Goal: Information Seeking & Learning: Learn about a topic

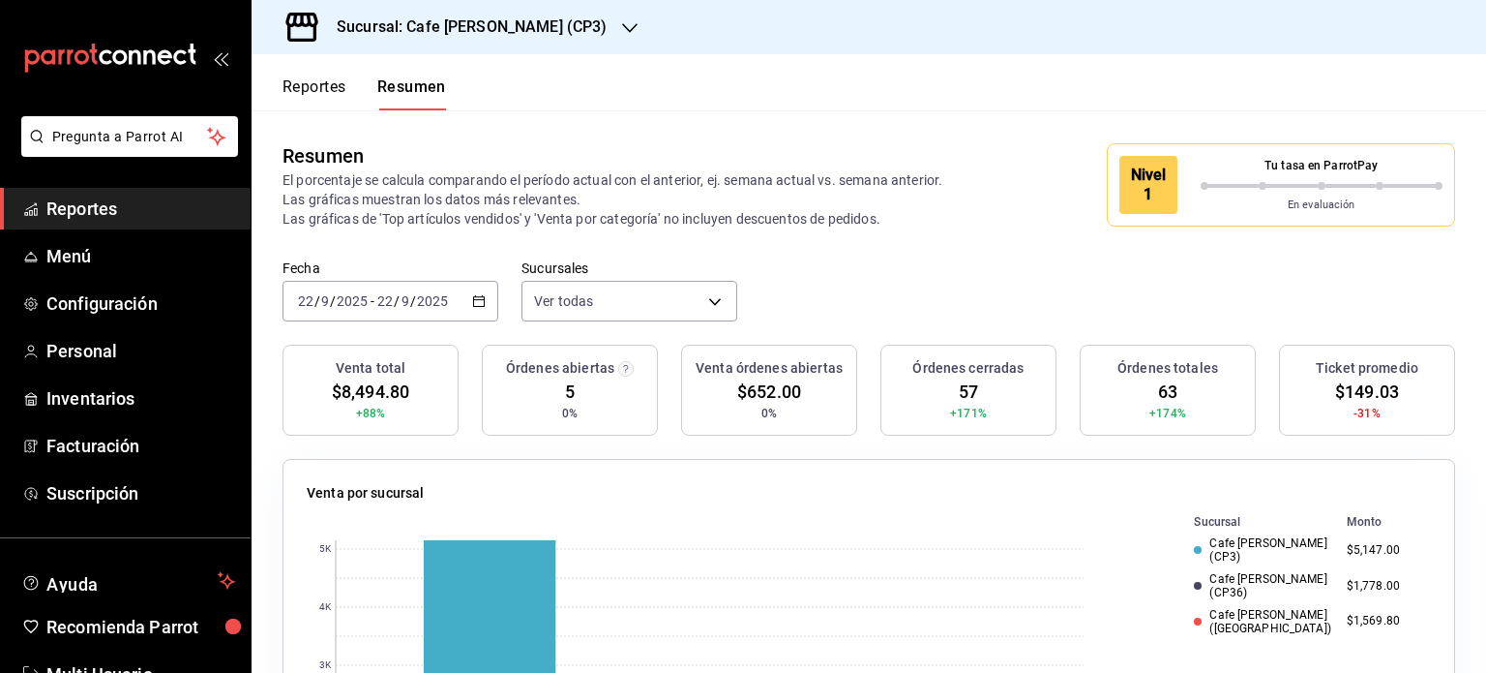
click at [291, 85] on button "Reportes" at bounding box center [315, 93] width 64 height 33
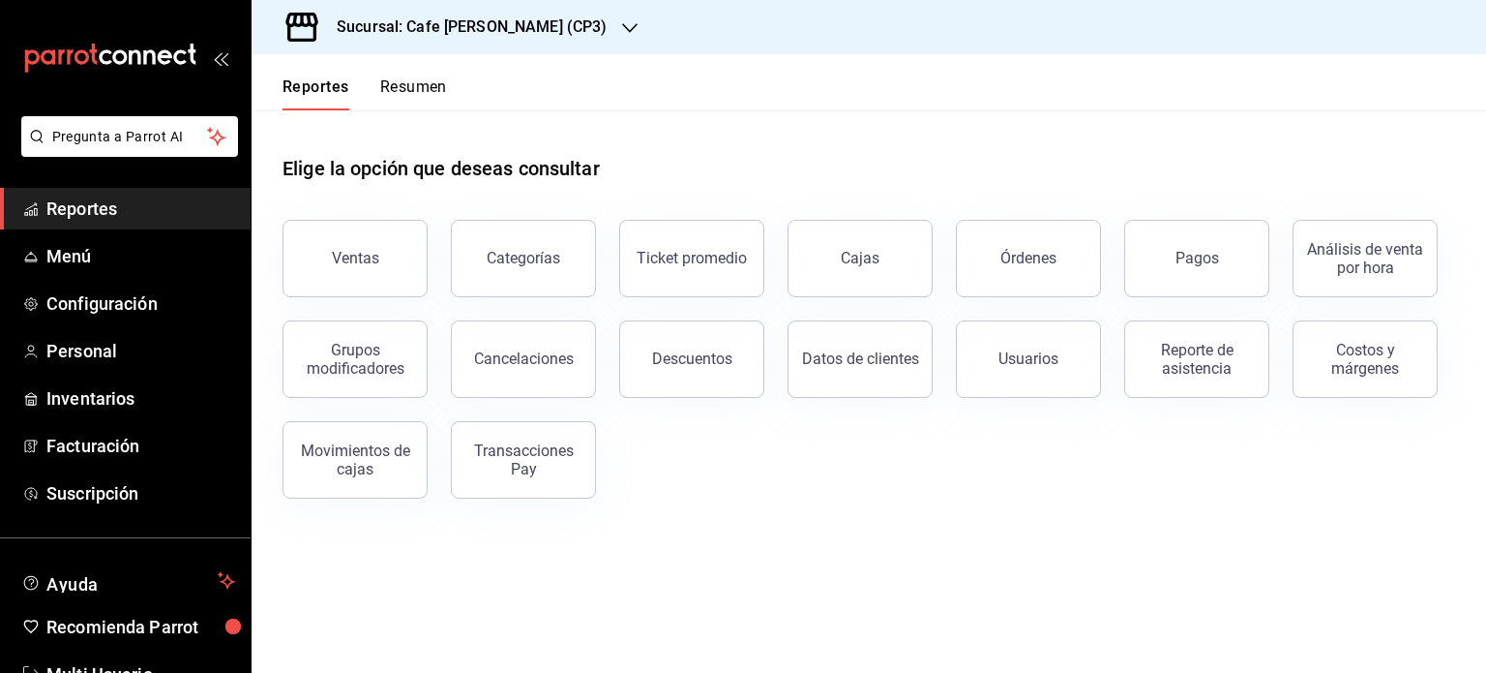
click at [524, 22] on h3 "Sucursal: Cafe [PERSON_NAME] (CP3)" at bounding box center [463, 26] width 285 height 23
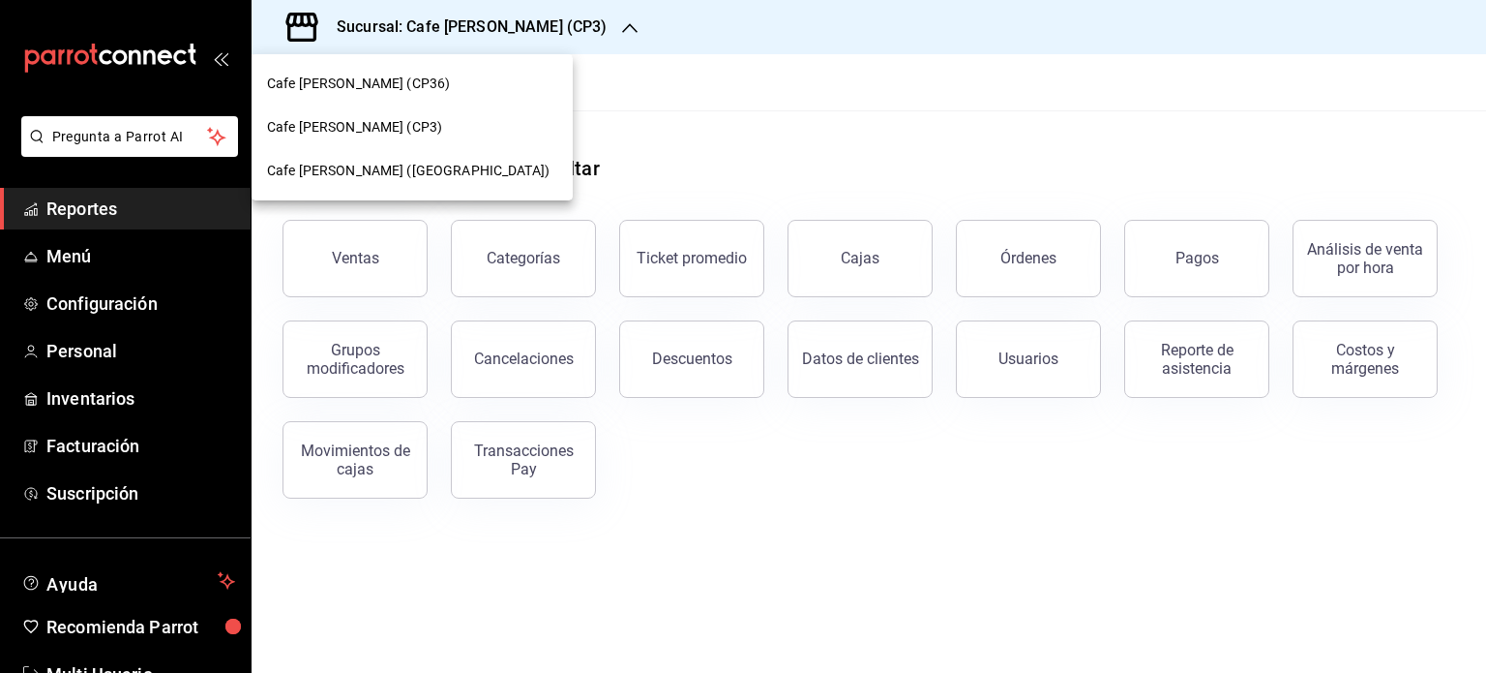
click at [395, 170] on span "Cafe [PERSON_NAME] ([GEOGRAPHIC_DATA])" at bounding box center [408, 171] width 283 height 20
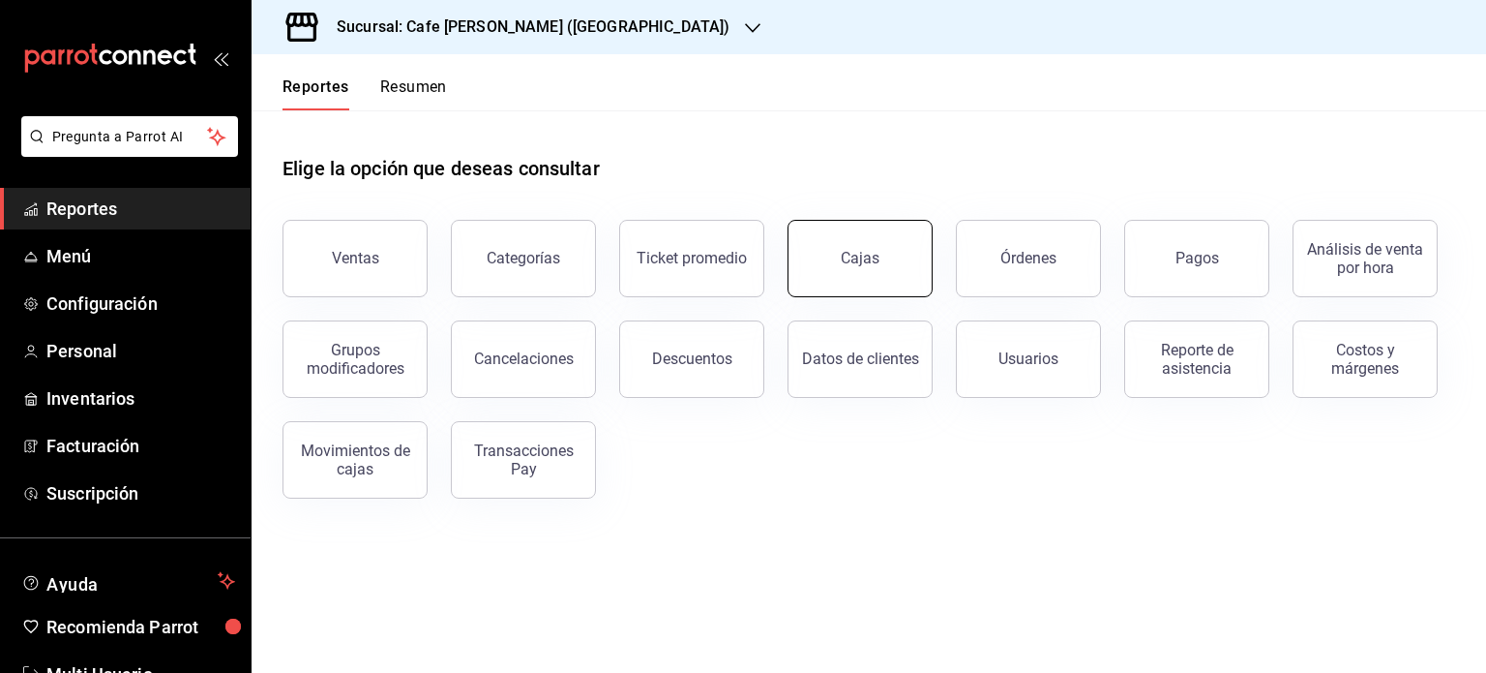
click at [874, 278] on link "Cajas" at bounding box center [860, 258] width 145 height 77
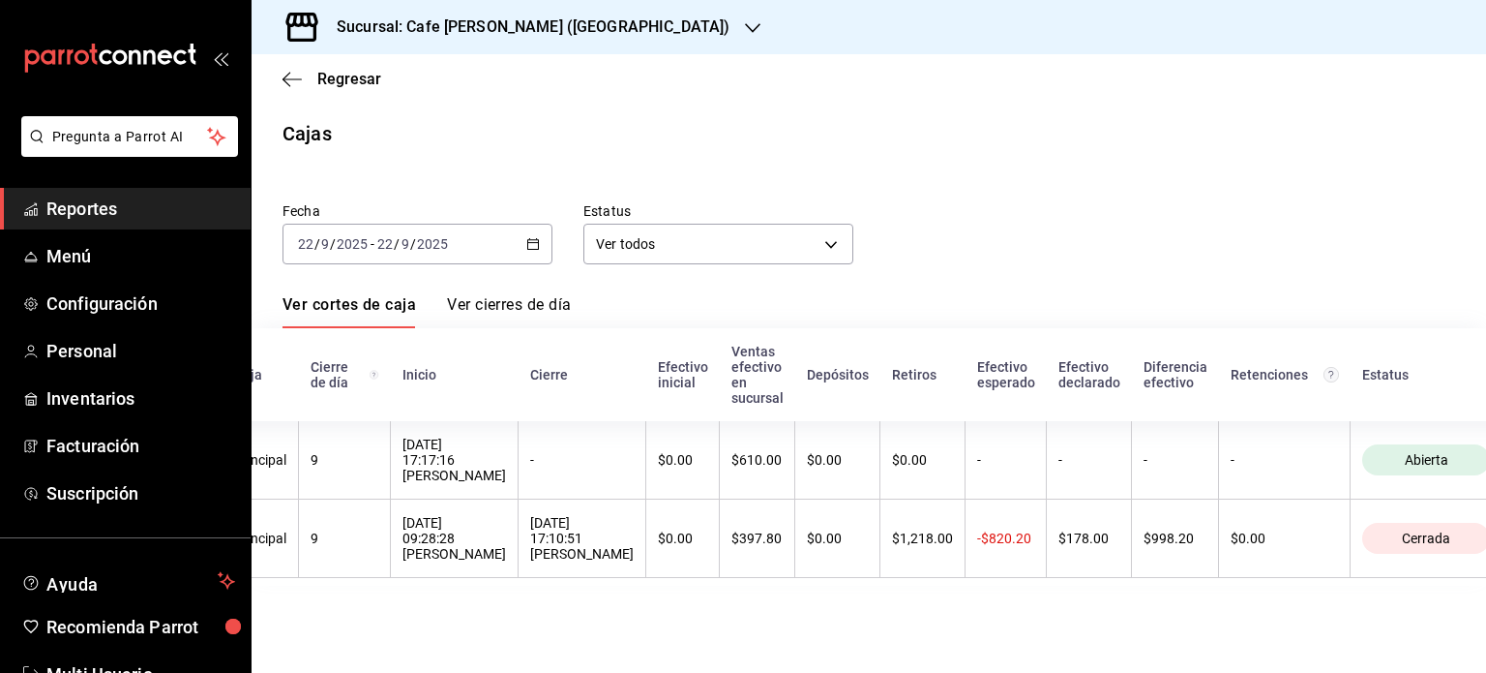
scroll to position [0, 125]
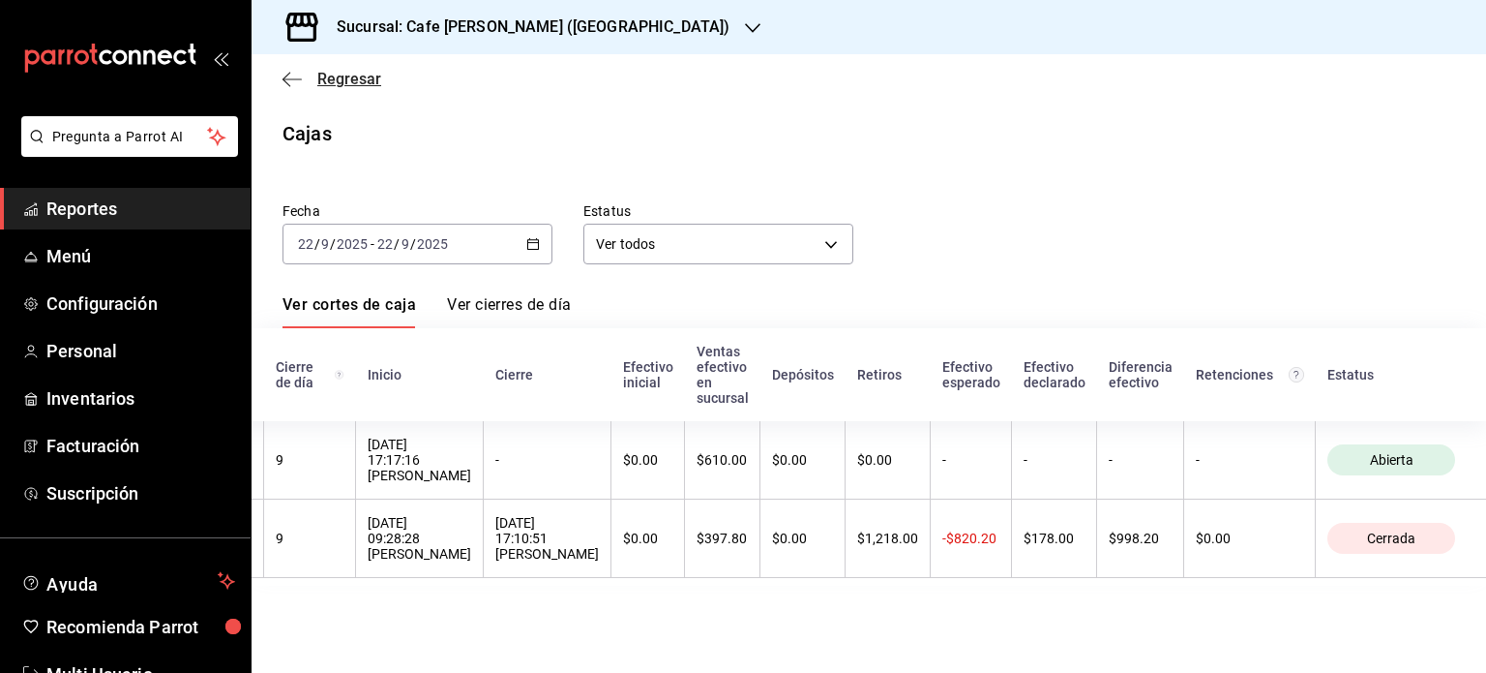
click at [300, 80] on icon "button" at bounding box center [292, 79] width 19 height 17
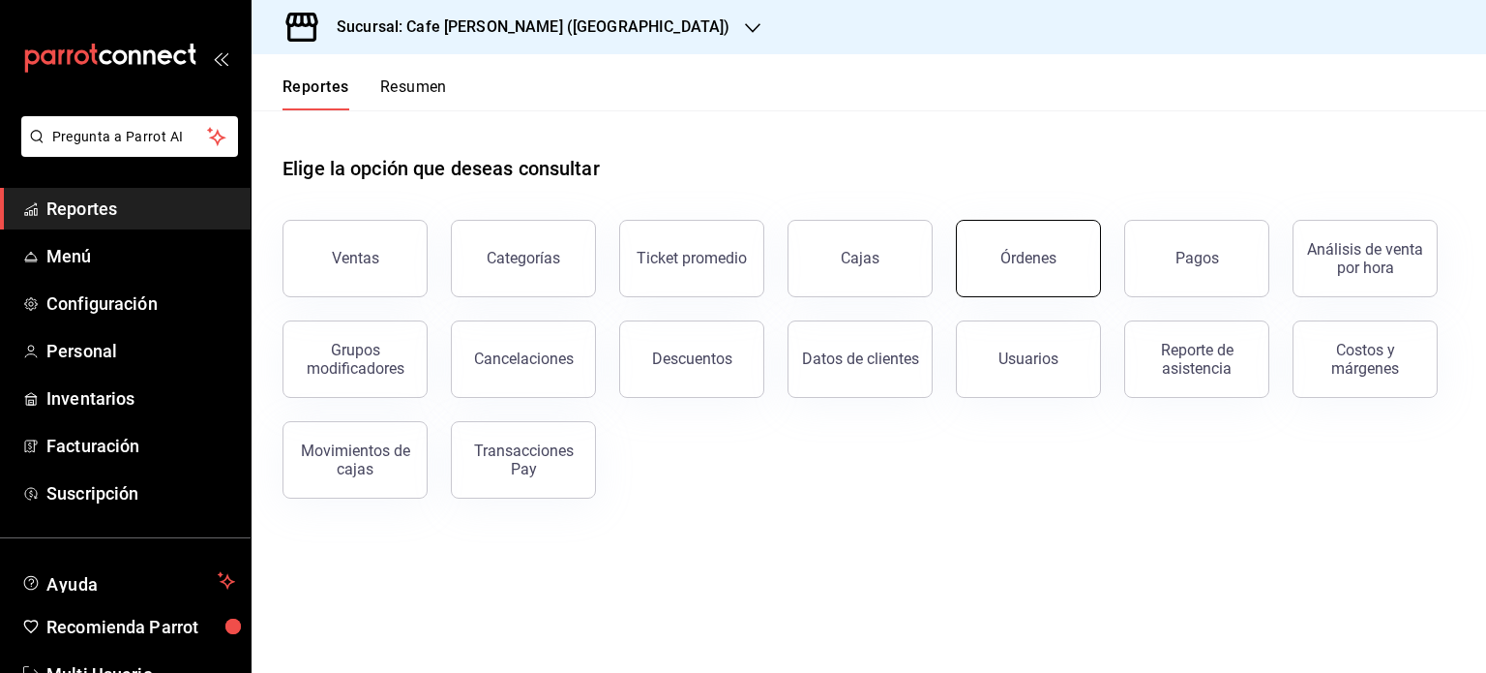
click at [1001, 266] on button "Órdenes" at bounding box center [1028, 258] width 145 height 77
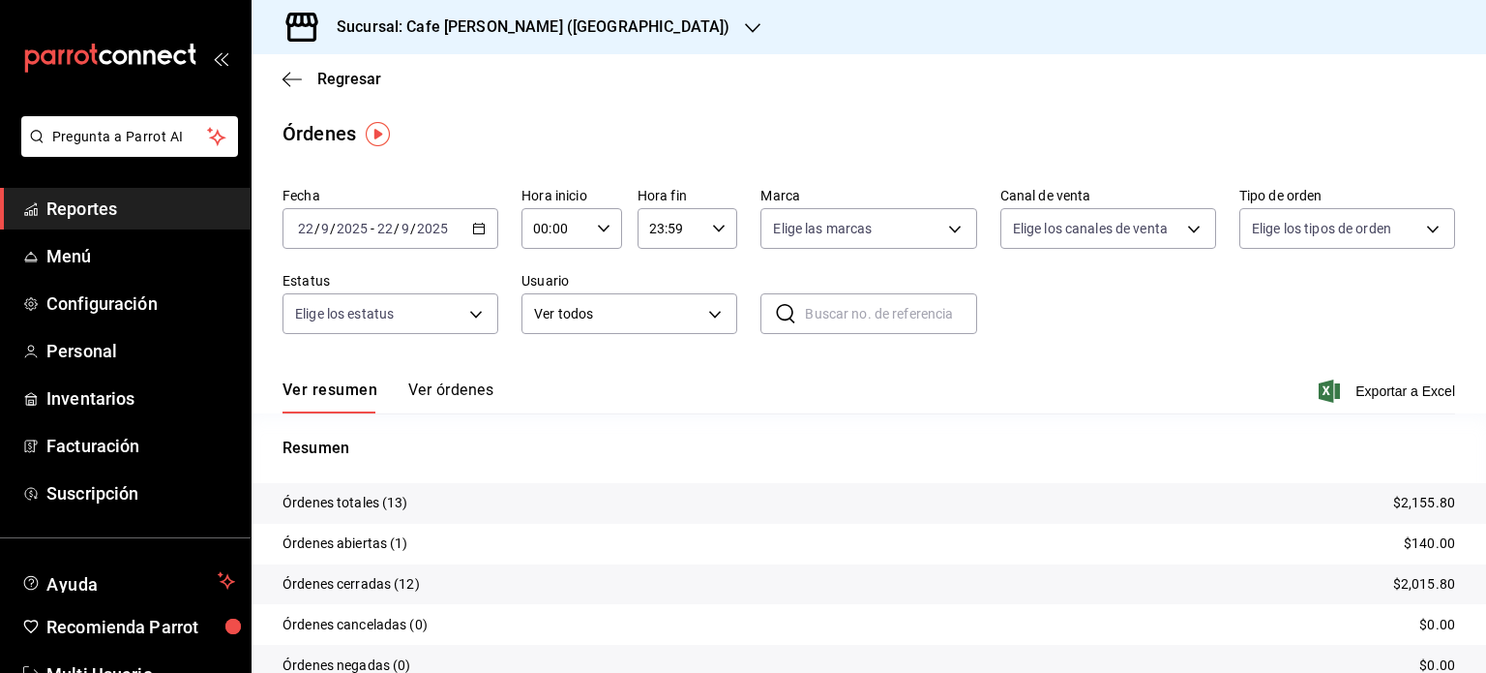
click at [465, 386] on button "Ver órdenes" at bounding box center [450, 396] width 85 height 33
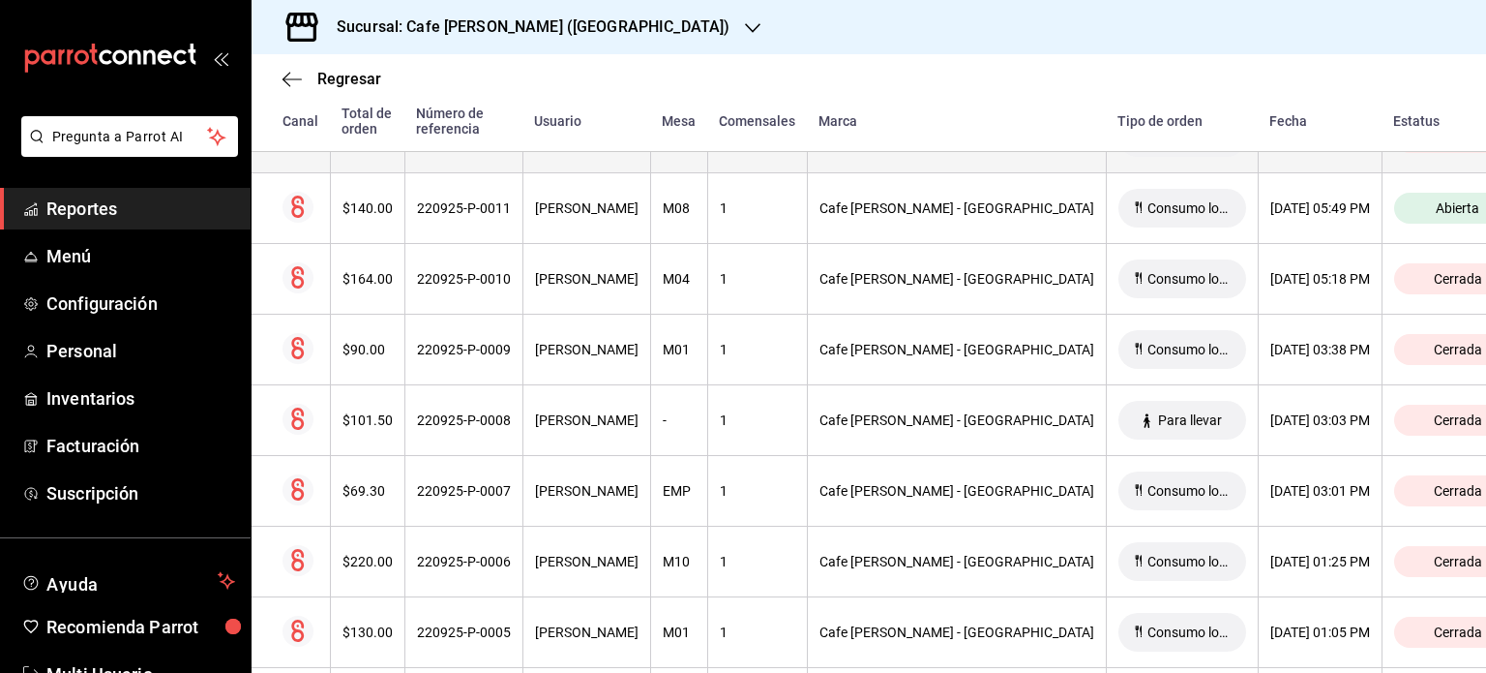
scroll to position [484, 0]
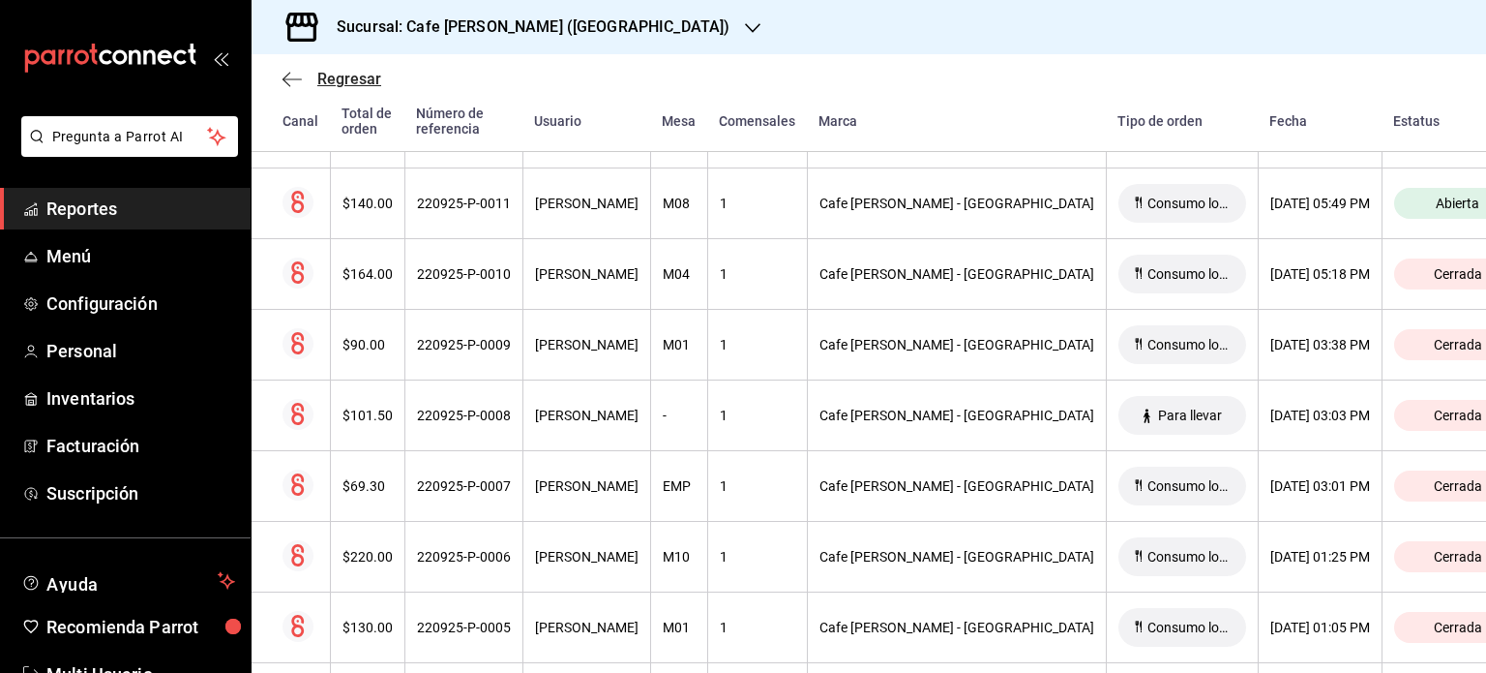
click at [285, 79] on icon "button" at bounding box center [292, 79] width 19 height 17
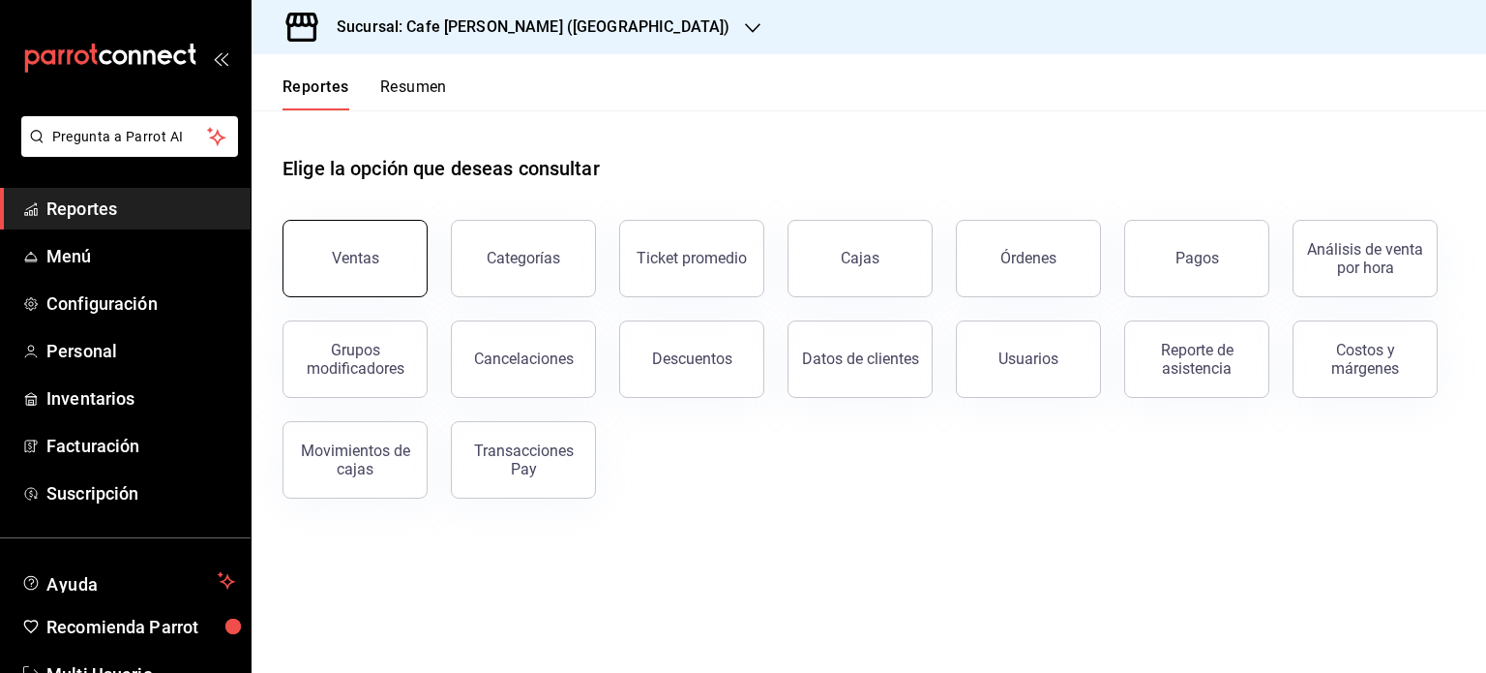
click at [379, 265] on button "Ventas" at bounding box center [355, 258] width 145 height 77
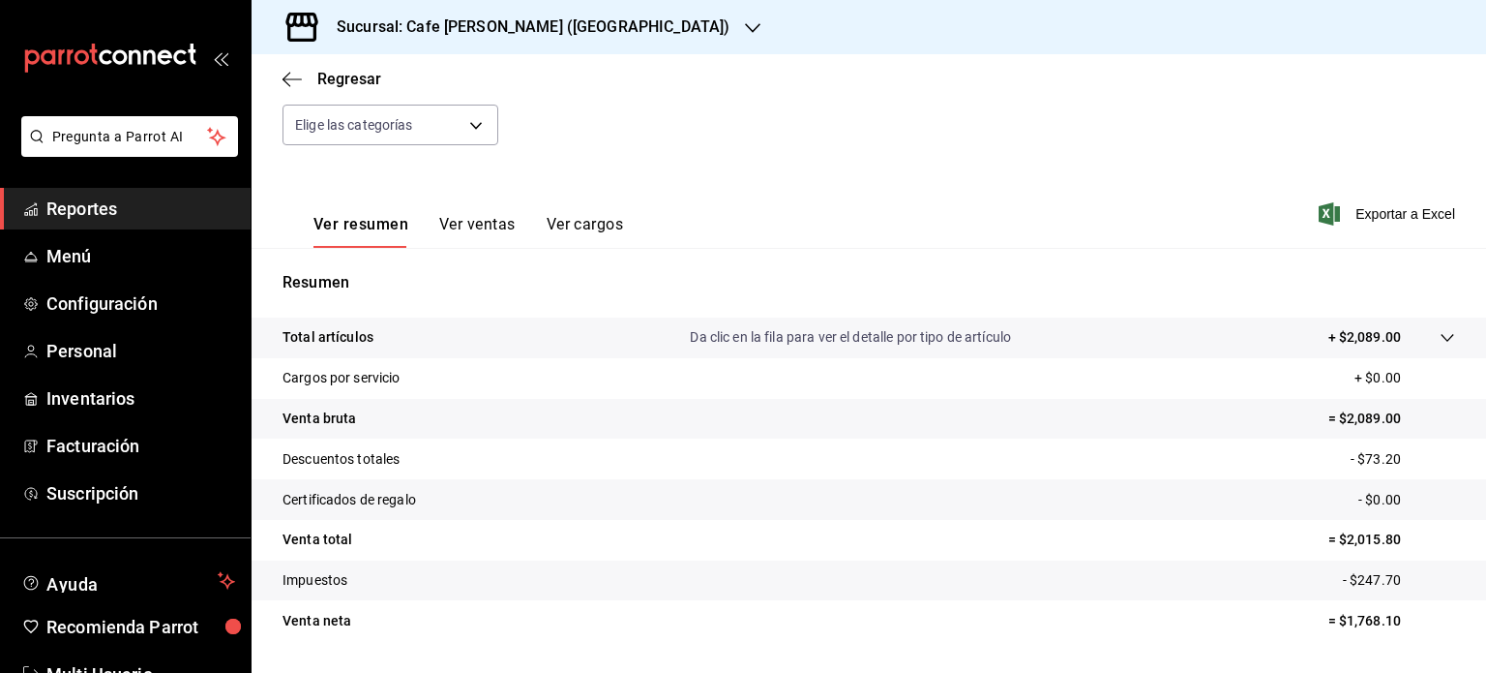
scroll to position [255, 0]
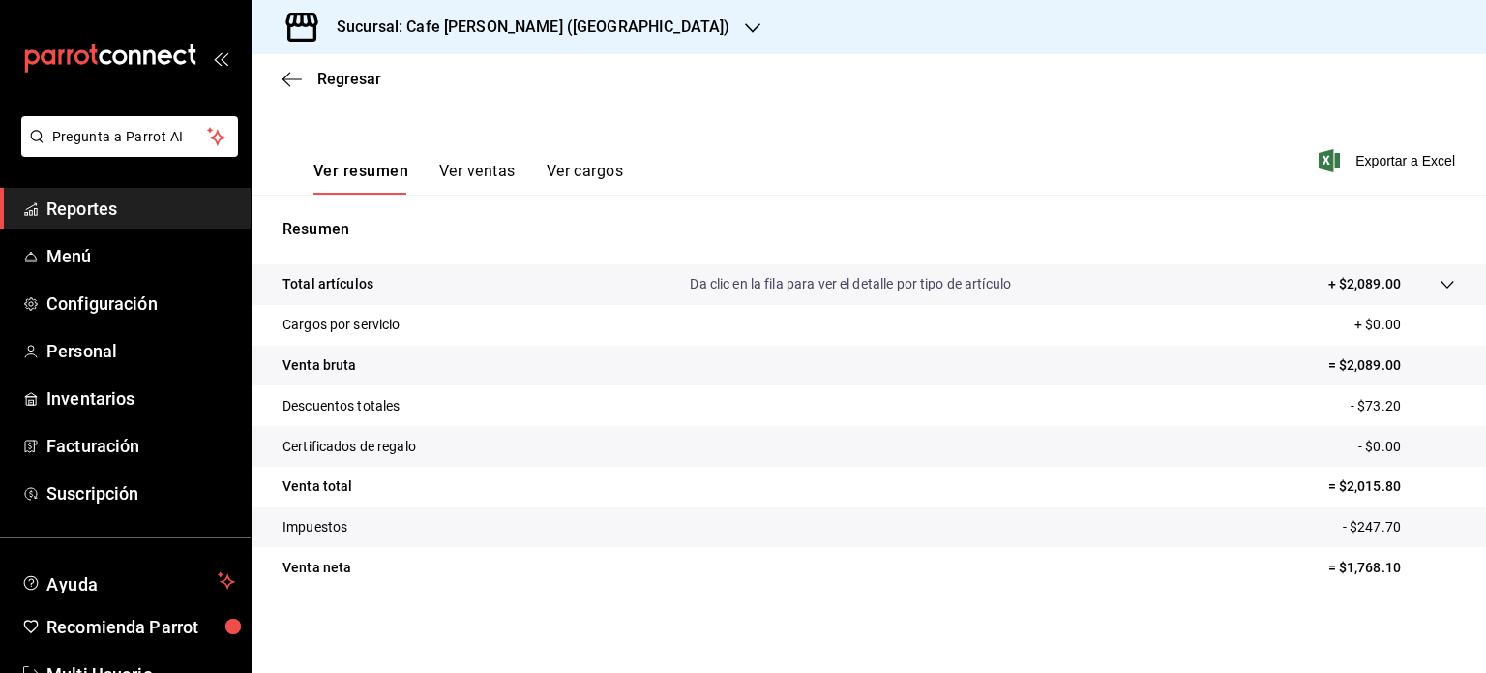
click at [487, 165] on button "Ver ventas" at bounding box center [477, 178] width 76 height 33
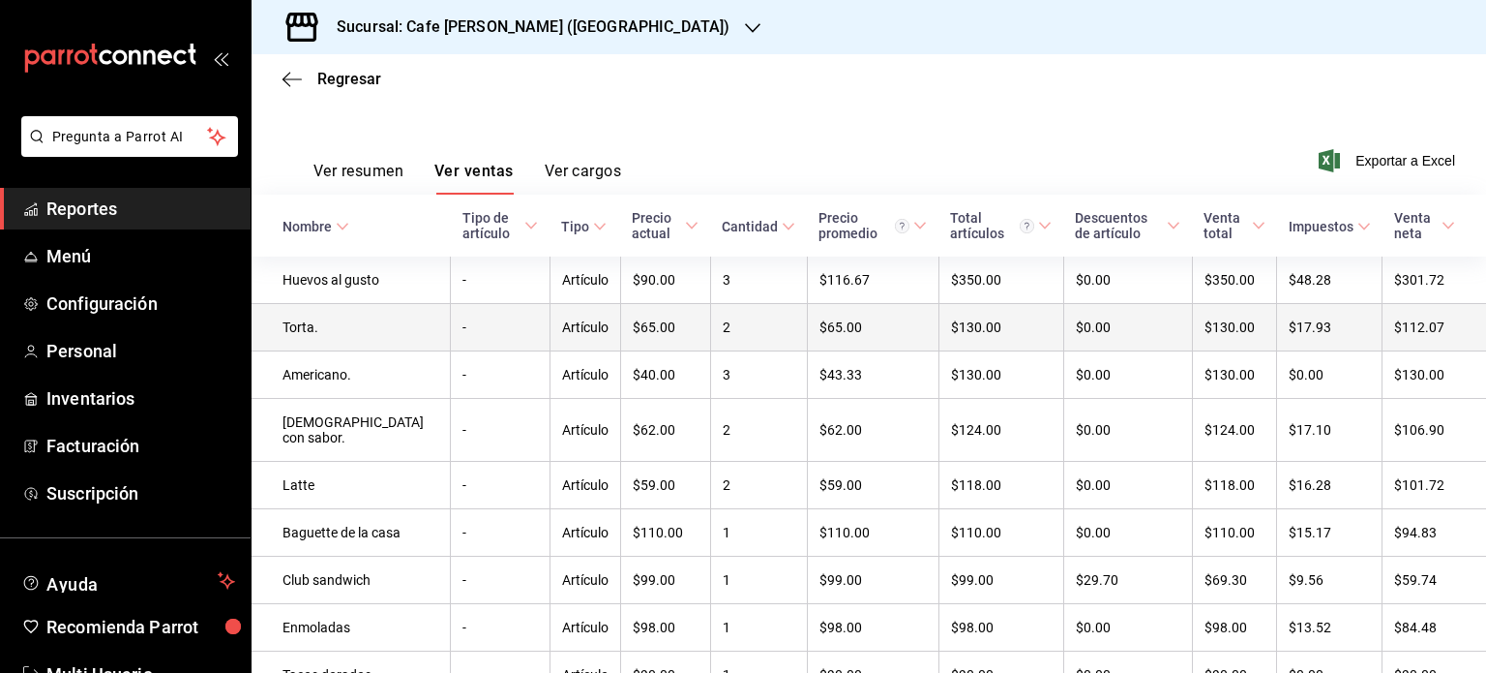
scroll to position [351, 0]
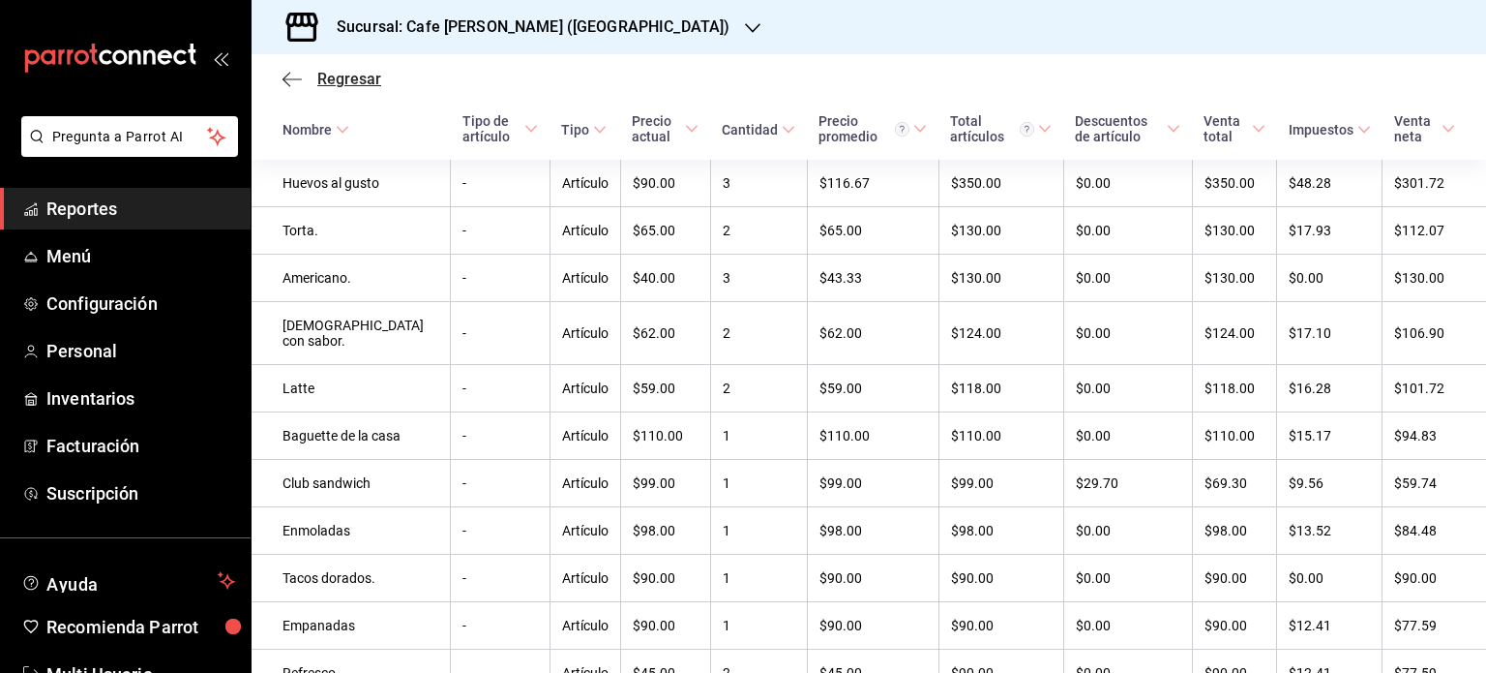
click at [294, 76] on icon "button" at bounding box center [292, 79] width 19 height 17
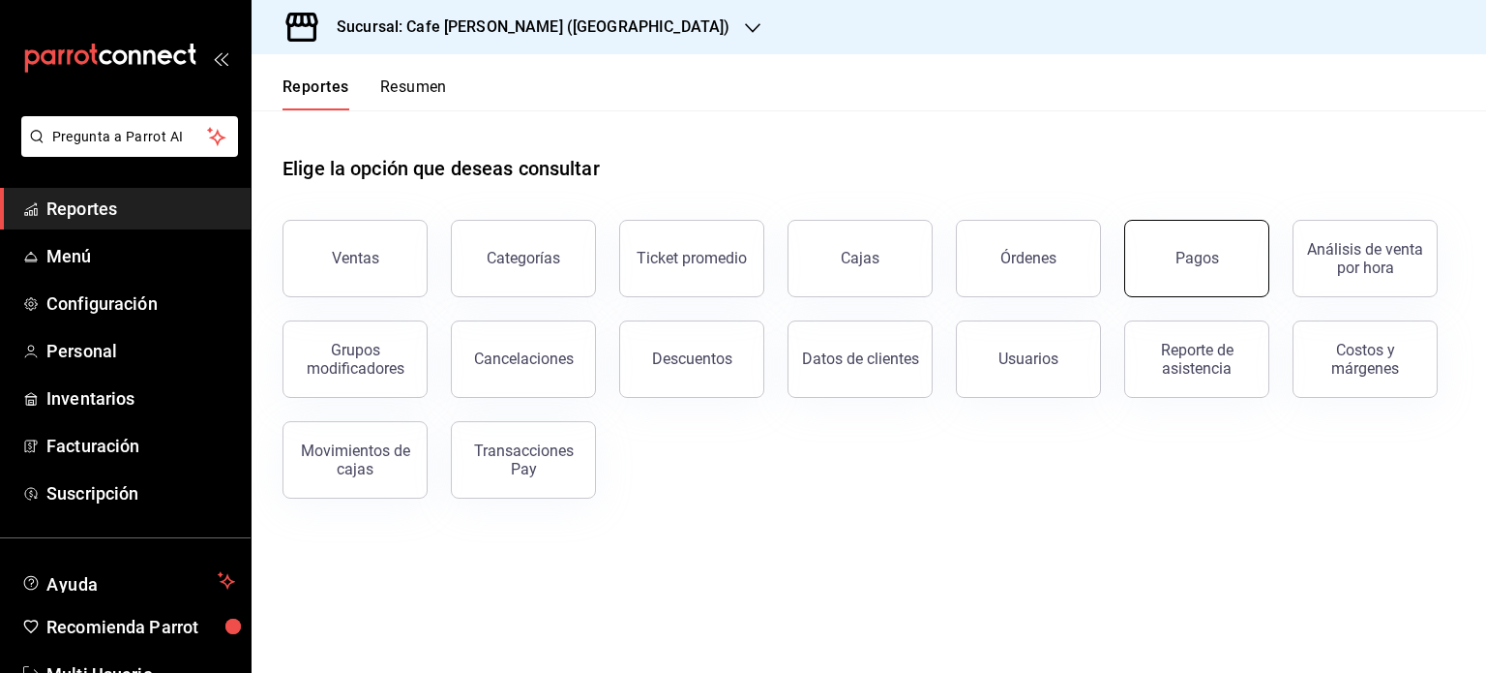
click at [1189, 279] on button "Pagos" at bounding box center [1196, 258] width 145 height 77
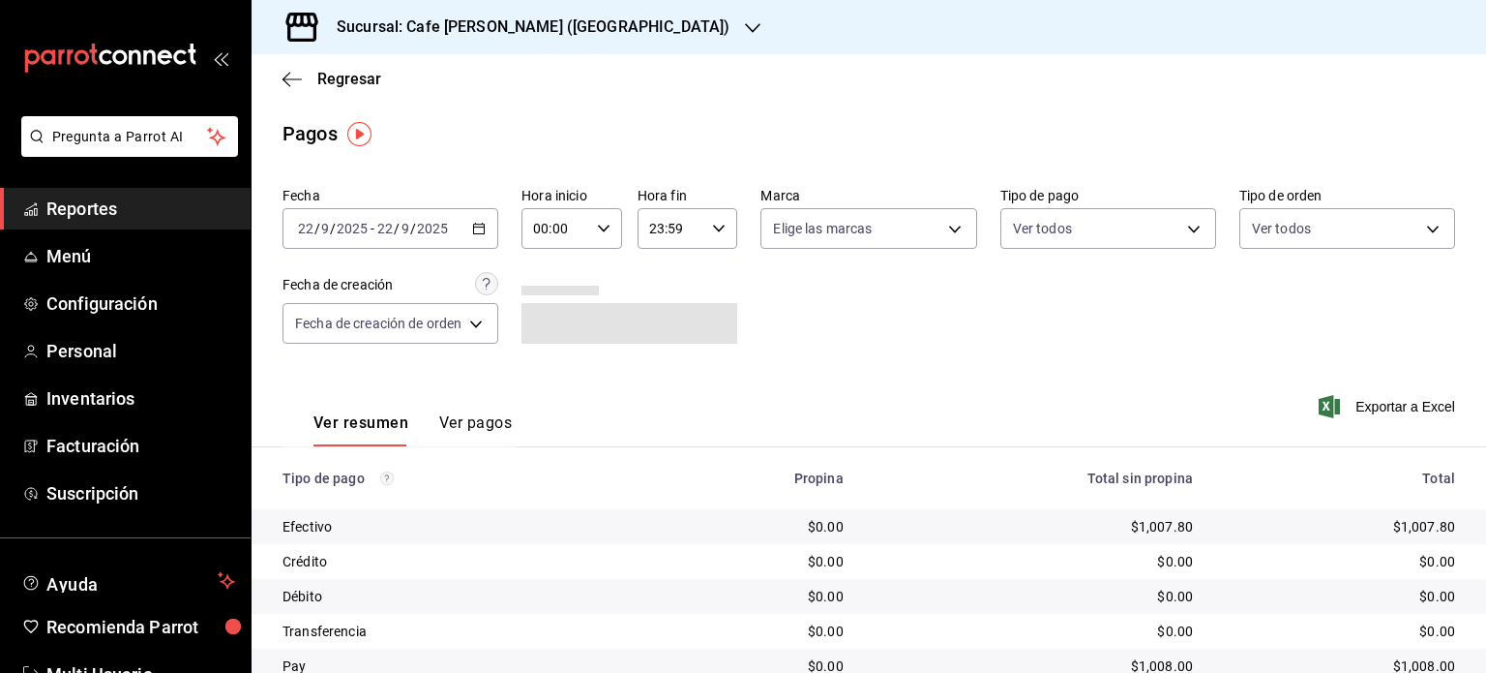
click at [473, 423] on button "Ver pagos" at bounding box center [475, 429] width 73 height 33
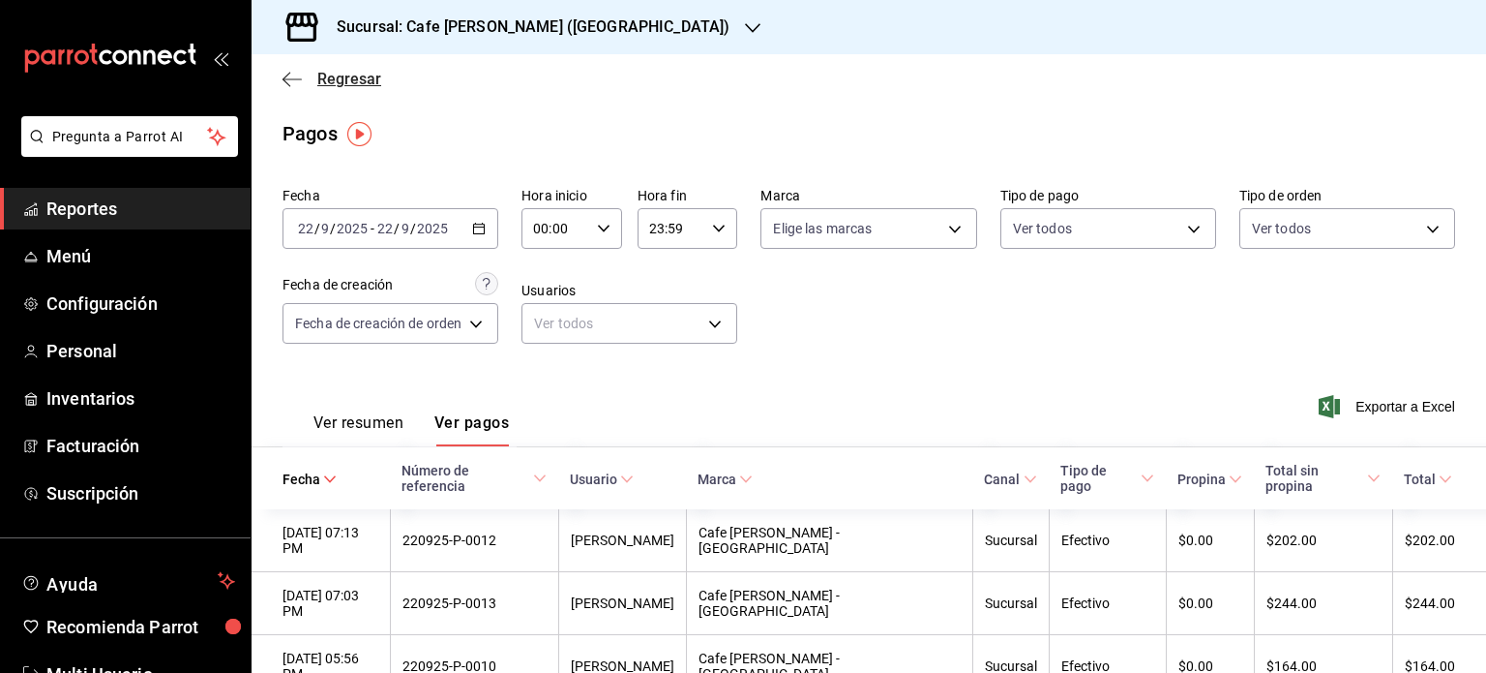
click at [286, 71] on icon "button" at bounding box center [292, 79] width 19 height 17
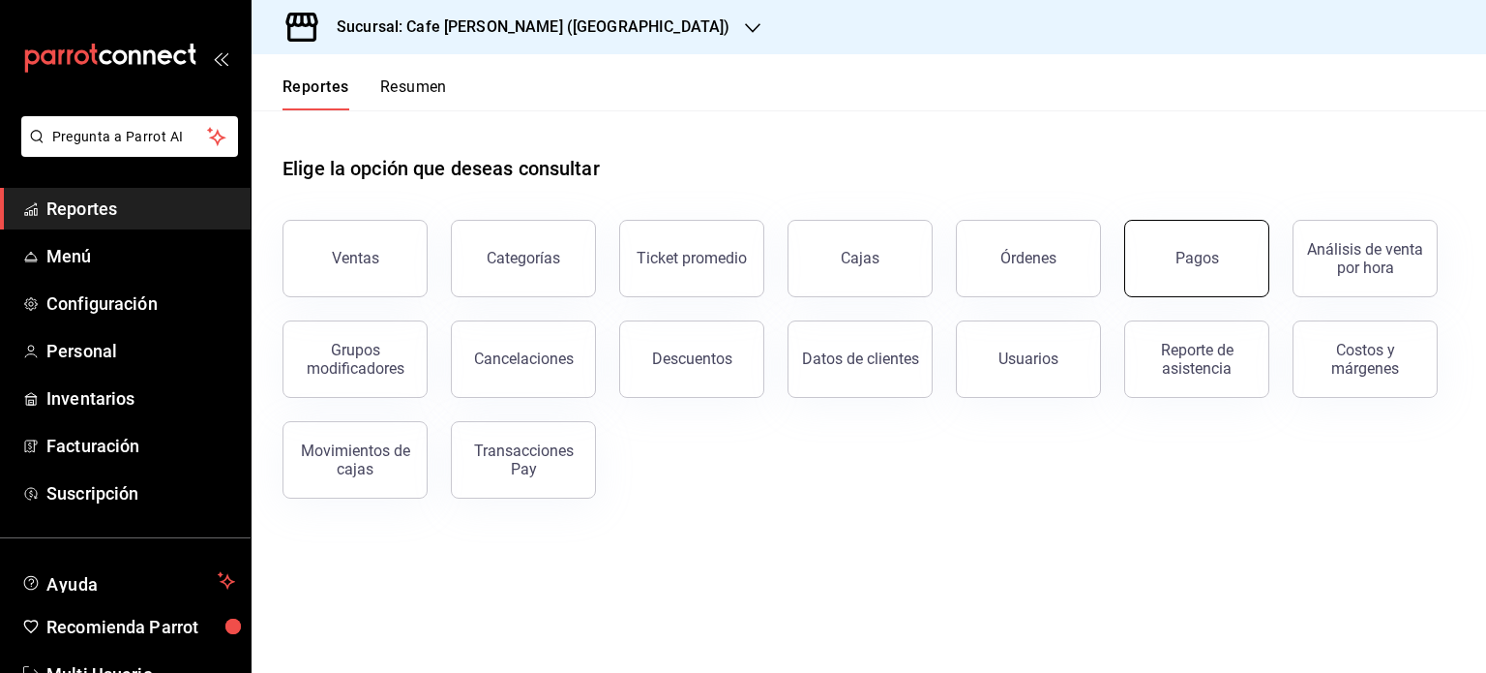
click at [1187, 246] on button "Pagos" at bounding box center [1196, 258] width 145 height 77
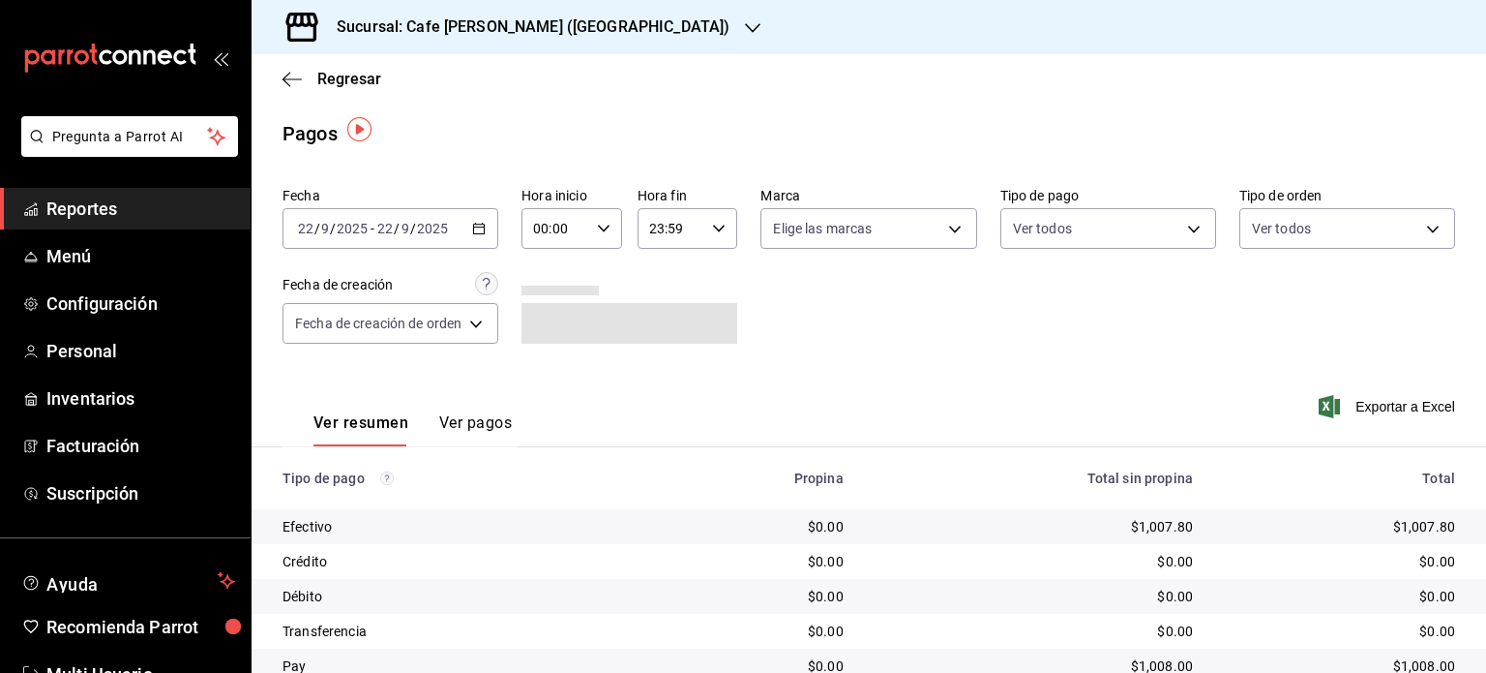
scroll to position [77, 0]
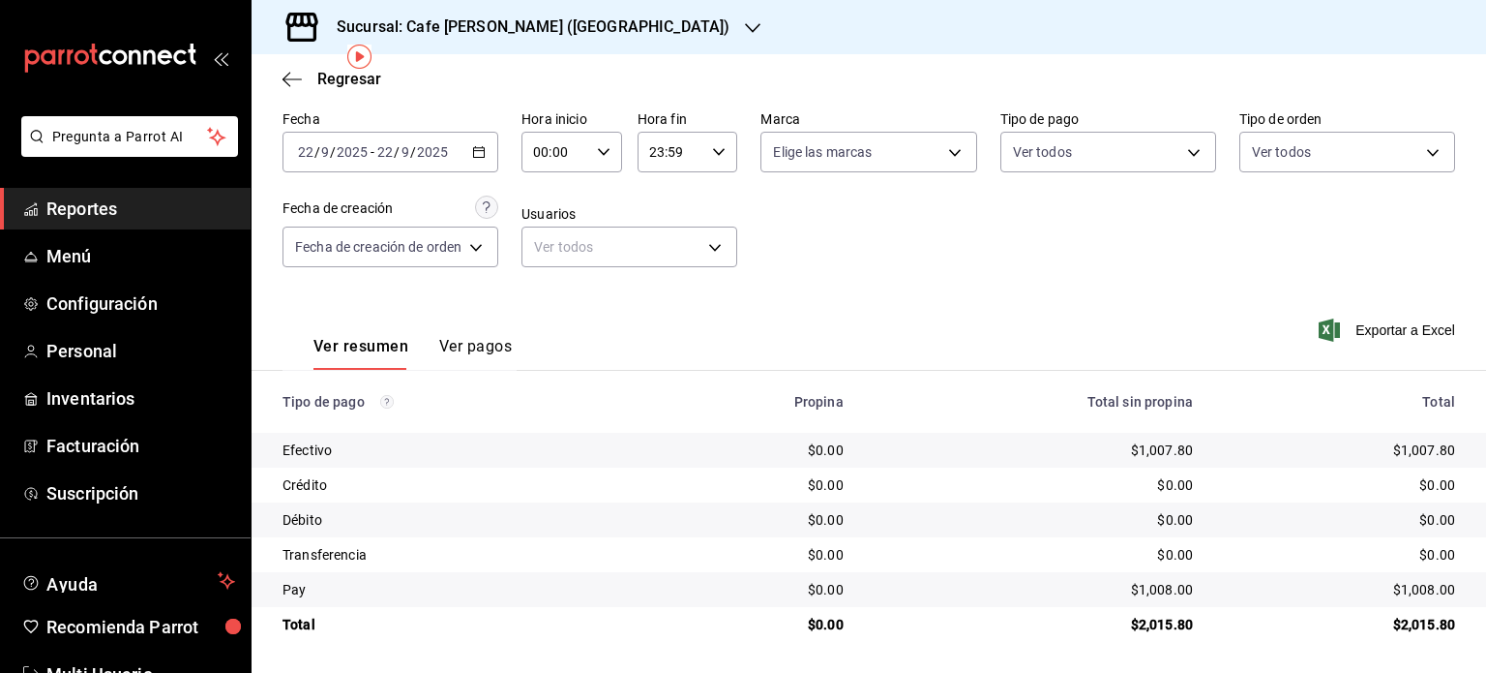
click at [469, 345] on button "Ver pagos" at bounding box center [475, 353] width 73 height 33
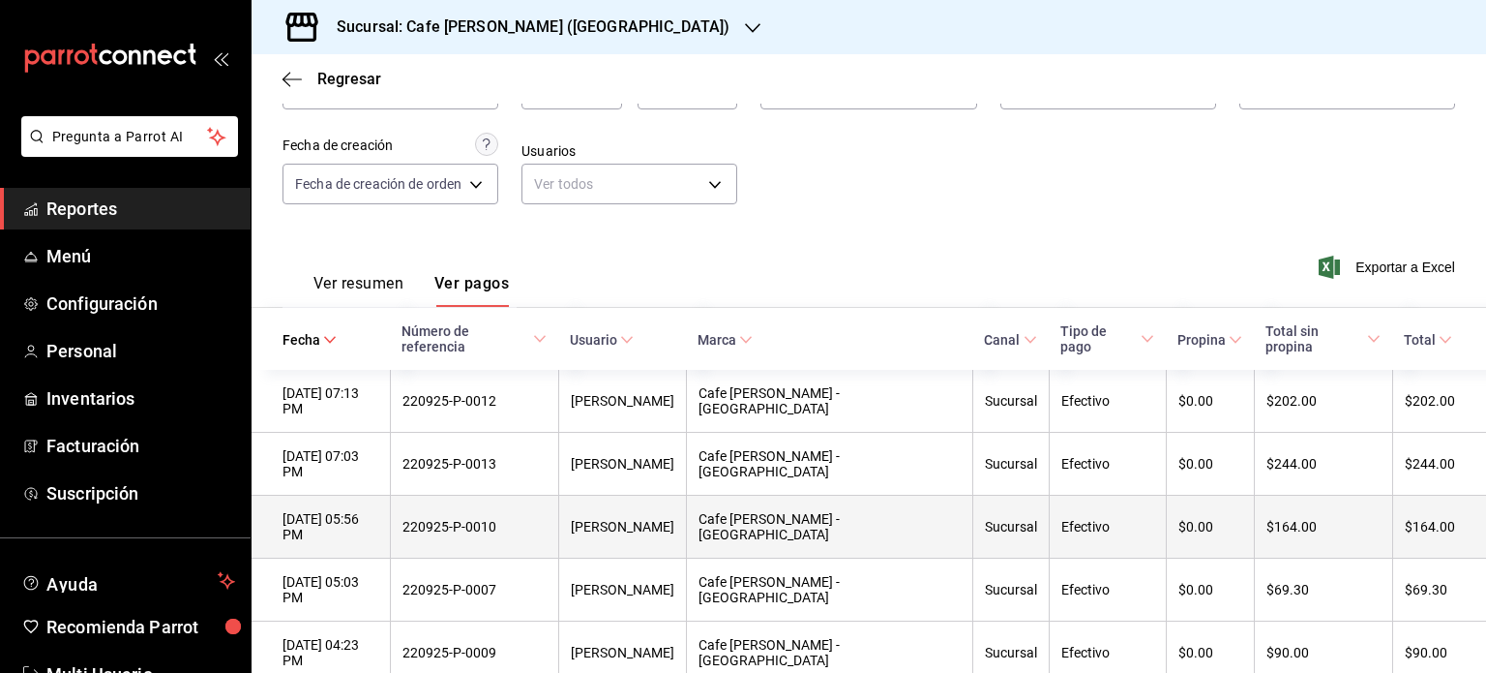
scroll to position [333, 0]
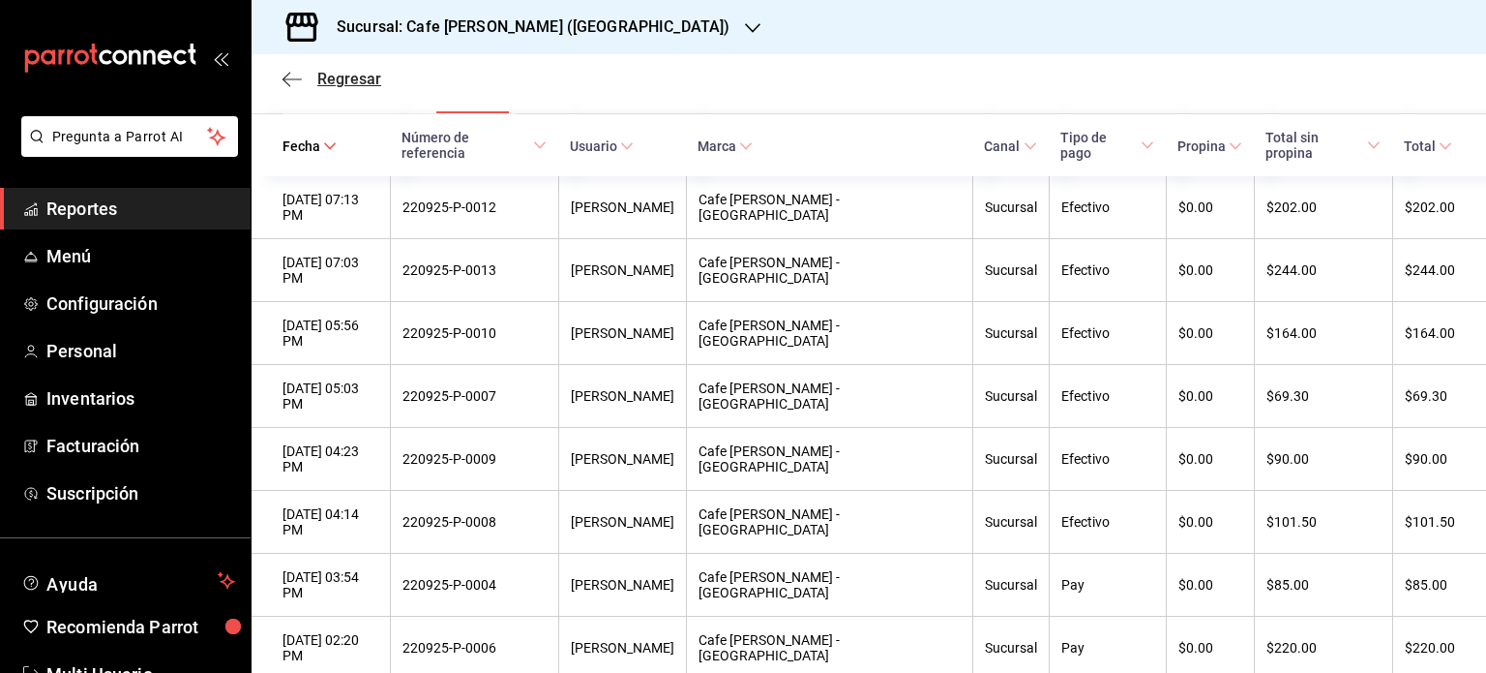
click at [289, 80] on icon "button" at bounding box center [292, 79] width 19 height 17
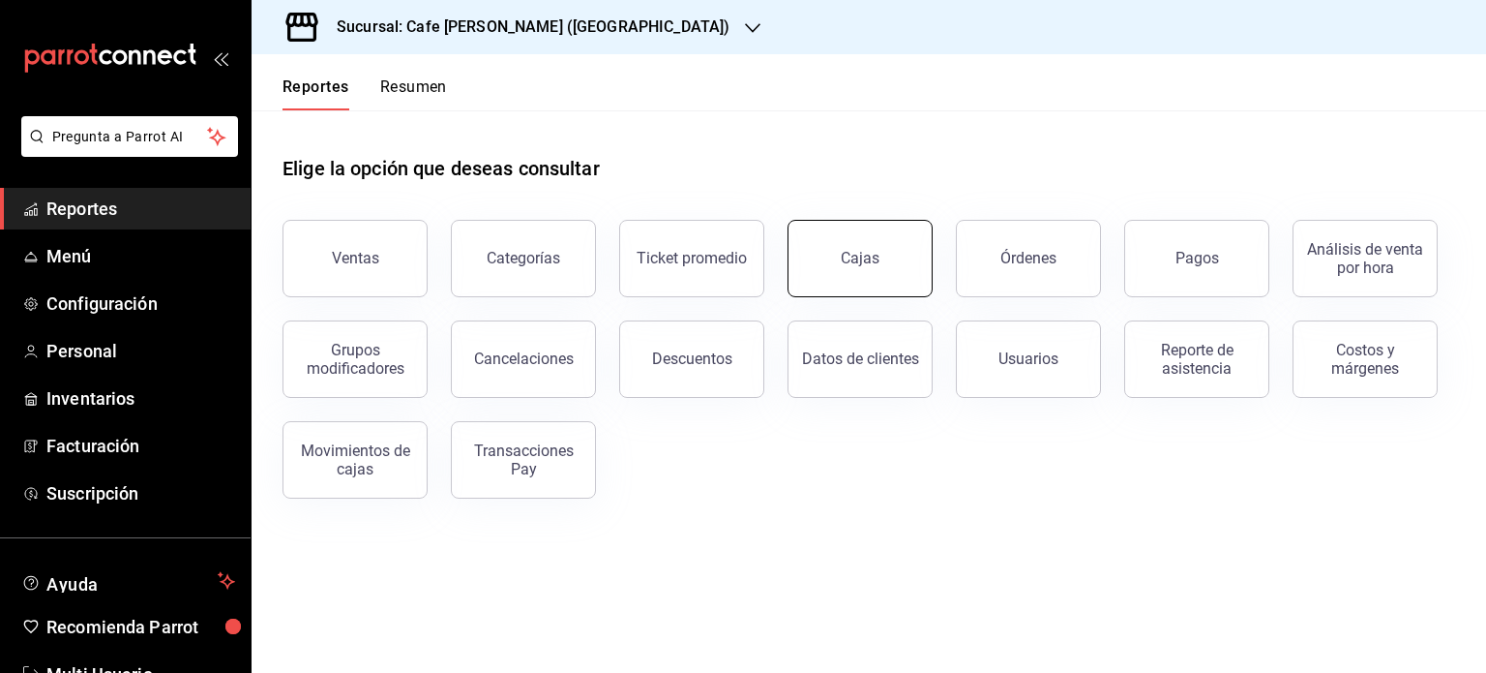
click at [871, 255] on div "Cajas" at bounding box center [861, 258] width 40 height 23
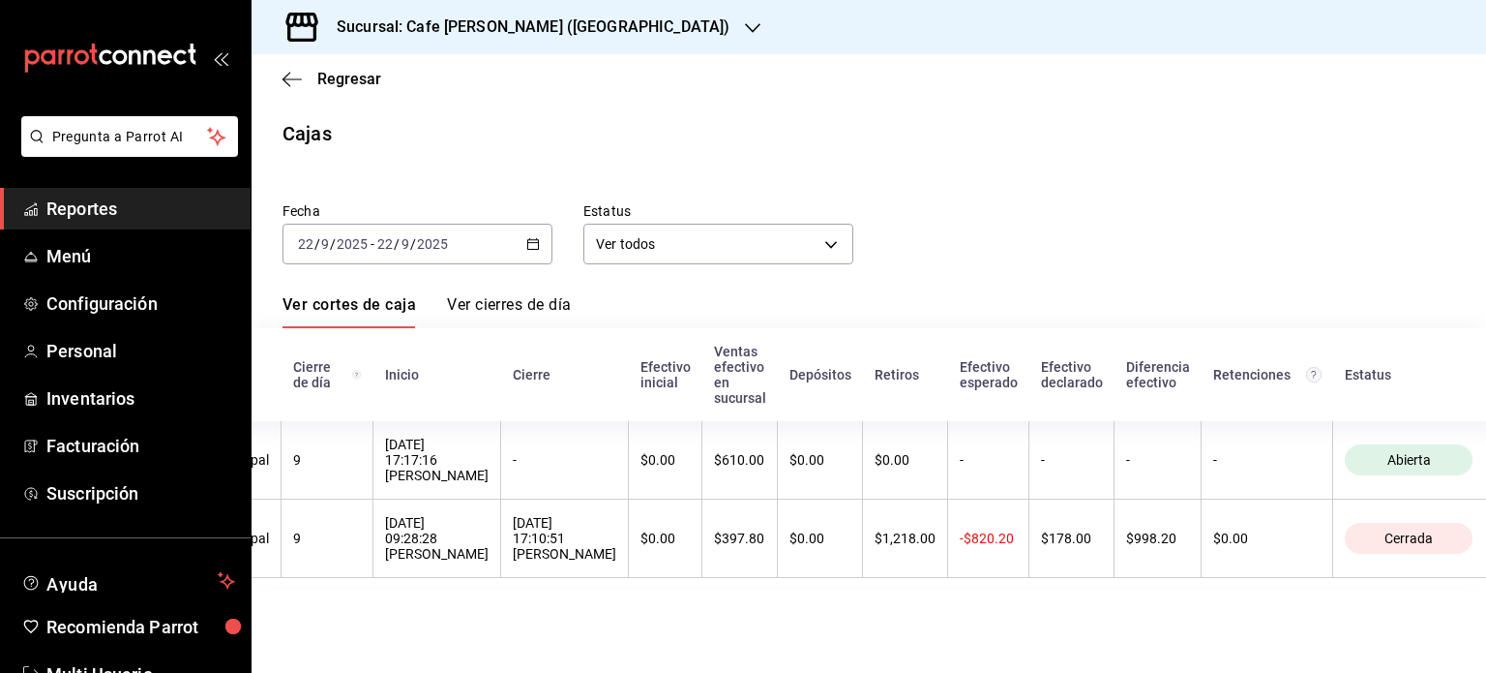
scroll to position [0, 125]
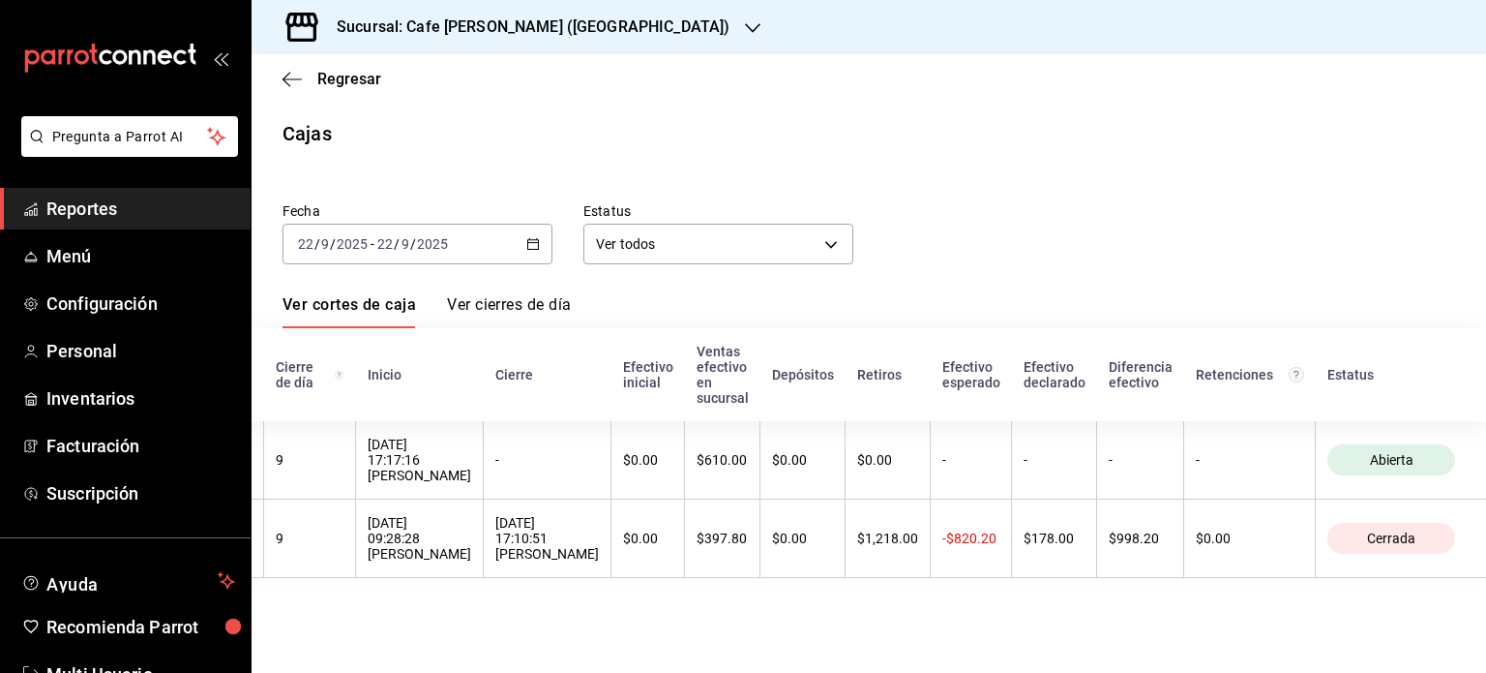
click at [528, 302] on link "Ver cierres de día" at bounding box center [509, 311] width 124 height 33
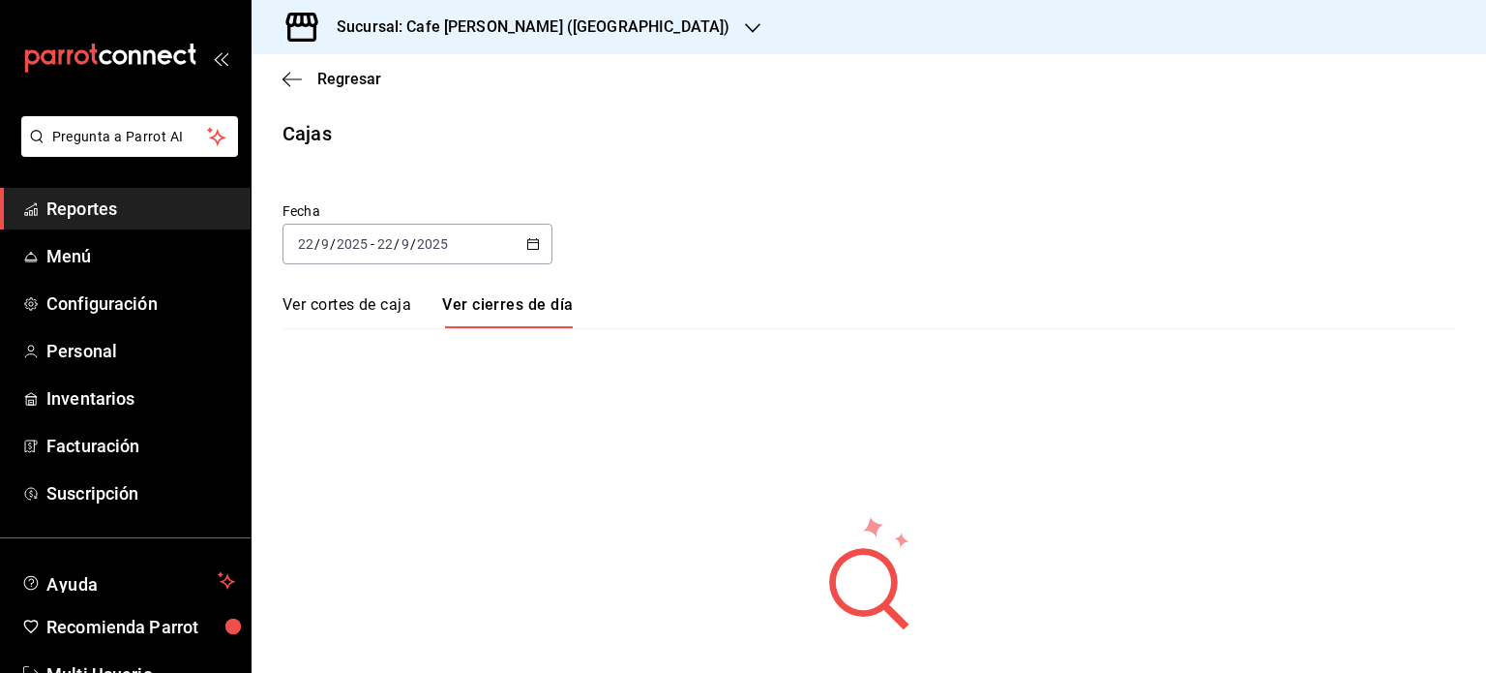
click at [361, 298] on link "Ver cortes de caja" at bounding box center [347, 311] width 129 height 33
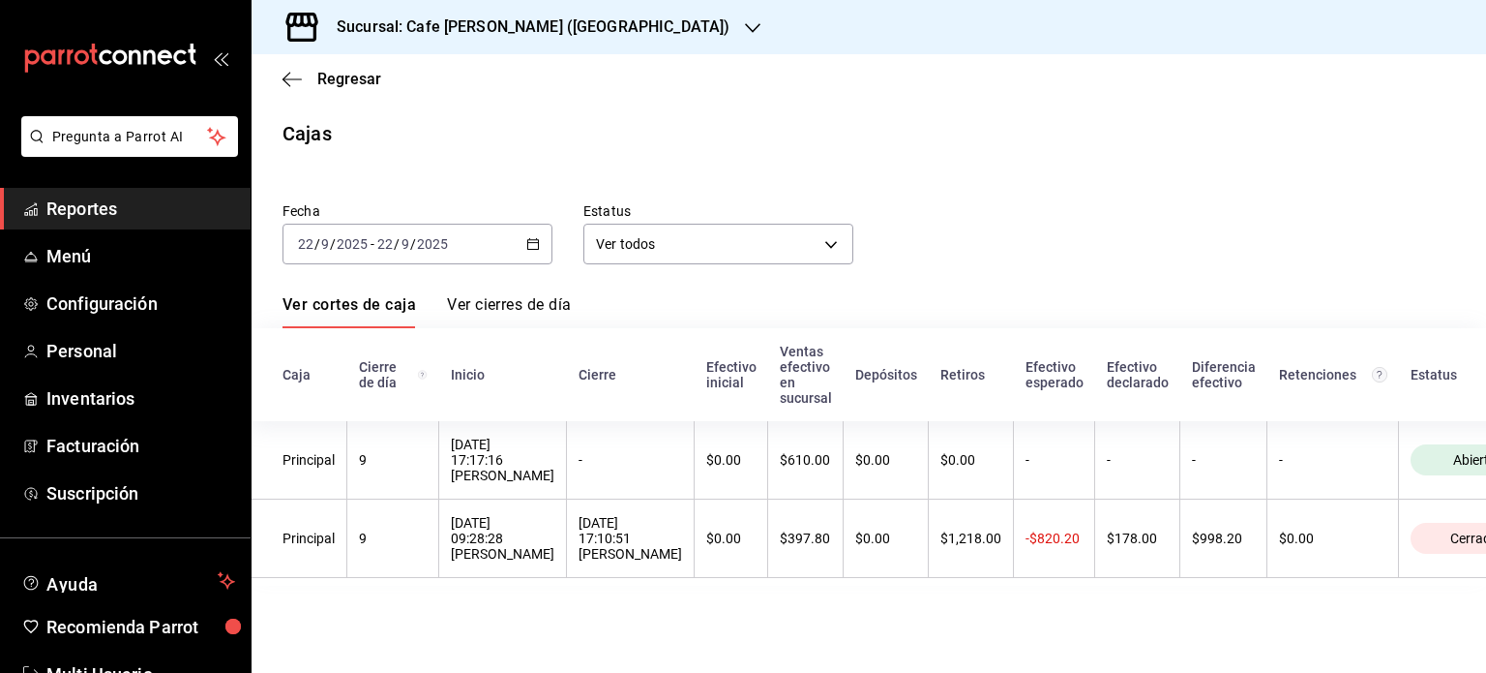
click at [519, 309] on link "Ver cierres de día" at bounding box center [509, 311] width 124 height 33
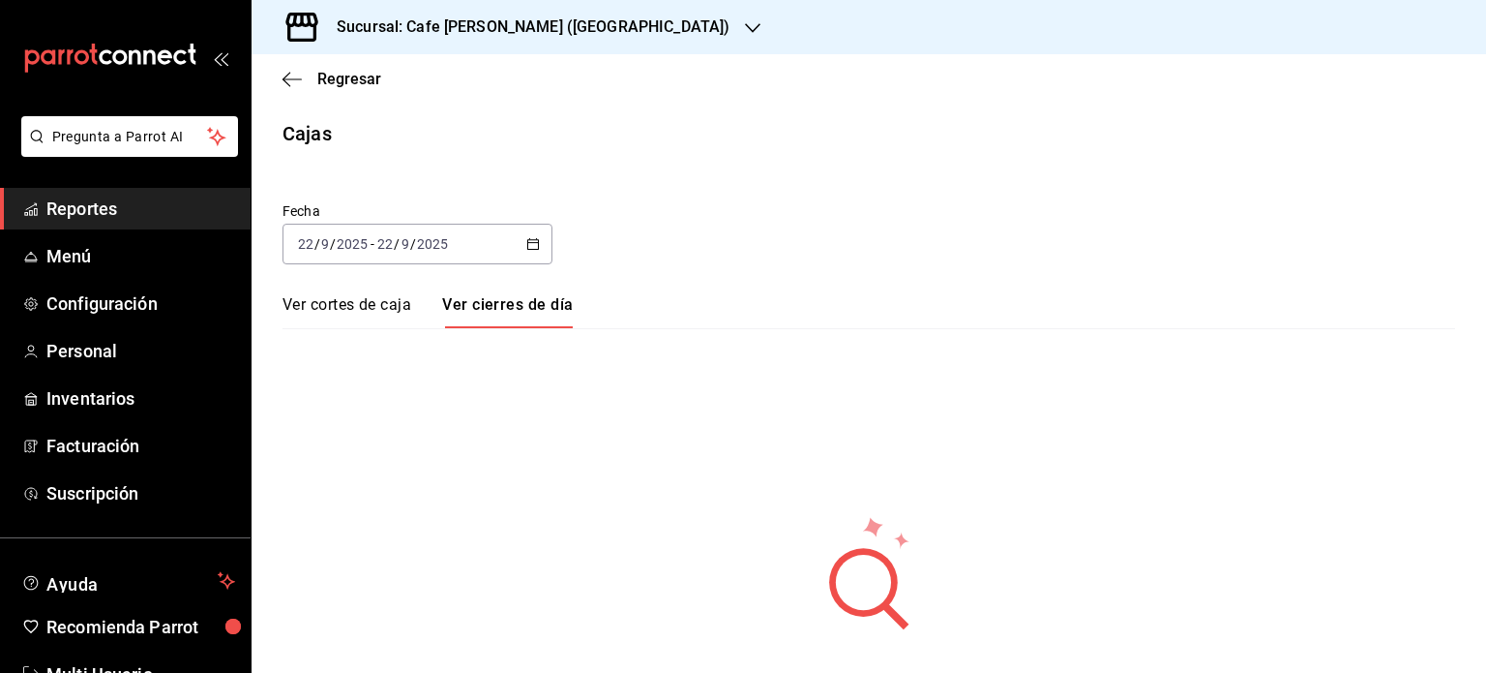
click at [358, 299] on link "Ver cortes de caja" at bounding box center [347, 311] width 129 height 33
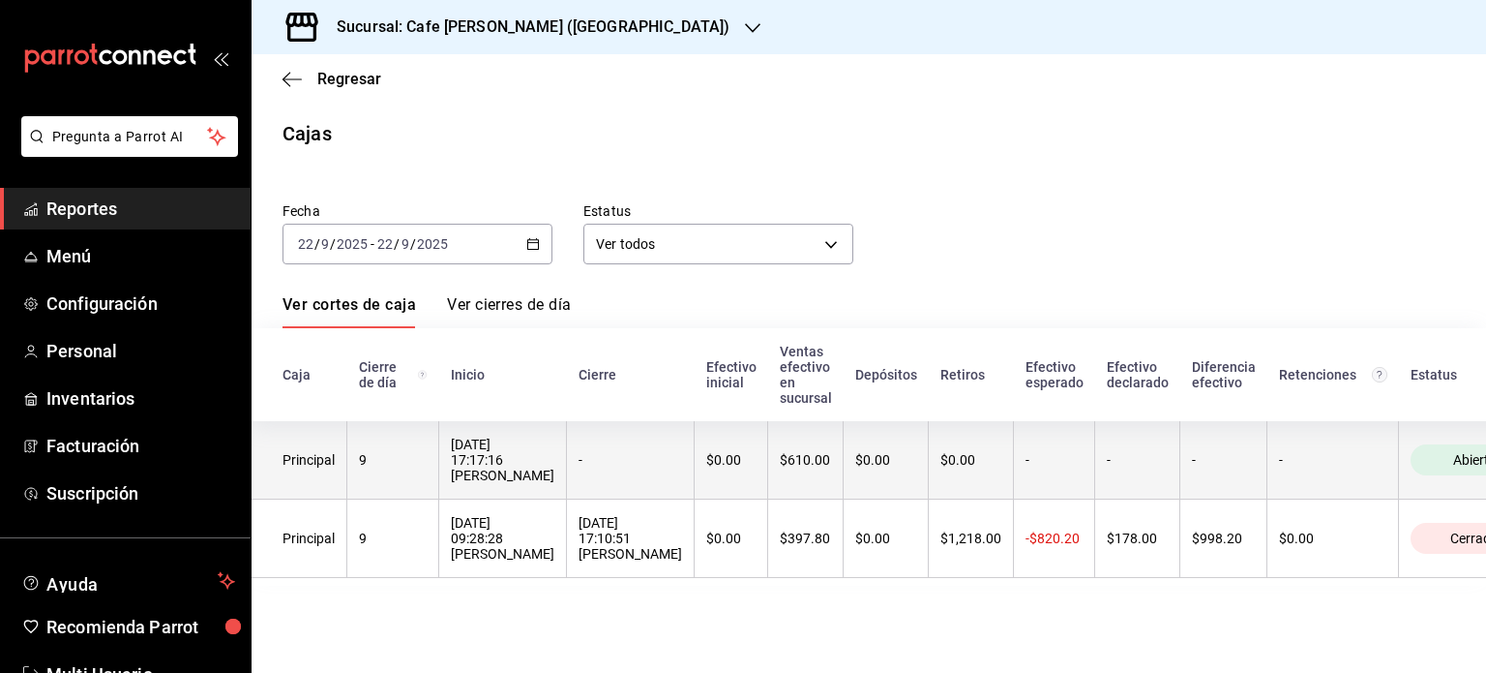
click at [768, 493] on th "$0.00" at bounding box center [732, 460] width 74 height 78
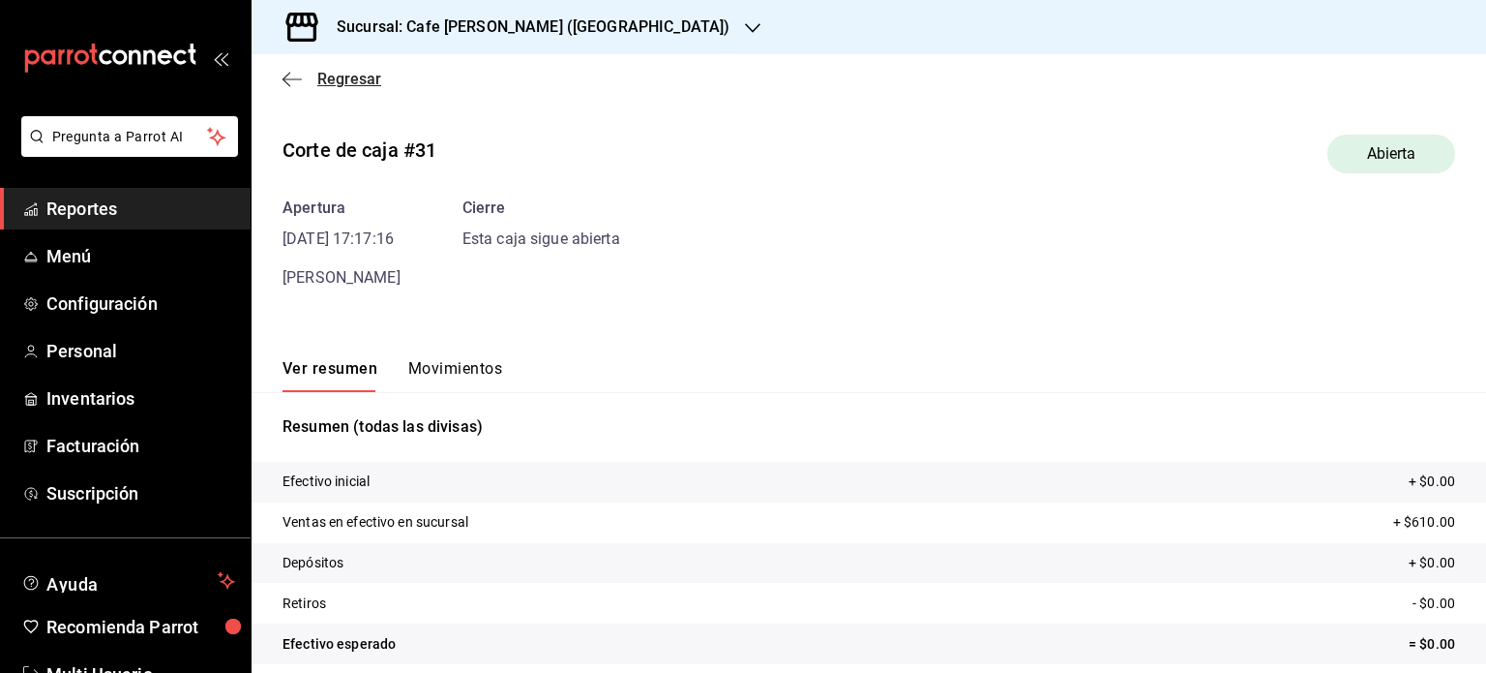
click at [290, 78] on icon "button" at bounding box center [292, 78] width 19 height 1
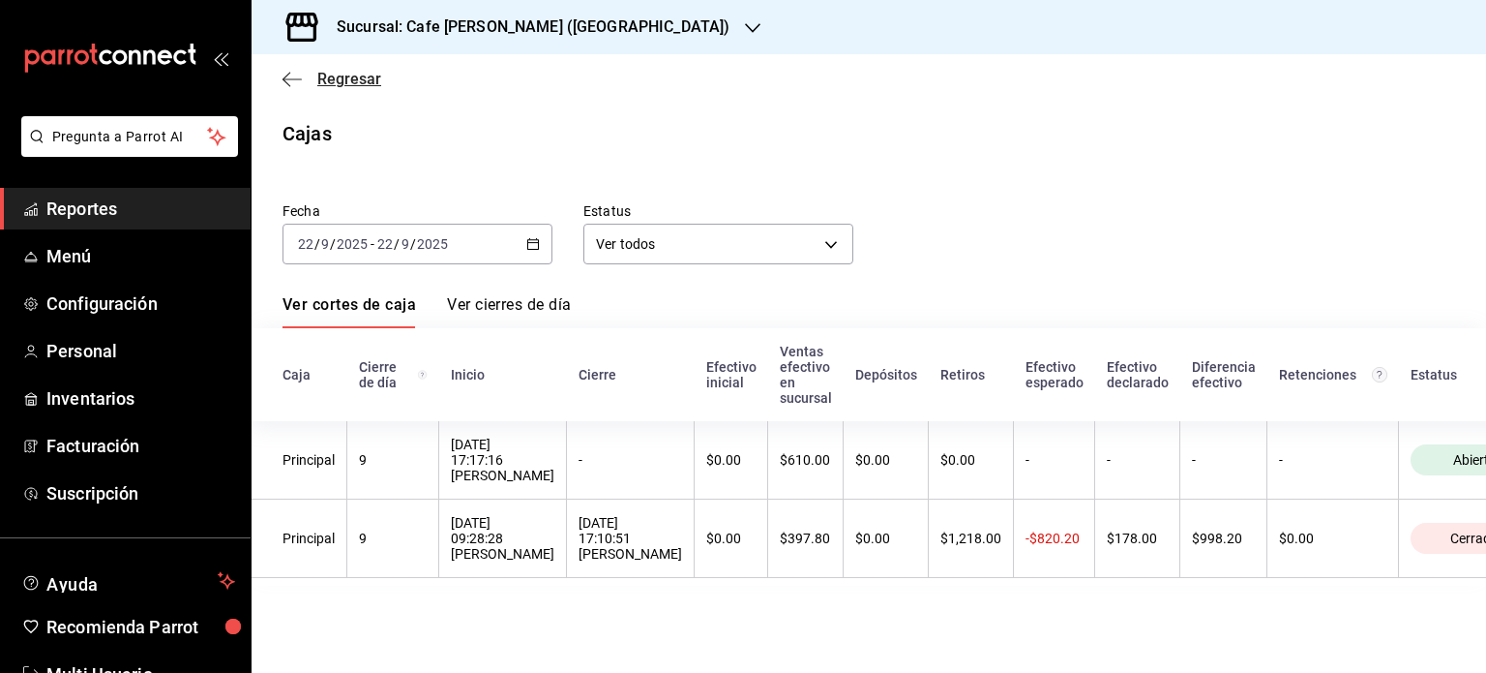
click at [290, 77] on icon "button" at bounding box center [292, 79] width 19 height 17
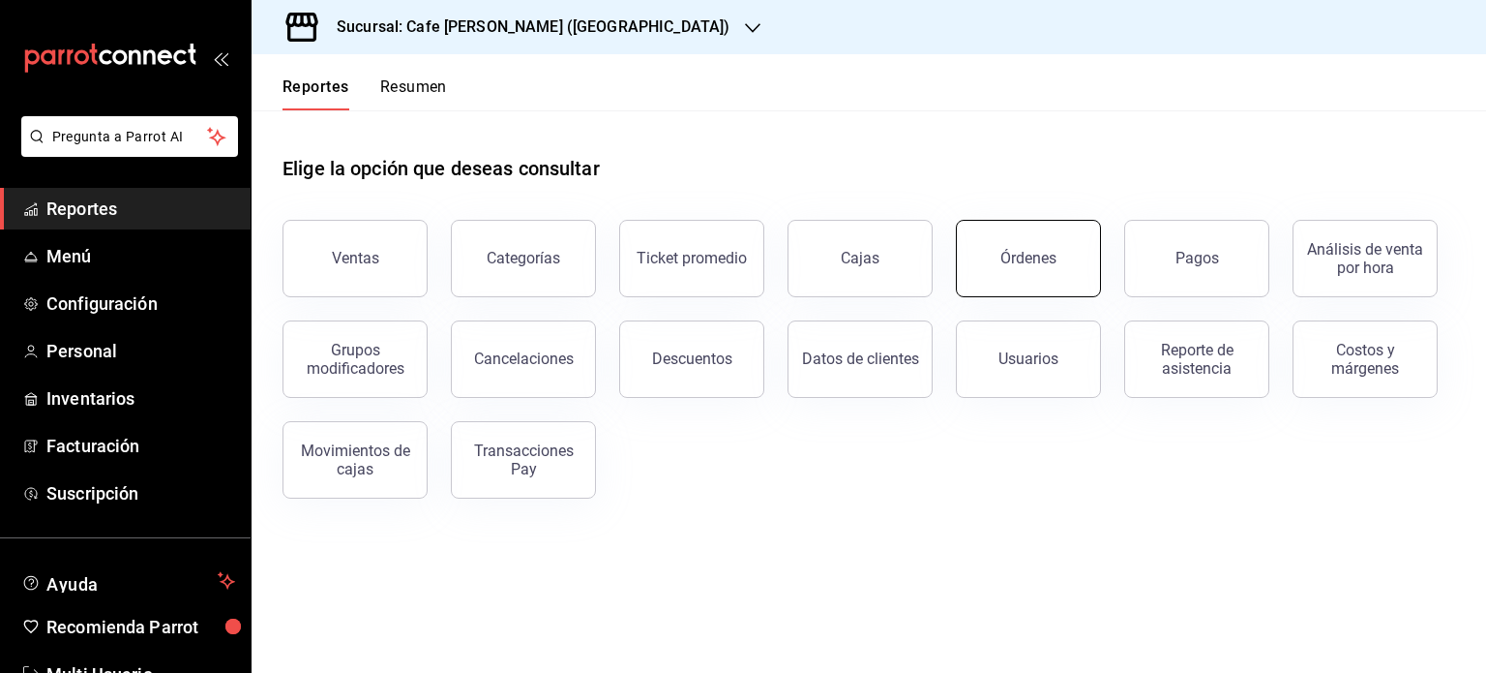
click at [1033, 271] on button "Órdenes" at bounding box center [1028, 258] width 145 height 77
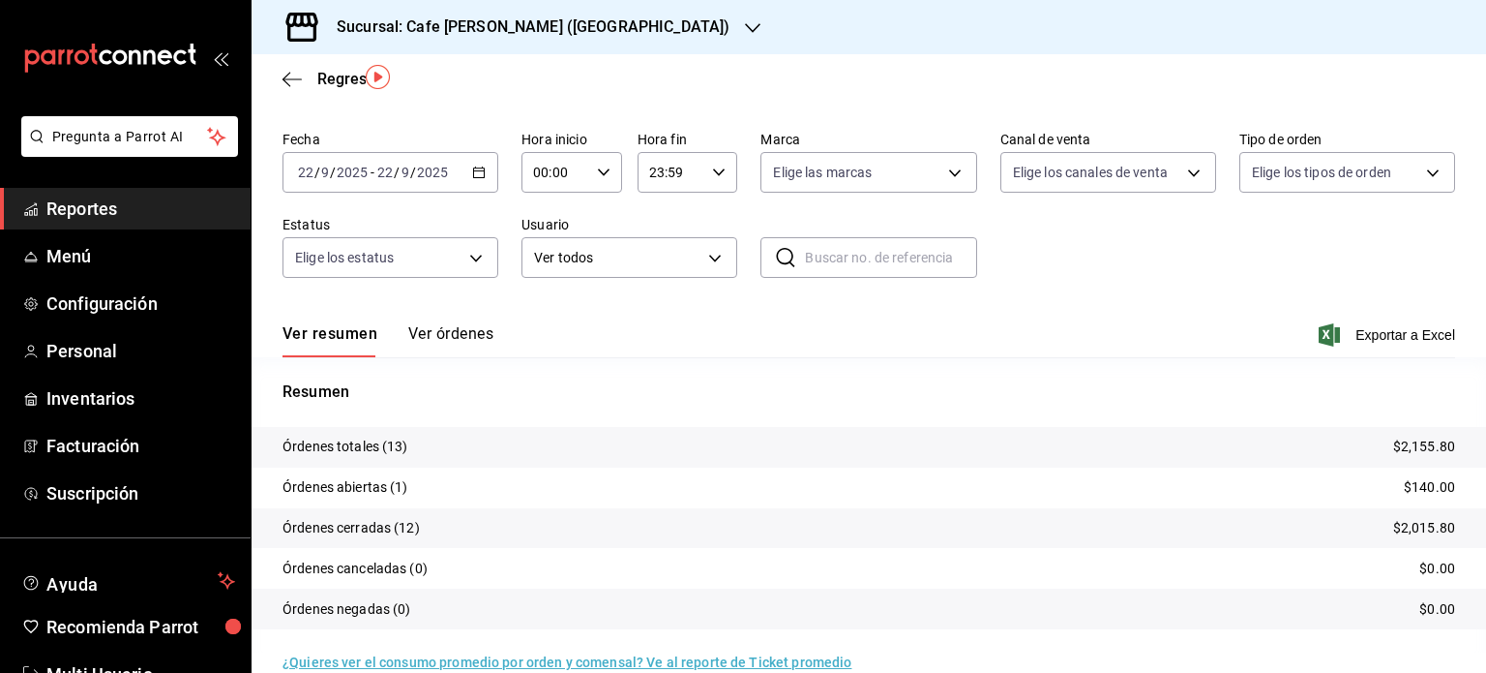
scroll to position [87, 0]
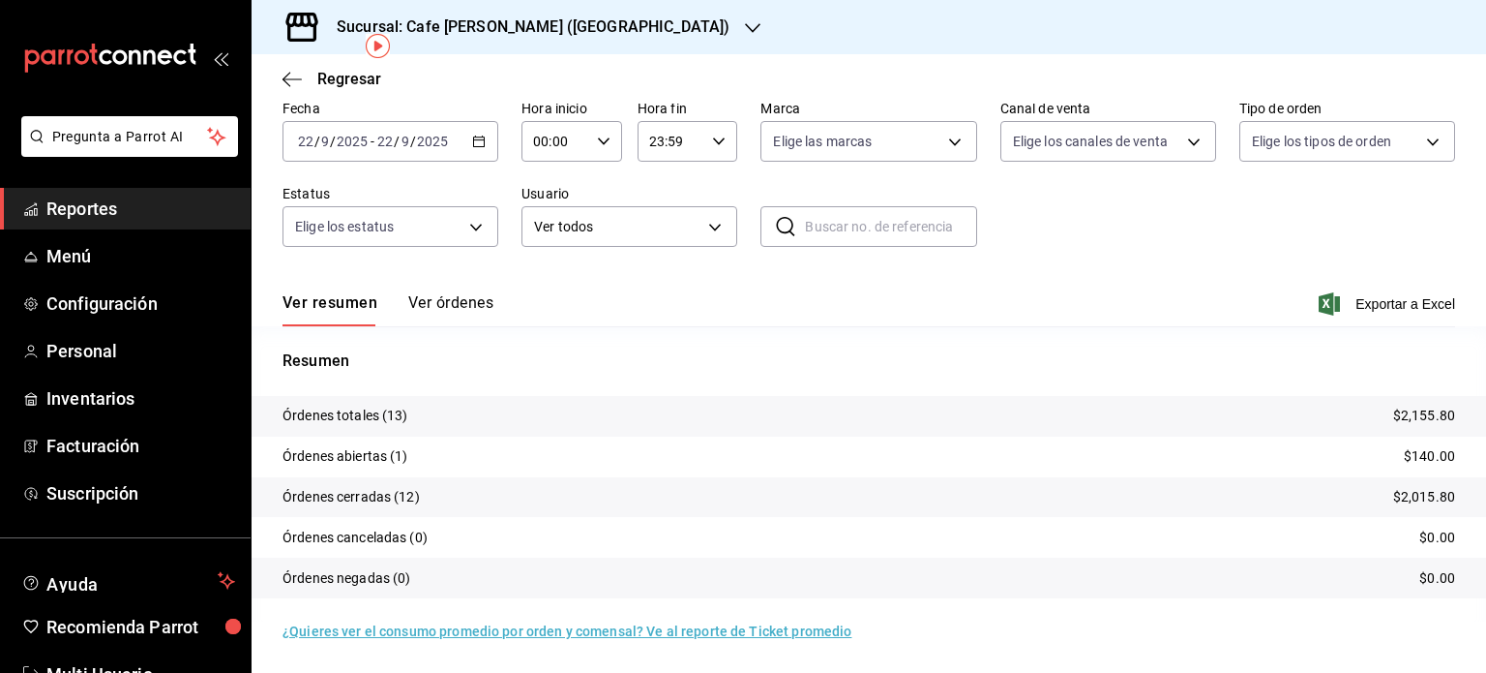
click at [449, 302] on button "Ver órdenes" at bounding box center [450, 309] width 85 height 33
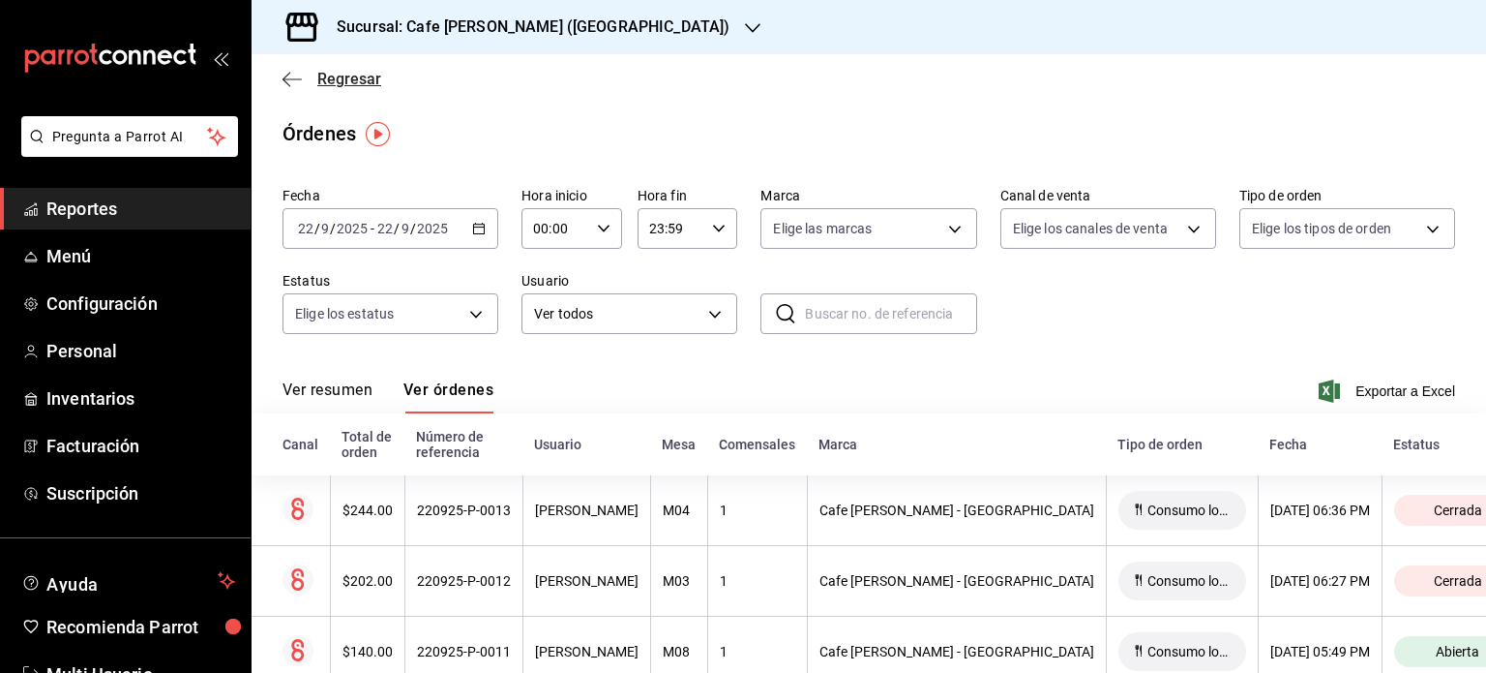
click at [292, 72] on icon "button" at bounding box center [292, 79] width 19 height 17
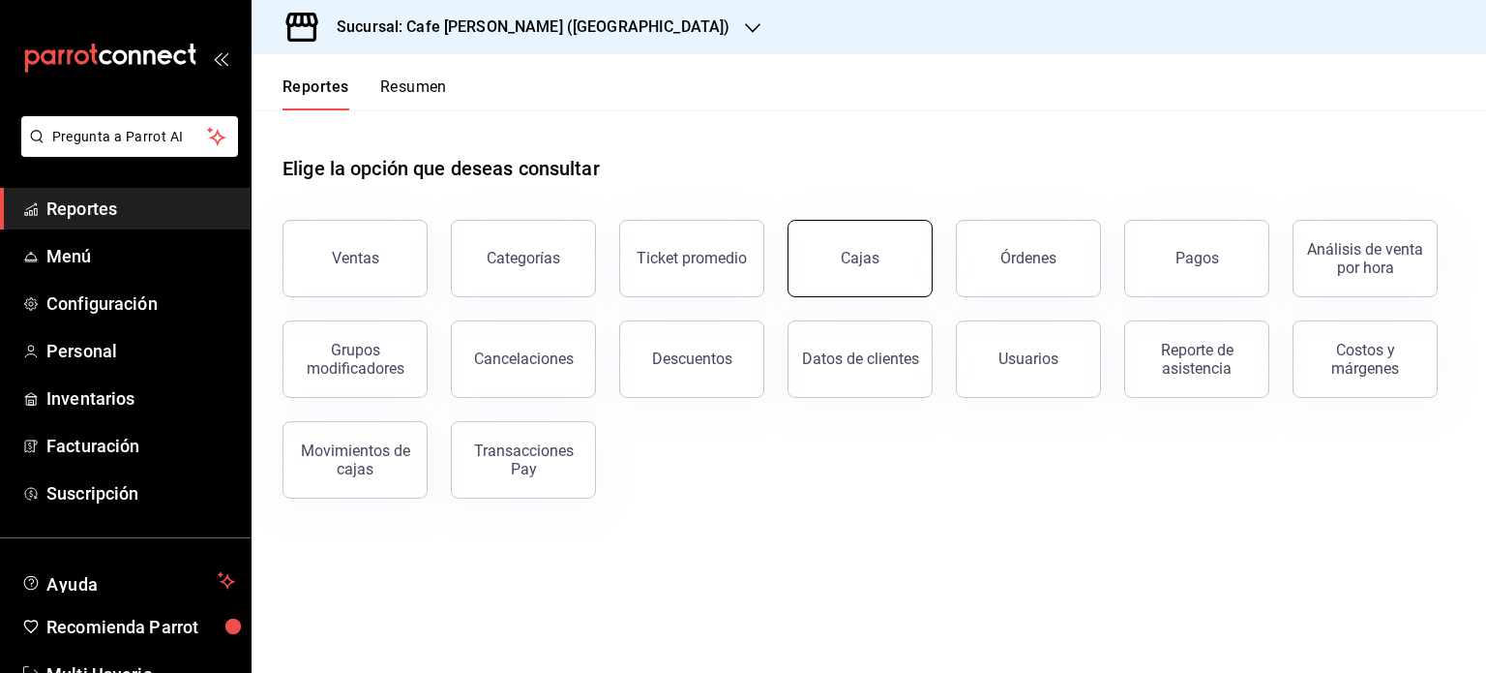
click at [886, 263] on link "Cajas" at bounding box center [860, 258] width 145 height 77
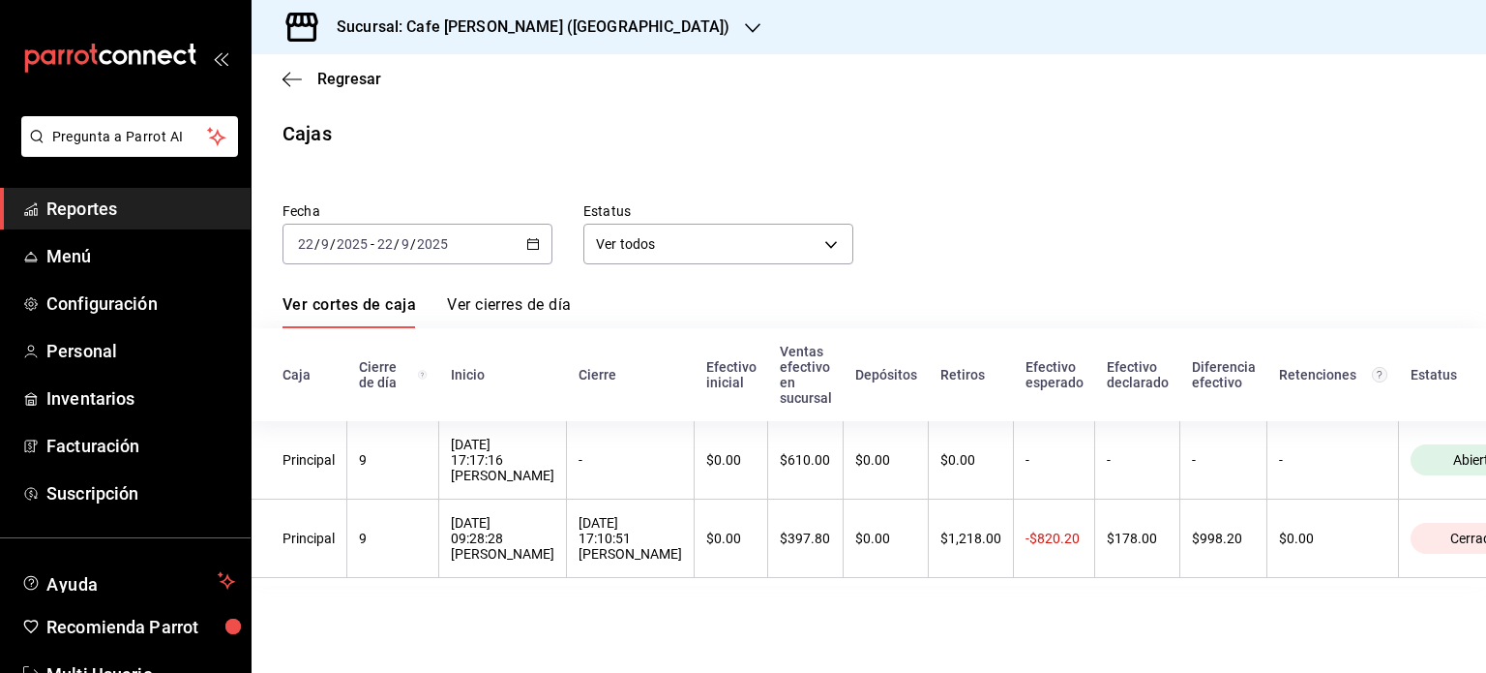
click at [492, 308] on link "Ver cierres de día" at bounding box center [509, 311] width 124 height 33
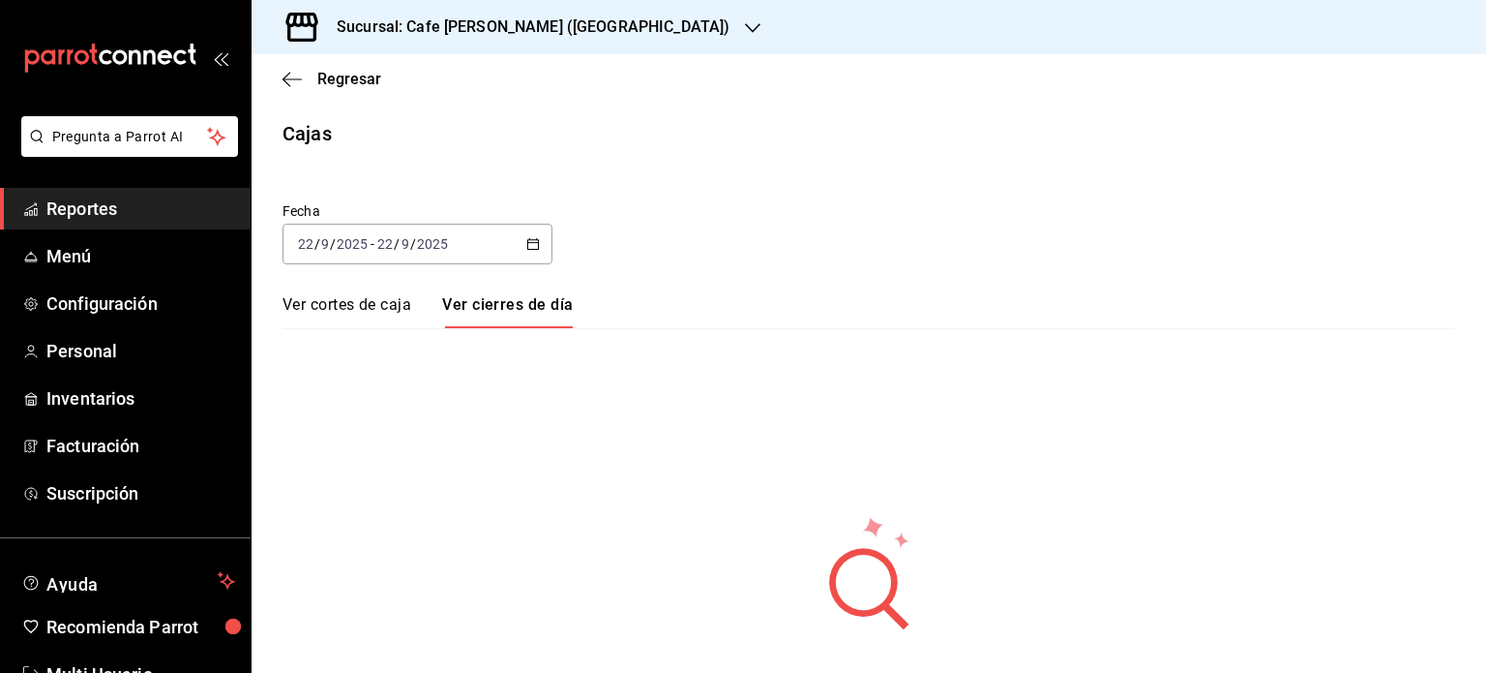
click at [372, 242] on span "-" at bounding box center [373, 243] width 4 height 15
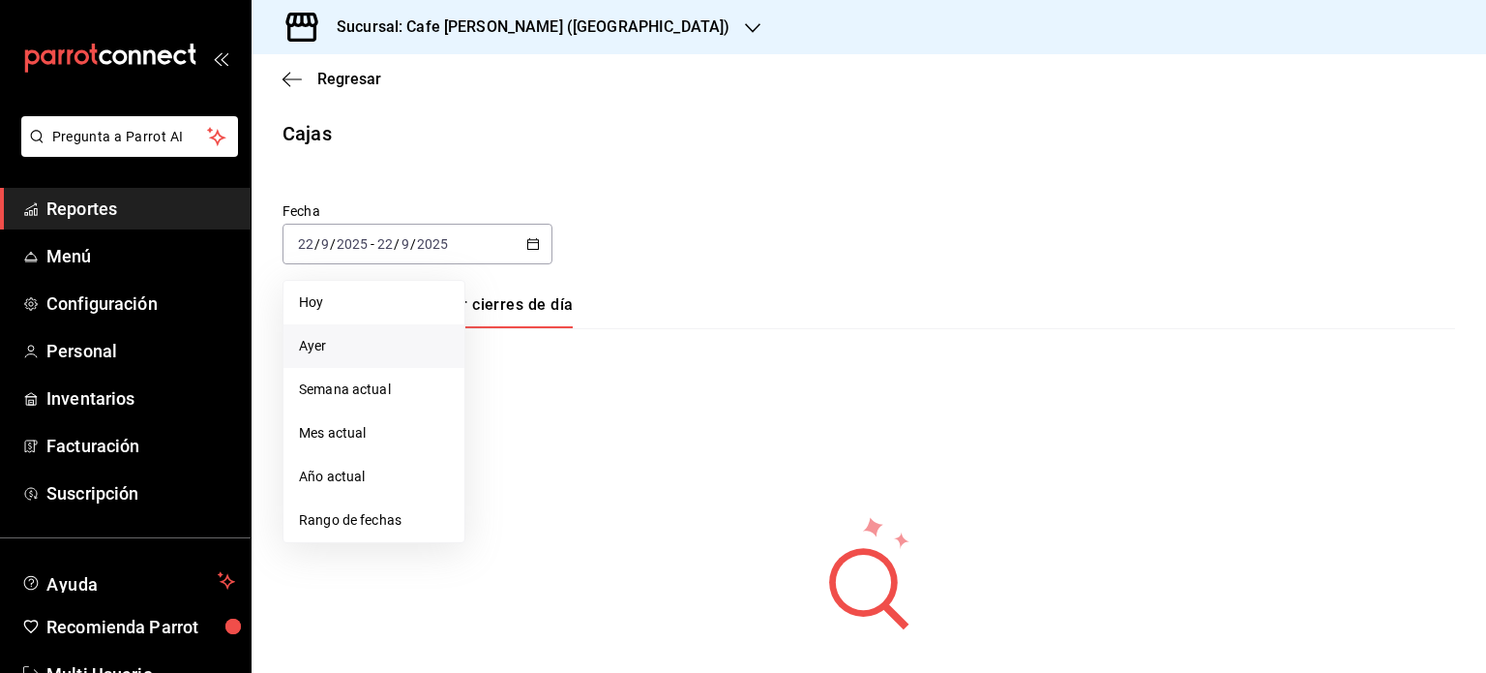
click at [314, 345] on span "Ayer" at bounding box center [374, 346] width 150 height 20
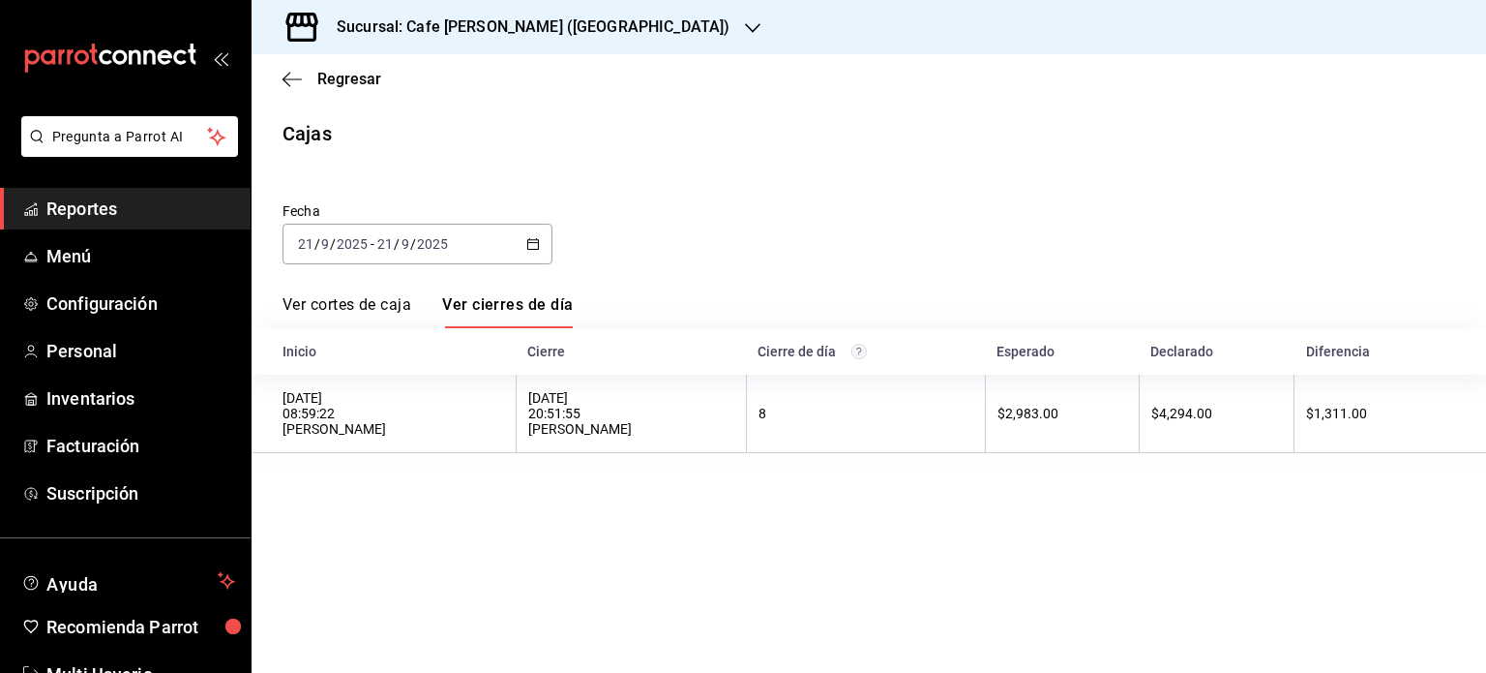
click at [376, 243] on input "21" at bounding box center [384, 243] width 17 height 15
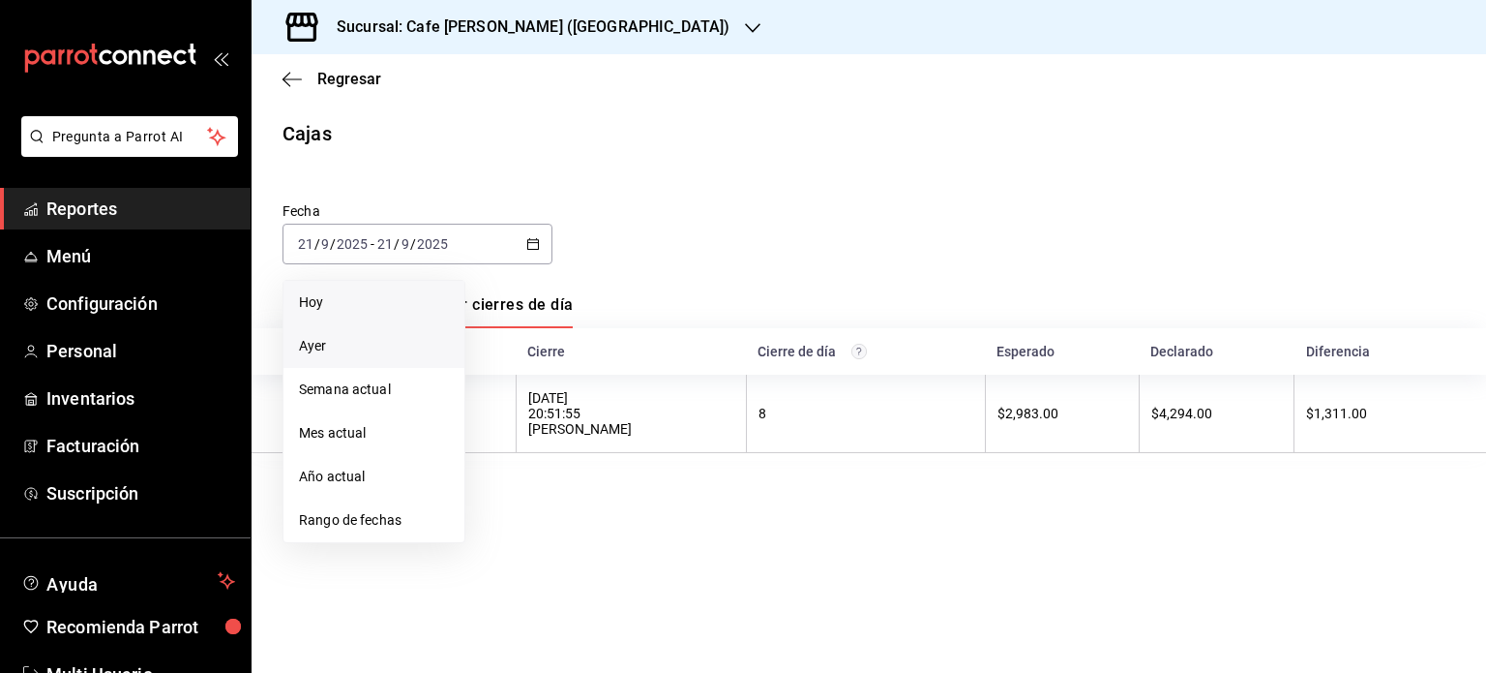
click at [328, 304] on span "Hoy" at bounding box center [374, 302] width 150 height 20
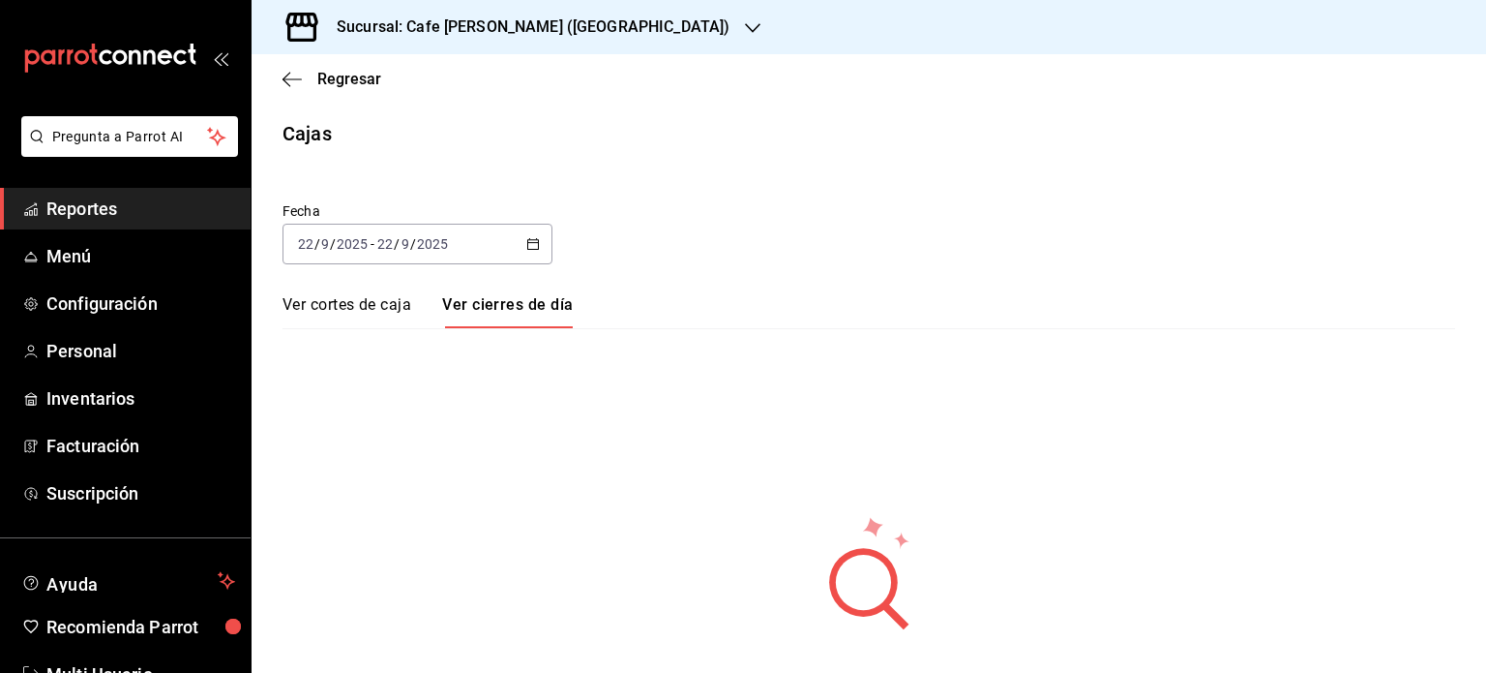
click at [329, 304] on link "Ver cortes de caja" at bounding box center [347, 311] width 129 height 33
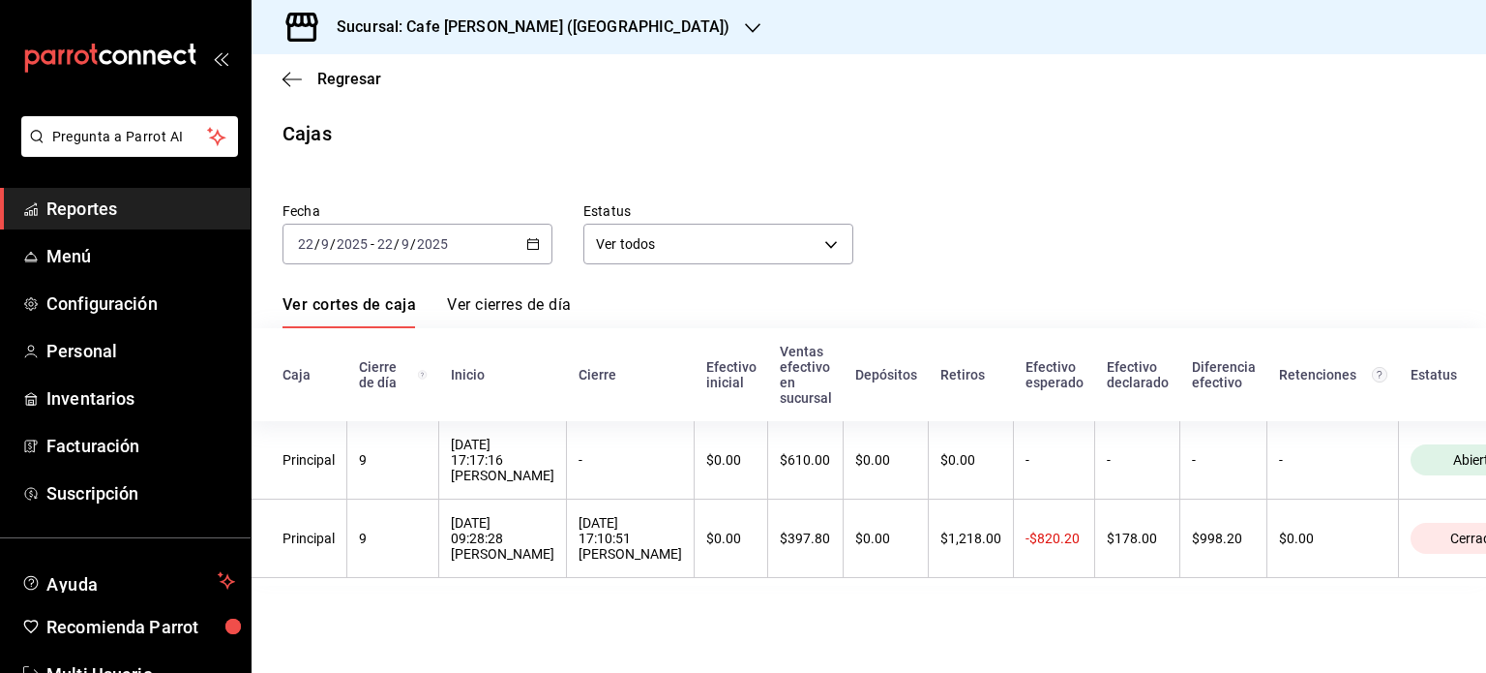
click at [523, 305] on link "Ver cierres de día" at bounding box center [509, 311] width 124 height 33
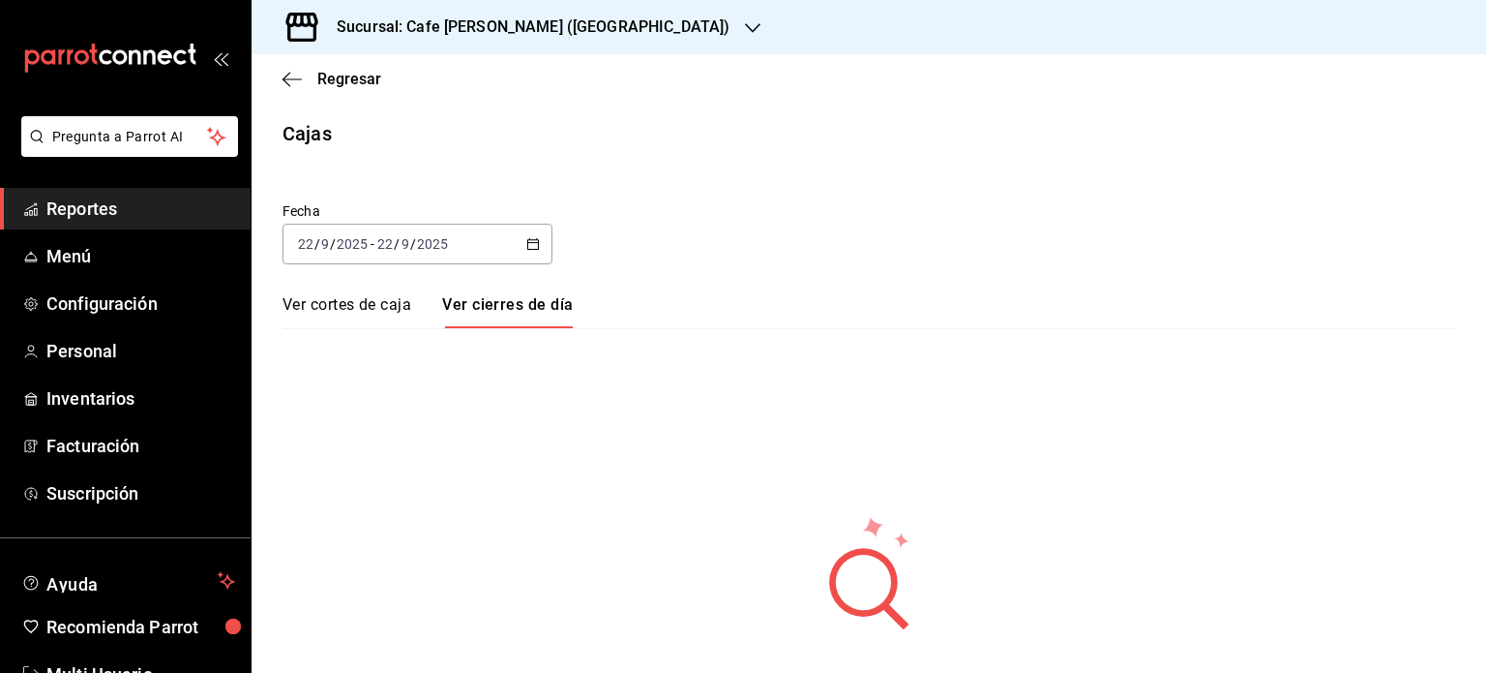
click at [342, 303] on link "Ver cortes de caja" at bounding box center [347, 311] width 129 height 33
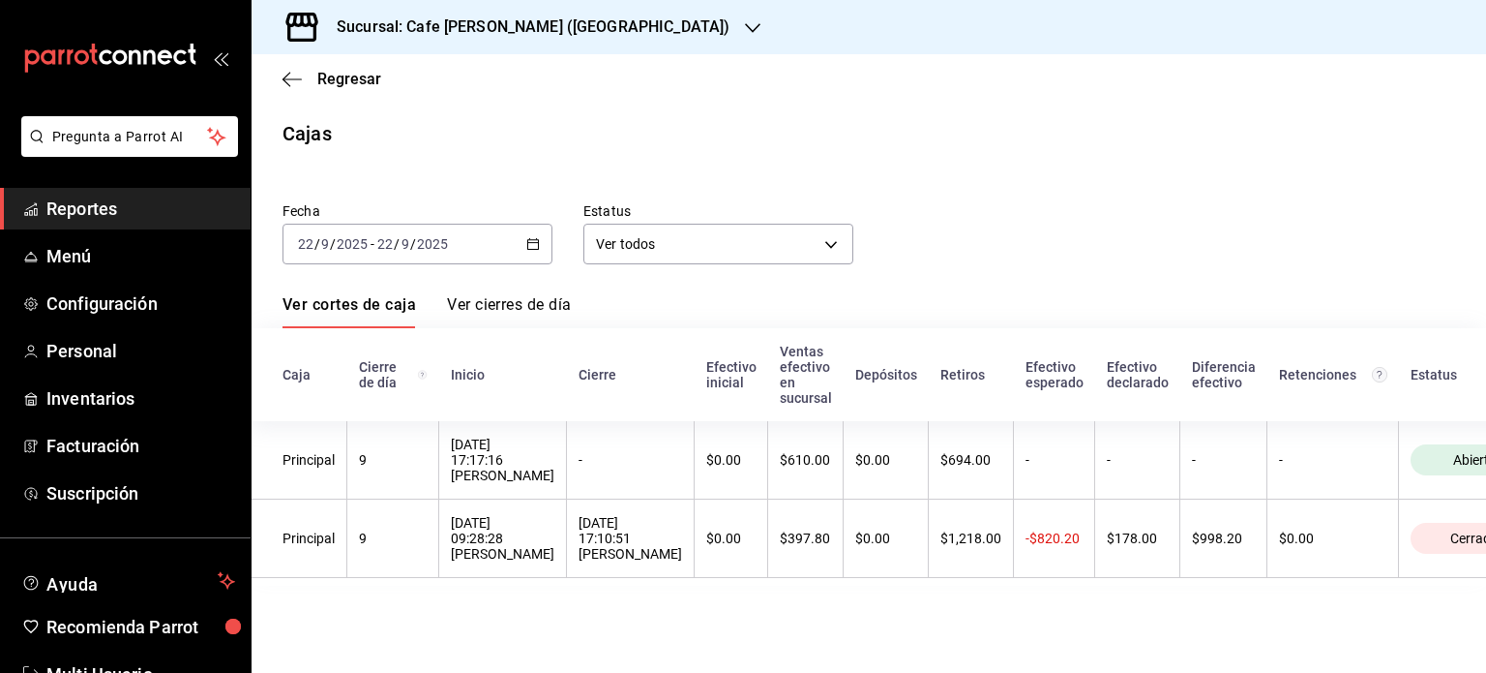
click at [471, 306] on link "Ver cierres de día" at bounding box center [509, 311] width 124 height 33
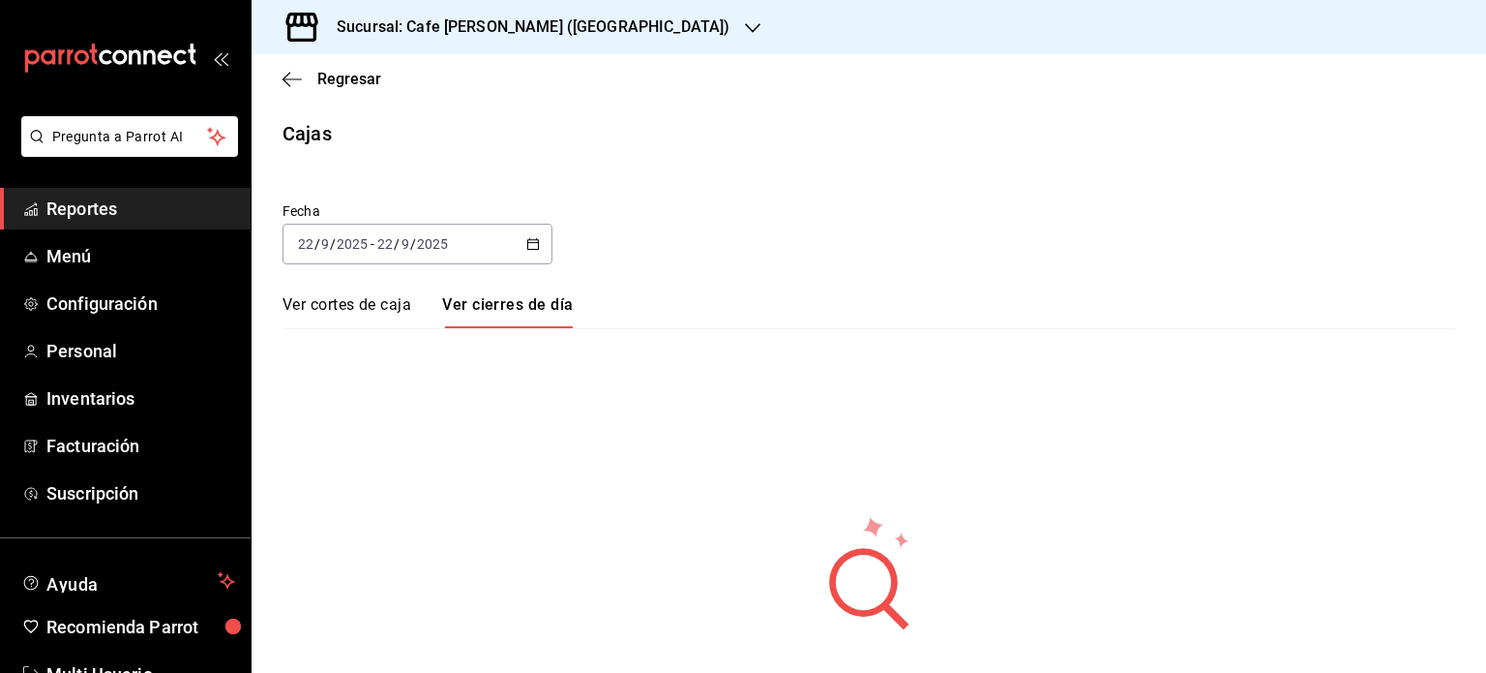
click at [368, 305] on link "Ver cortes de caja" at bounding box center [347, 311] width 129 height 33
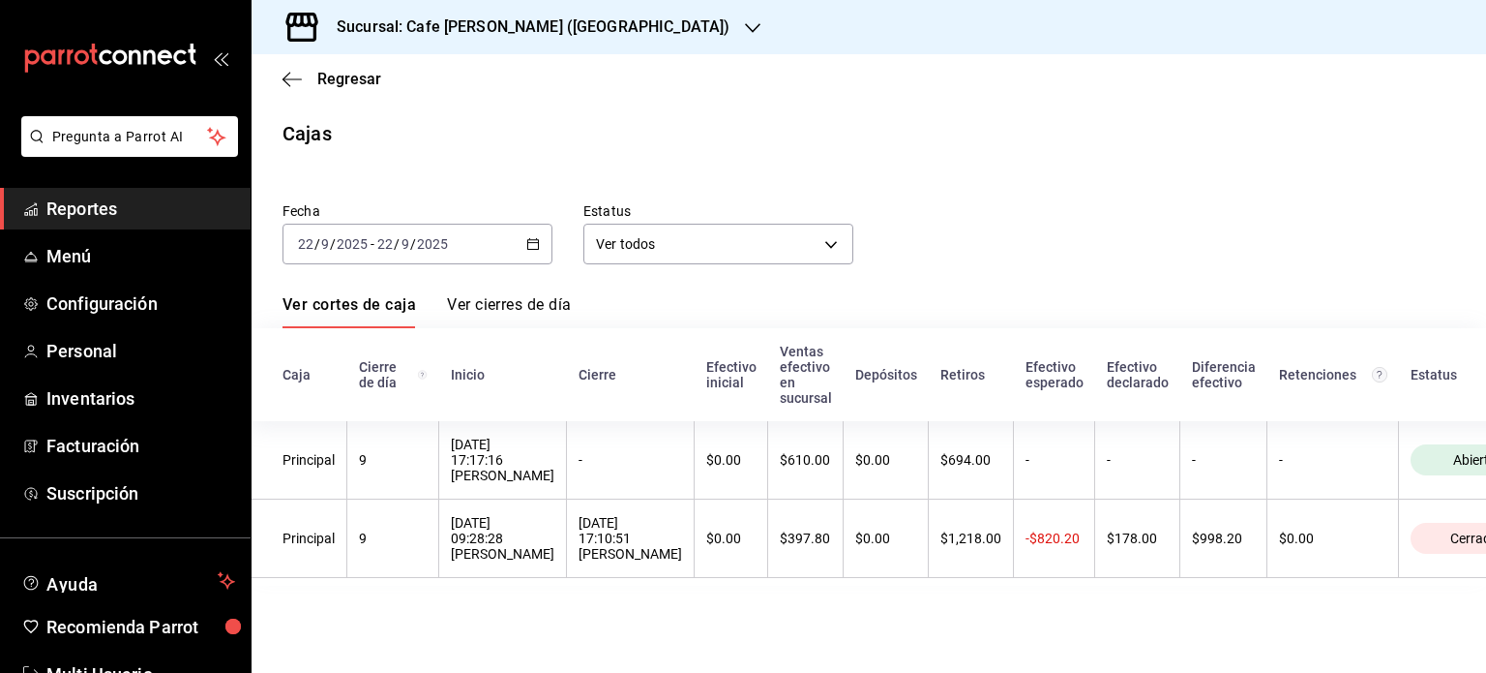
click at [501, 305] on link "Ver cierres de día" at bounding box center [509, 311] width 124 height 33
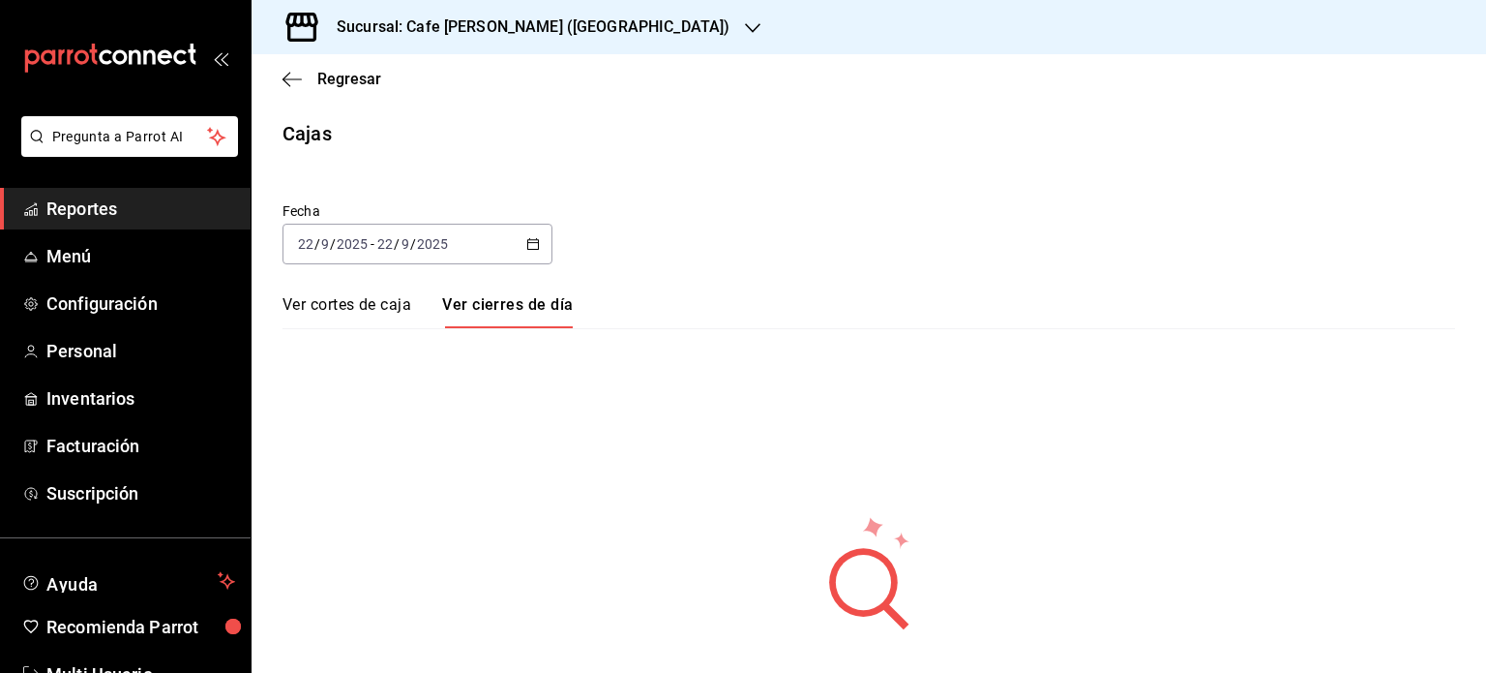
click at [357, 303] on link "Ver cortes de caja" at bounding box center [347, 311] width 129 height 33
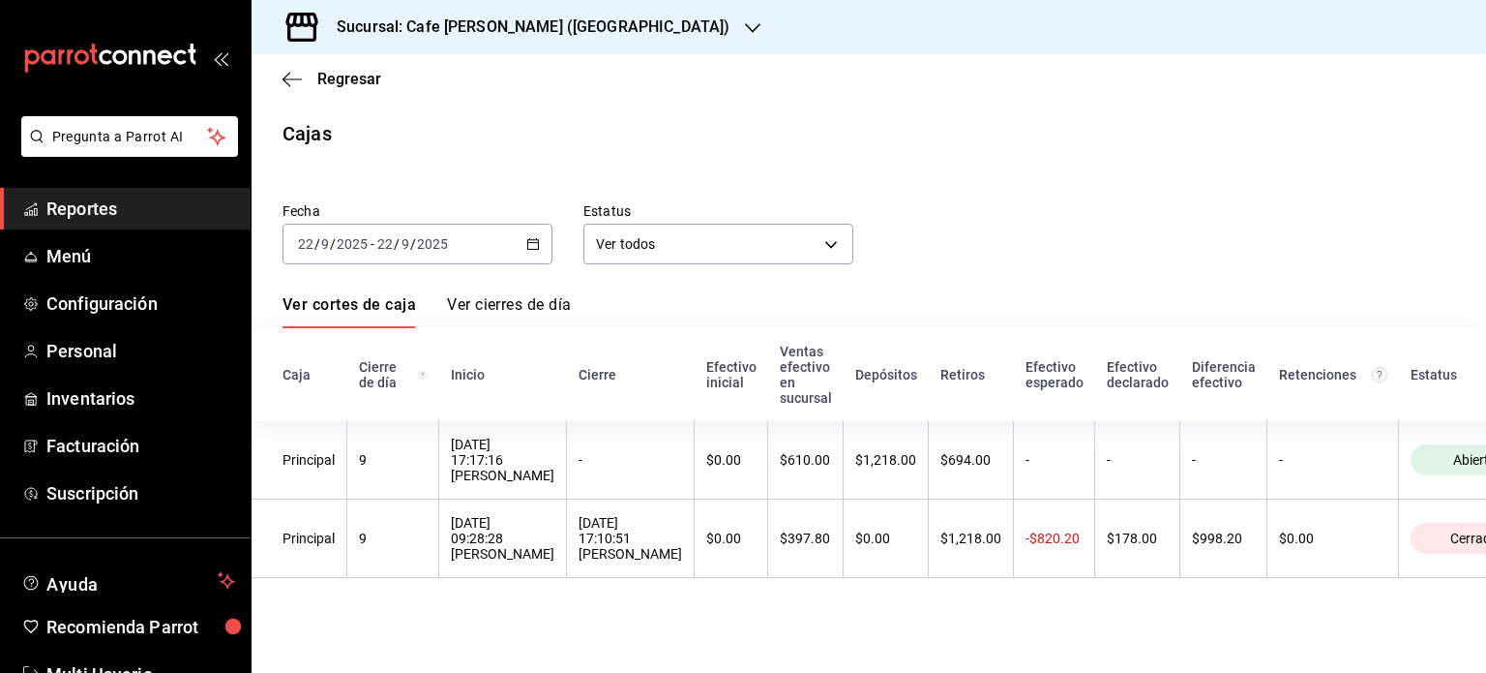
click at [1096, 125] on div "Cajas" at bounding box center [869, 133] width 1235 height 29
click at [321, 72] on span "Regresar" at bounding box center [349, 79] width 64 height 18
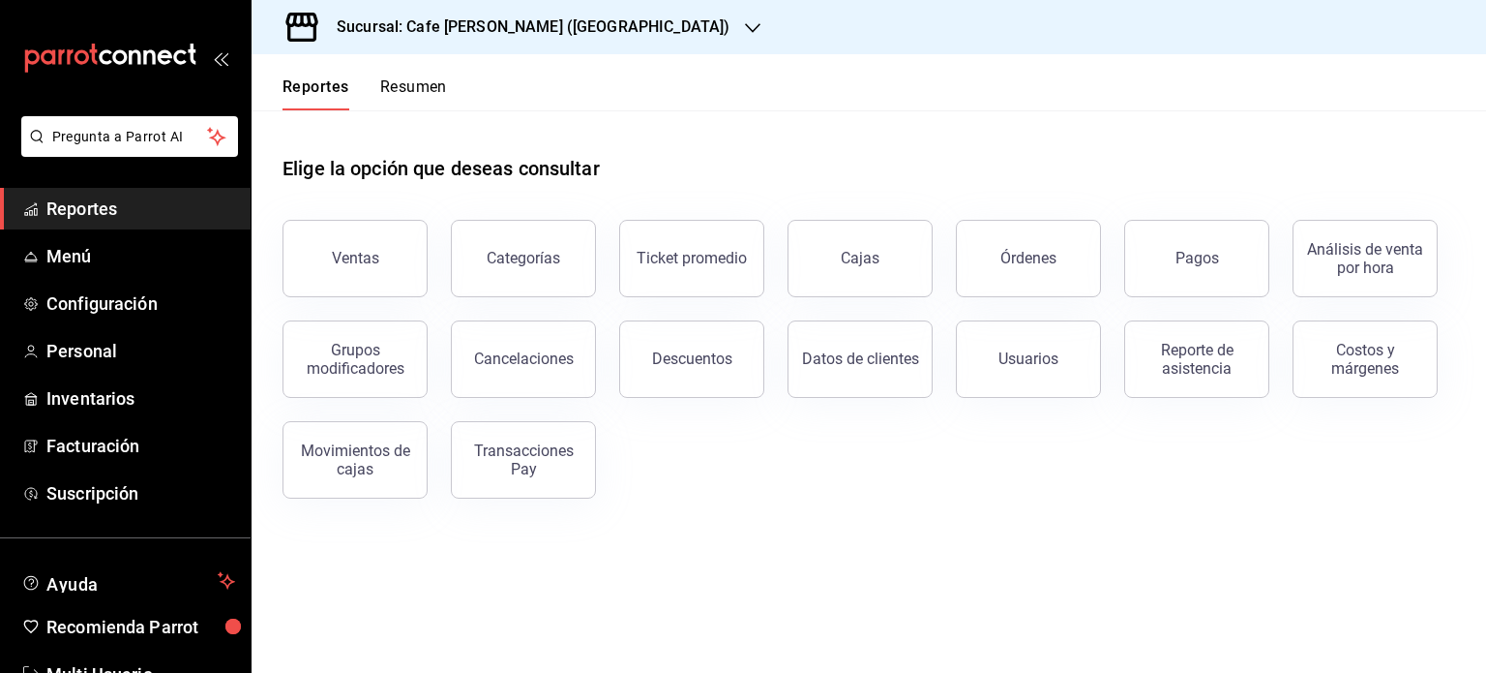
click at [423, 85] on button "Resumen" at bounding box center [413, 93] width 67 height 33
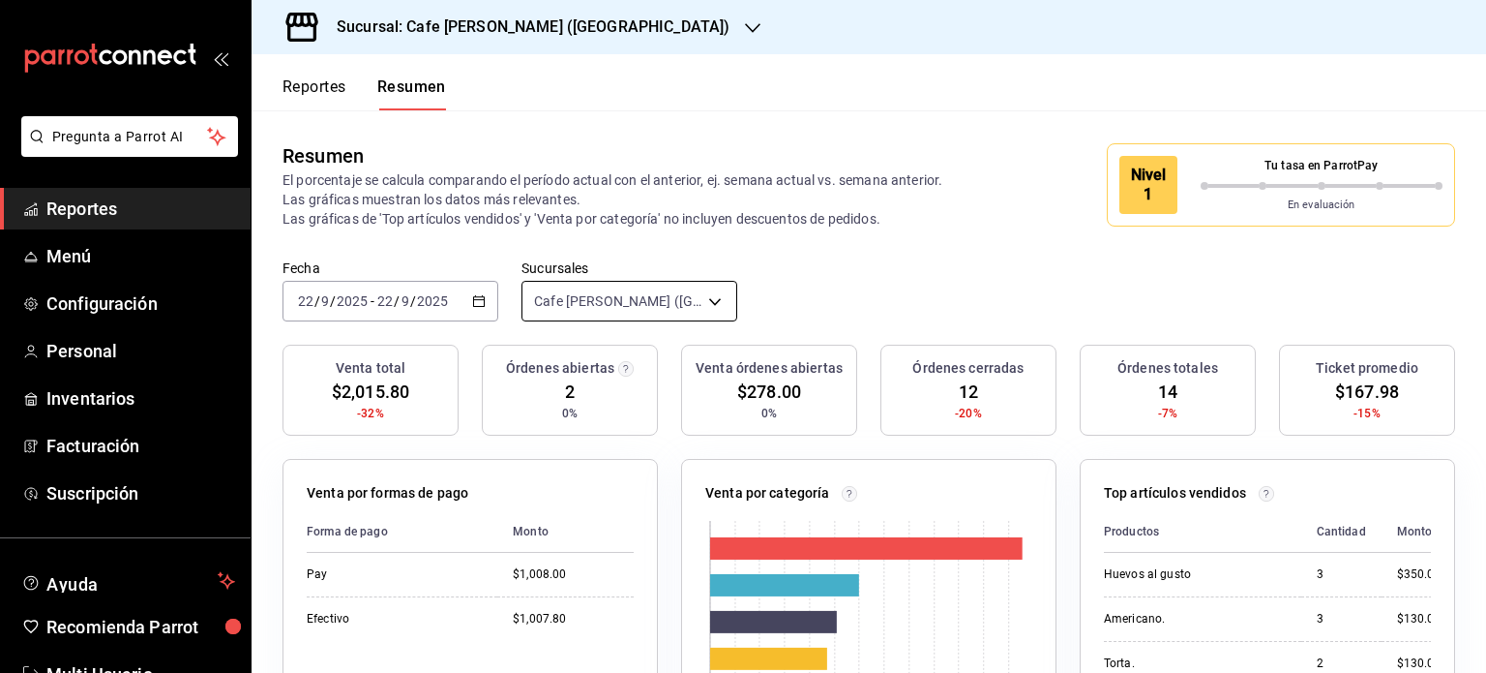
click at [712, 297] on body "Pregunta a Parrot AI Reportes Menú Configuración Personal Inventarios Facturaci…" at bounding box center [743, 336] width 1486 height 673
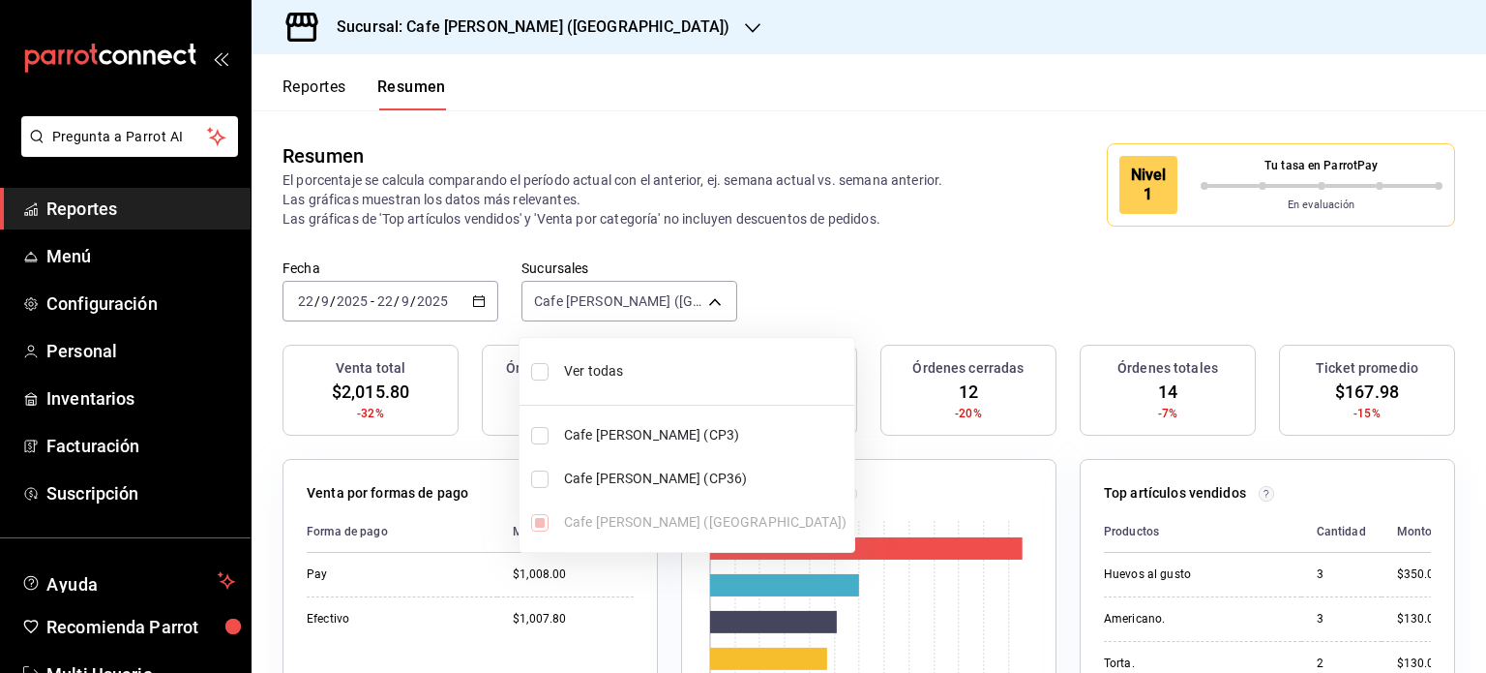
click at [546, 370] on input "checkbox" at bounding box center [539, 371] width 17 height 17
checkbox input "true"
type input "[object Object],[object Object],[object Object]"
checkbox input "true"
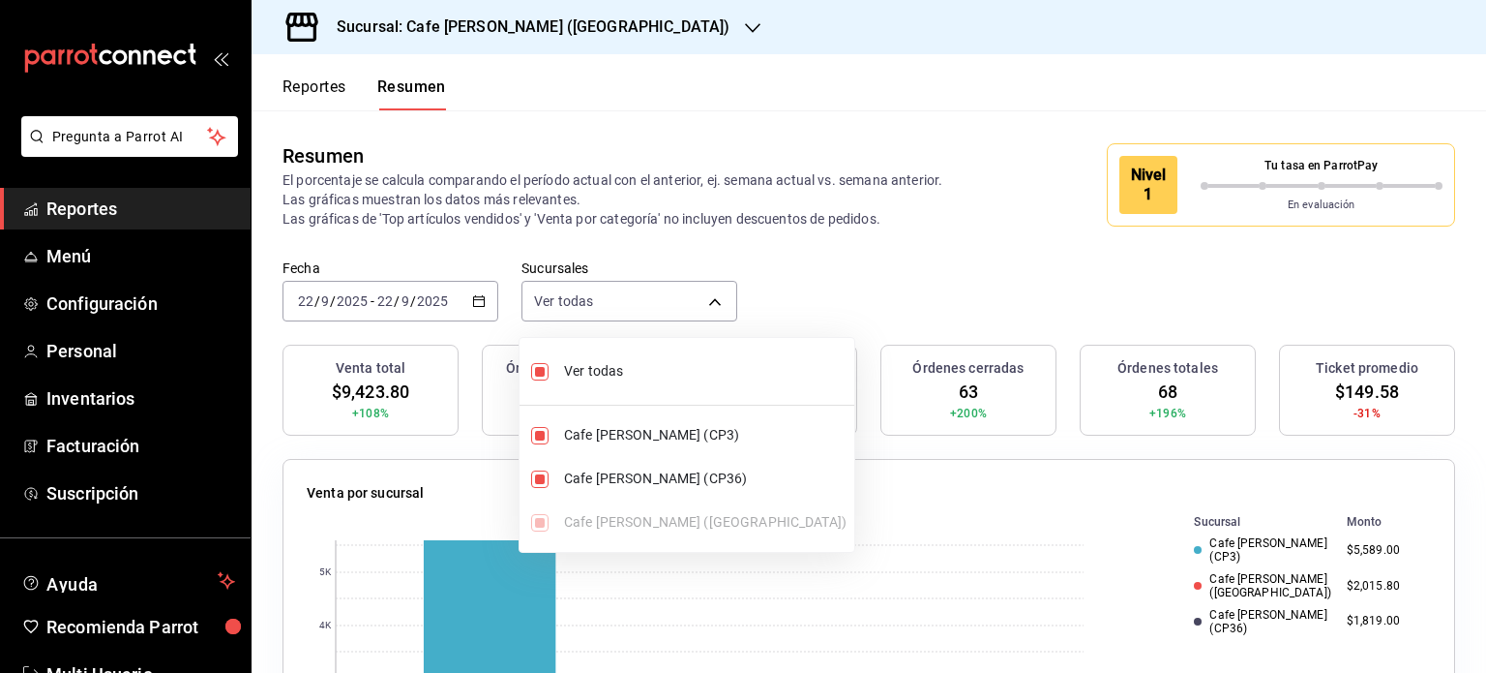
click at [823, 94] on div at bounding box center [743, 336] width 1486 height 673
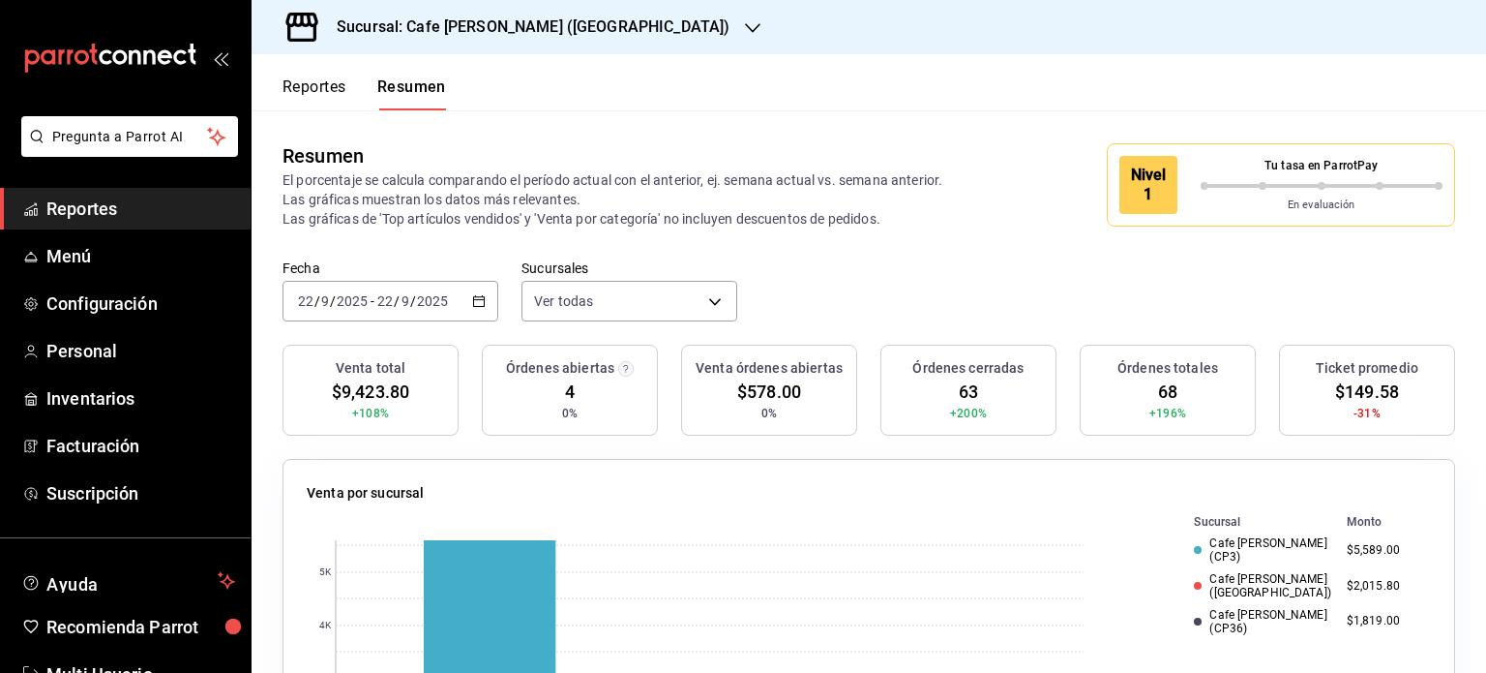
click at [323, 87] on button "Reportes" at bounding box center [315, 93] width 64 height 33
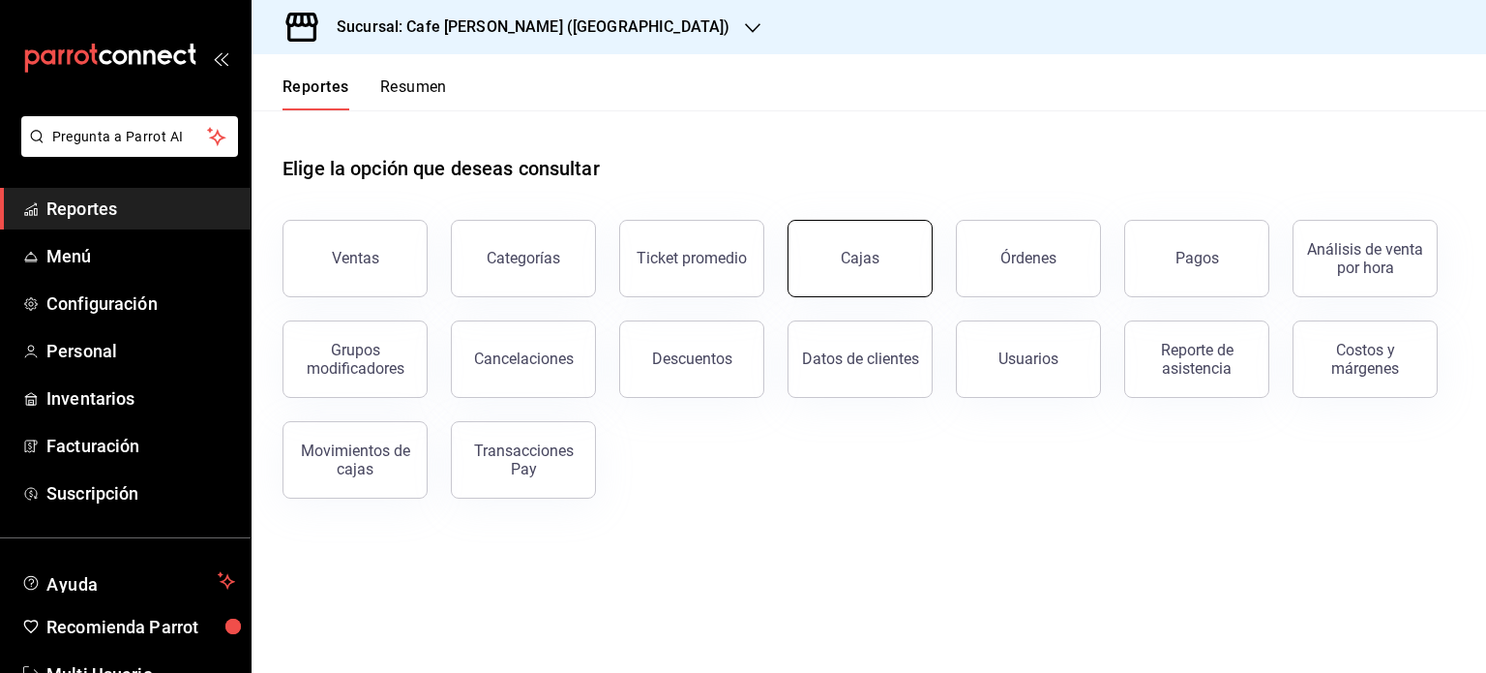
click at [823, 252] on link "Cajas" at bounding box center [860, 258] width 145 height 77
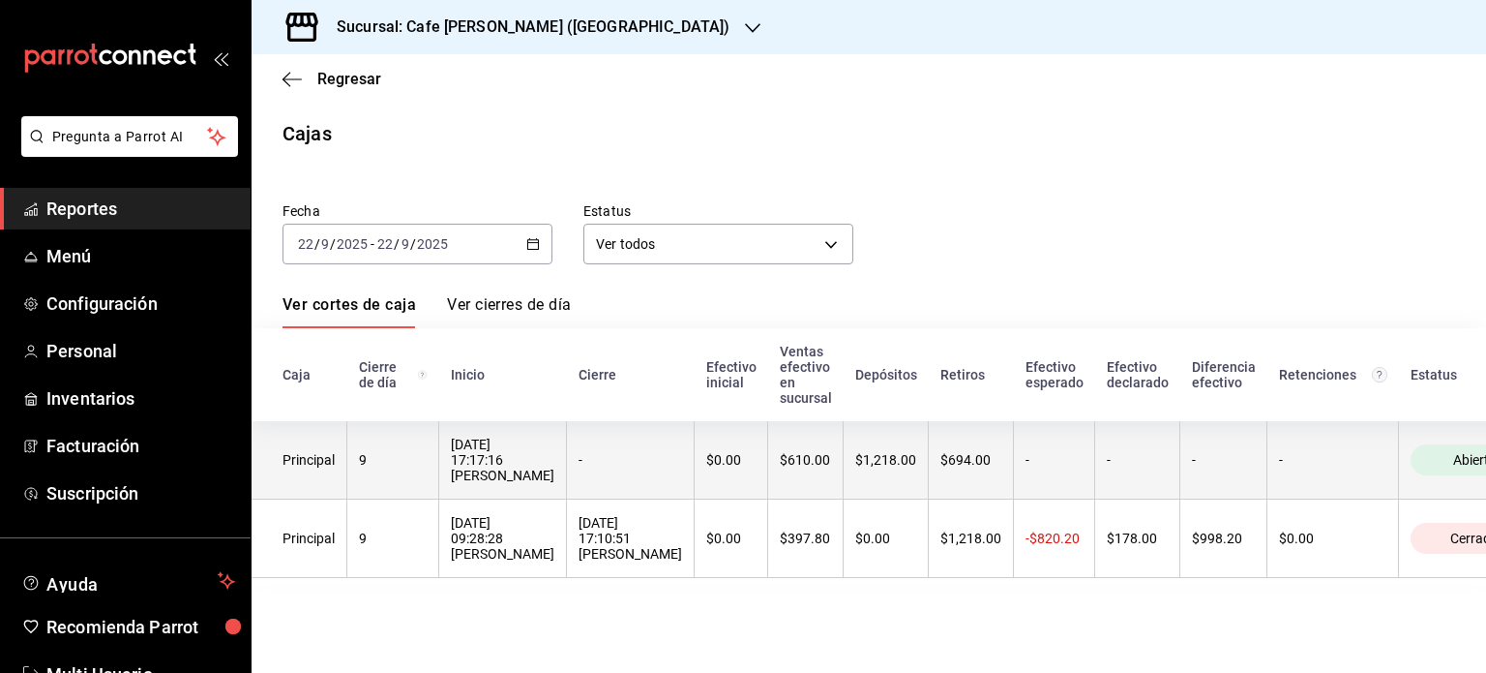
click at [768, 499] on th "$0.00" at bounding box center [732, 460] width 74 height 78
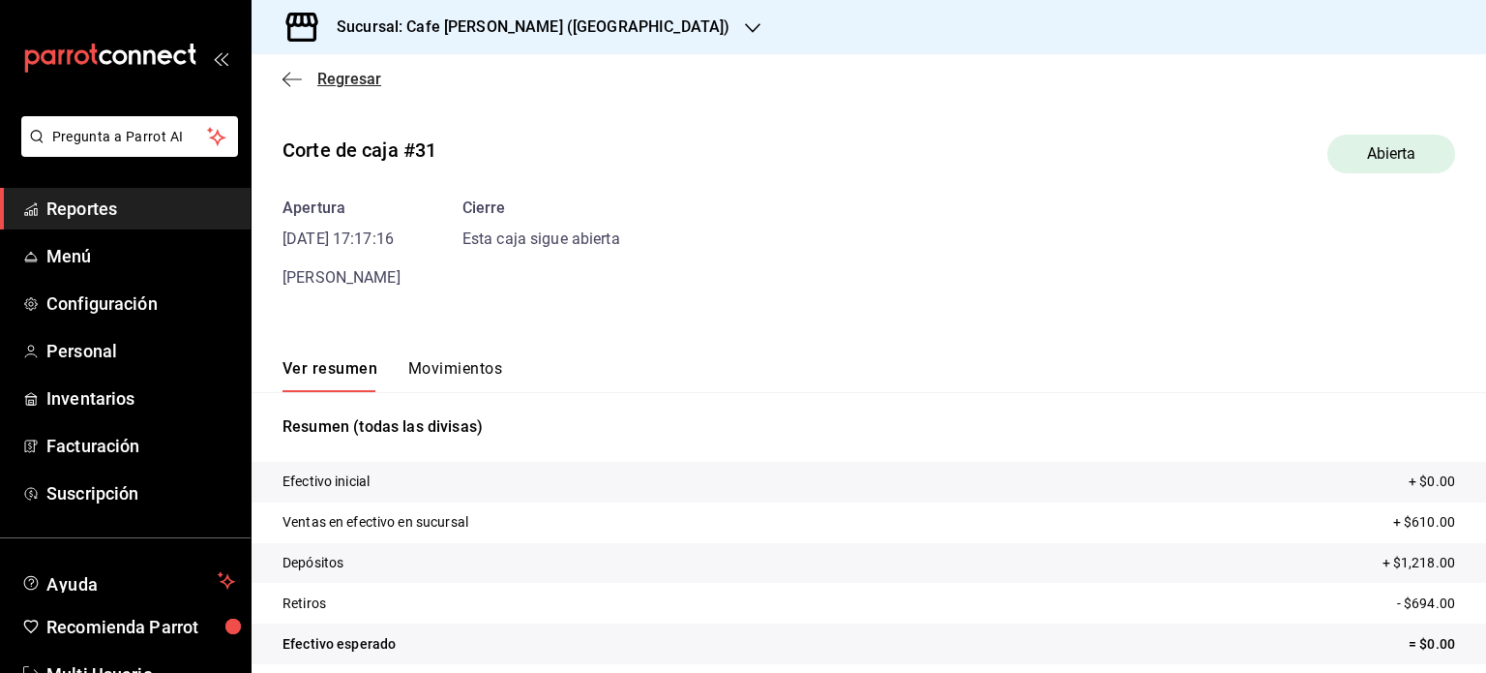
click at [324, 75] on span "Regresar" at bounding box center [349, 79] width 64 height 18
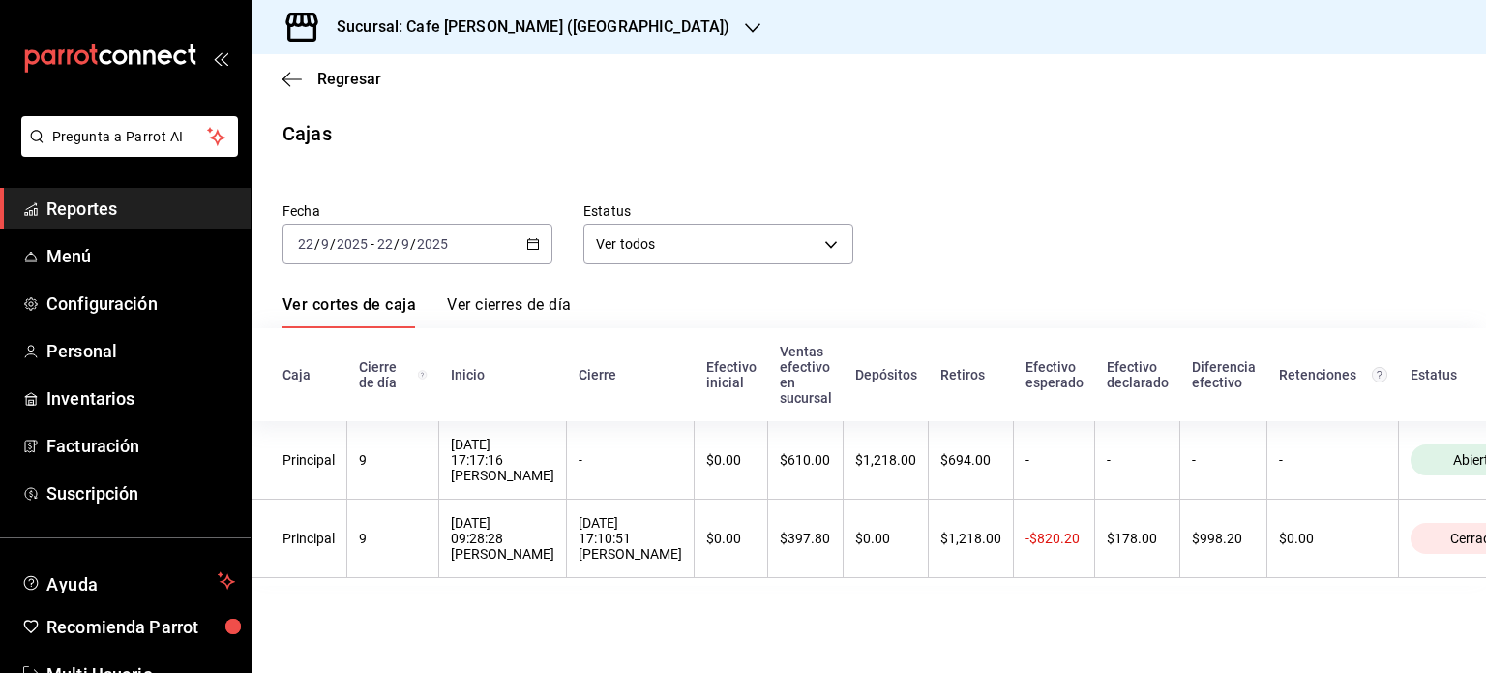
click at [581, 27] on h3 "Sucursal: Cafe [PERSON_NAME] ([GEOGRAPHIC_DATA])" at bounding box center [525, 26] width 408 height 23
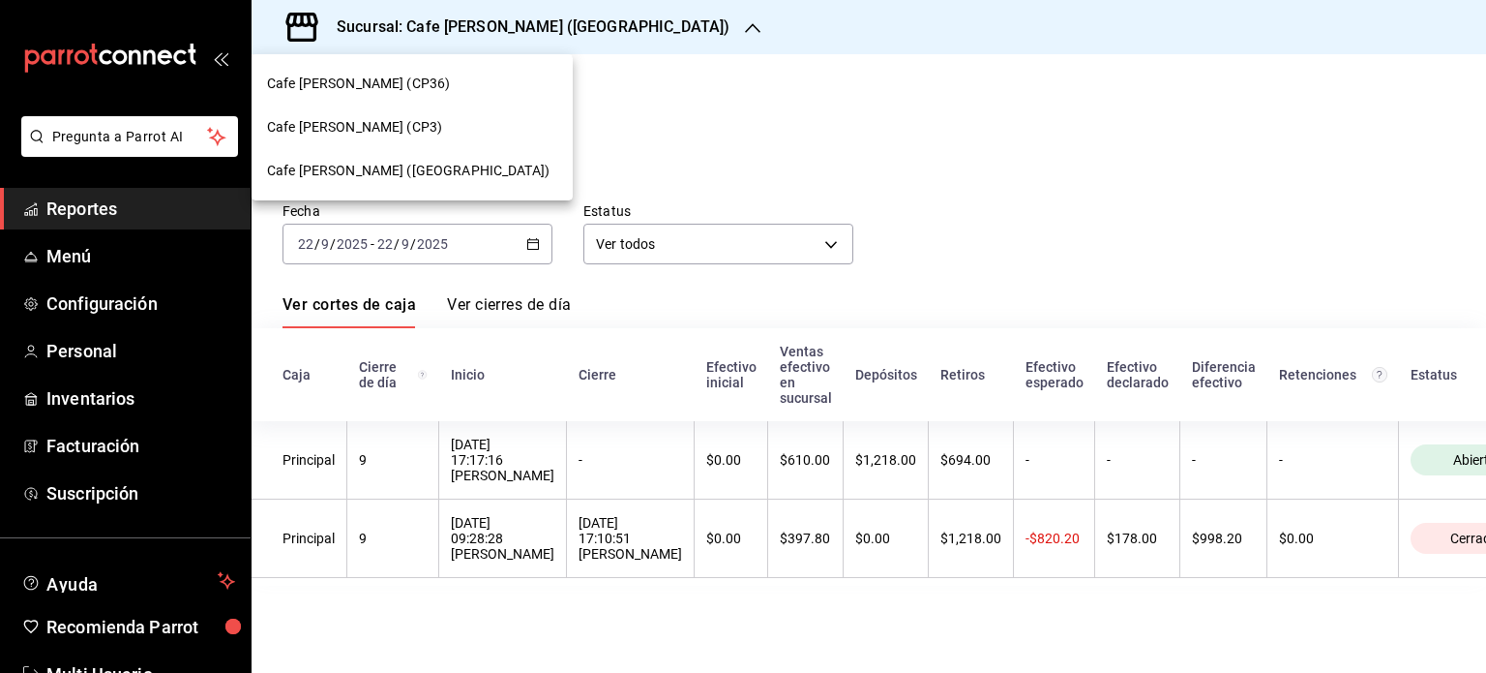
click at [355, 82] on span "Cafe [PERSON_NAME] (CP36)" at bounding box center [358, 84] width 183 height 20
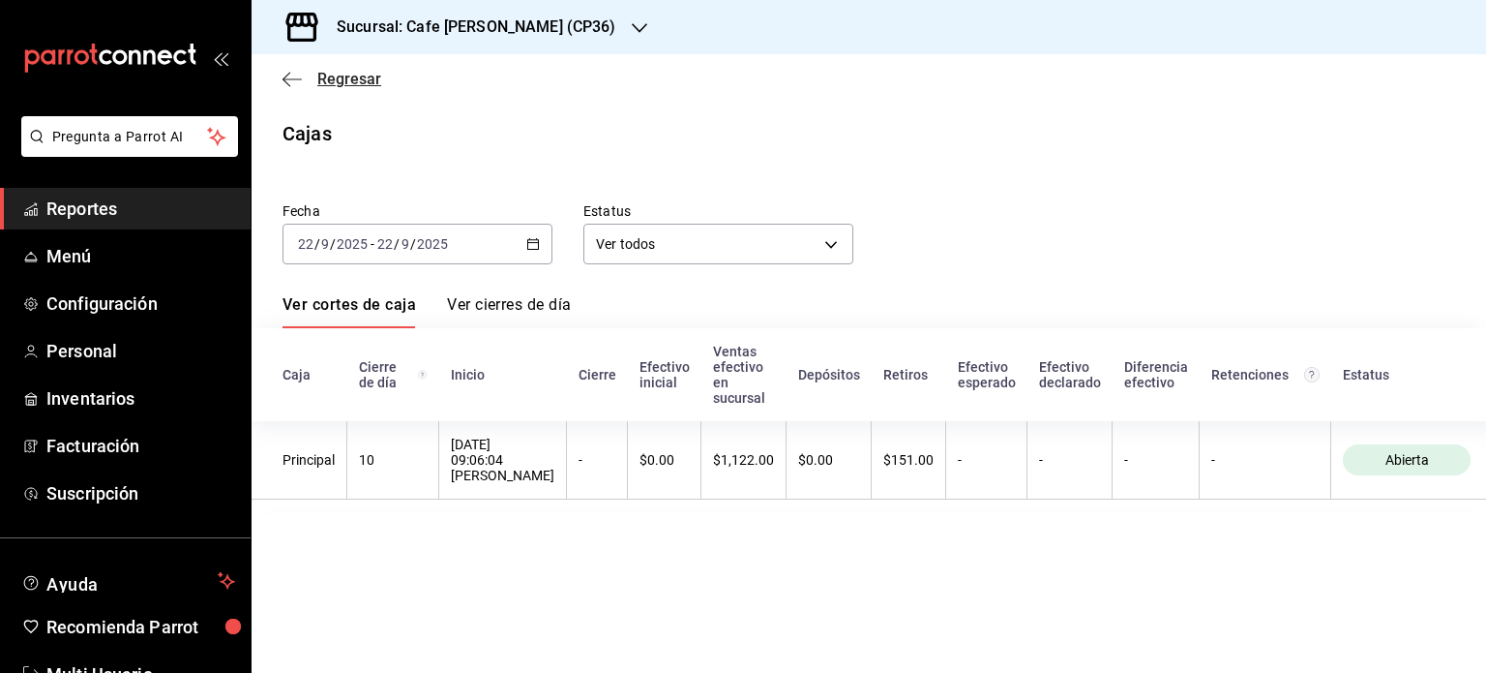
click at [341, 76] on span "Regresar" at bounding box center [349, 79] width 64 height 18
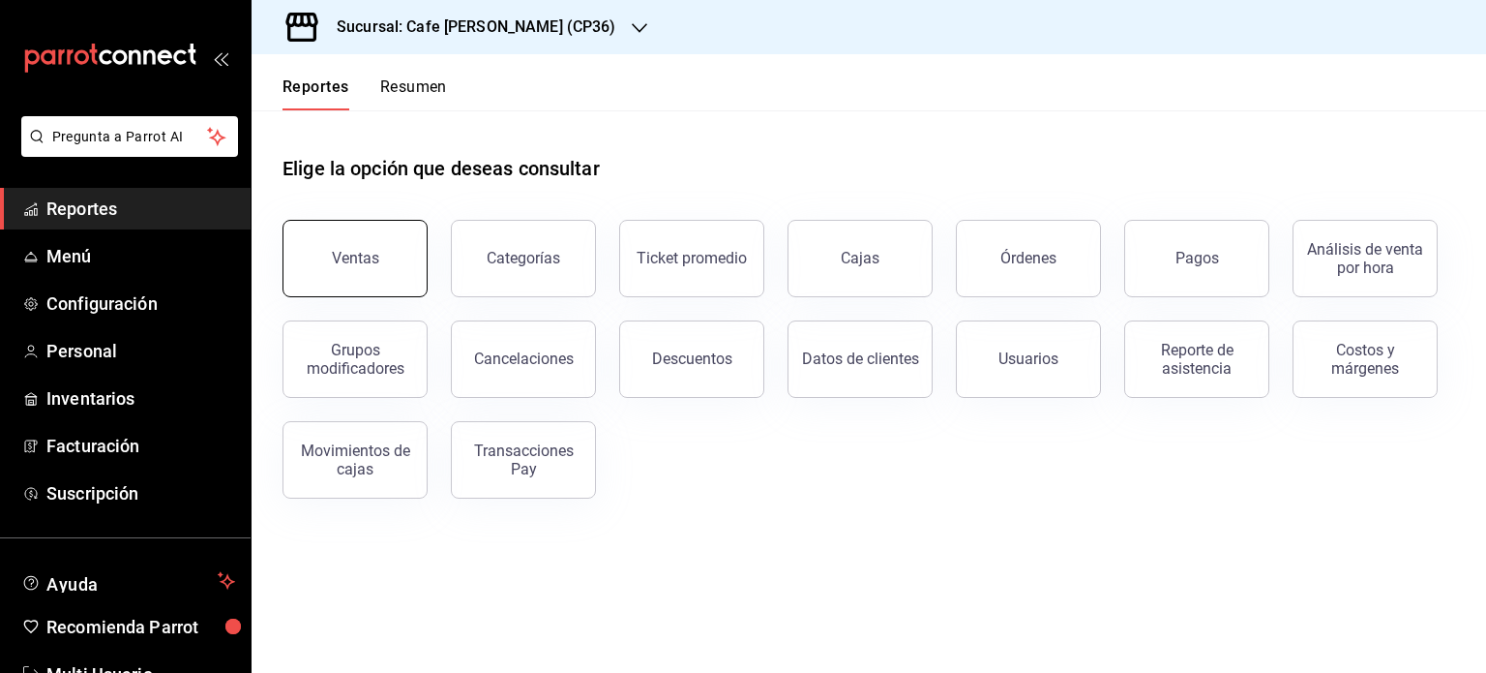
click at [380, 256] on button "Ventas" at bounding box center [355, 258] width 145 height 77
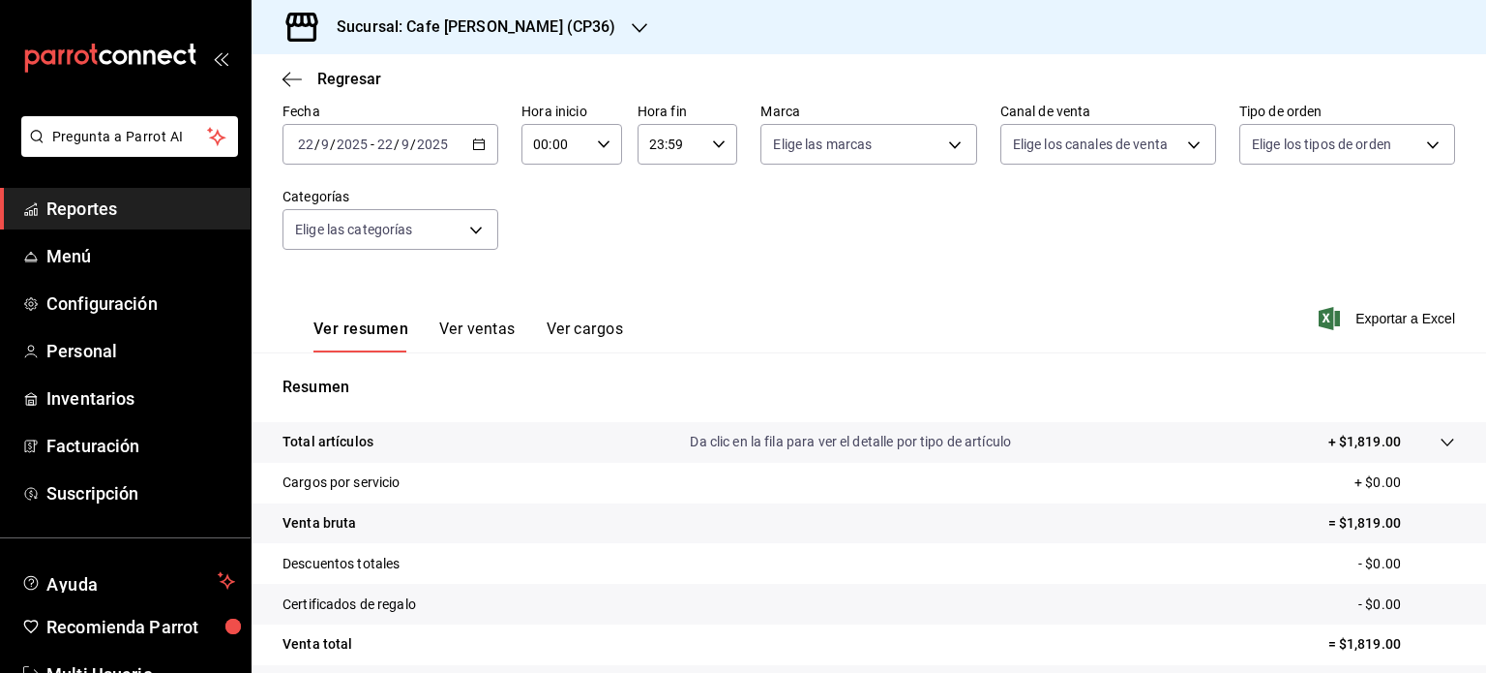
scroll to position [194, 0]
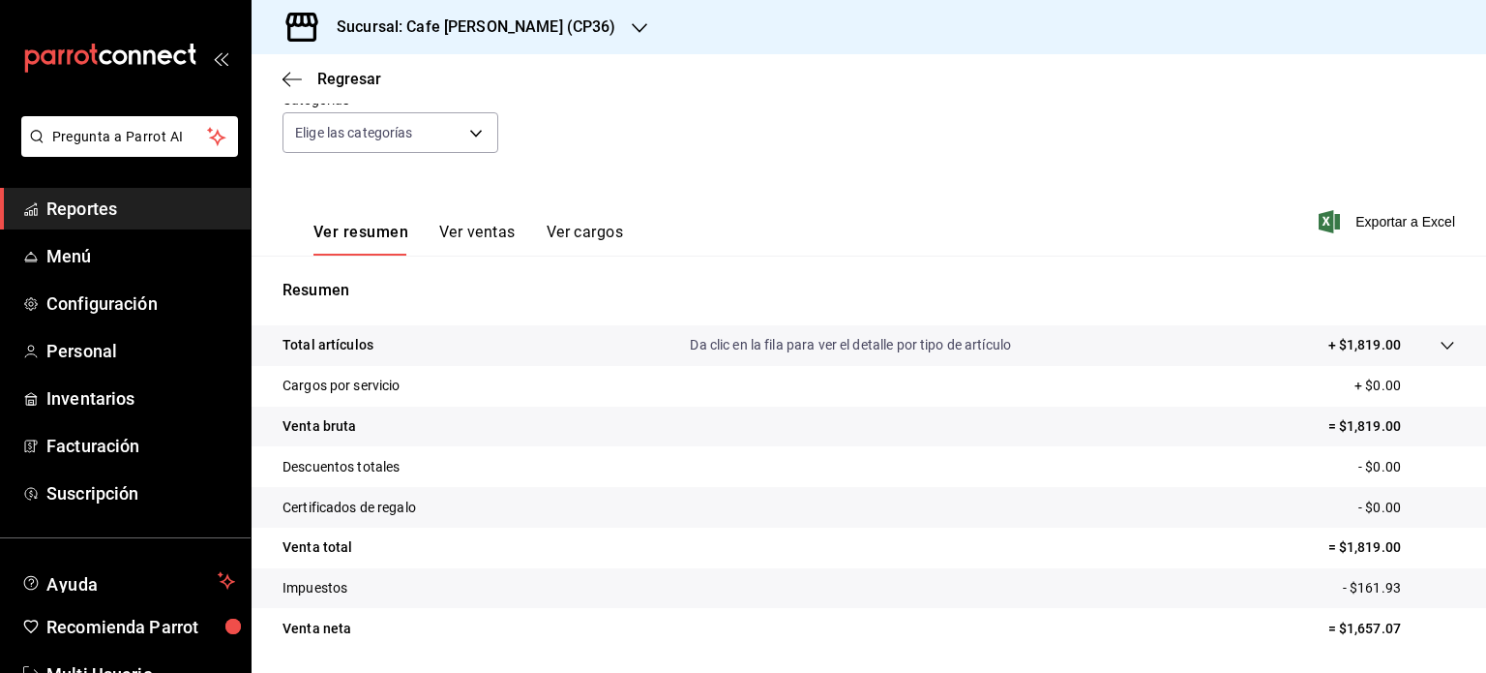
click at [480, 227] on button "Ver ventas" at bounding box center [477, 239] width 76 height 33
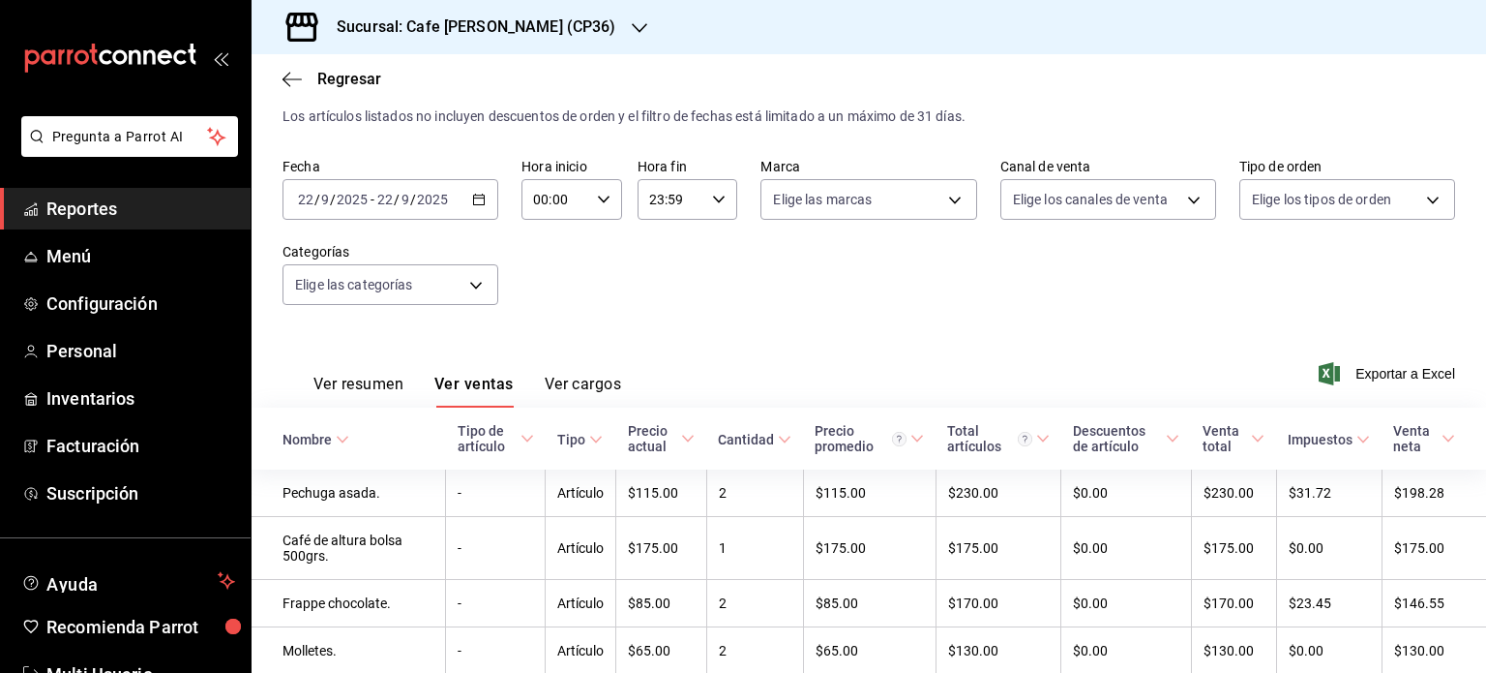
scroll to position [194, 0]
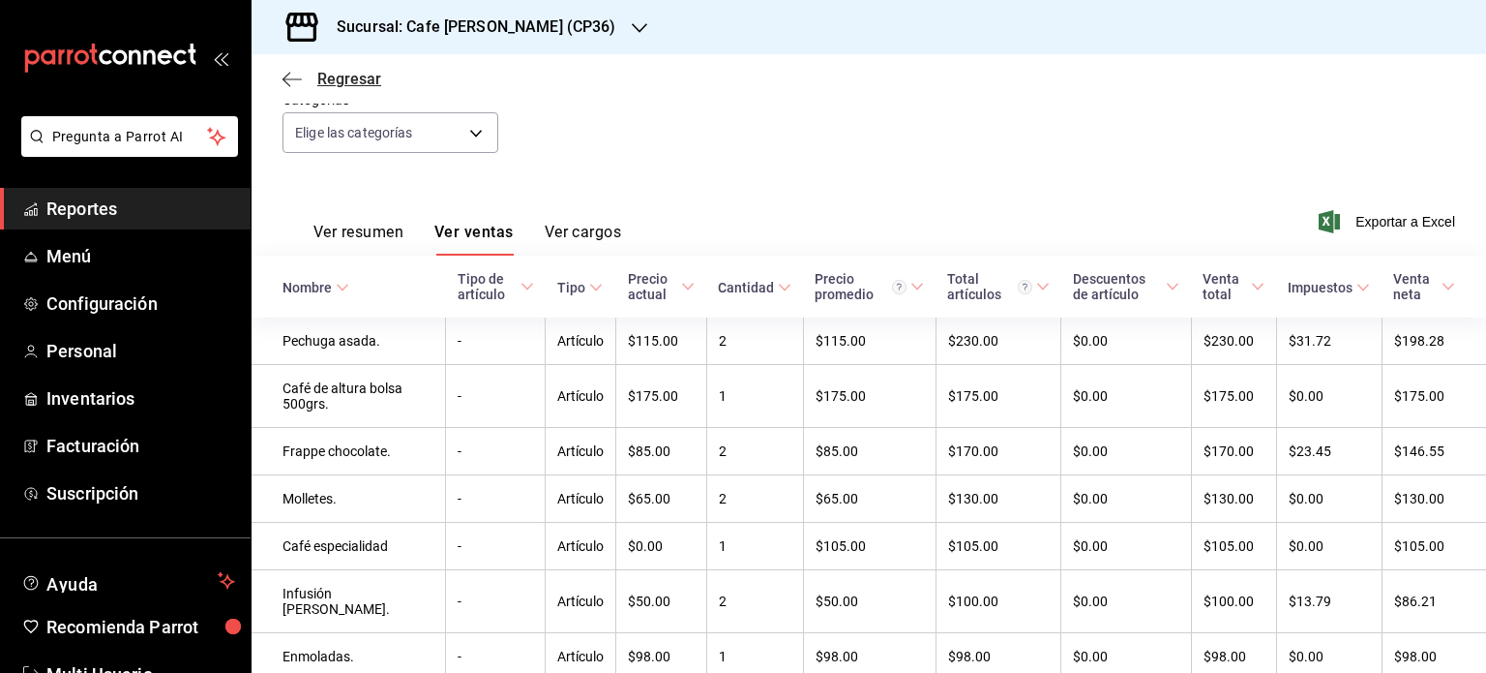
click at [299, 77] on icon "button" at bounding box center [292, 79] width 19 height 17
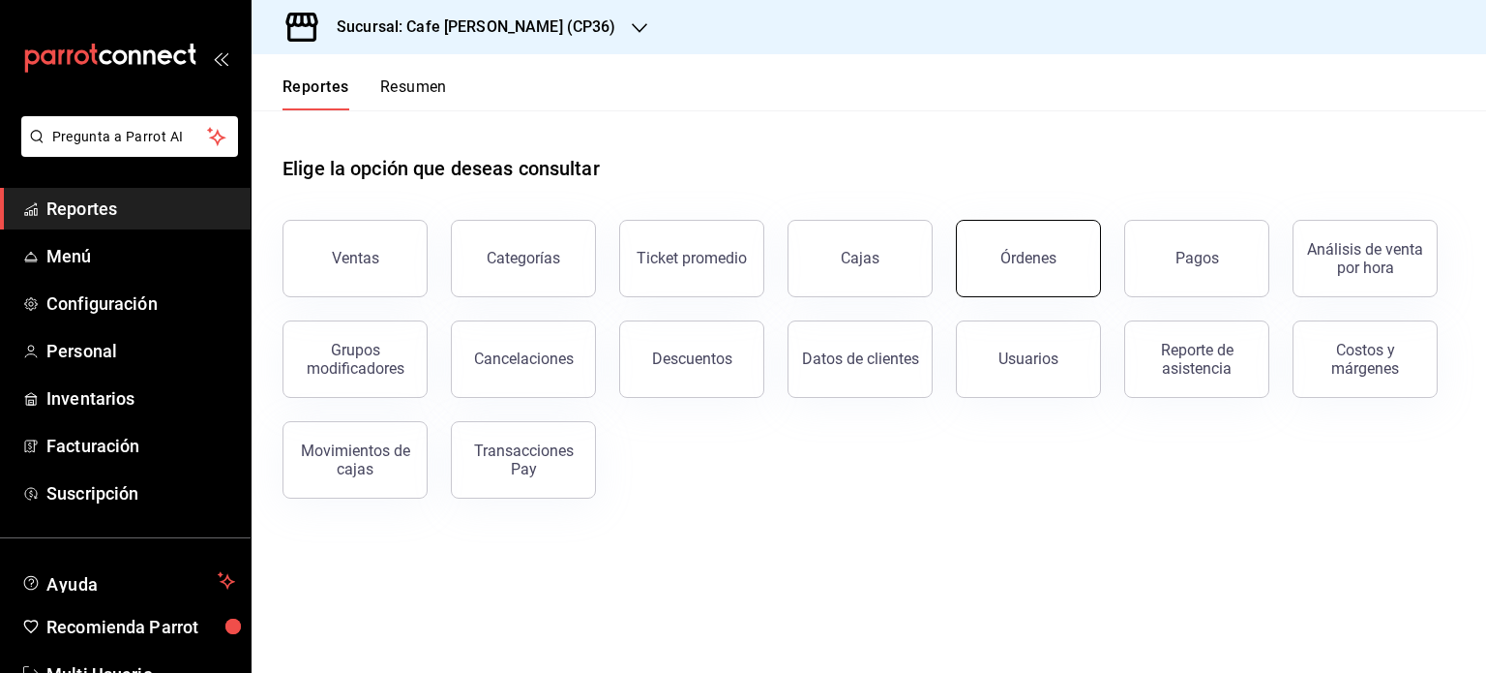
click at [1053, 251] on div "Órdenes" at bounding box center [1029, 258] width 56 height 18
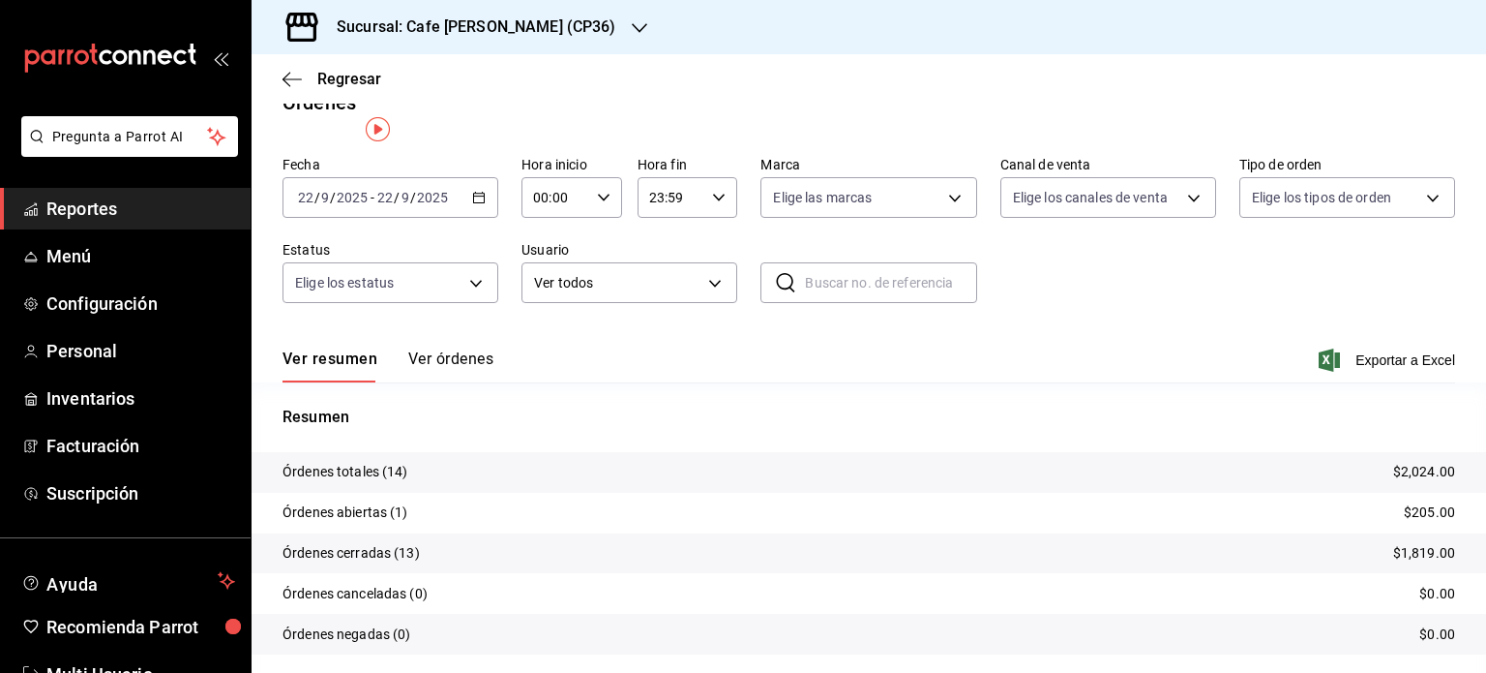
scroll to position [87, 0]
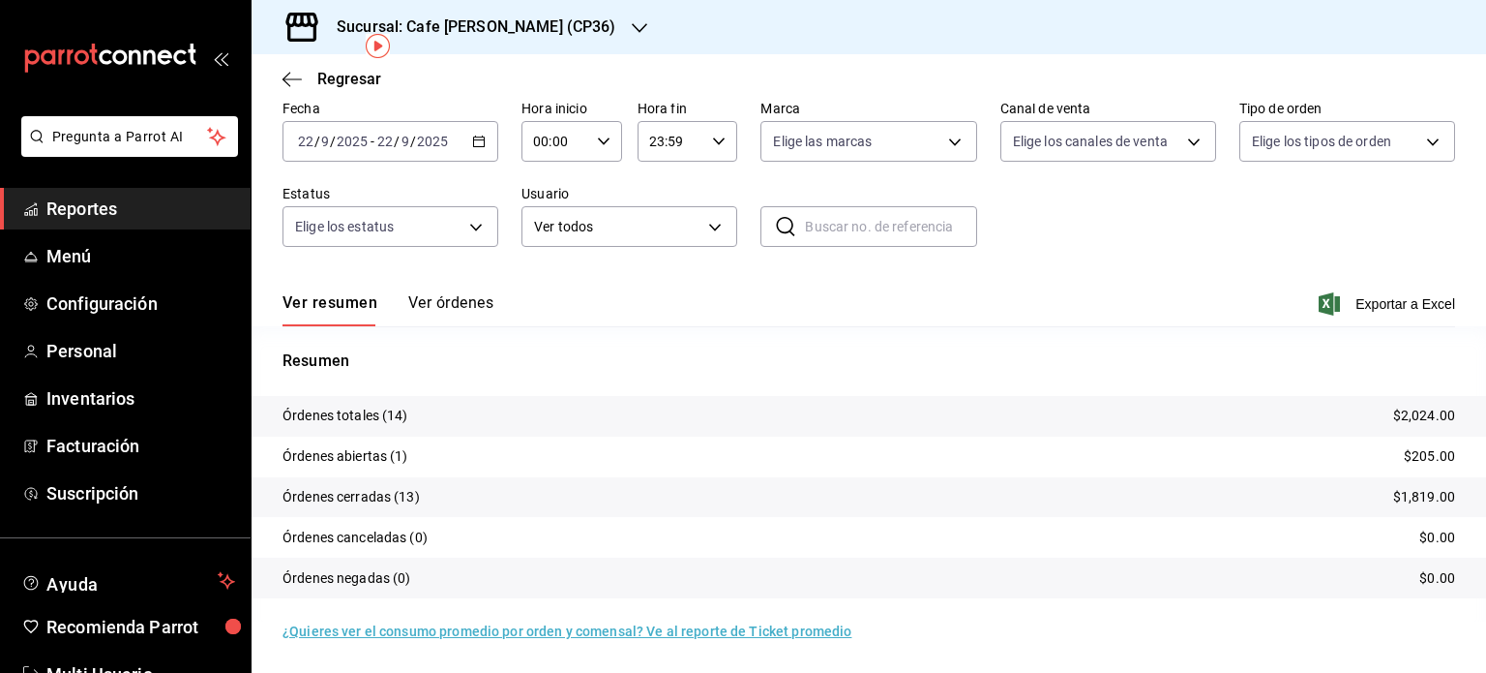
click at [448, 297] on button "Ver órdenes" at bounding box center [450, 309] width 85 height 33
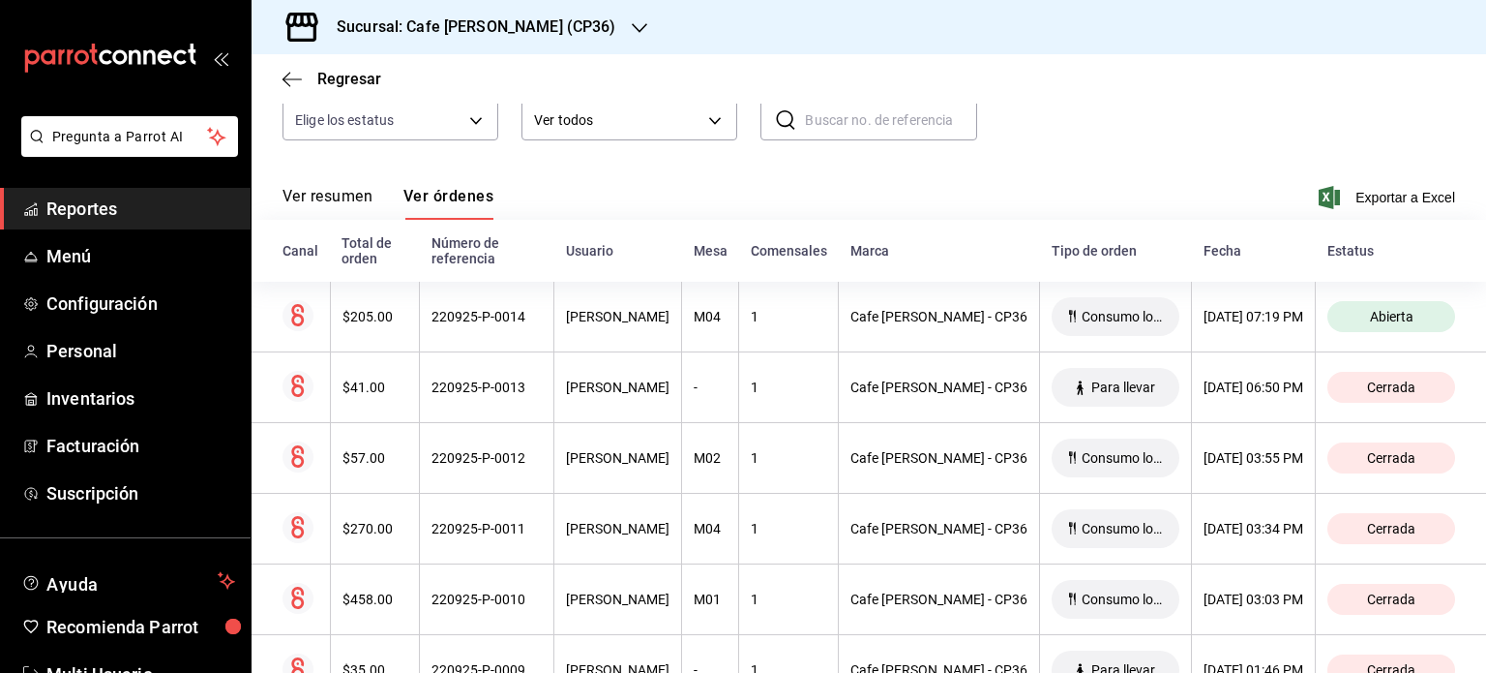
scroll to position [290, 0]
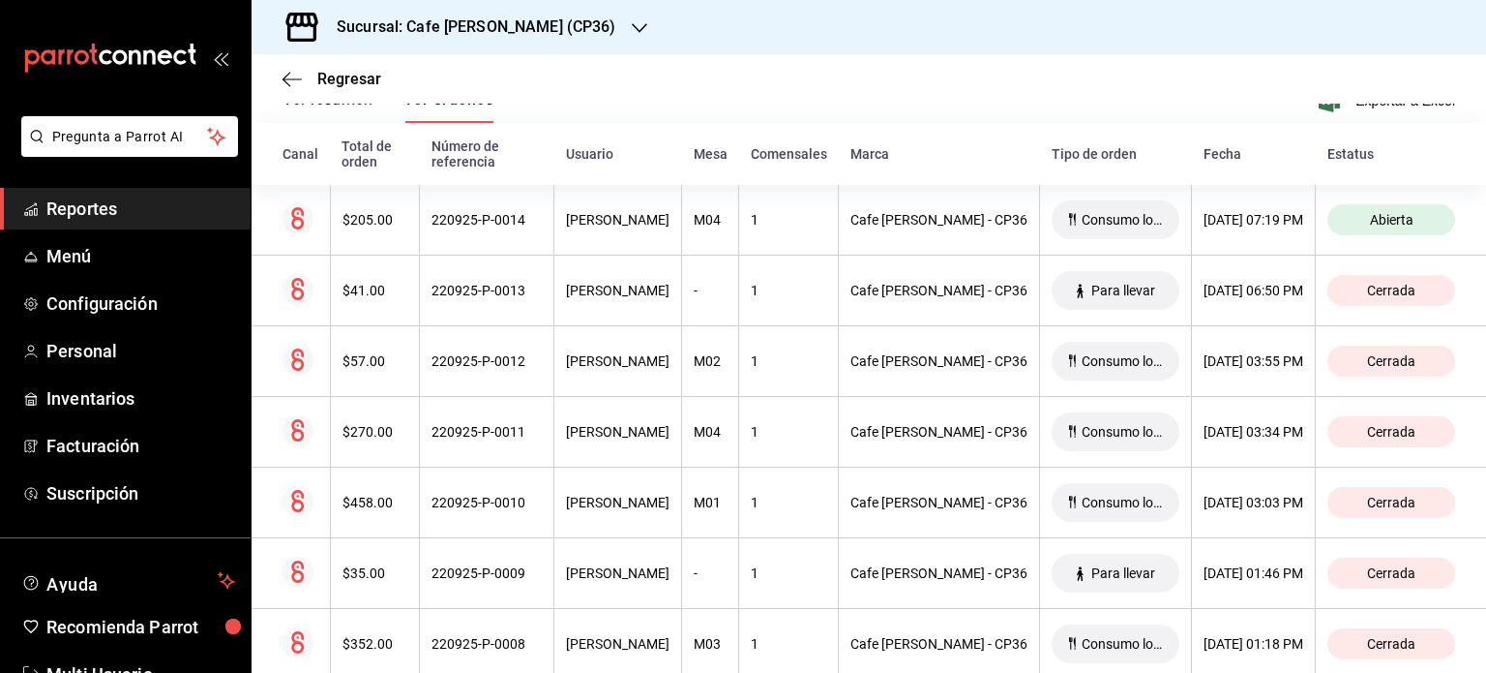
click at [555, 24] on div "Sucursal: Cafe [PERSON_NAME] (CP36)" at bounding box center [461, 27] width 388 height 54
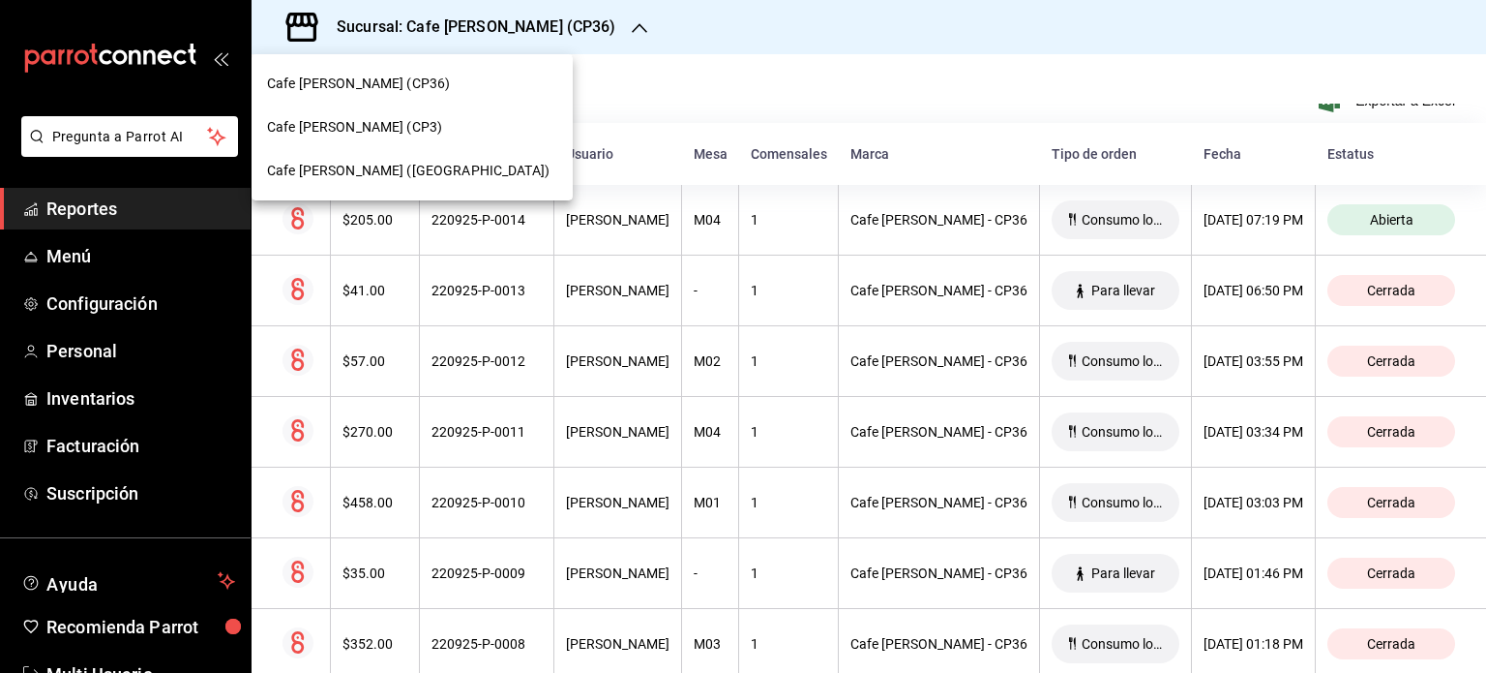
click at [382, 164] on span "Cafe [PERSON_NAME] ([GEOGRAPHIC_DATA])" at bounding box center [408, 171] width 283 height 20
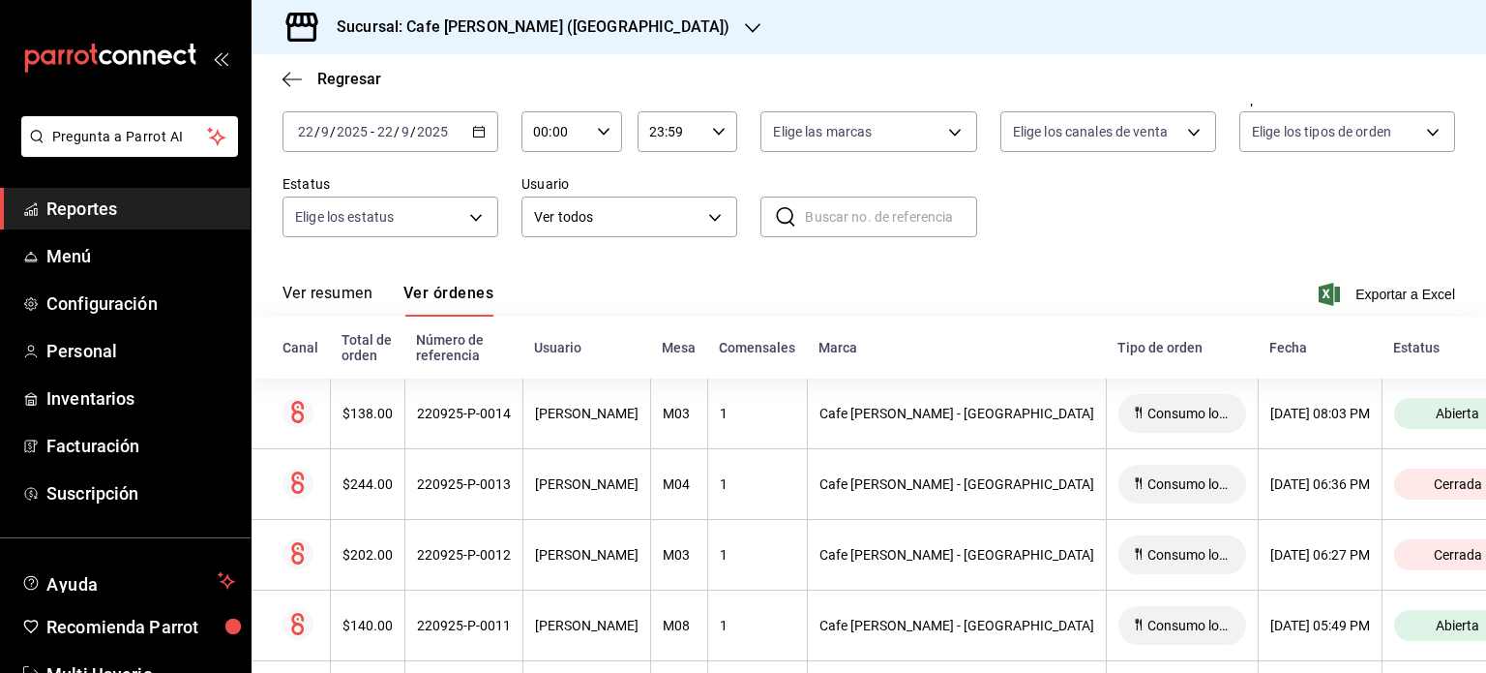
scroll to position [194, 0]
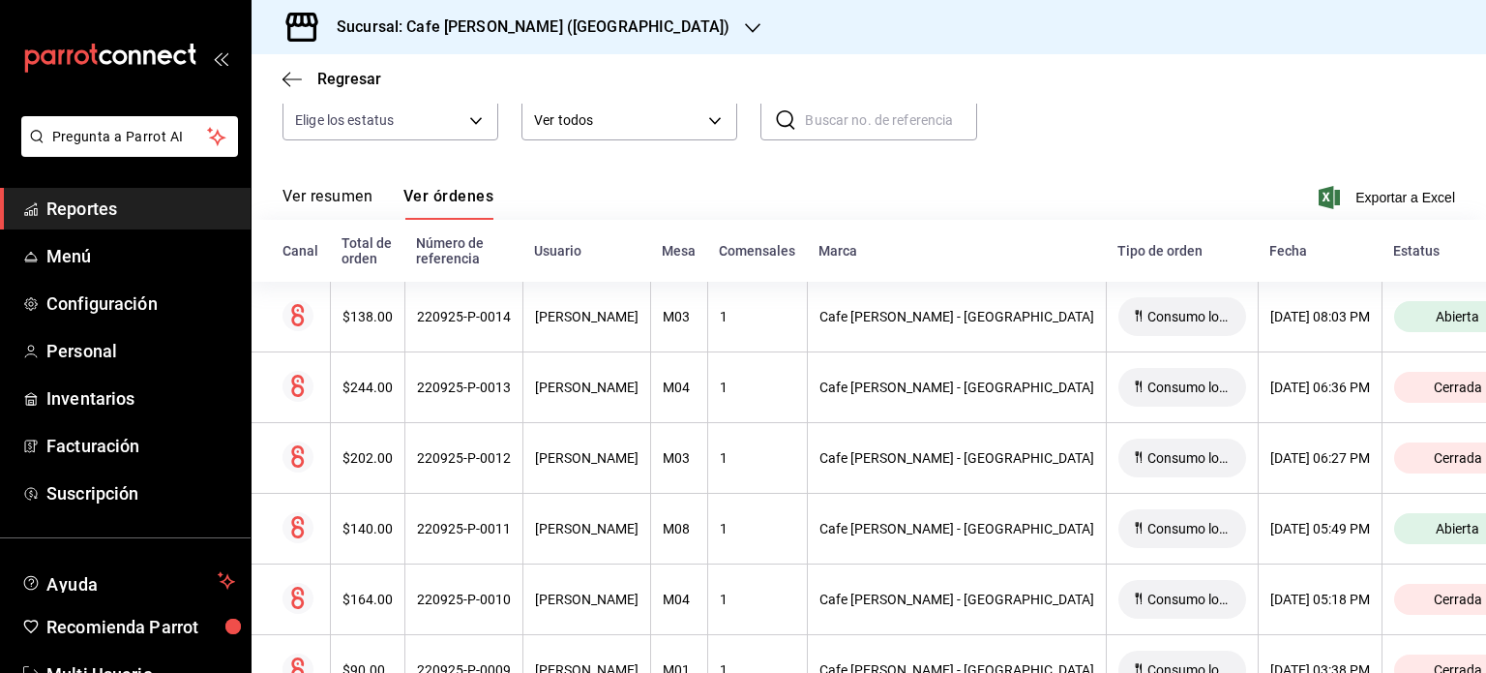
click at [331, 196] on button "Ver resumen" at bounding box center [328, 203] width 90 height 33
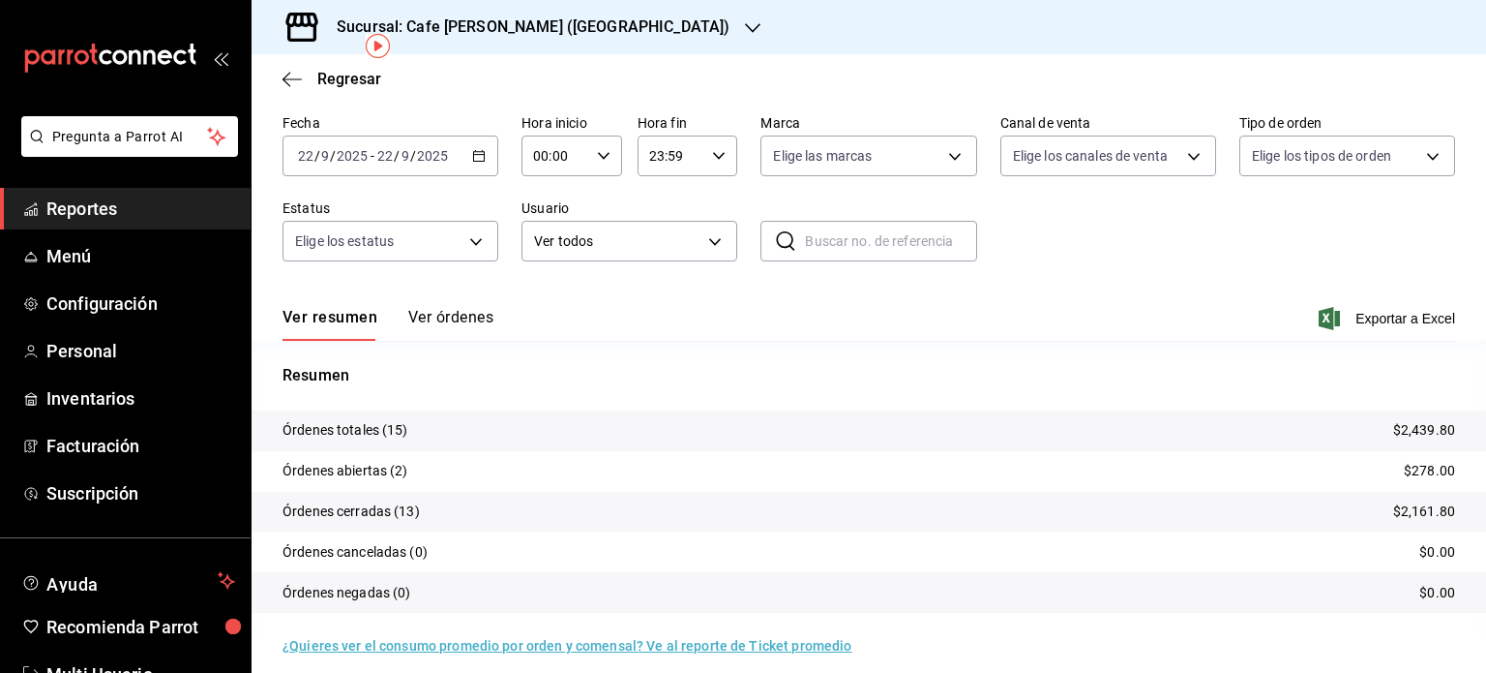
scroll to position [87, 0]
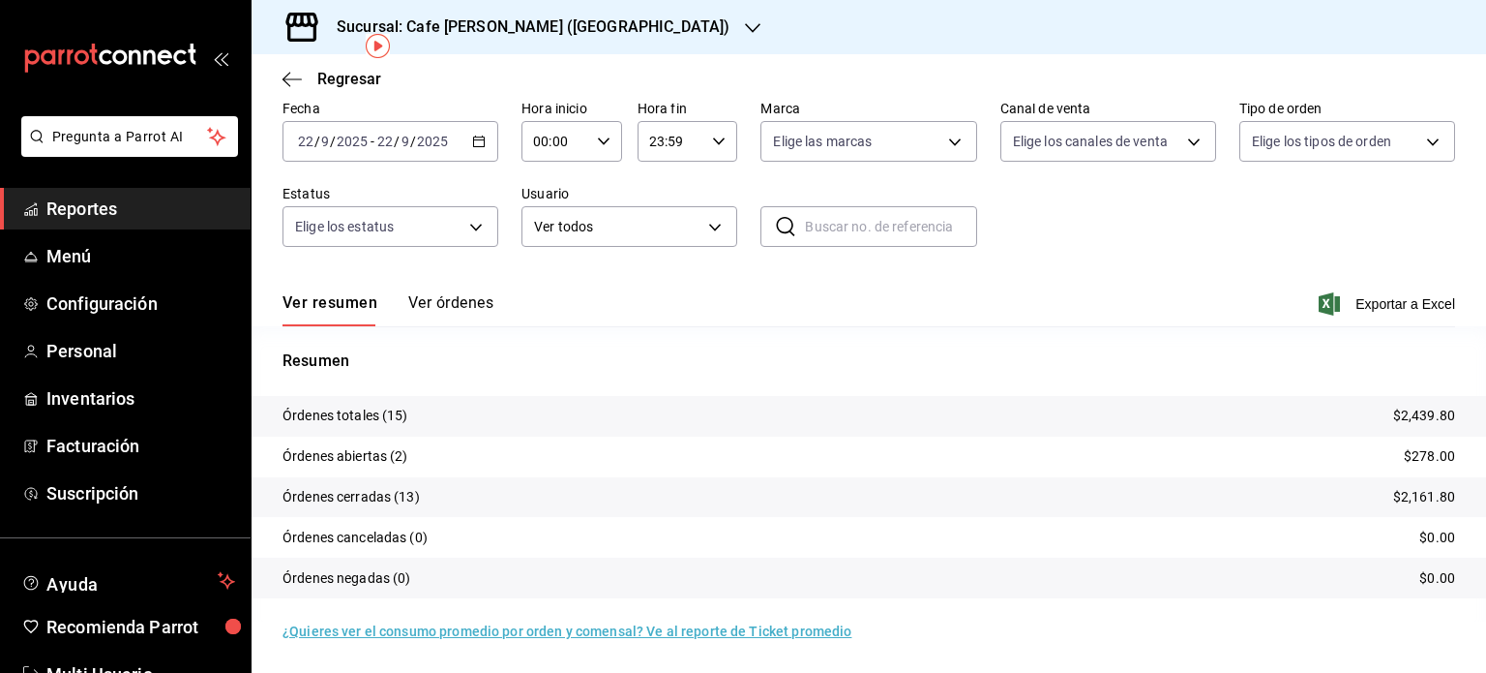
click at [450, 301] on button "Ver órdenes" at bounding box center [450, 309] width 85 height 33
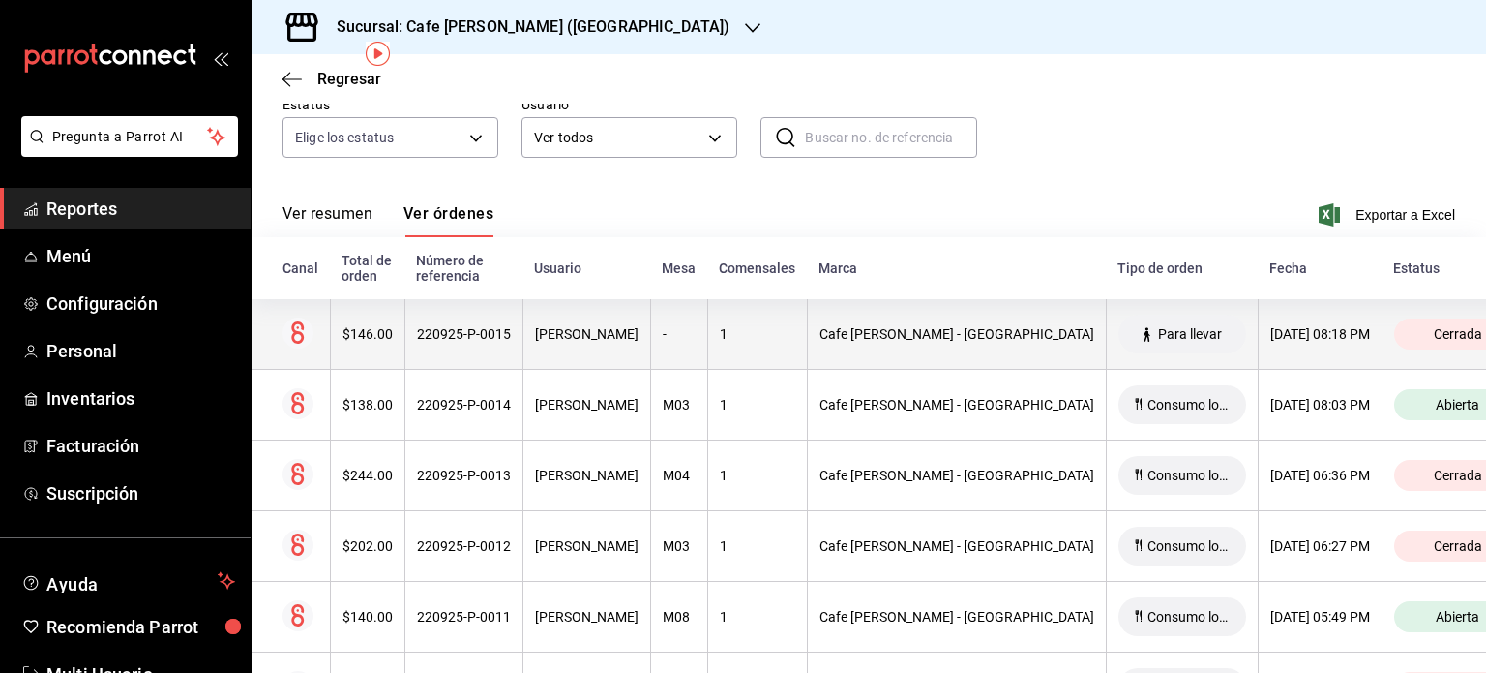
scroll to position [194, 0]
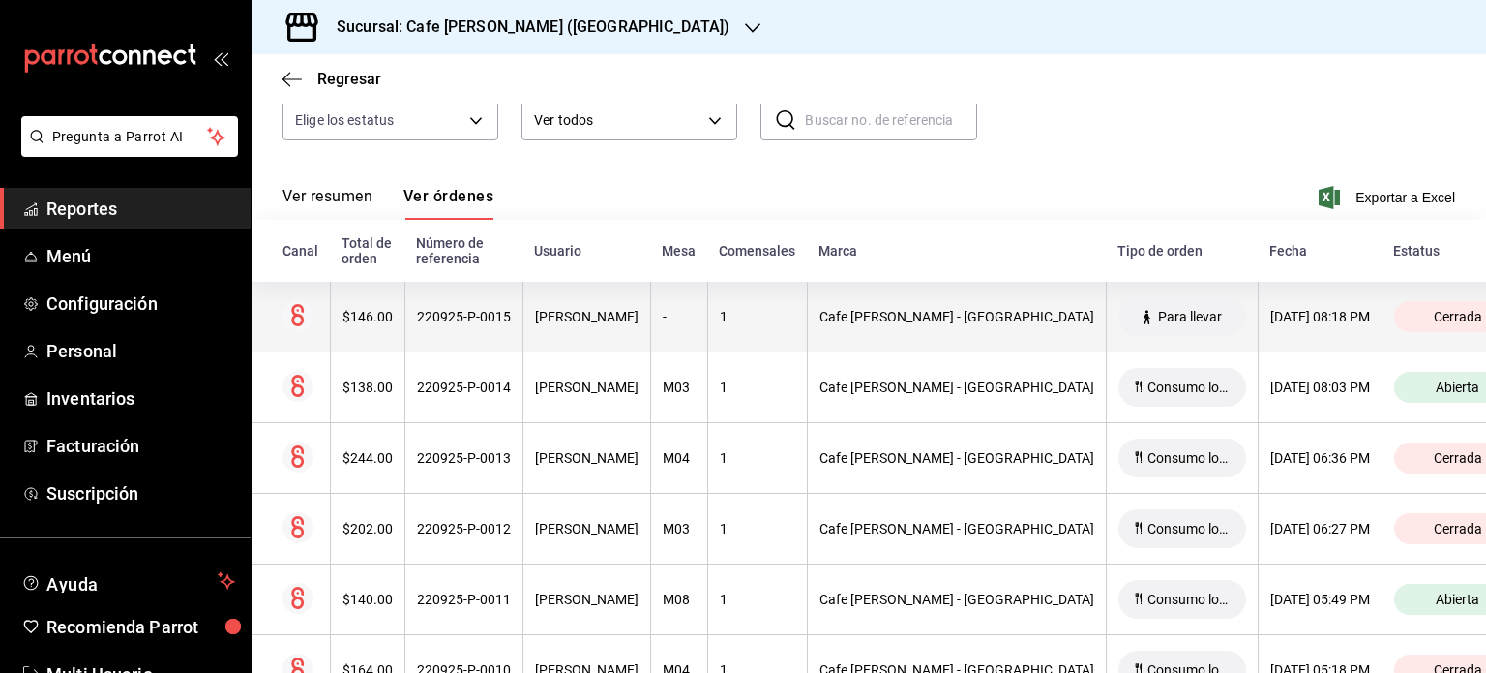
click at [471, 319] on div "220925-P-0015" at bounding box center [464, 316] width 94 height 15
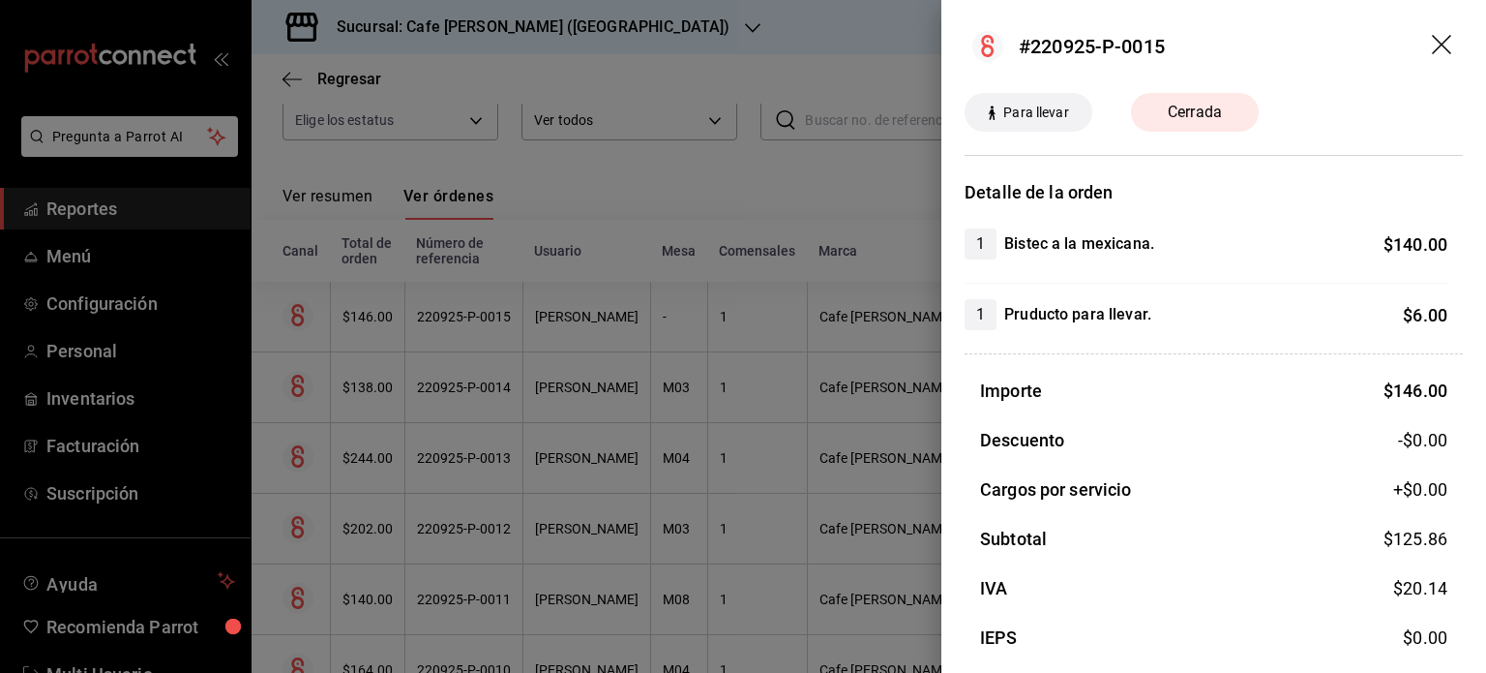
click at [804, 30] on div at bounding box center [743, 336] width 1486 height 673
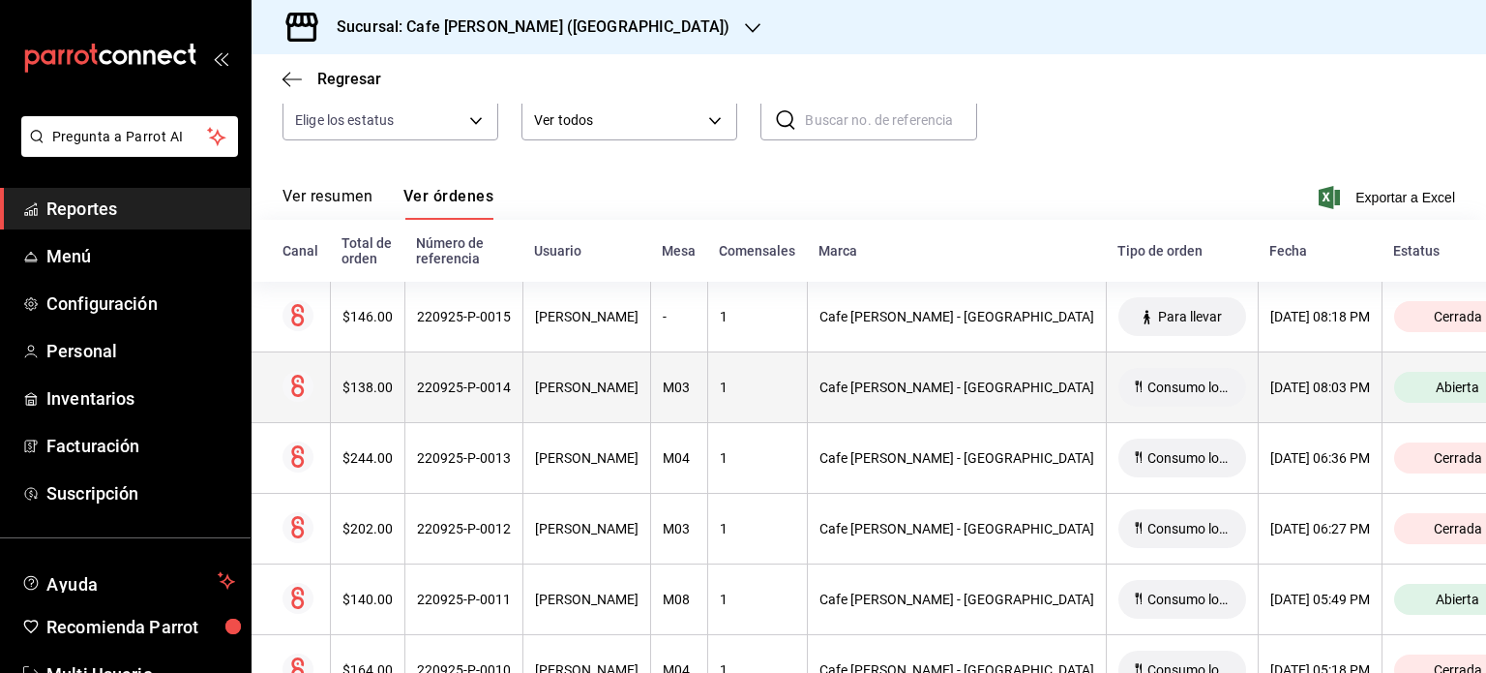
click at [480, 395] on div "220925-P-0014" at bounding box center [464, 386] width 94 height 15
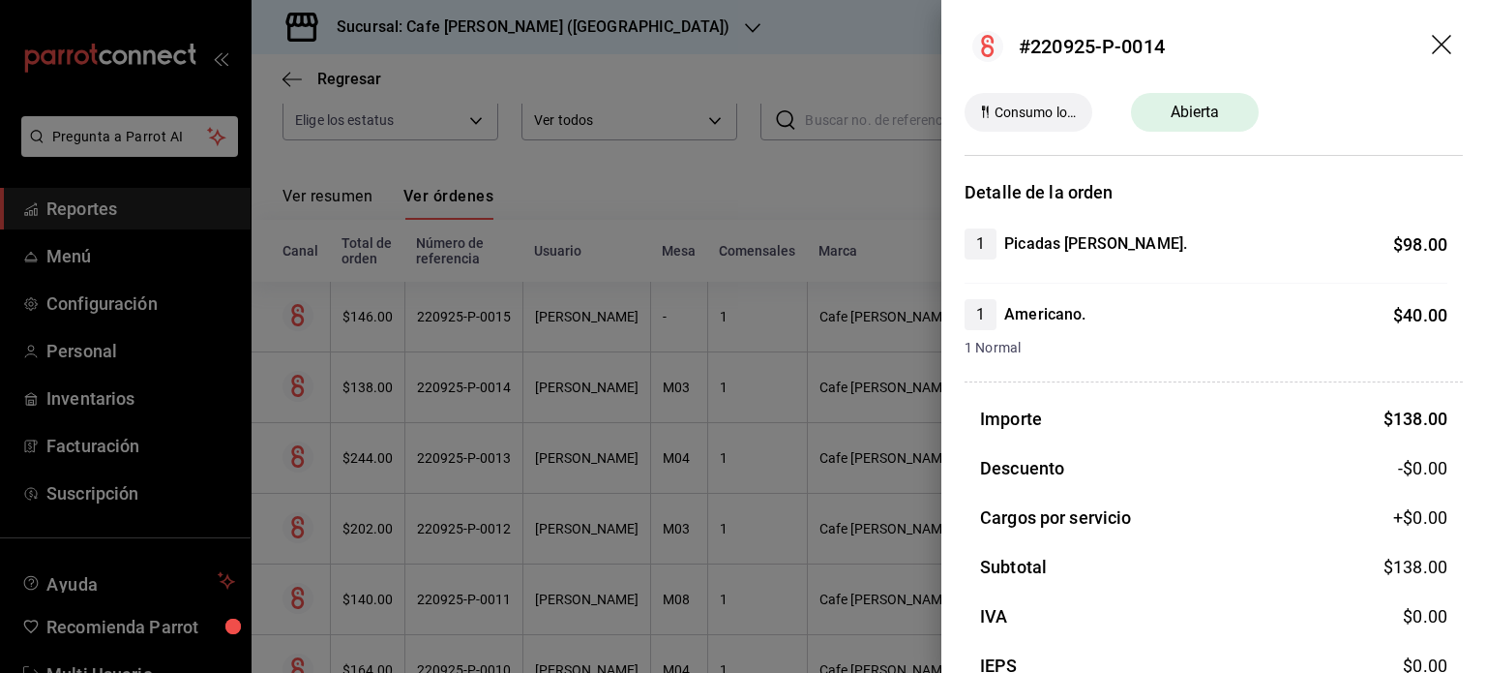
click at [1432, 40] on icon "drag" at bounding box center [1443, 46] width 23 height 23
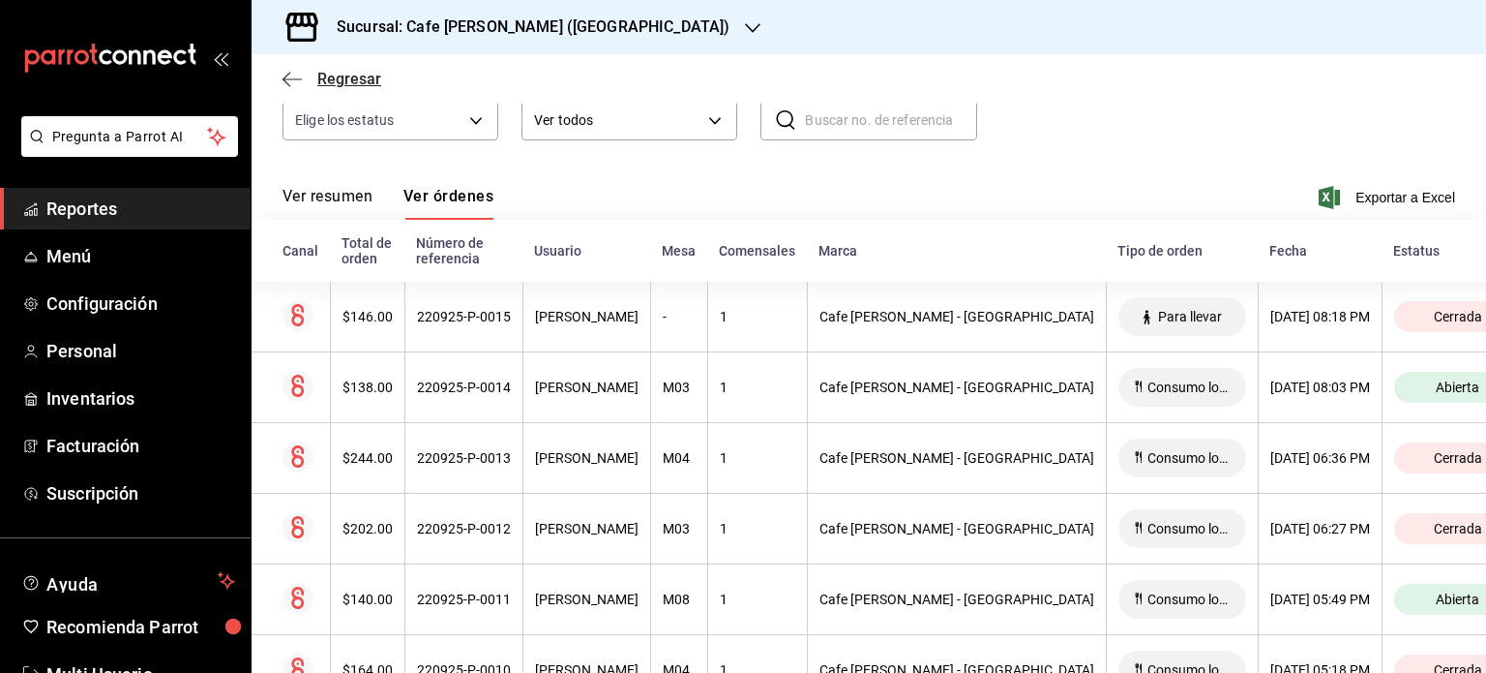
click at [298, 76] on icon "button" at bounding box center [292, 79] width 19 height 17
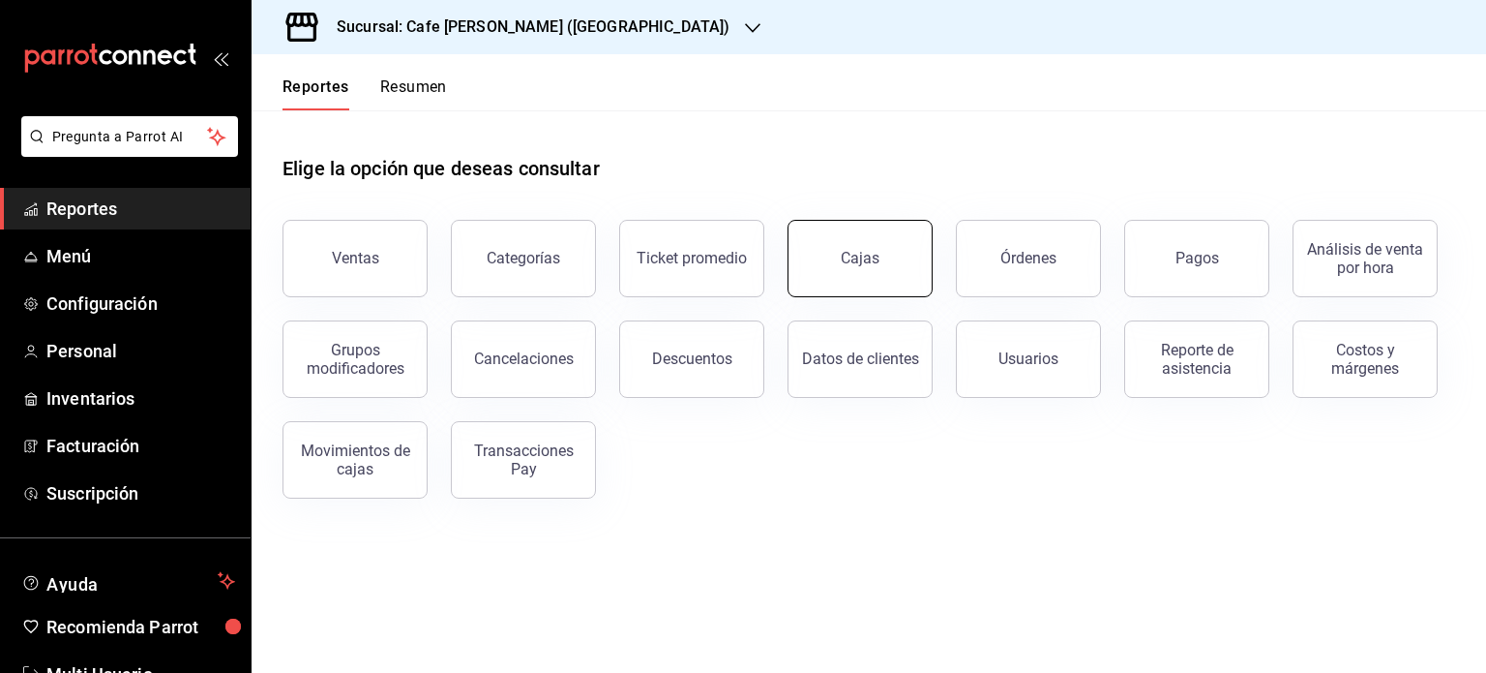
click at [885, 261] on link "Cajas" at bounding box center [860, 258] width 145 height 77
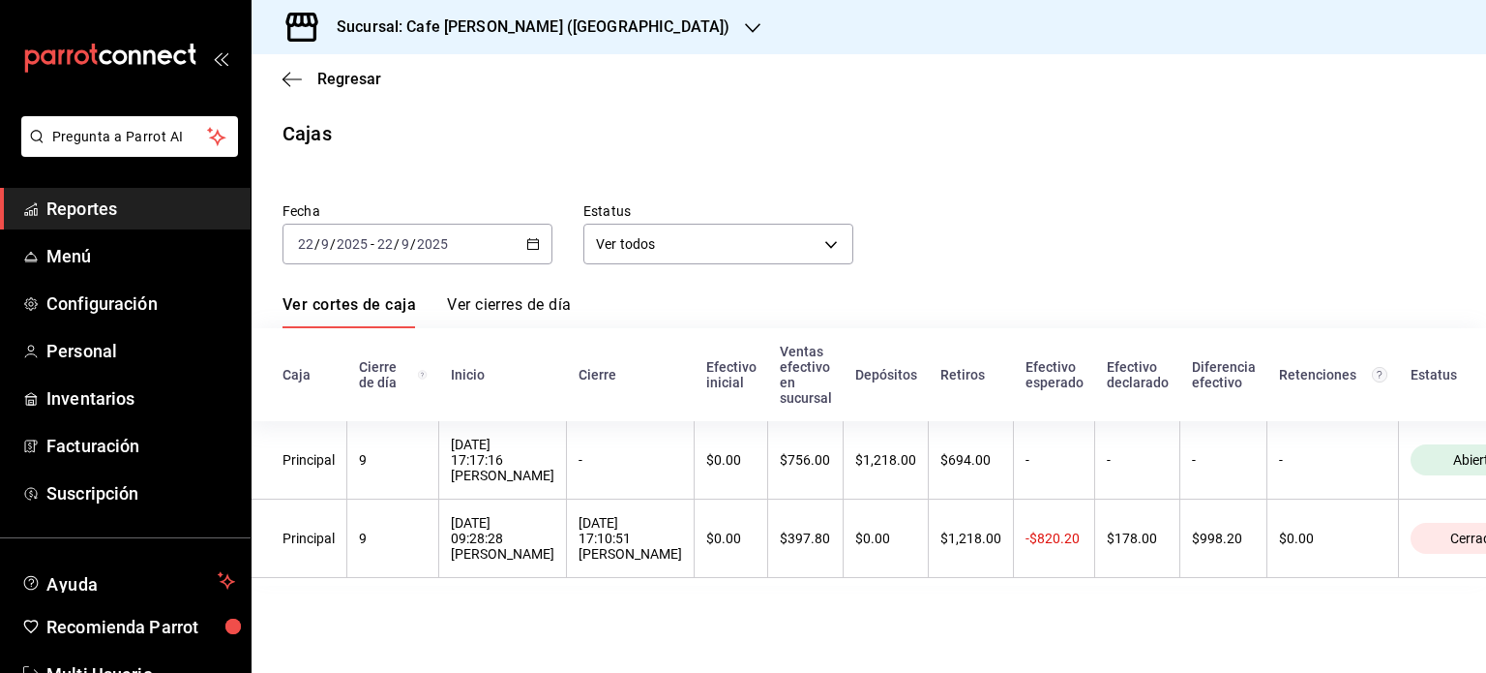
click at [550, 30] on h3 "Sucursal: Cafe [PERSON_NAME] ([GEOGRAPHIC_DATA])" at bounding box center [525, 26] width 408 height 23
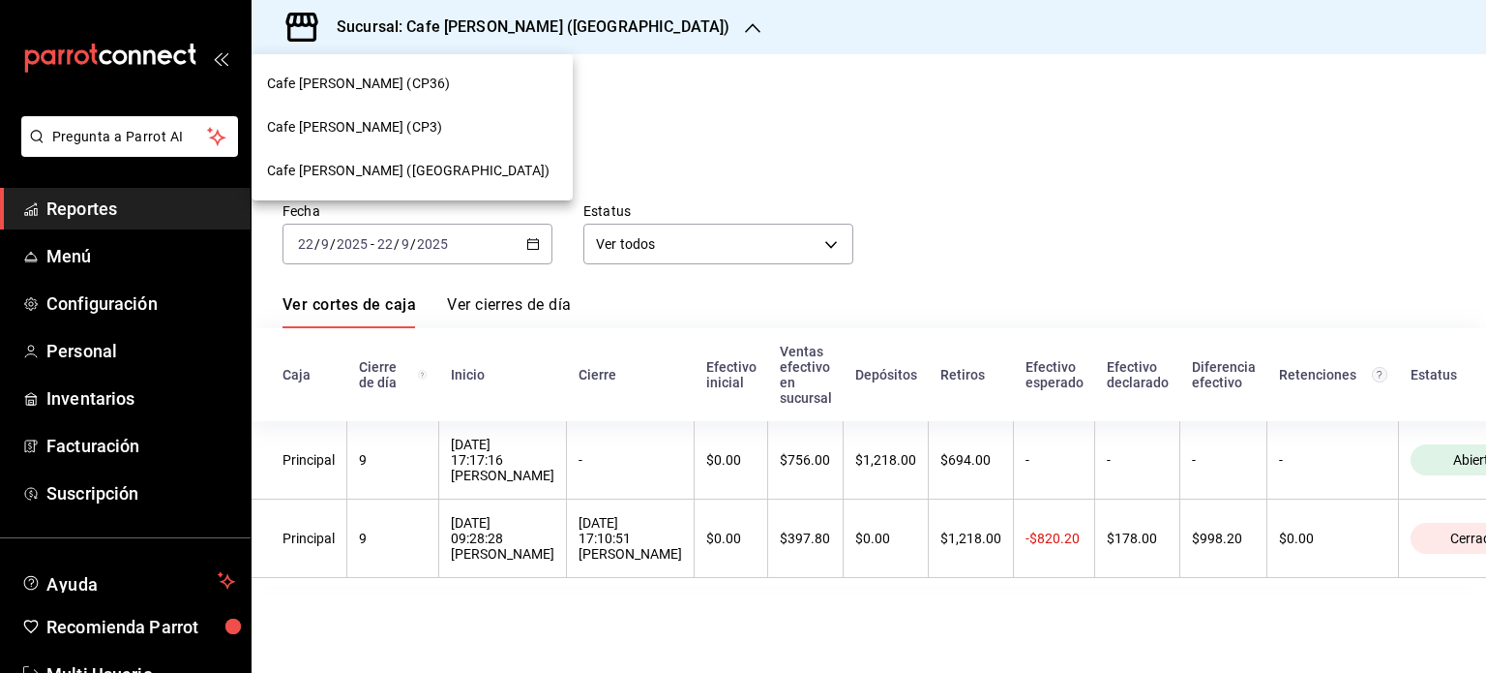
click at [378, 76] on span "Cafe [PERSON_NAME] (CP36)" at bounding box center [358, 84] width 183 height 20
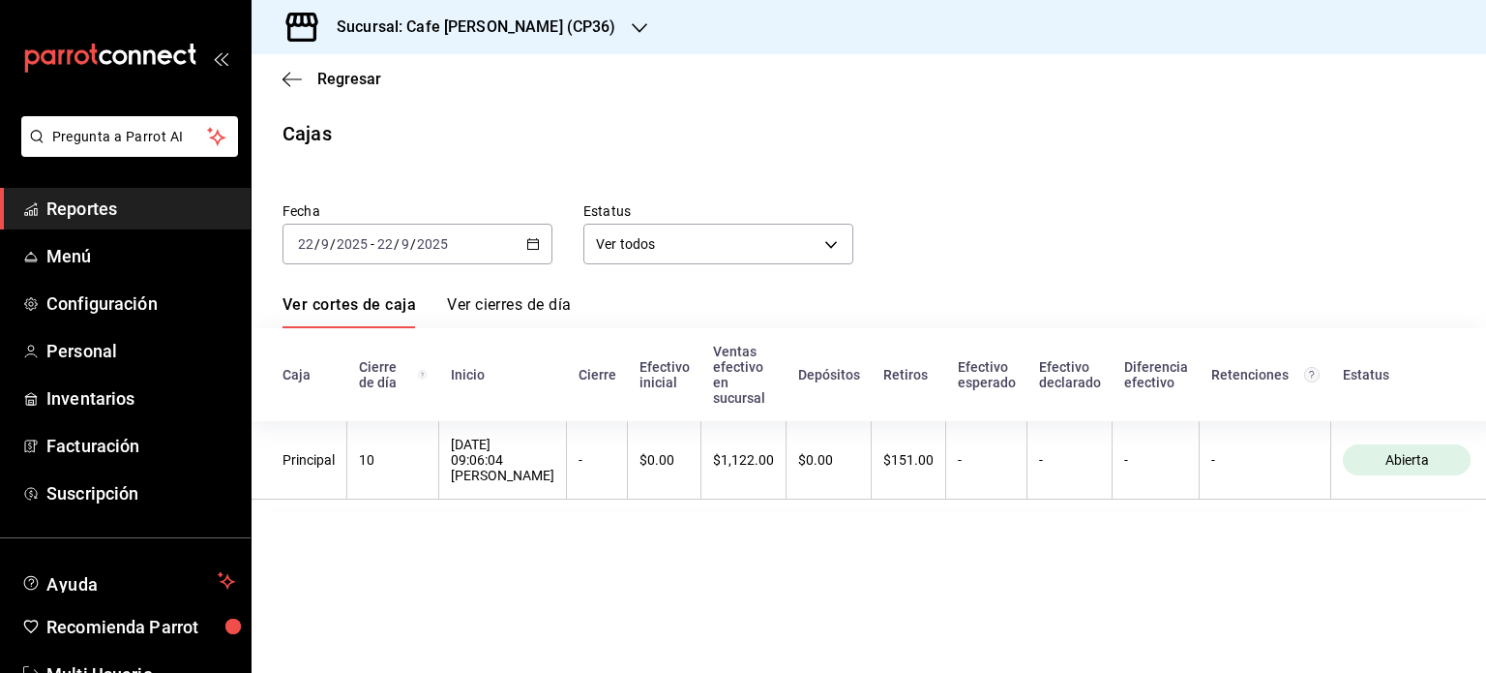
click at [474, 31] on h3 "Sucursal: Cafe [PERSON_NAME] (CP36)" at bounding box center [468, 26] width 295 height 23
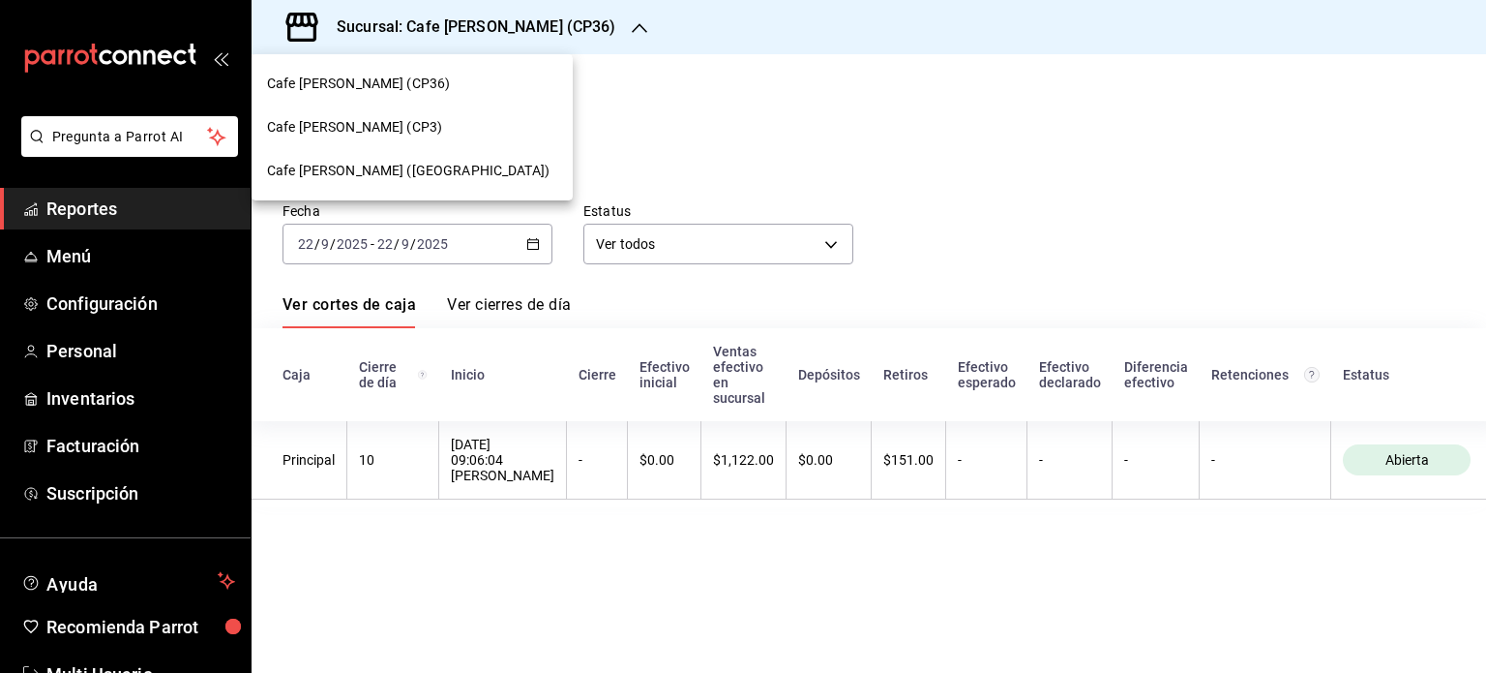
click at [354, 131] on span "Cafe [PERSON_NAME] (CP3)" at bounding box center [354, 127] width 175 height 20
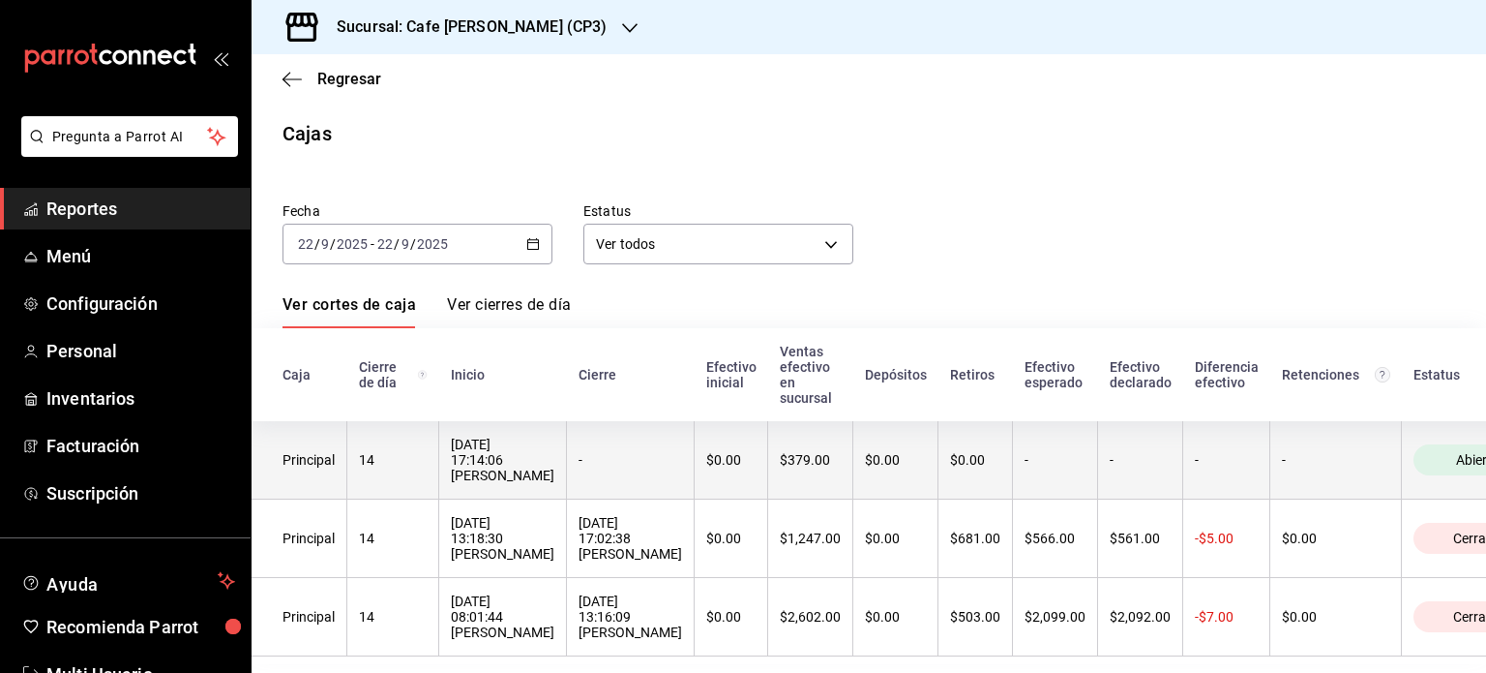
scroll to position [46, 0]
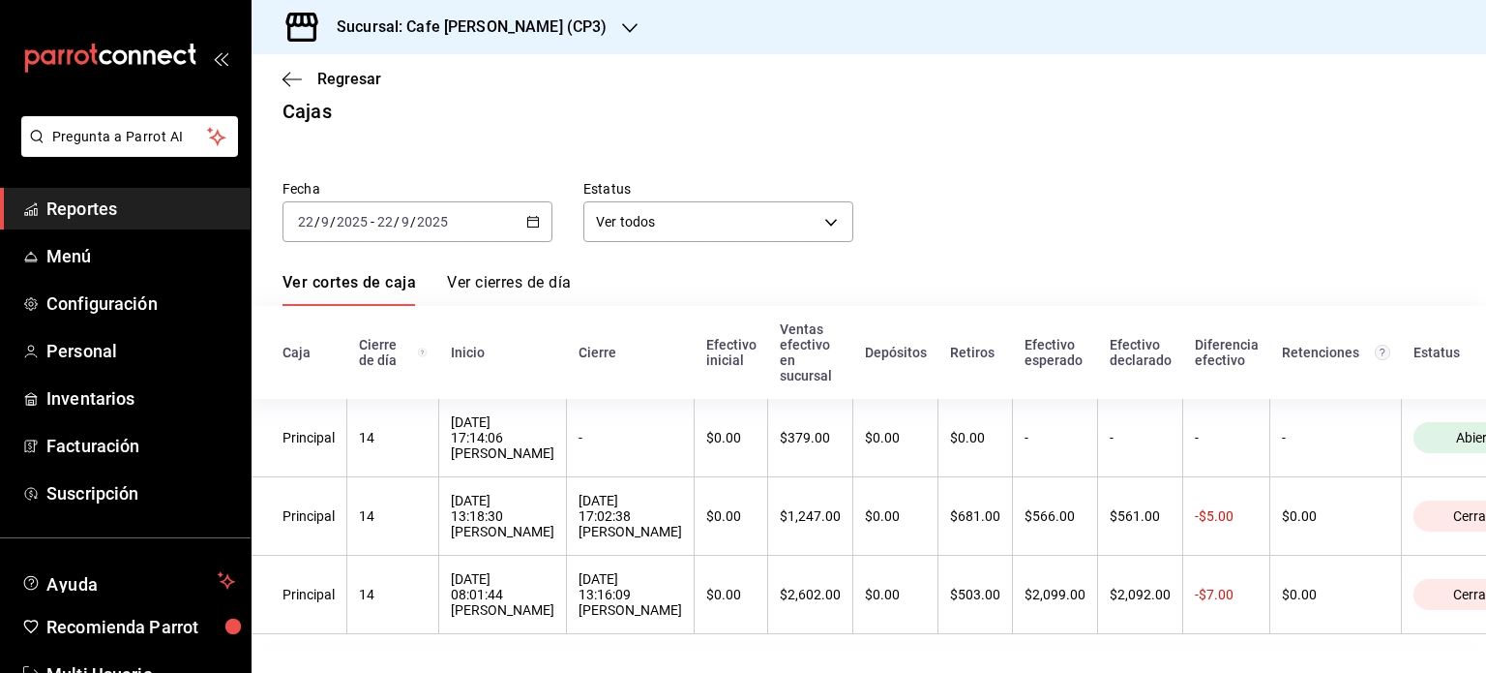
click at [547, 25] on div "Sucursal: Cafe [PERSON_NAME] (CP3)" at bounding box center [456, 27] width 378 height 54
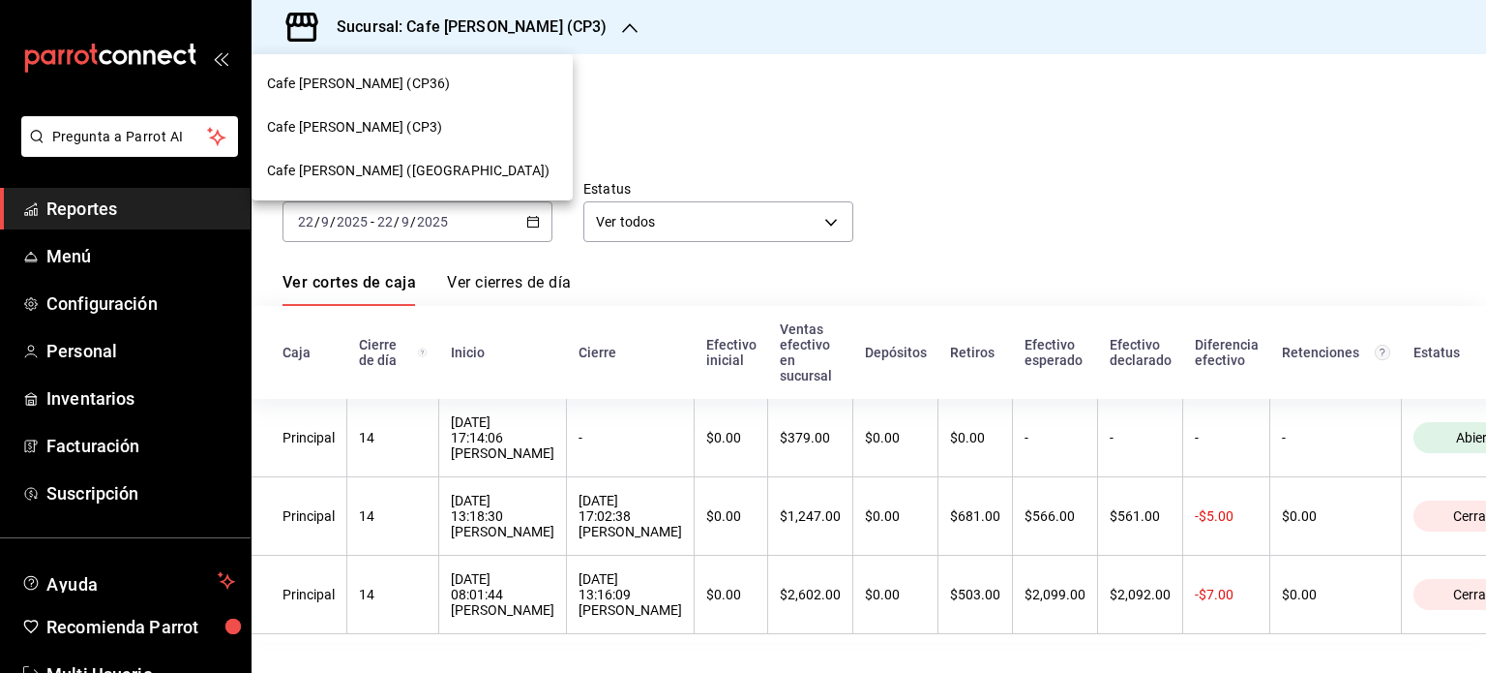
click at [815, 81] on div at bounding box center [743, 336] width 1486 height 673
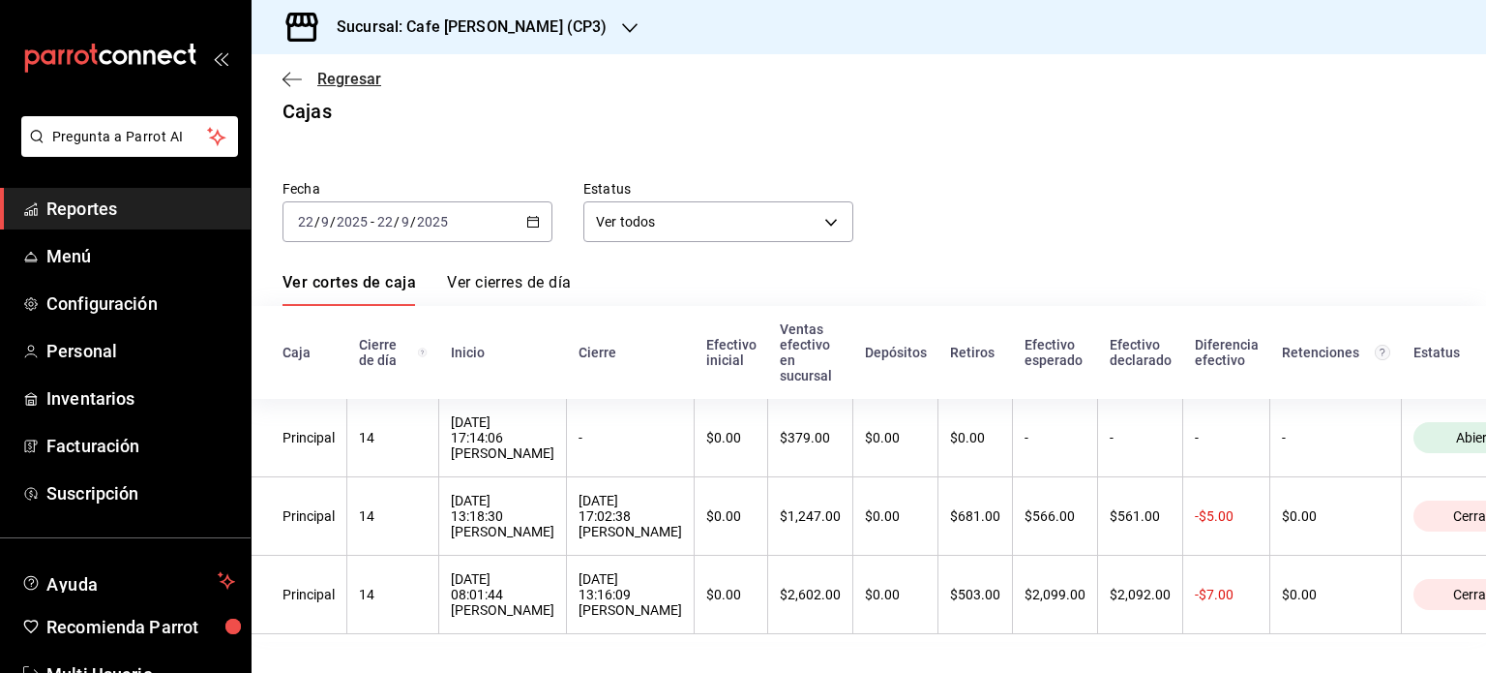
click at [329, 76] on span "Regresar" at bounding box center [349, 79] width 64 height 18
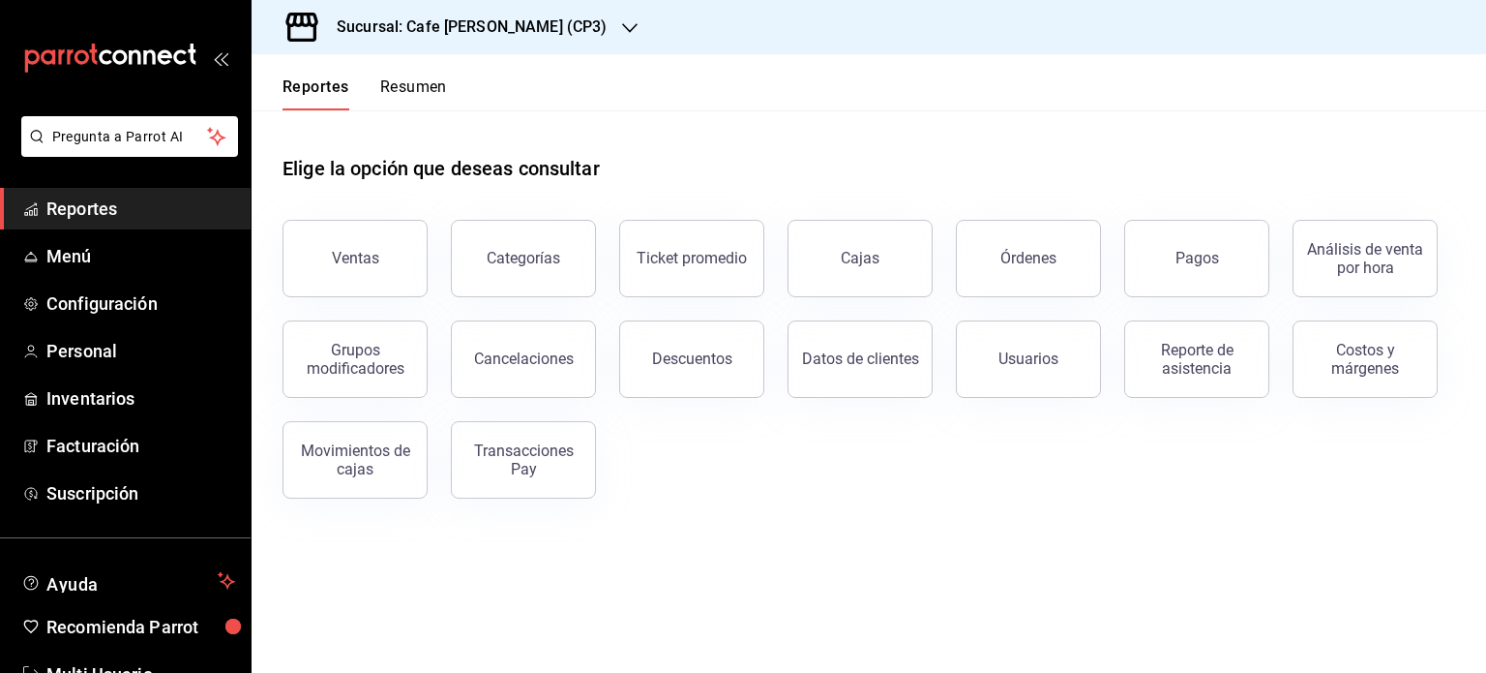
click at [426, 83] on button "Resumen" at bounding box center [413, 93] width 67 height 33
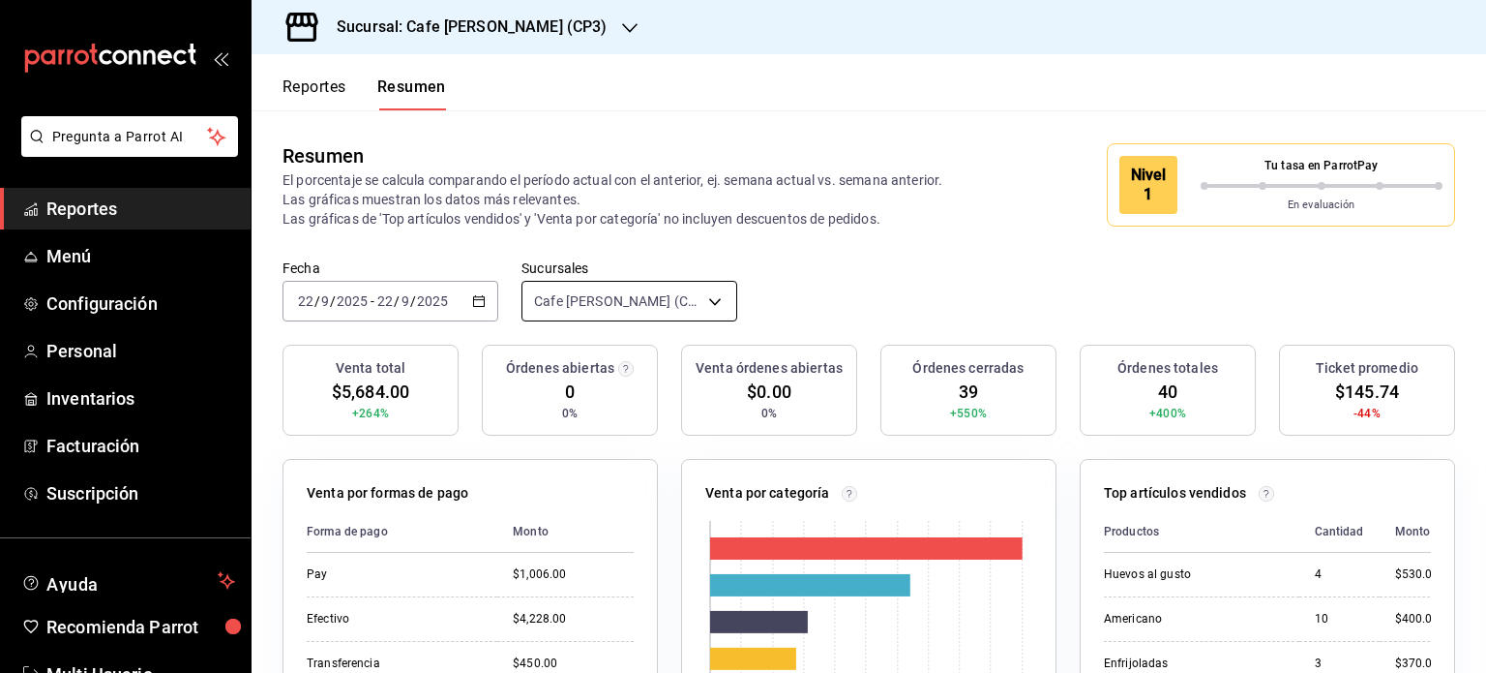
click at [711, 300] on body "Pregunta a Parrot AI Reportes Menú Configuración Personal Inventarios Facturaci…" at bounding box center [743, 336] width 1486 height 673
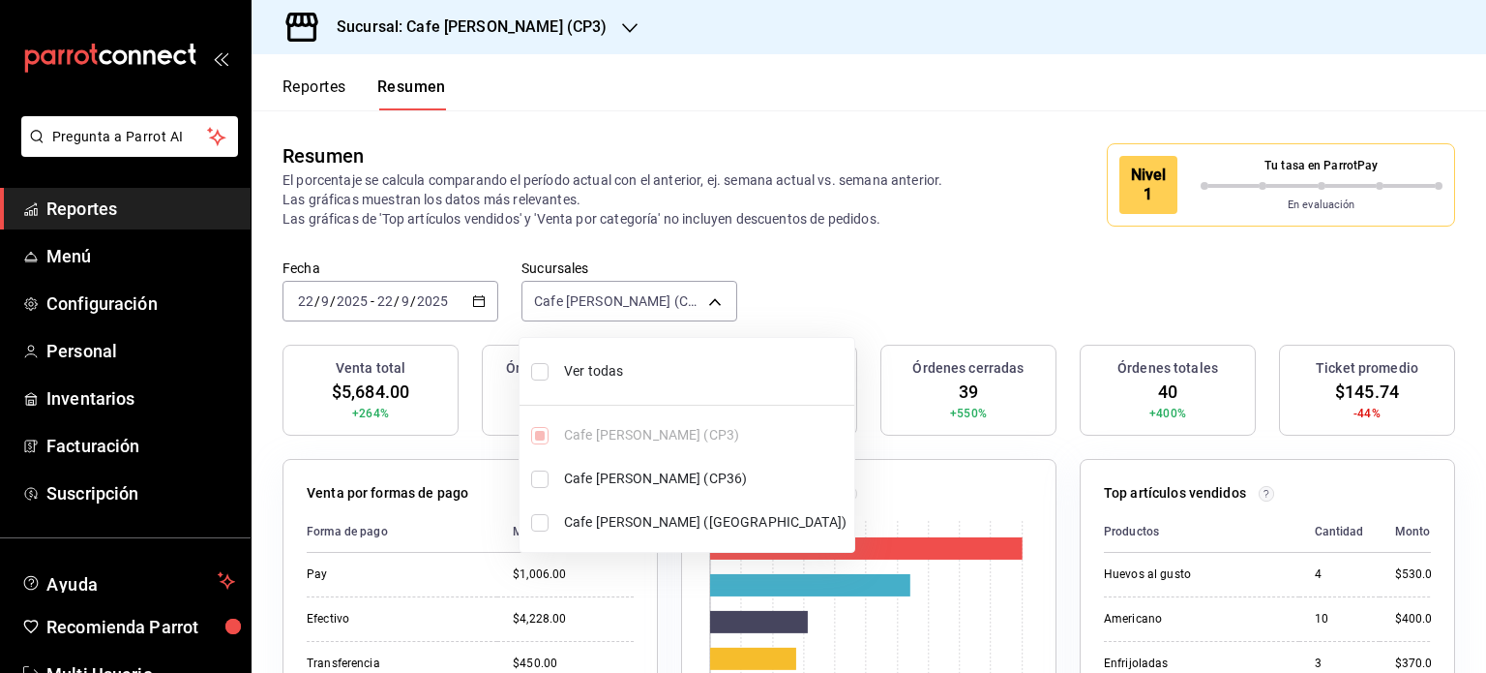
click at [569, 370] on span "Ver todas" at bounding box center [705, 371] width 283 height 20
type input "[object Object],[object Object],[object Object]"
checkbox input "true"
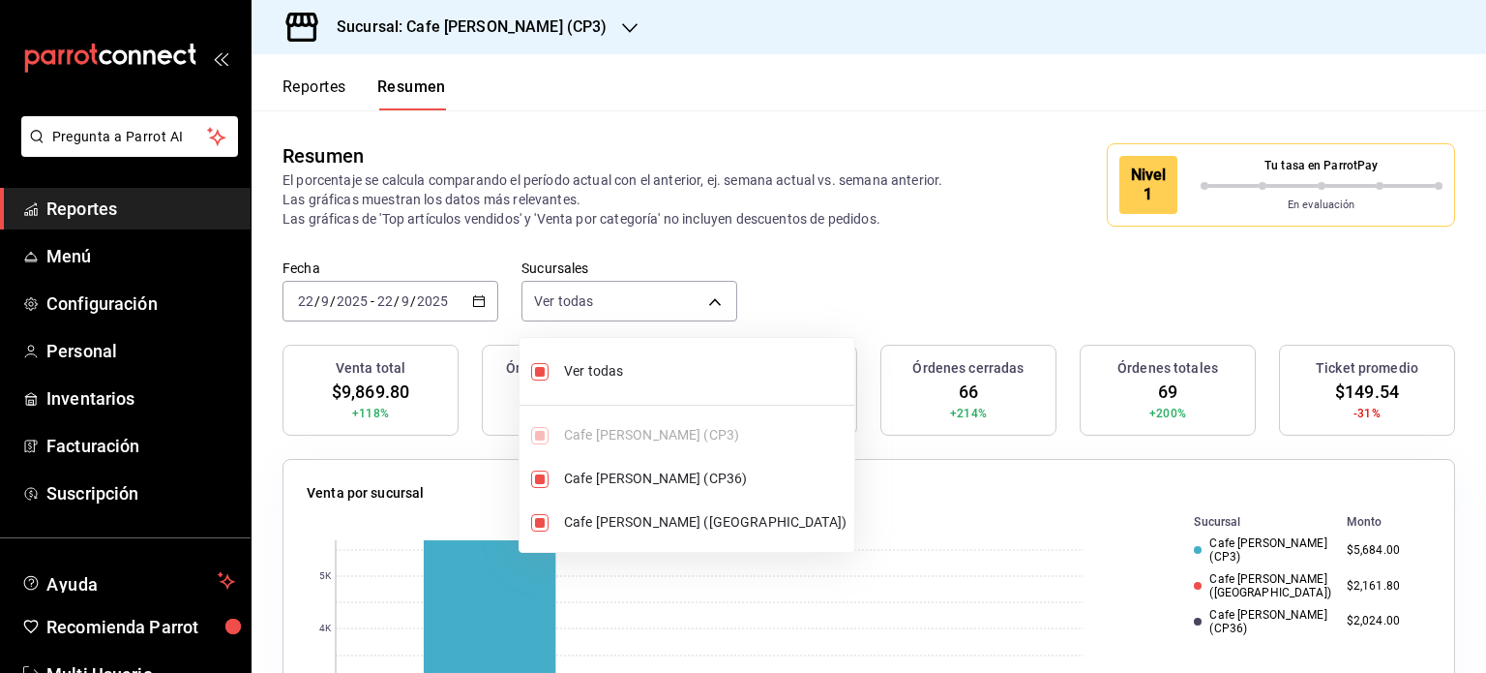
click at [821, 75] on div at bounding box center [743, 336] width 1486 height 673
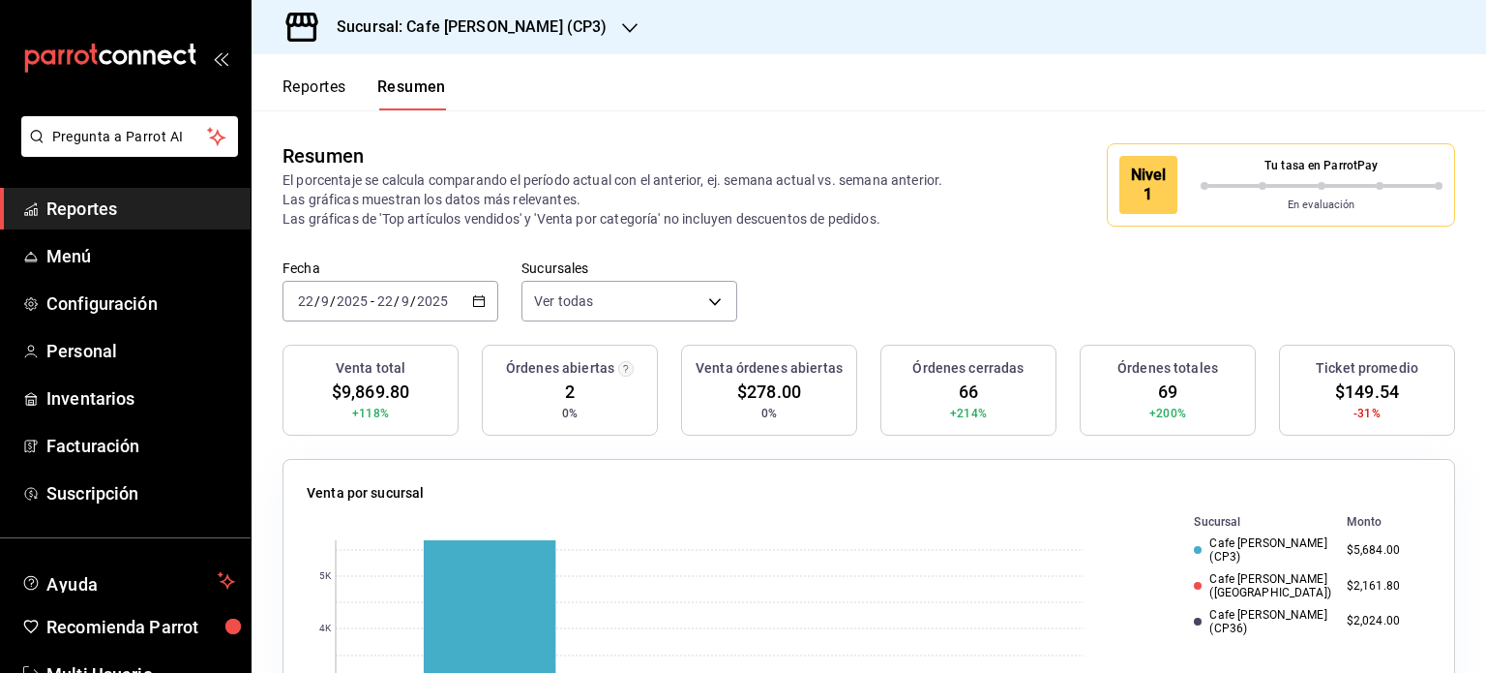
click at [304, 91] on button "Reportes" at bounding box center [315, 93] width 64 height 33
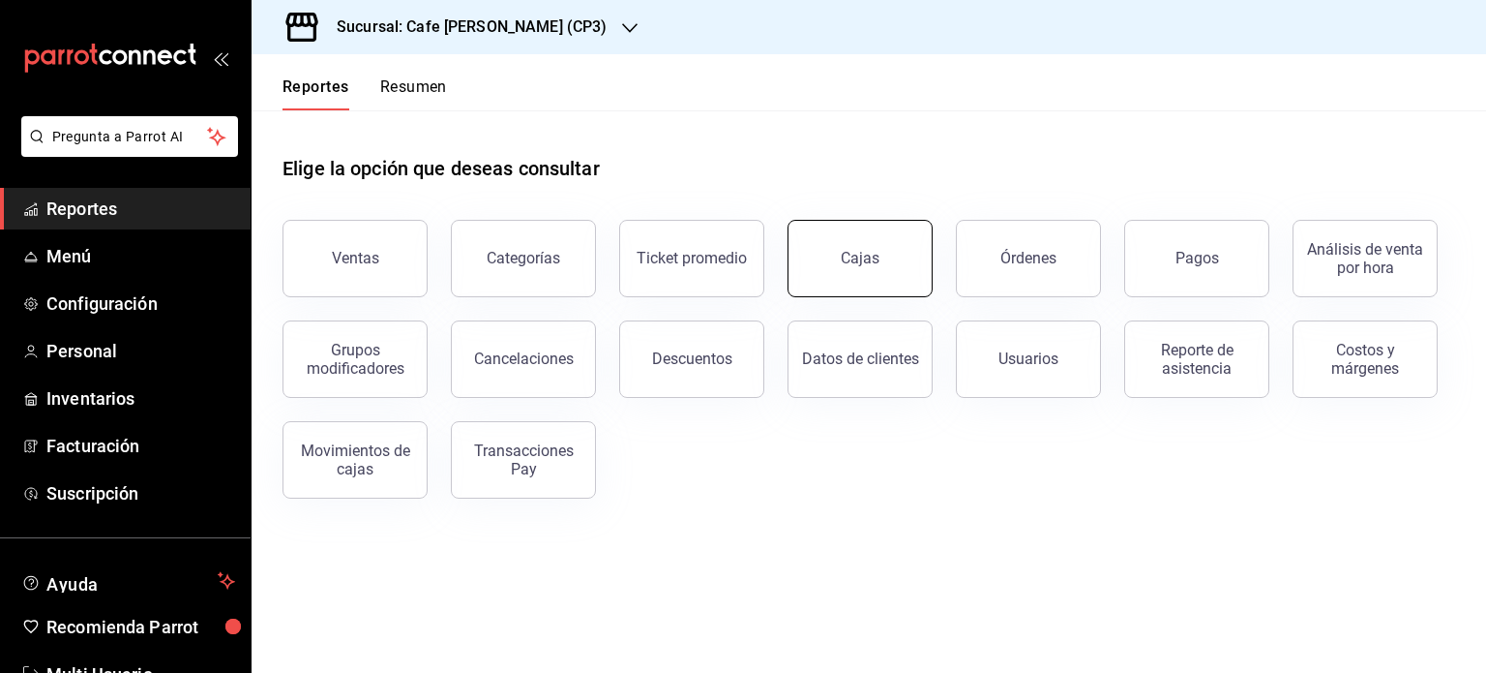
click at [884, 256] on link "Cajas" at bounding box center [860, 258] width 145 height 77
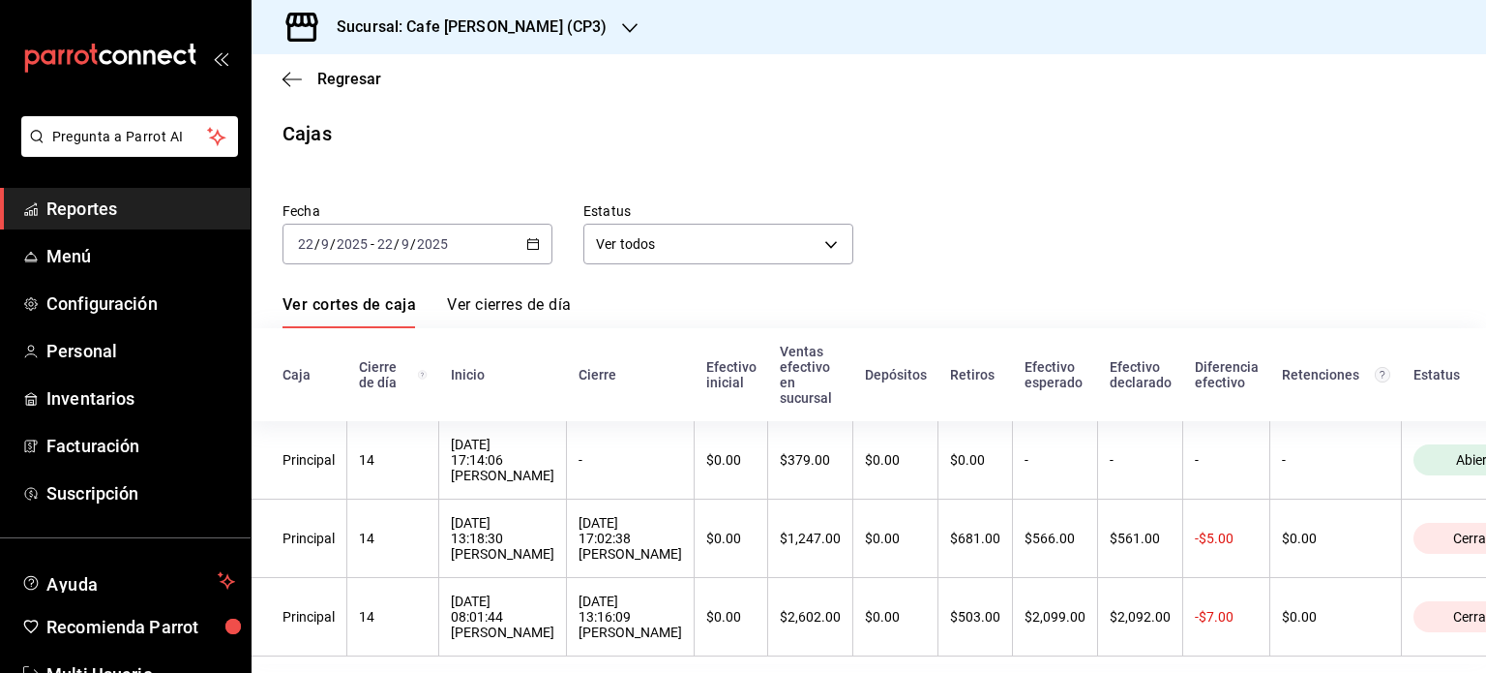
scroll to position [46, 0]
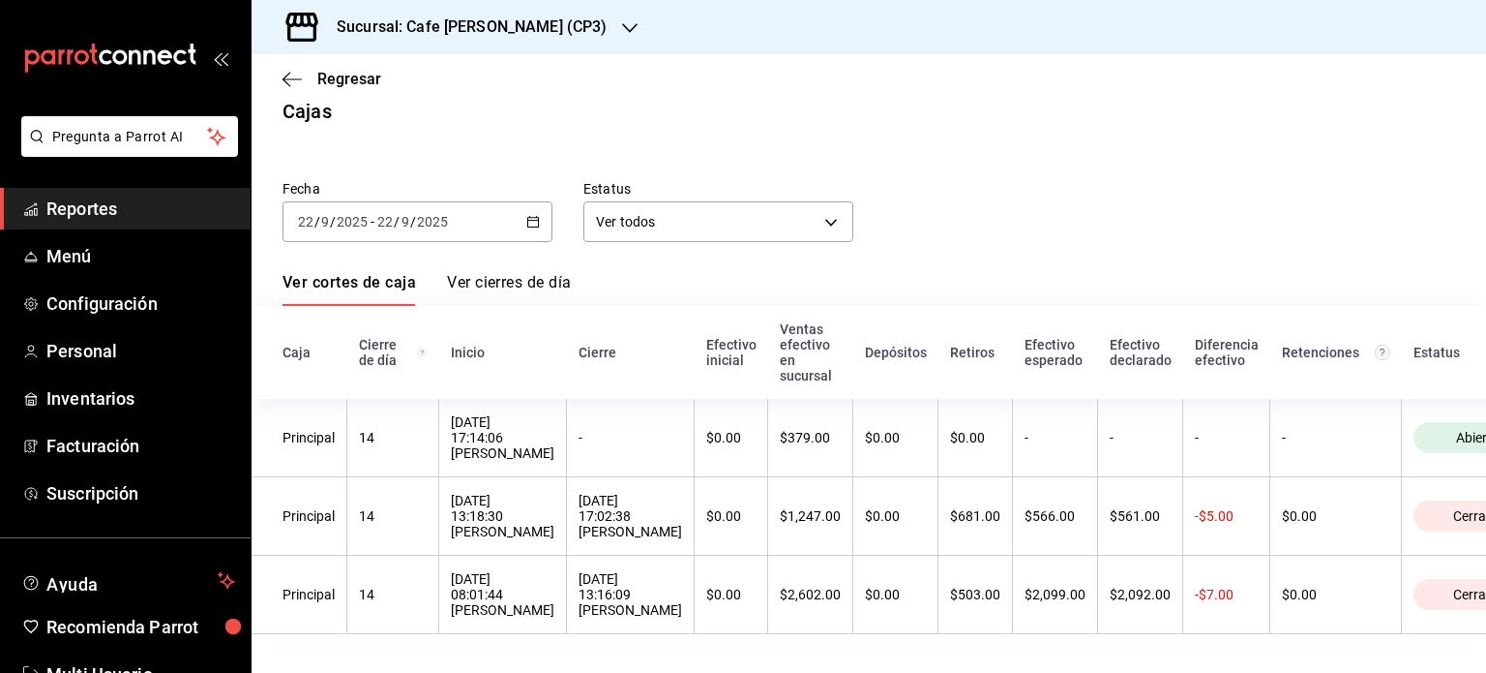
click at [529, 22] on h3 "Sucursal: Cafe [PERSON_NAME] (CP3)" at bounding box center [463, 26] width 285 height 23
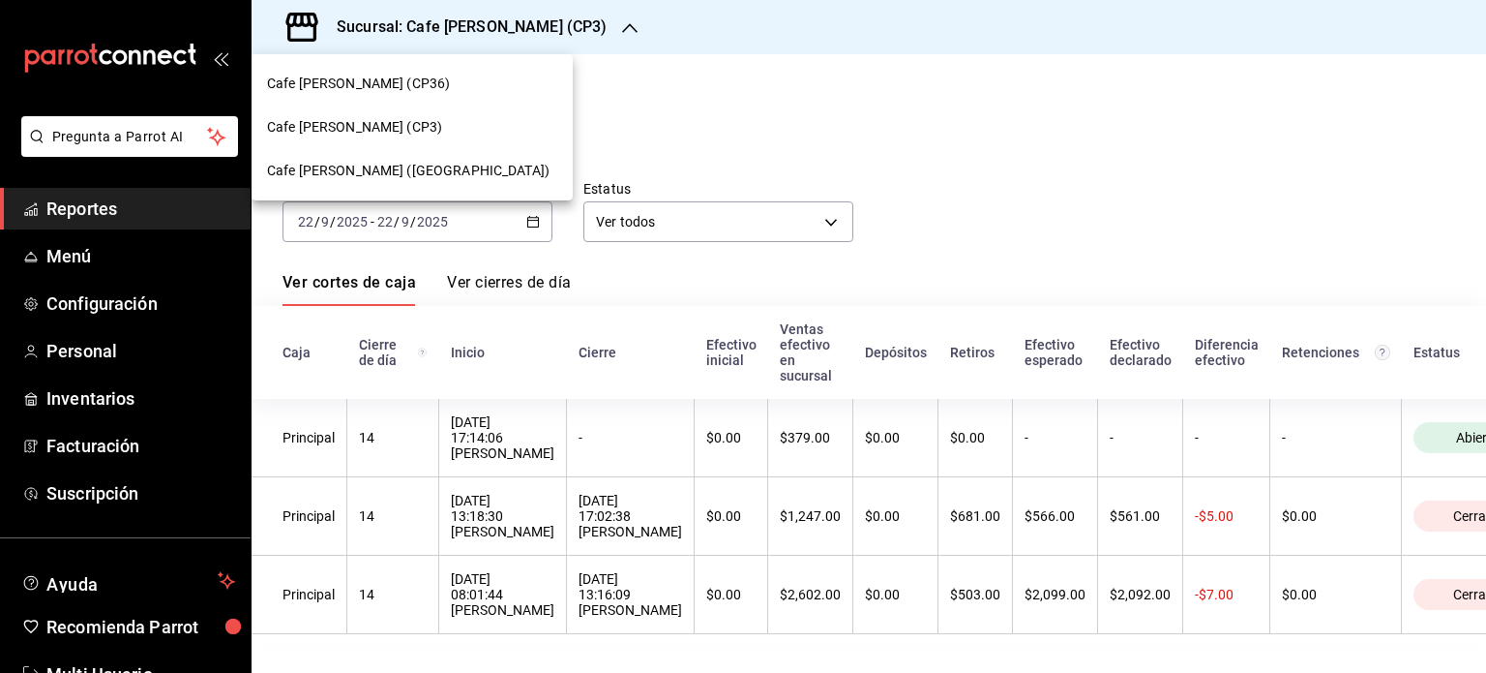
click at [383, 80] on span "Cafe [PERSON_NAME] (CP36)" at bounding box center [358, 84] width 183 height 20
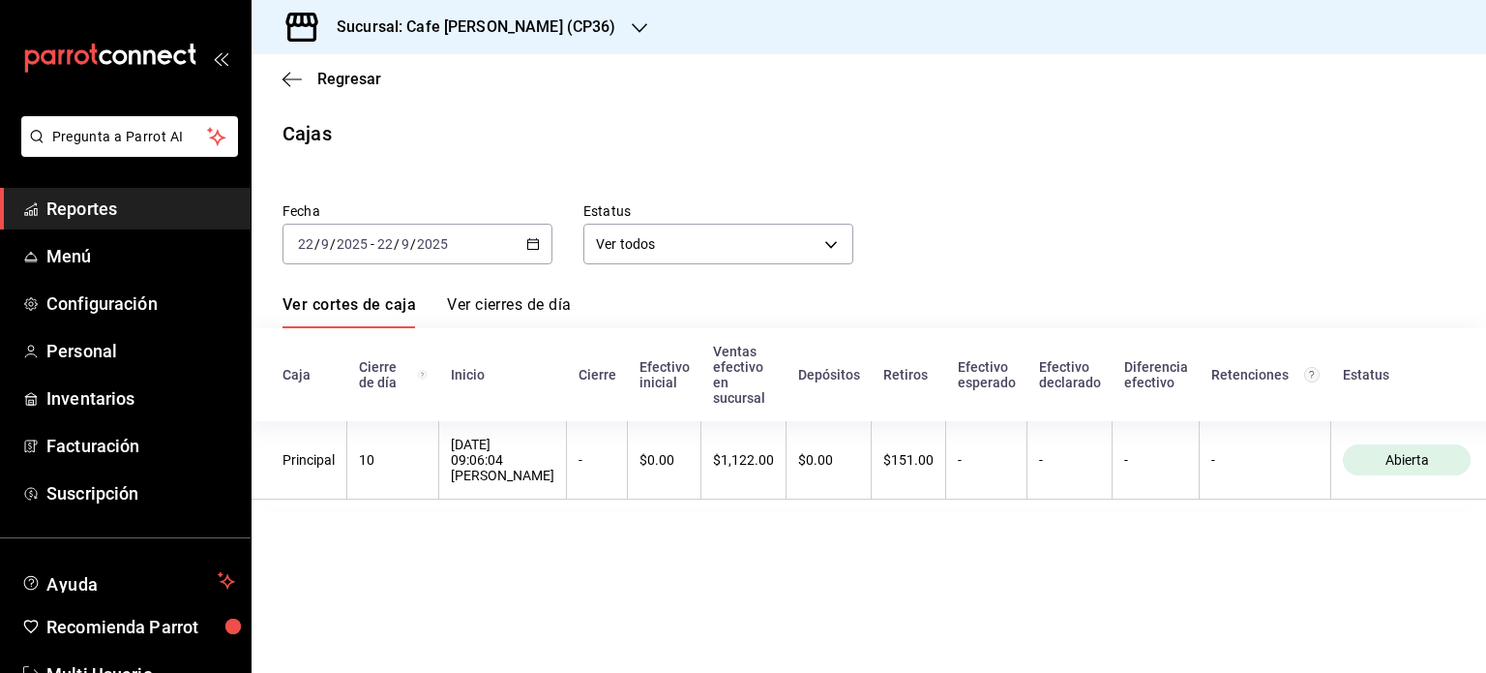
click at [540, 24] on h3 "Sucursal: Cafe [PERSON_NAME] (CP36)" at bounding box center [468, 26] width 295 height 23
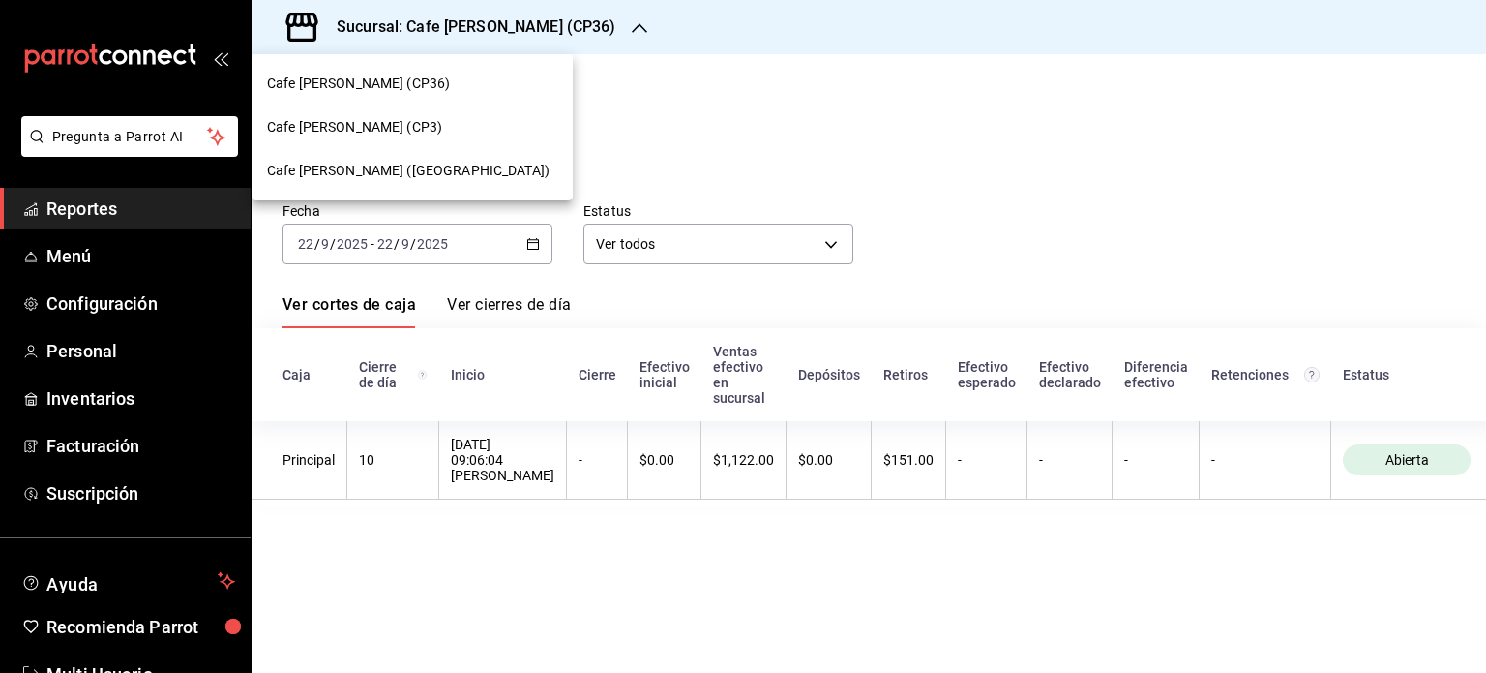
click at [393, 122] on div "Cafe [PERSON_NAME] (CP3)" at bounding box center [412, 127] width 290 height 20
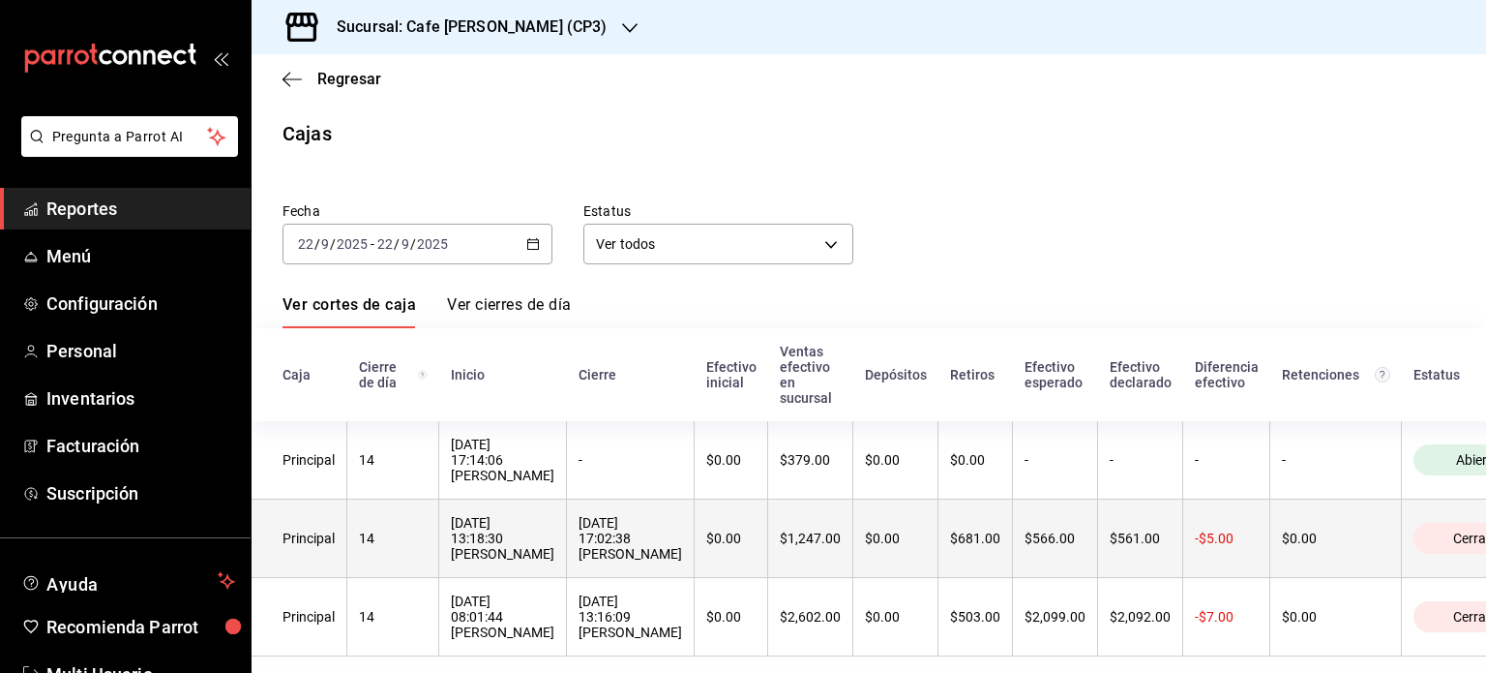
scroll to position [46, 0]
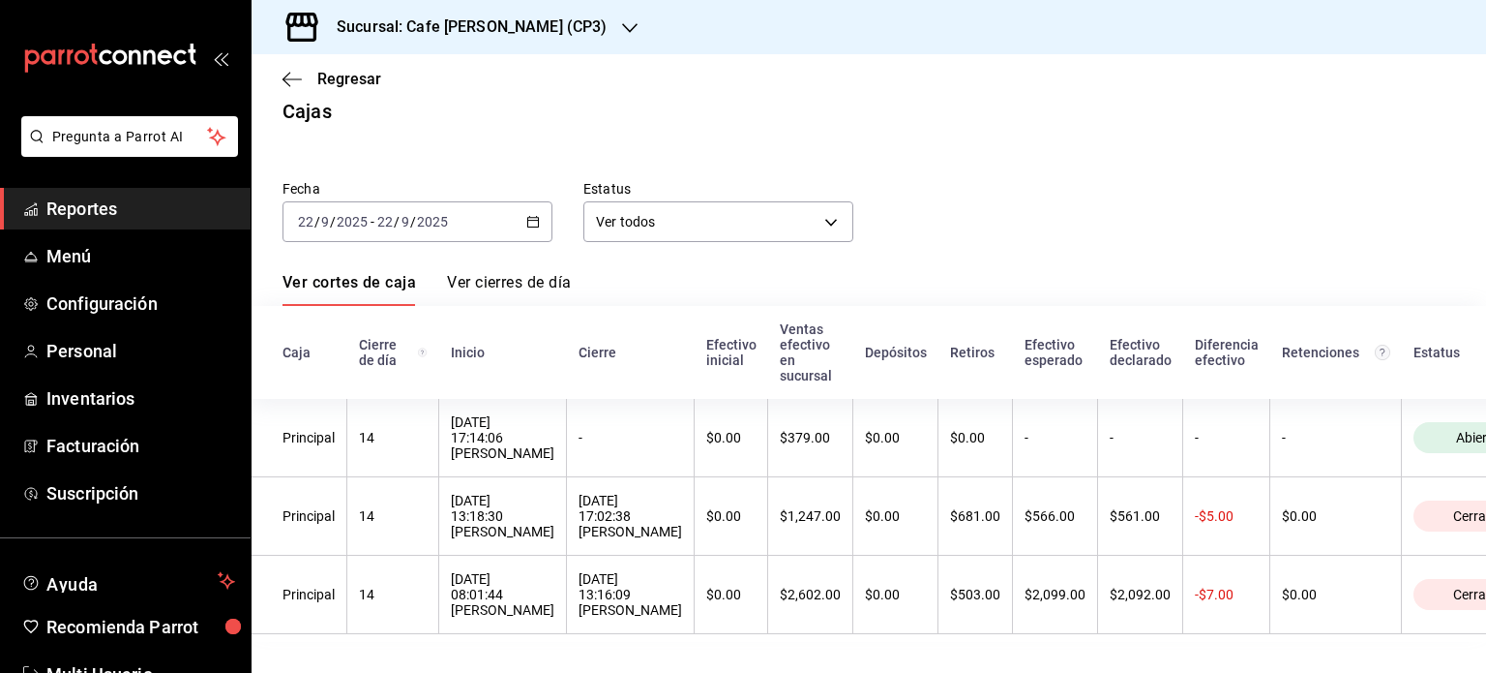
click at [546, 15] on div "Sucursal: Cafe [PERSON_NAME] (CP3)" at bounding box center [456, 27] width 378 height 54
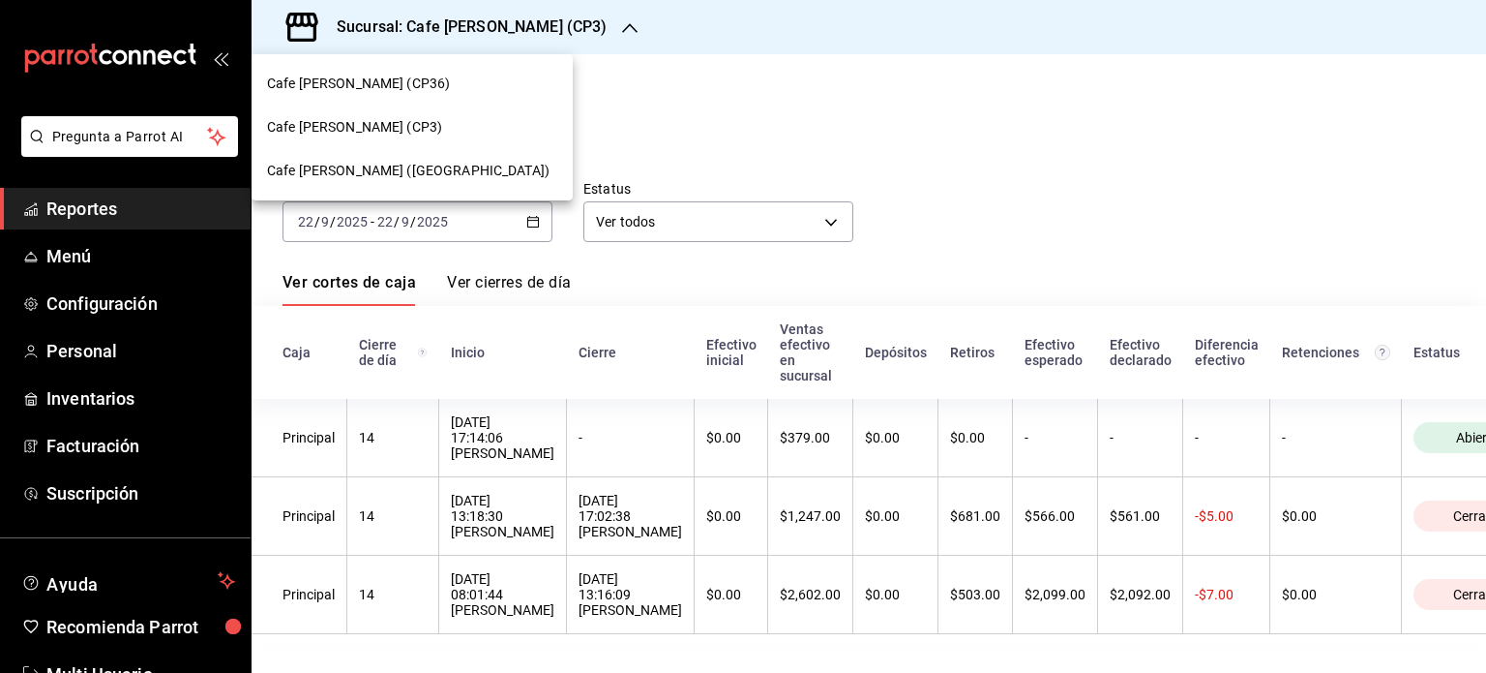
click at [402, 171] on span "Cafe [PERSON_NAME] ([GEOGRAPHIC_DATA])" at bounding box center [408, 171] width 283 height 20
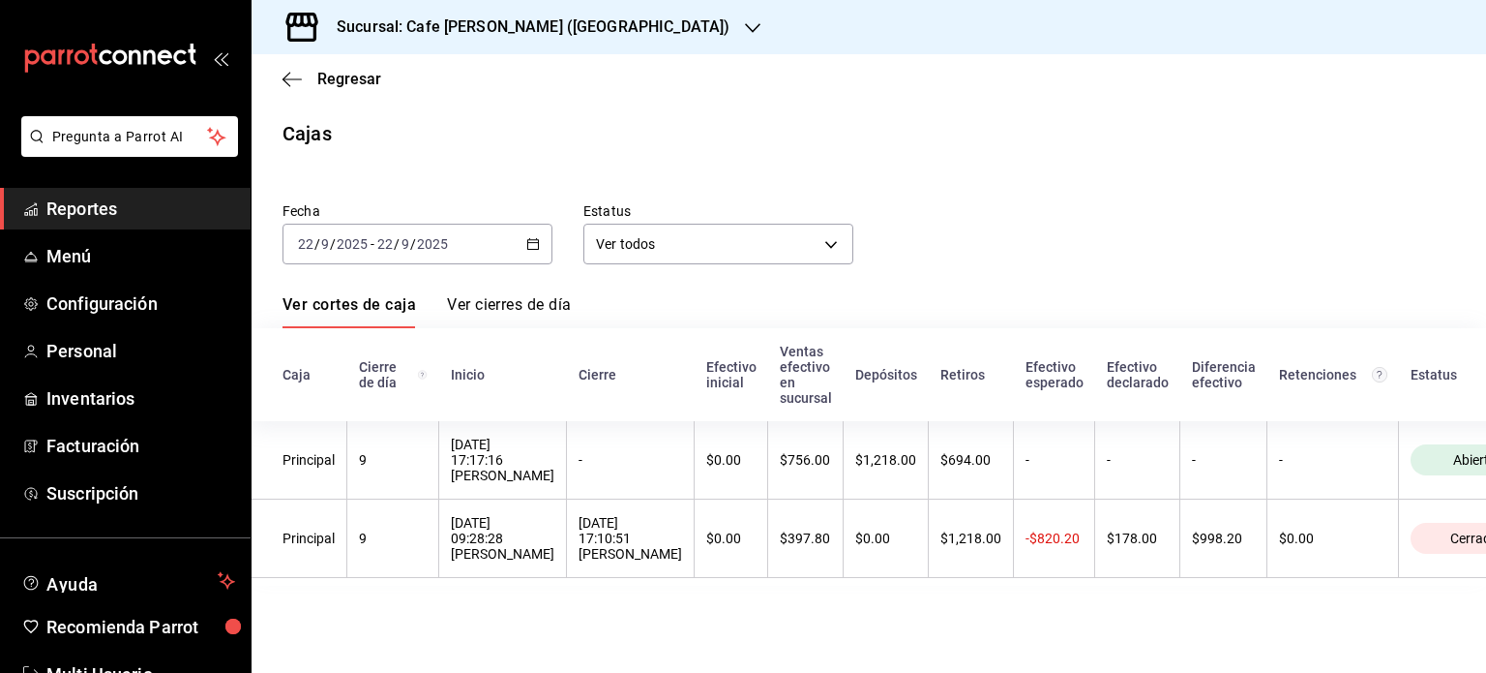
click at [284, 67] on div "Regresar" at bounding box center [869, 78] width 1235 height 49
click at [294, 75] on icon "button" at bounding box center [292, 79] width 19 height 17
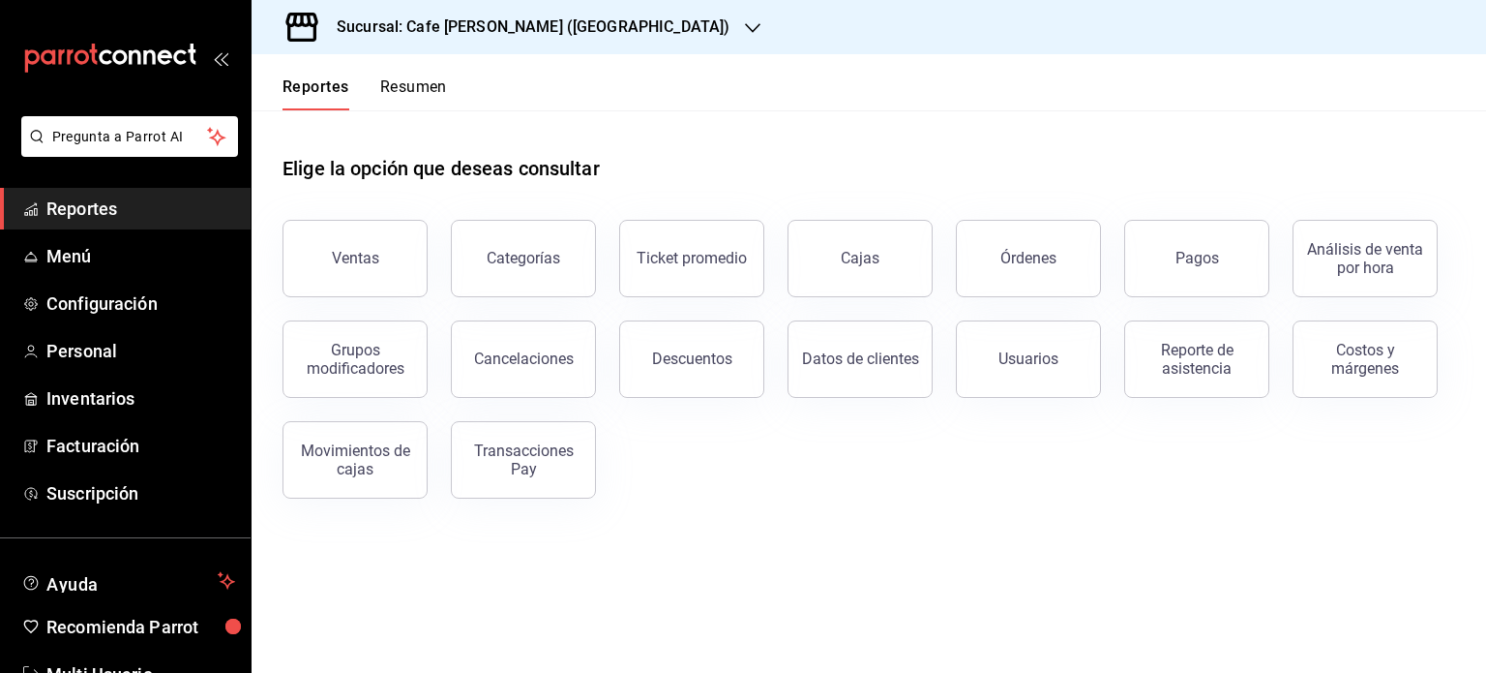
click at [428, 86] on button "Resumen" at bounding box center [413, 93] width 67 height 33
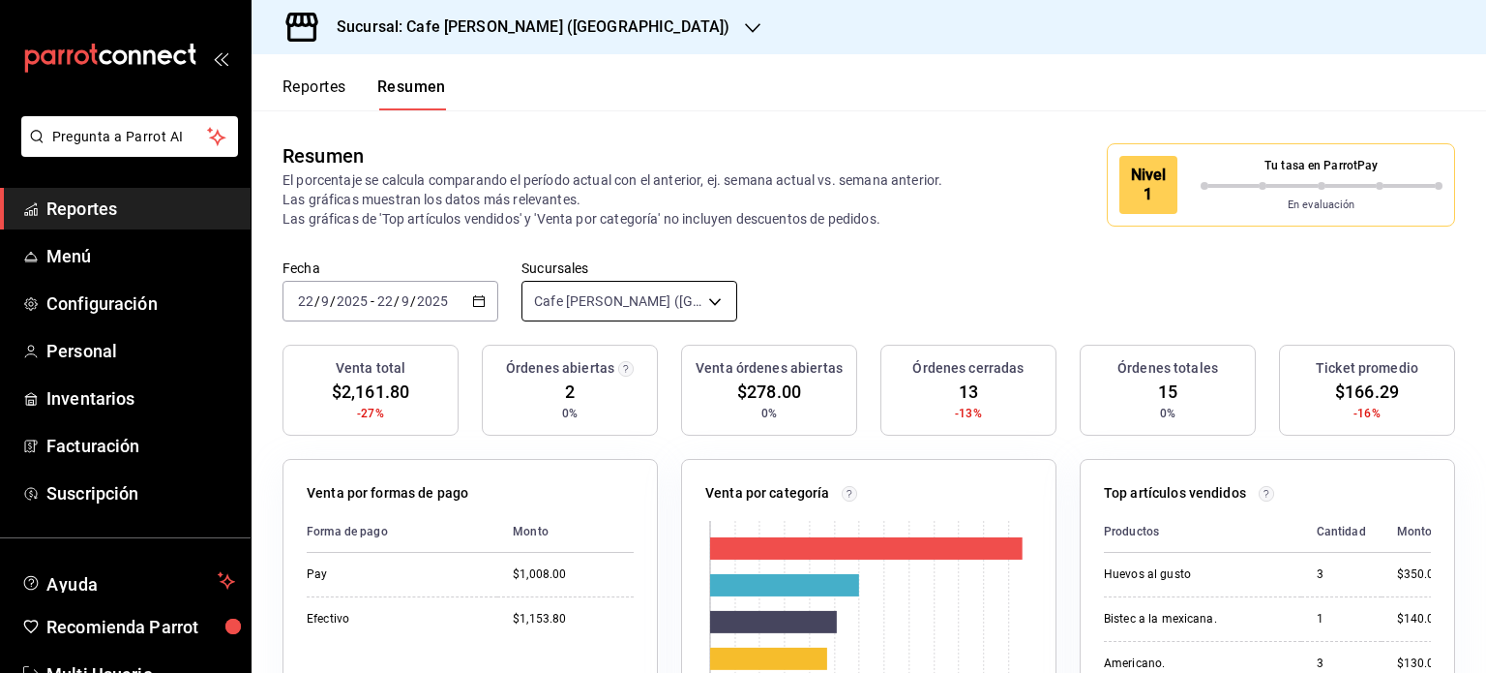
click at [681, 293] on body "Pregunta a Parrot AI Reportes Menú Configuración Personal Inventarios Facturaci…" at bounding box center [743, 336] width 1486 height 673
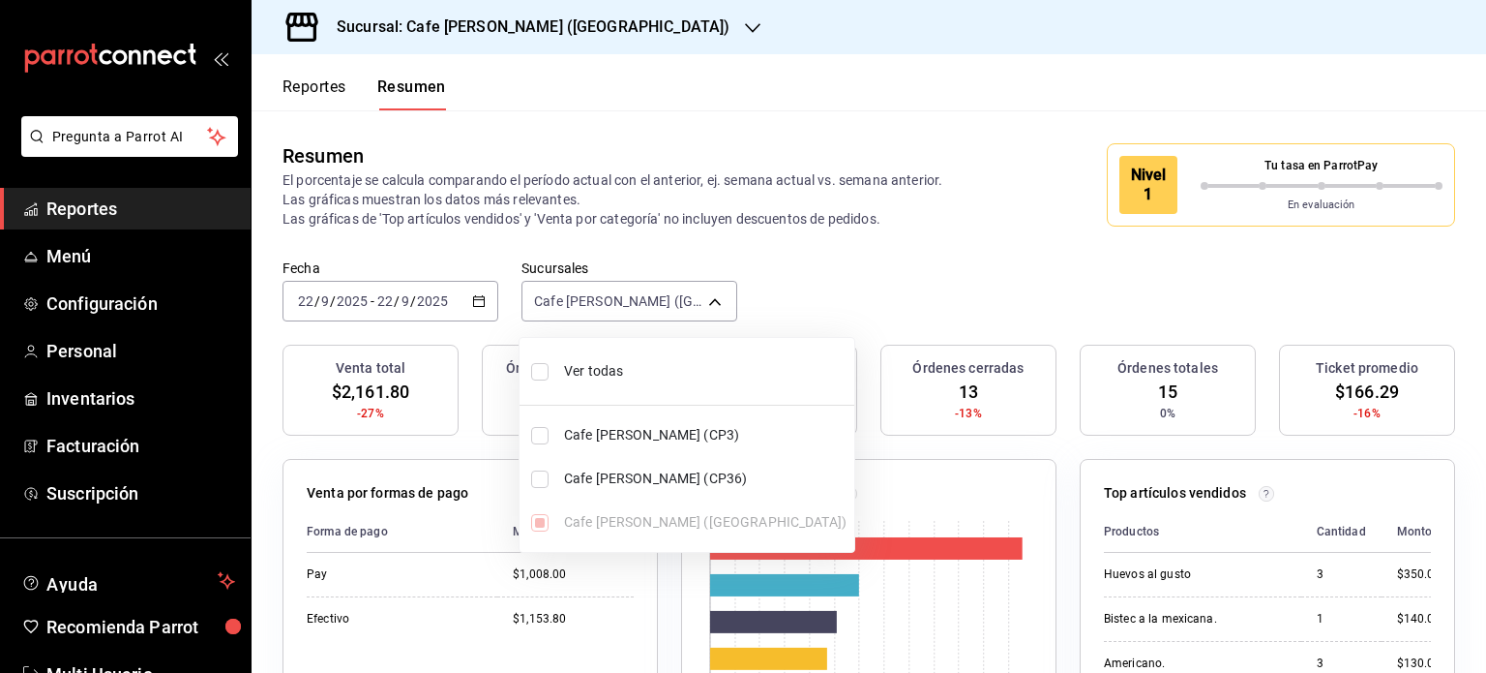
click at [588, 371] on span "Ver todas" at bounding box center [705, 371] width 283 height 20
type input "[object Object],[object Object],[object Object]"
checkbox input "true"
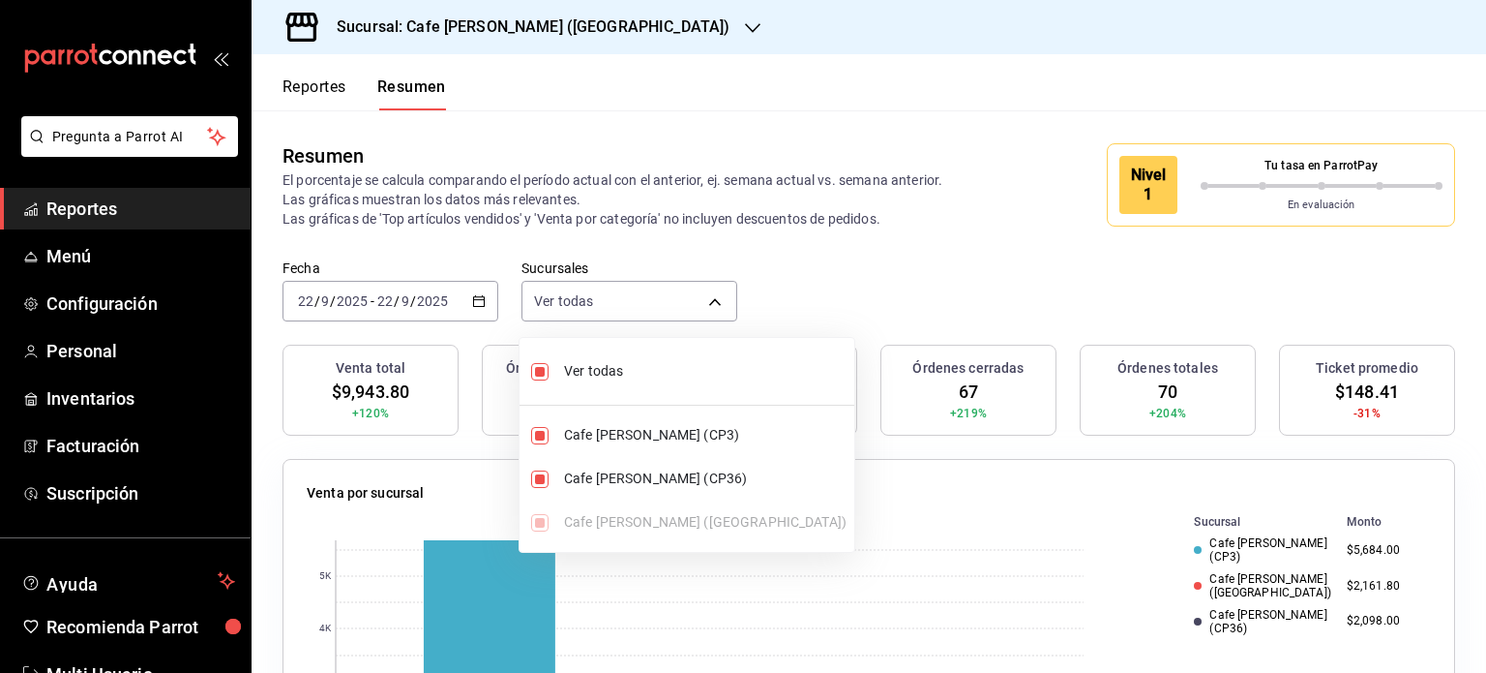
click at [914, 72] on div at bounding box center [743, 336] width 1486 height 673
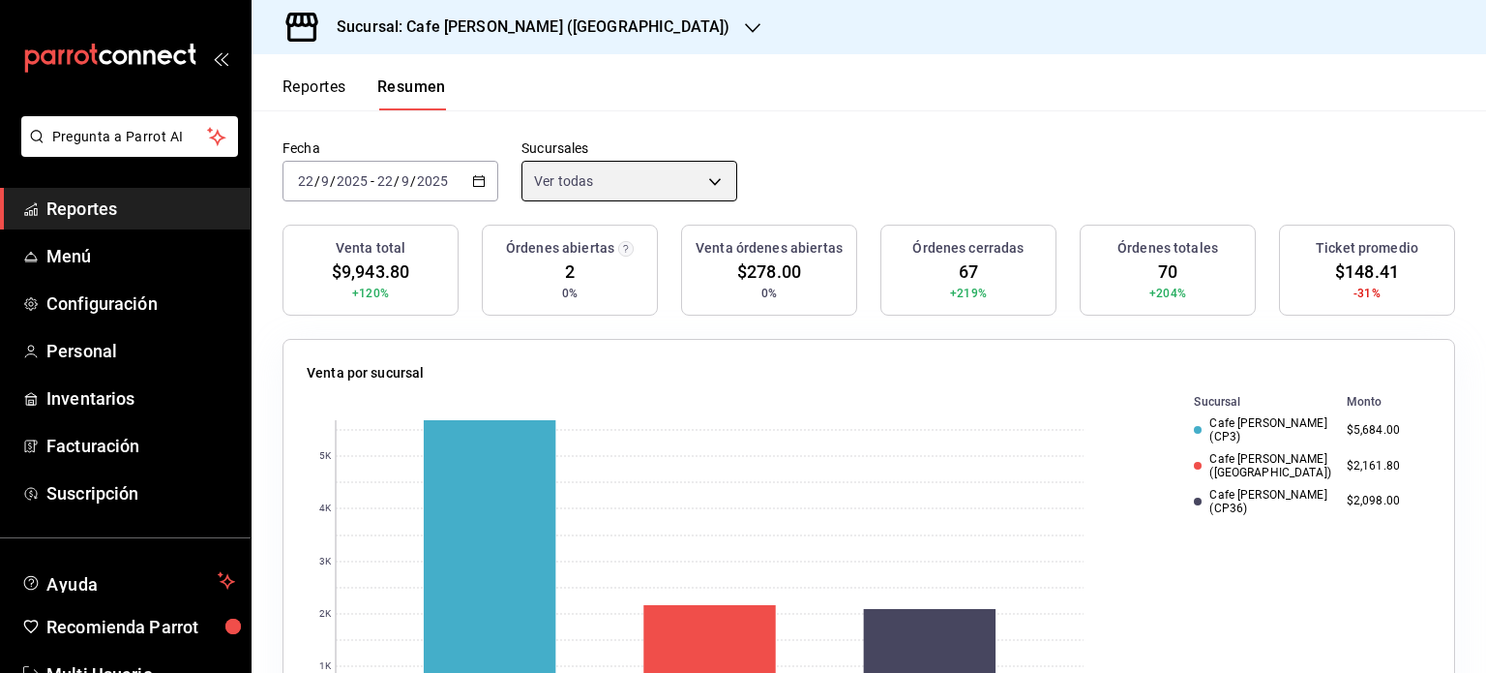
scroll to position [194, 0]
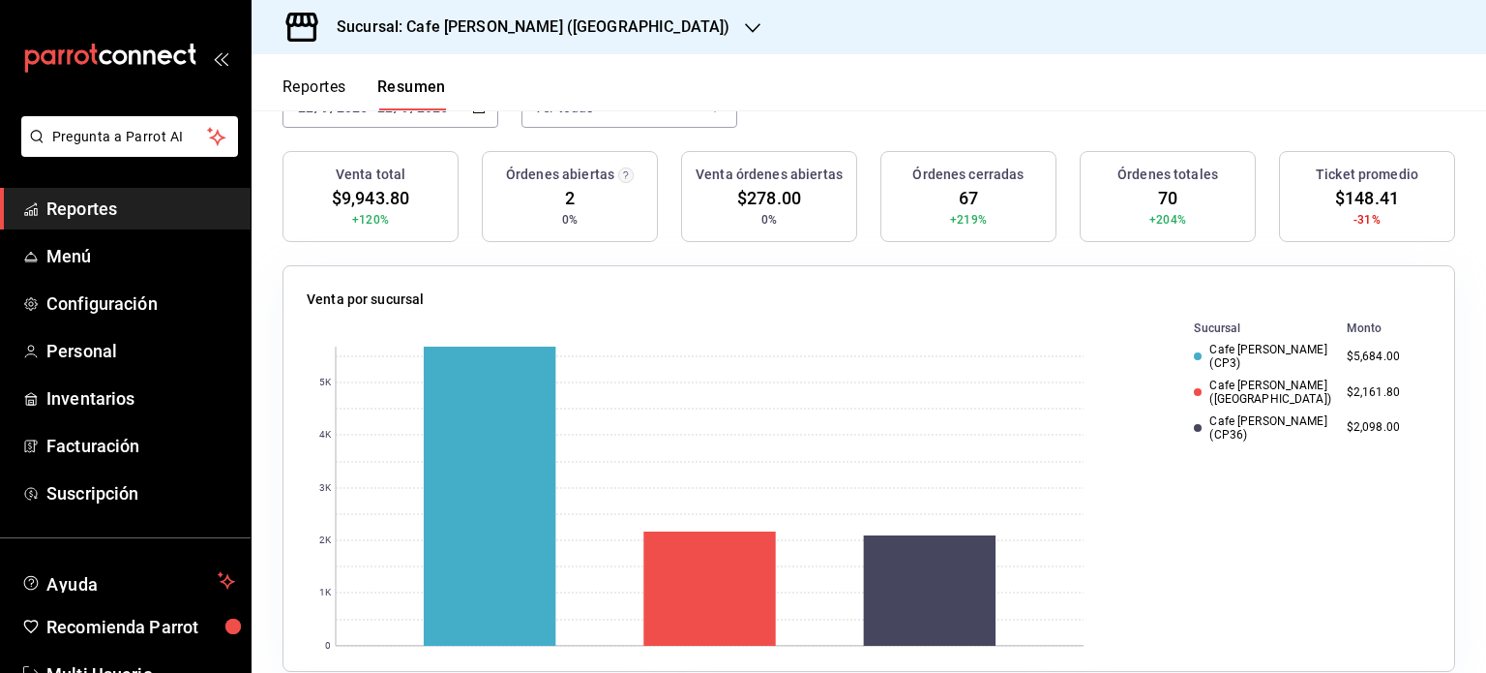
click at [554, 18] on h3 "Sucursal: Cafe [PERSON_NAME] ([GEOGRAPHIC_DATA])" at bounding box center [525, 26] width 408 height 23
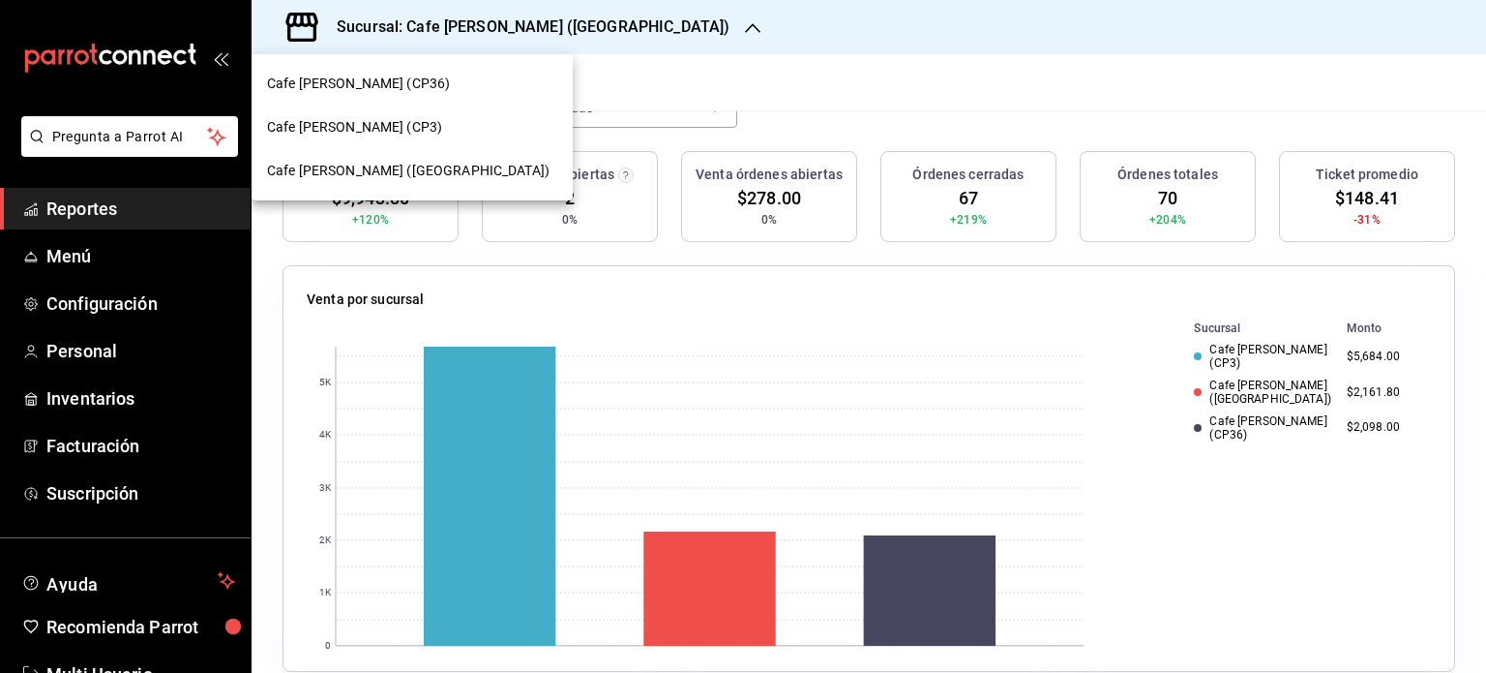
click at [369, 125] on span "Cafe [PERSON_NAME] (CP3)" at bounding box center [354, 127] width 175 height 20
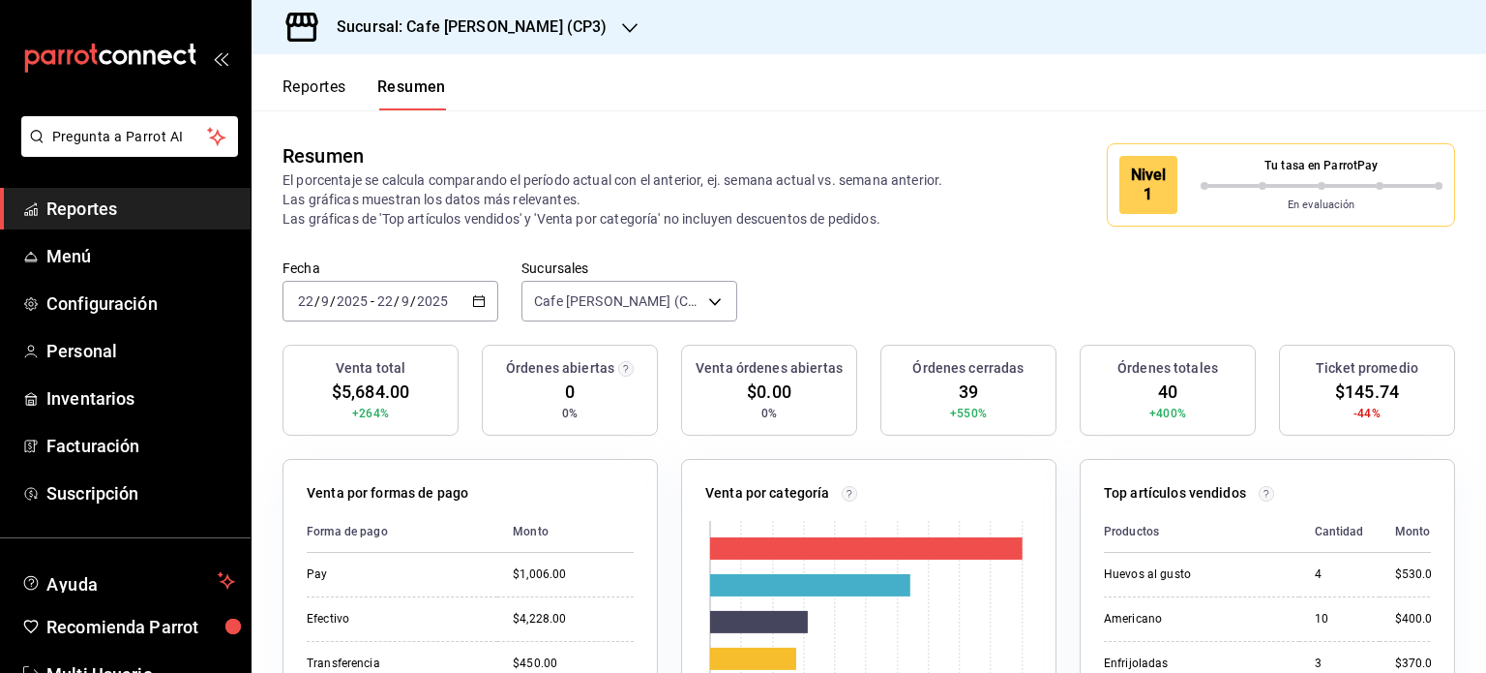
click at [305, 83] on button "Reportes" at bounding box center [315, 93] width 64 height 33
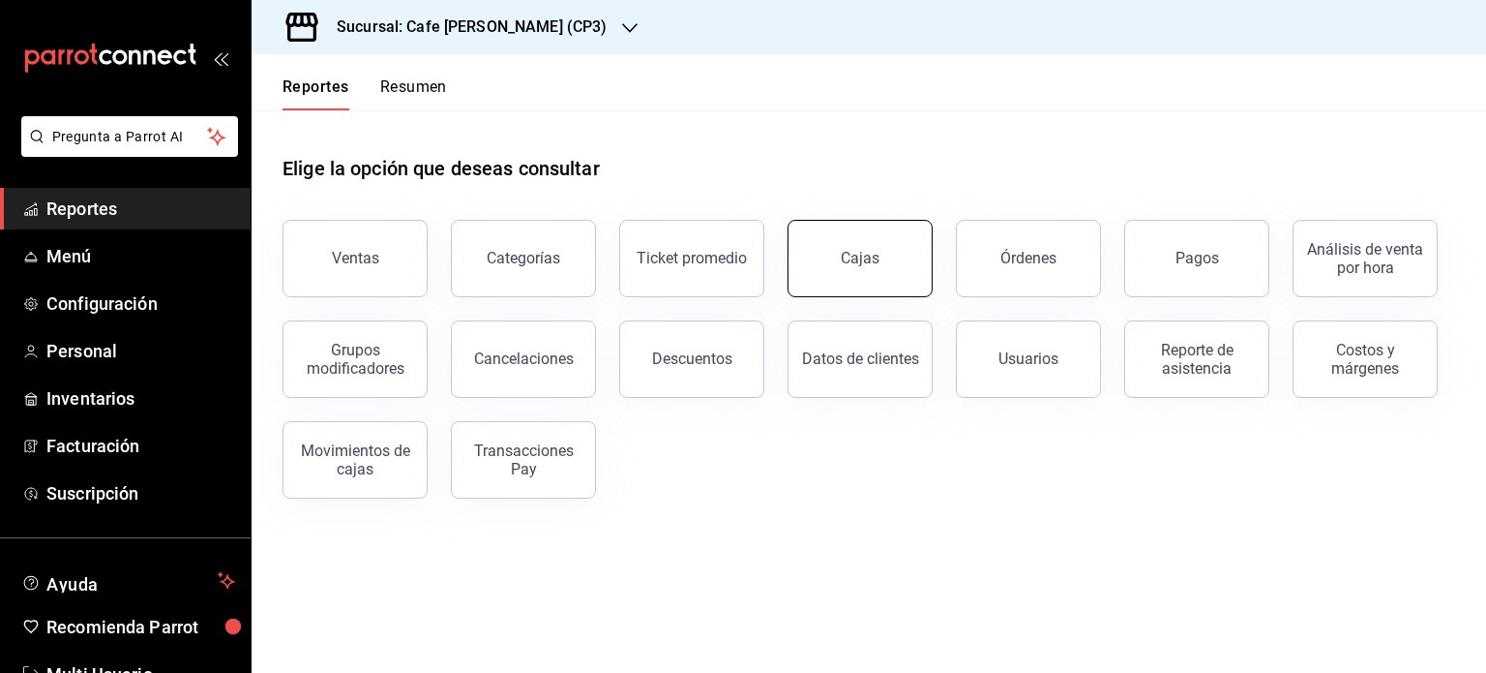
click at [838, 251] on link "Cajas" at bounding box center [860, 258] width 145 height 77
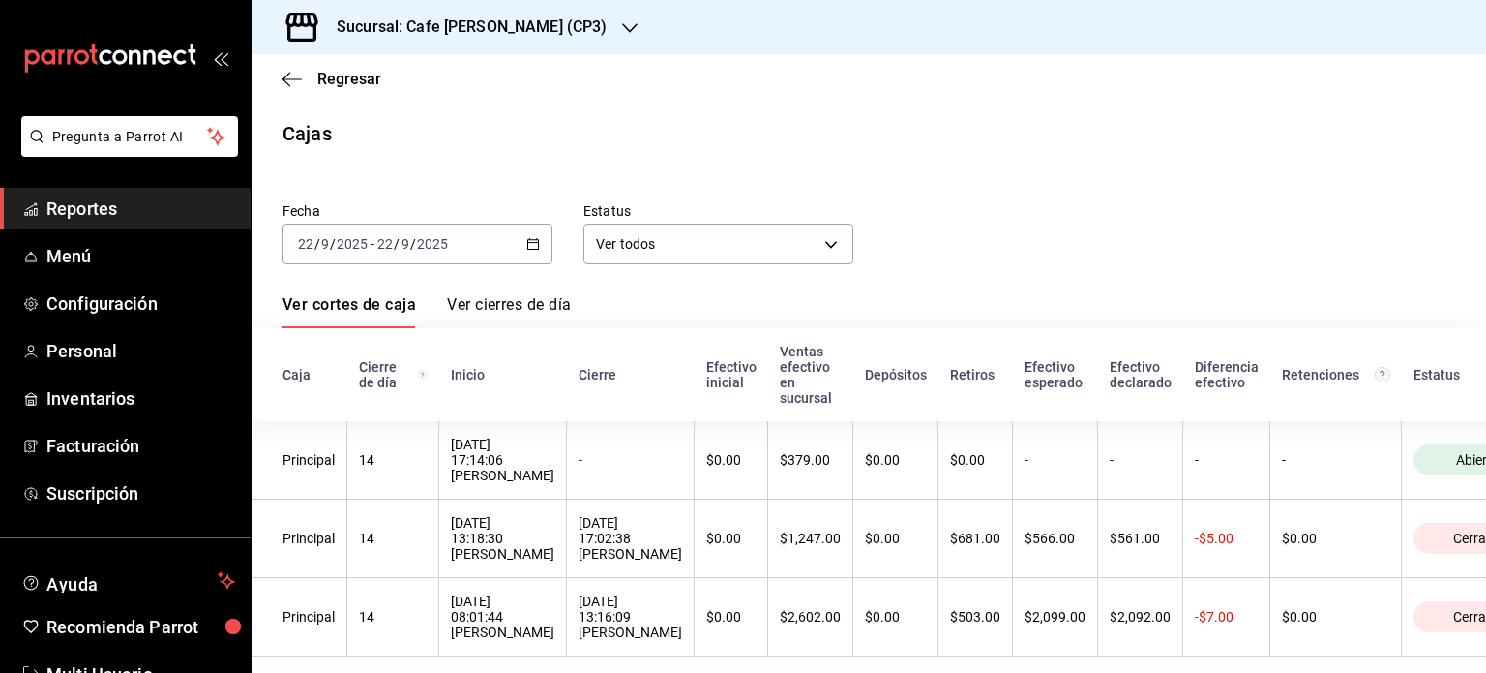
click at [541, 26] on h3 "Sucursal: Cafe [PERSON_NAME] (CP3)" at bounding box center [463, 26] width 285 height 23
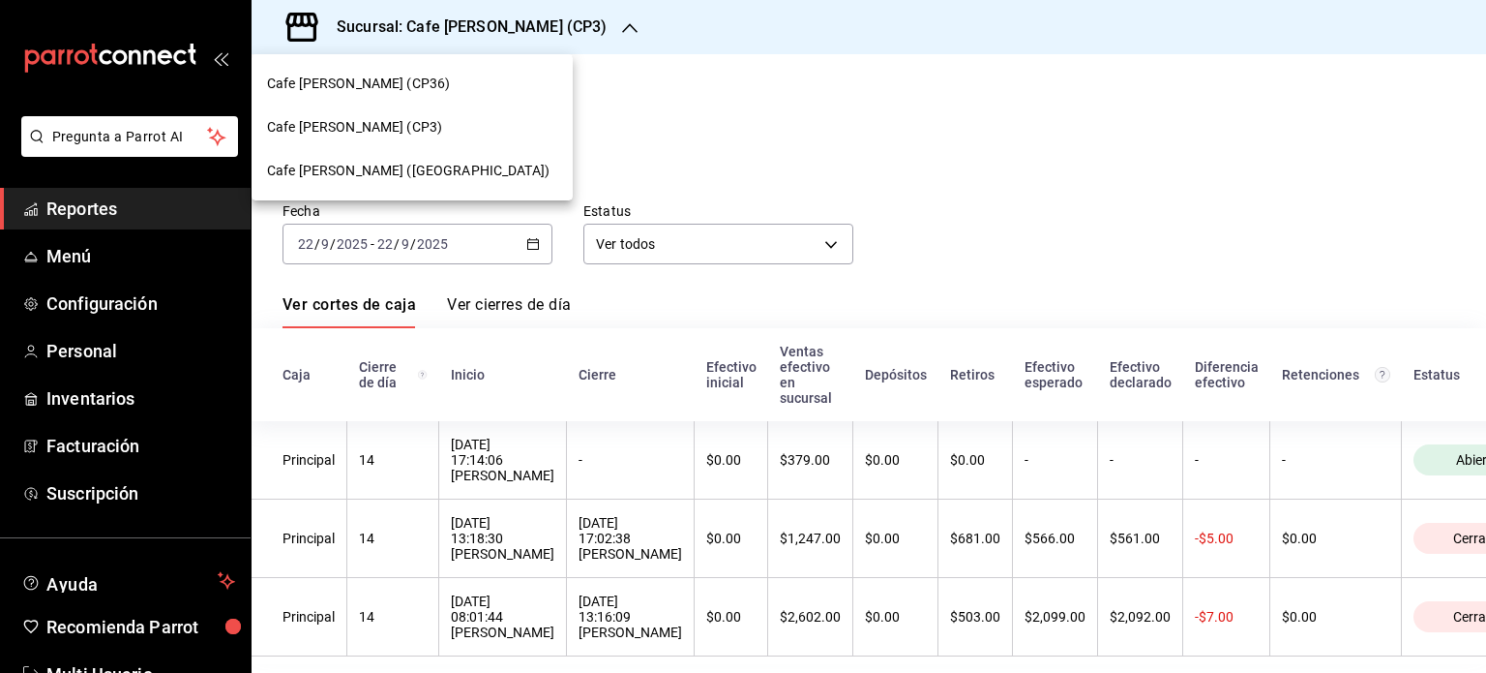
click at [374, 168] on span "Cafe [PERSON_NAME] ([GEOGRAPHIC_DATA])" at bounding box center [408, 171] width 283 height 20
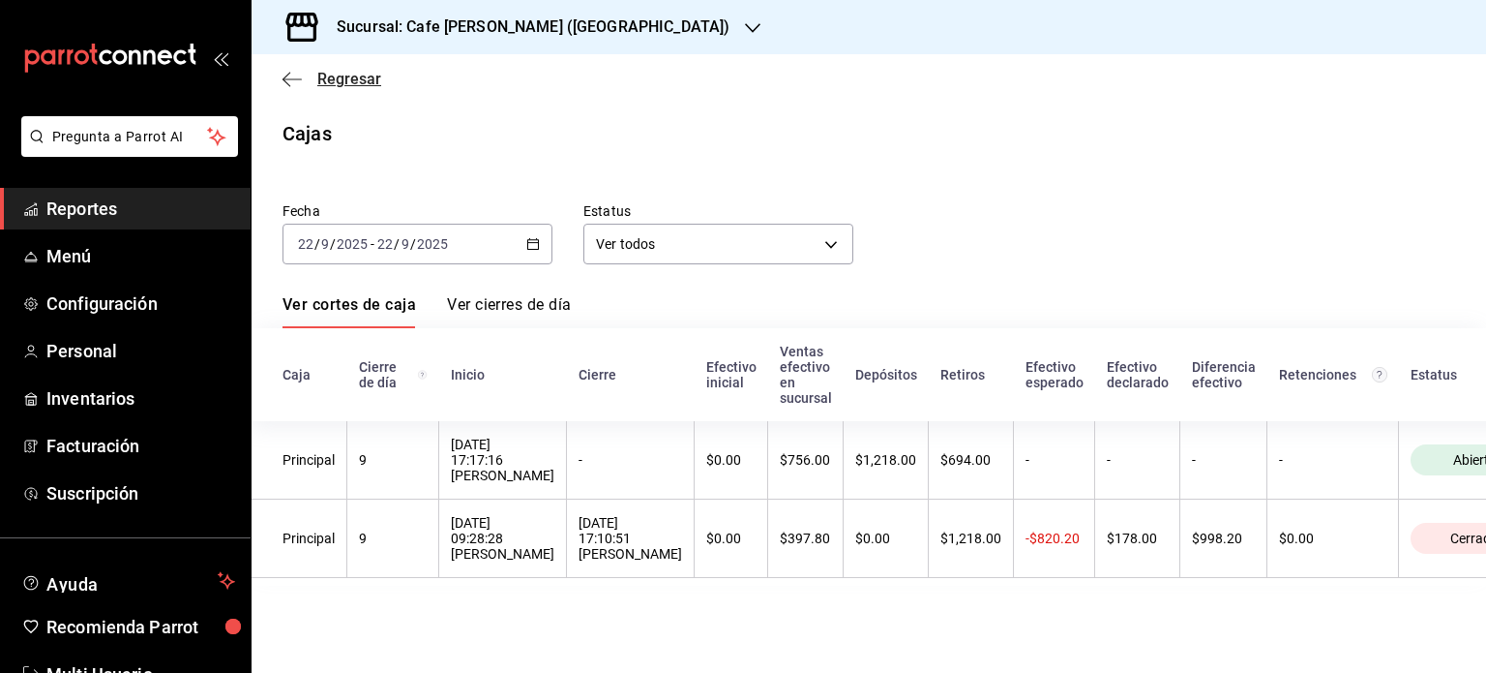
click at [306, 76] on span "Regresar" at bounding box center [332, 79] width 99 height 18
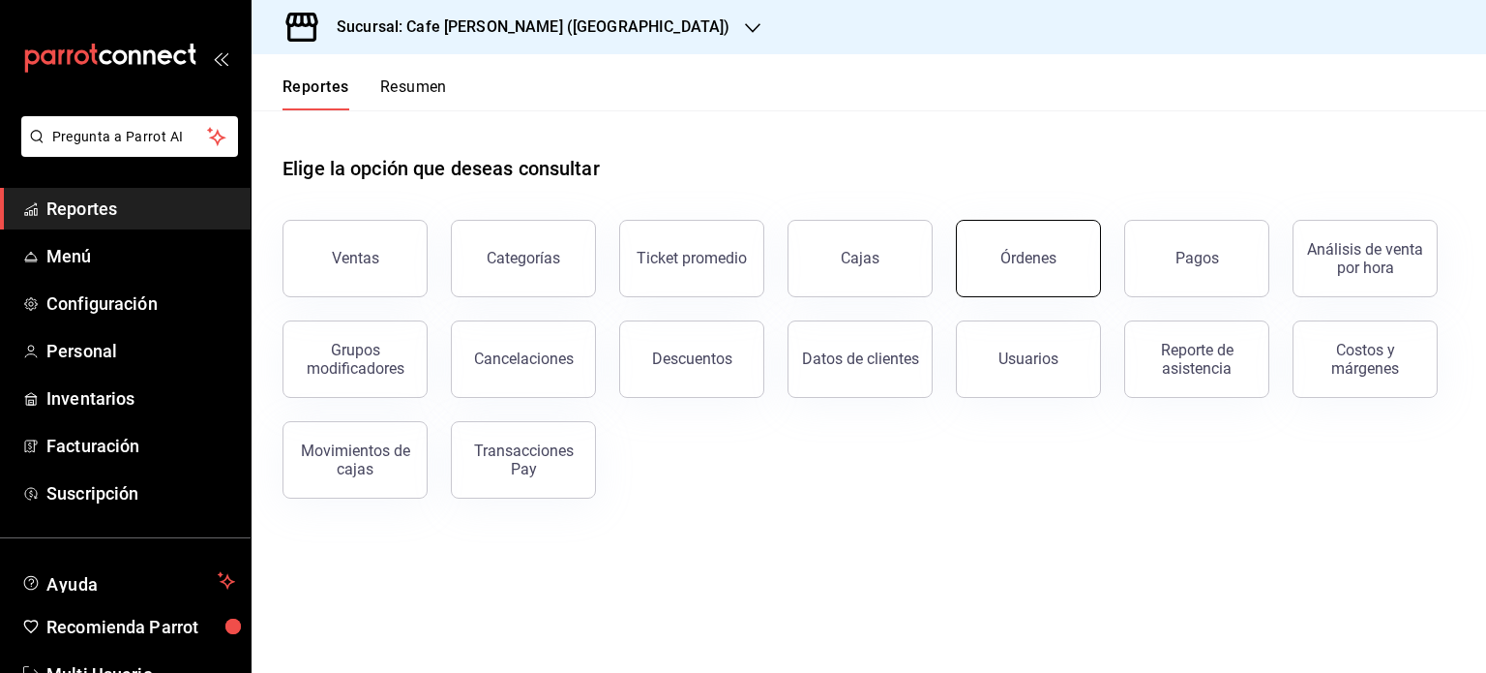
click at [1003, 258] on div "Órdenes" at bounding box center [1029, 258] width 56 height 18
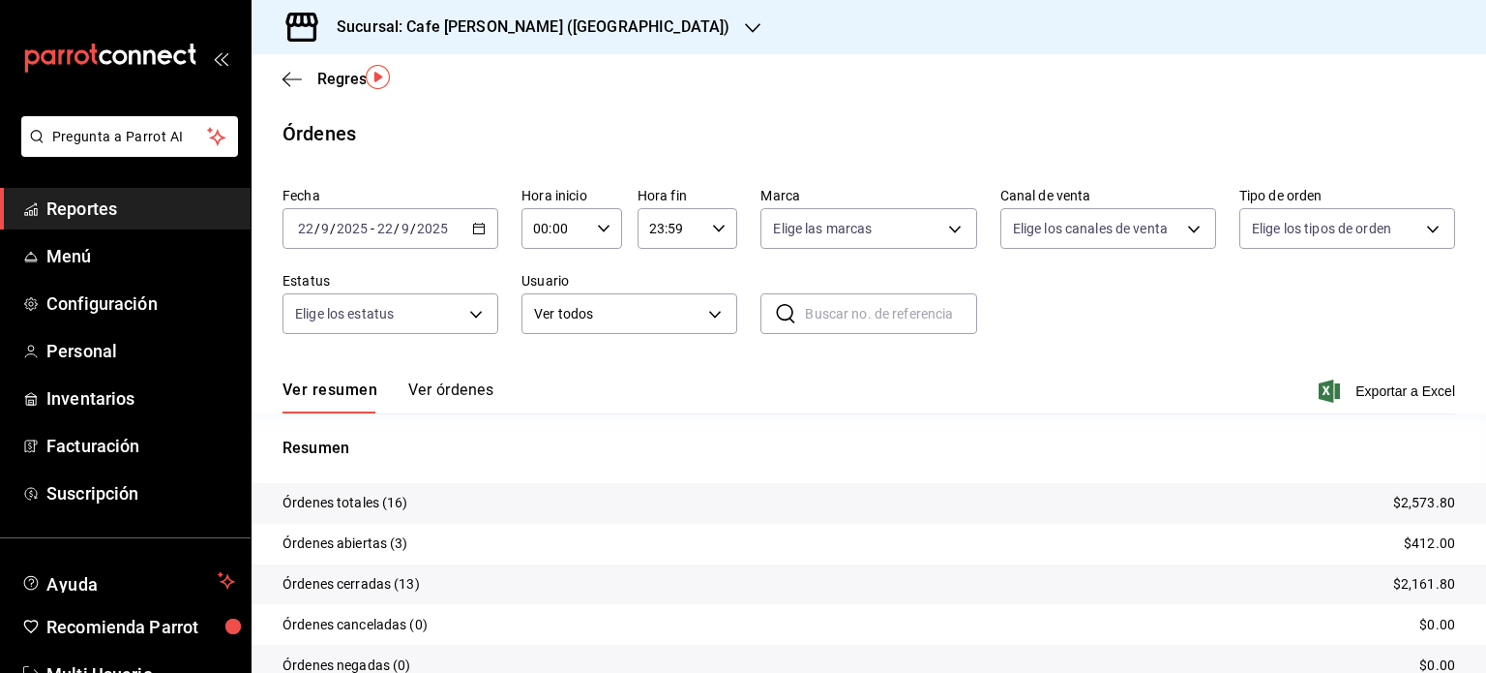
scroll to position [87, 0]
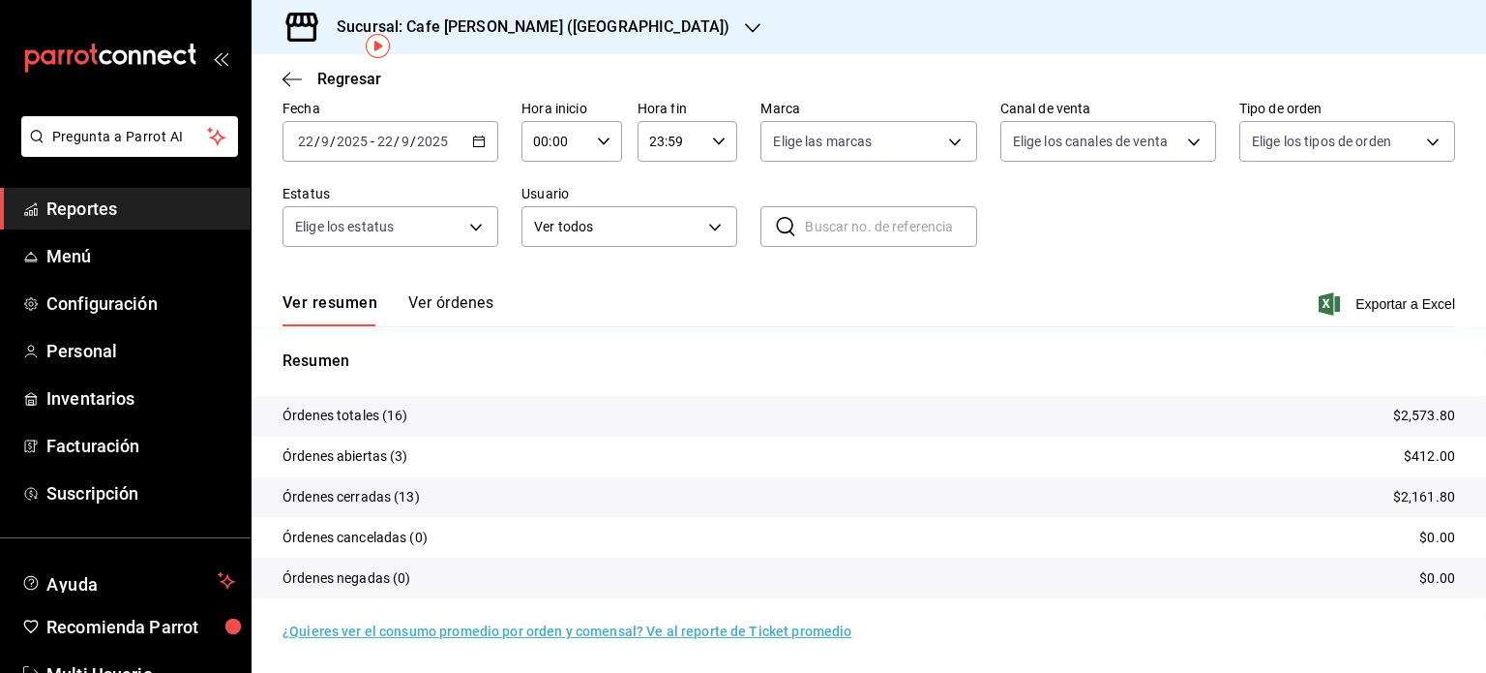
click at [530, 19] on h3 "Sucursal: Cafe [PERSON_NAME] ([GEOGRAPHIC_DATA])" at bounding box center [525, 26] width 408 height 23
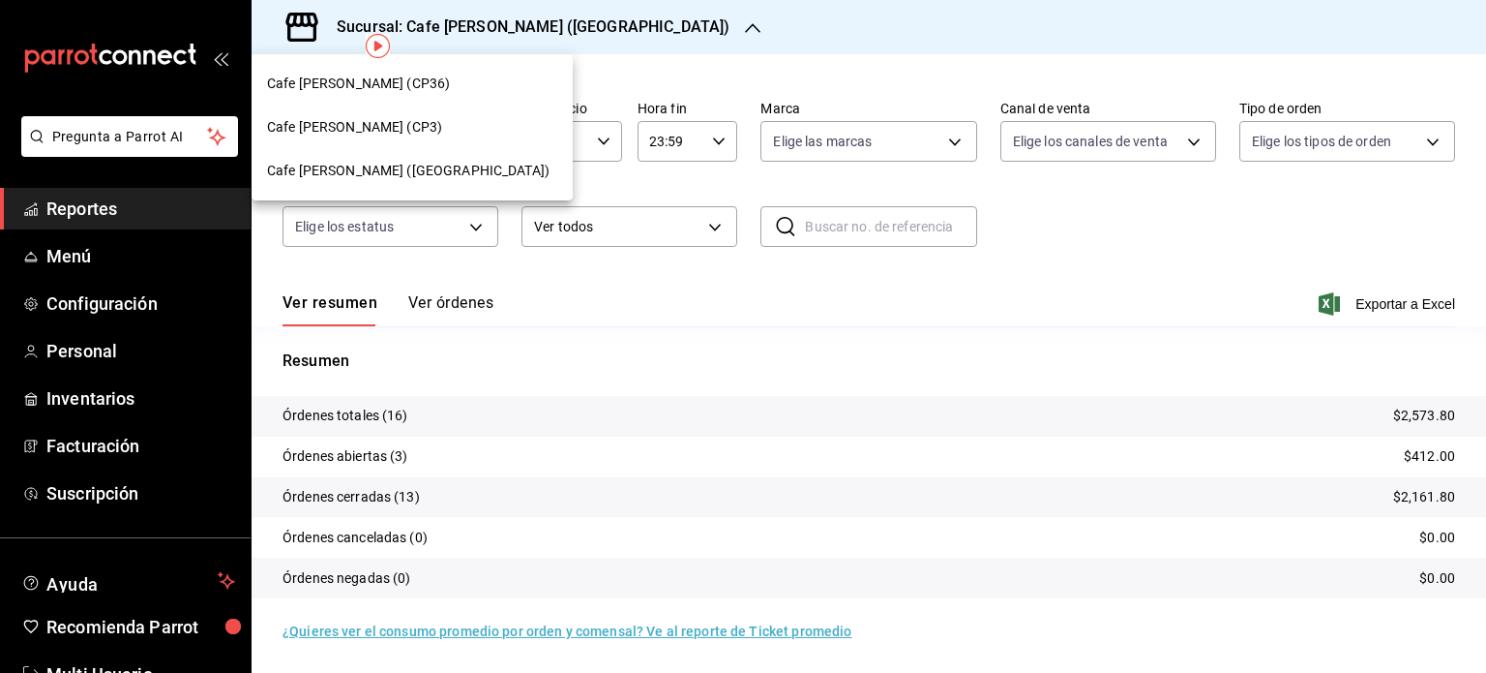
click at [813, 22] on div at bounding box center [743, 336] width 1486 height 673
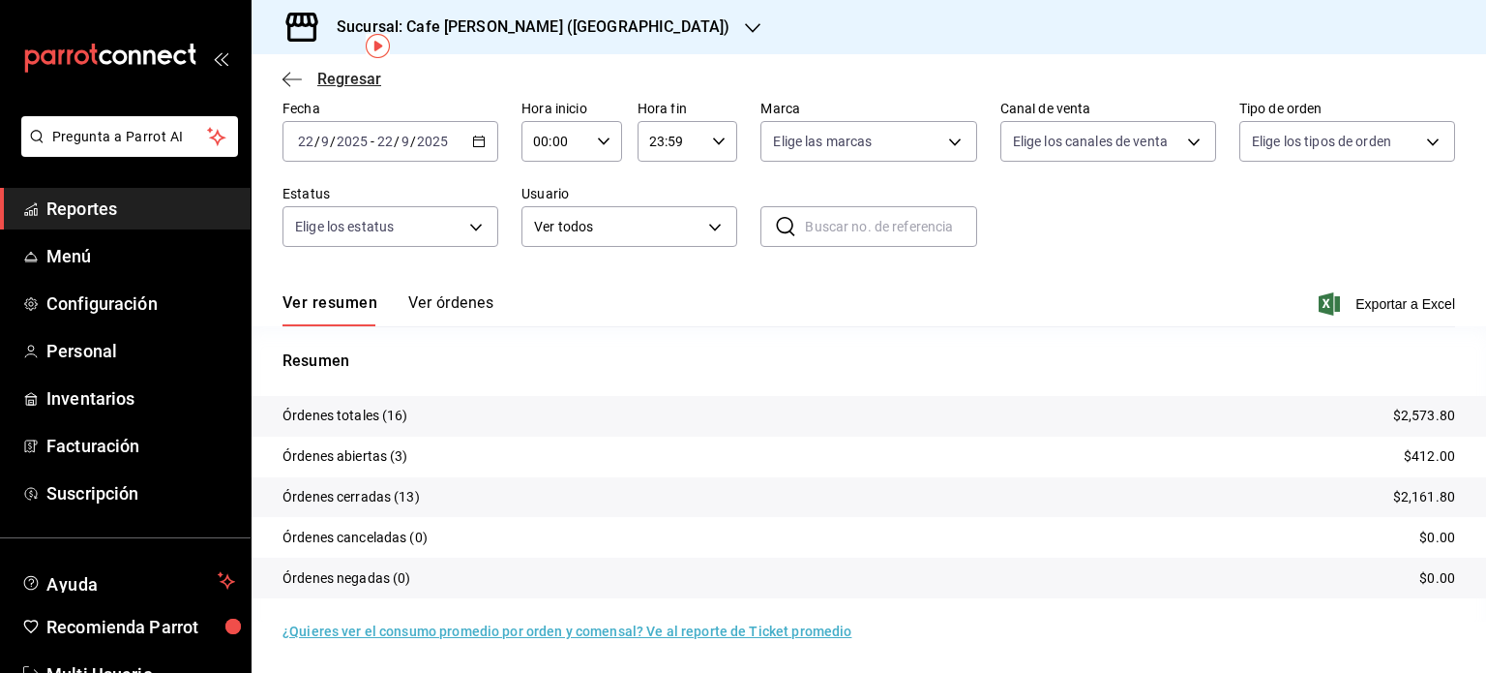
click at [302, 75] on span "Regresar" at bounding box center [332, 79] width 99 height 18
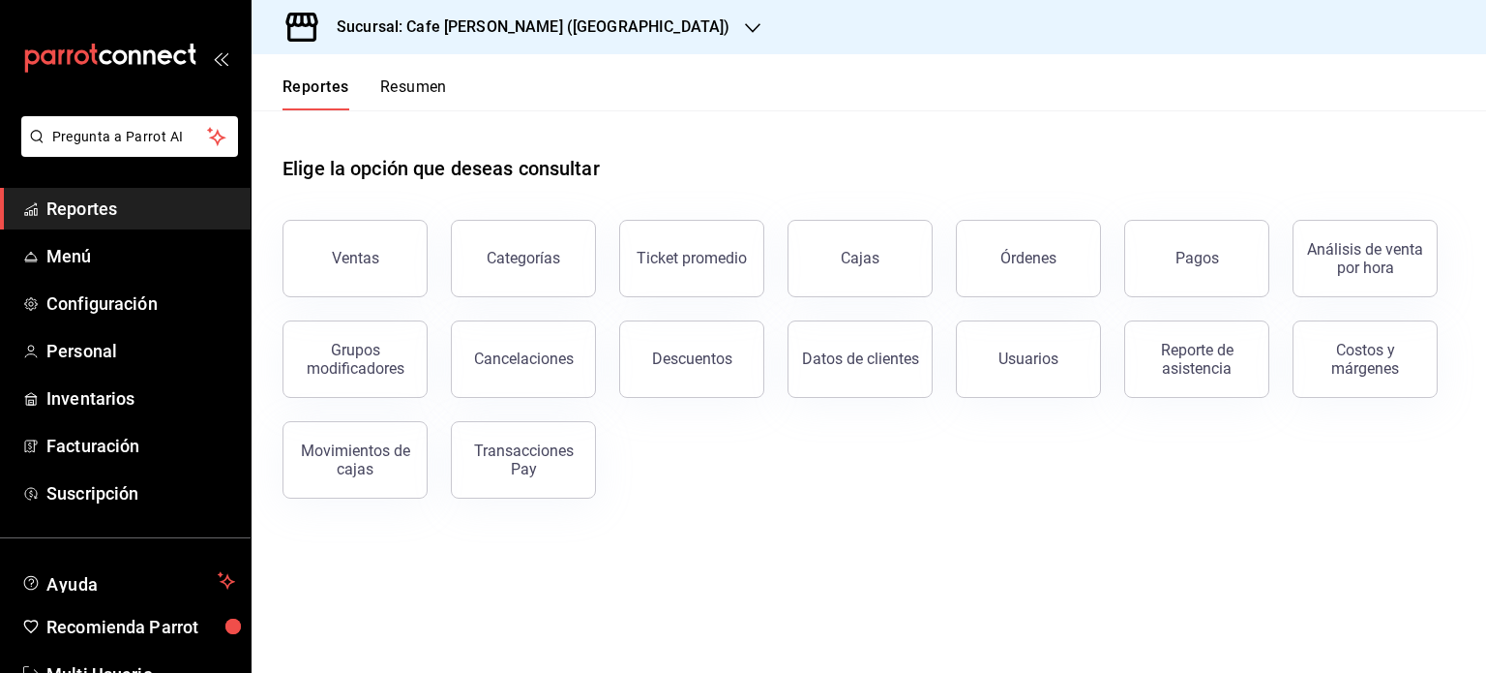
click at [424, 83] on button "Resumen" at bounding box center [413, 93] width 67 height 33
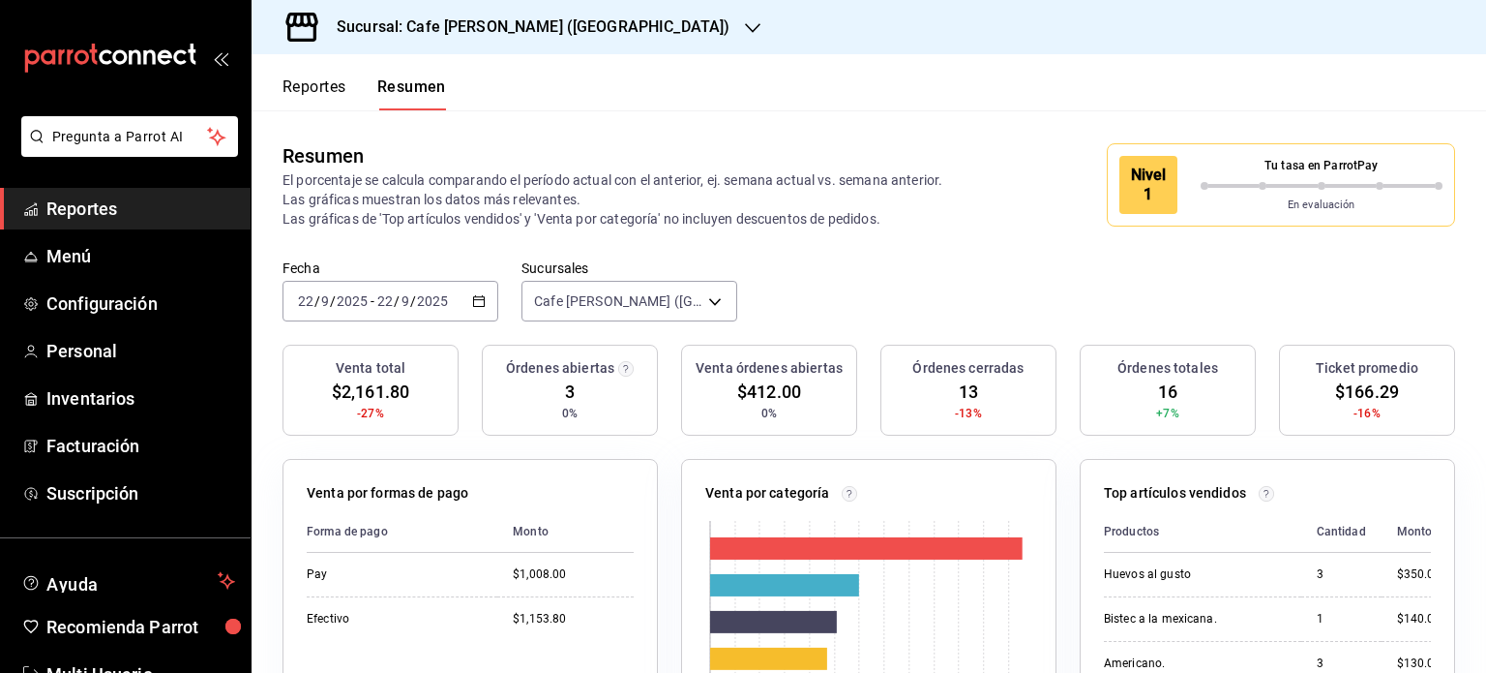
click at [546, 26] on h3 "Sucursal: Cafe [PERSON_NAME] ([GEOGRAPHIC_DATA])" at bounding box center [525, 26] width 408 height 23
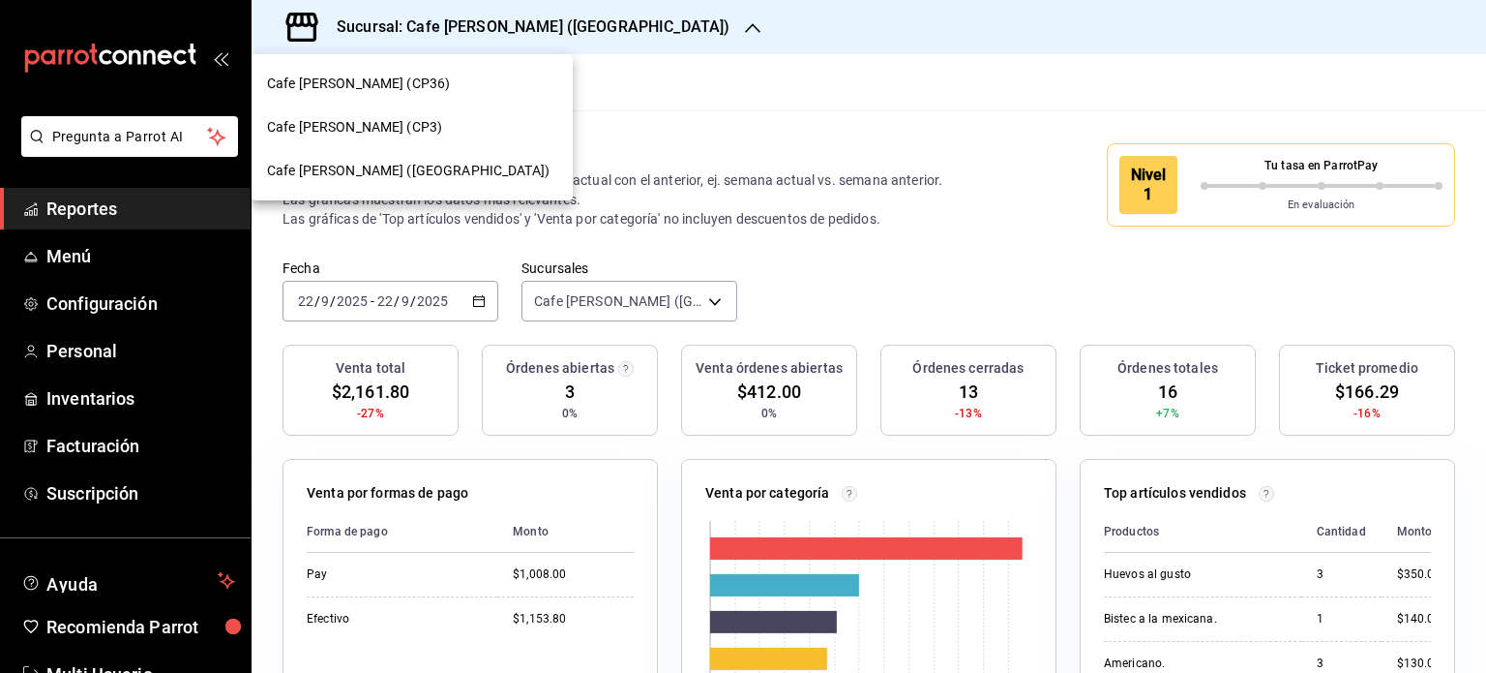
click at [361, 124] on span "Cafe [PERSON_NAME] (CP3)" at bounding box center [354, 127] width 175 height 20
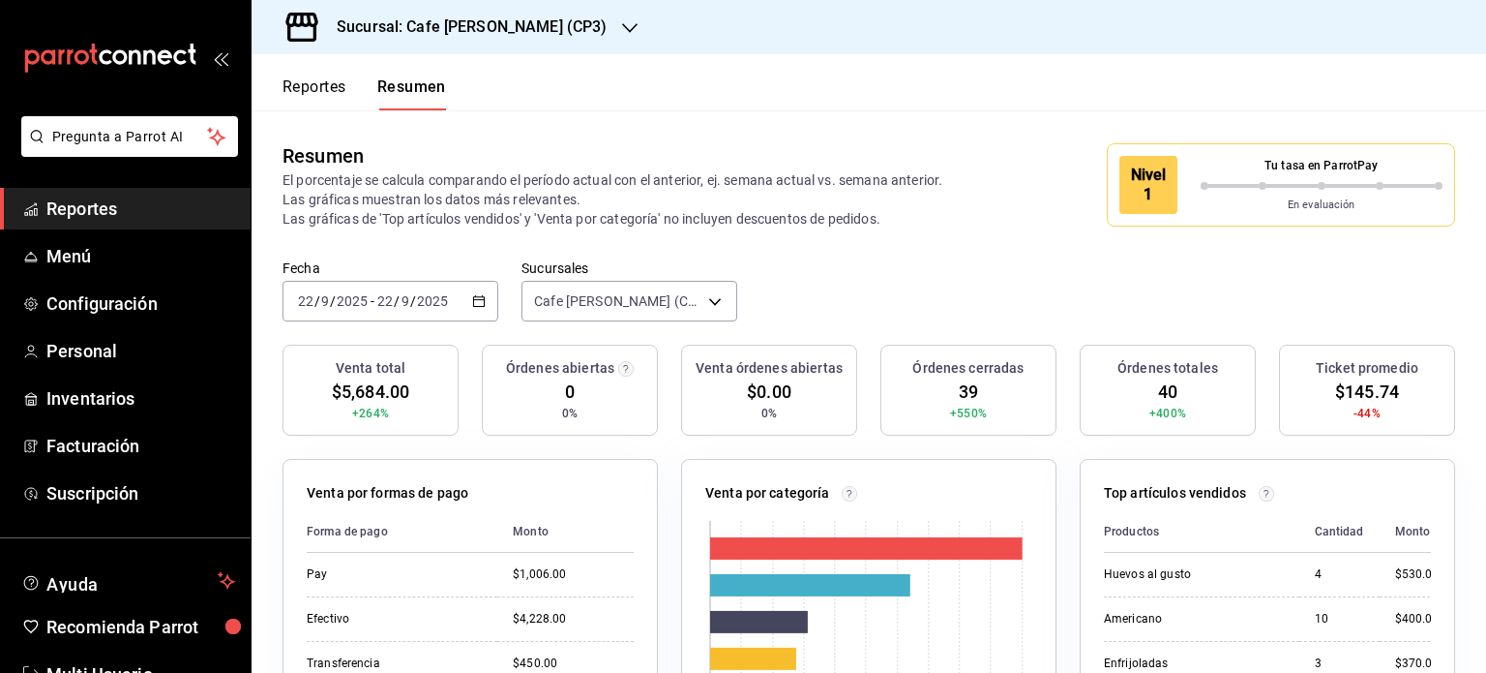
click at [322, 86] on button "Reportes" at bounding box center [315, 93] width 64 height 33
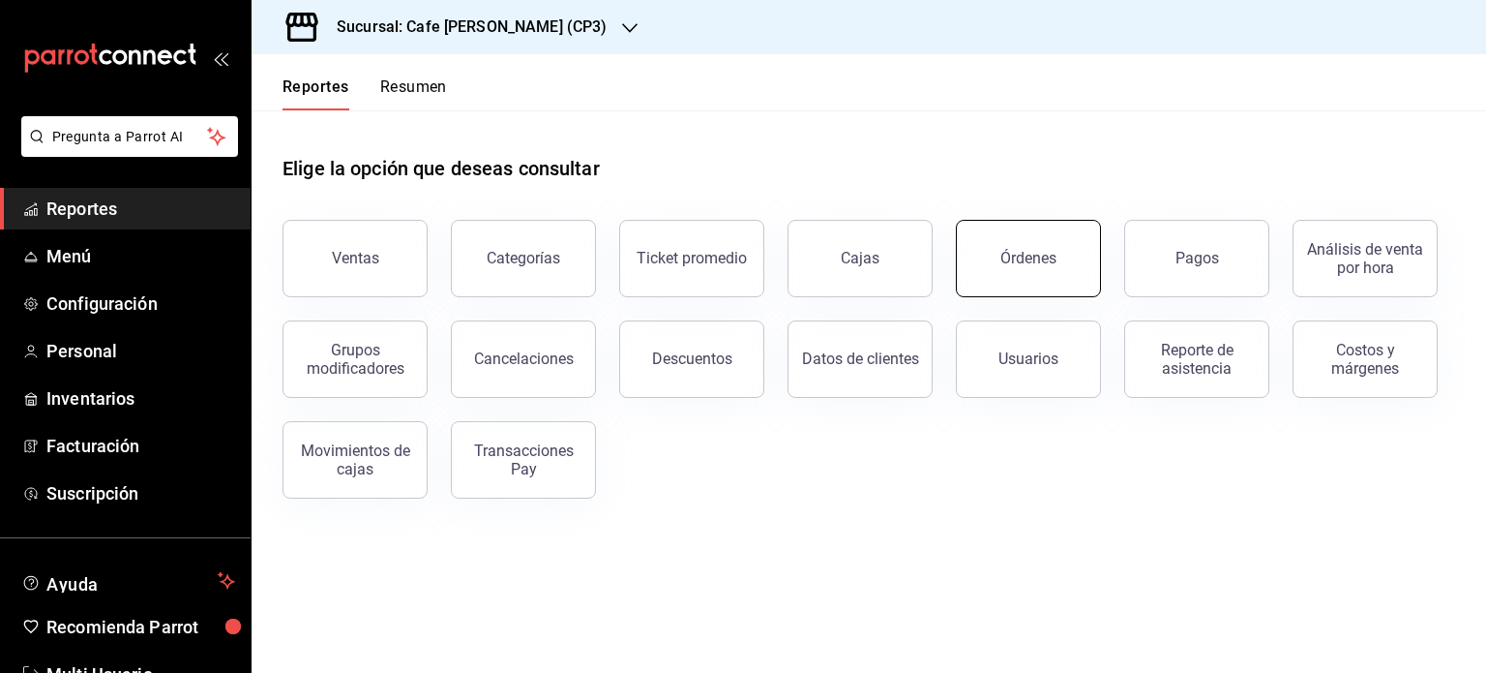
click at [1010, 253] on div "Órdenes" at bounding box center [1029, 258] width 56 height 18
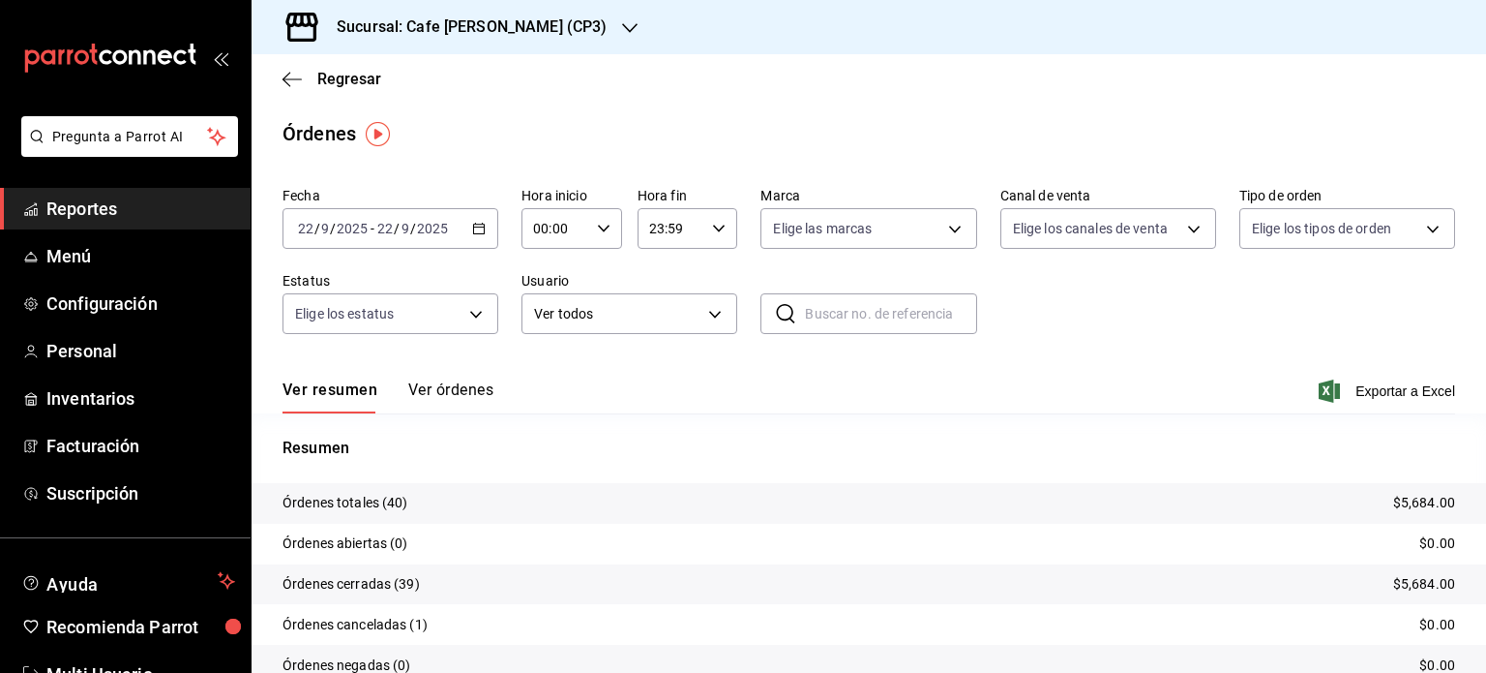
click at [437, 388] on button "Ver órdenes" at bounding box center [450, 396] width 85 height 33
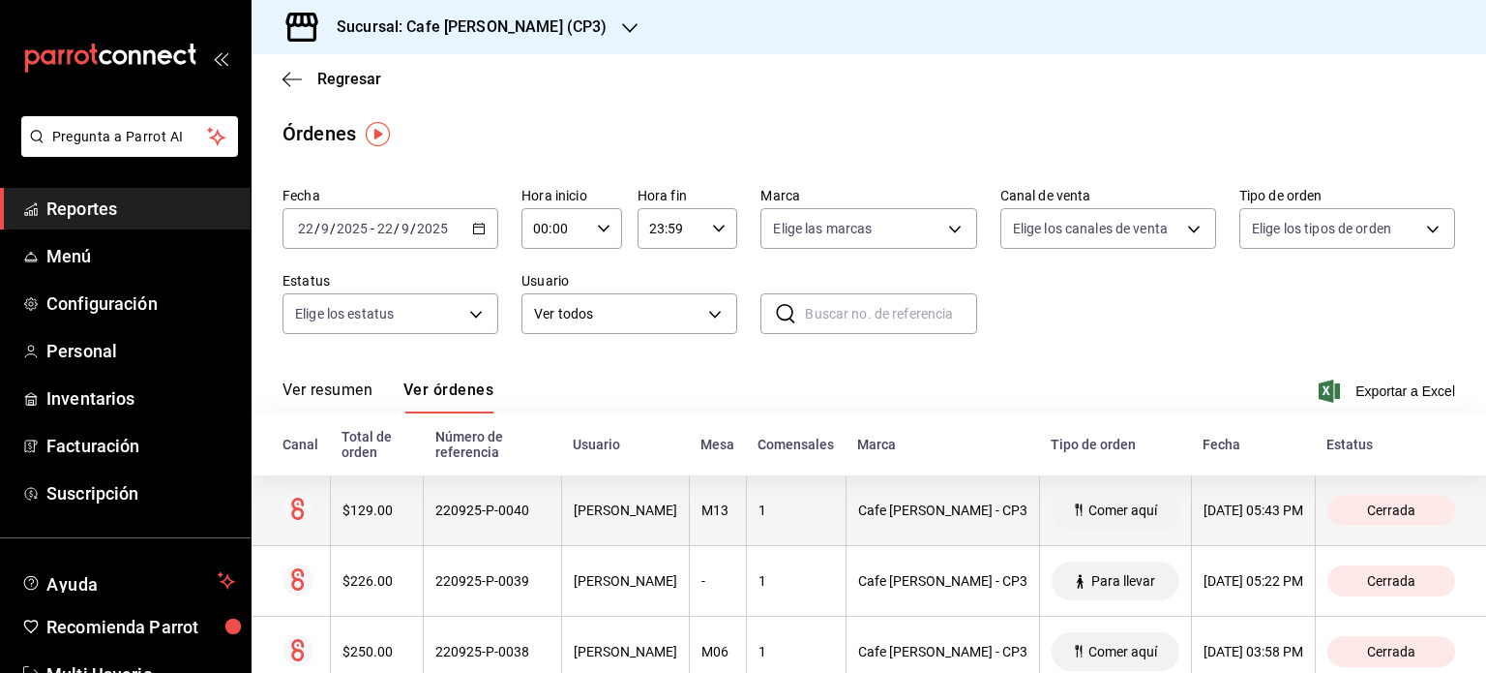
click at [505, 509] on div "220925-P-0040" at bounding box center [492, 509] width 114 height 15
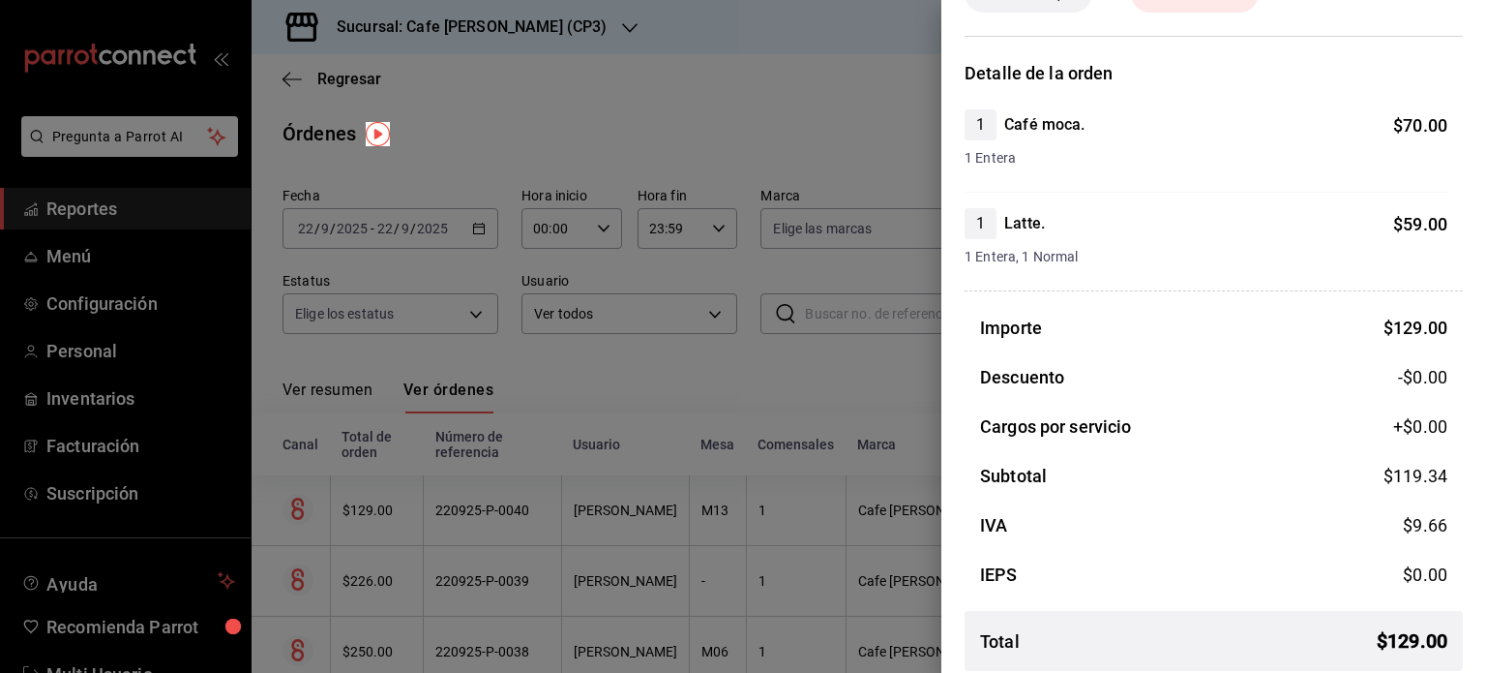
scroll to position [132, 0]
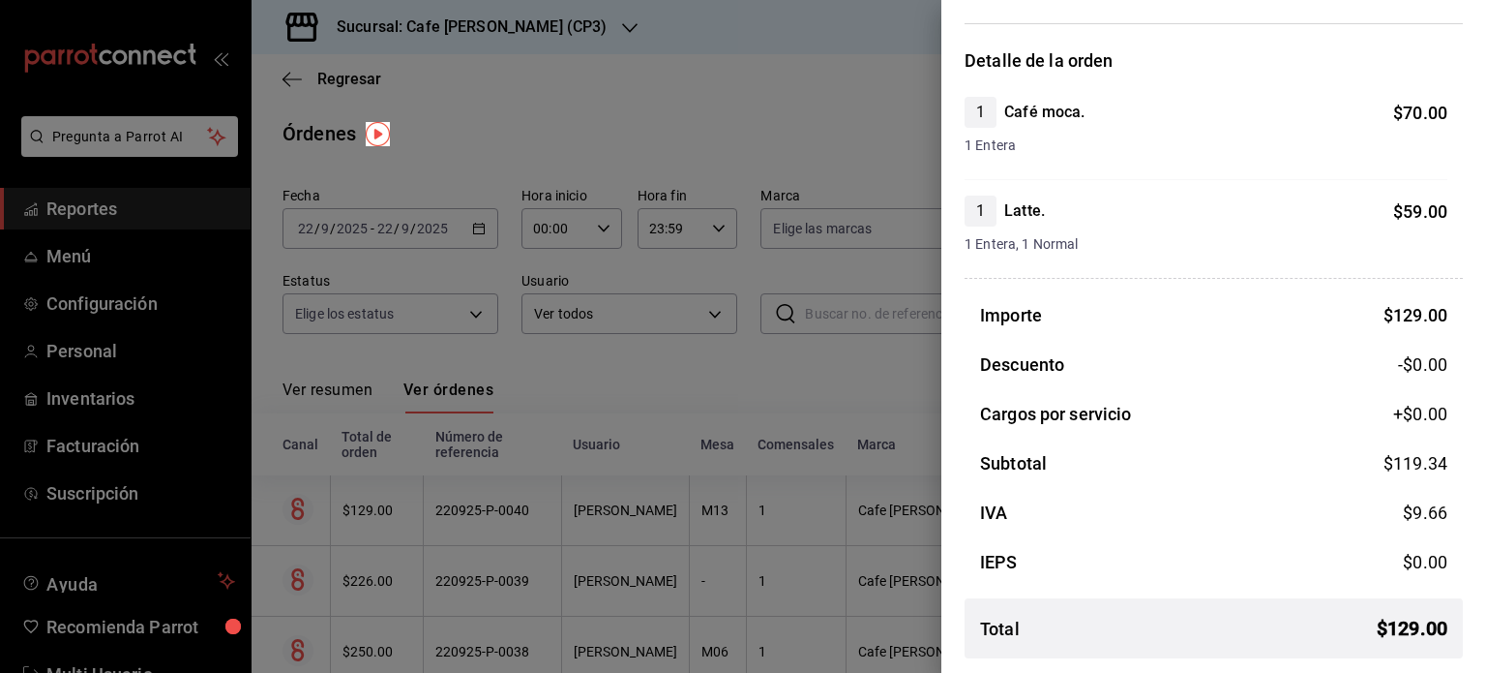
click at [836, 103] on div at bounding box center [743, 336] width 1486 height 673
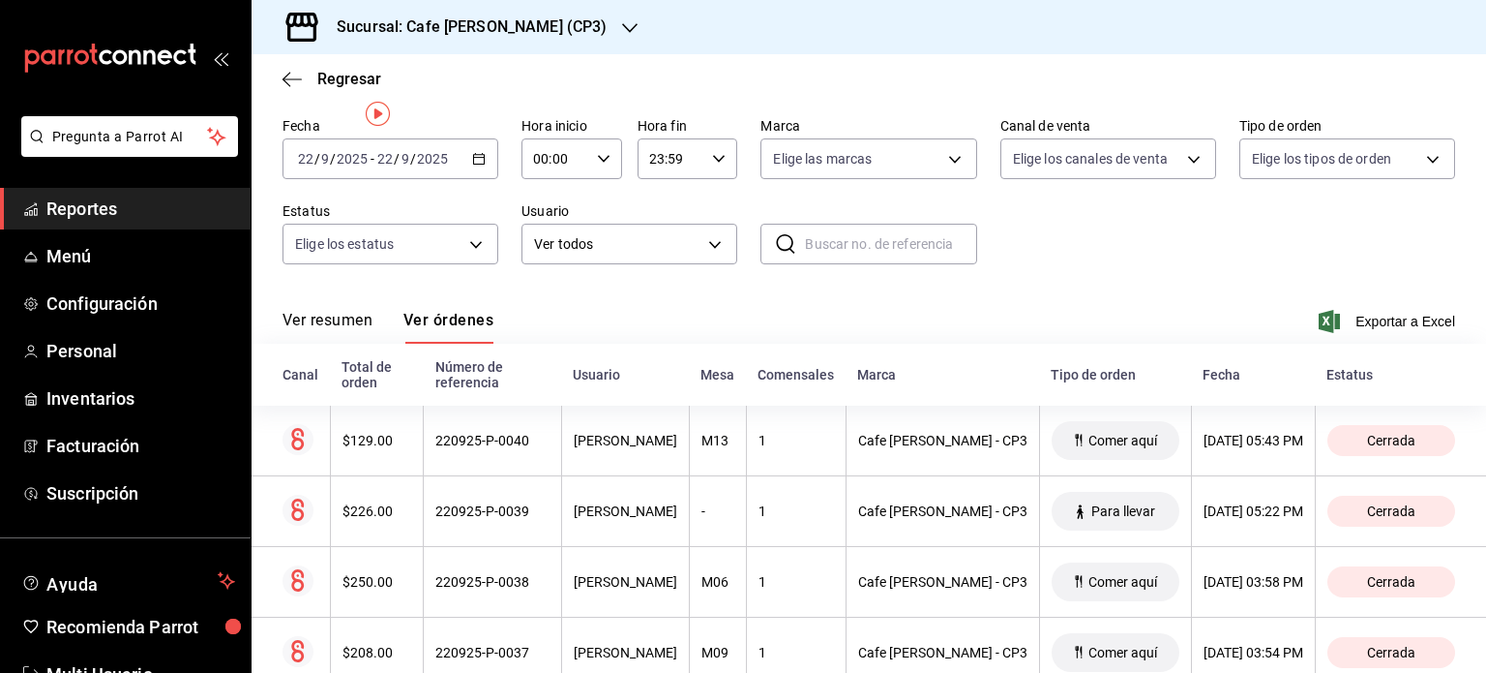
scroll to position [0, 0]
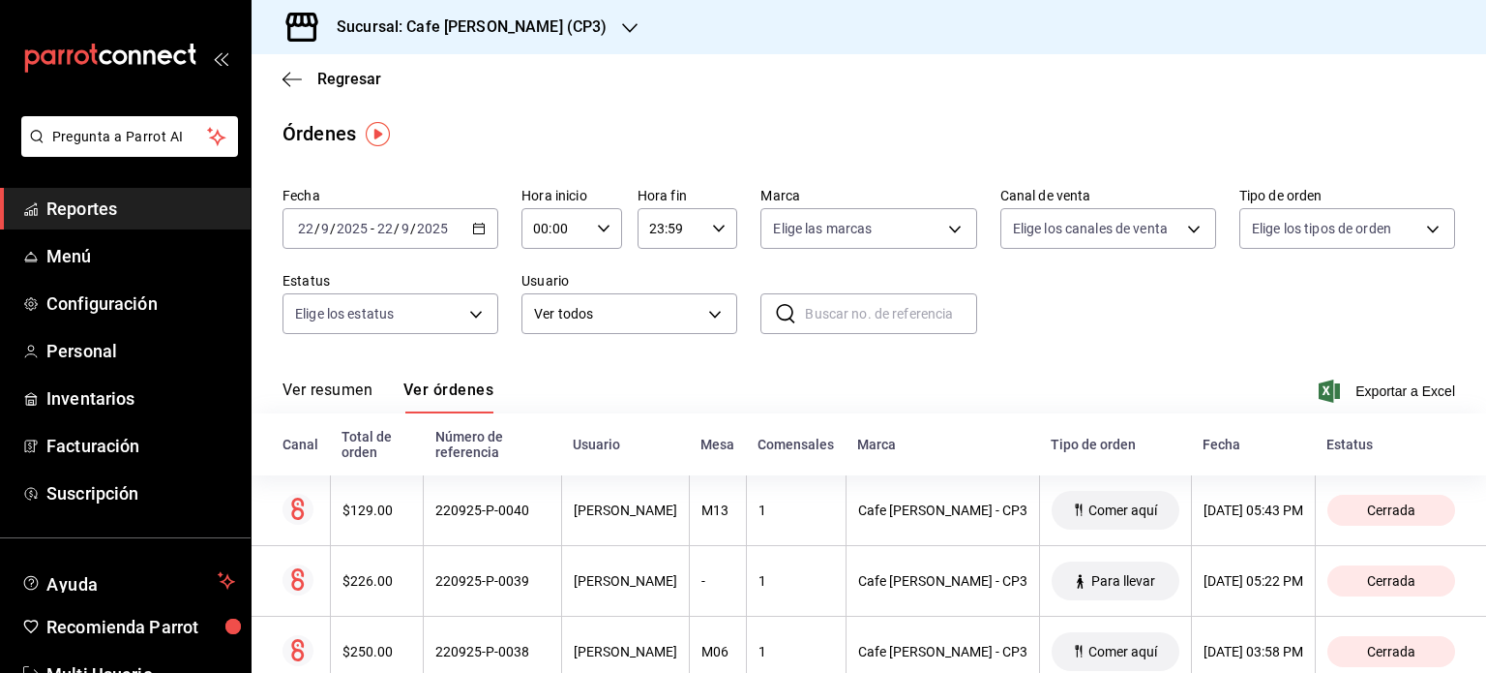
click at [479, 22] on h3 "Sucursal: Cafe [PERSON_NAME] (CP3)" at bounding box center [463, 26] width 285 height 23
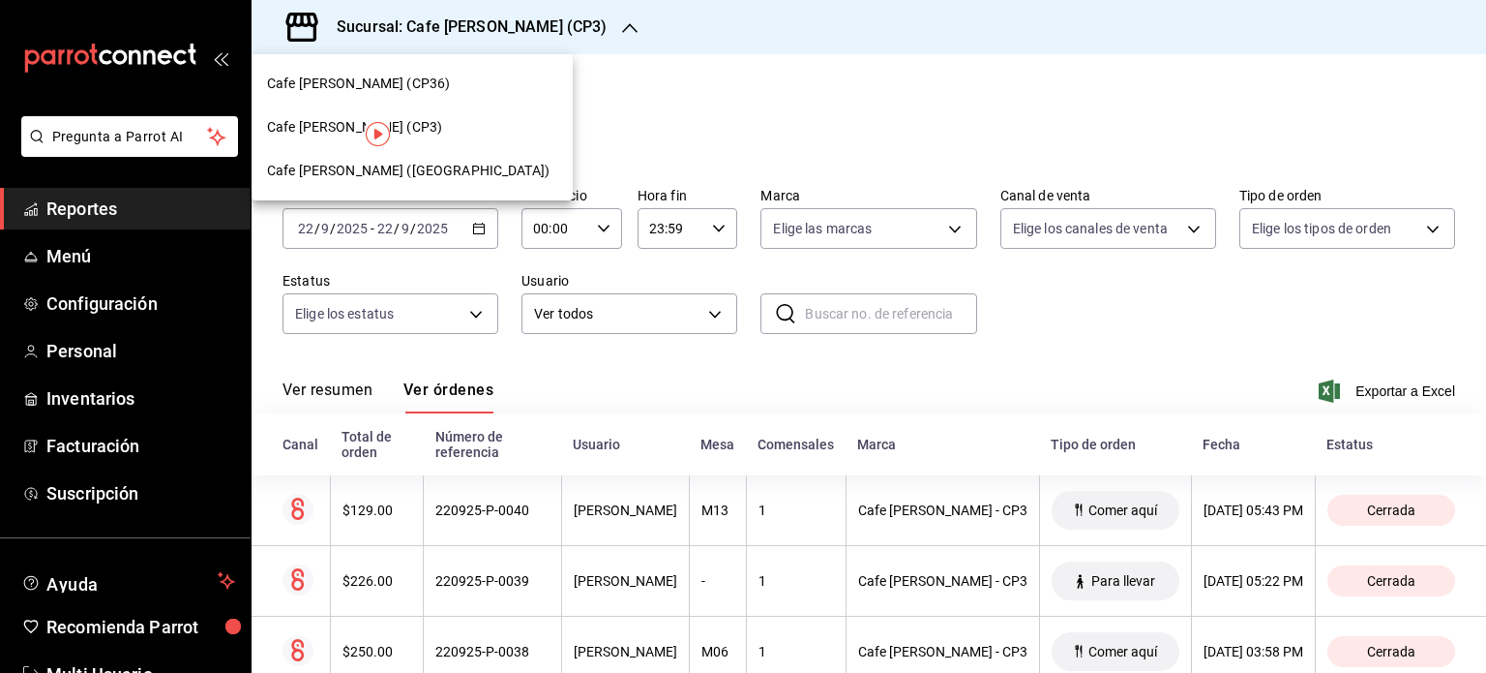
click at [364, 84] on span "Cafe [PERSON_NAME] (CP36)" at bounding box center [358, 84] width 183 height 20
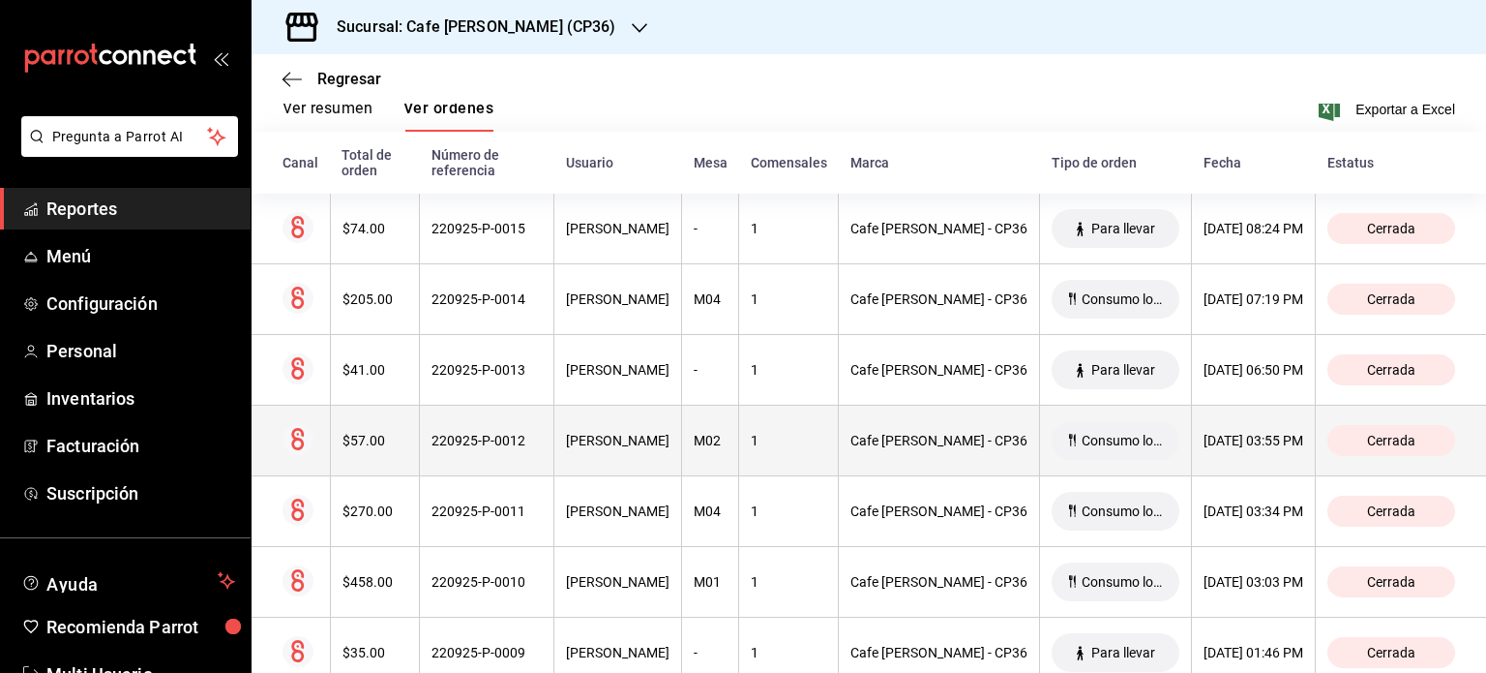
scroll to position [290, 0]
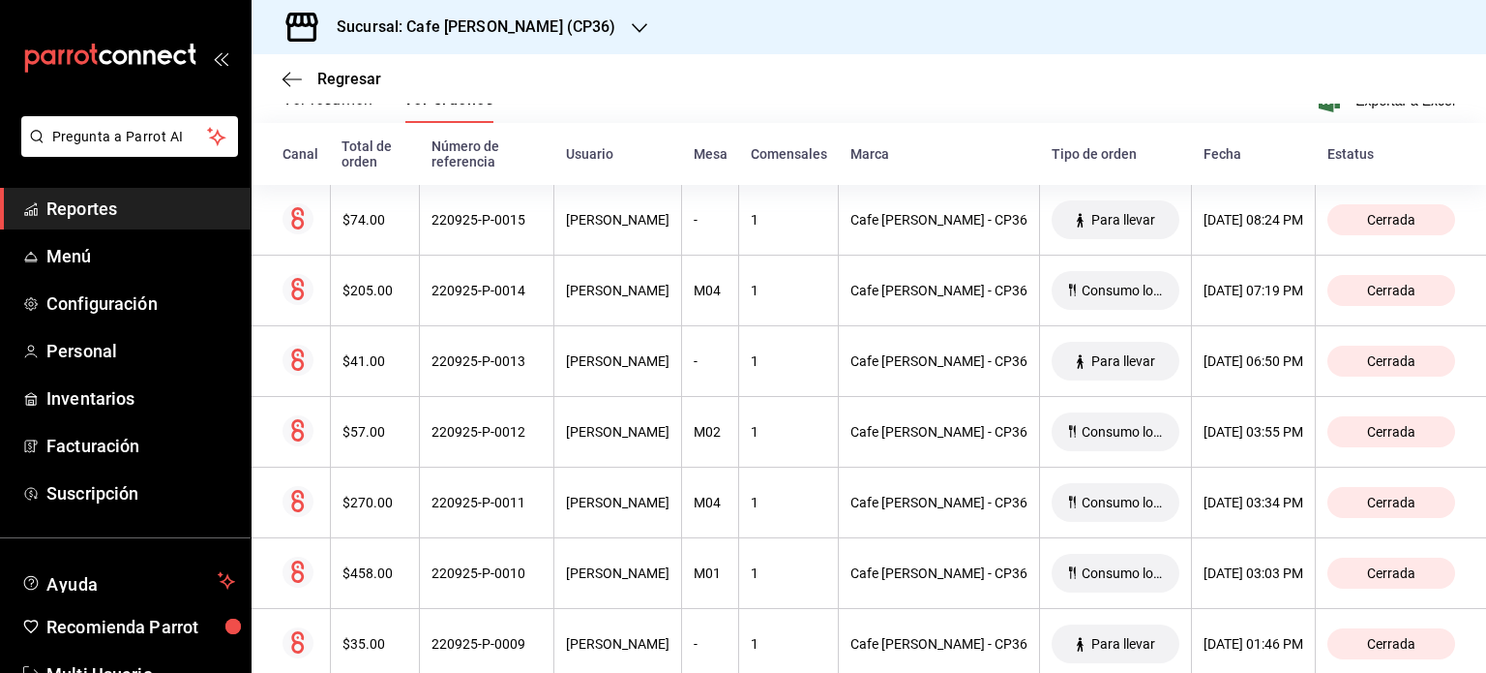
click at [543, 20] on h3 "Sucursal: Cafe [PERSON_NAME] (CP36)" at bounding box center [468, 26] width 295 height 23
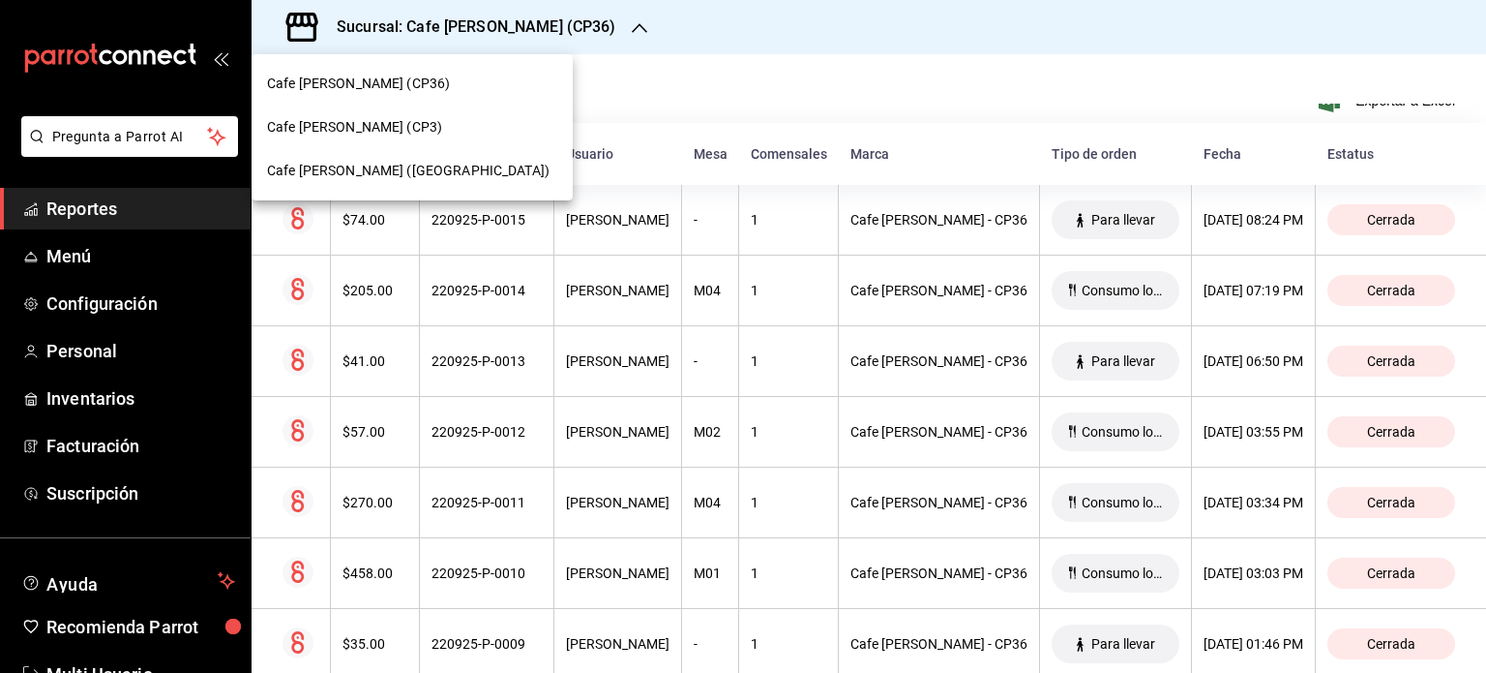
click at [362, 167] on span "Cafe [PERSON_NAME] ([GEOGRAPHIC_DATA])" at bounding box center [408, 171] width 283 height 20
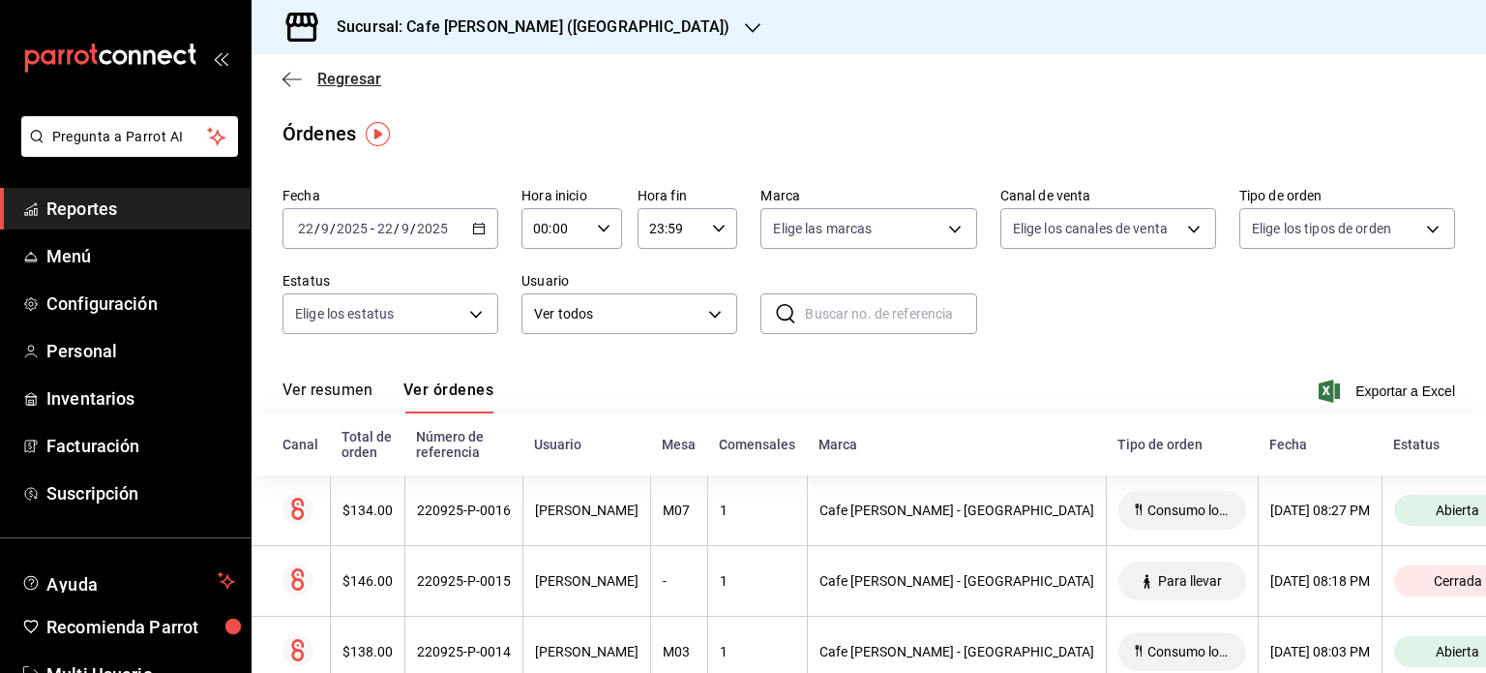
click at [298, 75] on icon "button" at bounding box center [292, 79] width 19 height 17
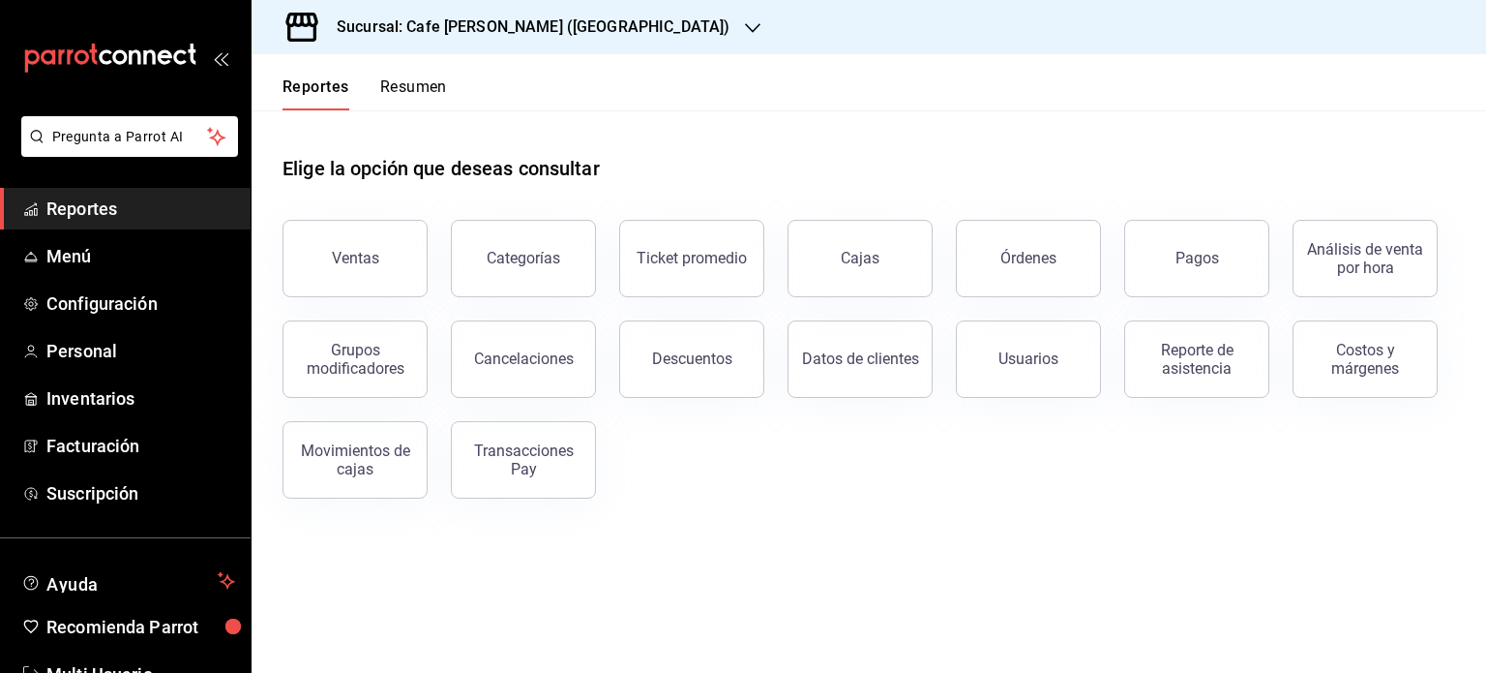
click at [422, 88] on button "Resumen" at bounding box center [413, 93] width 67 height 33
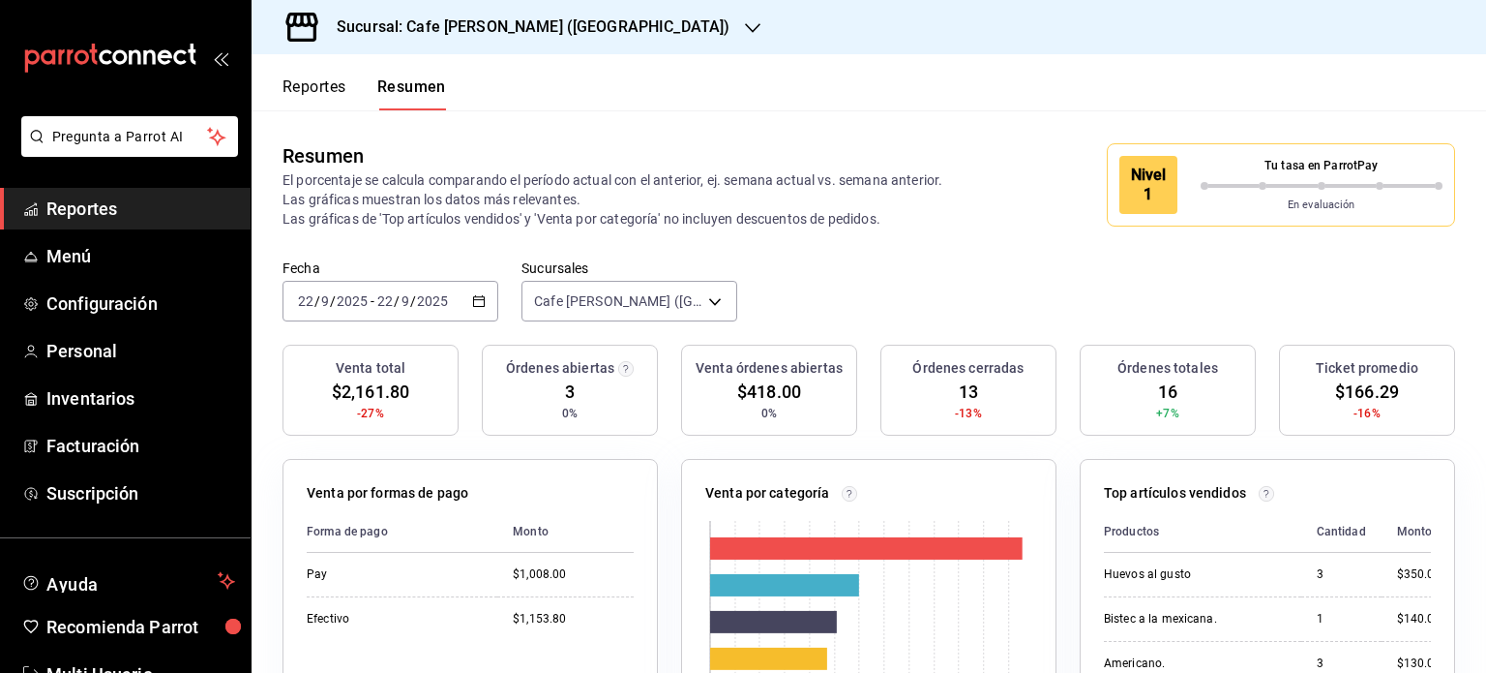
click at [534, 25] on h3 "Sucursal: Cafe [PERSON_NAME] ([GEOGRAPHIC_DATA])" at bounding box center [525, 26] width 408 height 23
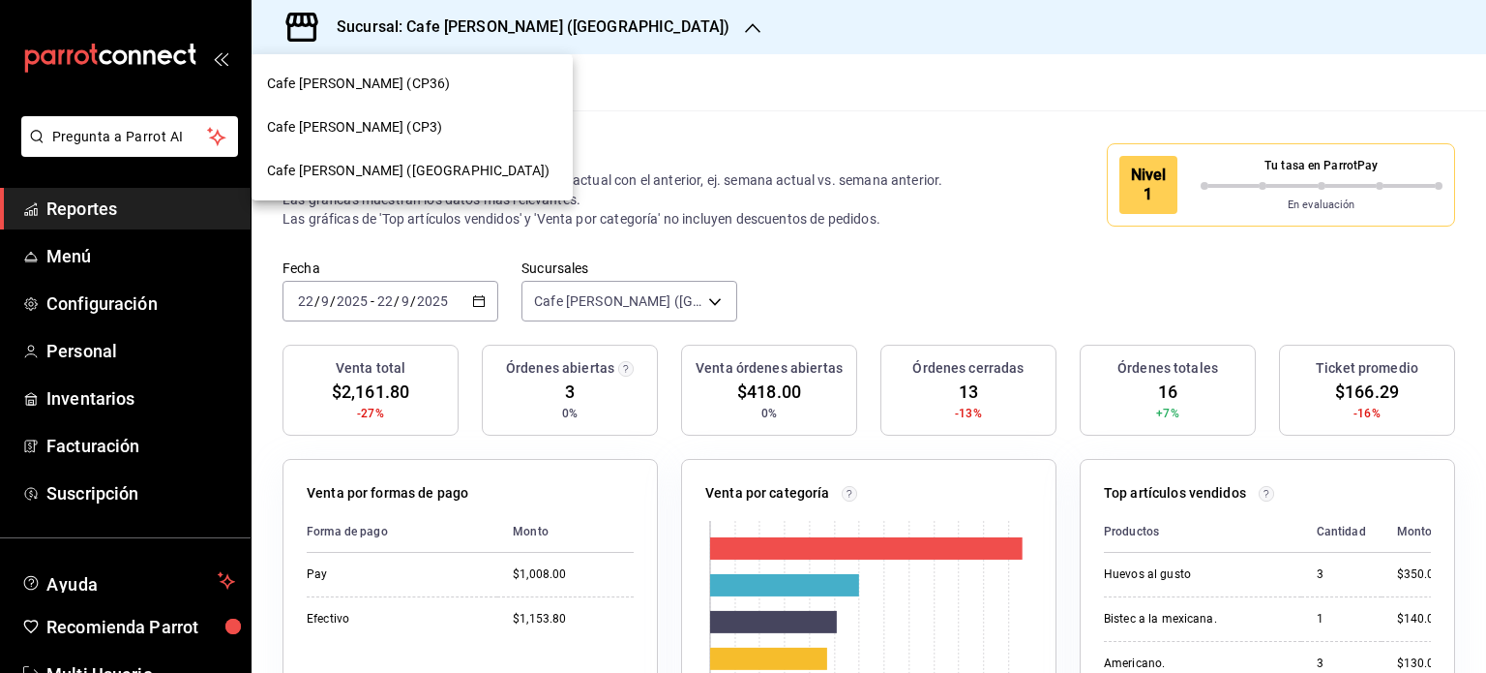
click at [372, 75] on span "Cafe [PERSON_NAME] (CP36)" at bounding box center [358, 84] width 183 height 20
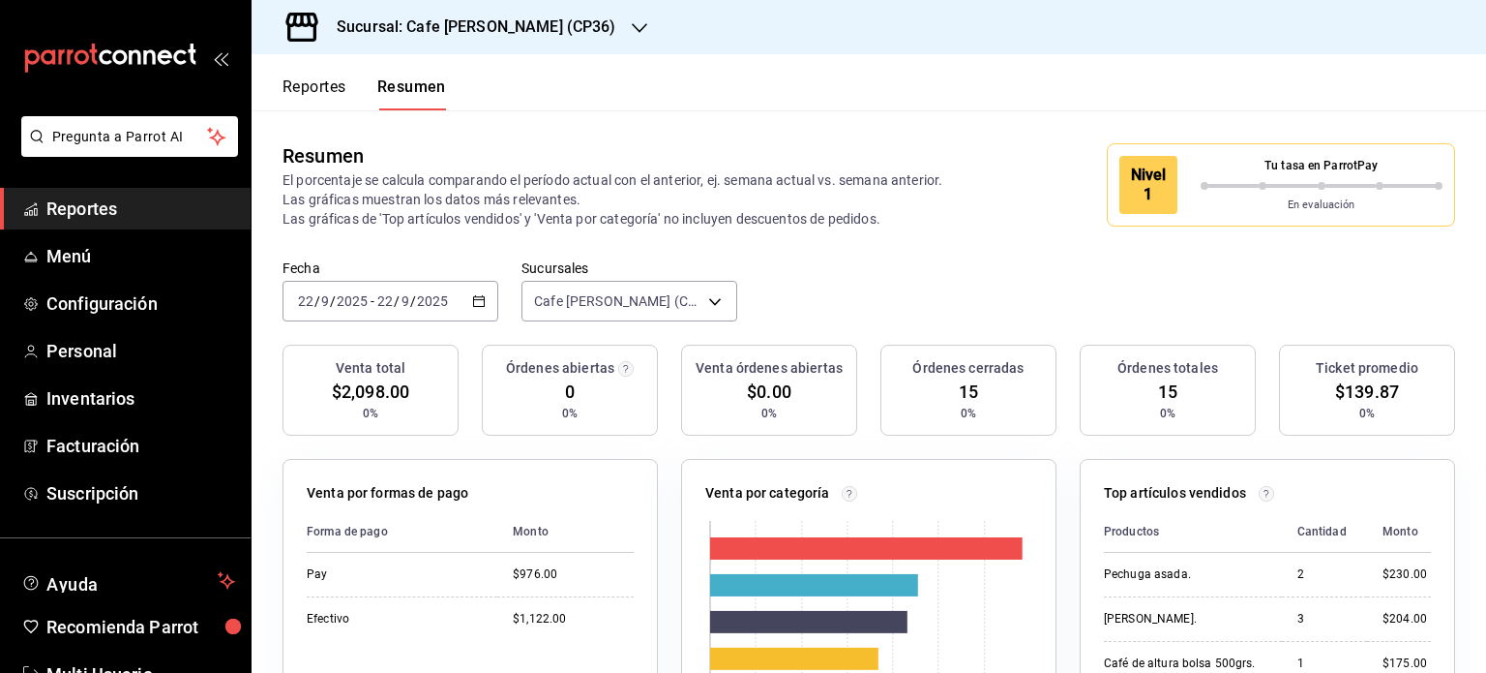
click at [507, 26] on h3 "Sucursal: Cafe [PERSON_NAME] (CP36)" at bounding box center [468, 26] width 295 height 23
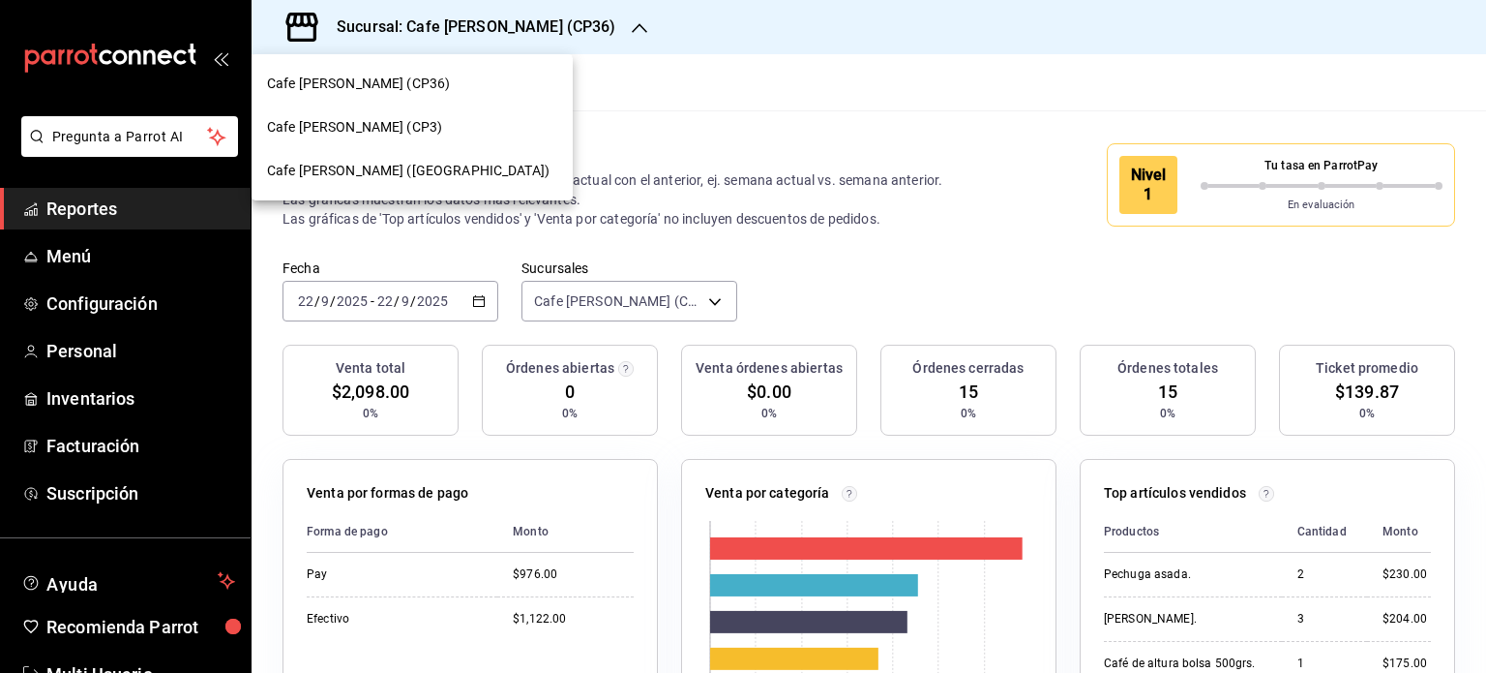
click at [397, 120] on div "Cafe [PERSON_NAME] (CP3)" at bounding box center [412, 127] width 290 height 20
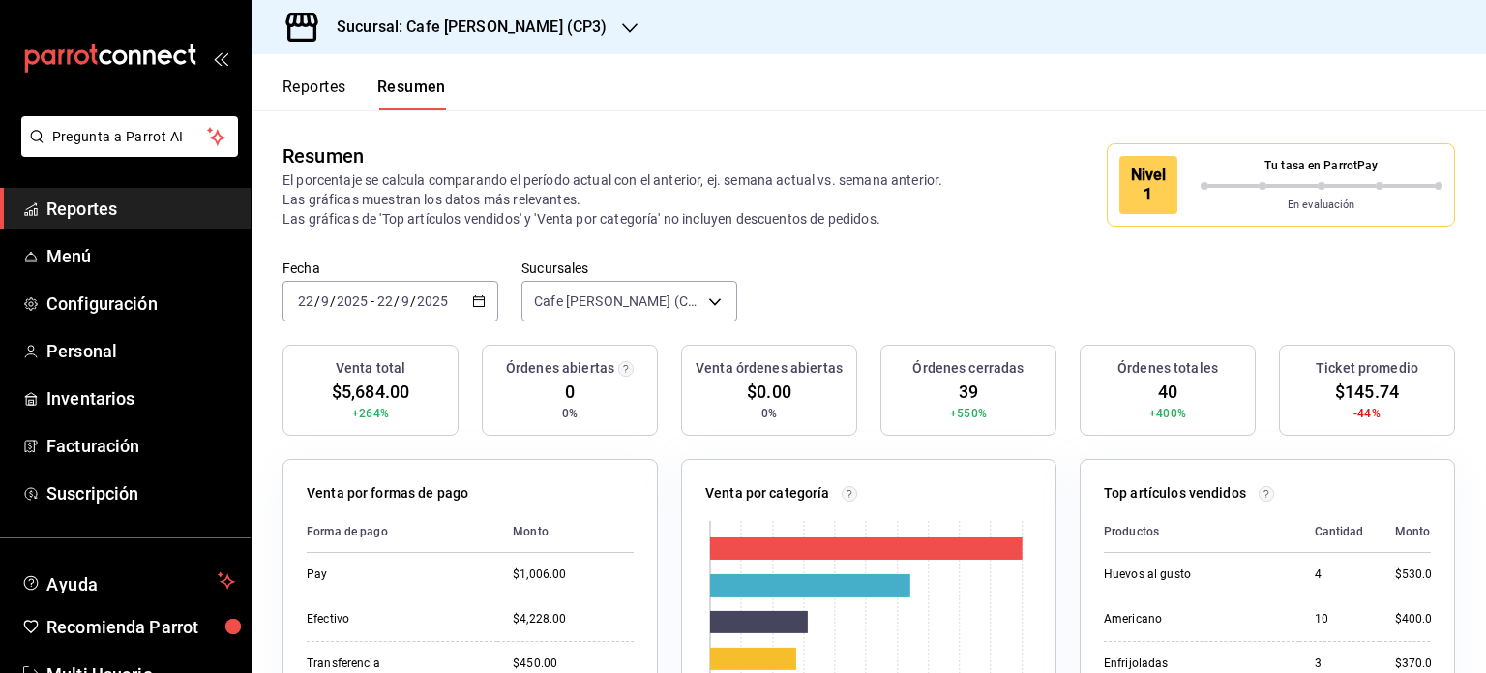
click at [516, 22] on h3 "Sucursal: Cafe [PERSON_NAME] (CP3)" at bounding box center [463, 26] width 285 height 23
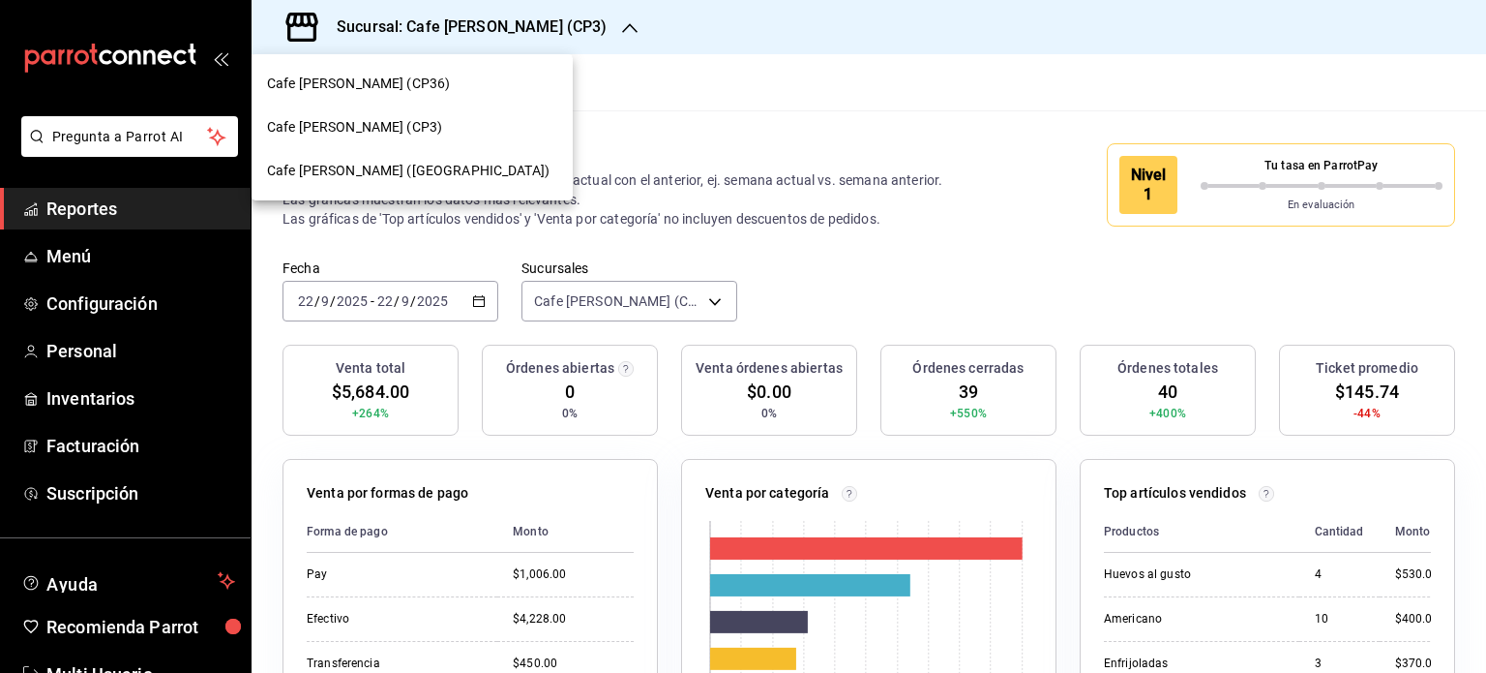
click at [380, 175] on span "Cafe [PERSON_NAME] ([GEOGRAPHIC_DATA])" at bounding box center [408, 171] width 283 height 20
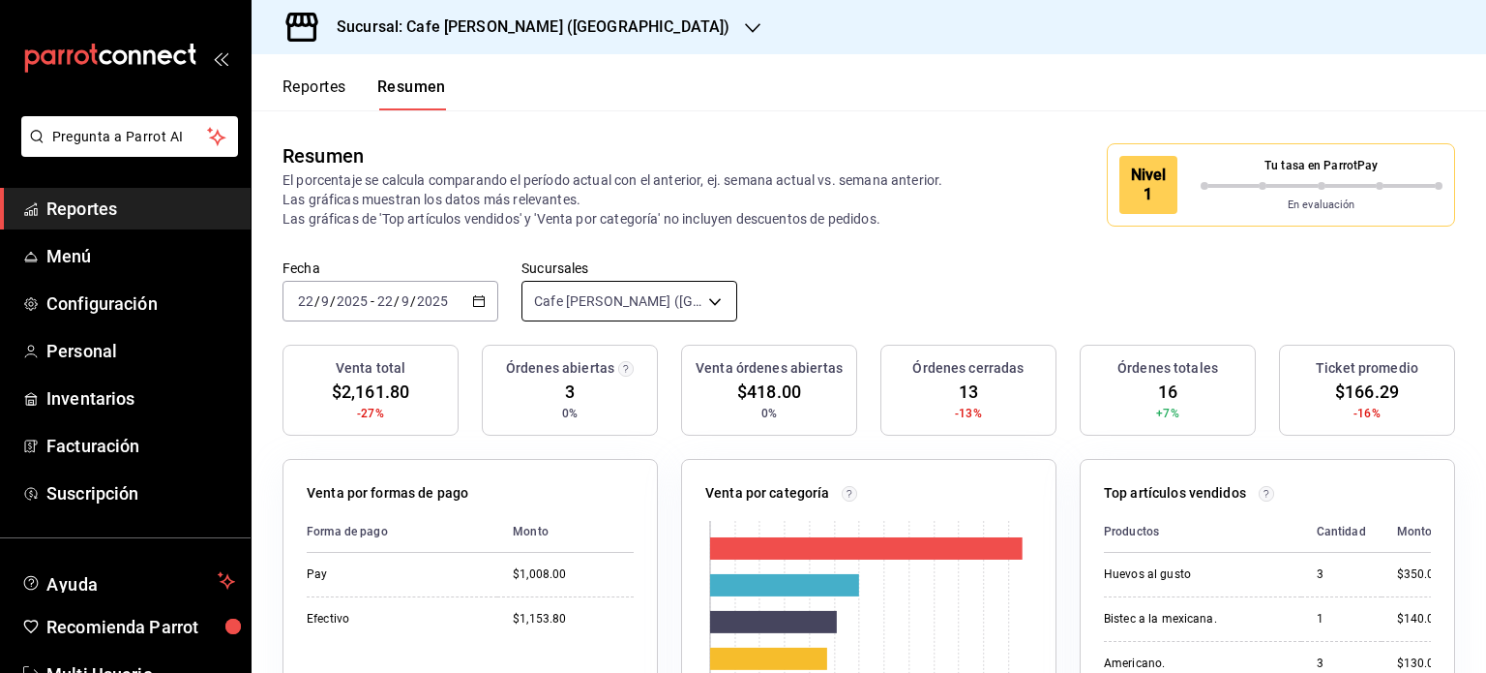
click at [672, 299] on body "Pregunta a Parrot AI Reportes Menú Configuración Personal Inventarios Facturaci…" at bounding box center [743, 336] width 1486 height 673
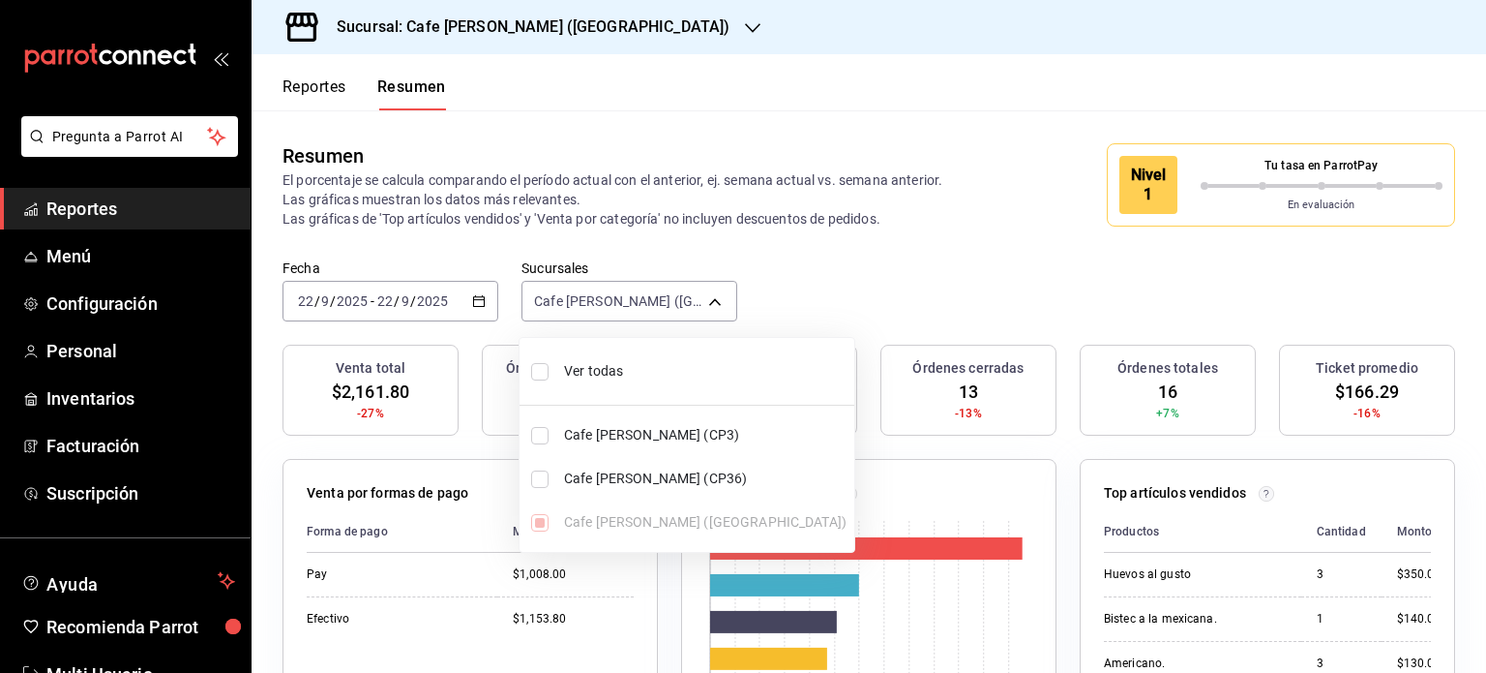
click at [534, 374] on input "checkbox" at bounding box center [539, 371] width 17 height 17
checkbox input "true"
type input "[object Object],[object Object],[object Object]"
checkbox input "true"
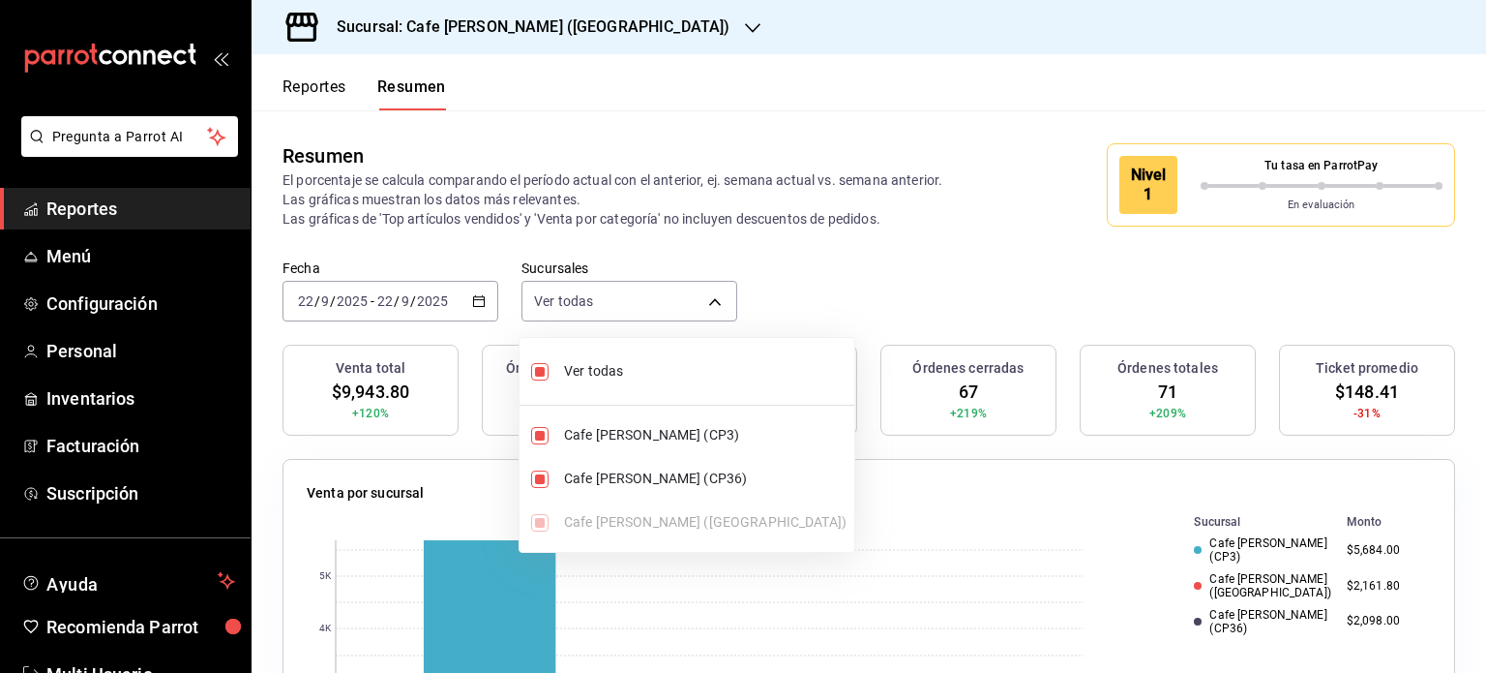
click at [926, 49] on div at bounding box center [743, 336] width 1486 height 673
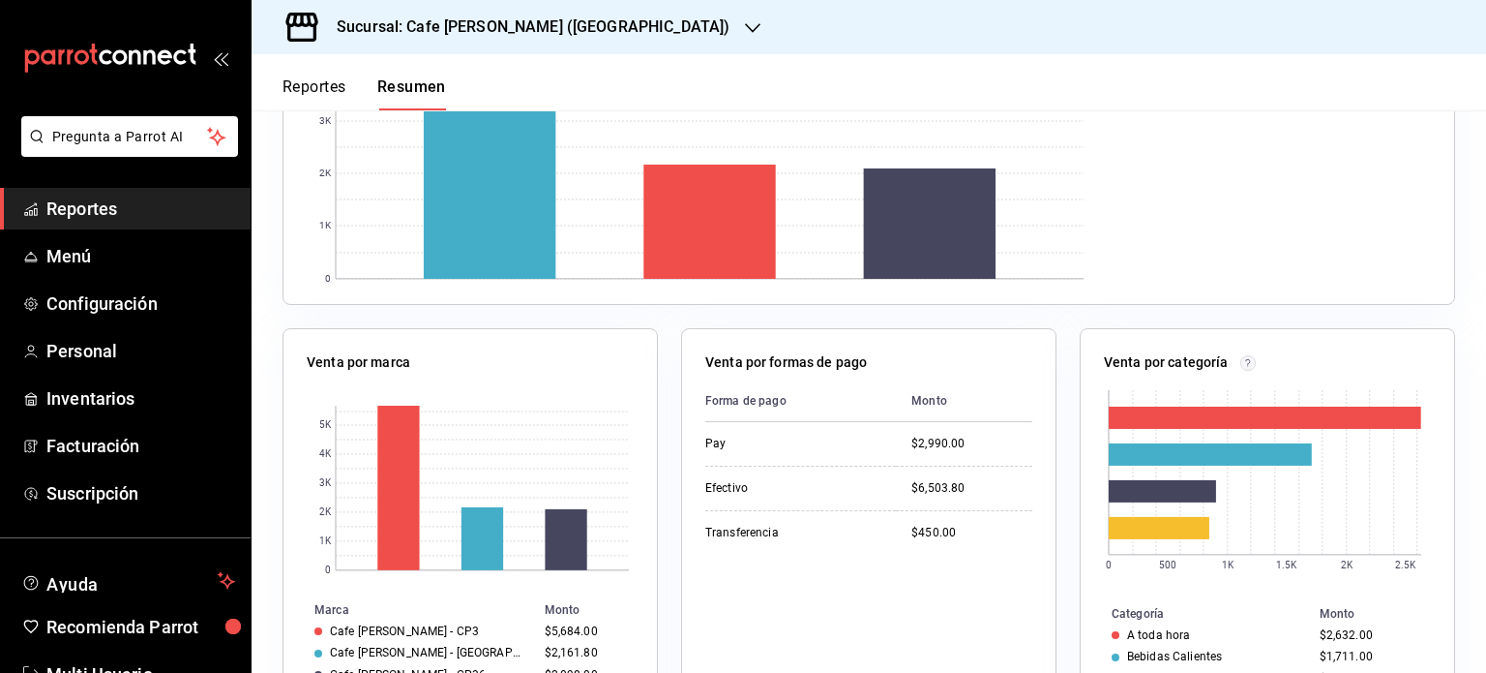
scroll to position [581, 0]
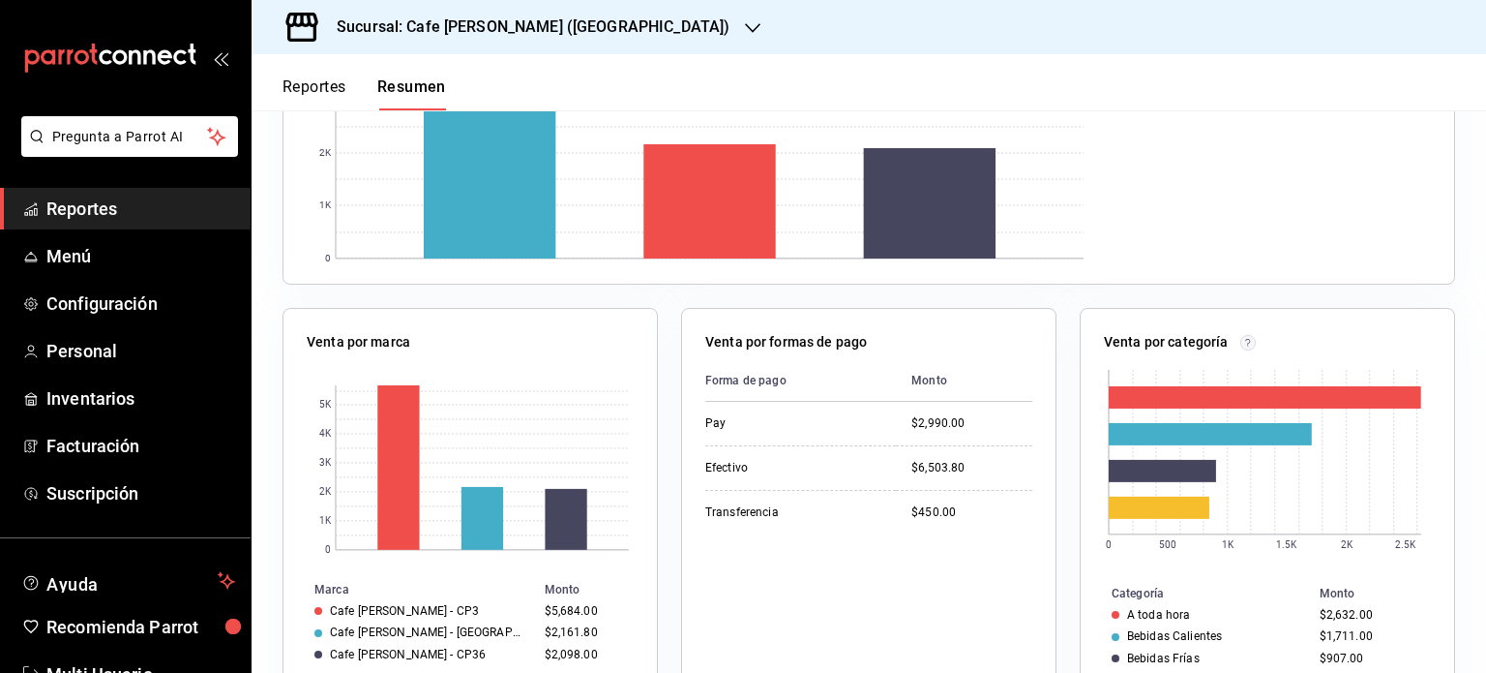
click at [298, 84] on button "Reportes" at bounding box center [315, 93] width 64 height 33
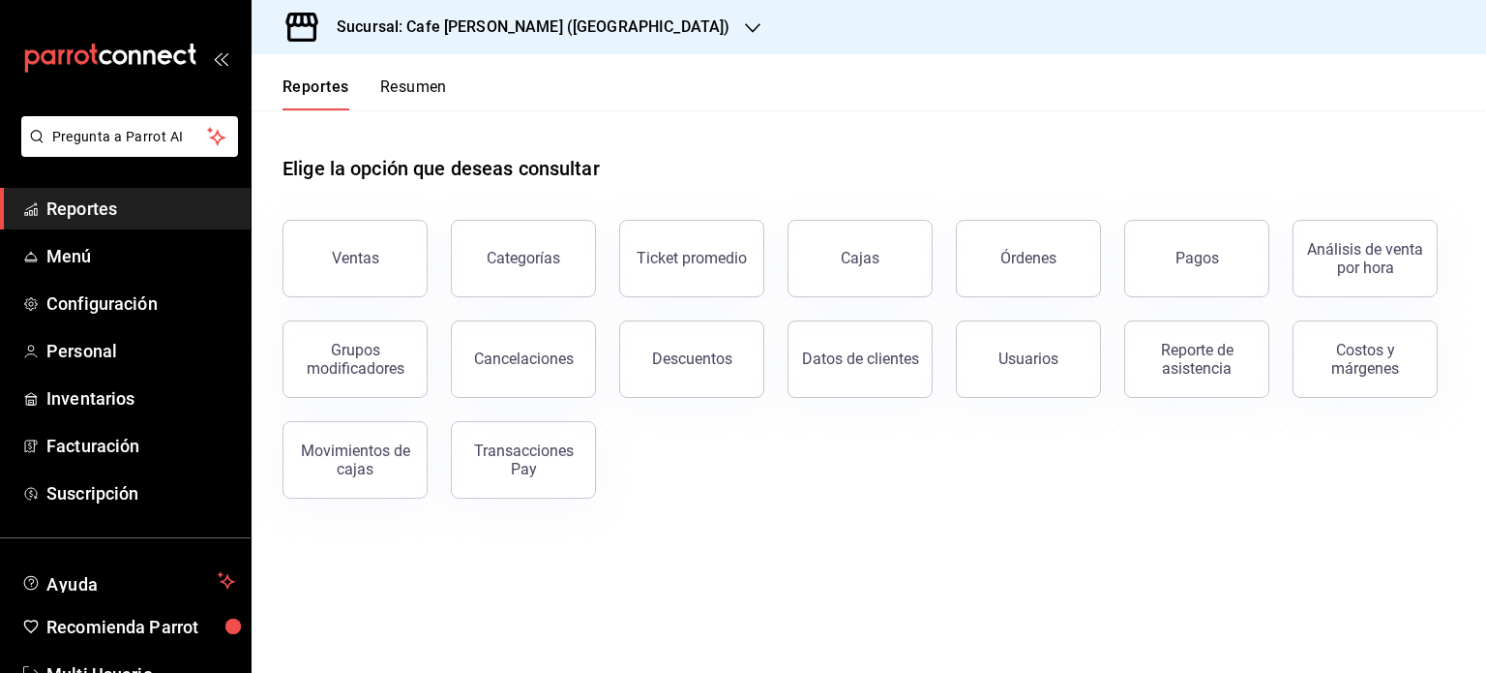
click at [576, 17] on h3 "Sucursal: Cafe [PERSON_NAME] ([GEOGRAPHIC_DATA])" at bounding box center [525, 26] width 408 height 23
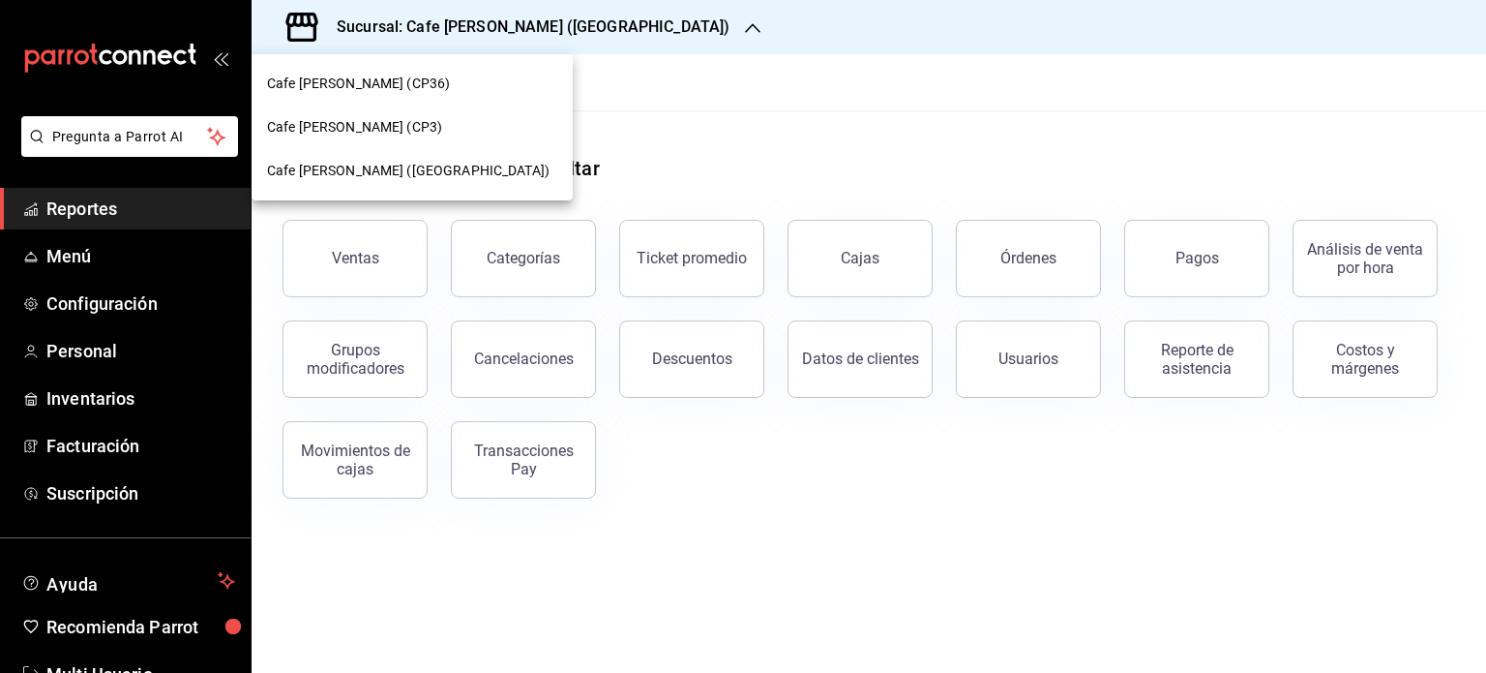
click at [415, 165] on span "Cafe [PERSON_NAME] ([GEOGRAPHIC_DATA])" at bounding box center [408, 171] width 283 height 20
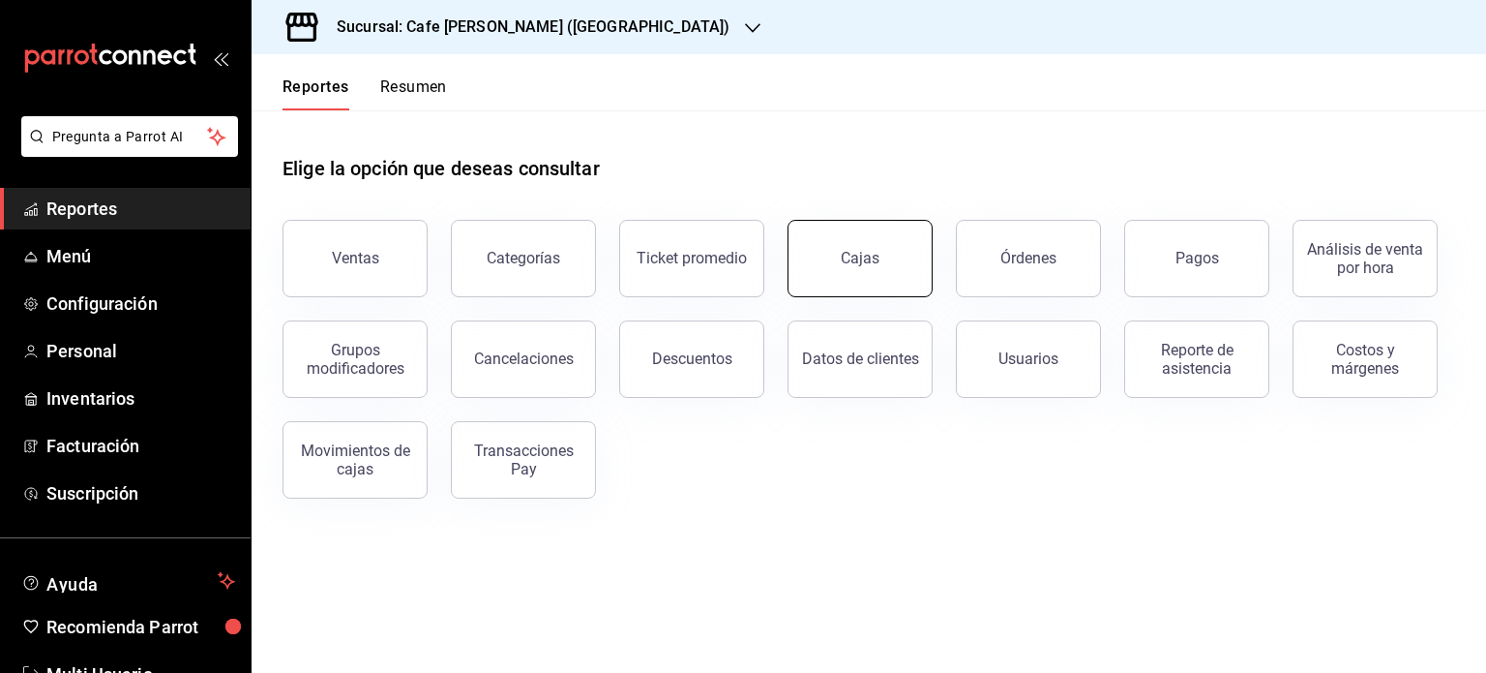
click at [860, 257] on div "Cajas" at bounding box center [861, 258] width 40 height 23
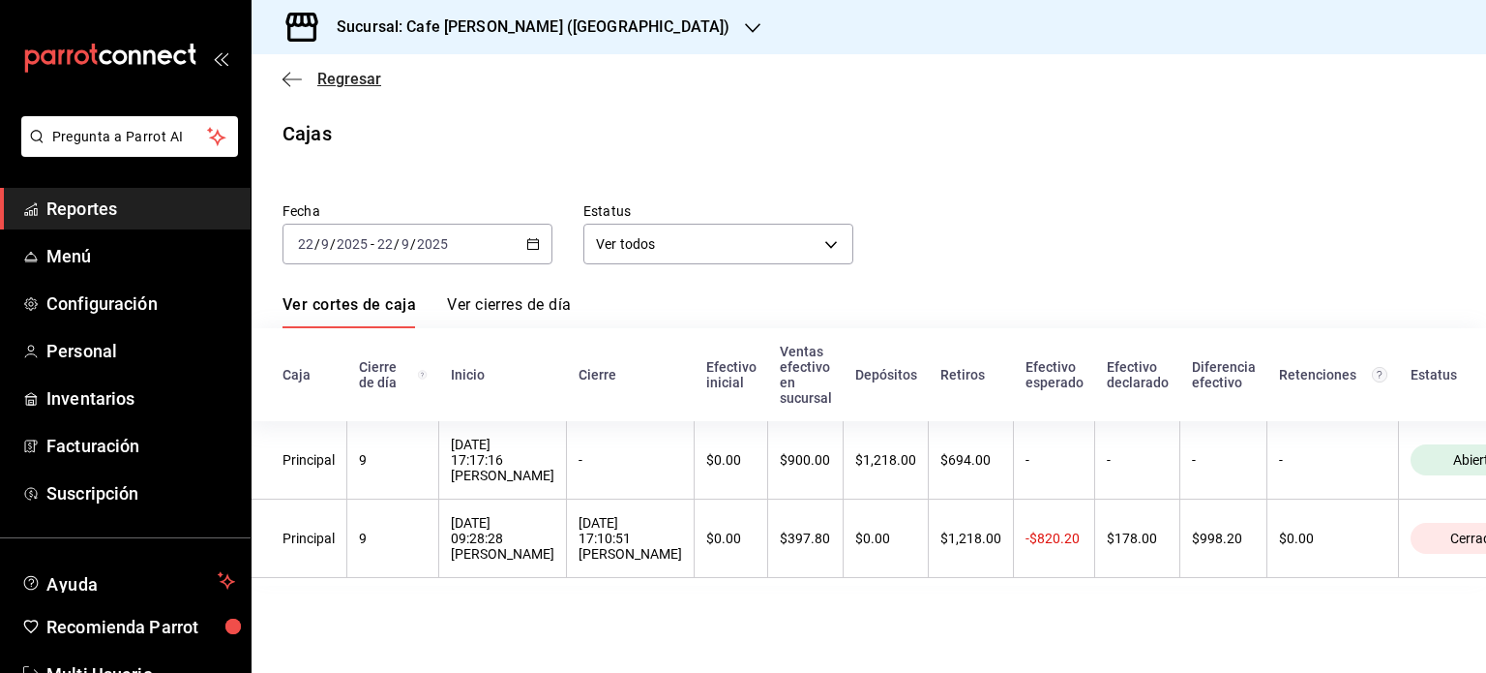
click at [290, 79] on icon "button" at bounding box center [292, 79] width 19 height 17
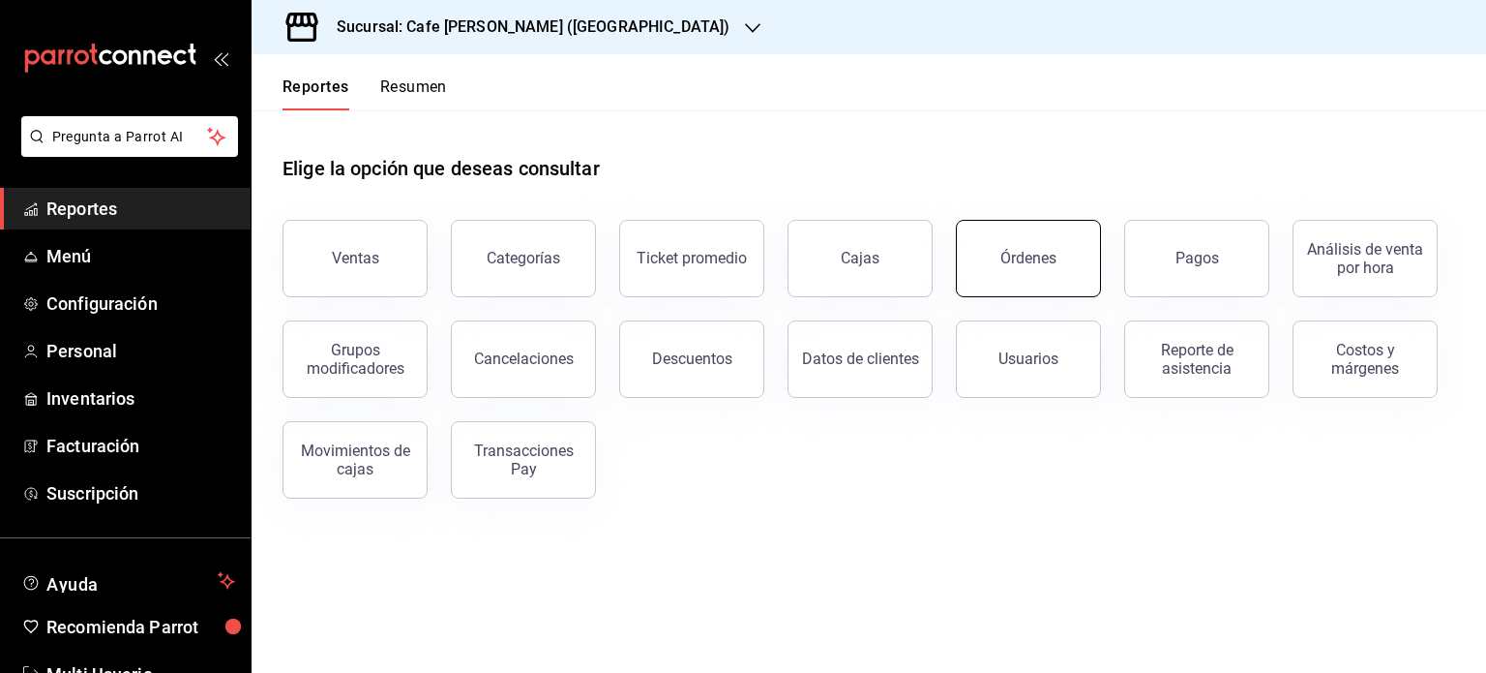
click at [1006, 274] on button "Órdenes" at bounding box center [1028, 258] width 145 height 77
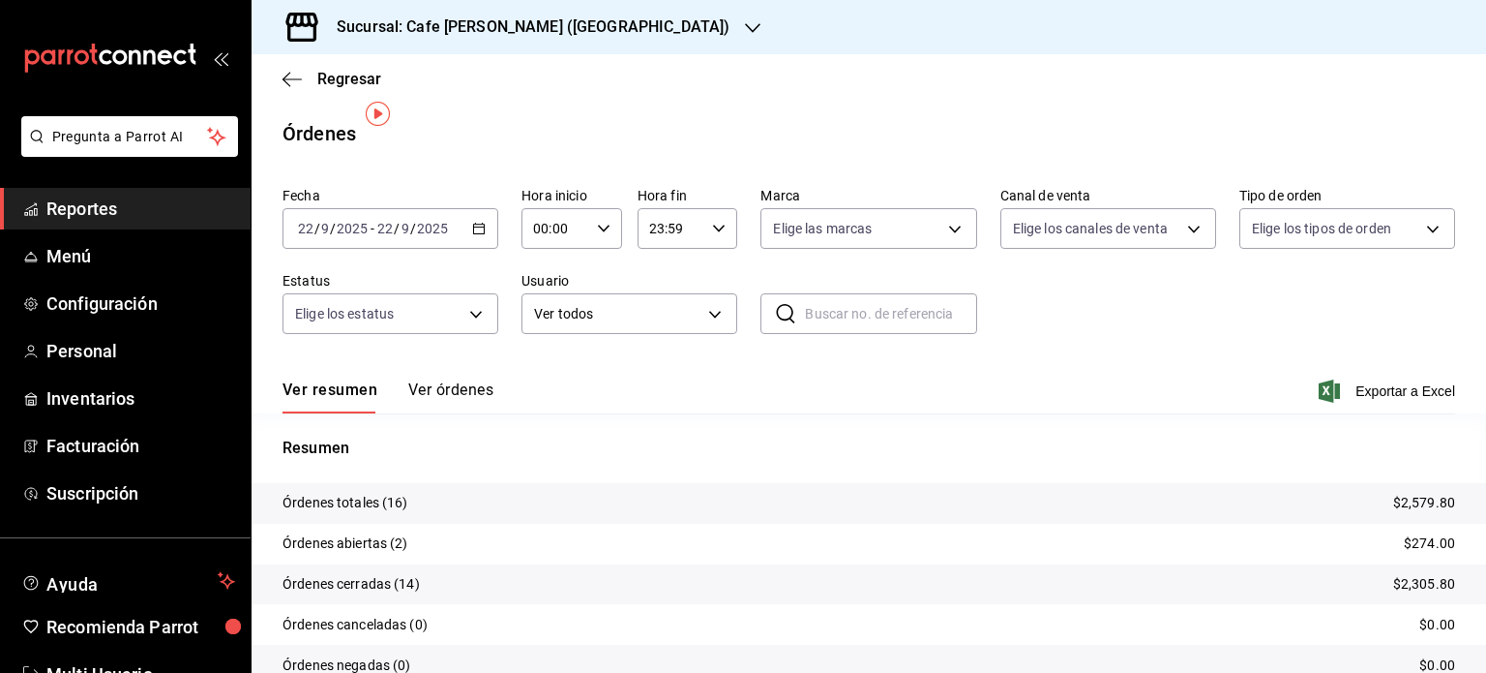
scroll to position [87, 0]
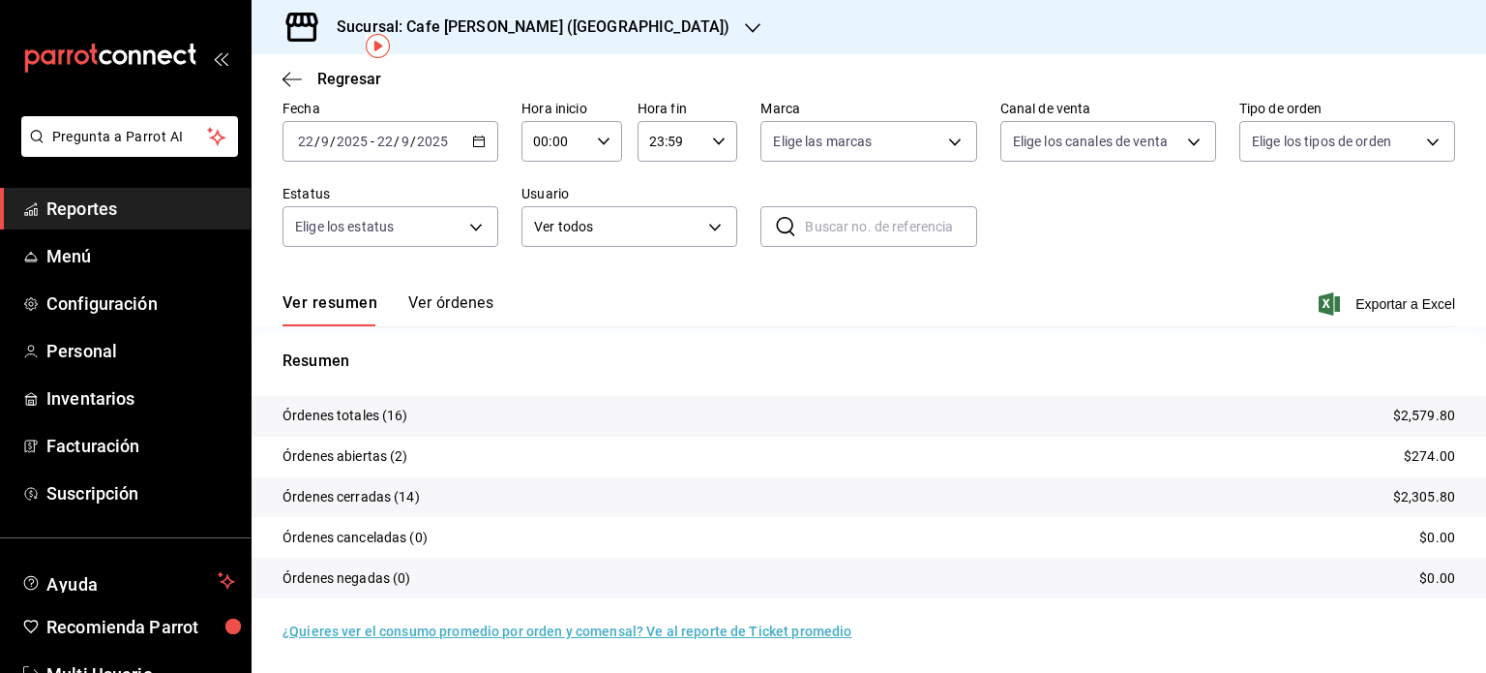
click at [569, 12] on div "Sucursal: Cafe [PERSON_NAME] ([GEOGRAPHIC_DATA])" at bounding box center [517, 27] width 501 height 54
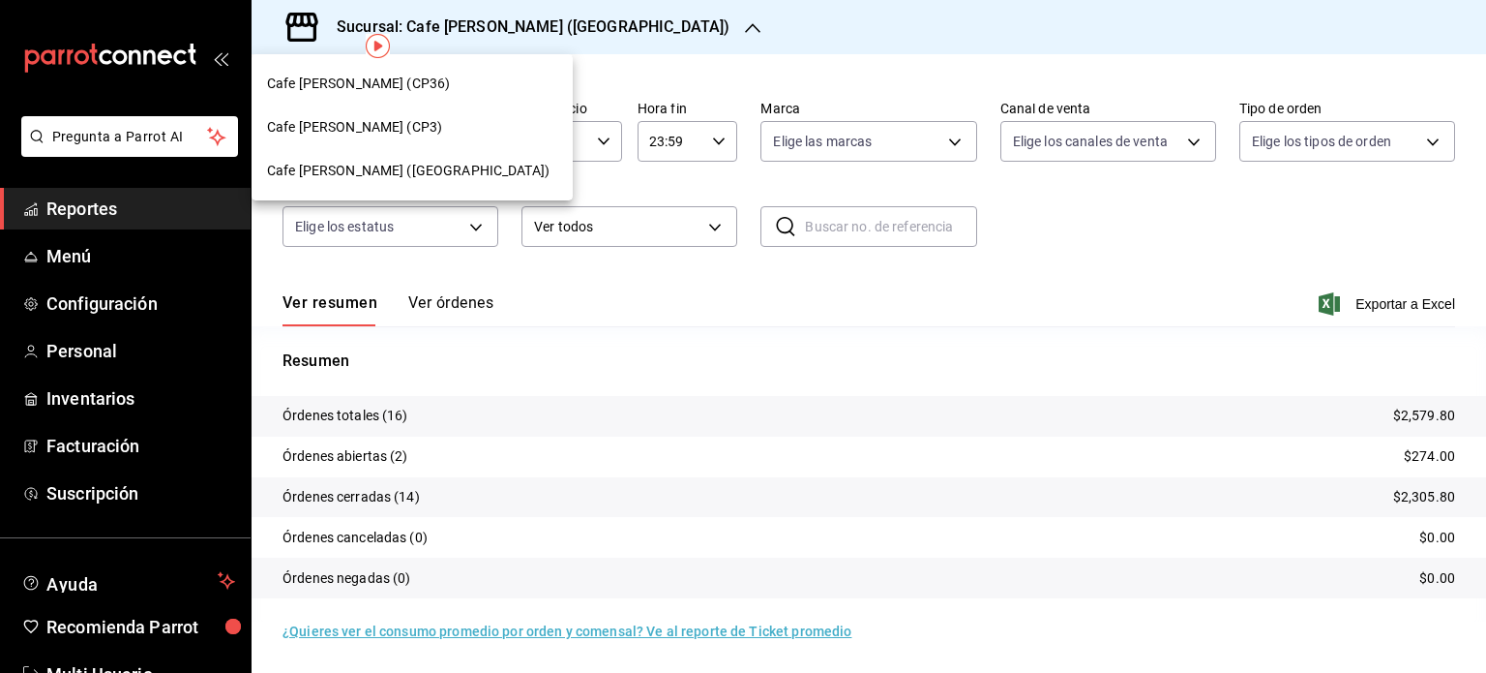
click at [585, 24] on div at bounding box center [743, 336] width 1486 height 673
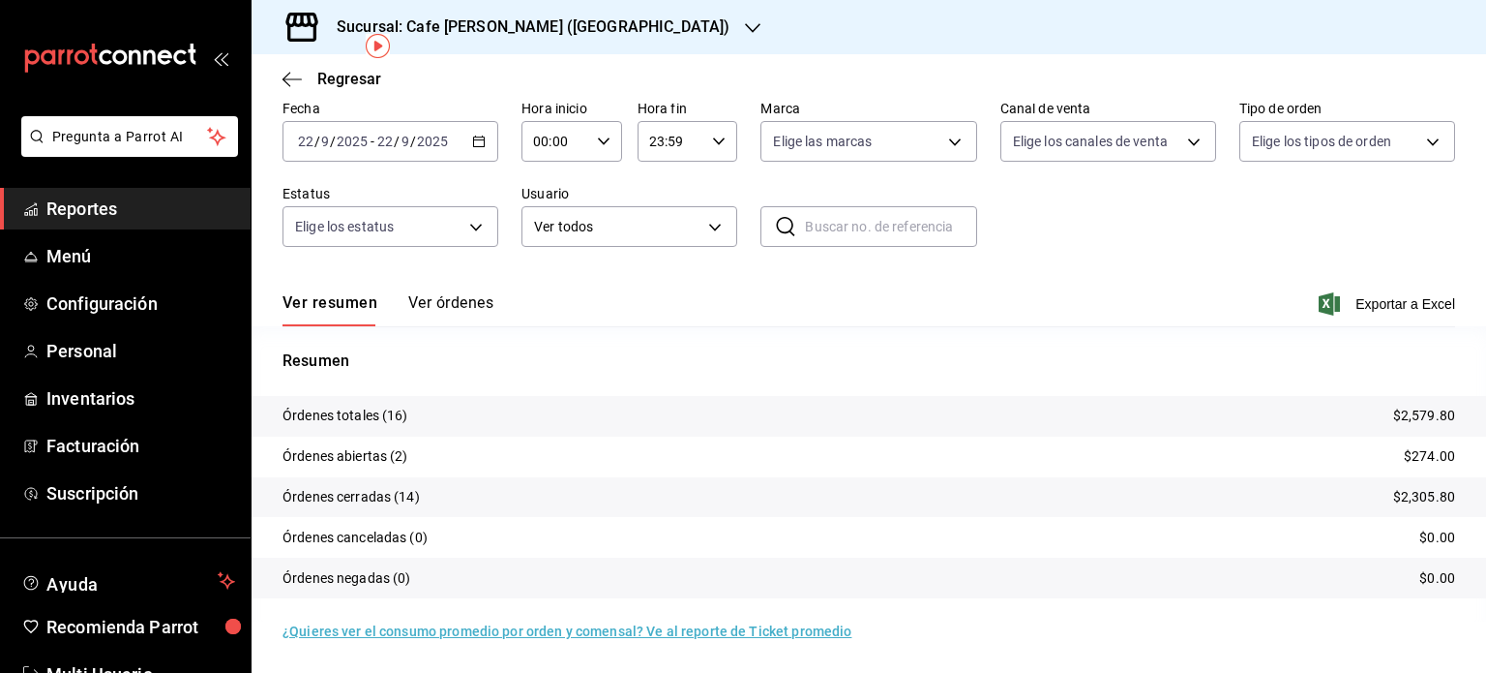
click at [570, 22] on h3 "Sucursal: Cafe [PERSON_NAME] ([GEOGRAPHIC_DATA])" at bounding box center [525, 26] width 408 height 23
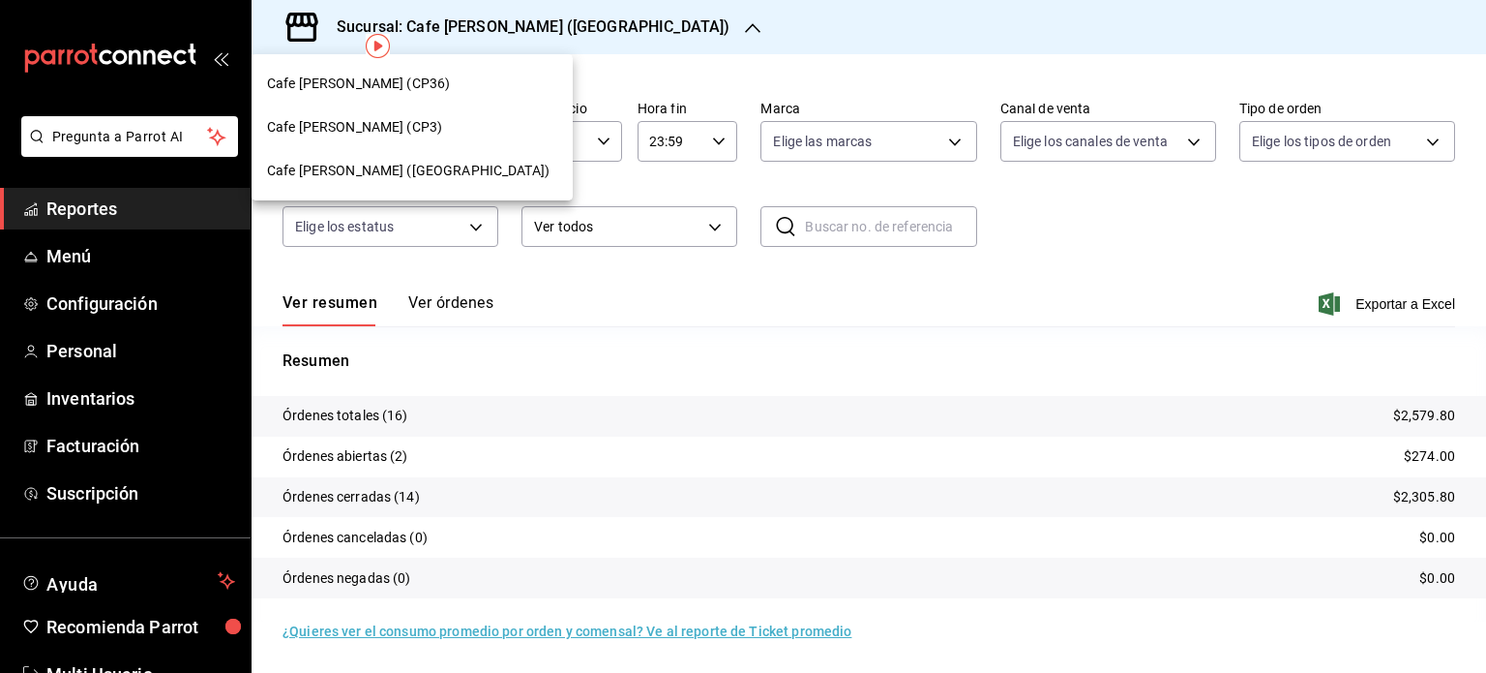
click at [368, 126] on span "Cafe [PERSON_NAME] (CP3)" at bounding box center [354, 127] width 175 height 20
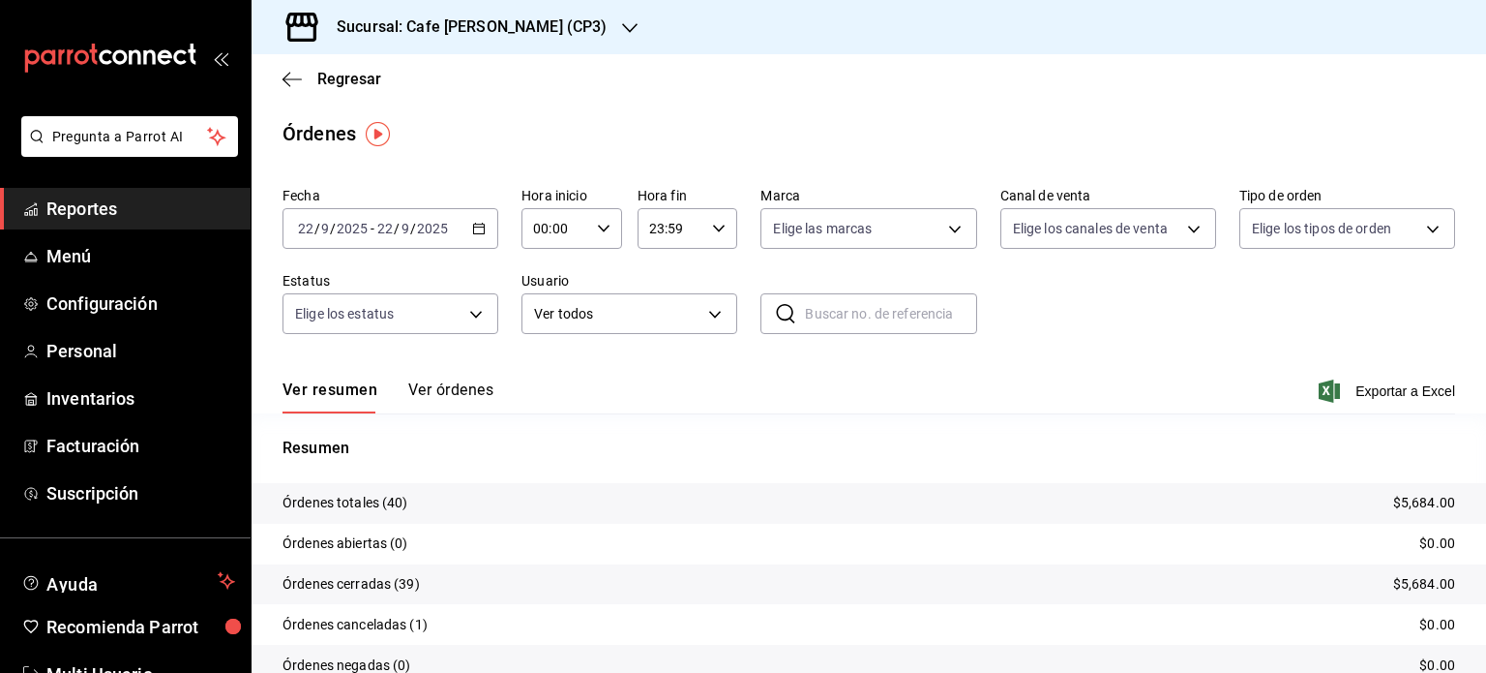
click at [472, 392] on button "Ver órdenes" at bounding box center [450, 396] width 85 height 33
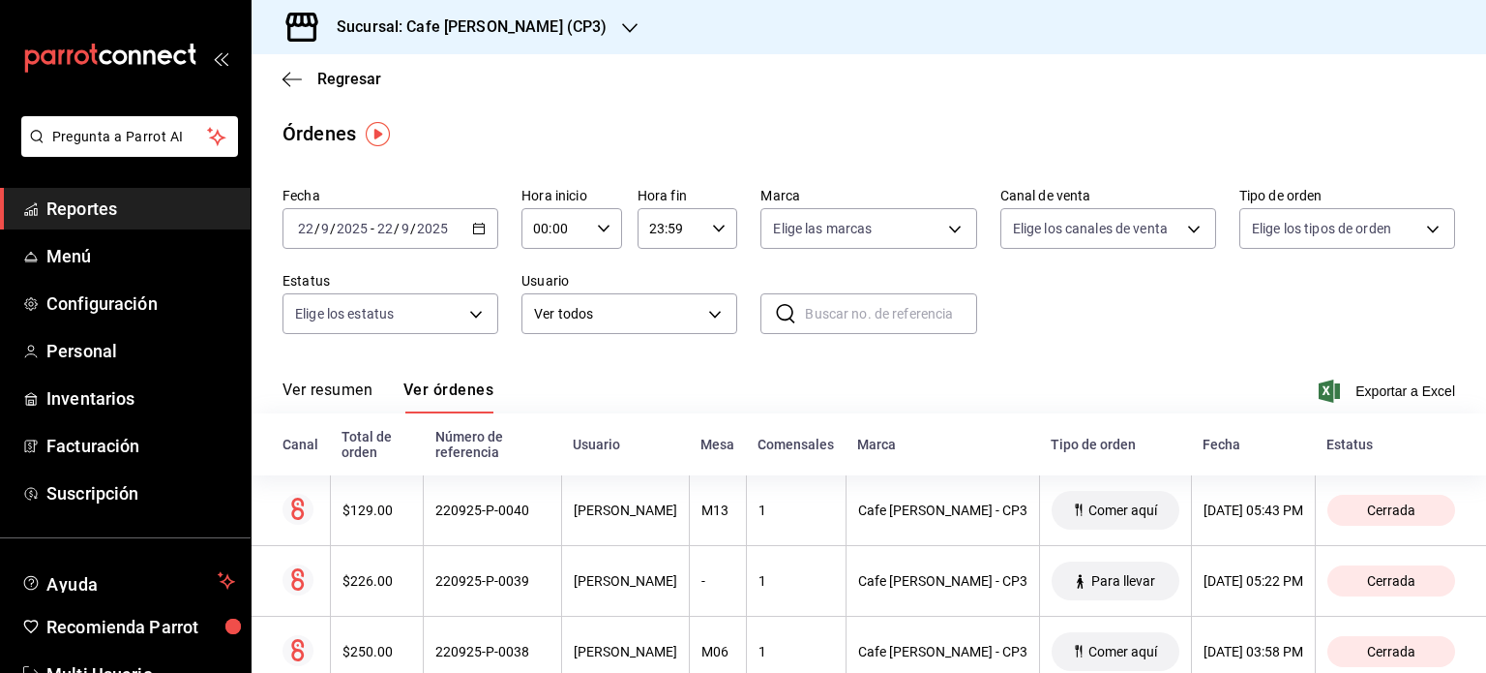
click at [538, 27] on h3 "Sucursal: Cafe [PERSON_NAME] (CP3)" at bounding box center [463, 26] width 285 height 23
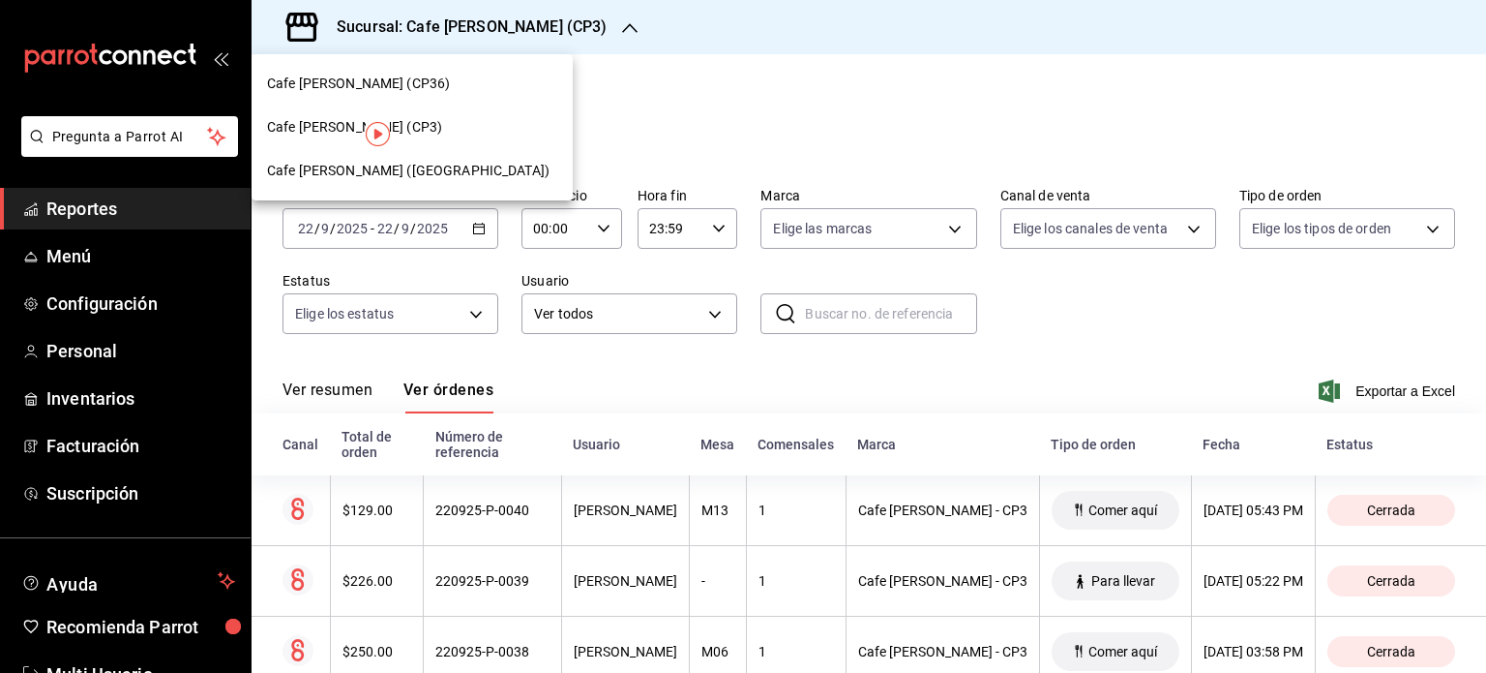
click at [389, 78] on span "Cafe [PERSON_NAME] (CP36)" at bounding box center [358, 84] width 183 height 20
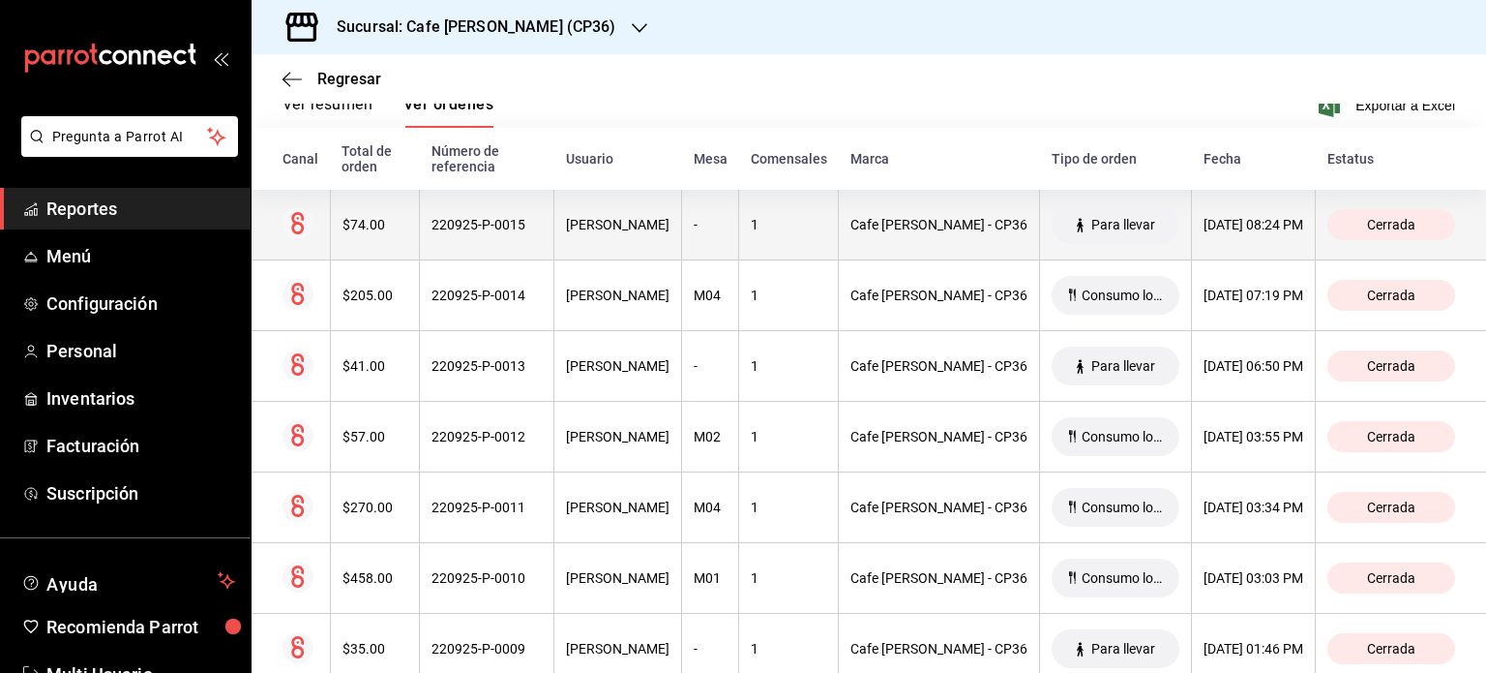
scroll to position [290, 0]
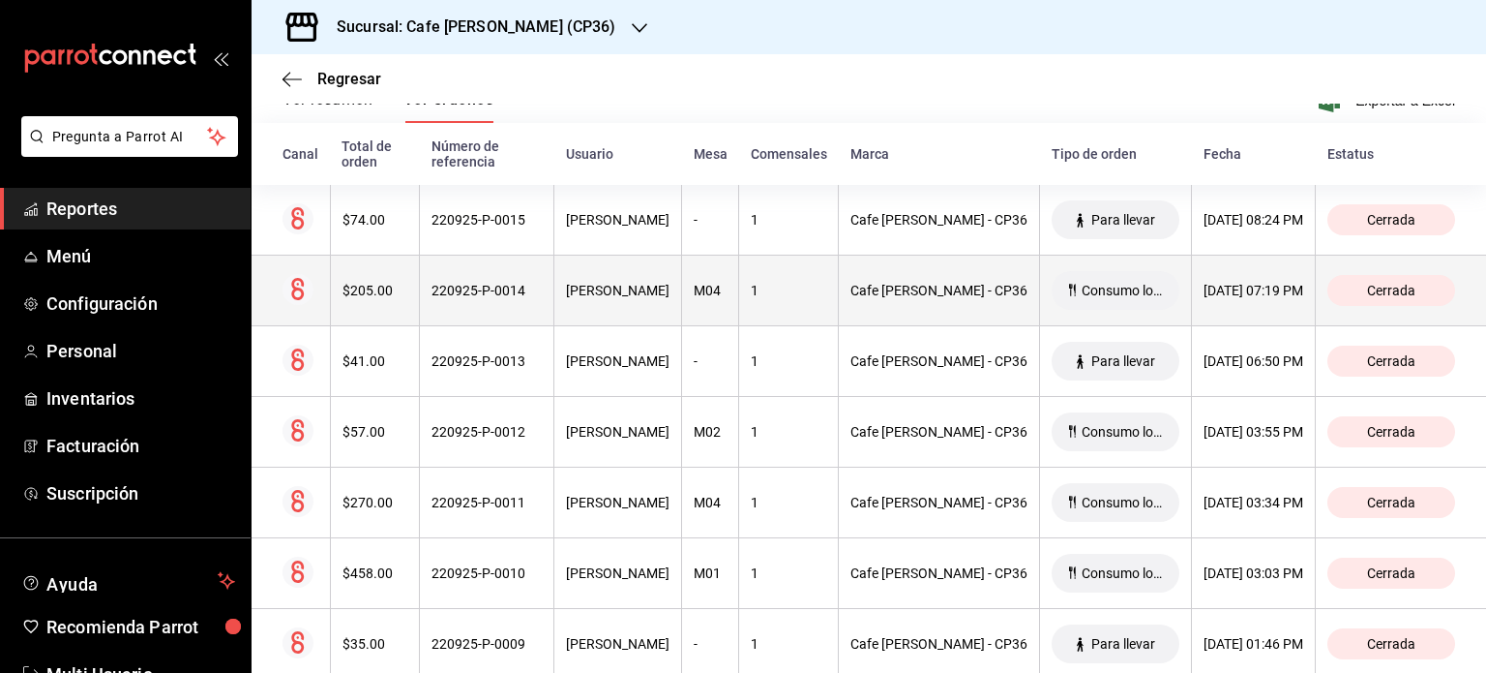
click at [484, 289] on div "220925-P-0014" at bounding box center [487, 290] width 110 height 15
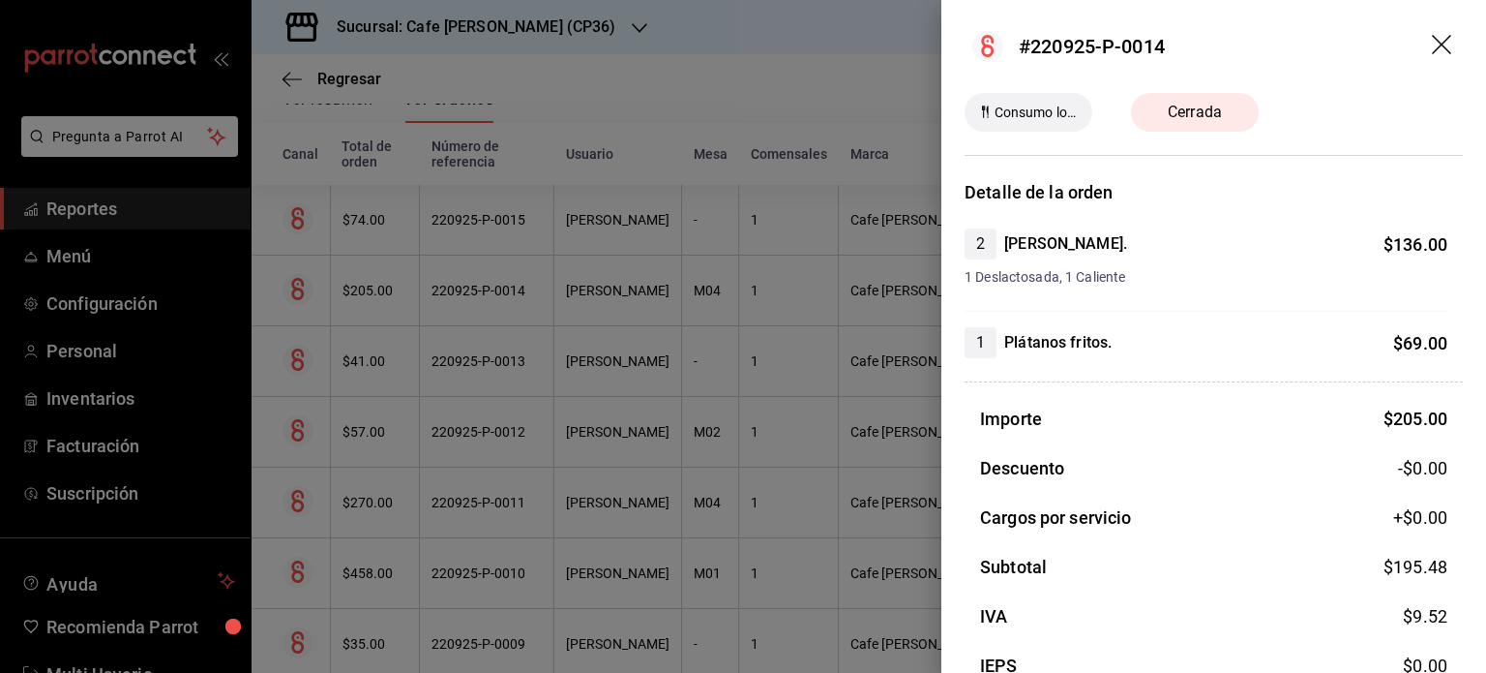
click at [1432, 42] on icon "drag" at bounding box center [1443, 46] width 23 height 23
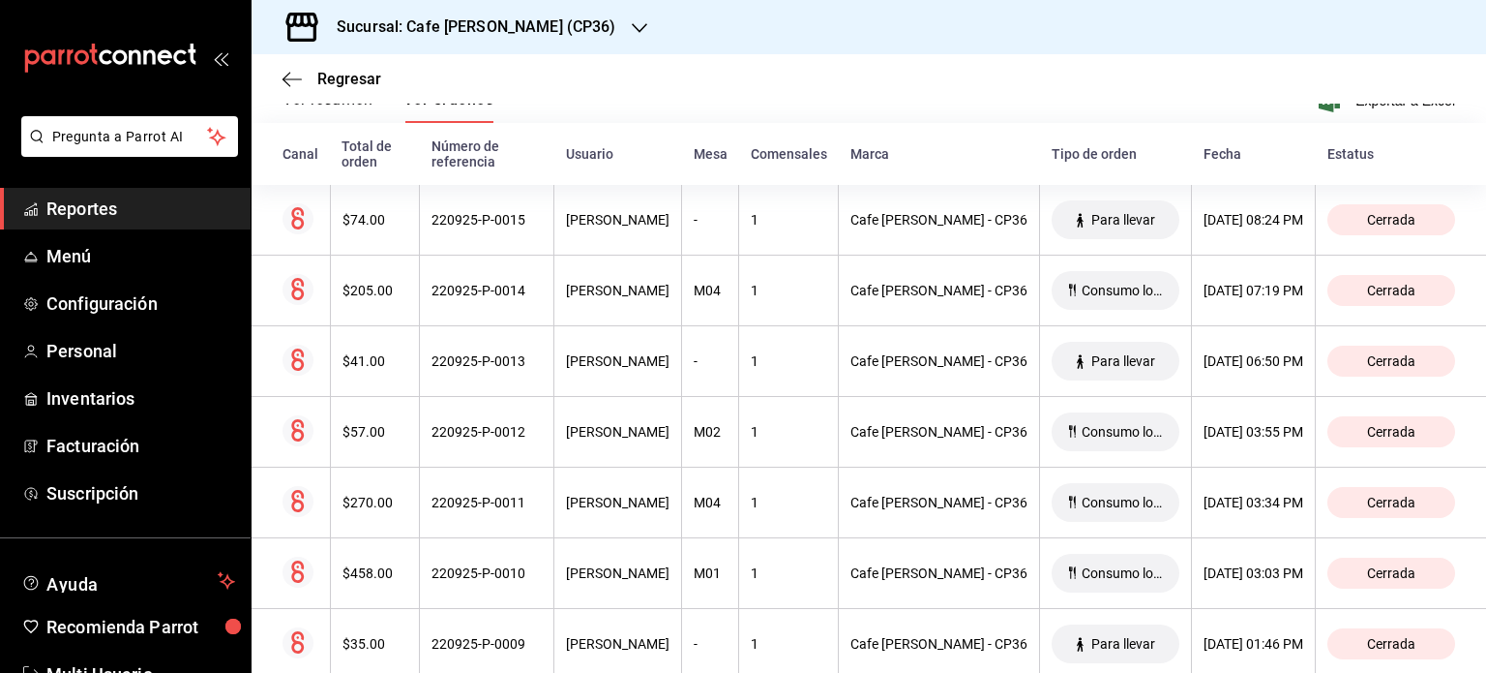
click at [529, 22] on h3 "Sucursal: Cafe [PERSON_NAME] (CP36)" at bounding box center [468, 26] width 295 height 23
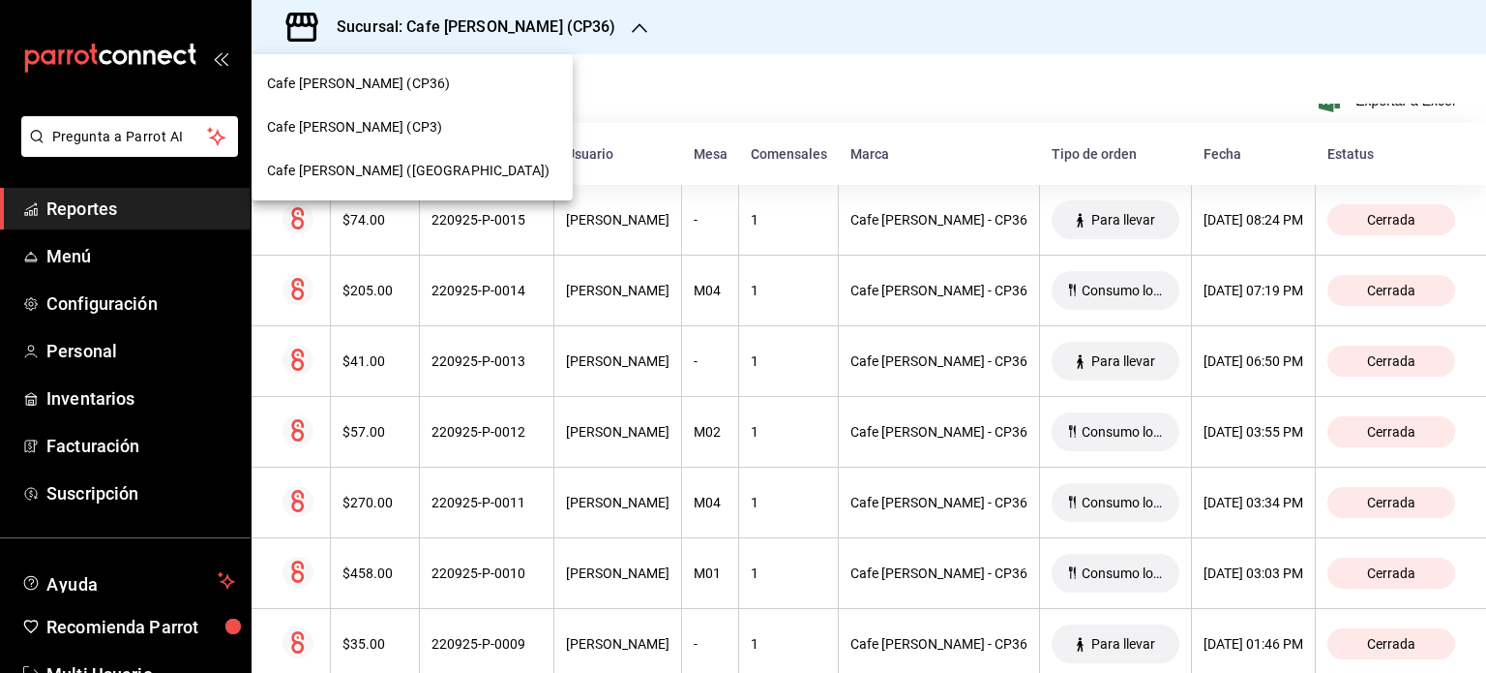
click at [389, 170] on span "Cafe [PERSON_NAME] ([GEOGRAPHIC_DATA])" at bounding box center [408, 171] width 283 height 20
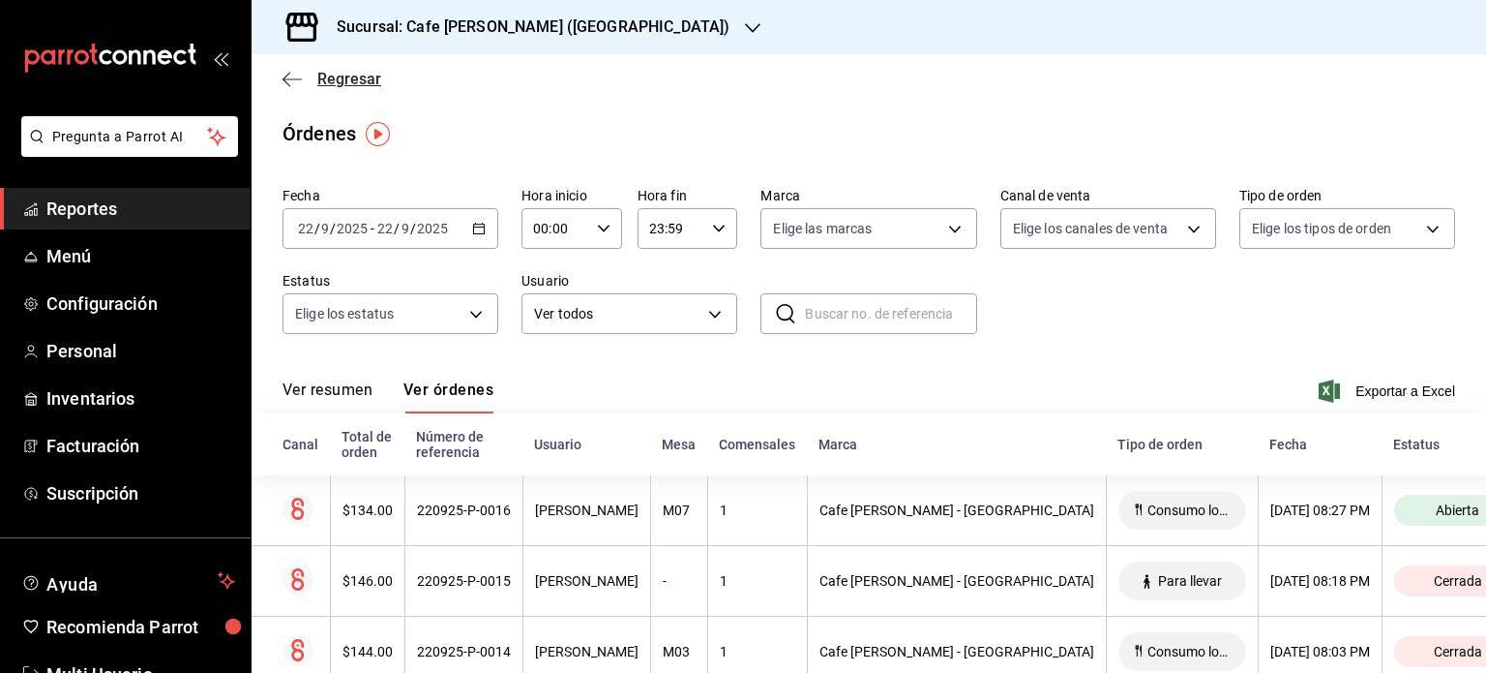
click at [325, 80] on span "Regresar" at bounding box center [349, 79] width 64 height 18
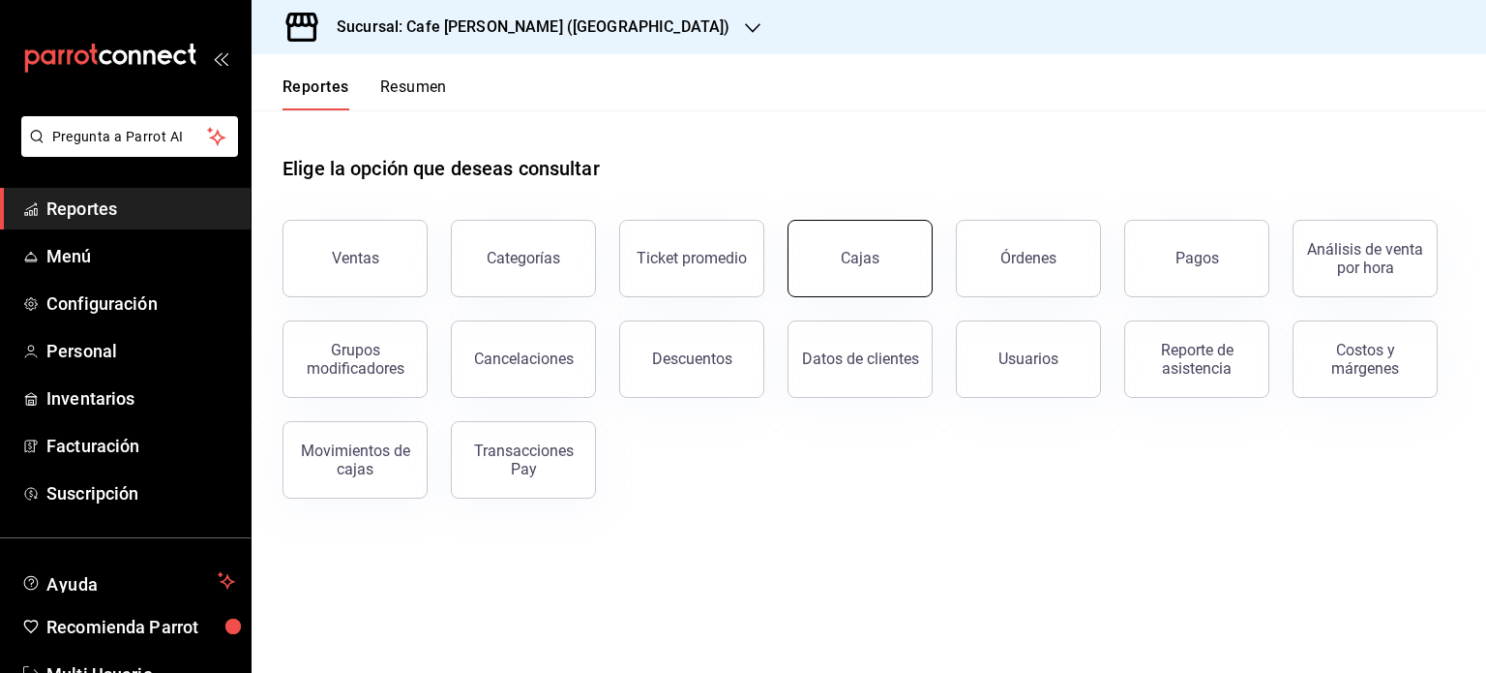
click at [848, 279] on link "Cajas" at bounding box center [860, 258] width 145 height 77
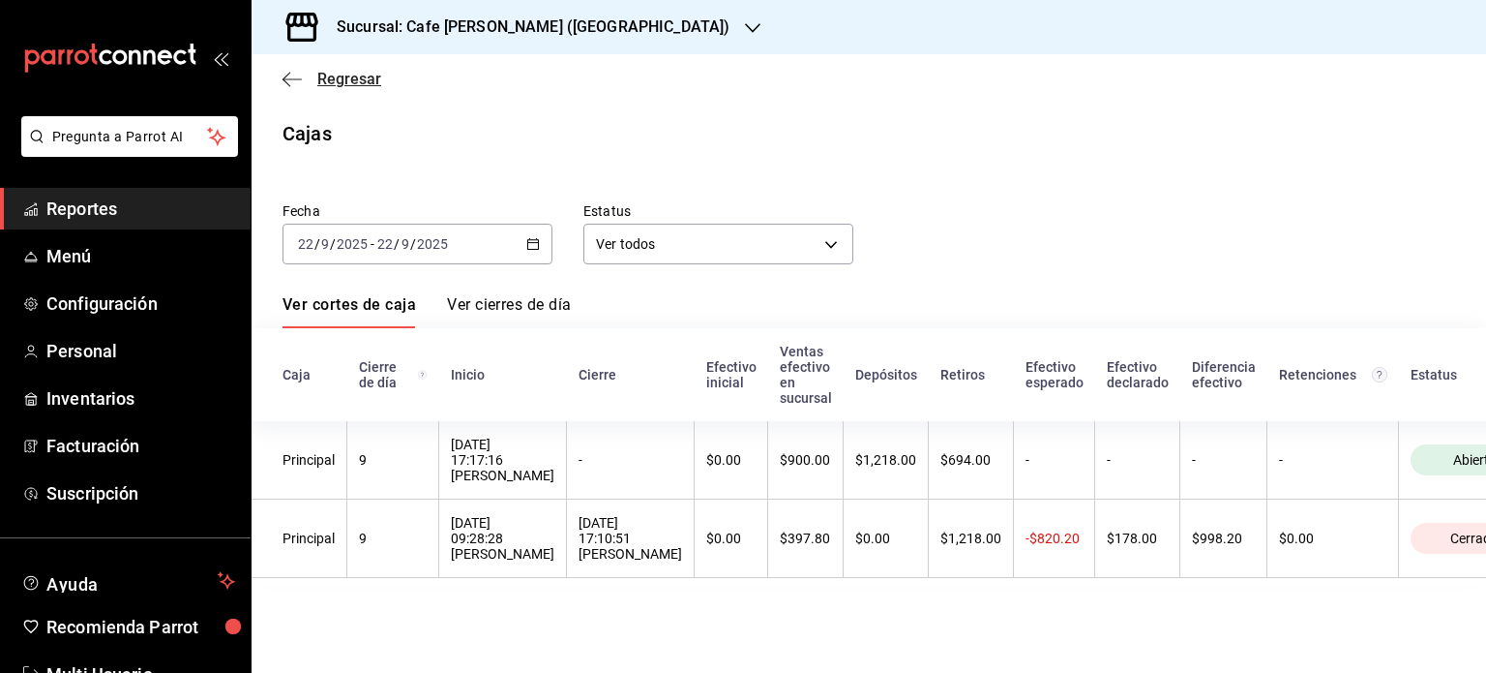
click at [309, 72] on span "Regresar" at bounding box center [332, 79] width 99 height 18
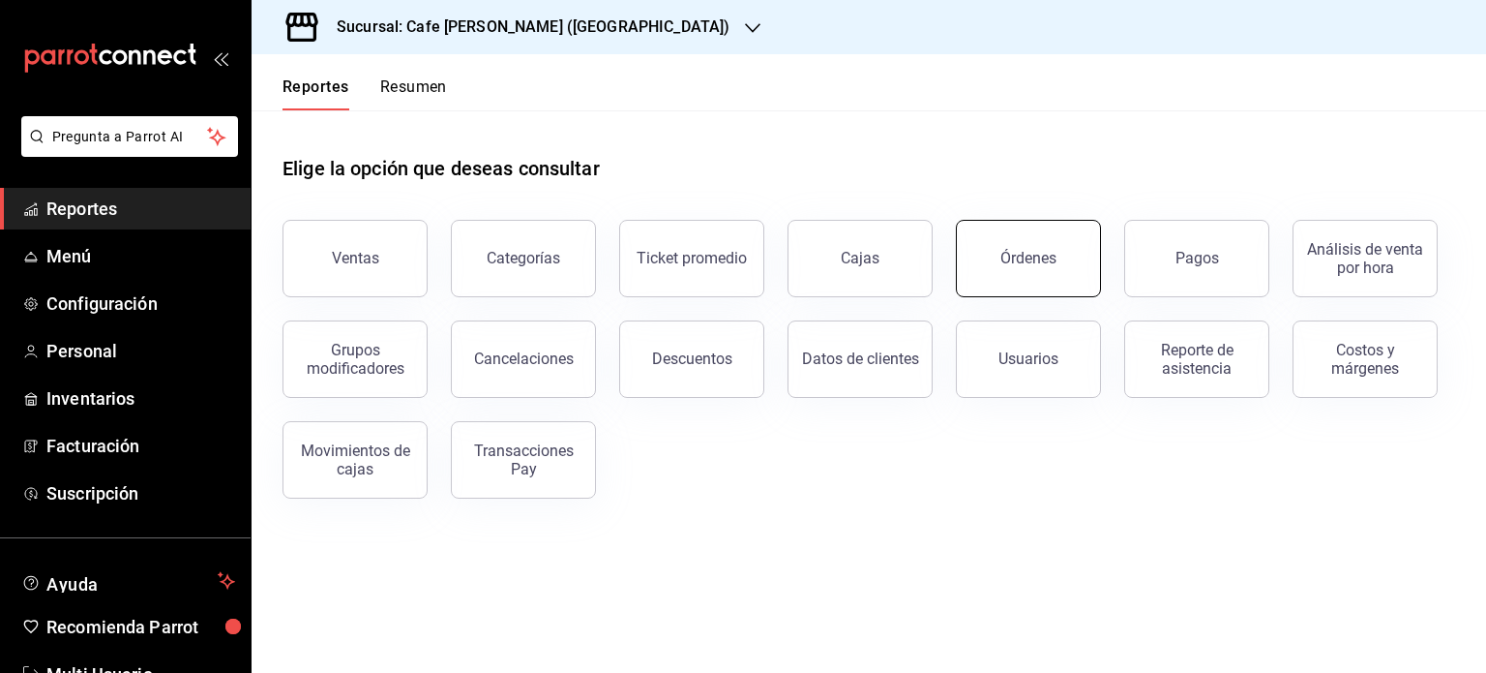
click at [1026, 257] on div "Órdenes" at bounding box center [1029, 258] width 56 height 18
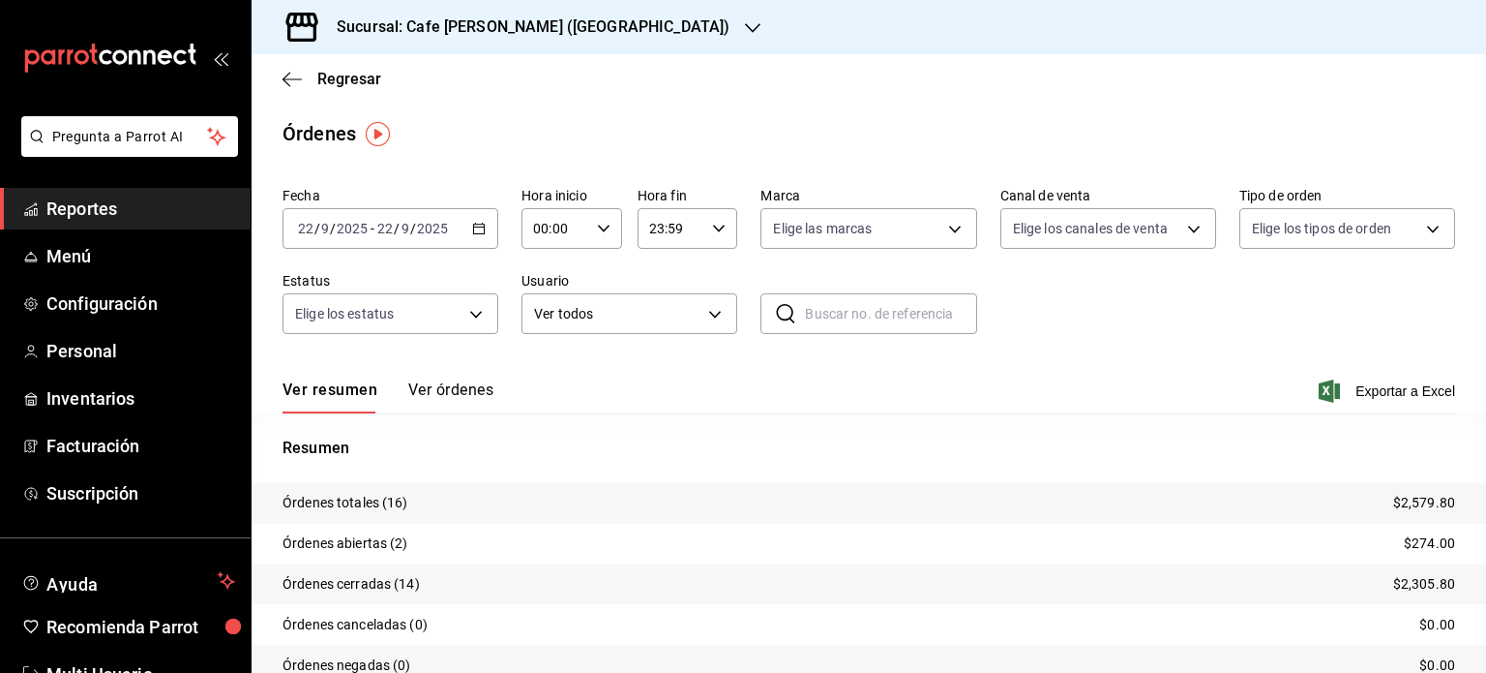
click at [467, 386] on button "Ver órdenes" at bounding box center [450, 396] width 85 height 33
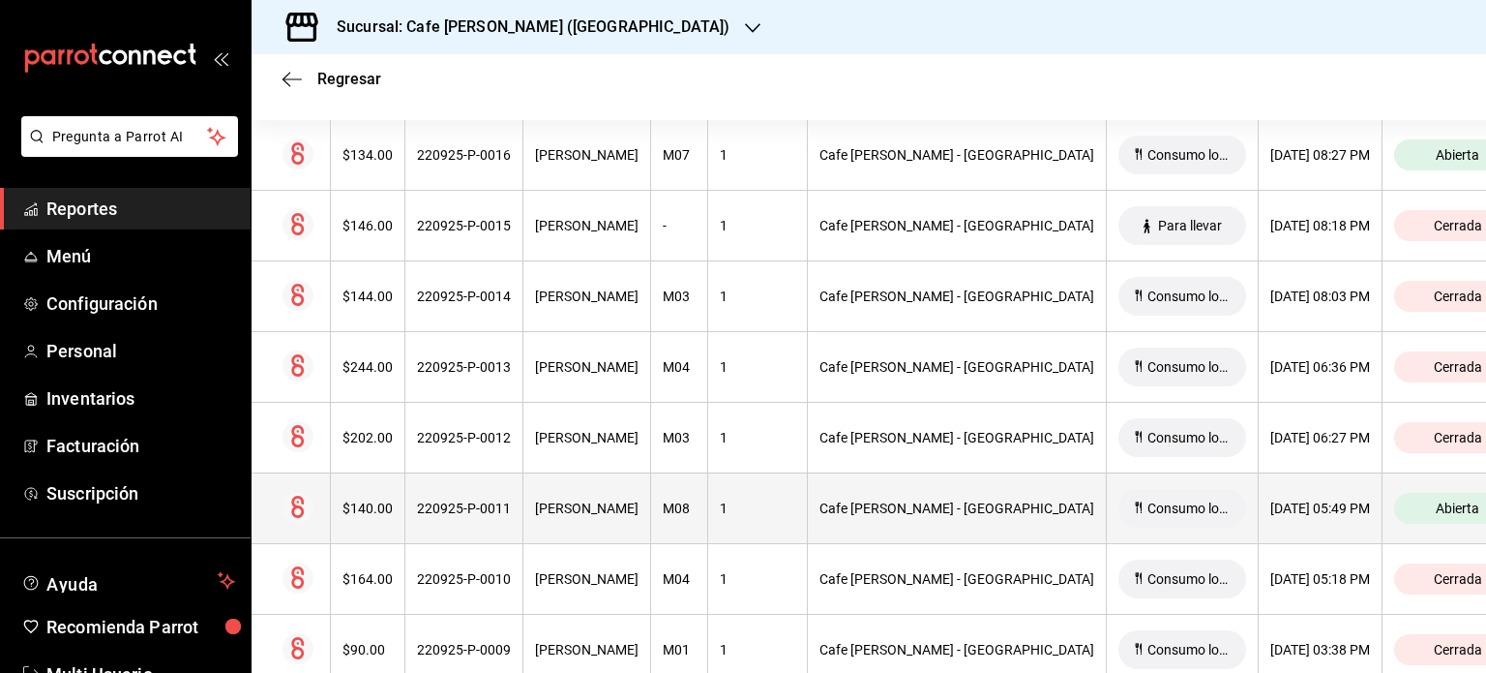
scroll to position [290, 0]
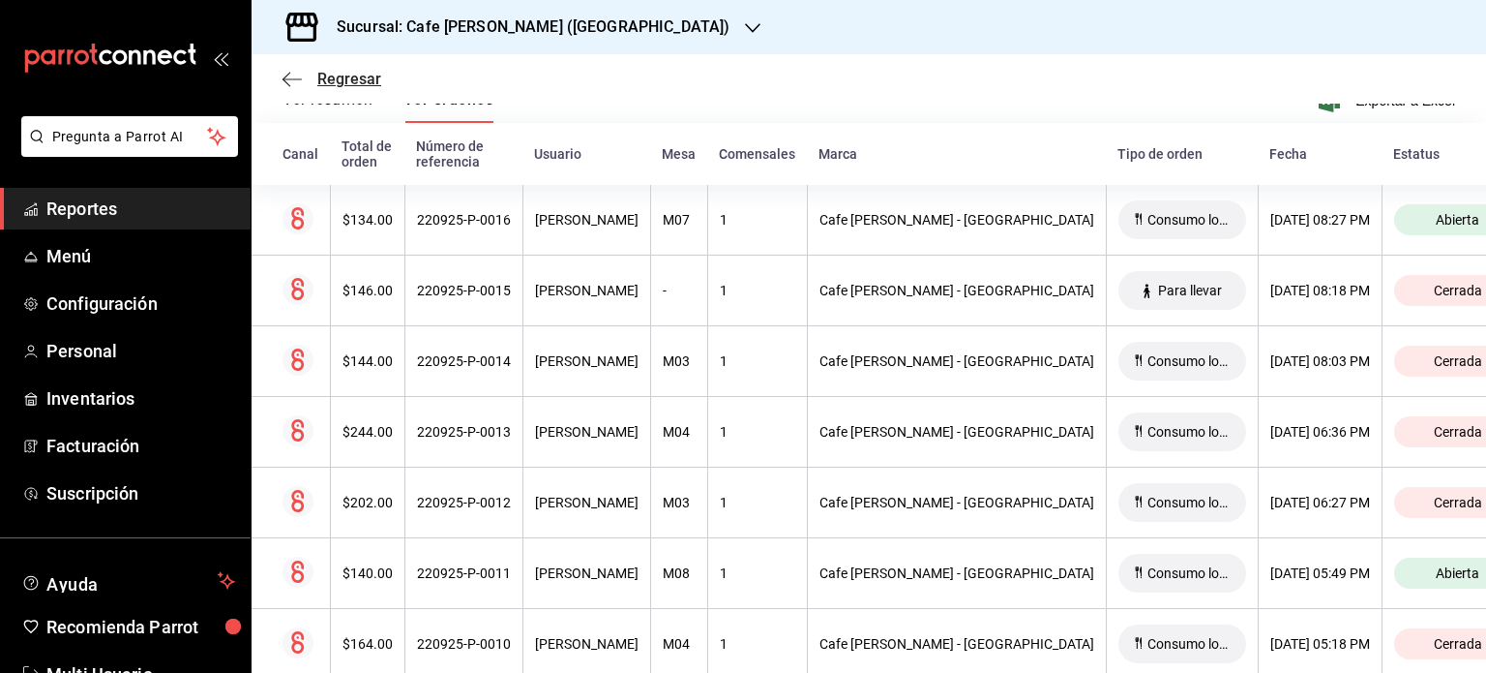
click at [327, 86] on span "Regresar" at bounding box center [349, 79] width 64 height 18
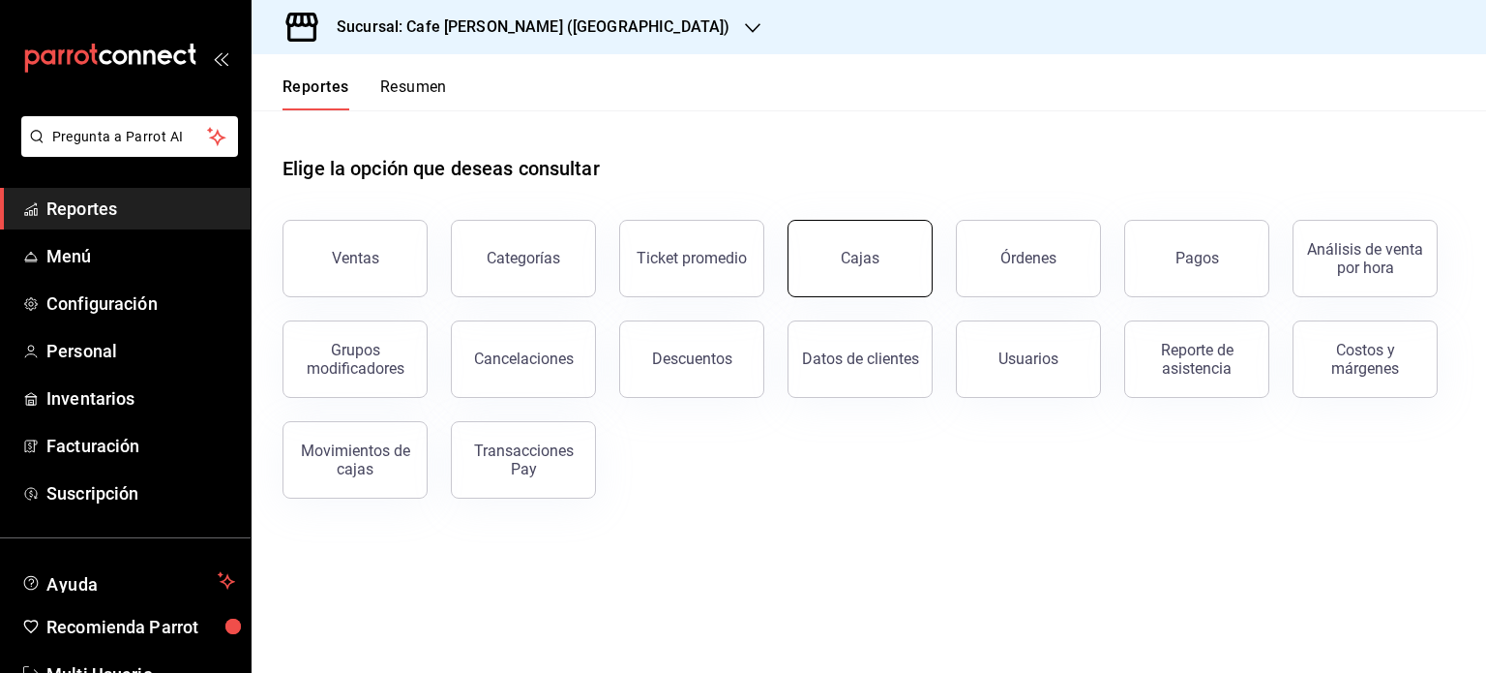
click at [874, 281] on link "Cajas" at bounding box center [860, 258] width 145 height 77
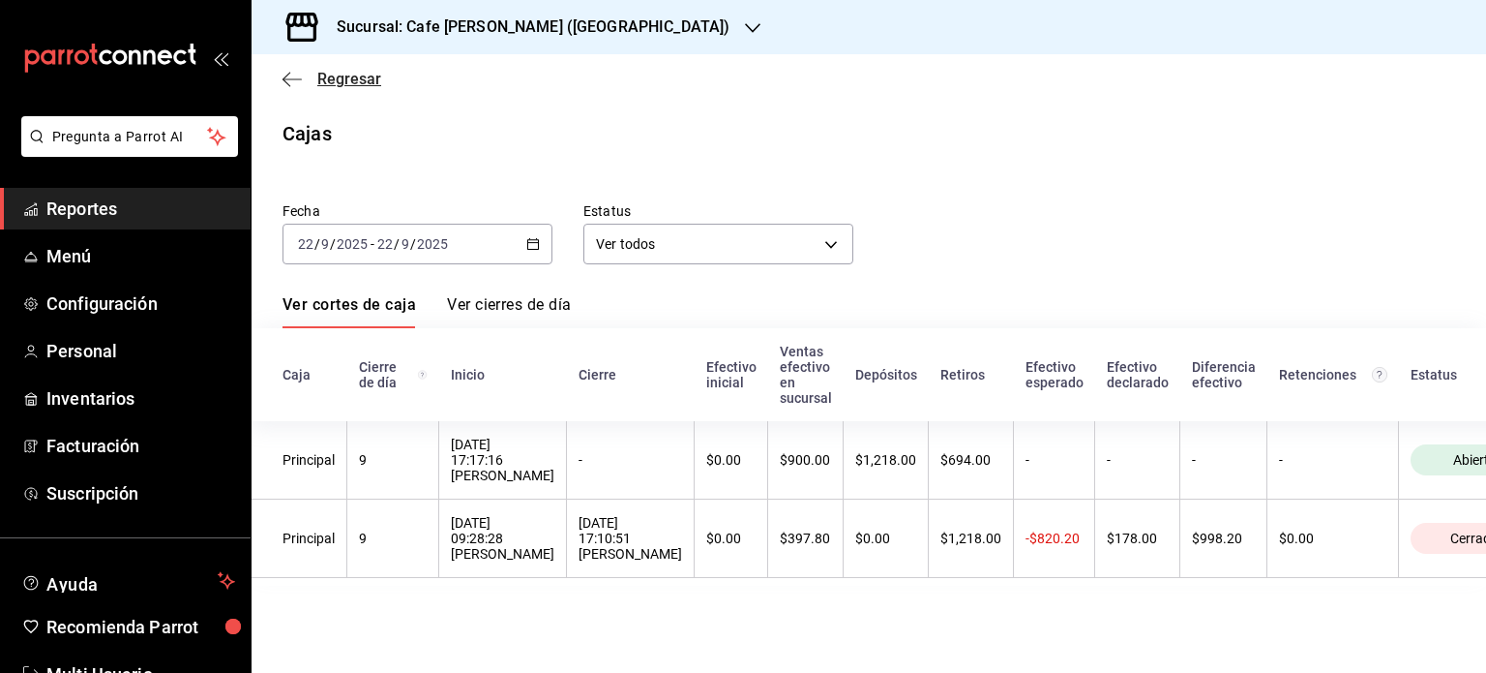
click at [344, 75] on span "Regresar" at bounding box center [349, 79] width 64 height 18
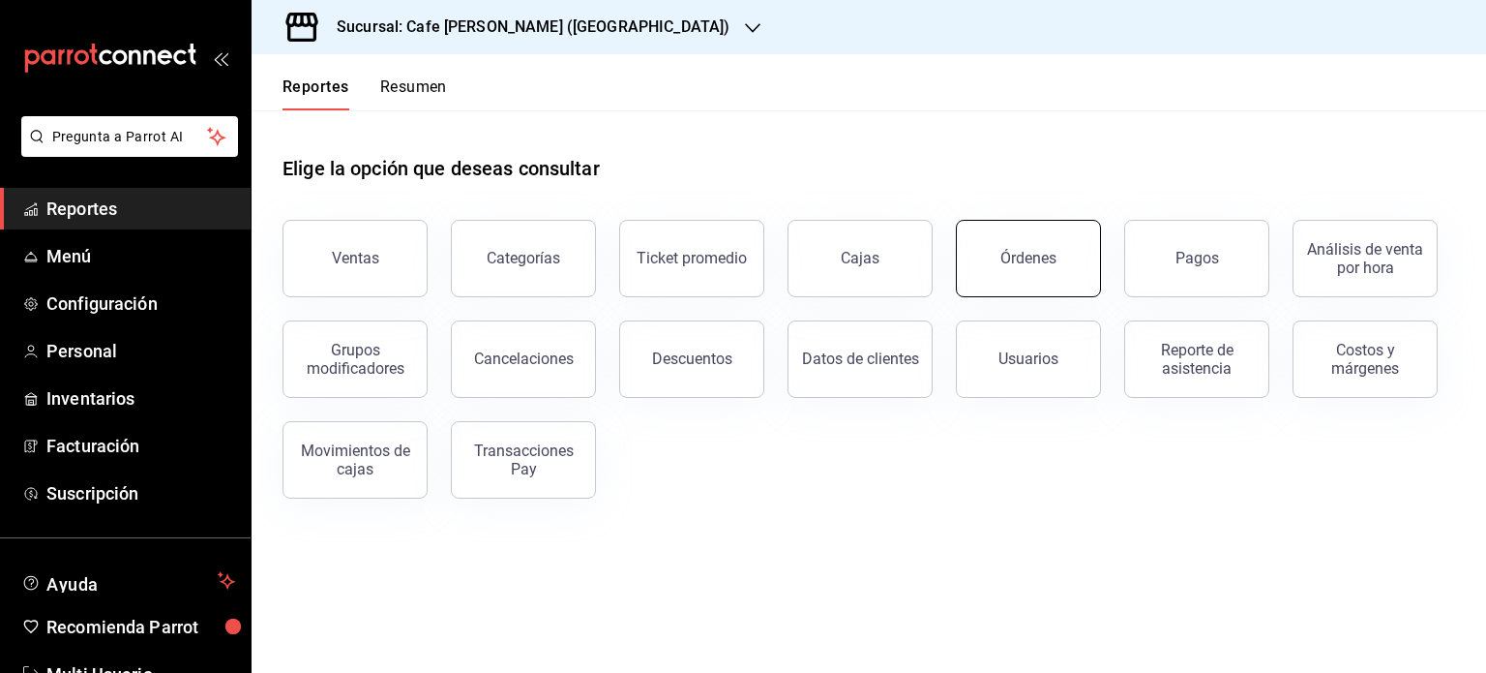
click at [1004, 252] on div "Órdenes" at bounding box center [1029, 258] width 56 height 18
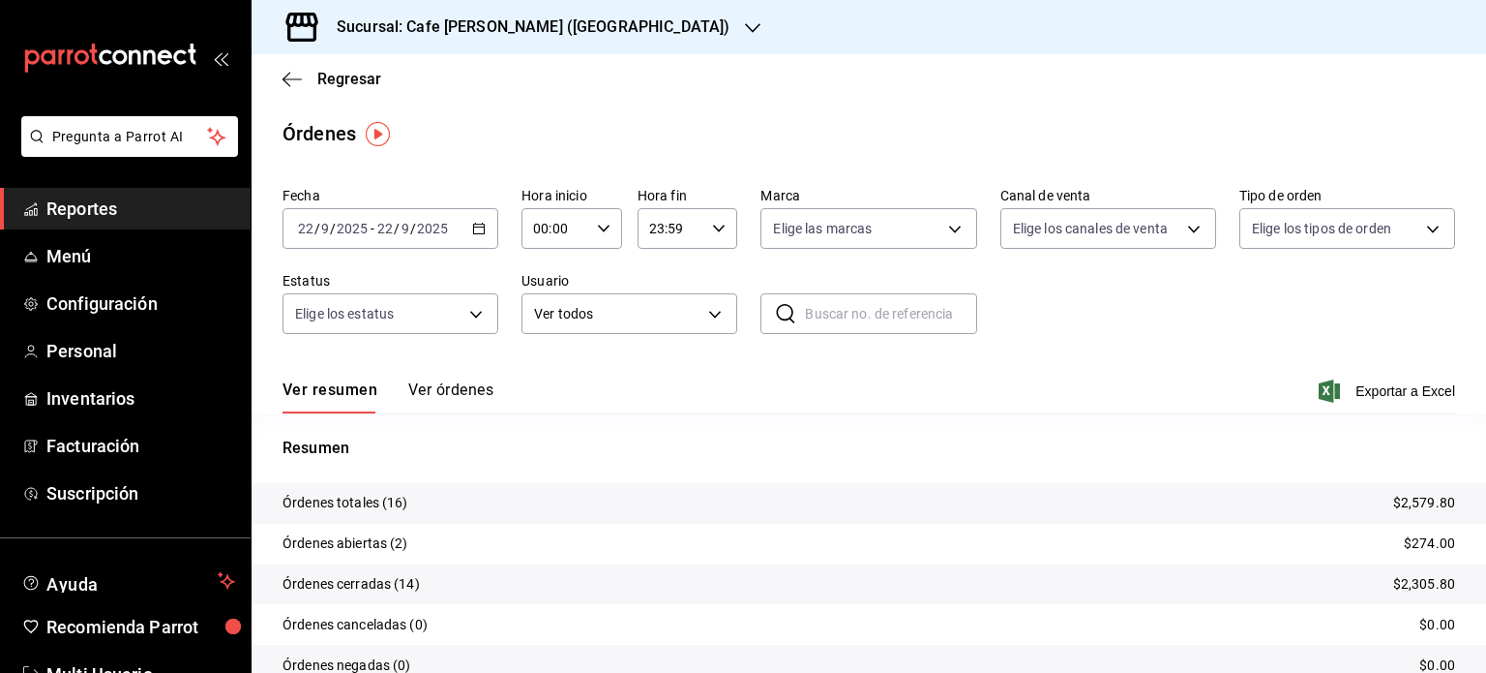
click at [466, 382] on button "Ver órdenes" at bounding box center [450, 396] width 85 height 33
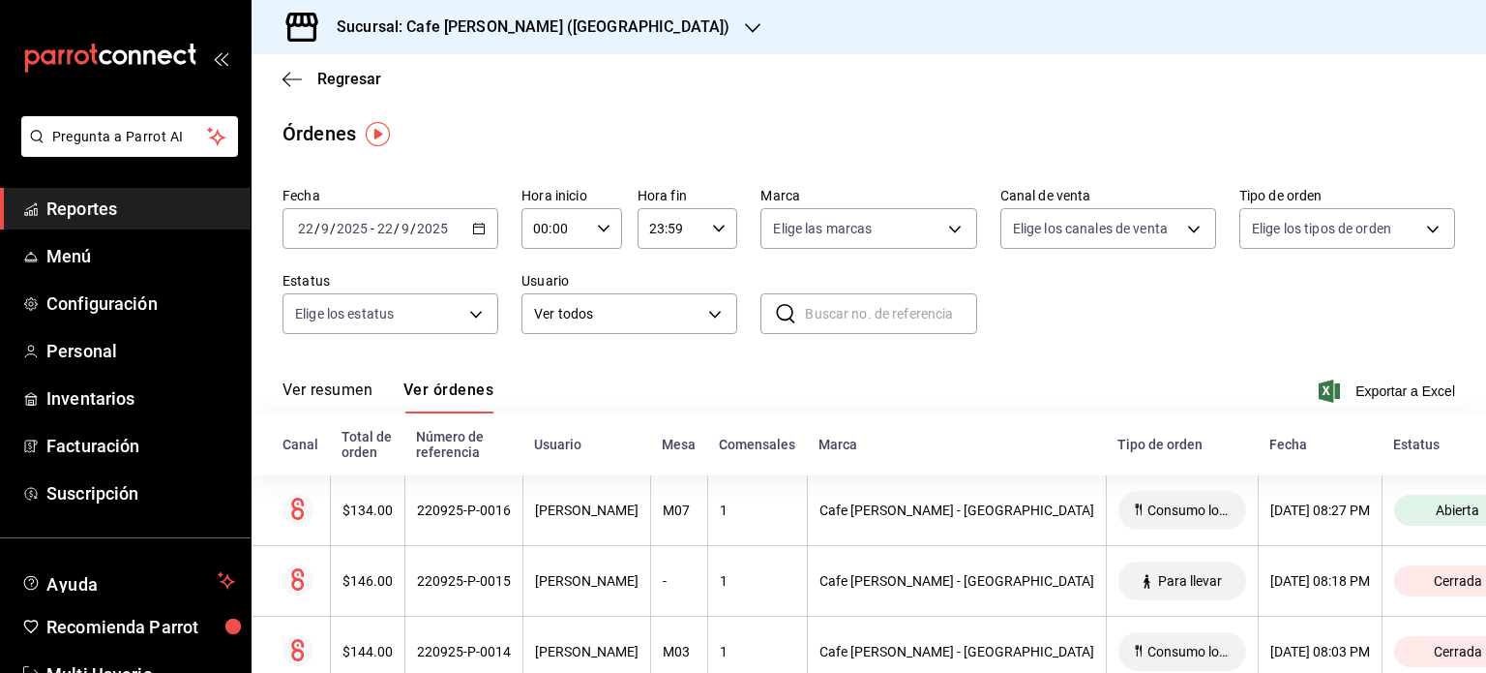
click at [543, 13] on div "Sucursal: Cafe [PERSON_NAME] ([GEOGRAPHIC_DATA])" at bounding box center [517, 27] width 501 height 54
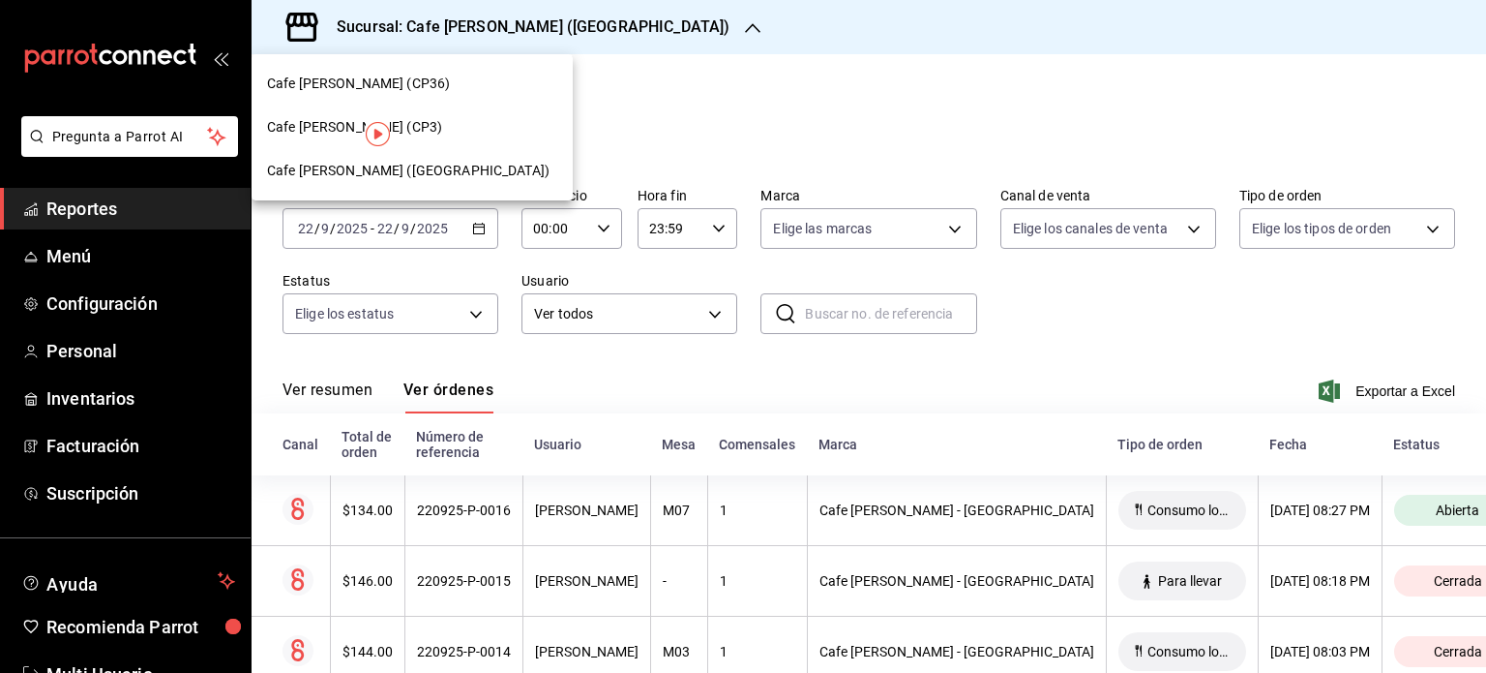
click at [376, 81] on span "Cafe [PERSON_NAME] (CP36)" at bounding box center [358, 84] width 183 height 20
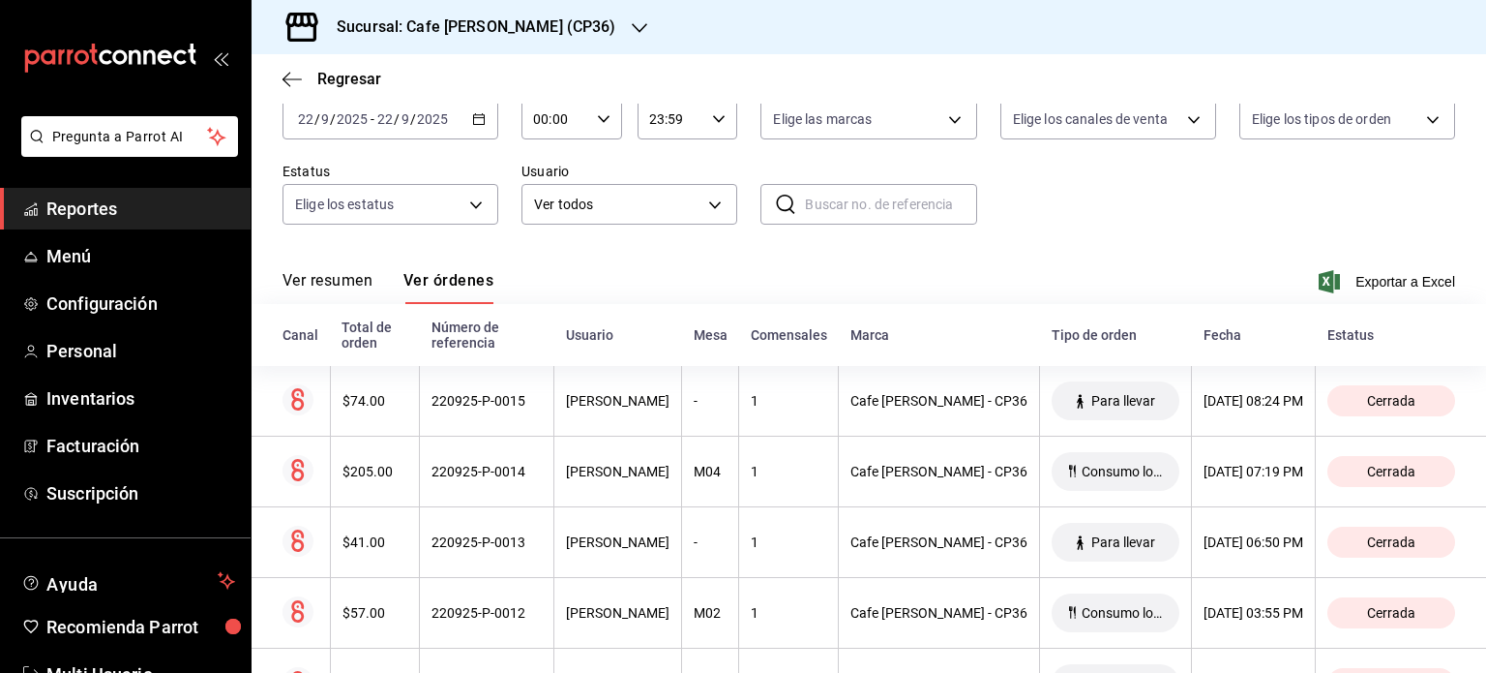
scroll to position [194, 0]
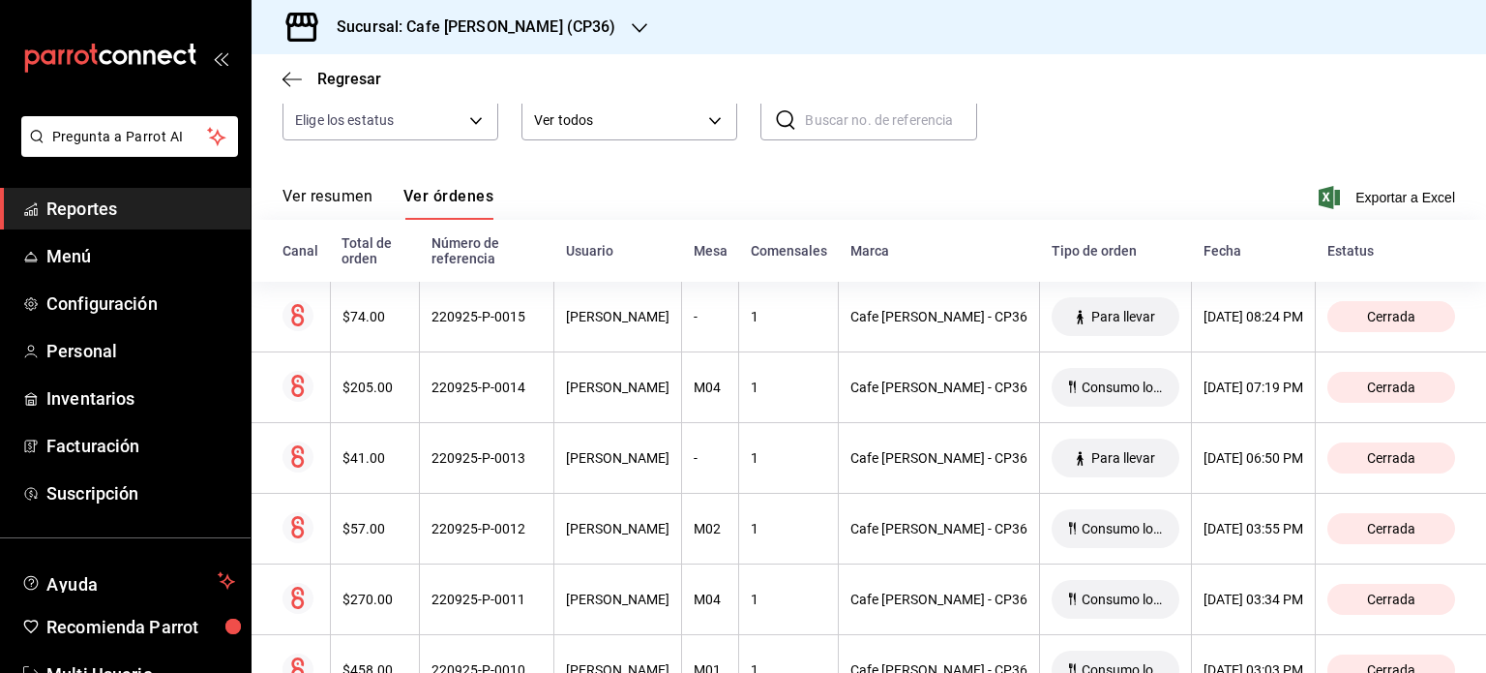
click at [547, 23] on h3 "Sucursal: Cafe [PERSON_NAME] (CP36)" at bounding box center [468, 26] width 295 height 23
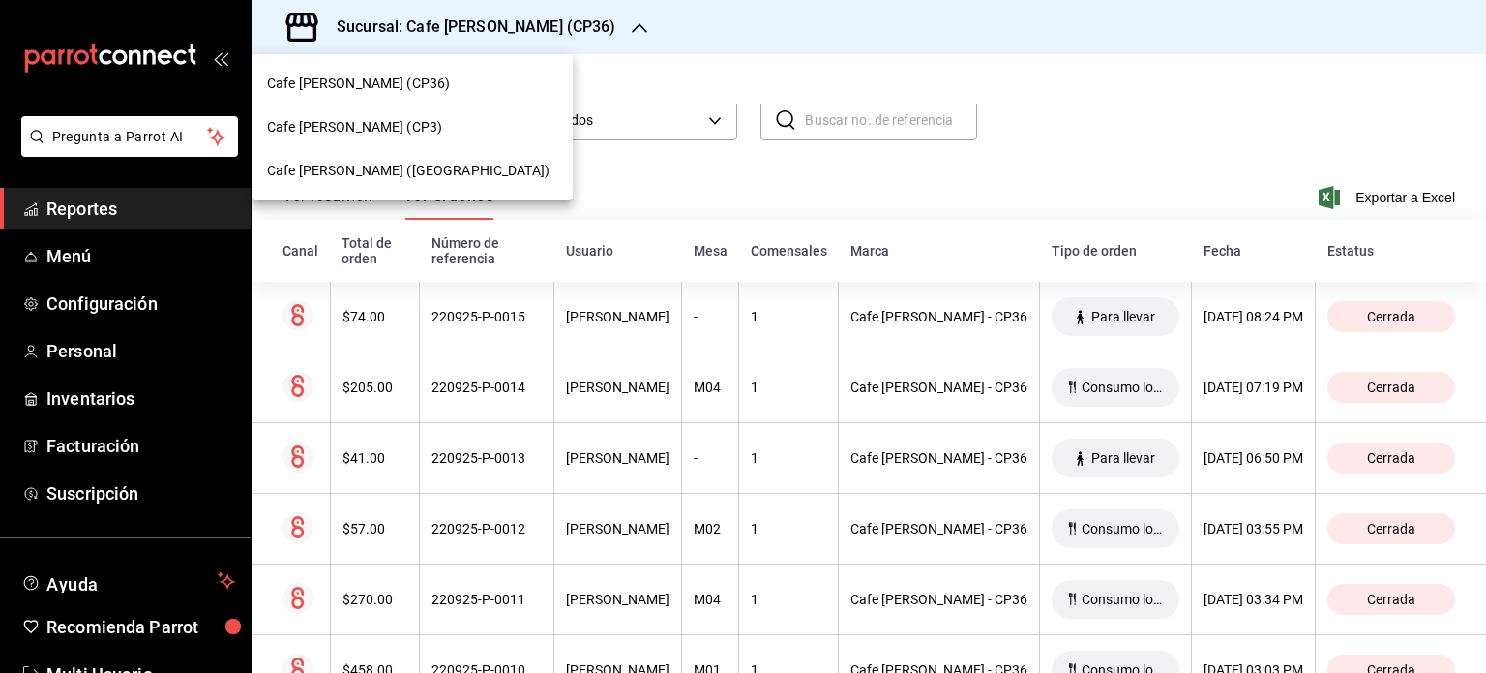
click at [397, 127] on div "Cafe [PERSON_NAME] (CP3)" at bounding box center [412, 127] width 290 height 20
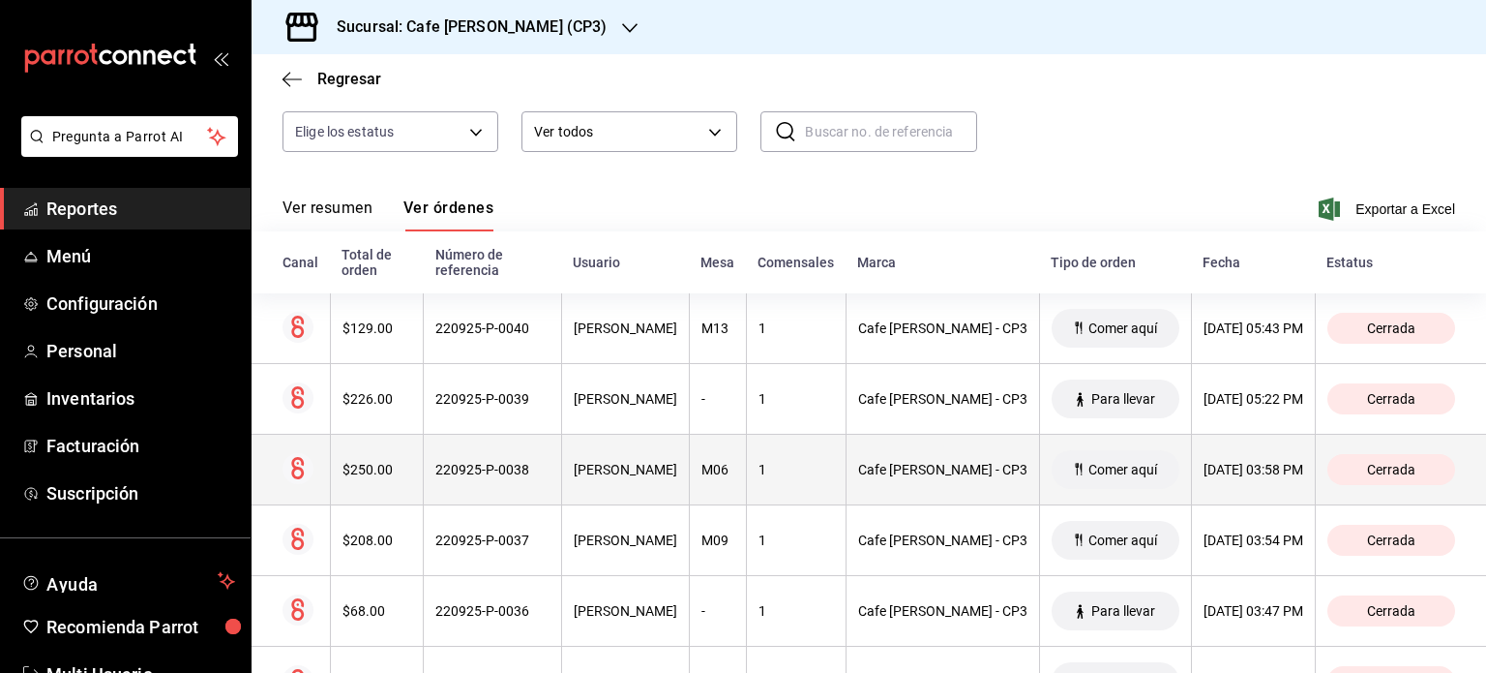
scroll to position [194, 0]
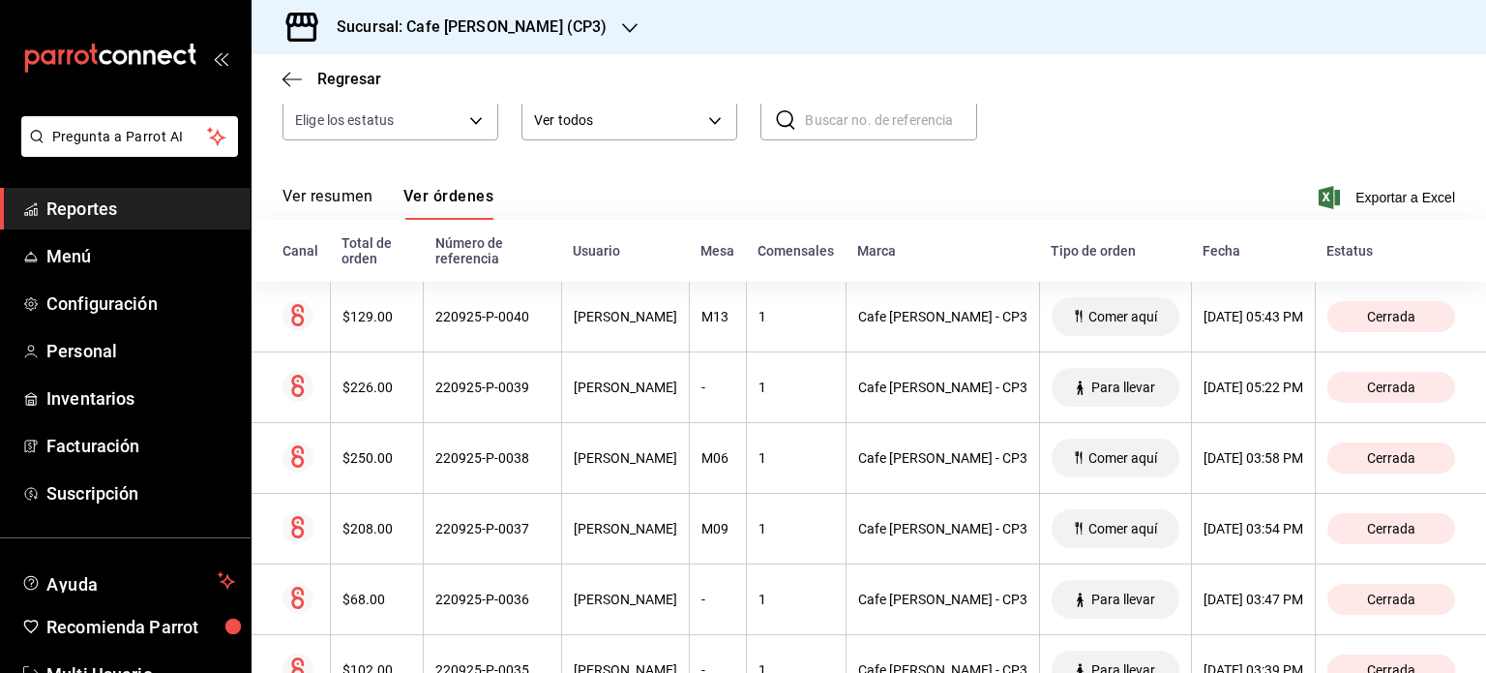
click at [488, 30] on h3 "Sucursal: Cafe [PERSON_NAME] (CP3)" at bounding box center [463, 26] width 285 height 23
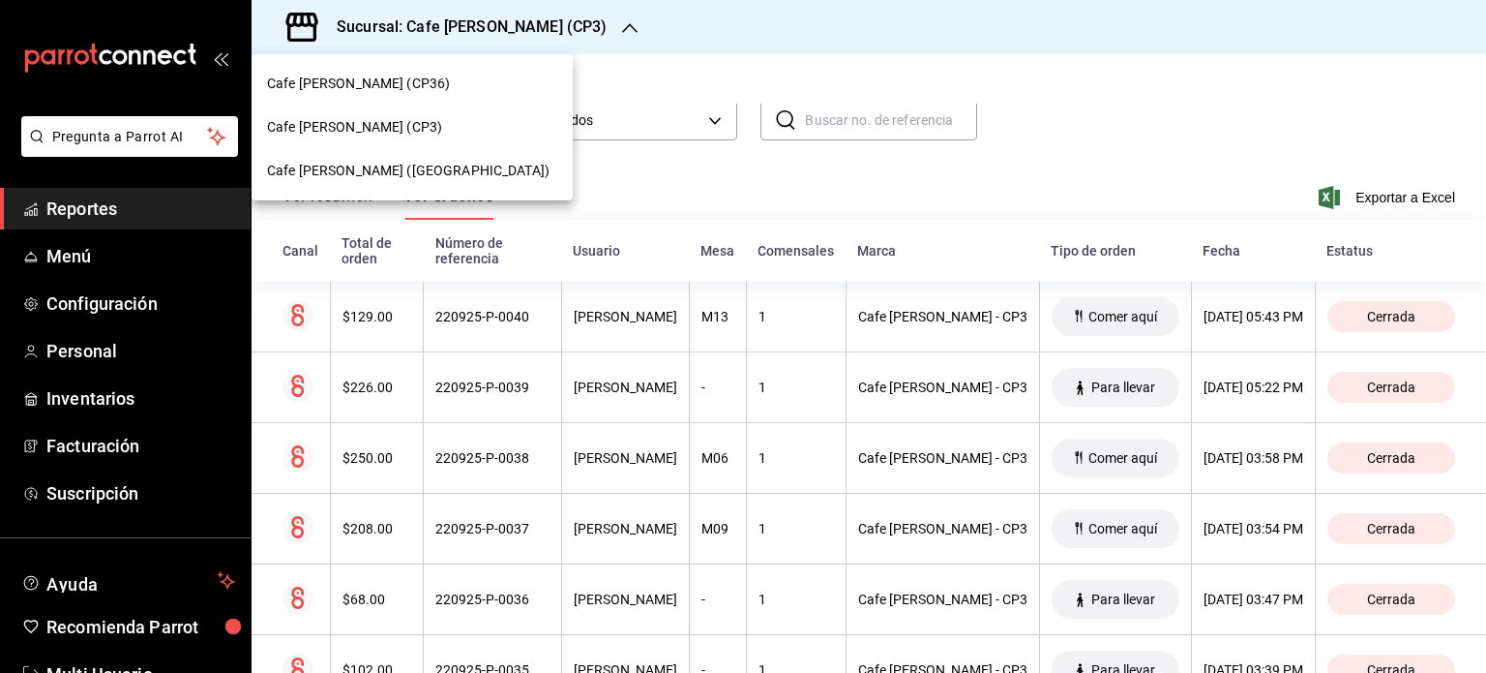
click at [370, 75] on span "Cafe [PERSON_NAME] (CP36)" at bounding box center [358, 84] width 183 height 20
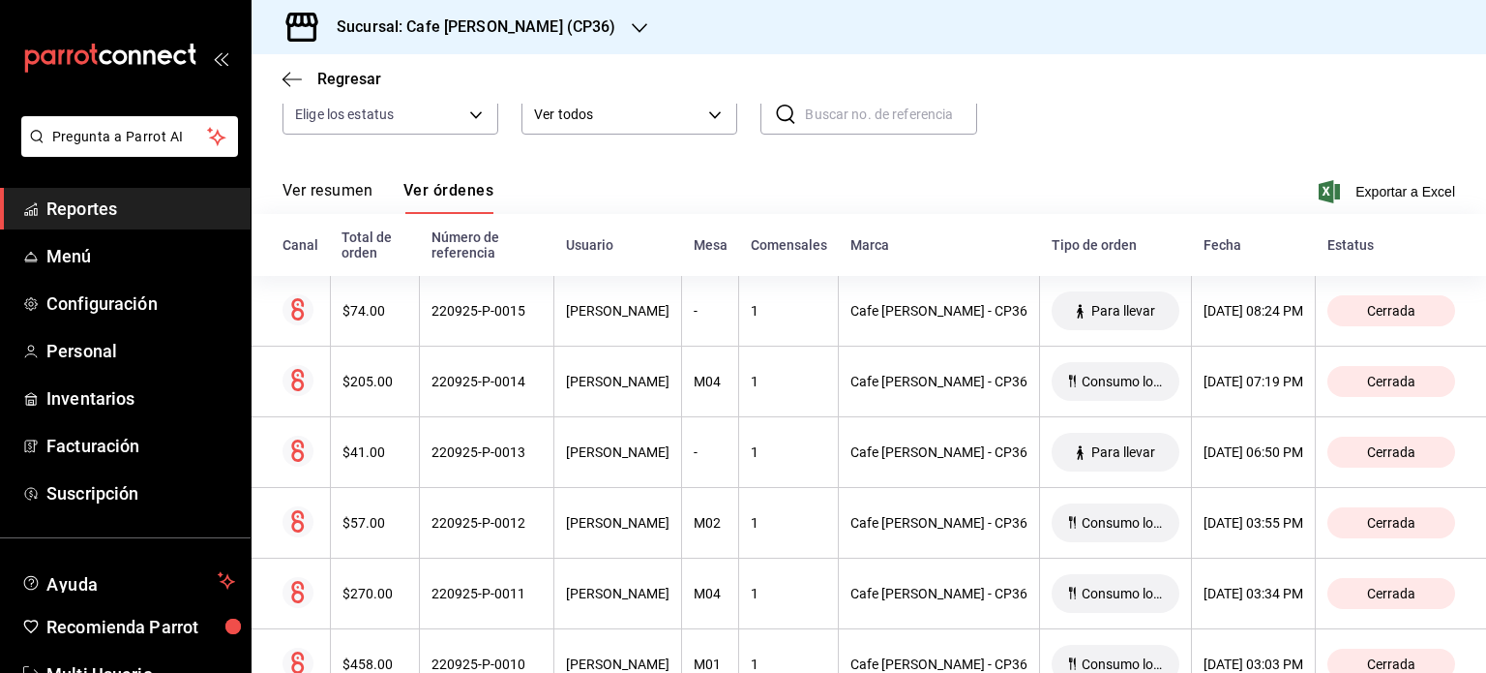
scroll to position [290, 0]
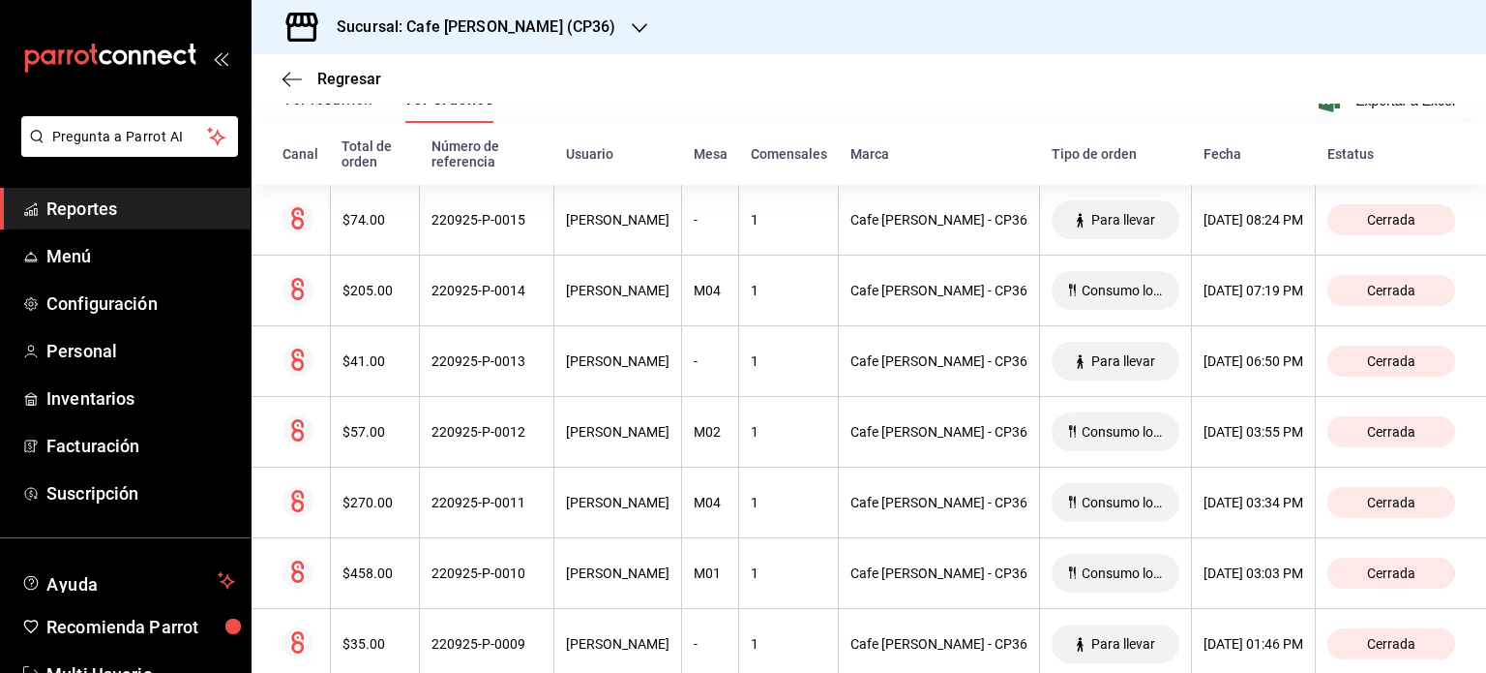
click at [464, 27] on h3 "Sucursal: Cafe [PERSON_NAME] (CP36)" at bounding box center [468, 26] width 295 height 23
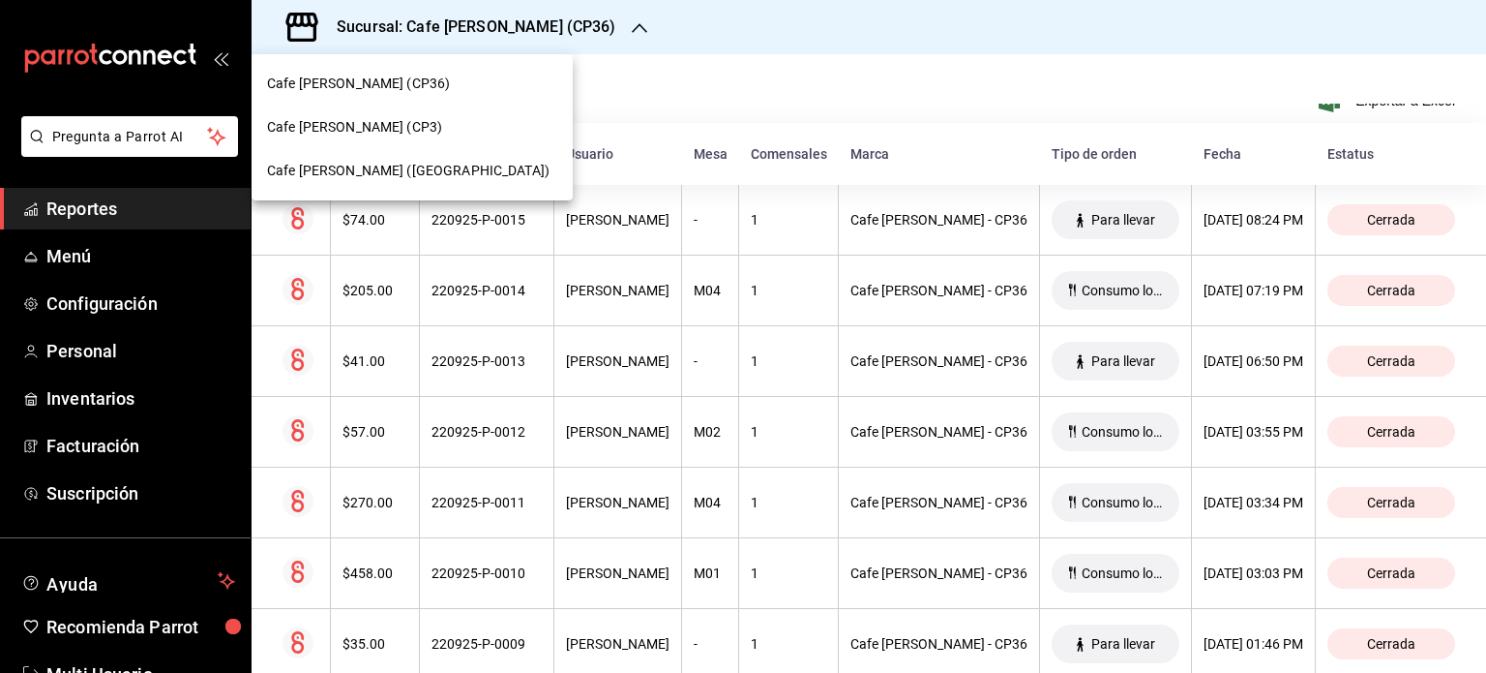
click at [403, 166] on span "Cafe [PERSON_NAME] ([GEOGRAPHIC_DATA])" at bounding box center [408, 171] width 283 height 20
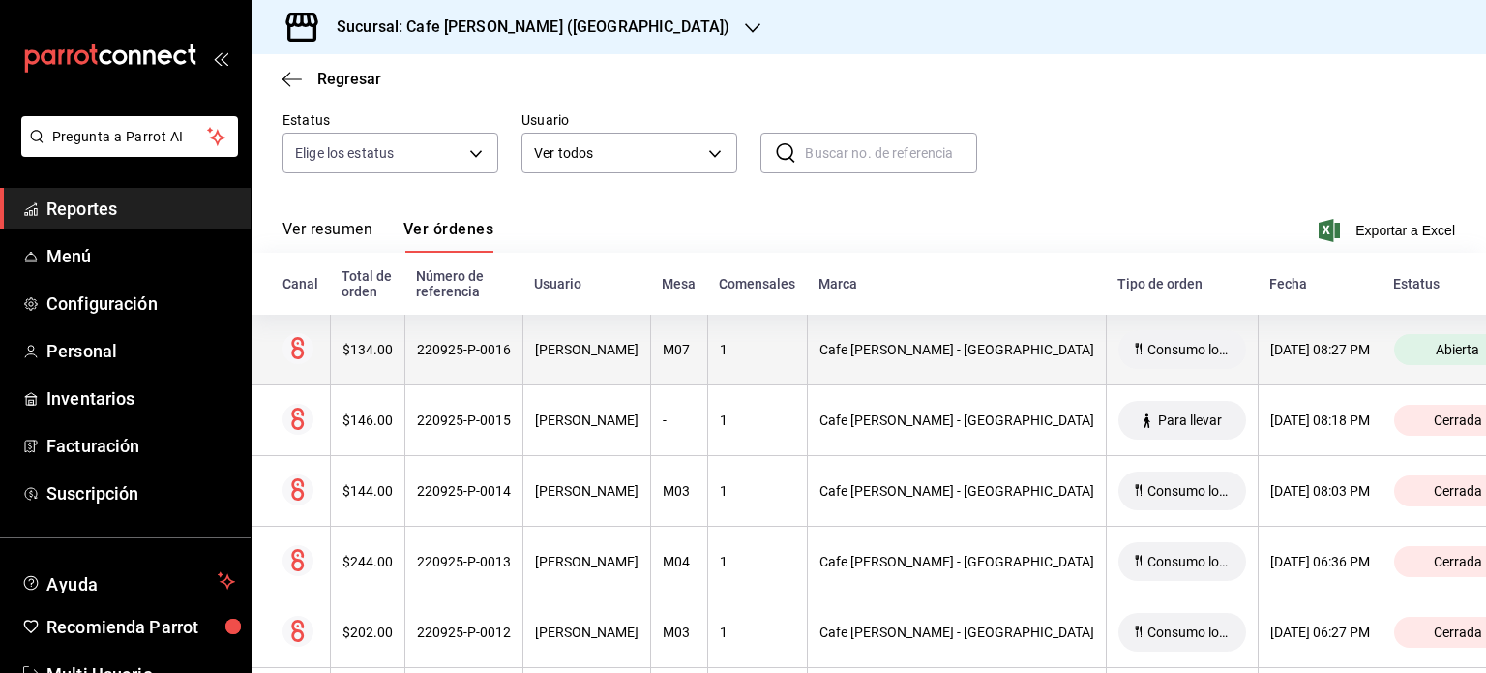
scroll to position [194, 0]
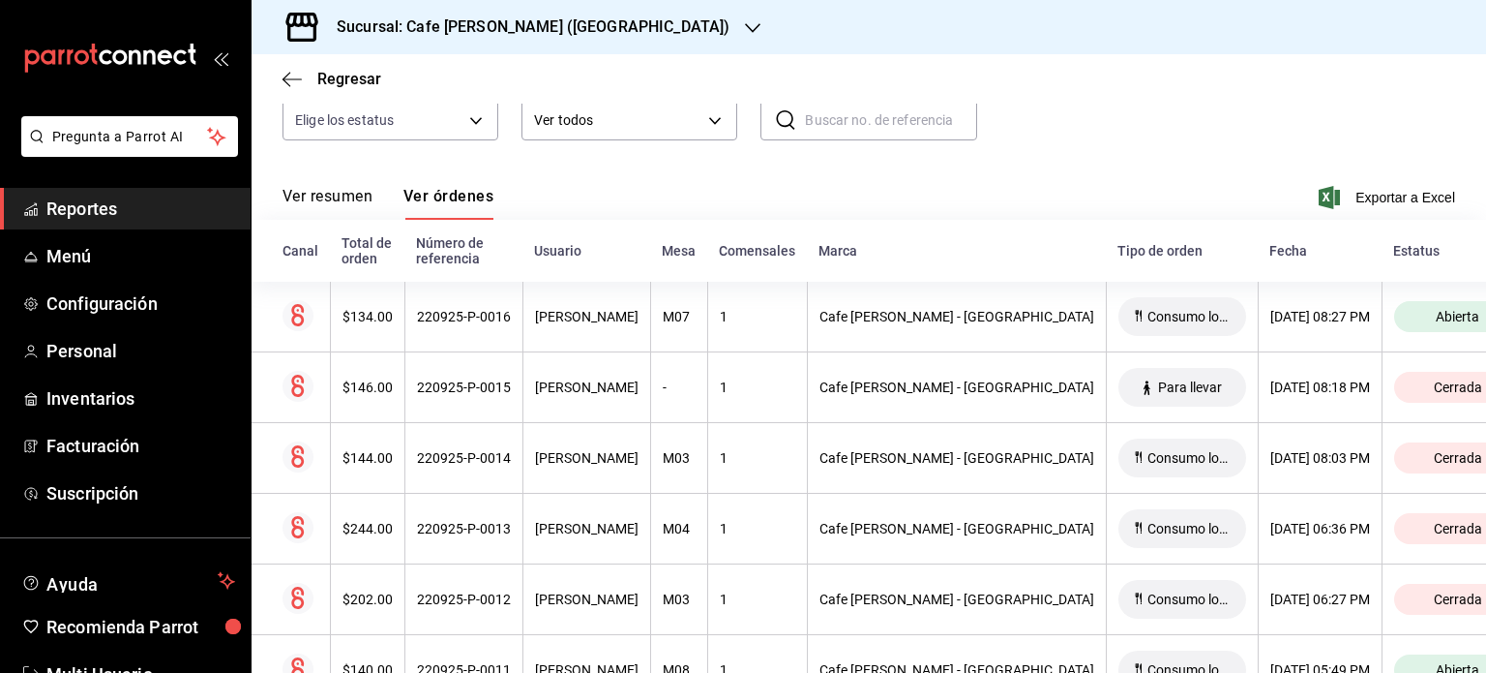
click at [586, 29] on h3 "Sucursal: Cafe [PERSON_NAME] ([GEOGRAPHIC_DATA])" at bounding box center [525, 26] width 408 height 23
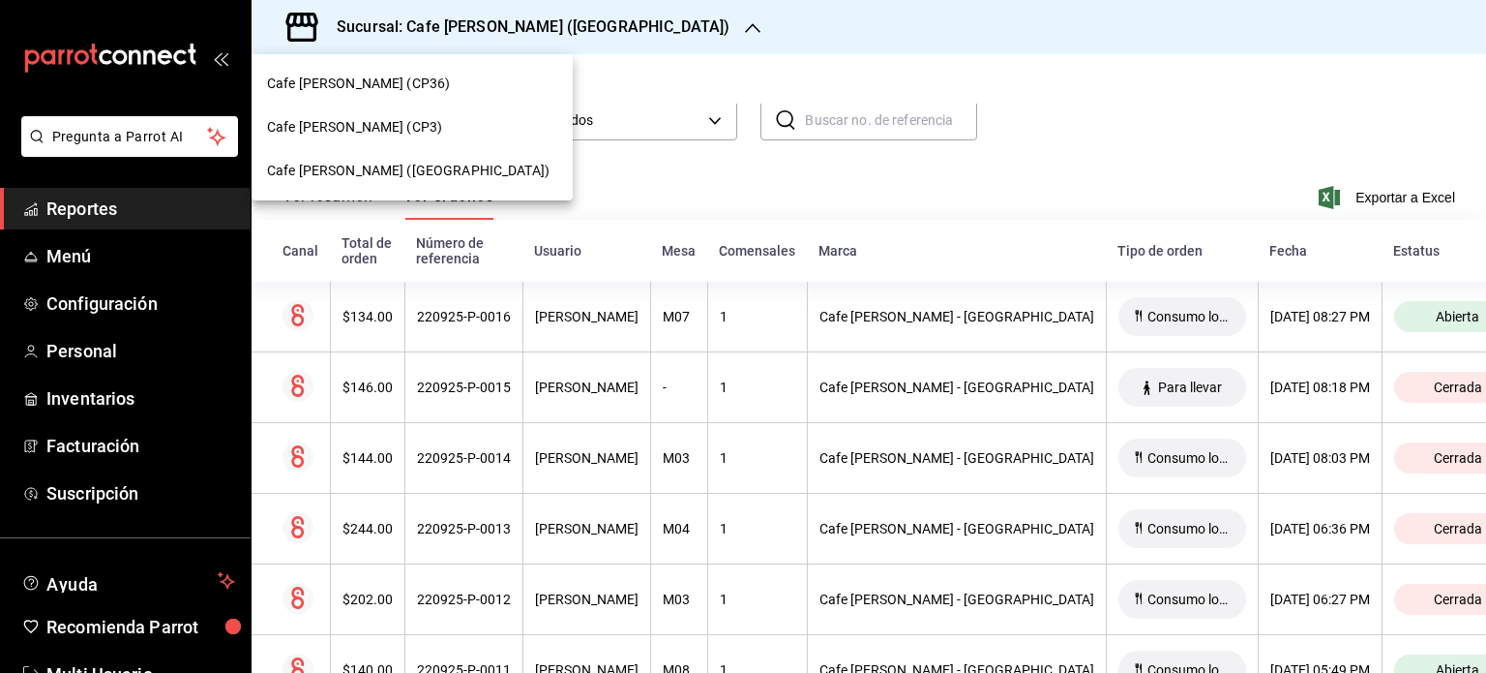
click at [1018, 150] on div at bounding box center [743, 336] width 1486 height 673
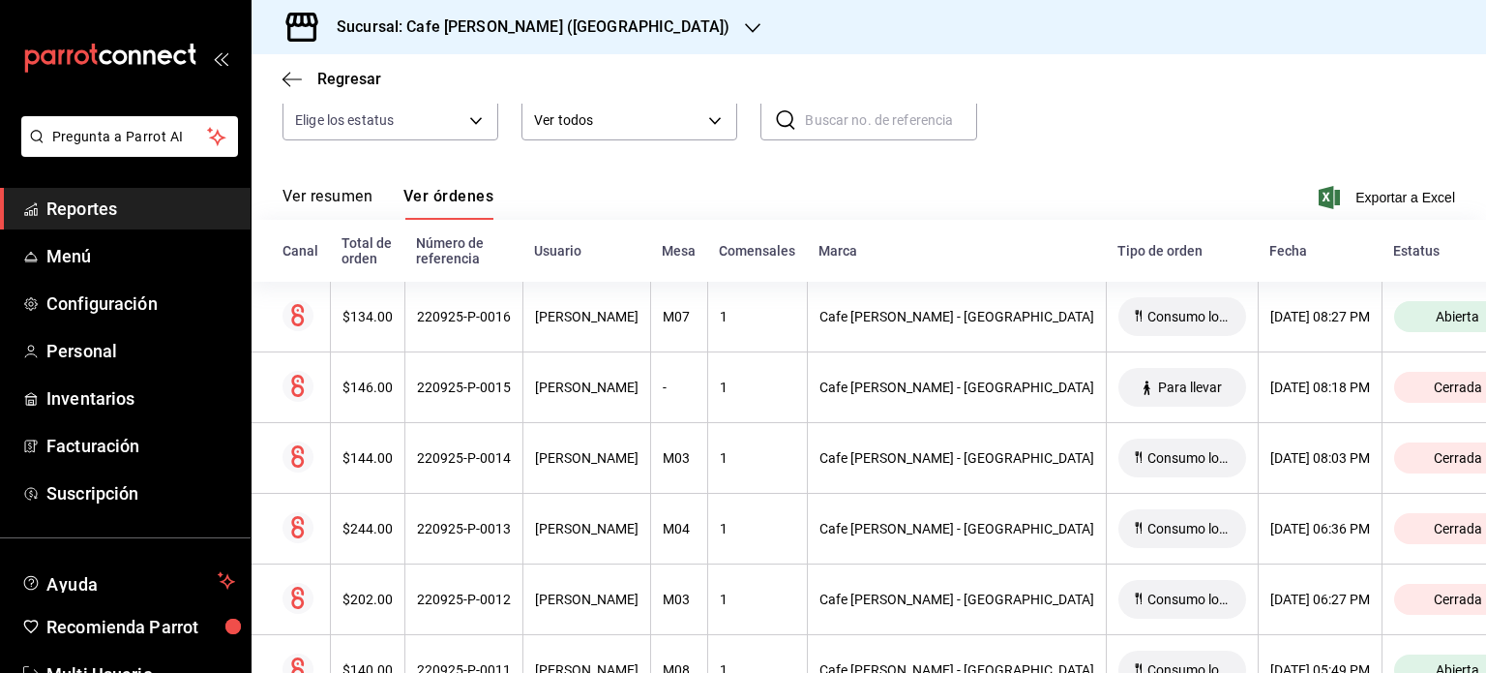
click at [461, 11] on div "Sucursal: Cafe [PERSON_NAME] ([GEOGRAPHIC_DATA])" at bounding box center [517, 27] width 501 height 54
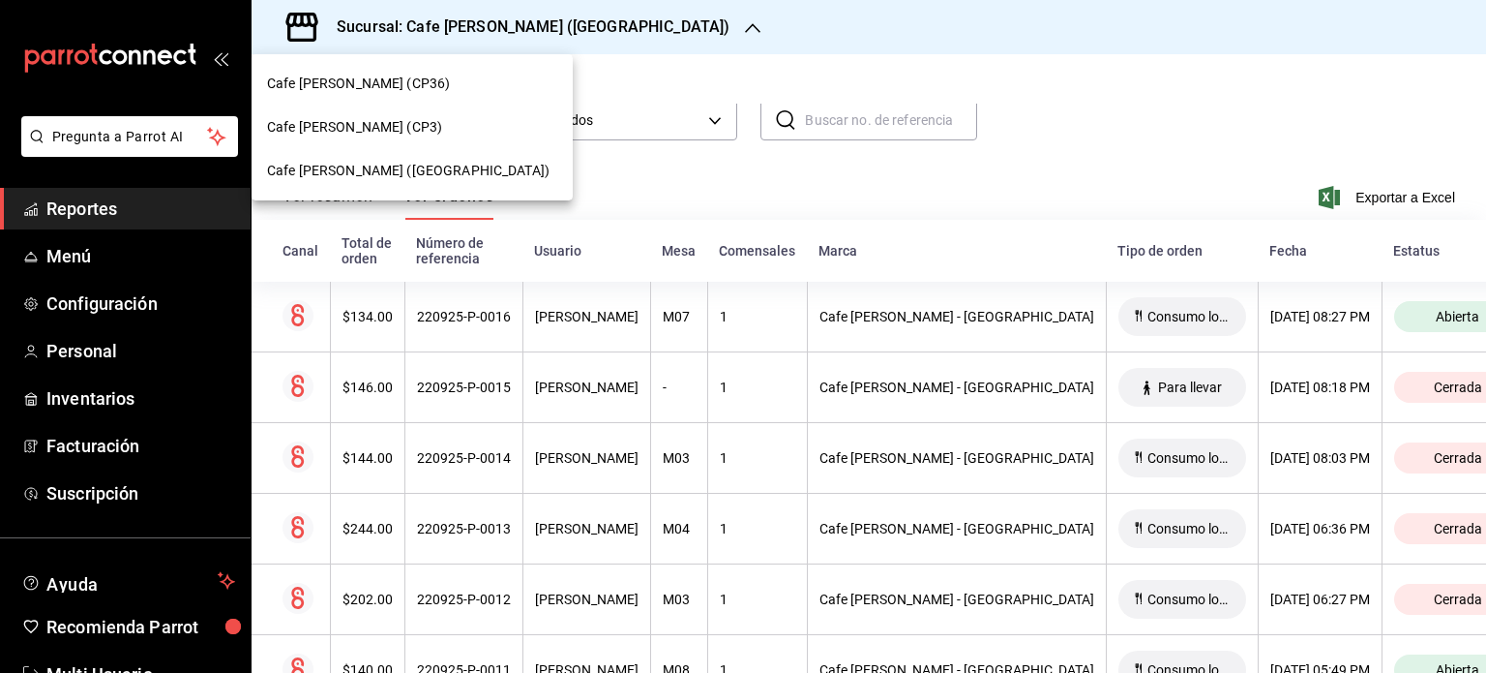
click at [1072, 161] on div at bounding box center [743, 336] width 1486 height 673
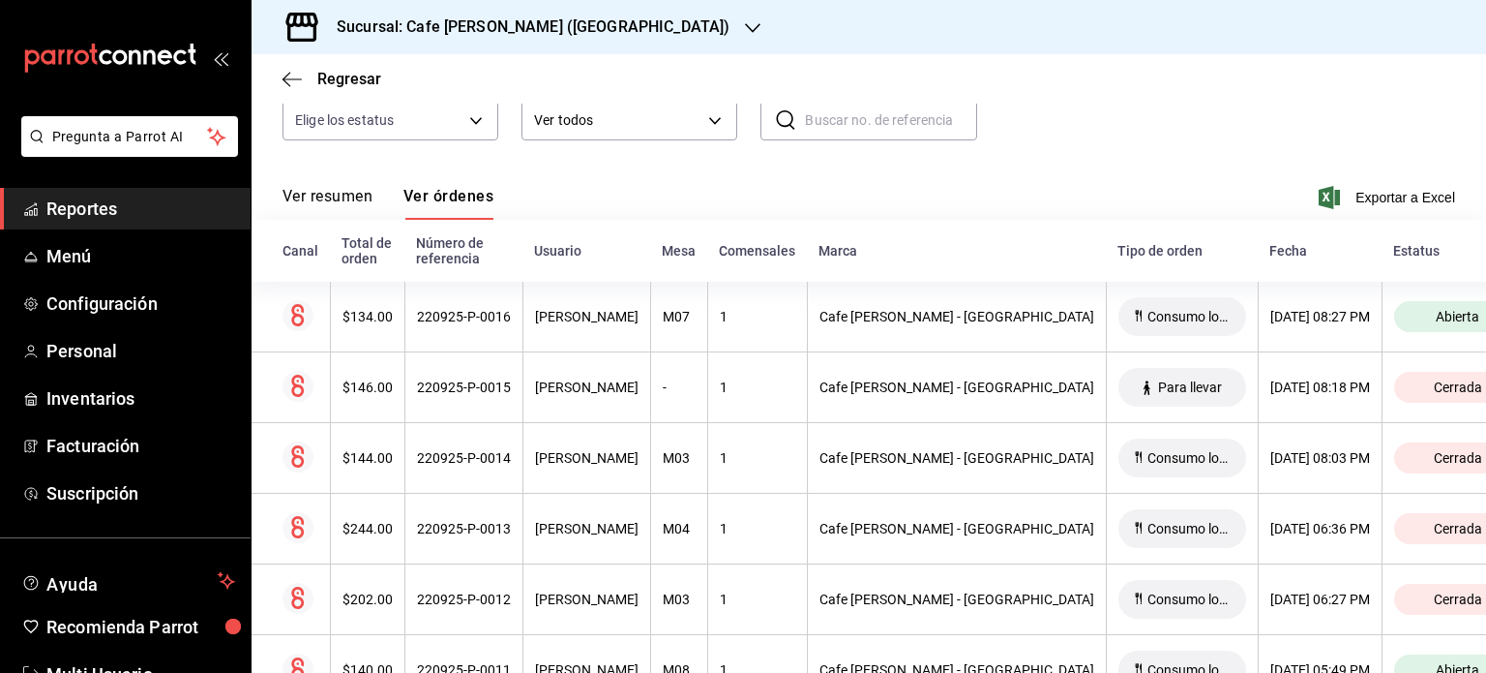
click at [337, 195] on button "Ver resumen" at bounding box center [328, 203] width 90 height 33
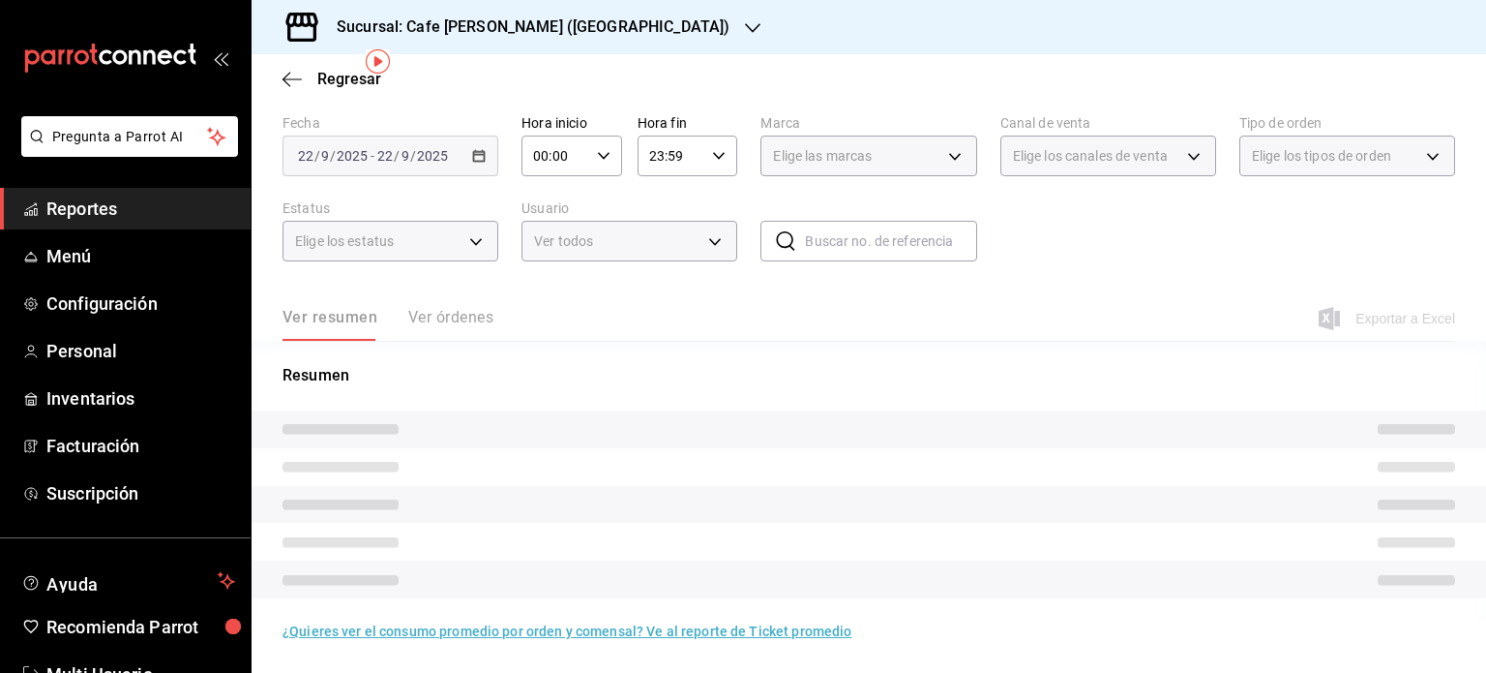
scroll to position [87, 0]
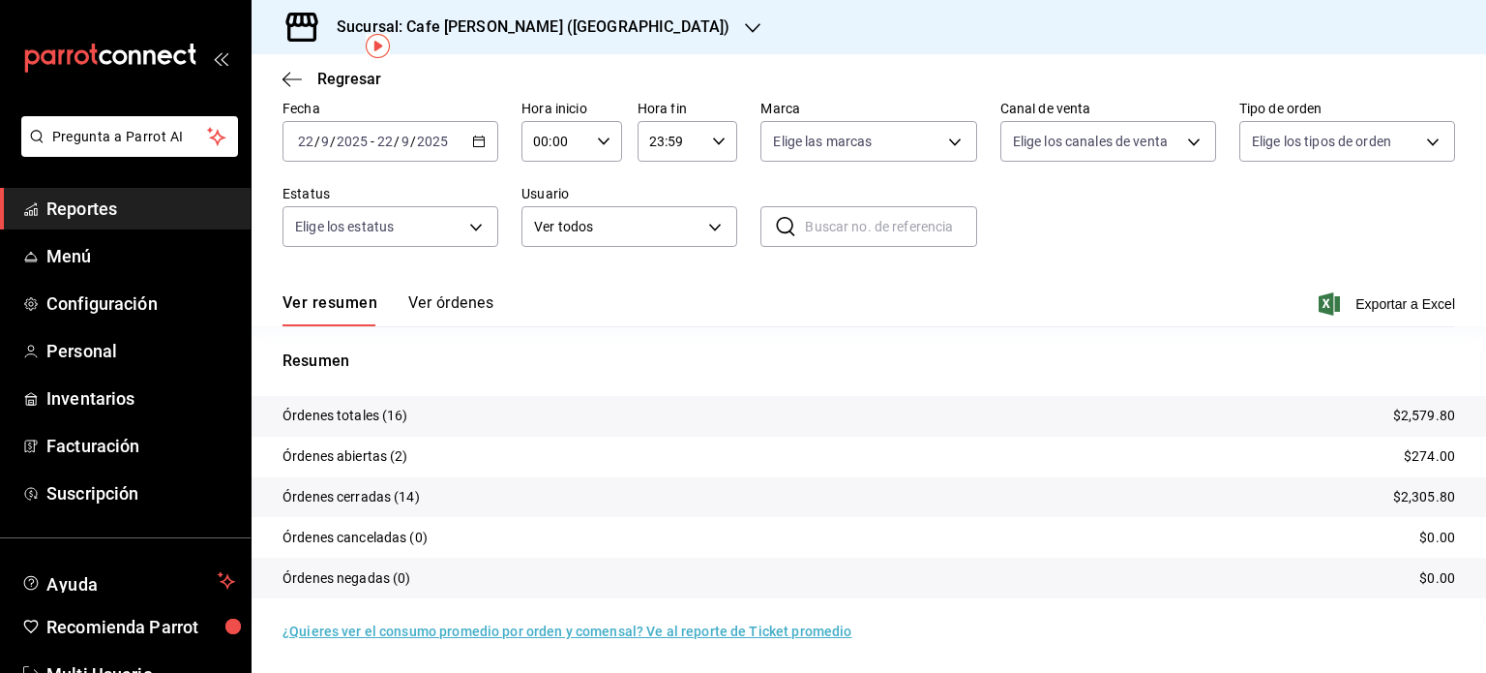
click at [445, 301] on button "Ver órdenes" at bounding box center [450, 309] width 85 height 33
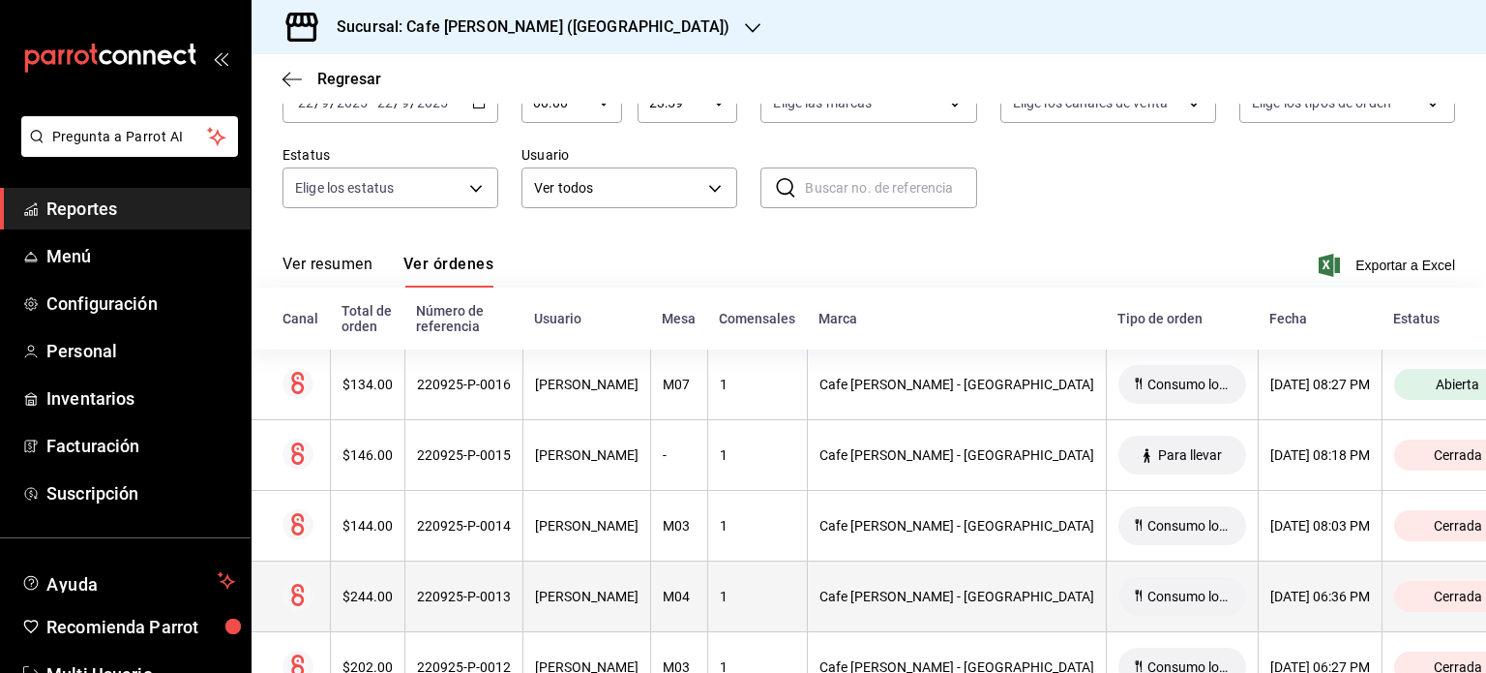
scroll to position [97, 0]
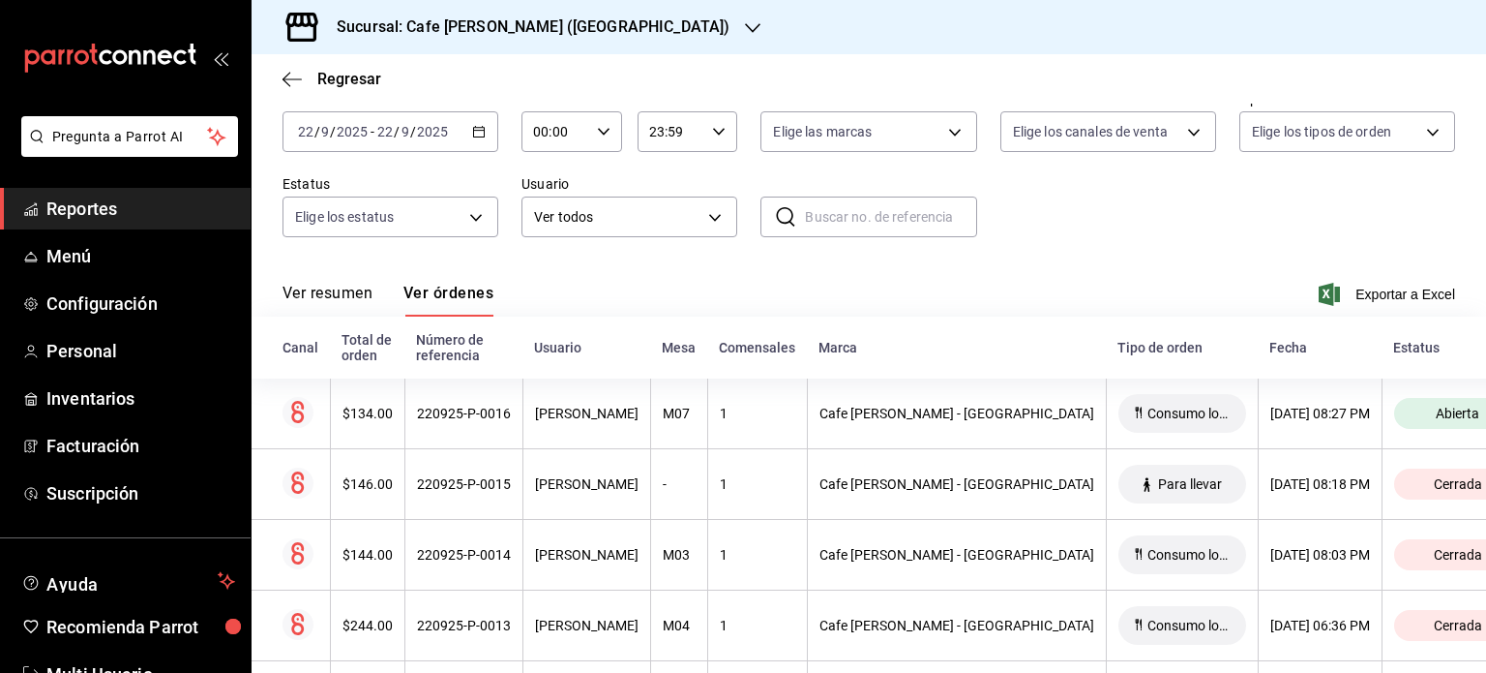
click at [337, 293] on button "Ver resumen" at bounding box center [328, 300] width 90 height 33
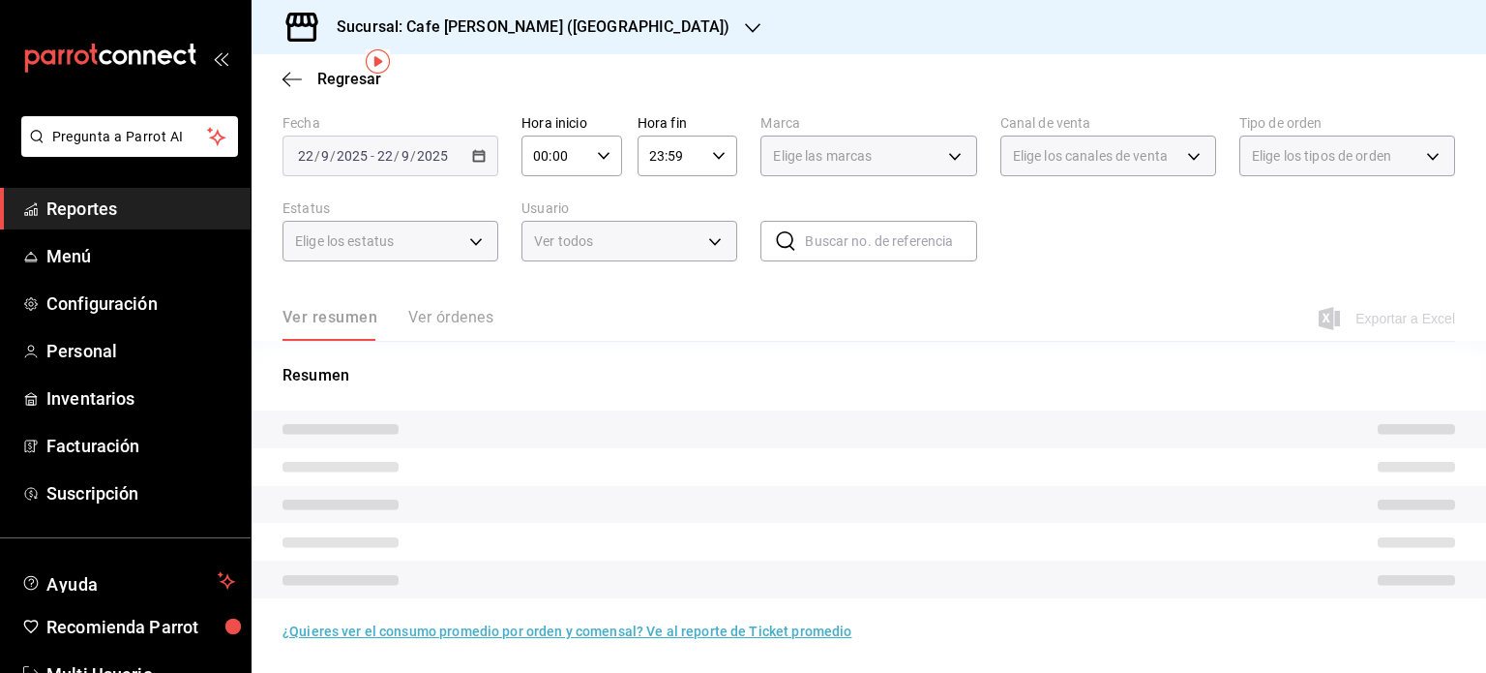
scroll to position [87, 0]
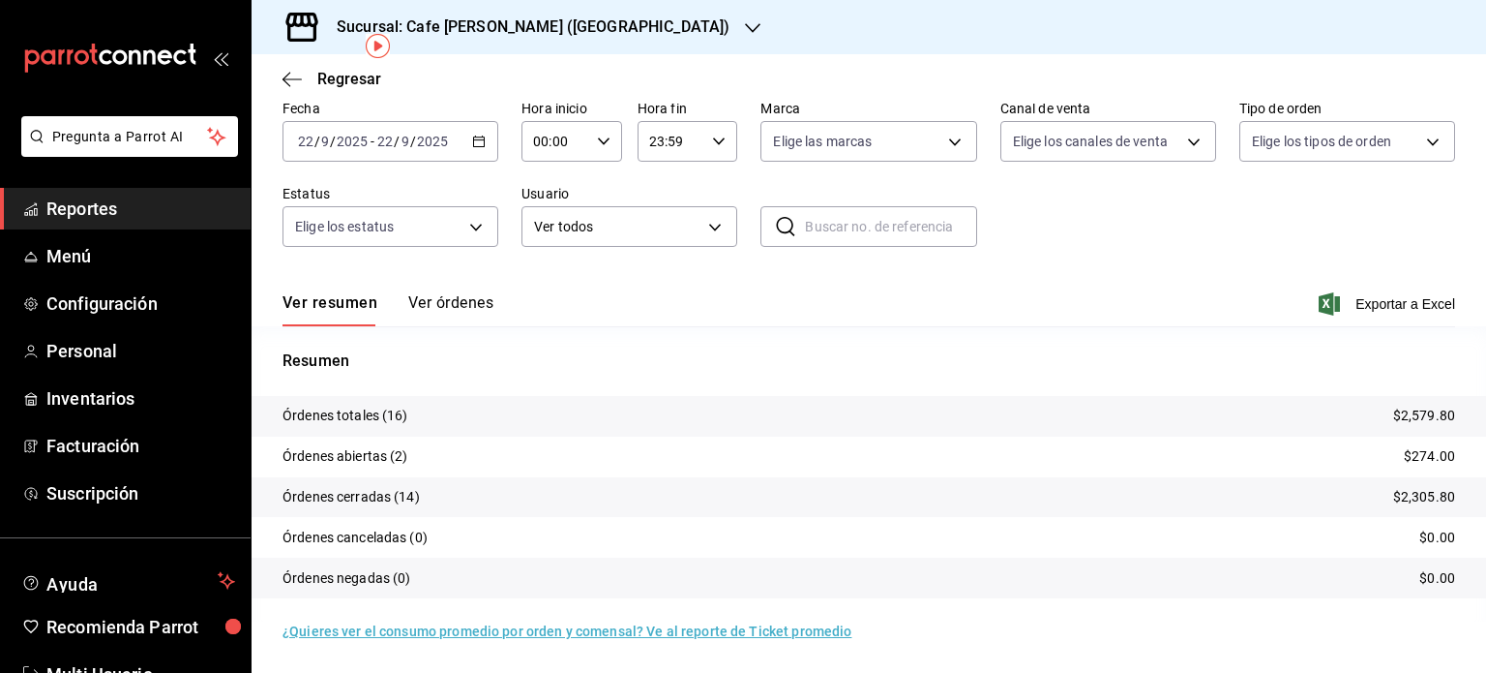
click at [442, 307] on button "Ver órdenes" at bounding box center [450, 309] width 85 height 33
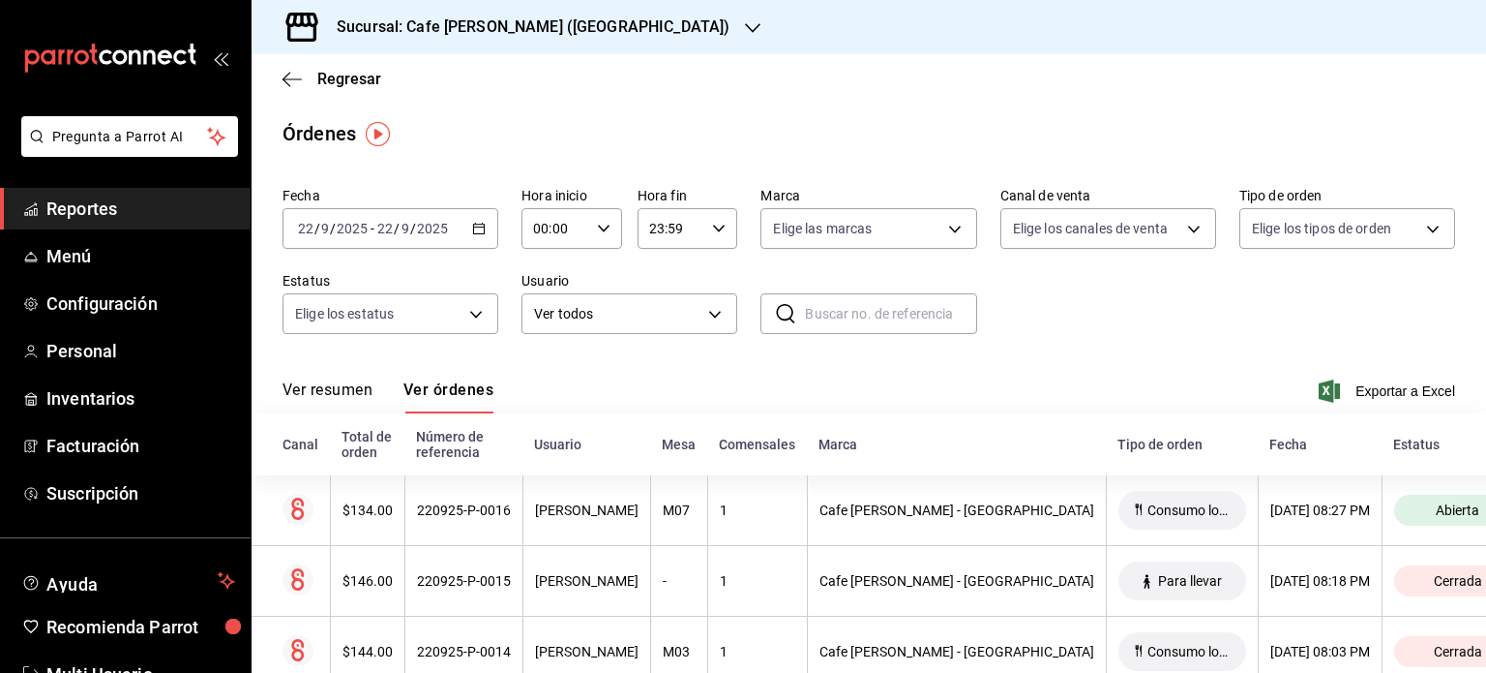
click at [343, 393] on button "Ver resumen" at bounding box center [328, 396] width 90 height 33
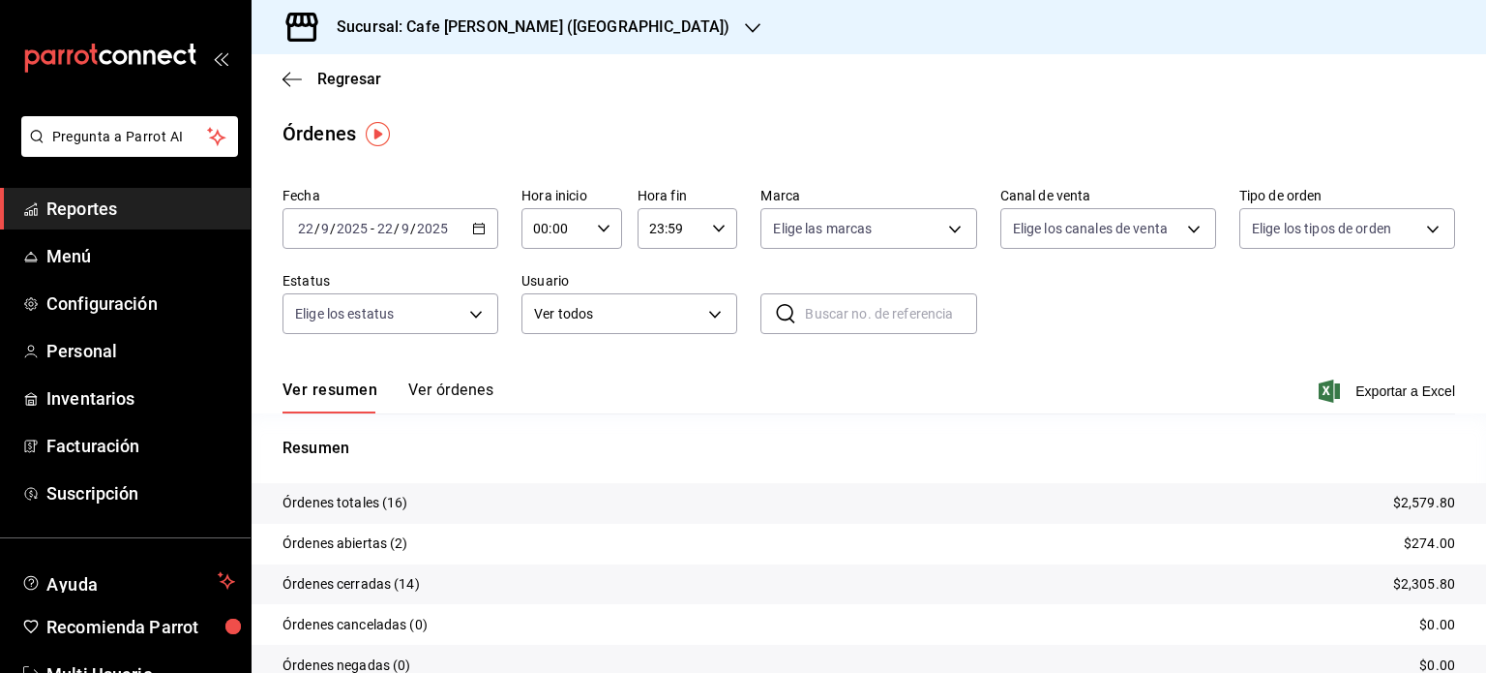
click at [554, 22] on h3 "Sucursal: Cafe [PERSON_NAME] ([GEOGRAPHIC_DATA])" at bounding box center [525, 26] width 408 height 23
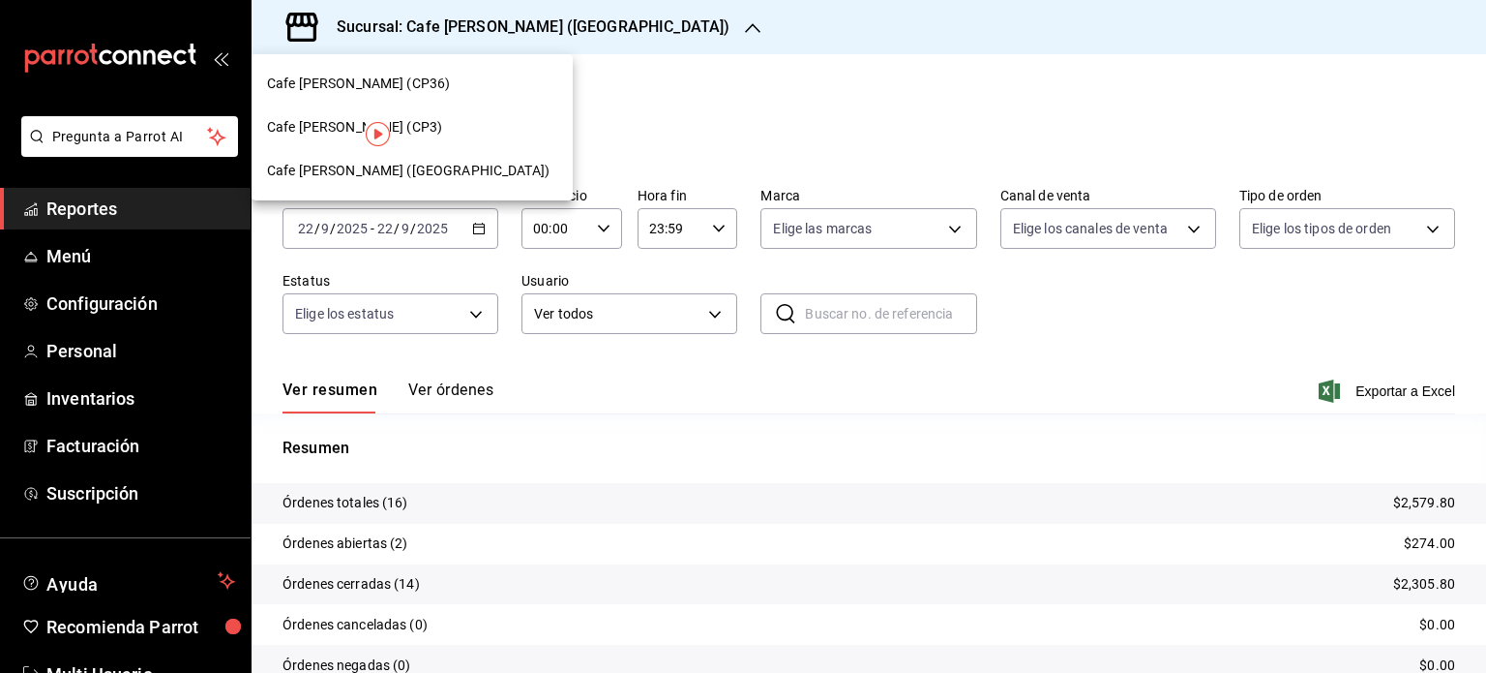
click at [452, 389] on div at bounding box center [743, 336] width 1486 height 673
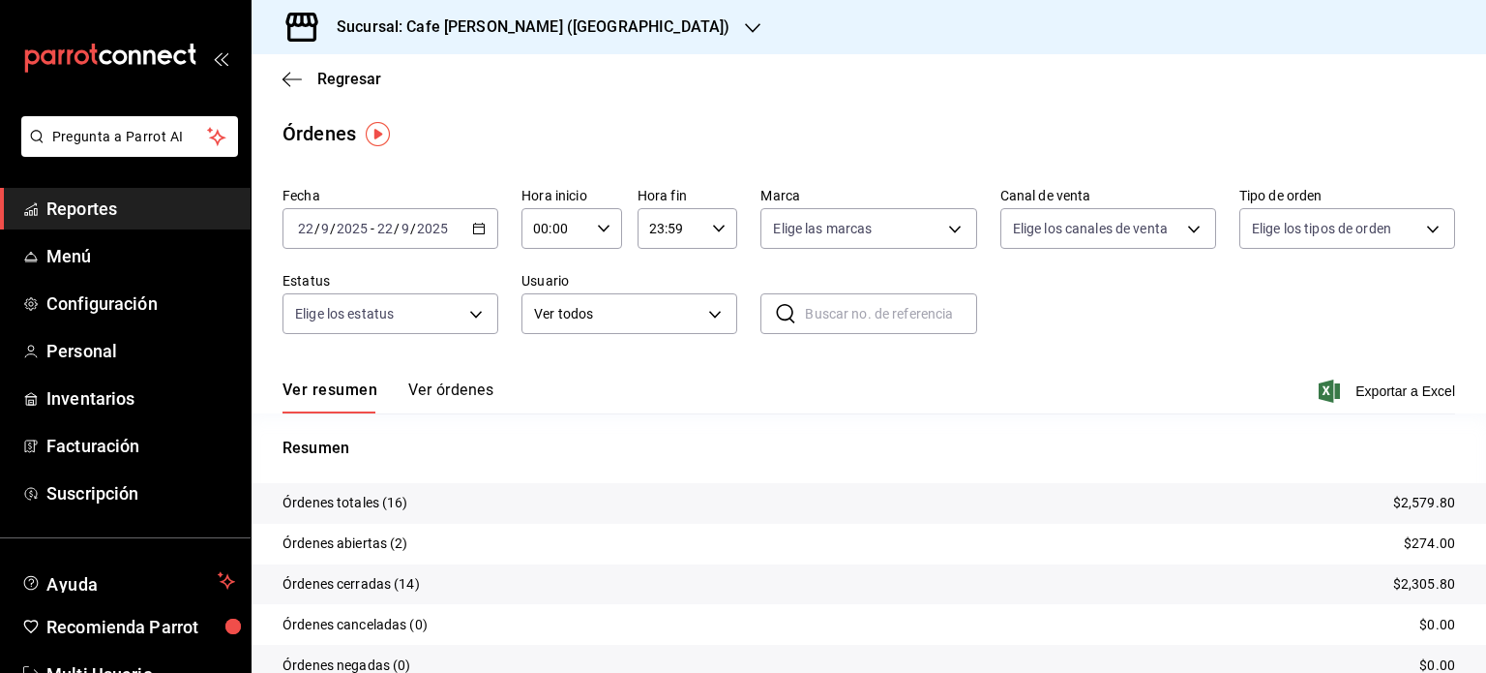
click at [452, 389] on button "Ver órdenes" at bounding box center [450, 396] width 85 height 33
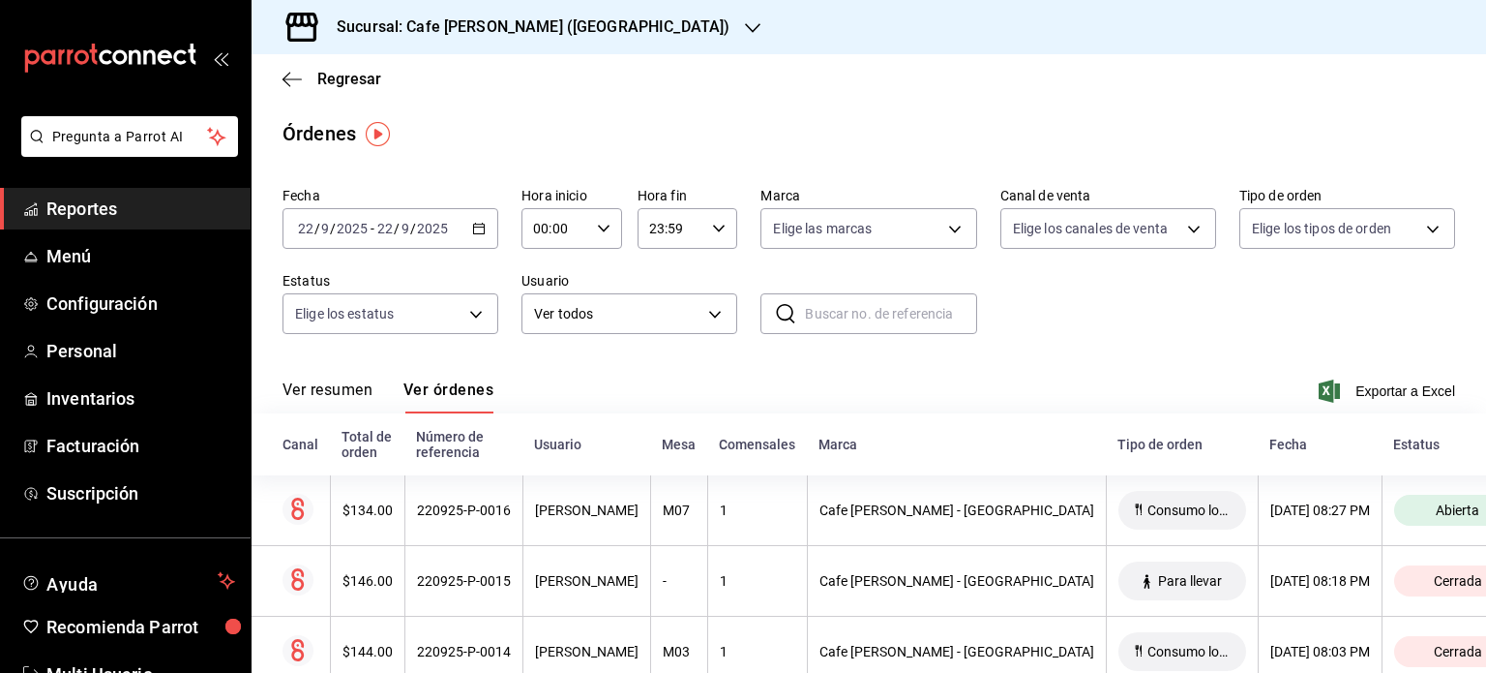
click at [332, 383] on button "Ver resumen" at bounding box center [328, 396] width 90 height 33
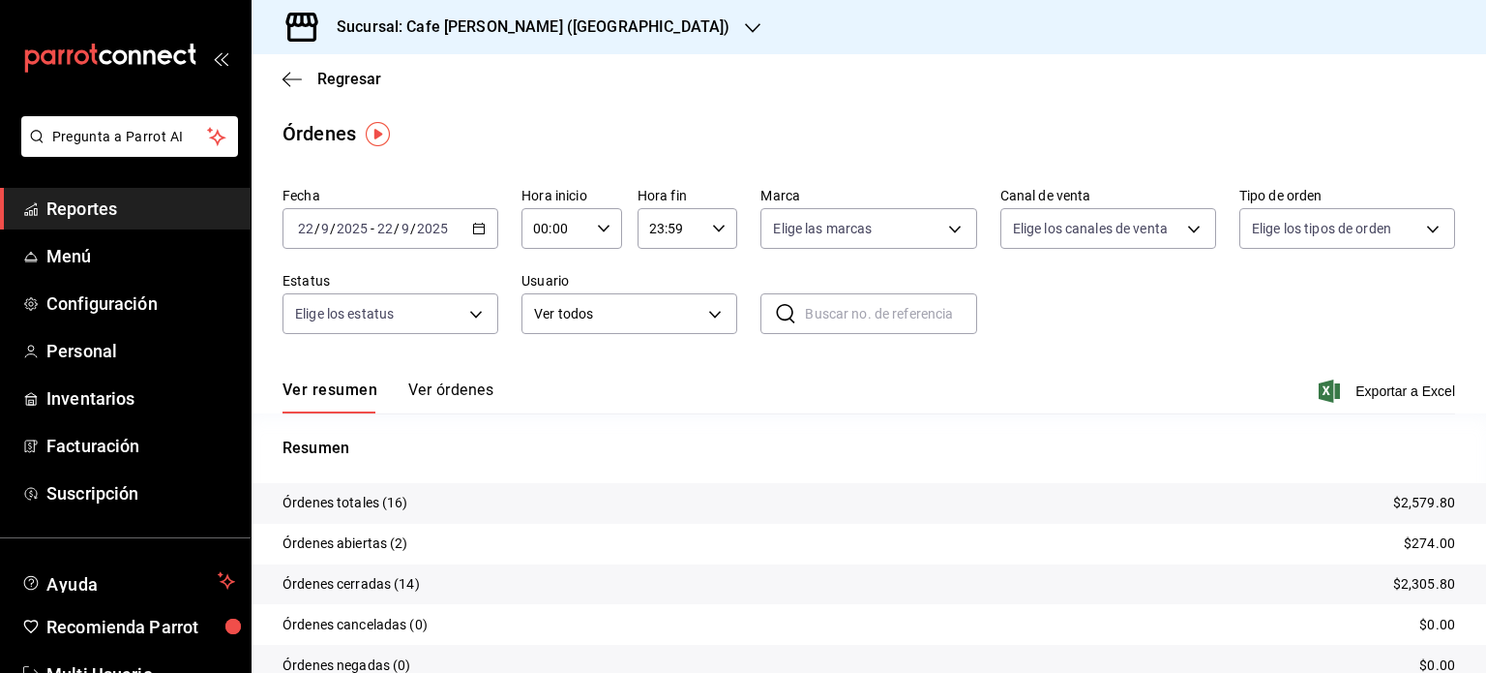
click at [460, 386] on button "Ver órdenes" at bounding box center [450, 396] width 85 height 33
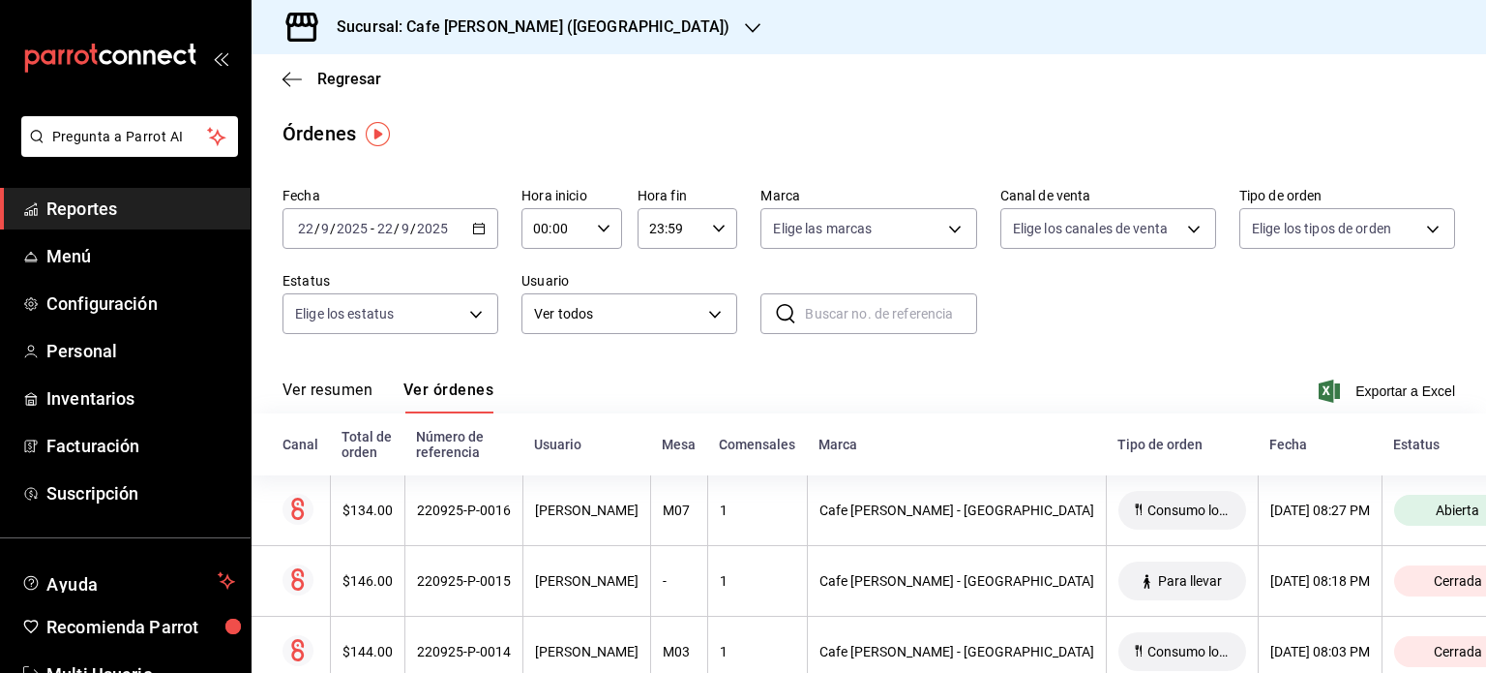
click at [306, 382] on button "Ver resumen" at bounding box center [328, 396] width 90 height 33
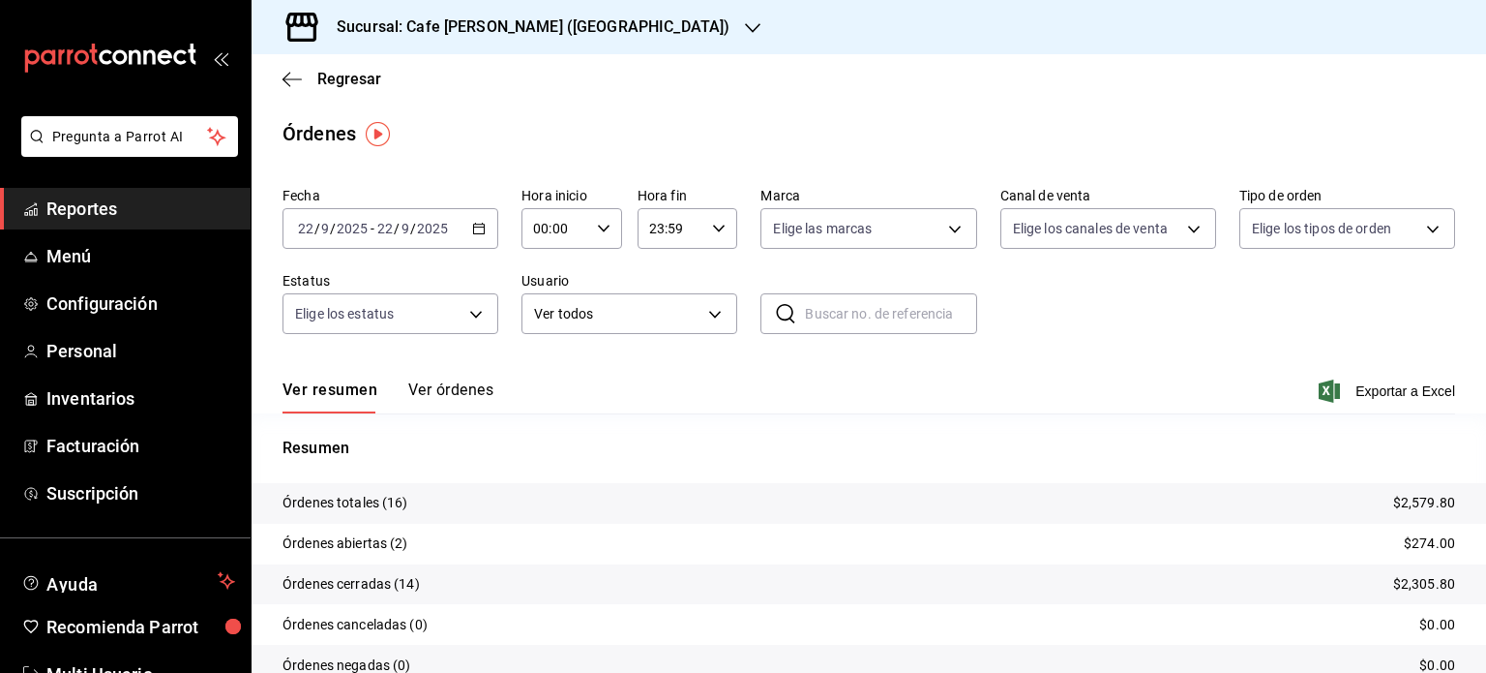
click at [454, 387] on button "Ver órdenes" at bounding box center [450, 396] width 85 height 33
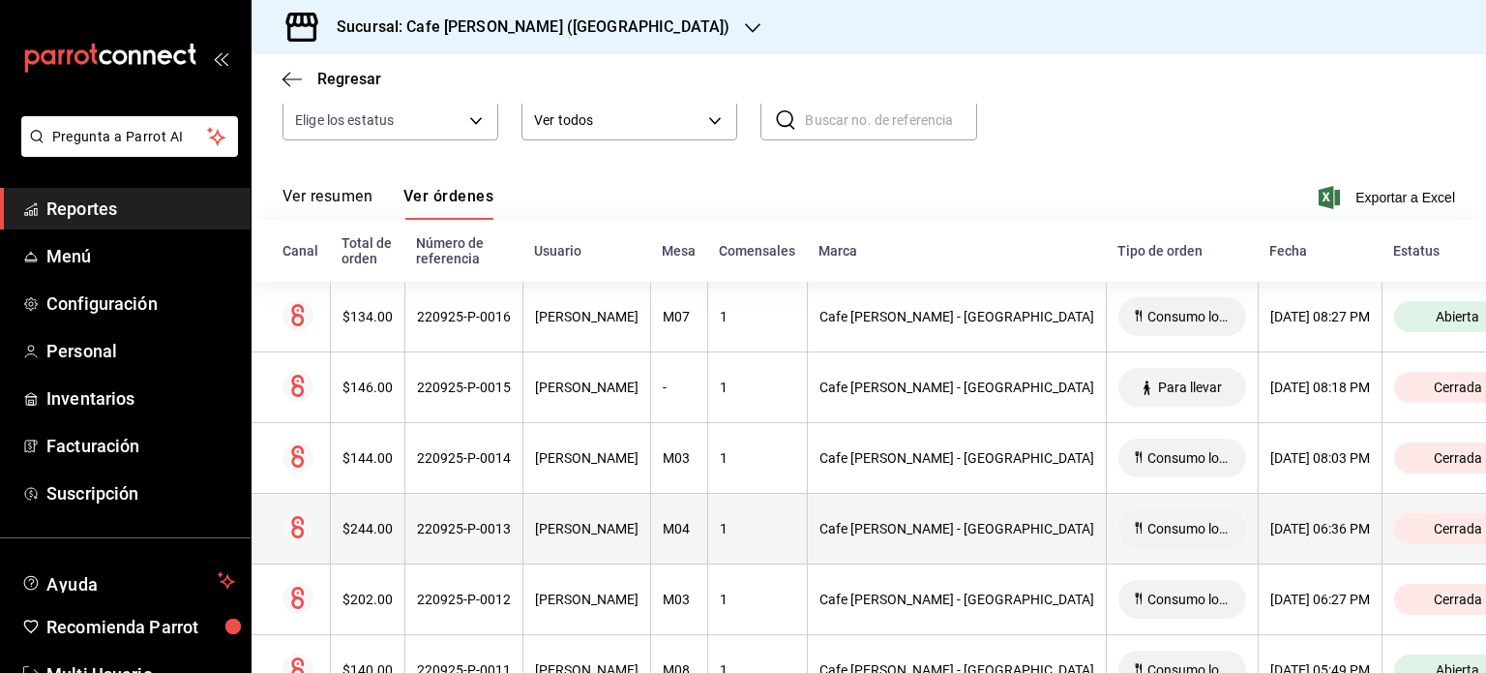
scroll to position [290, 0]
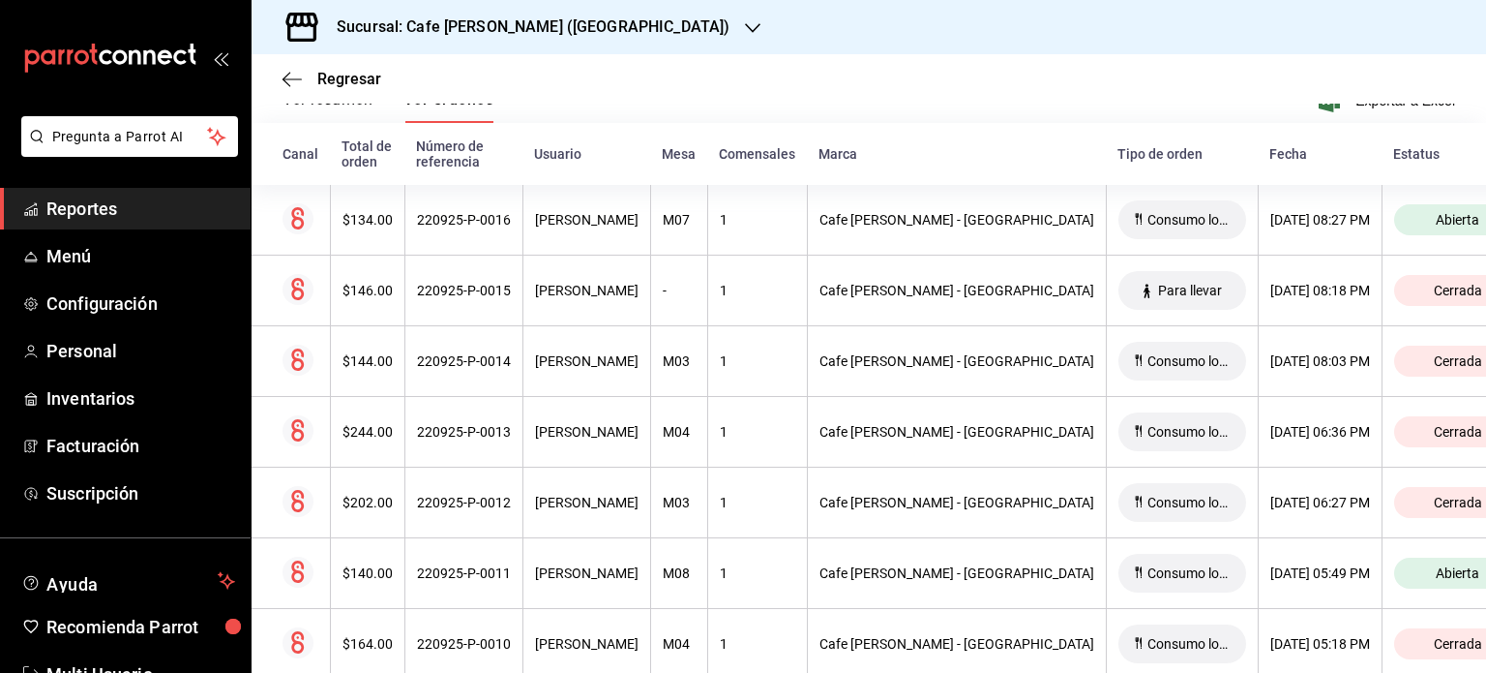
click at [574, 22] on h3 "Sucursal: Cafe [PERSON_NAME] ([GEOGRAPHIC_DATA])" at bounding box center [525, 26] width 408 height 23
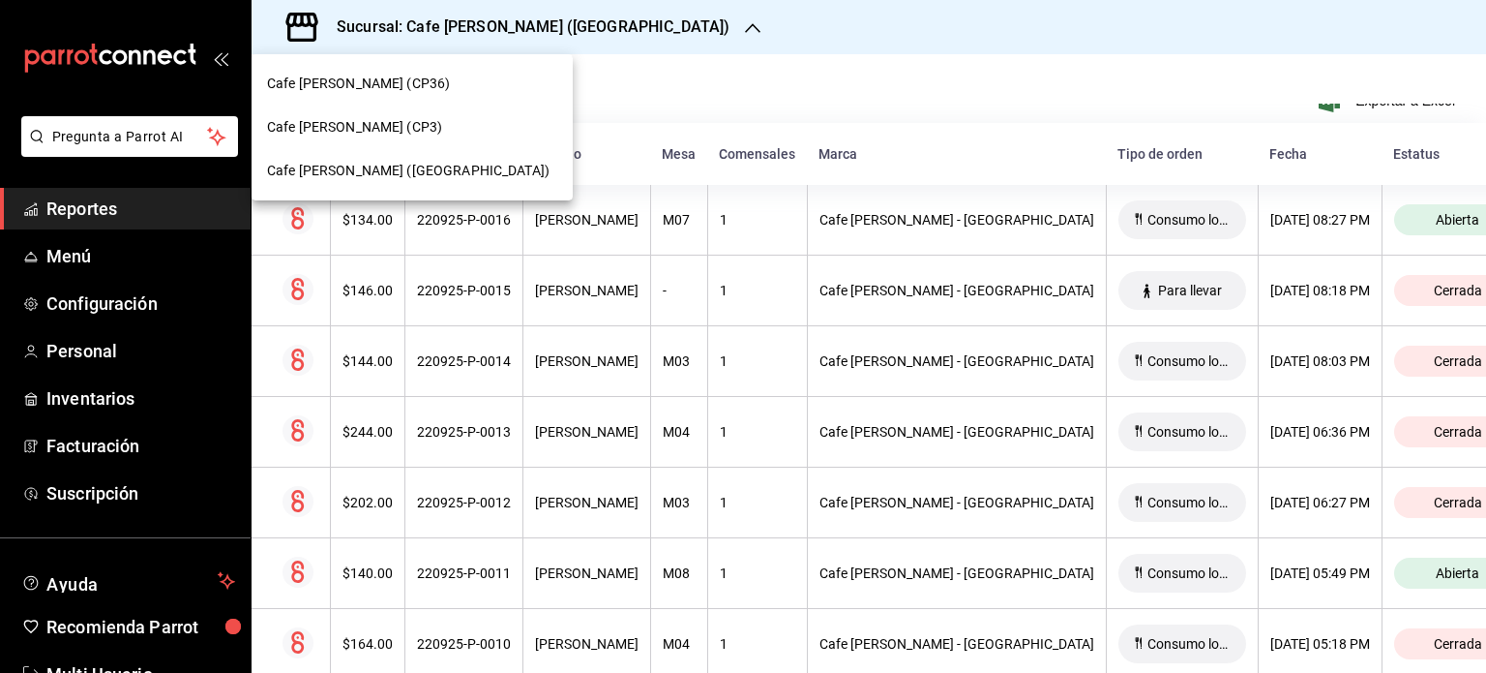
click at [728, 106] on div at bounding box center [743, 336] width 1486 height 673
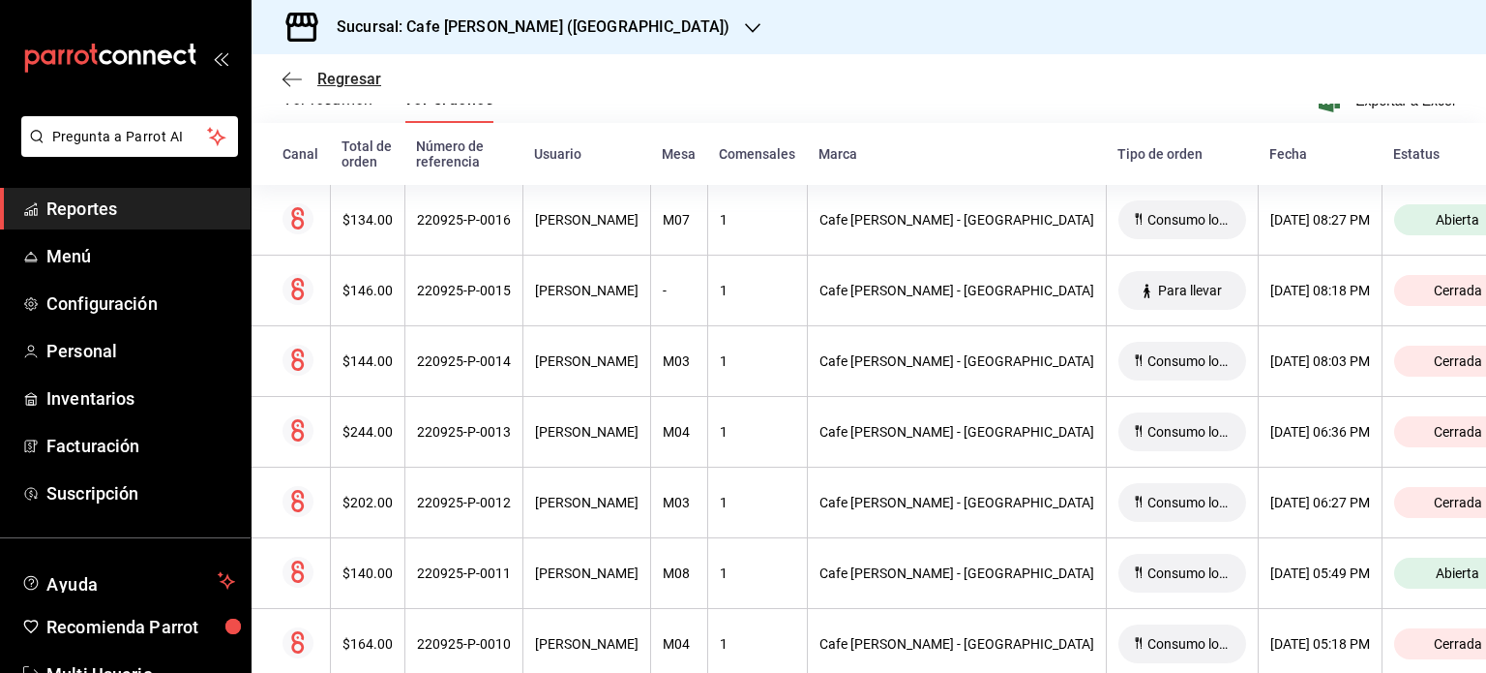
click at [302, 78] on span "Regresar" at bounding box center [332, 79] width 99 height 18
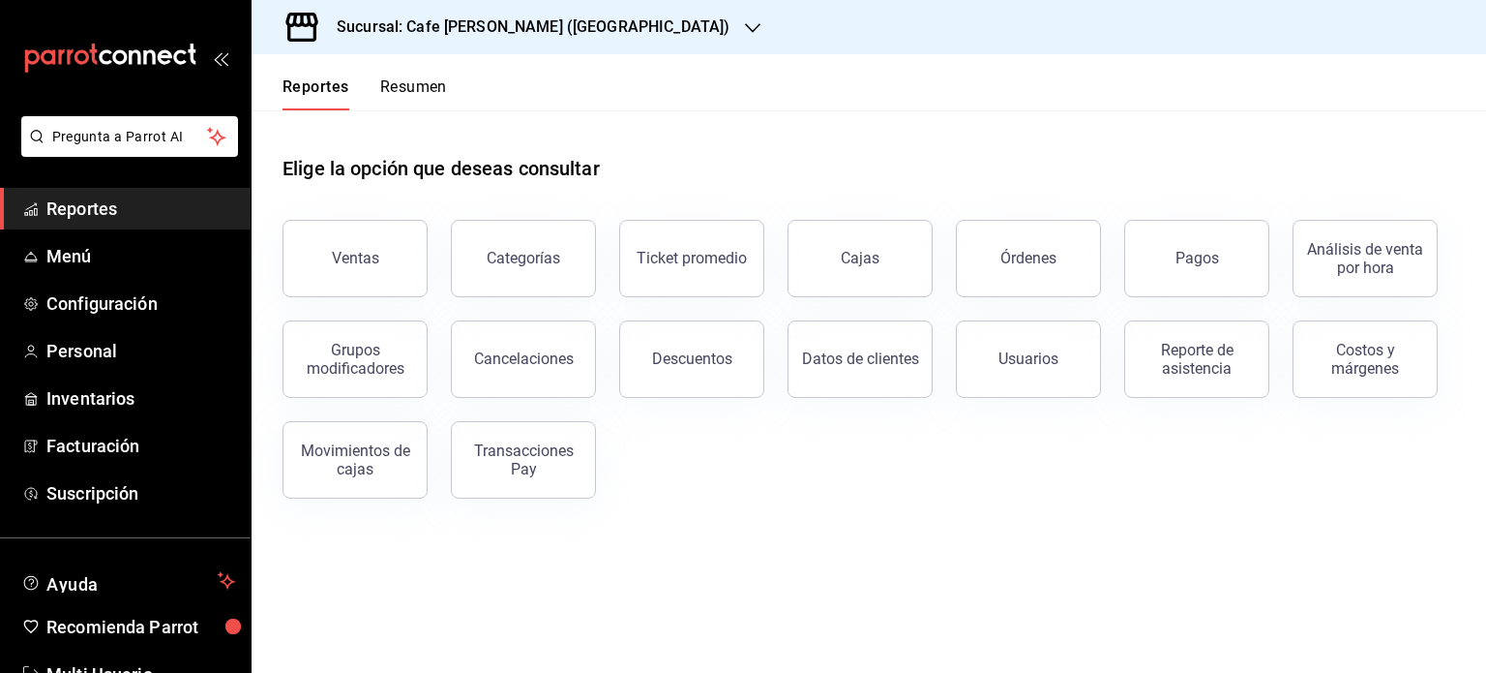
click at [497, 26] on h3 "Sucursal: Cafe [PERSON_NAME] ([GEOGRAPHIC_DATA])" at bounding box center [525, 26] width 408 height 23
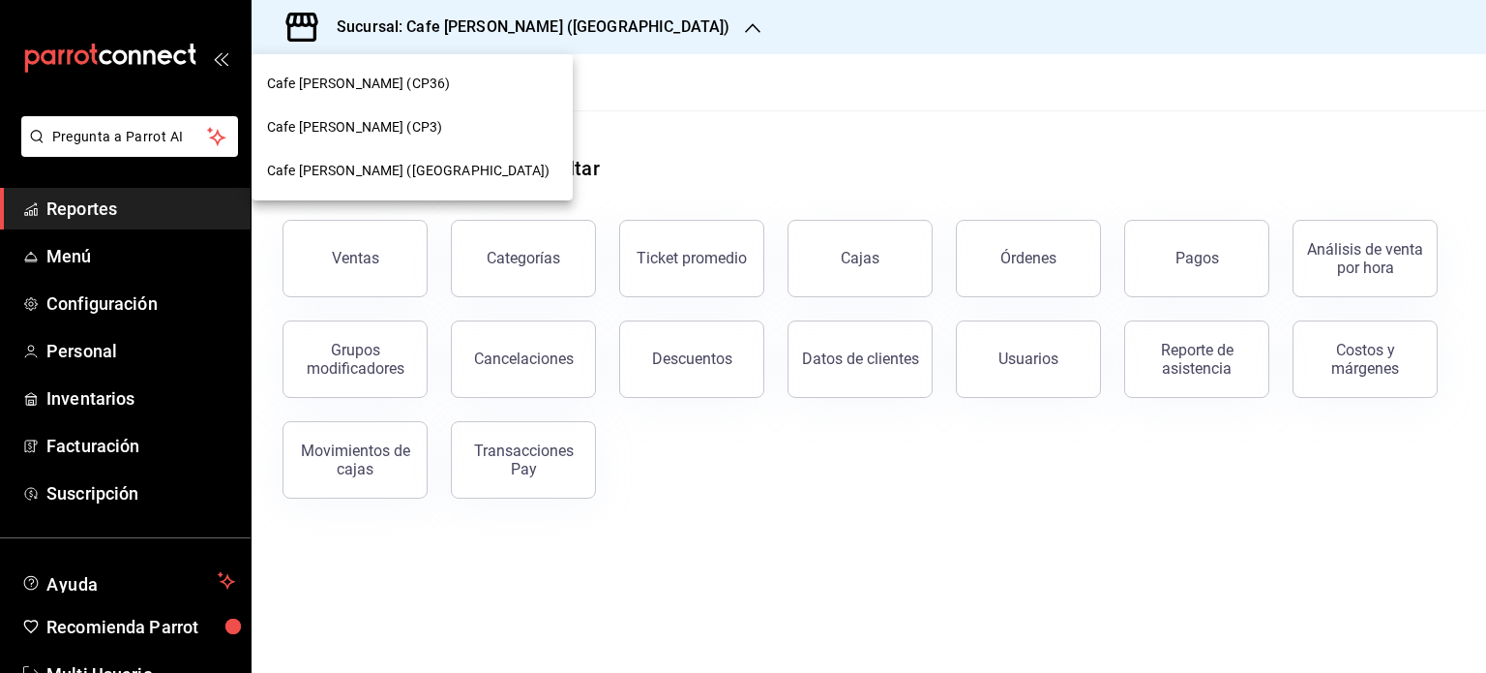
click at [389, 81] on span "Cafe [PERSON_NAME] (CP36)" at bounding box center [358, 84] width 183 height 20
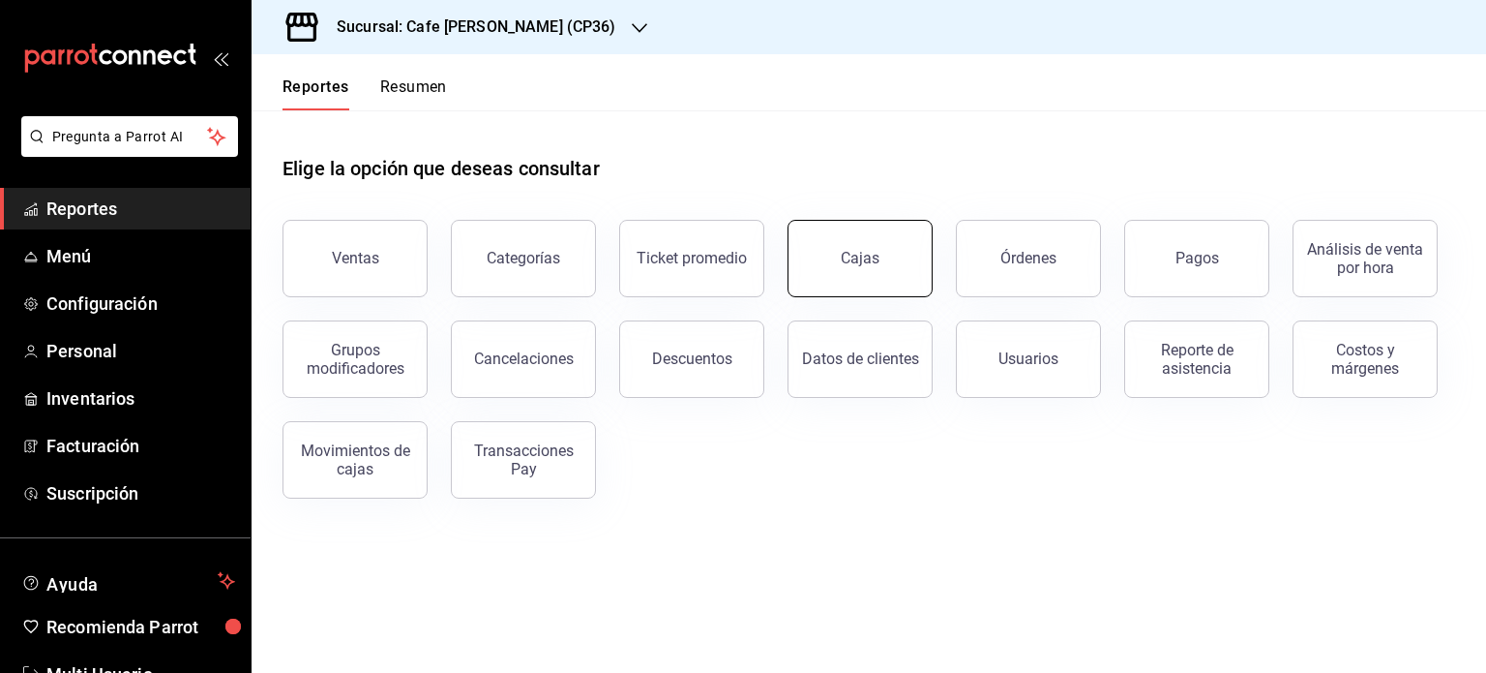
click at [880, 272] on link "Cajas" at bounding box center [860, 258] width 145 height 77
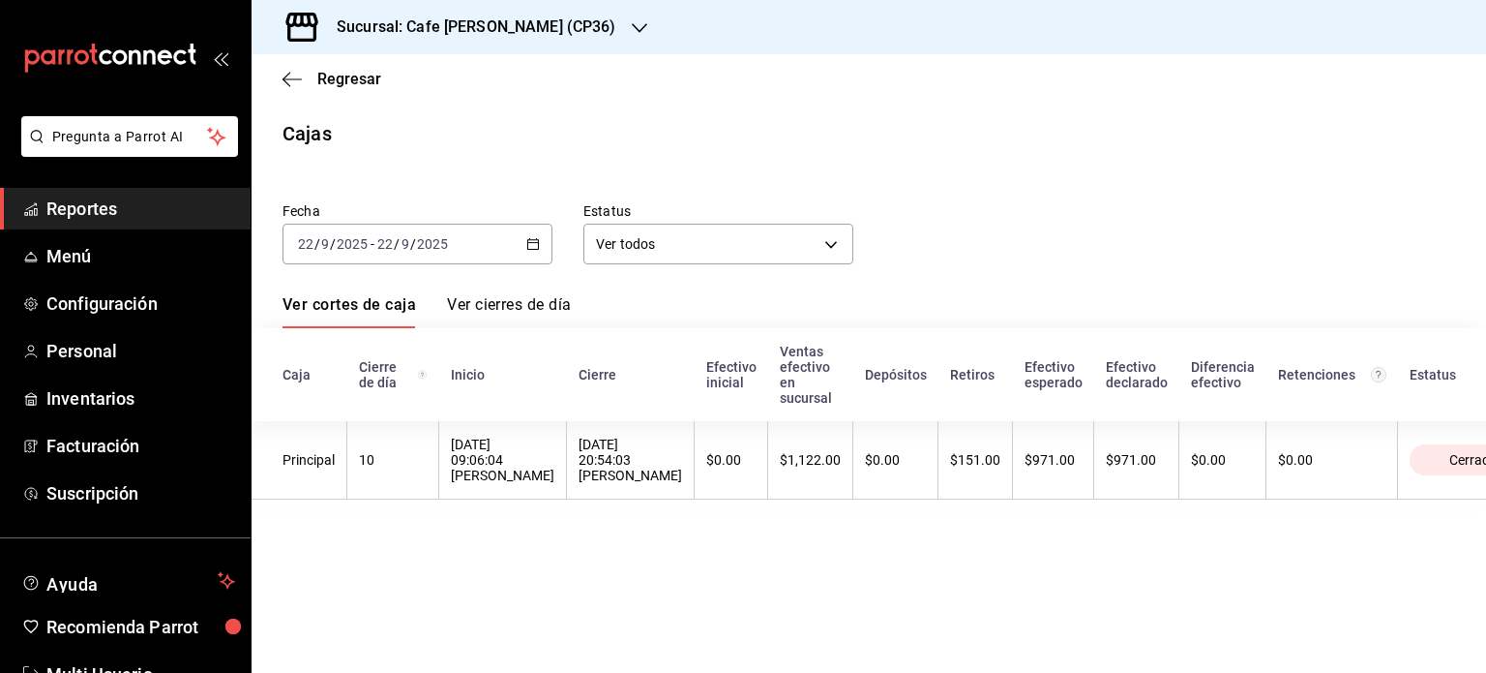
click at [515, 31] on h3 "Sucursal: Cafe [PERSON_NAME] (CP36)" at bounding box center [468, 26] width 295 height 23
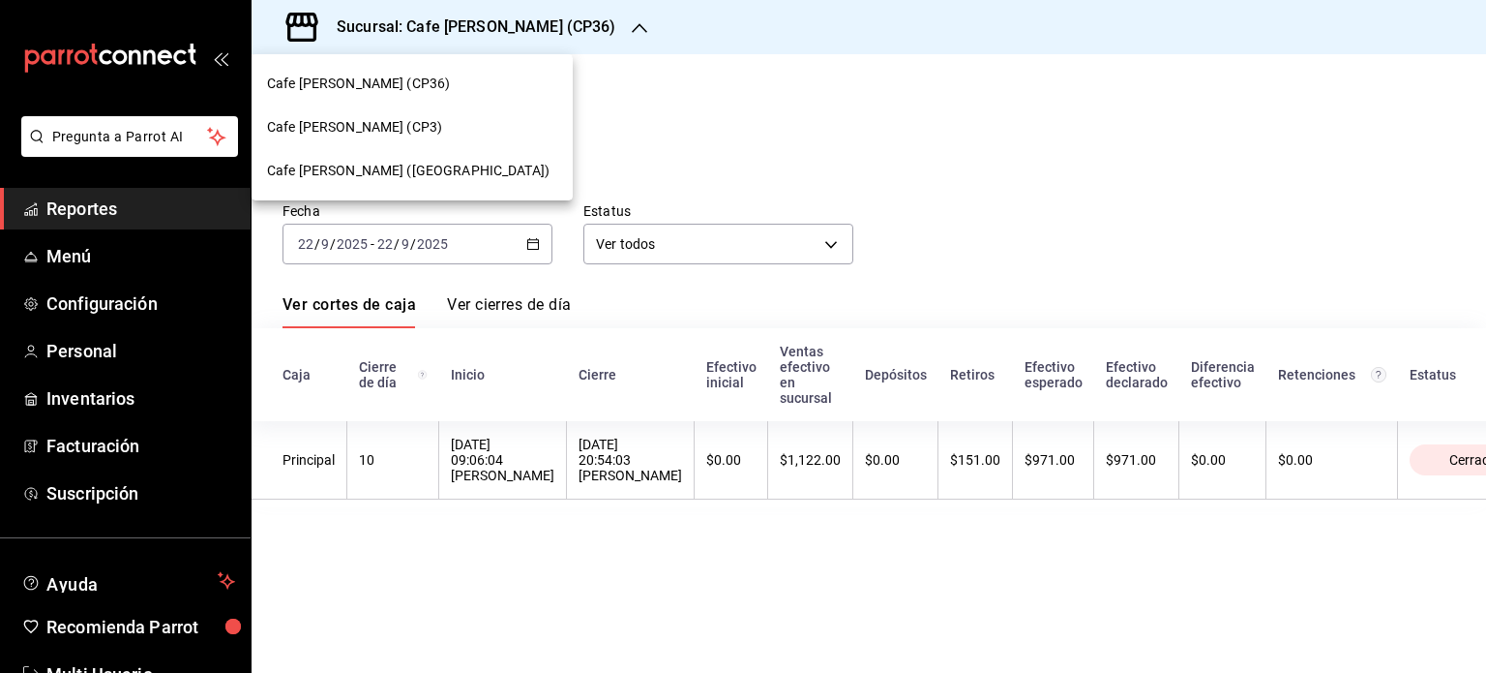
click at [379, 119] on span "Cafe [PERSON_NAME] (CP3)" at bounding box center [354, 127] width 175 height 20
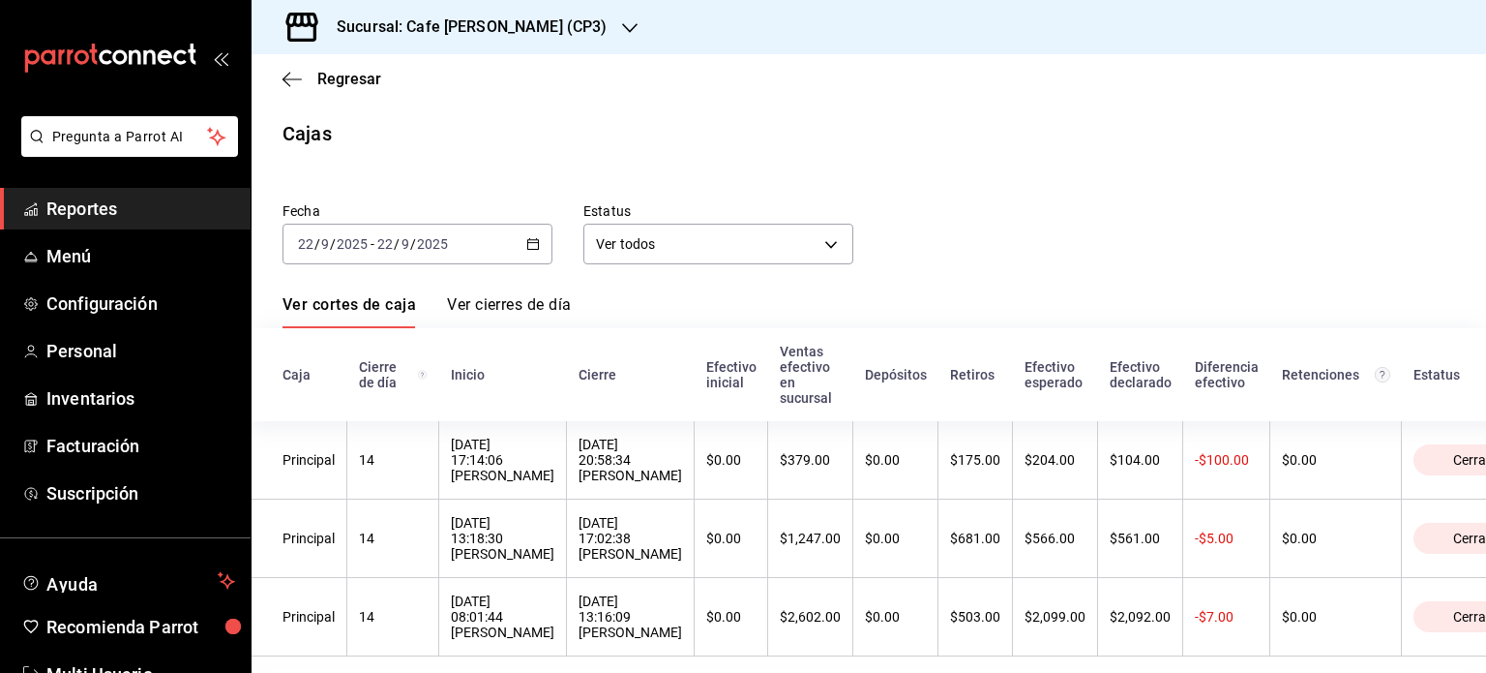
click at [523, 23] on h3 "Sucursal: Cafe [PERSON_NAME] (CP3)" at bounding box center [463, 26] width 285 height 23
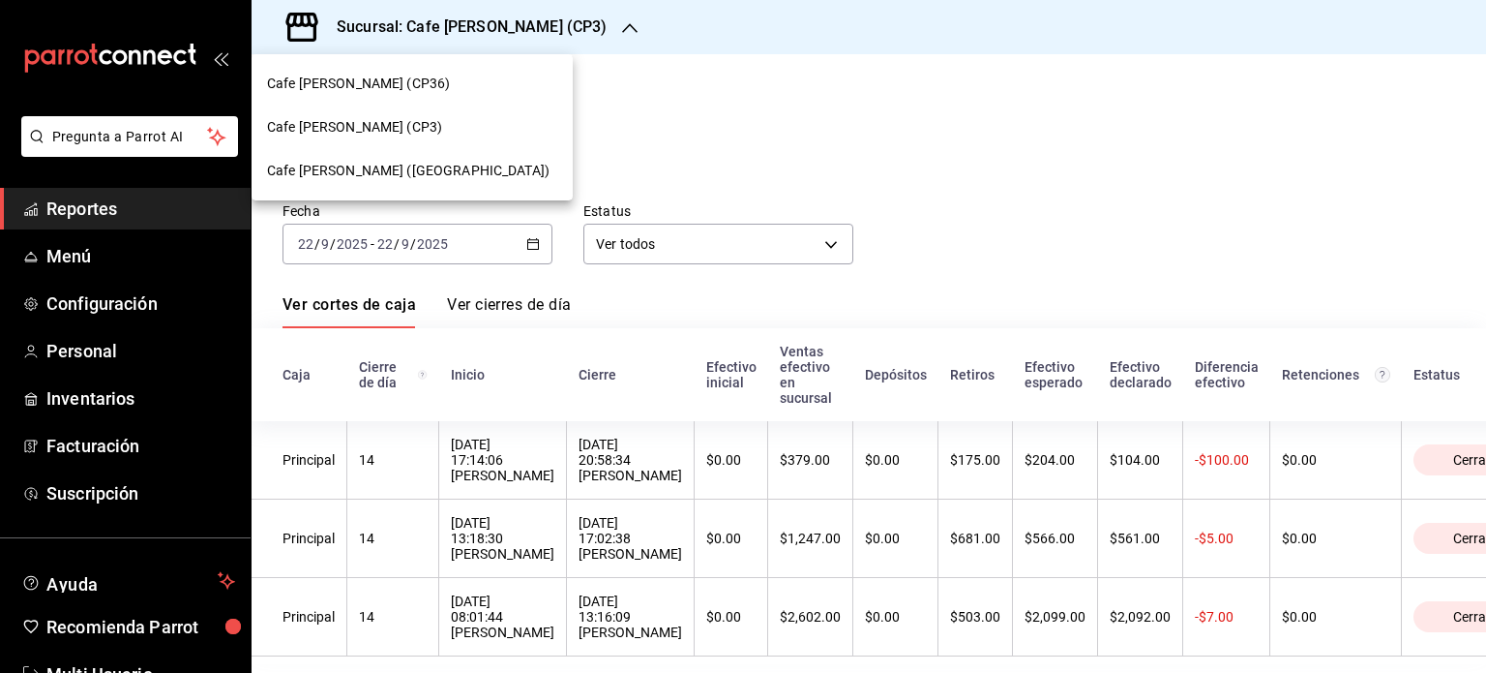
click at [520, 304] on div at bounding box center [743, 336] width 1486 height 673
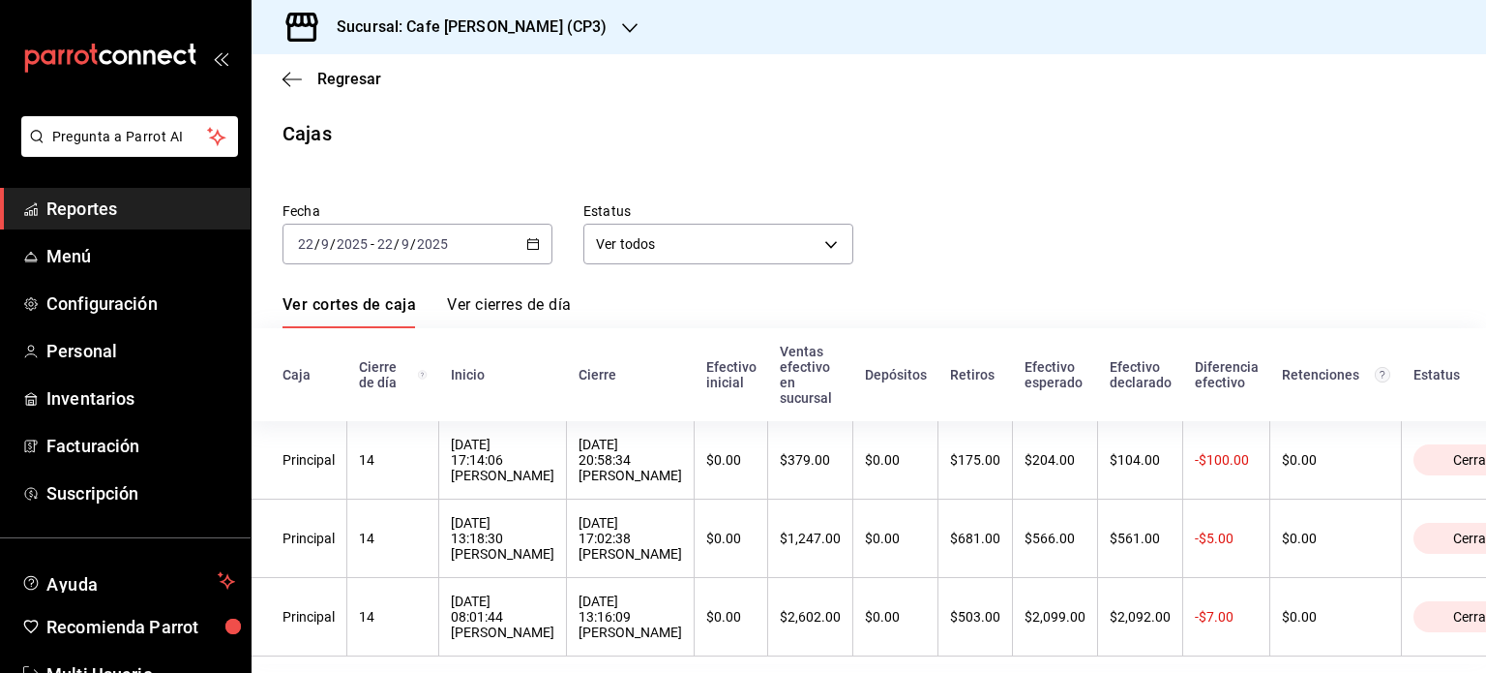
click at [520, 304] on link "Ver cierres de día" at bounding box center [509, 311] width 124 height 33
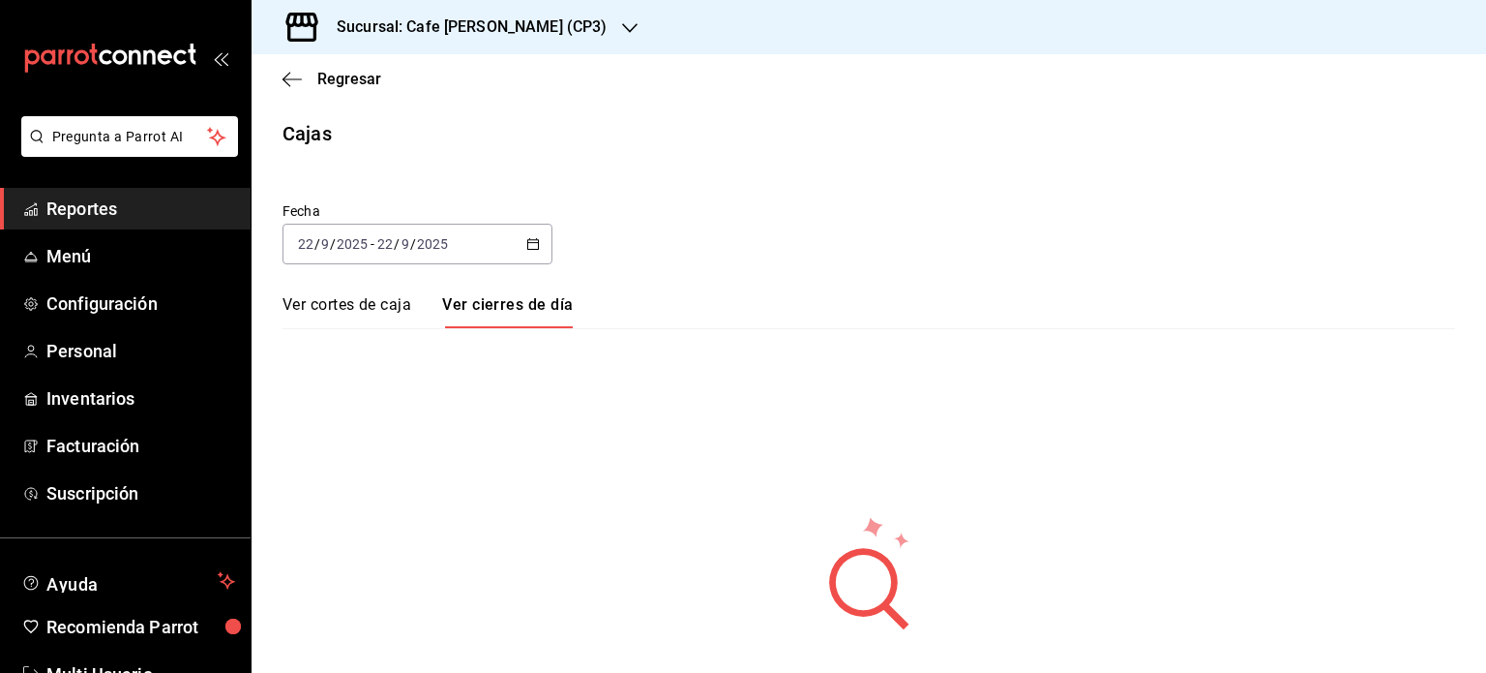
click at [327, 298] on link "Ver cortes de caja" at bounding box center [347, 311] width 129 height 33
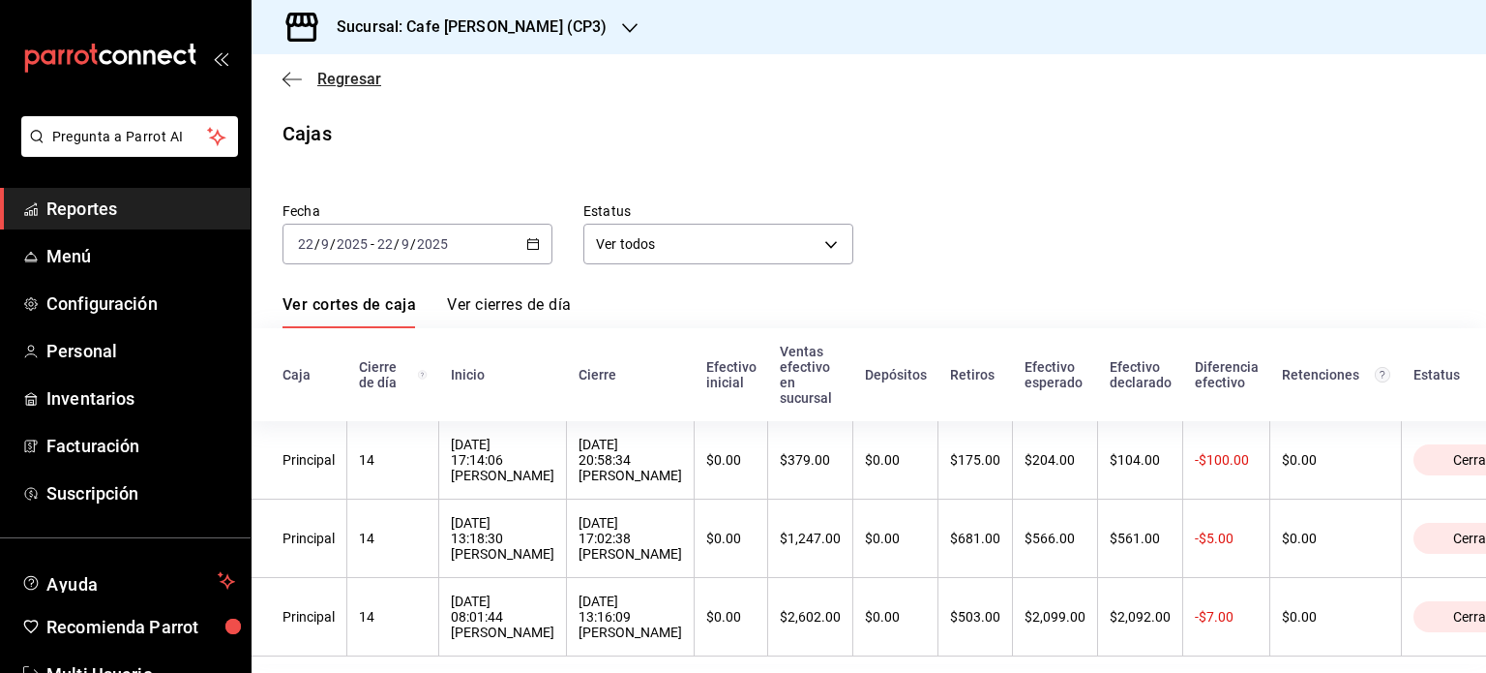
click at [340, 77] on span "Regresar" at bounding box center [349, 79] width 64 height 18
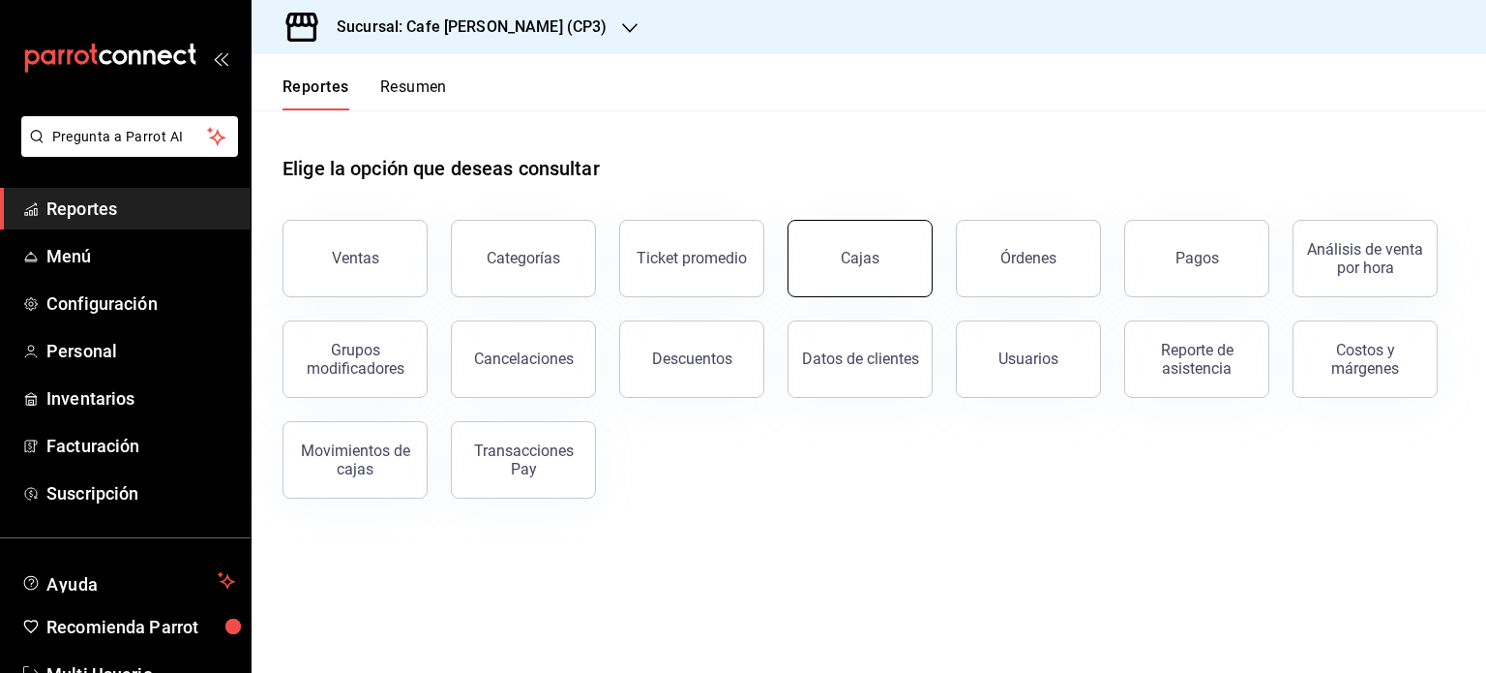
click at [840, 274] on link "Cajas" at bounding box center [860, 258] width 145 height 77
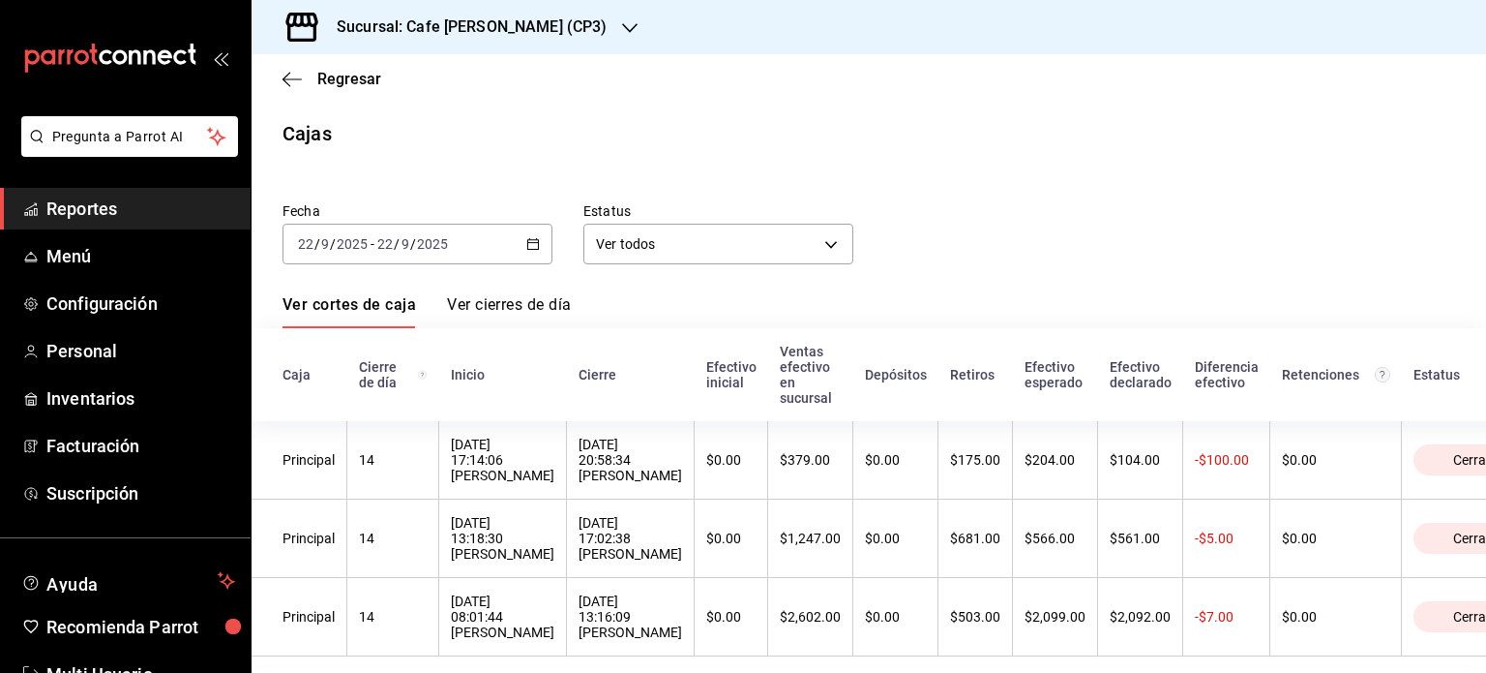
click at [1099, 189] on div "Fecha [DATE] [DATE] - [DATE] [DATE] Estatus Ver todos ALL" at bounding box center [854, 217] width 1204 height 93
click at [500, 307] on link "Ver cierres de día" at bounding box center [509, 311] width 124 height 33
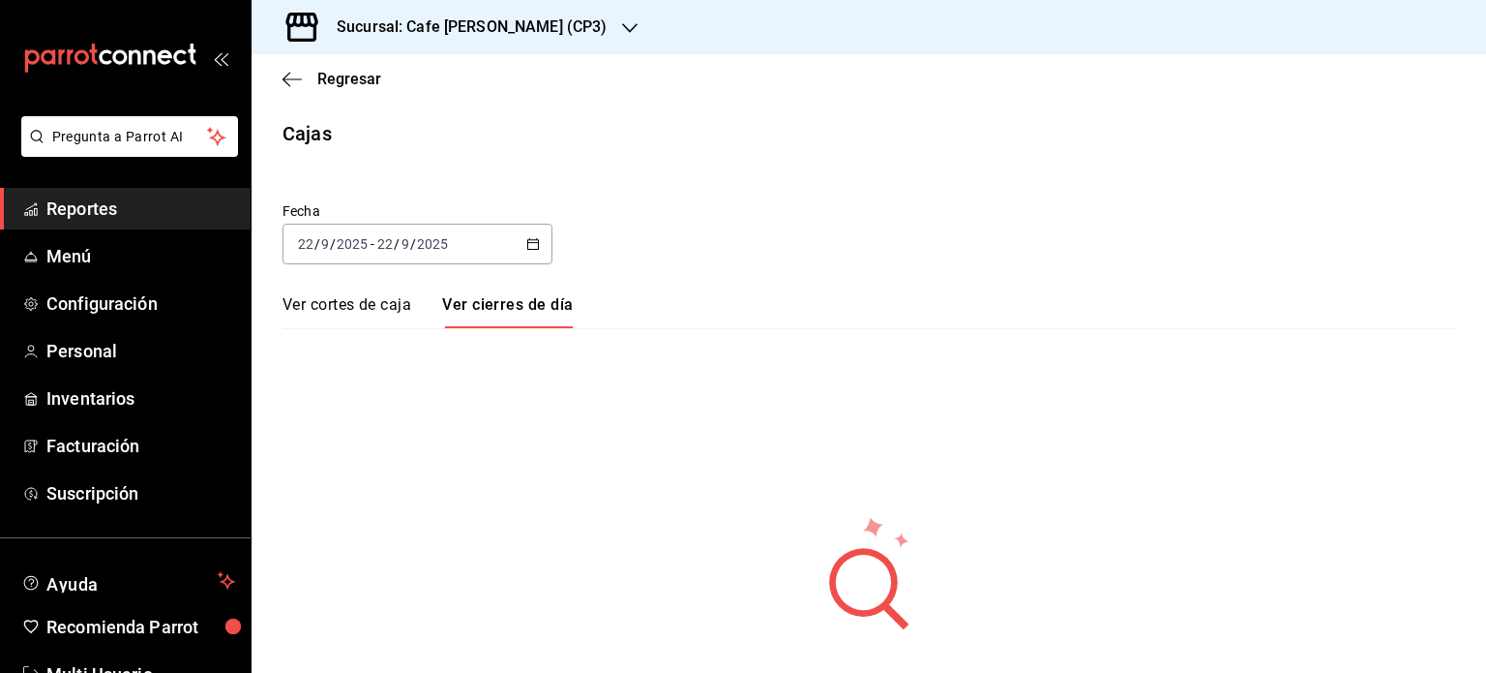
click at [383, 310] on link "Ver cortes de caja" at bounding box center [347, 311] width 129 height 33
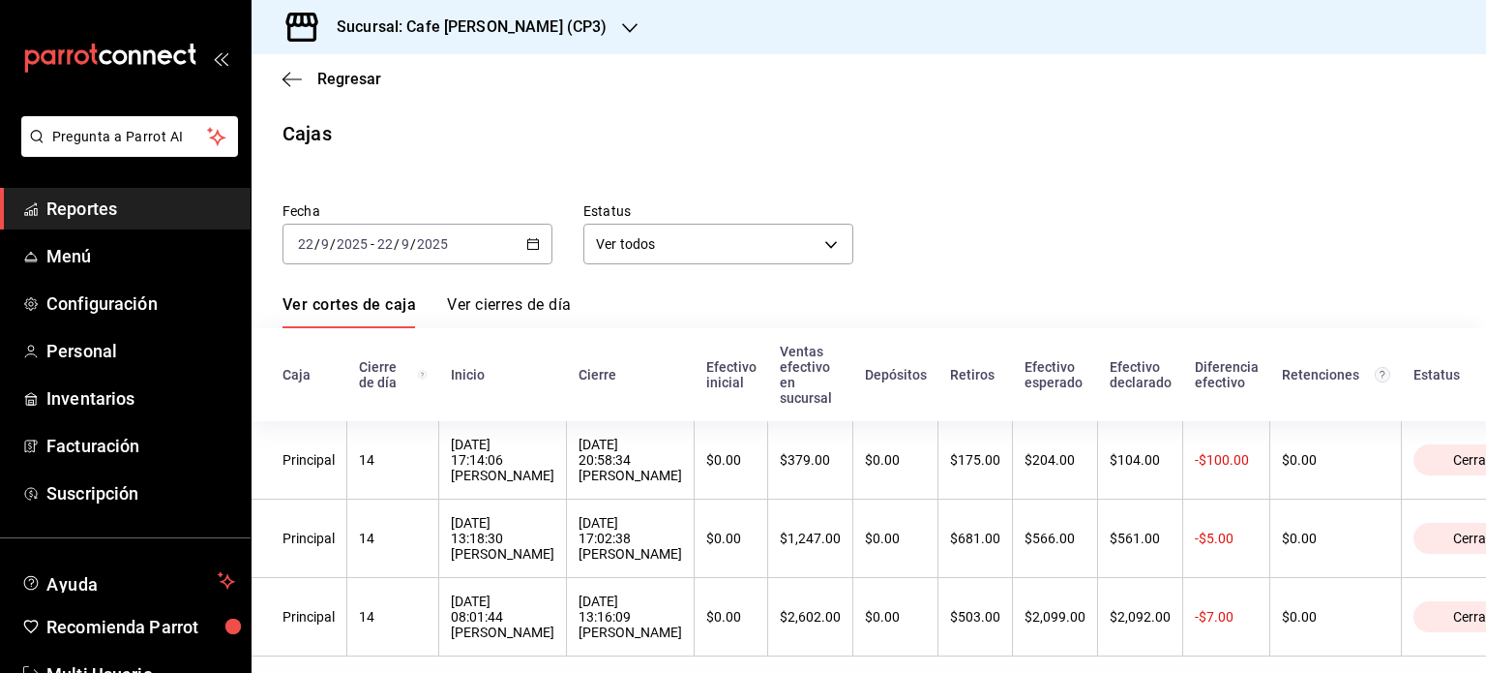
click at [508, 311] on link "Ver cierres de día" at bounding box center [509, 311] width 124 height 33
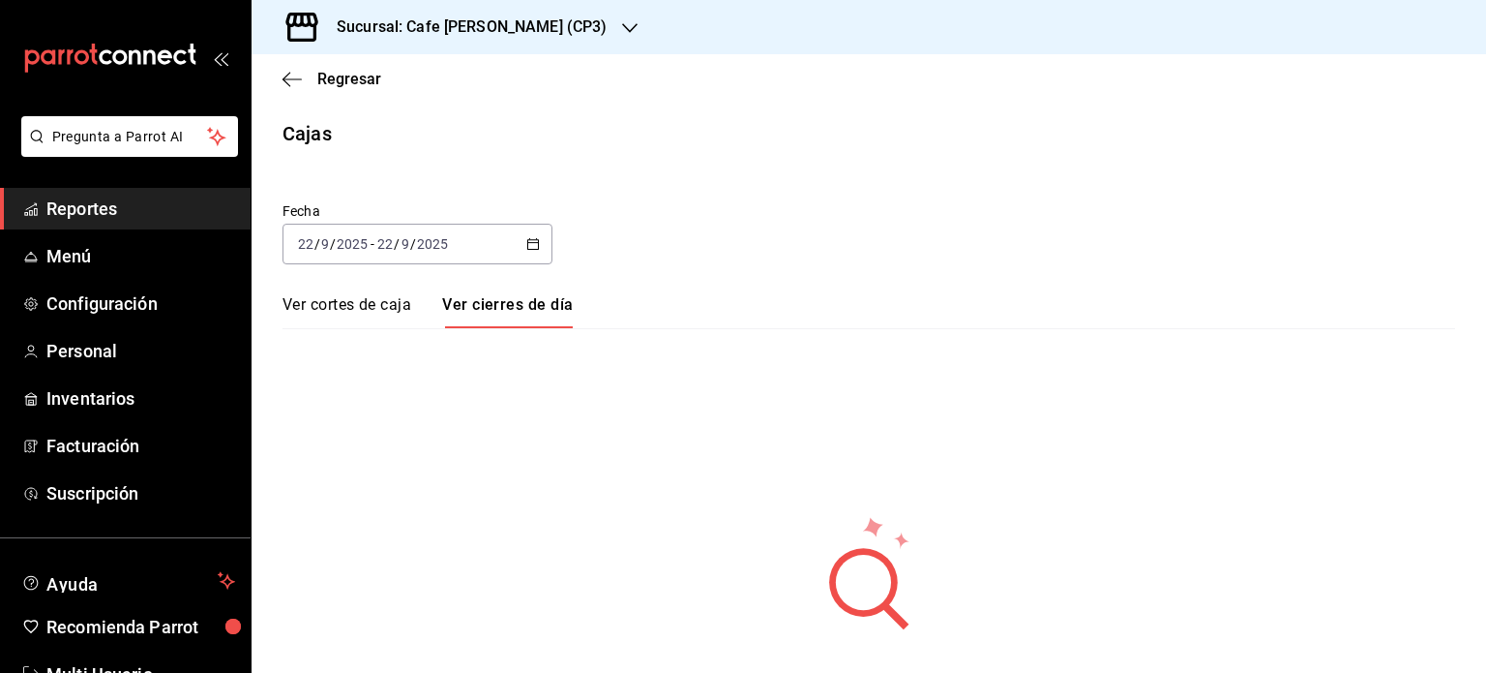
click at [352, 302] on link "Ver cortes de caja" at bounding box center [347, 311] width 129 height 33
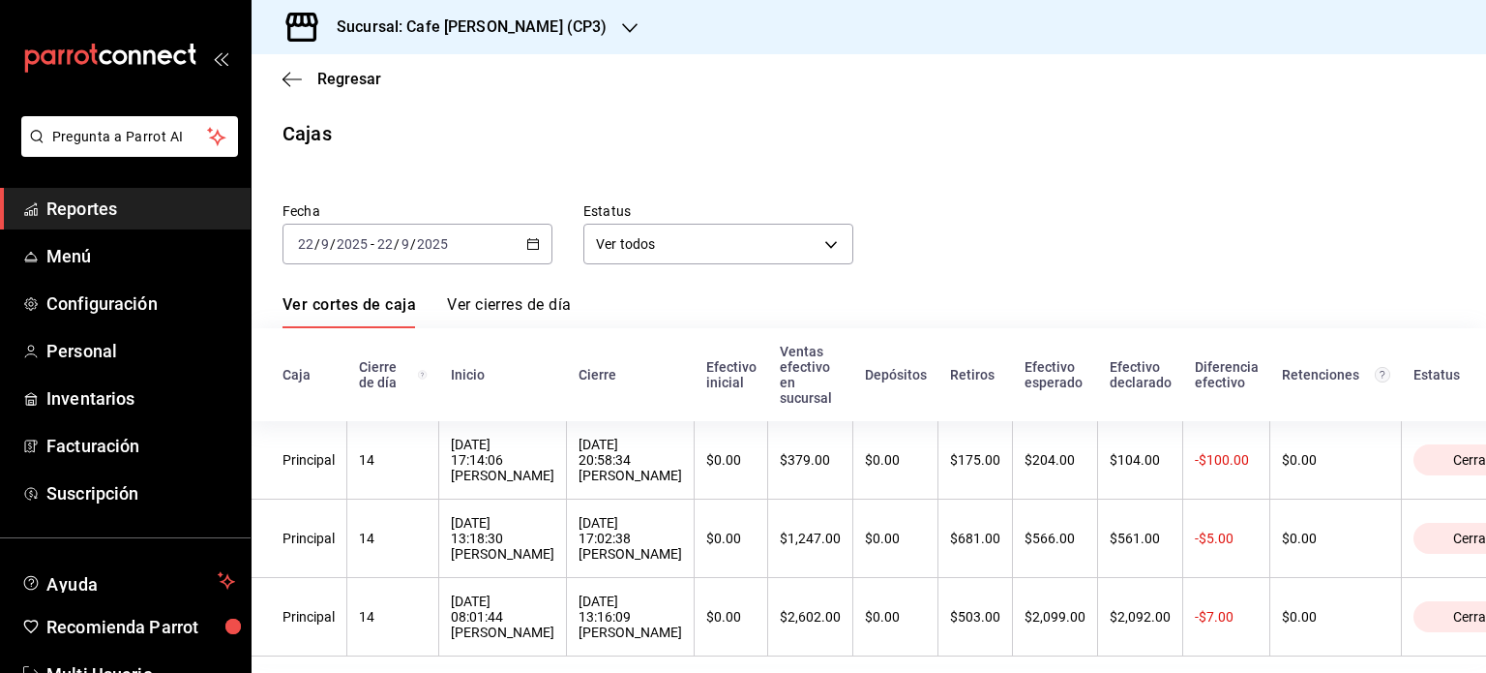
click at [509, 306] on link "Ver cierres de día" at bounding box center [509, 311] width 124 height 33
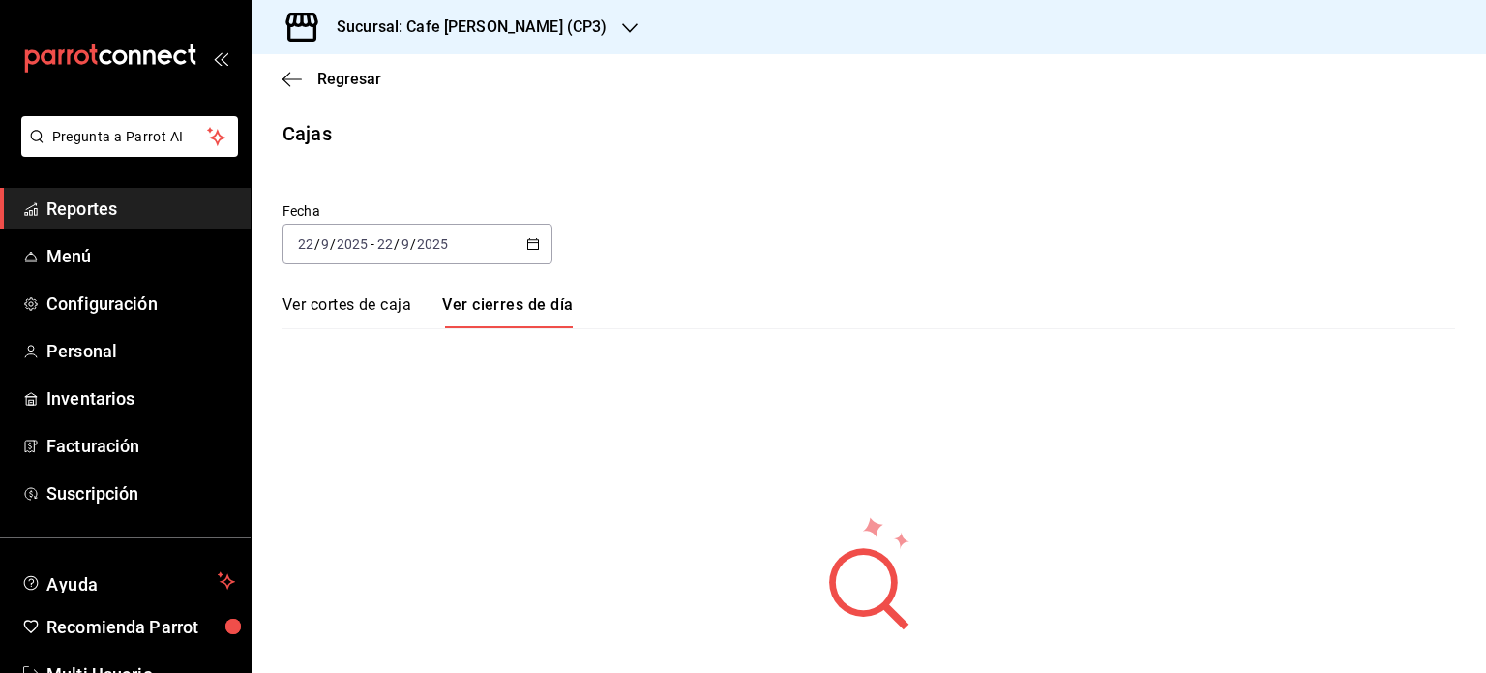
click at [364, 300] on link "Ver cortes de caja" at bounding box center [347, 311] width 129 height 33
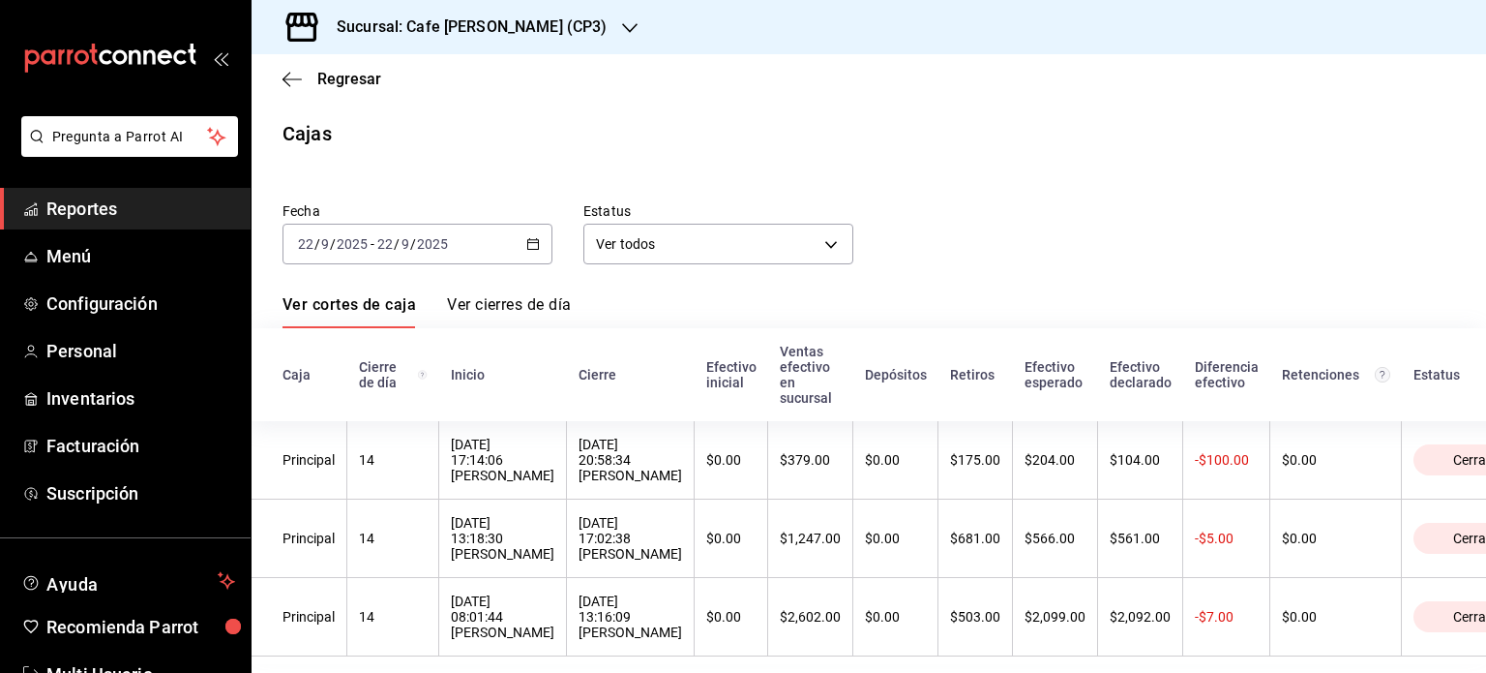
click at [512, 305] on link "Ver cierres de día" at bounding box center [509, 311] width 124 height 33
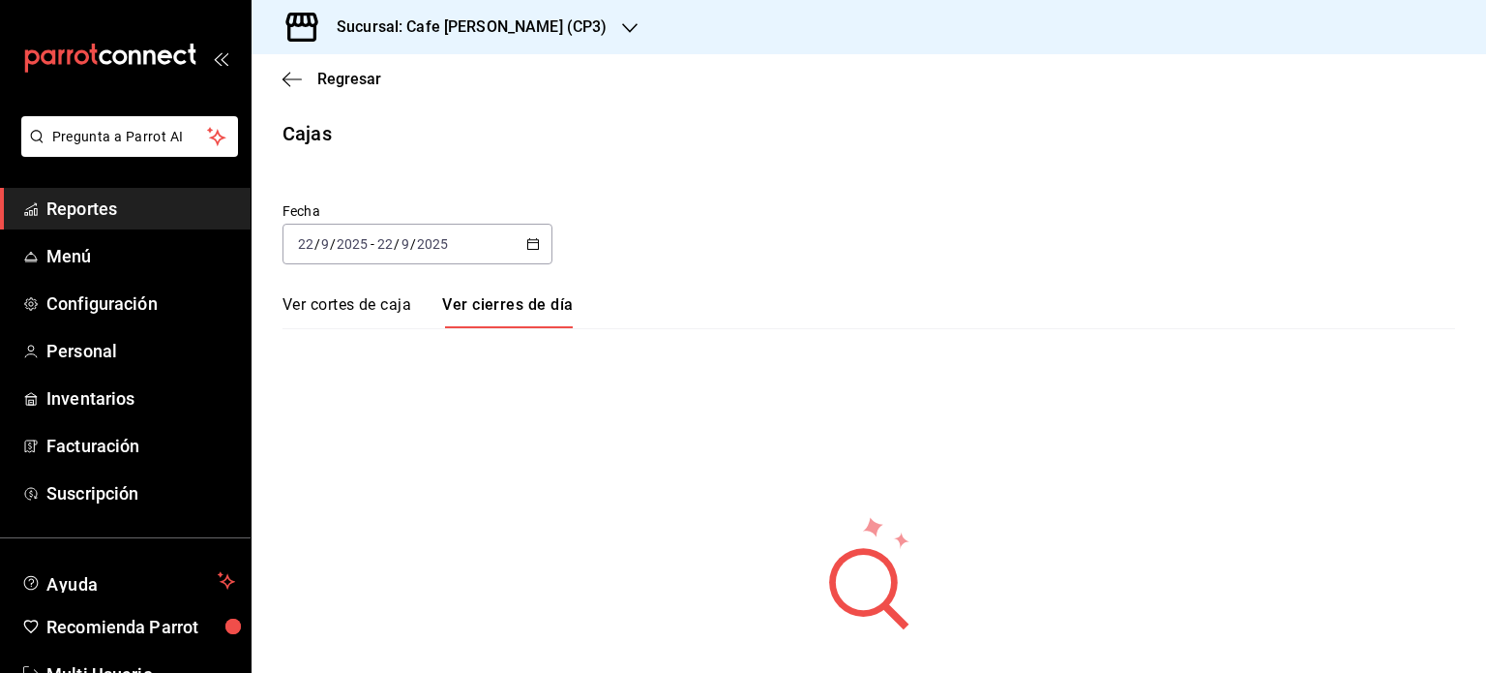
click at [390, 306] on link "Ver cortes de caja" at bounding box center [347, 311] width 129 height 33
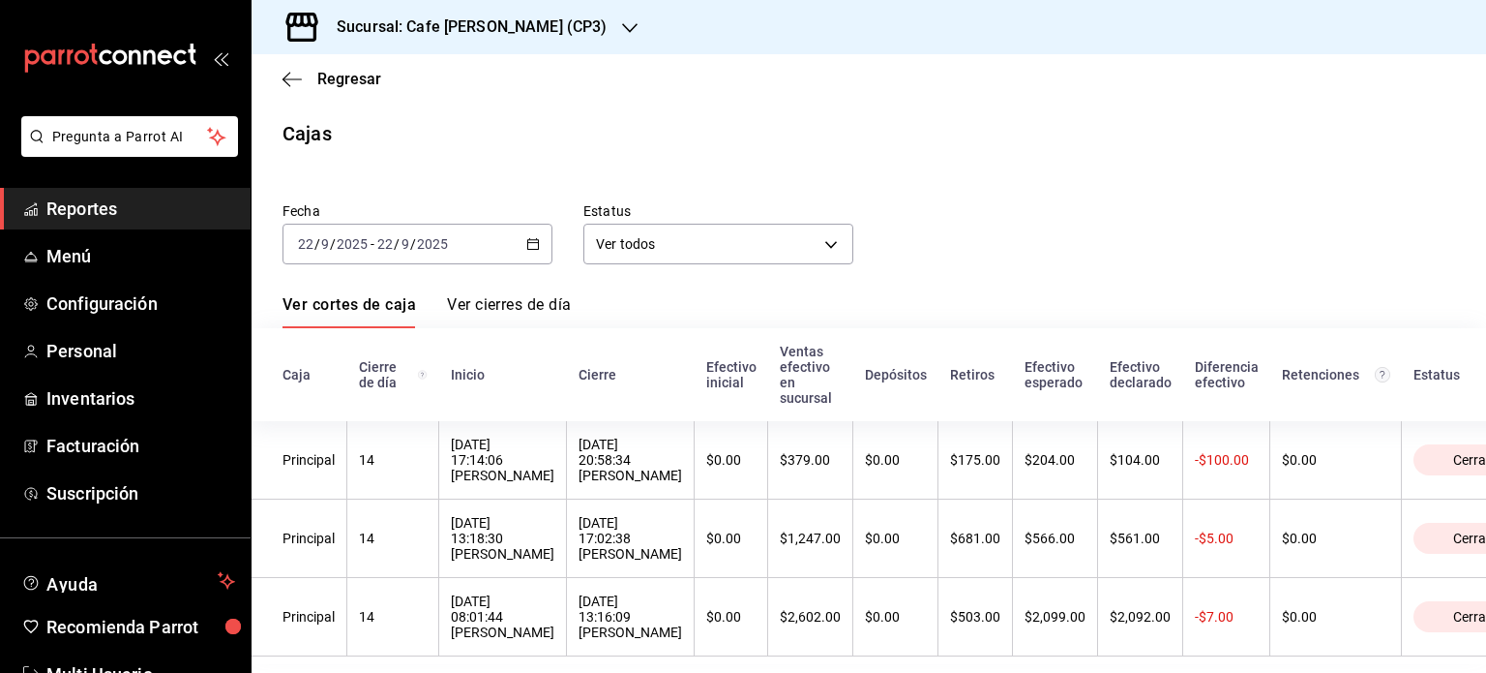
click at [481, 301] on link "Ver cierres de día" at bounding box center [509, 311] width 124 height 33
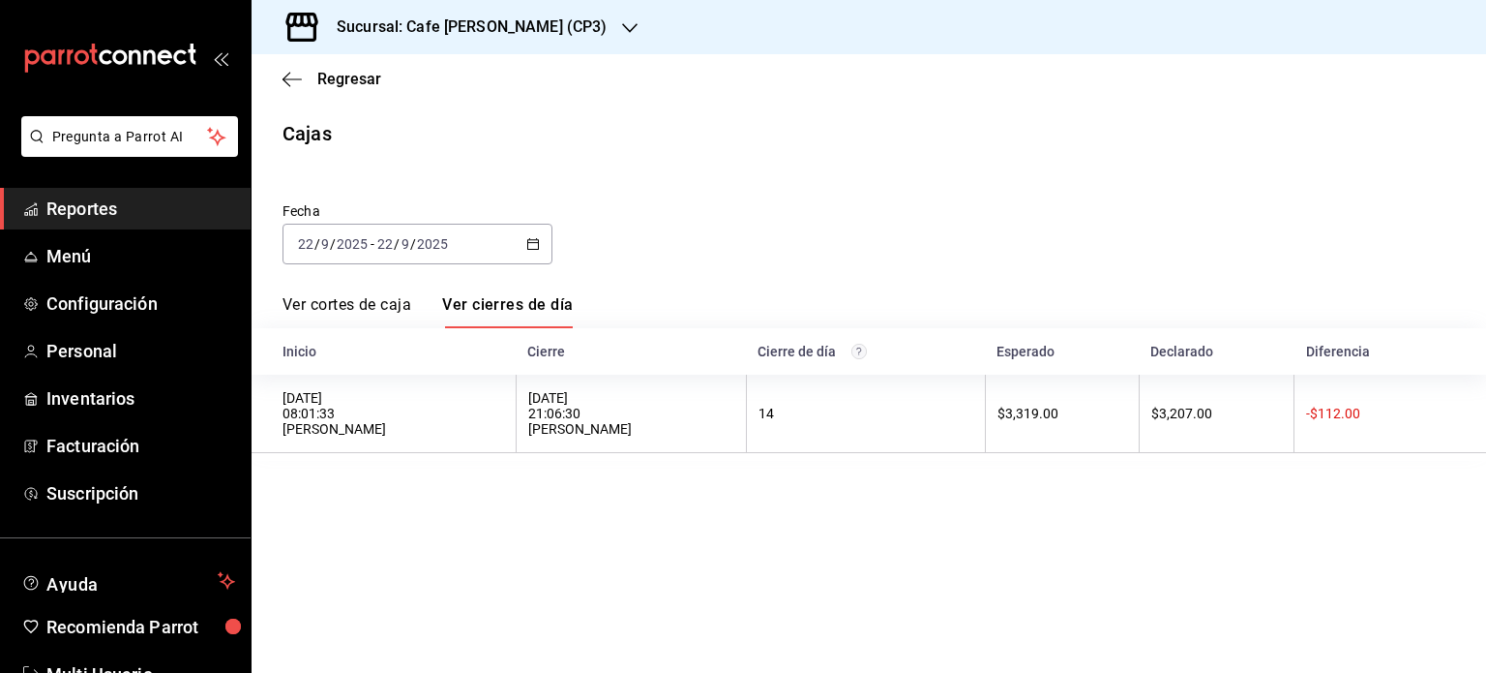
click at [344, 296] on link "Ver cortes de caja" at bounding box center [347, 311] width 129 height 33
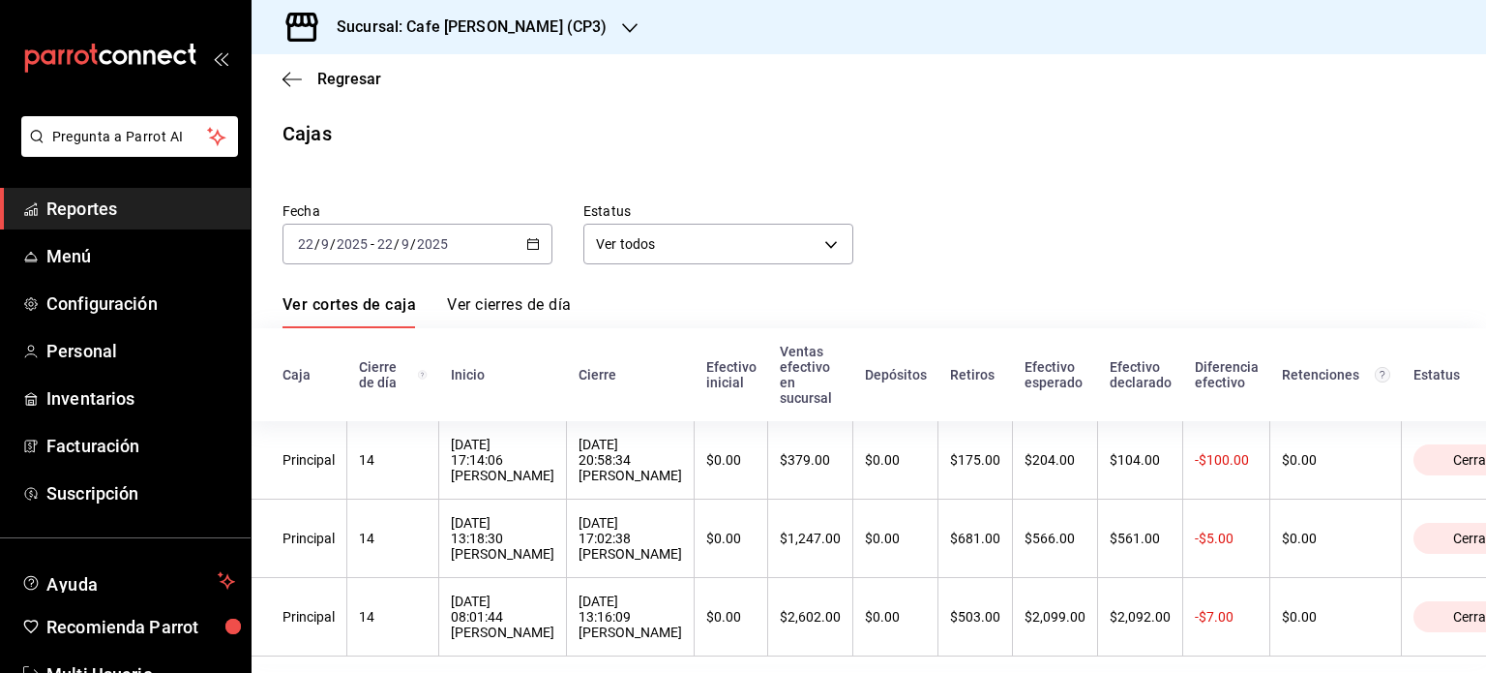
click at [526, 301] on link "Ver cierres de día" at bounding box center [509, 311] width 124 height 33
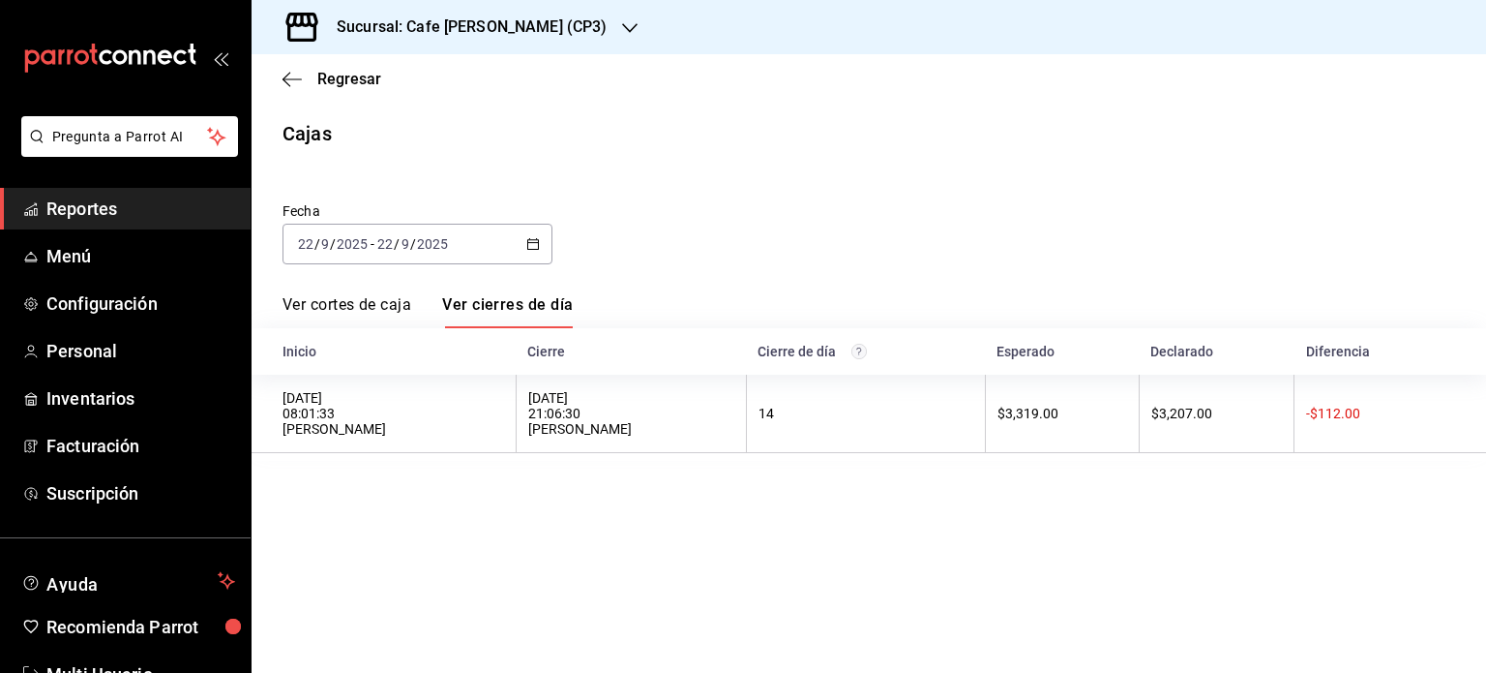
click at [381, 297] on link "Ver cortes de caja" at bounding box center [347, 311] width 129 height 33
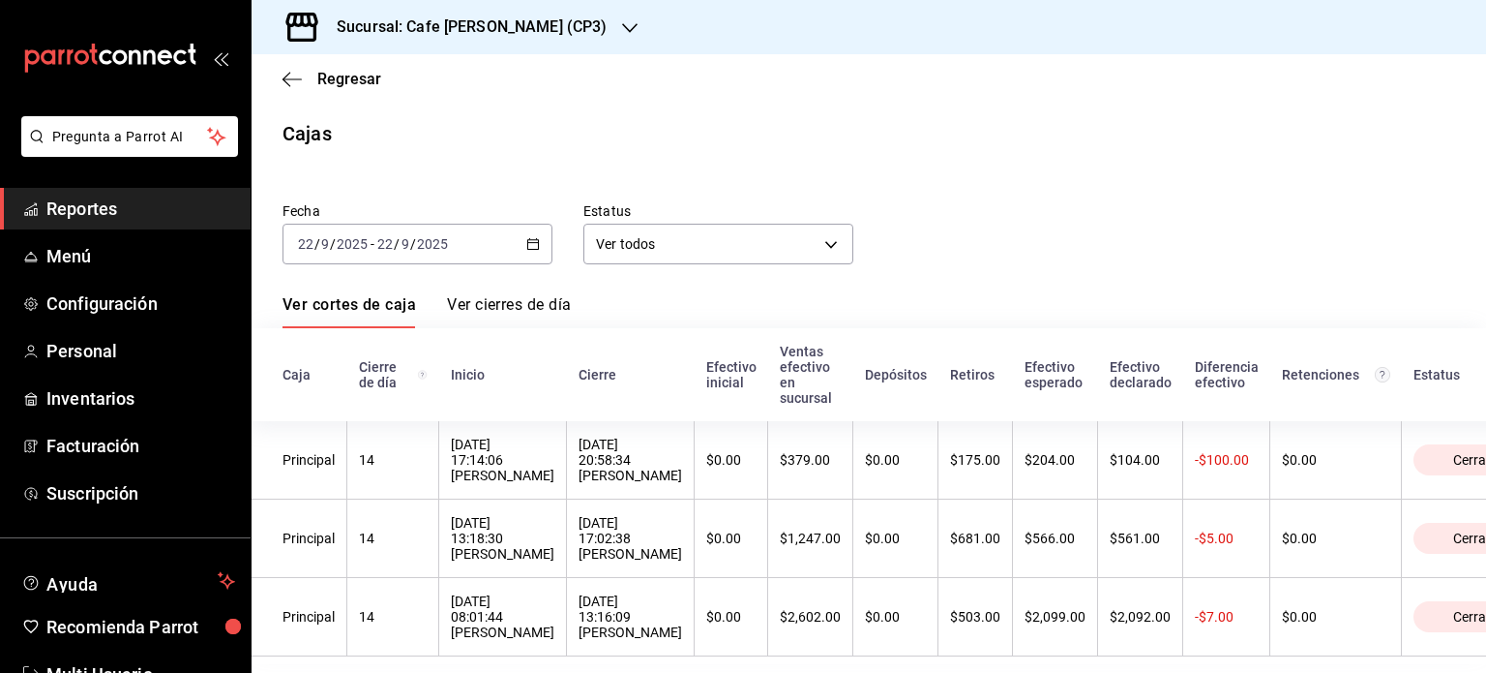
click at [510, 307] on link "Ver cierres de día" at bounding box center [509, 311] width 124 height 33
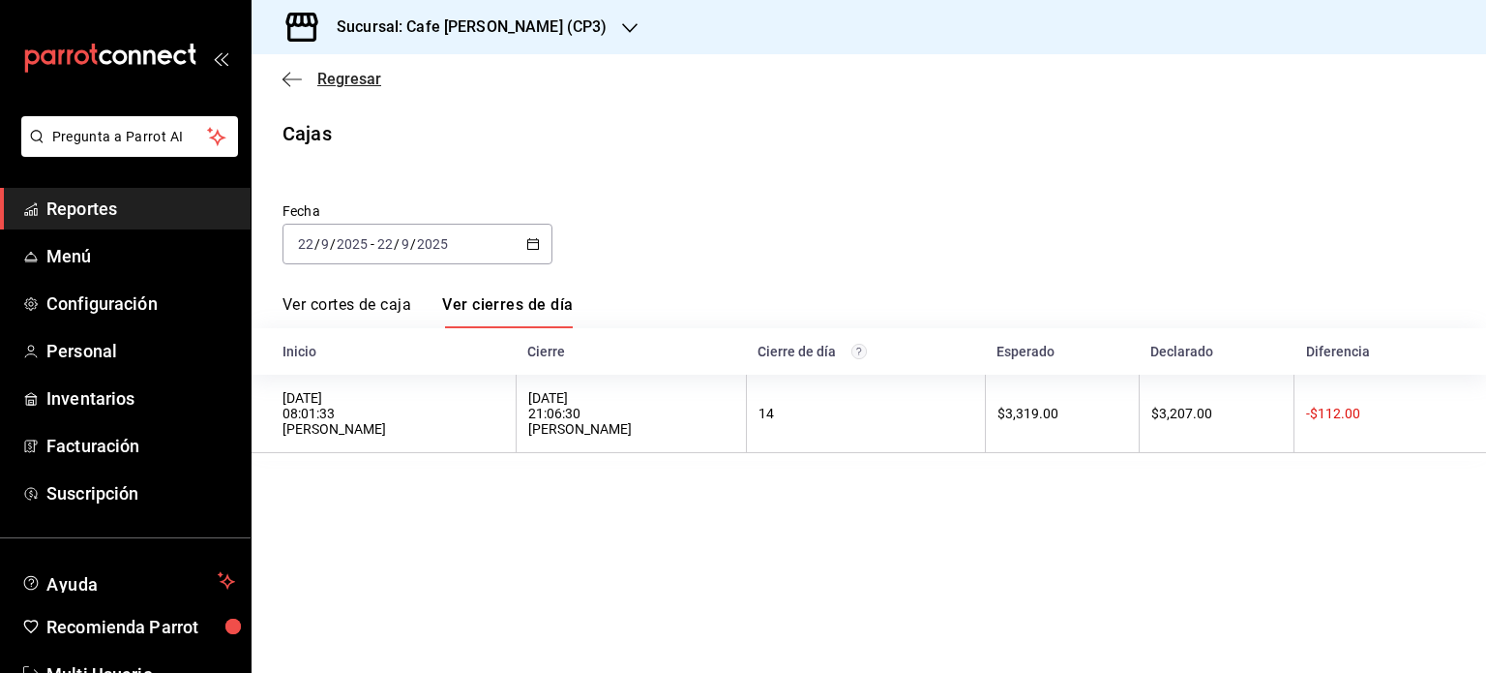
click at [292, 77] on icon "button" at bounding box center [292, 79] width 19 height 17
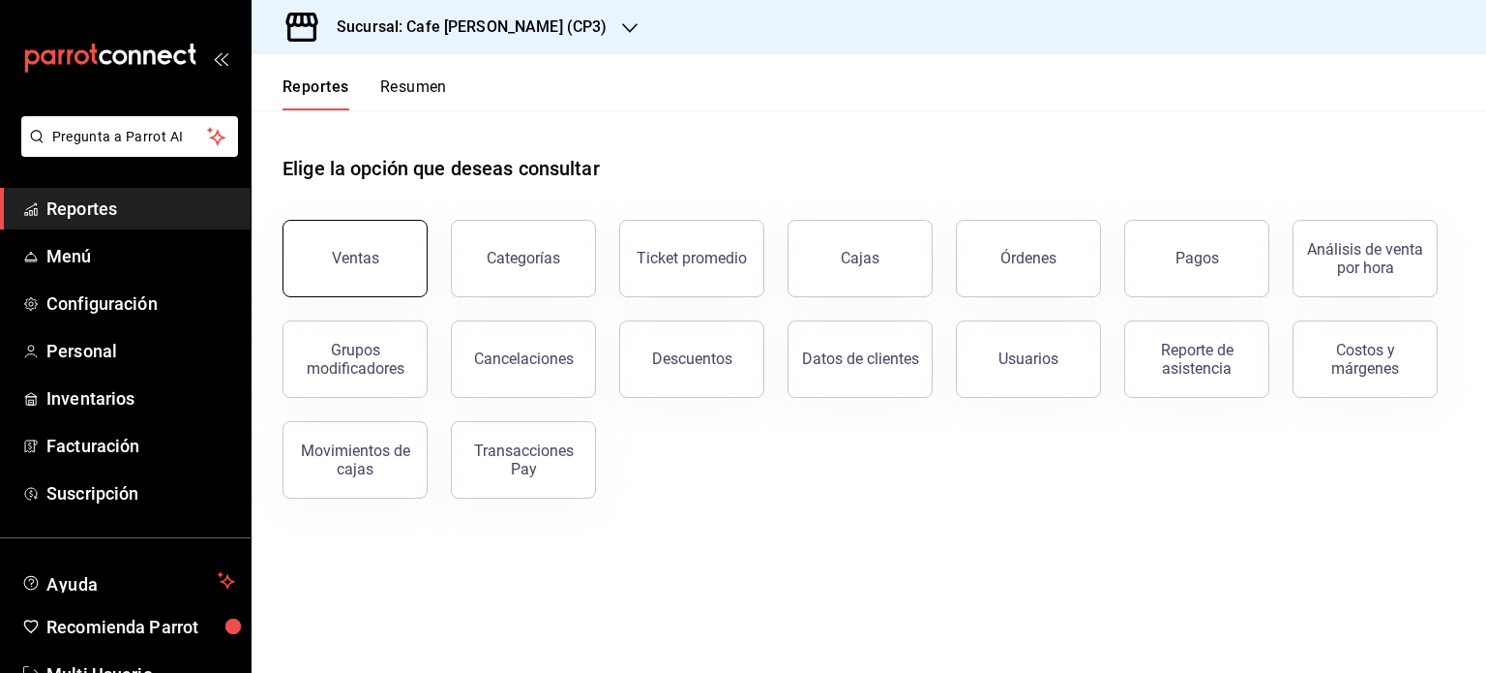
click at [346, 262] on div "Ventas" at bounding box center [355, 258] width 47 height 18
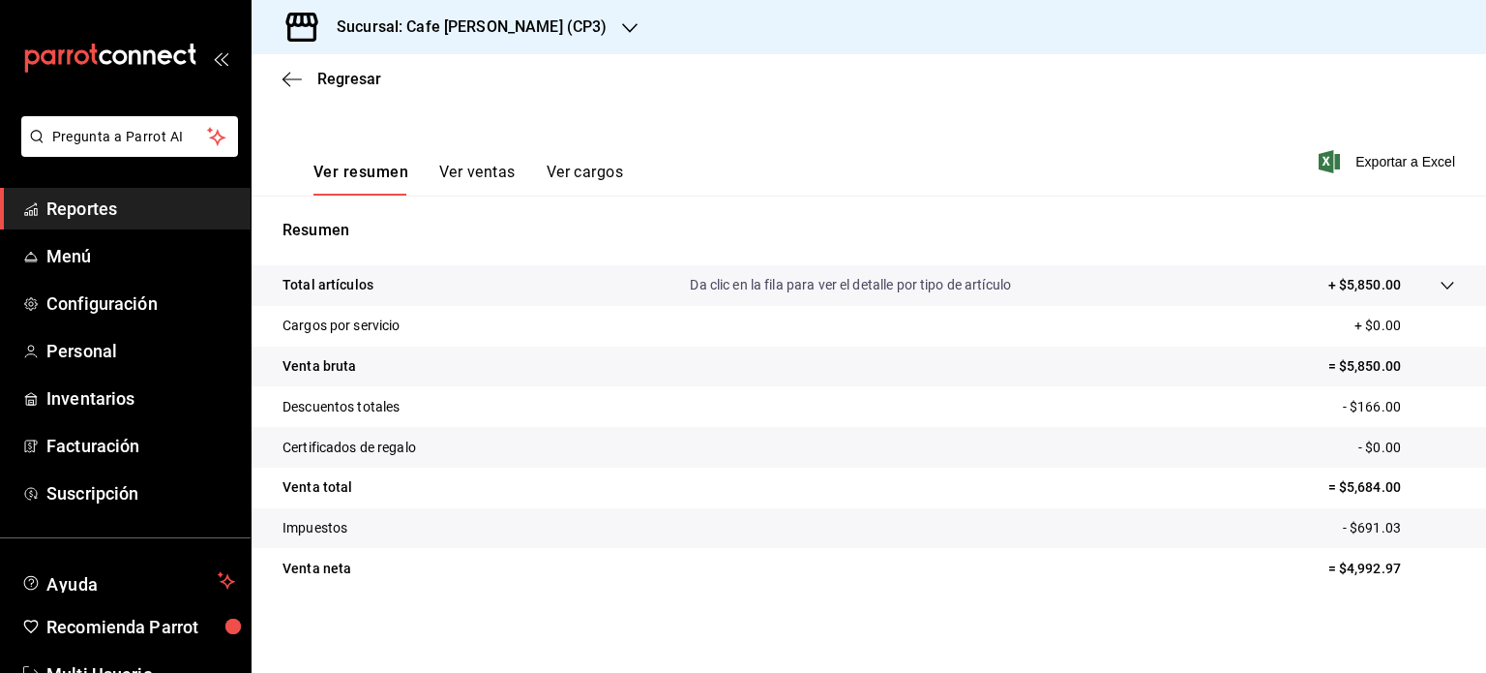
scroll to position [255, 0]
click at [499, 24] on h3 "Sucursal: Cafe [PERSON_NAME] (CP3)" at bounding box center [463, 26] width 285 height 23
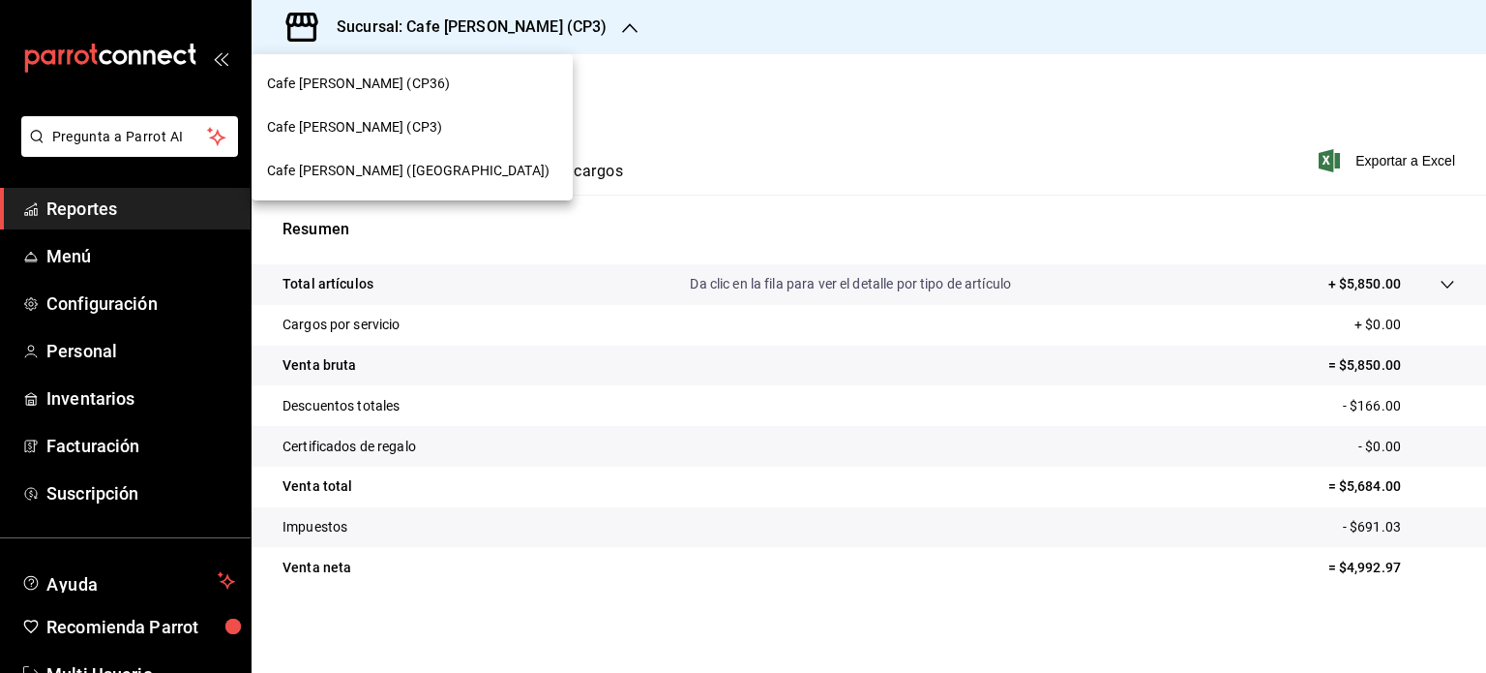
click at [358, 81] on span "Cafe [PERSON_NAME] (CP36)" at bounding box center [358, 84] width 183 height 20
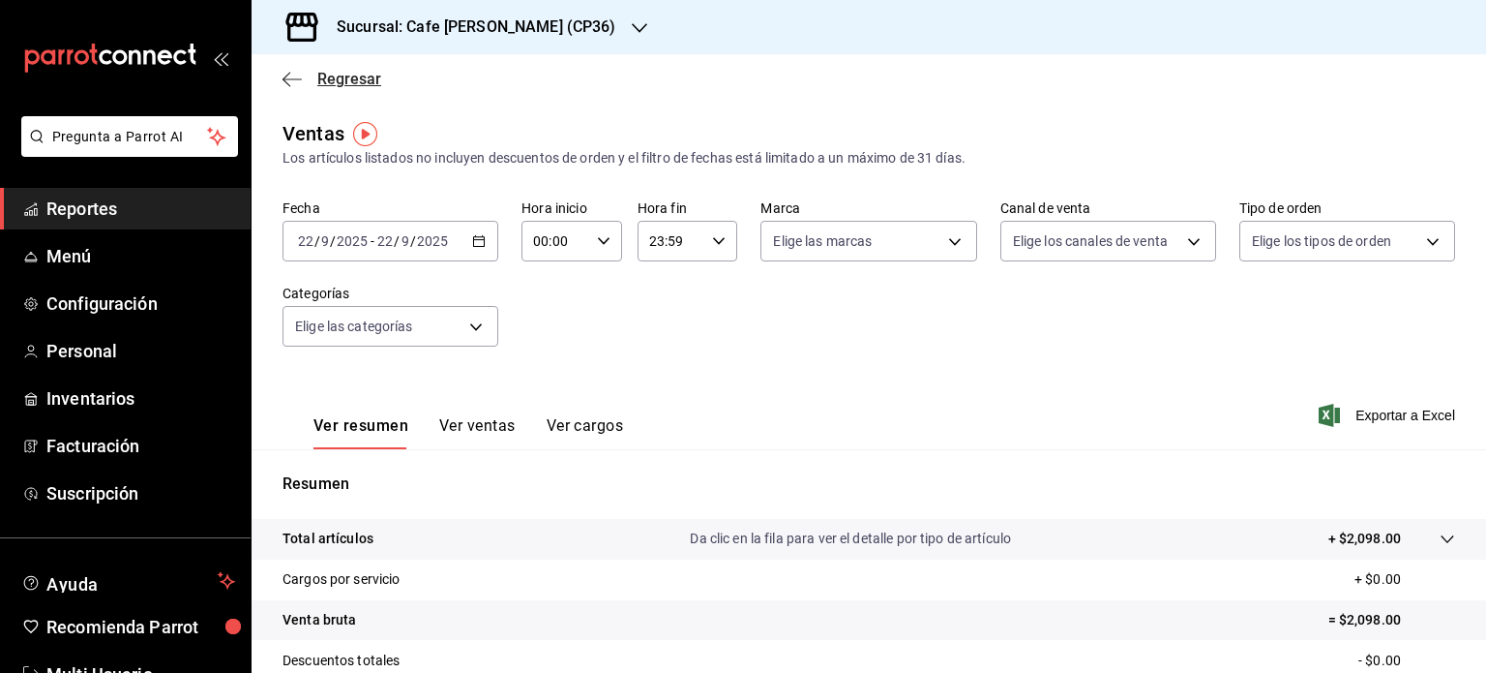
click at [352, 76] on span "Regresar" at bounding box center [349, 79] width 64 height 18
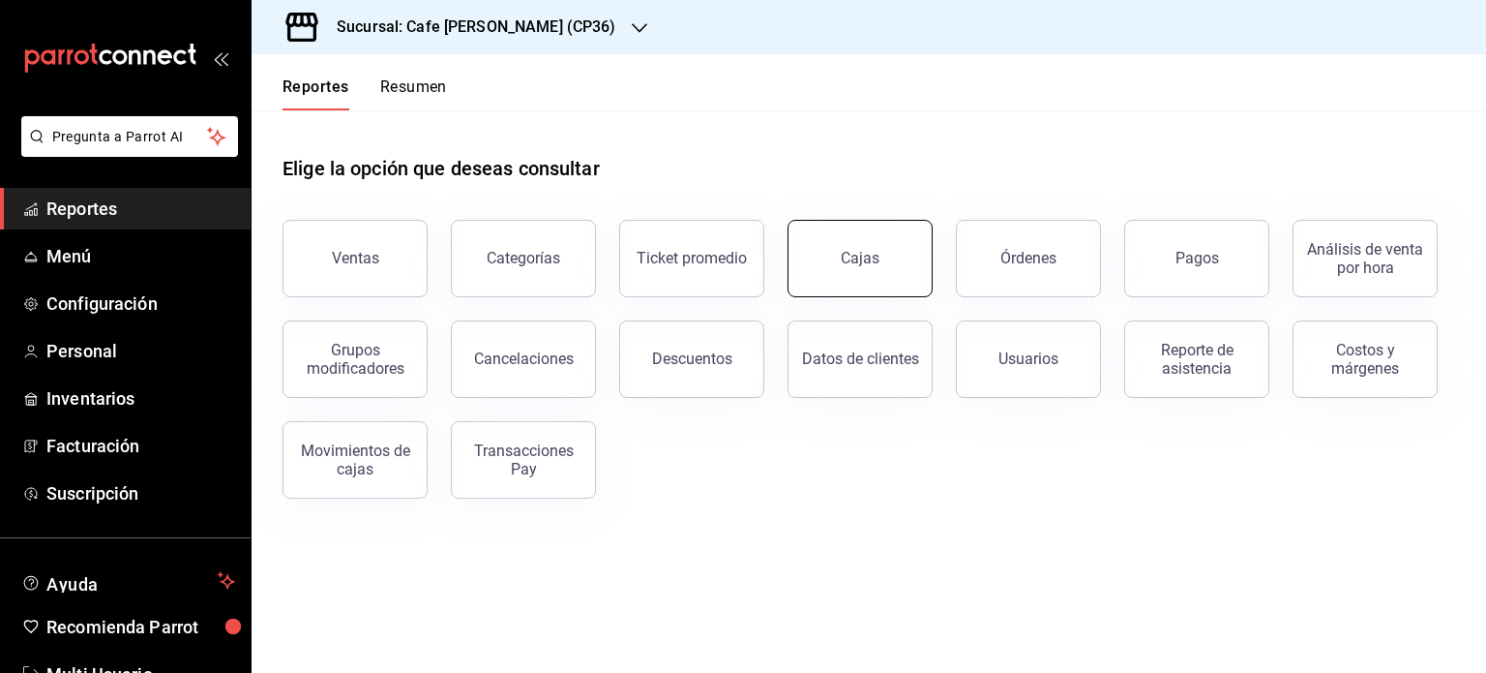
click at [872, 247] on div "Cajas" at bounding box center [861, 258] width 40 height 23
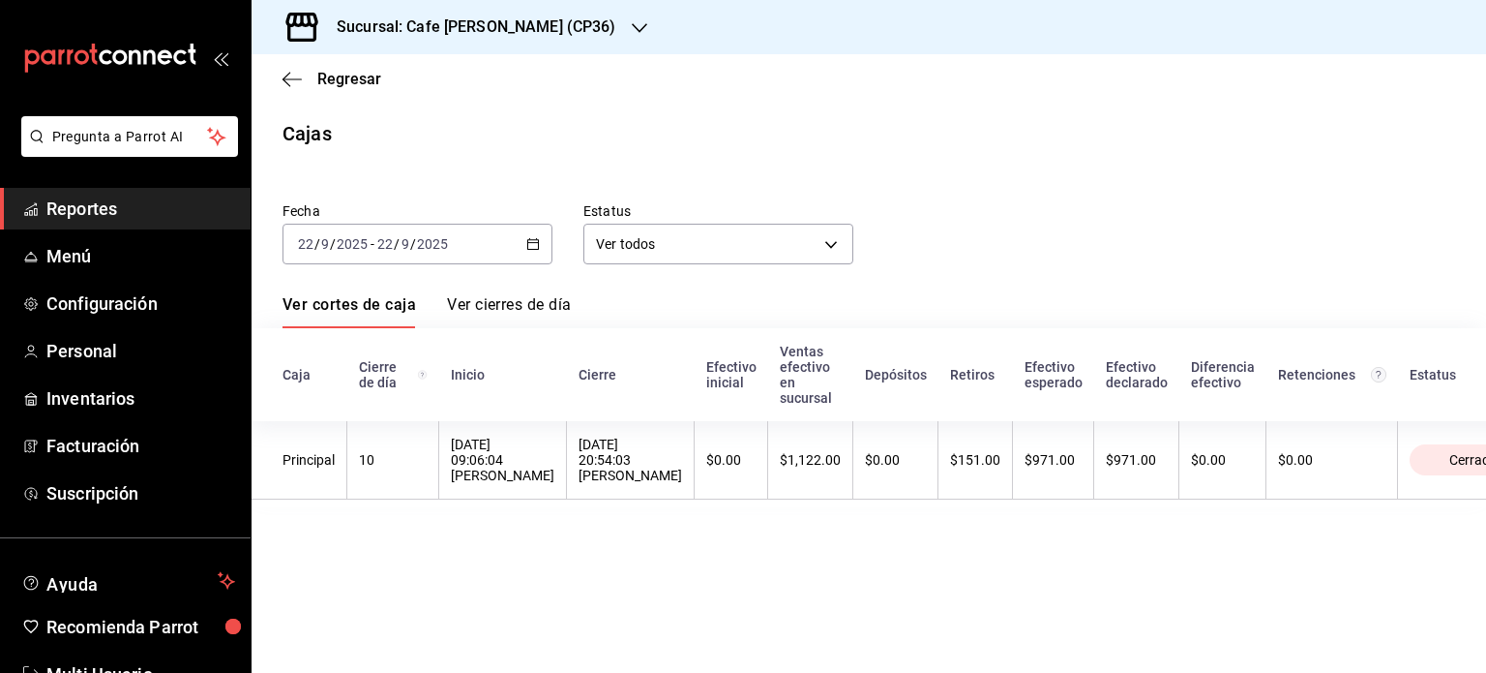
click at [509, 305] on link "Ver cierres de día" at bounding box center [509, 311] width 124 height 33
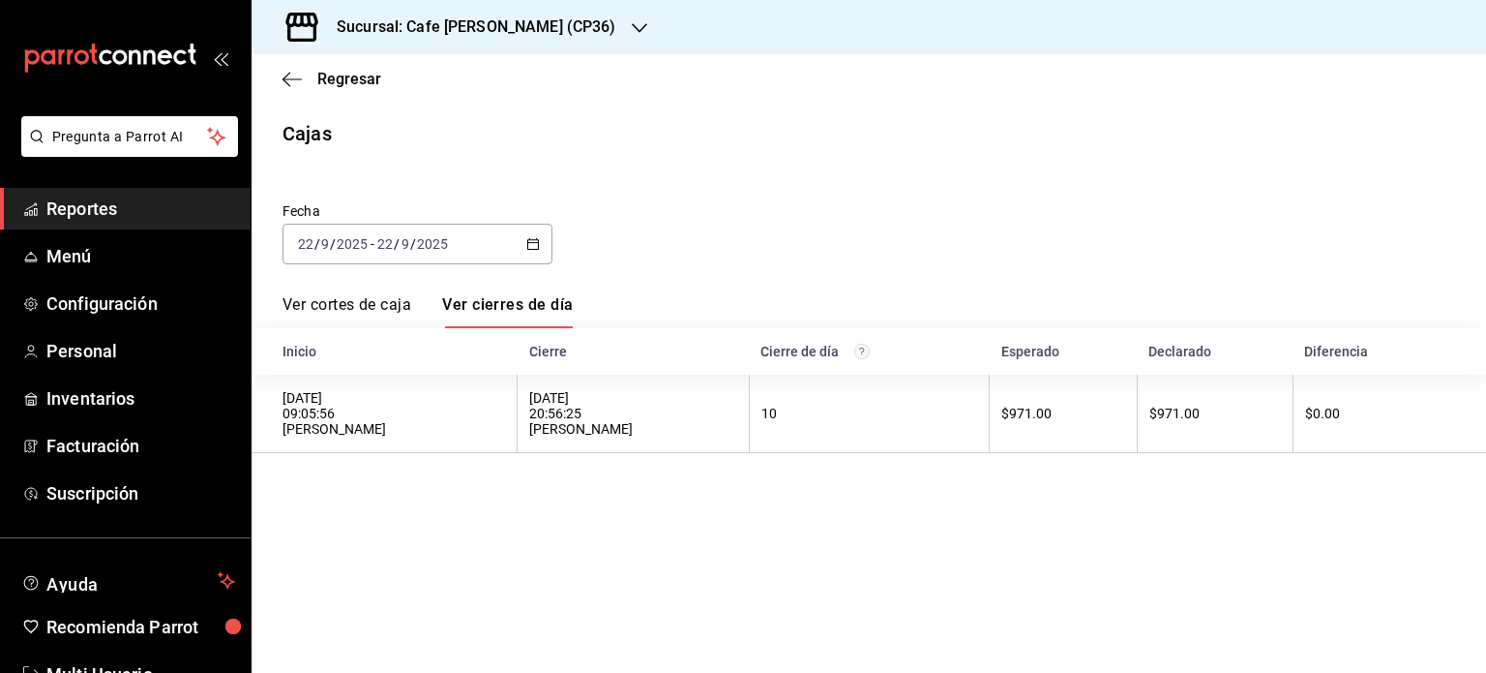
click at [337, 303] on link "Ver cortes de caja" at bounding box center [347, 311] width 129 height 33
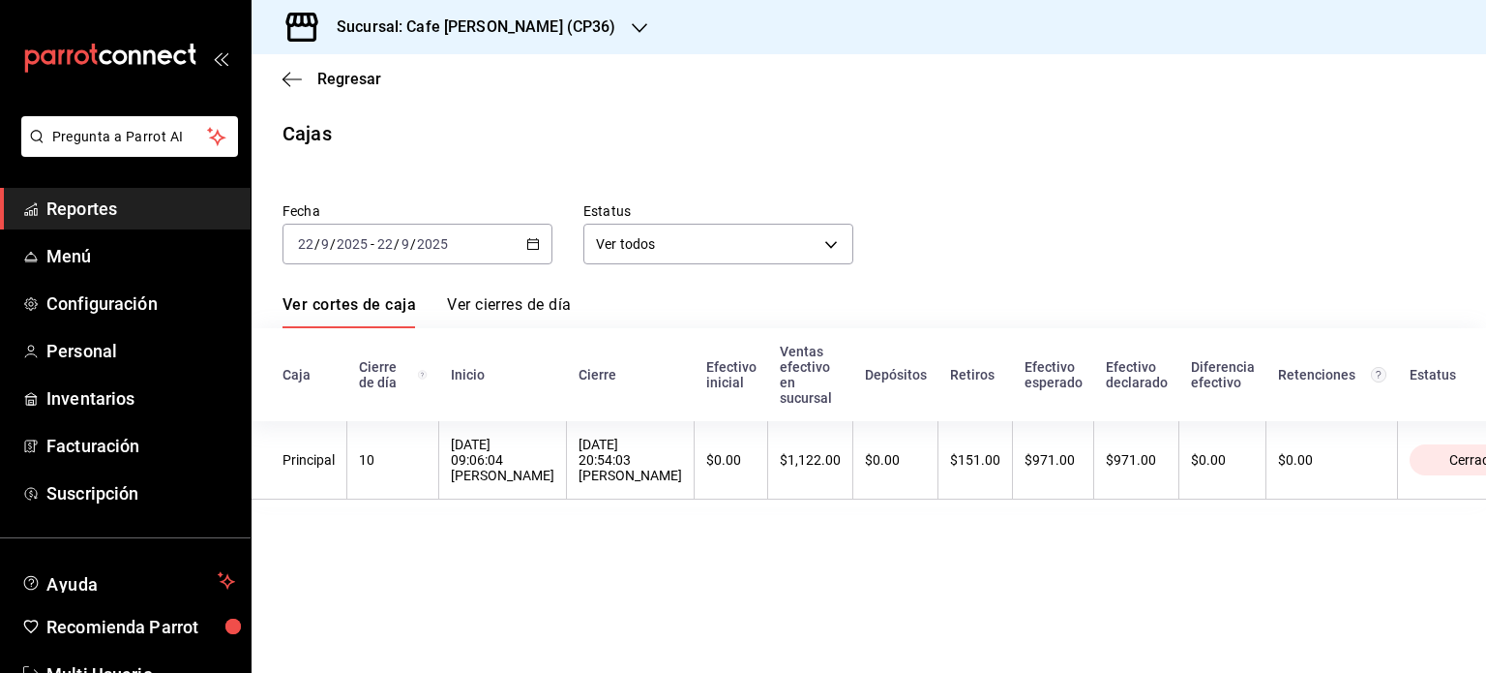
click at [509, 30] on h3 "Sucursal: Cafe [PERSON_NAME] (CP36)" at bounding box center [468, 26] width 295 height 23
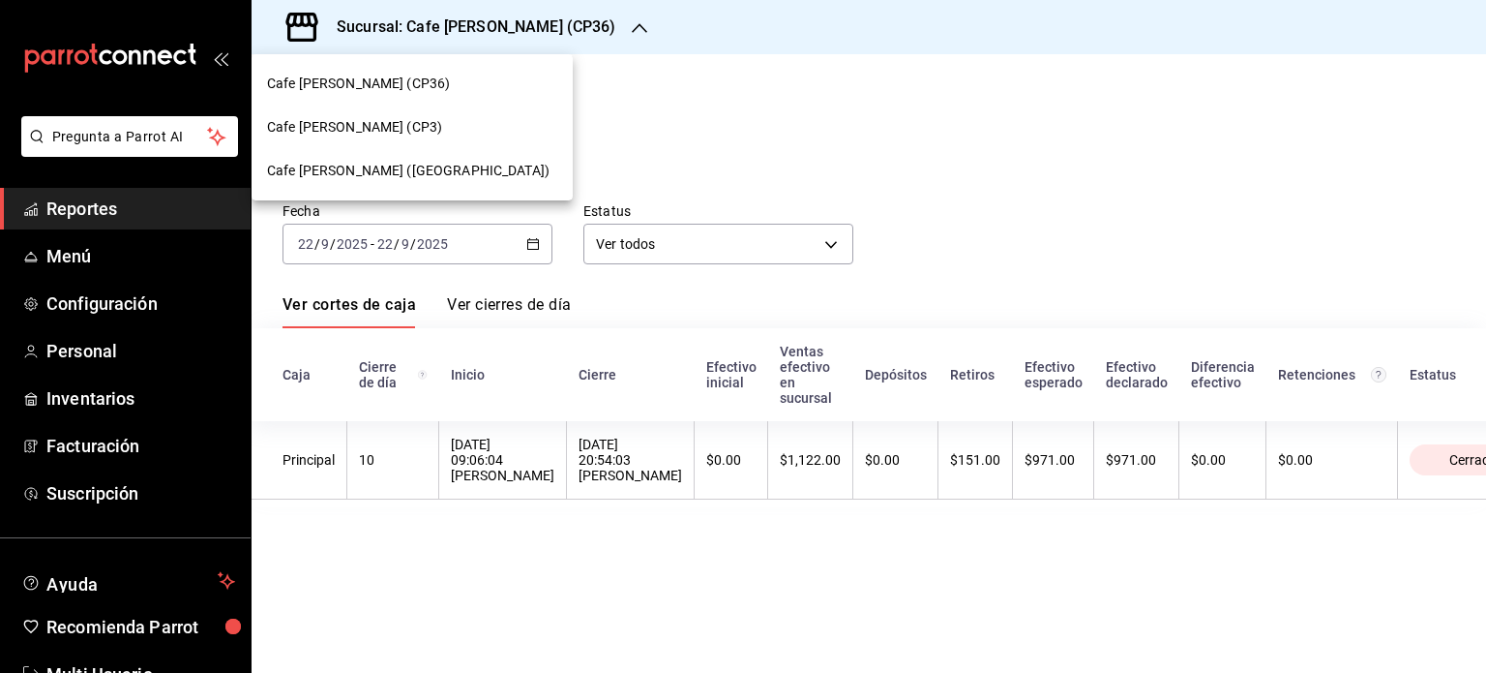
click at [379, 172] on span "Cafe [PERSON_NAME] ([GEOGRAPHIC_DATA])" at bounding box center [408, 171] width 283 height 20
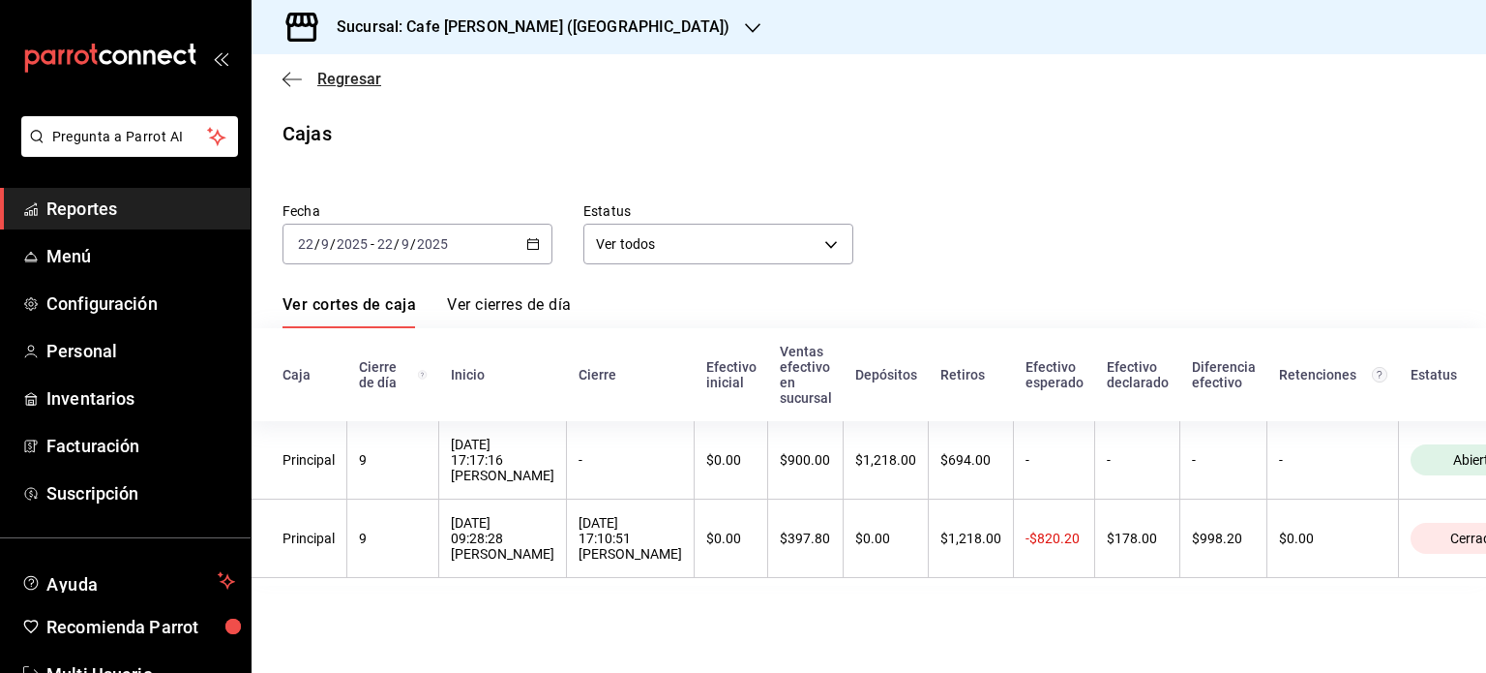
click at [333, 78] on span "Regresar" at bounding box center [349, 79] width 64 height 18
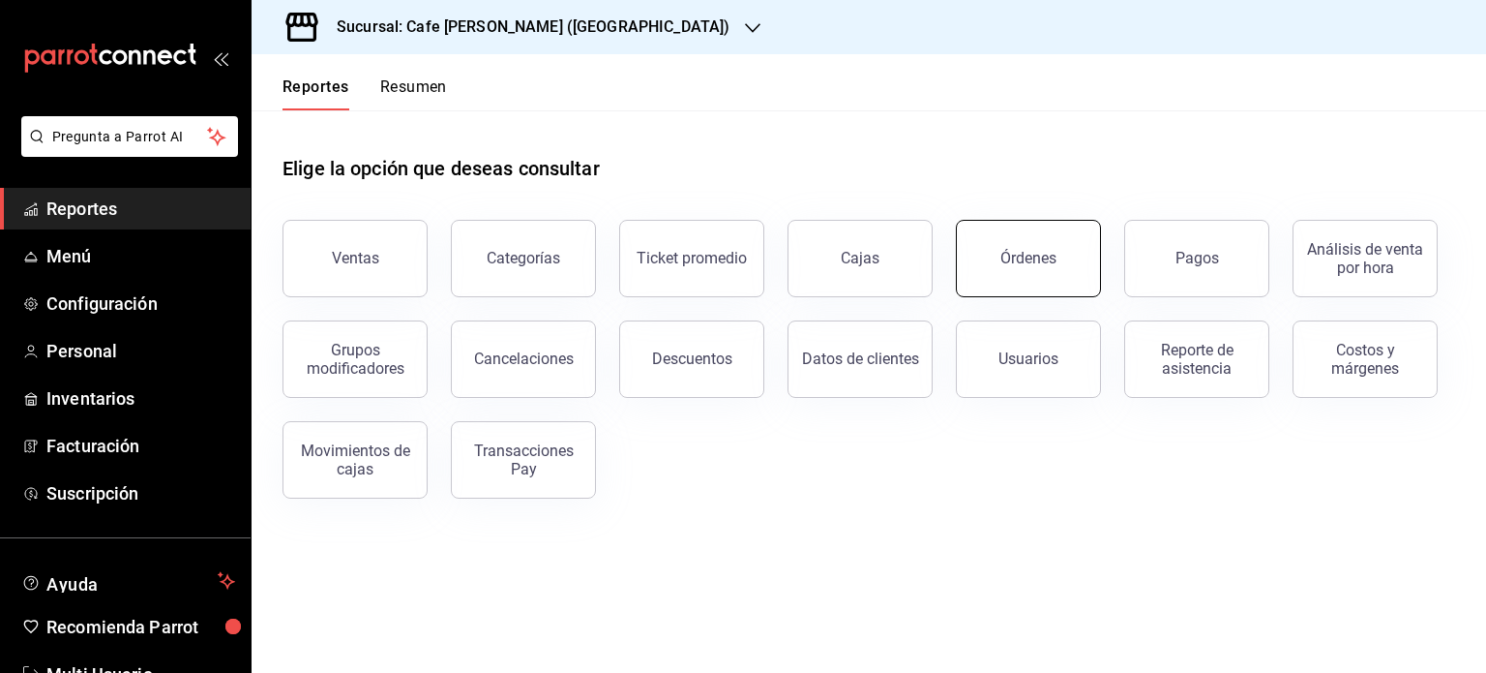
click at [1059, 251] on button "Órdenes" at bounding box center [1028, 258] width 145 height 77
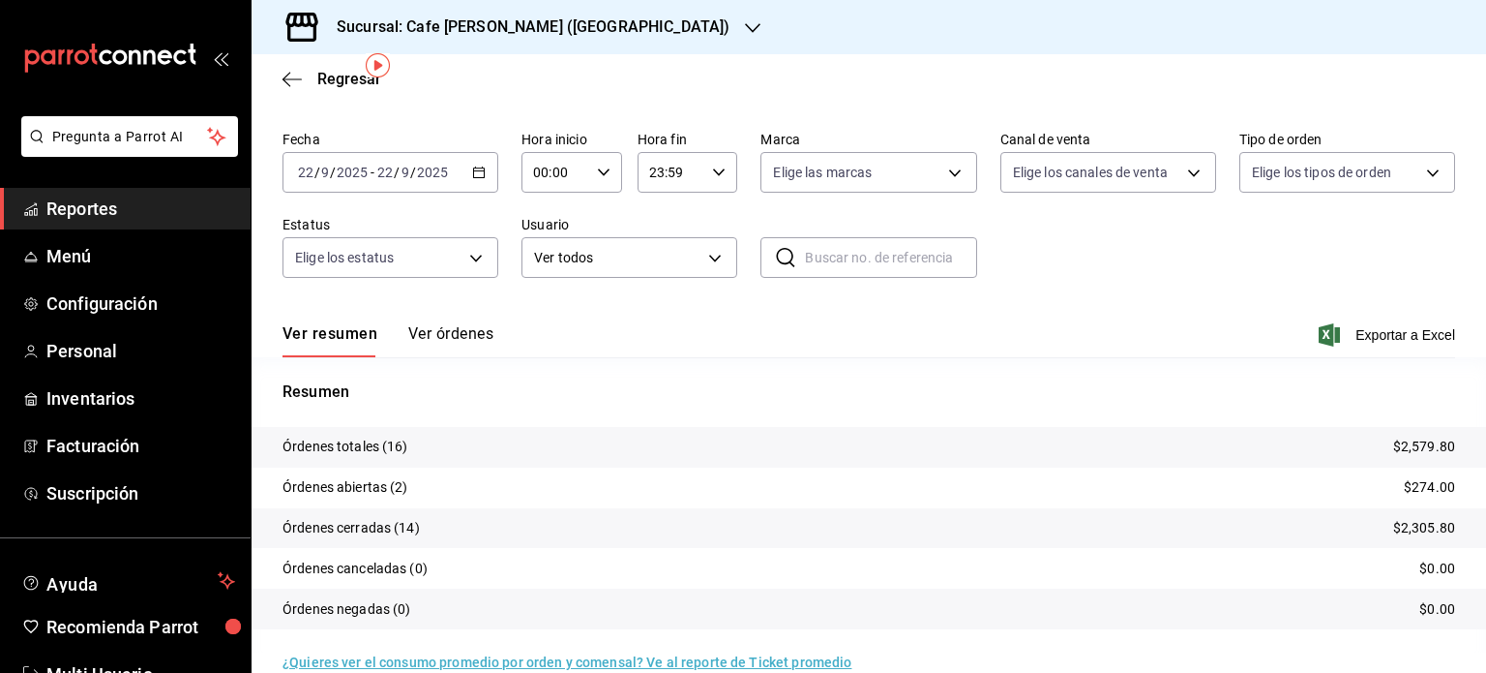
scroll to position [87, 0]
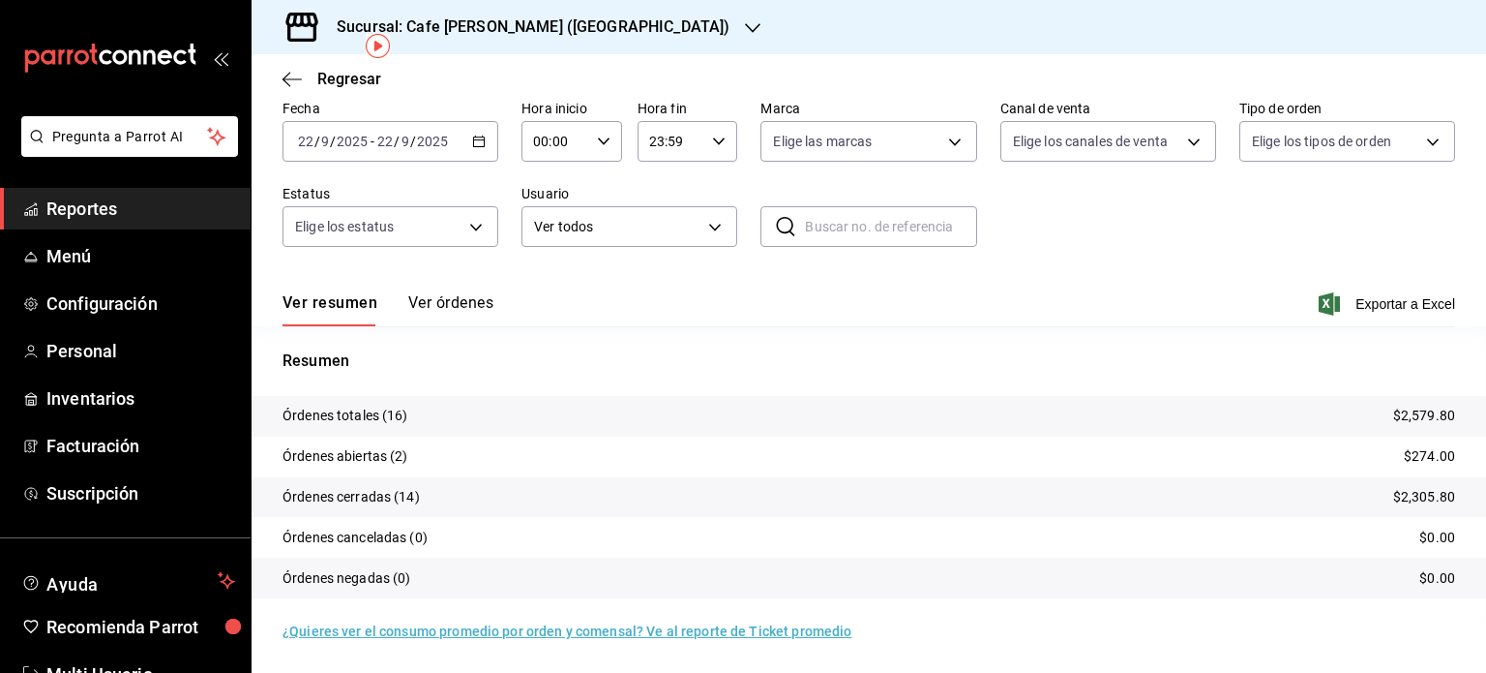
click at [451, 298] on button "Ver órdenes" at bounding box center [450, 309] width 85 height 33
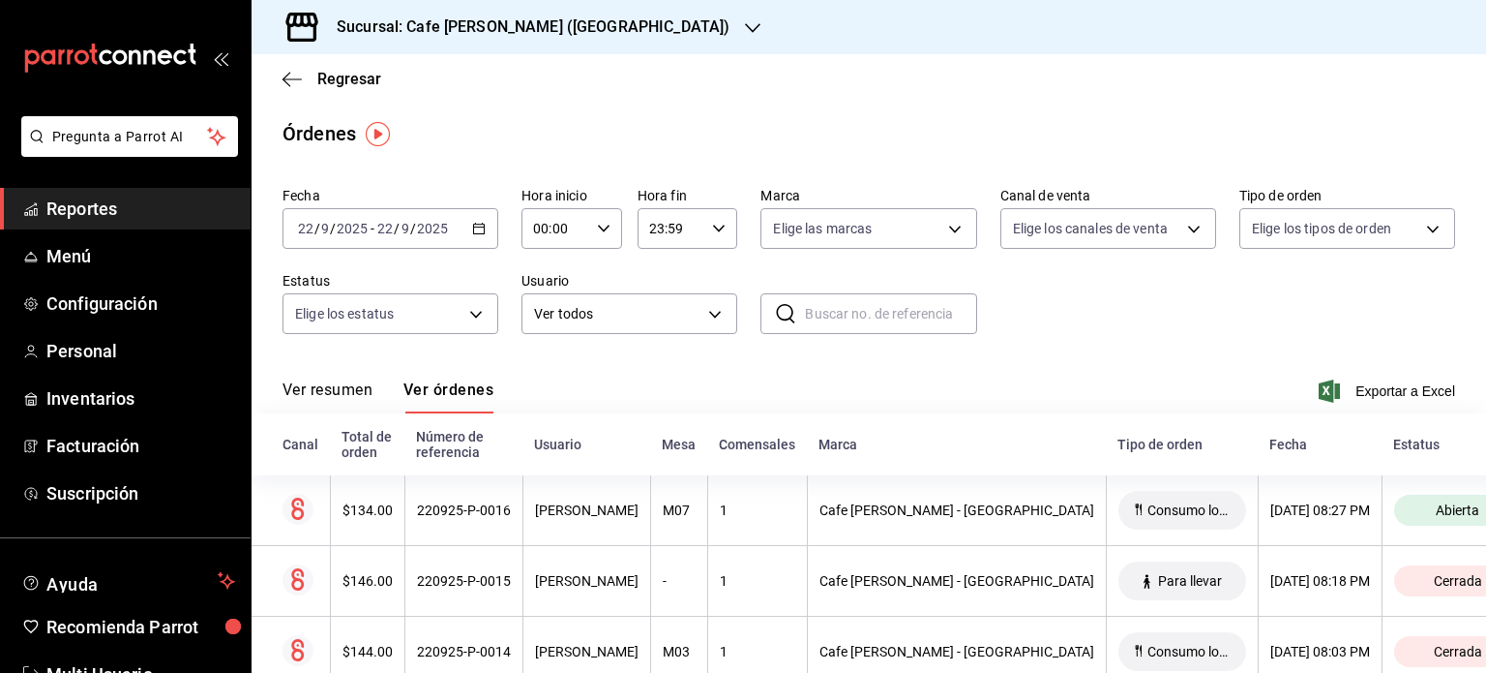
click at [323, 388] on button "Ver resumen" at bounding box center [328, 396] width 90 height 33
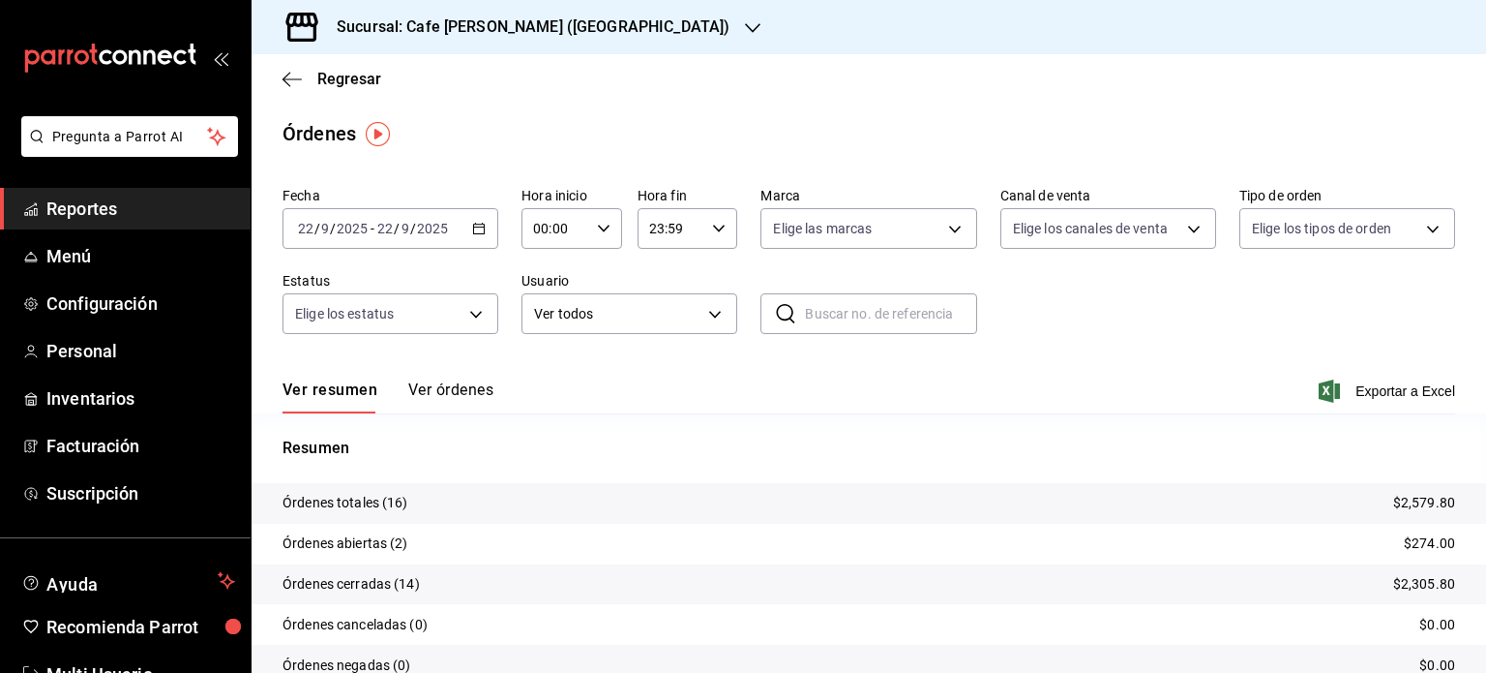
click at [464, 386] on button "Ver órdenes" at bounding box center [450, 396] width 85 height 33
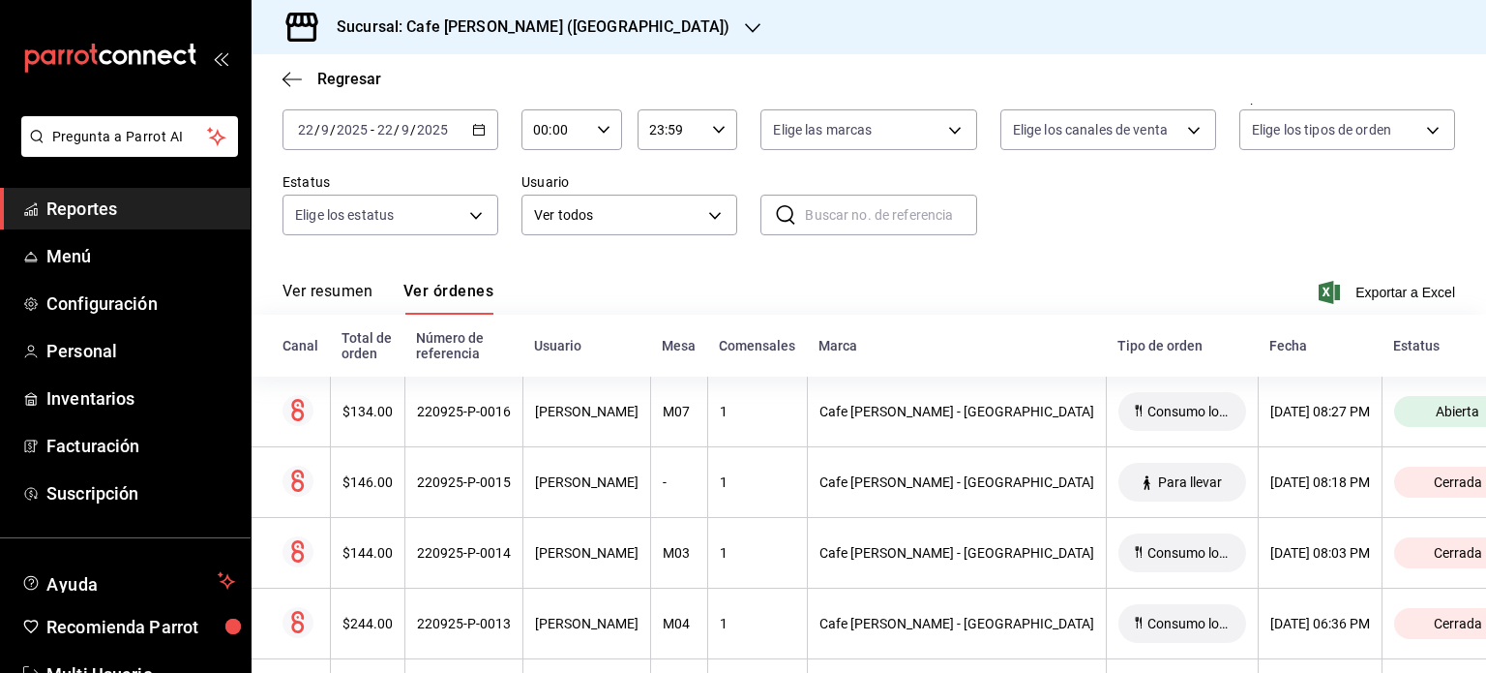
scroll to position [97, 0]
click at [321, 290] on button "Ver resumen" at bounding box center [328, 300] width 90 height 33
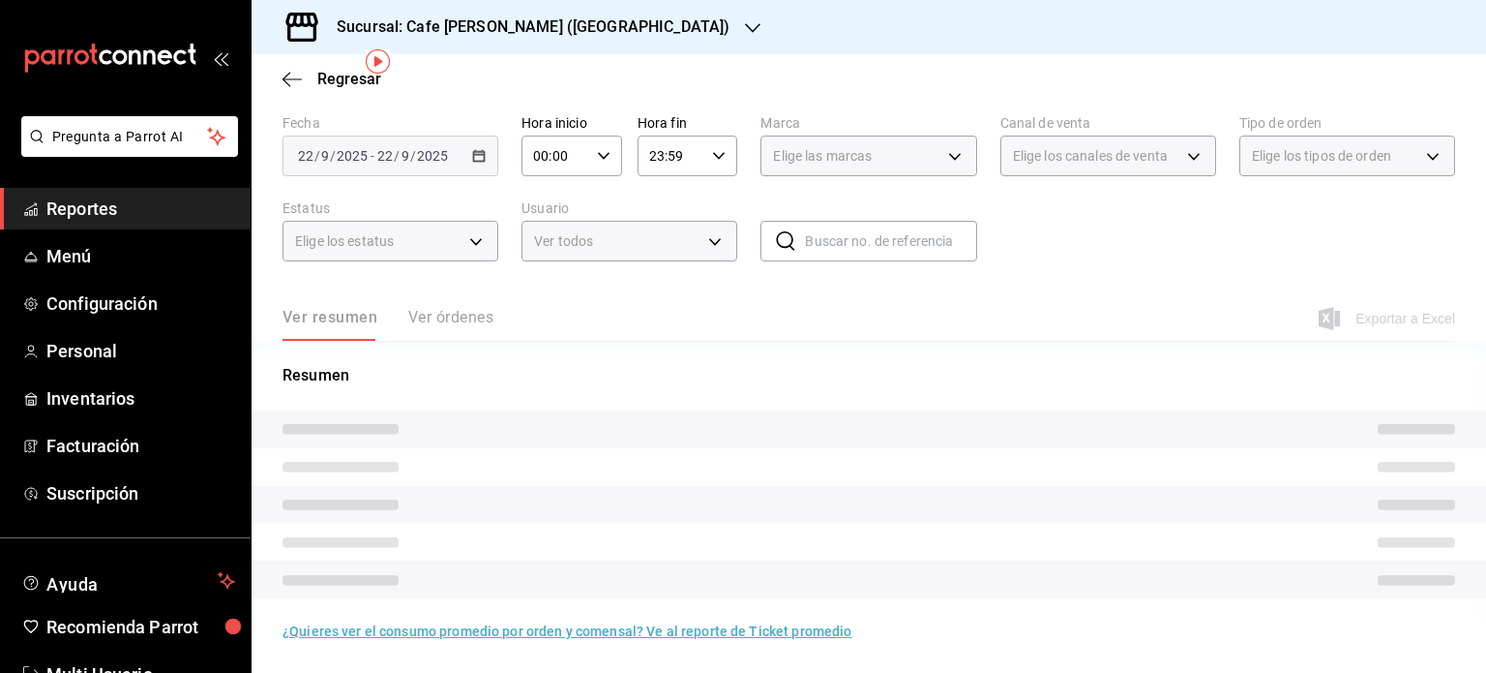
scroll to position [87, 0]
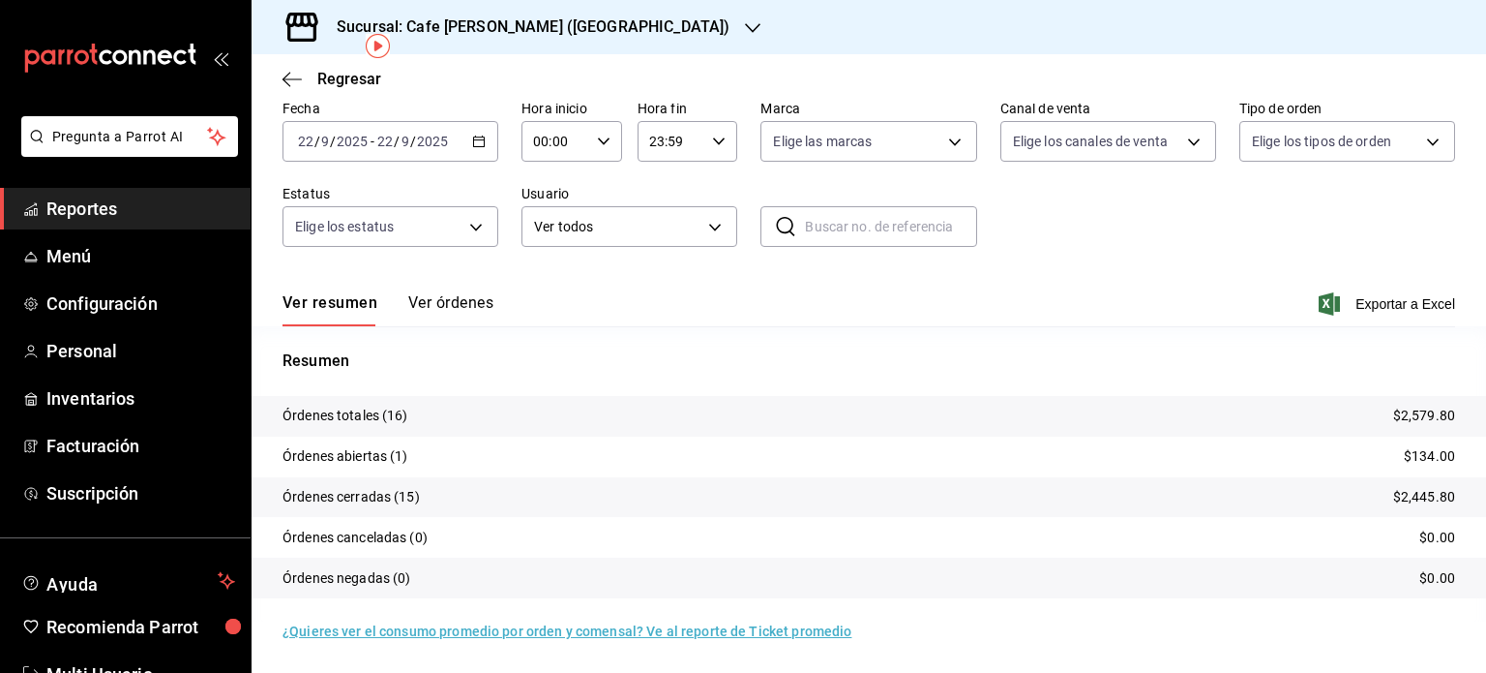
click at [464, 297] on button "Ver órdenes" at bounding box center [450, 309] width 85 height 33
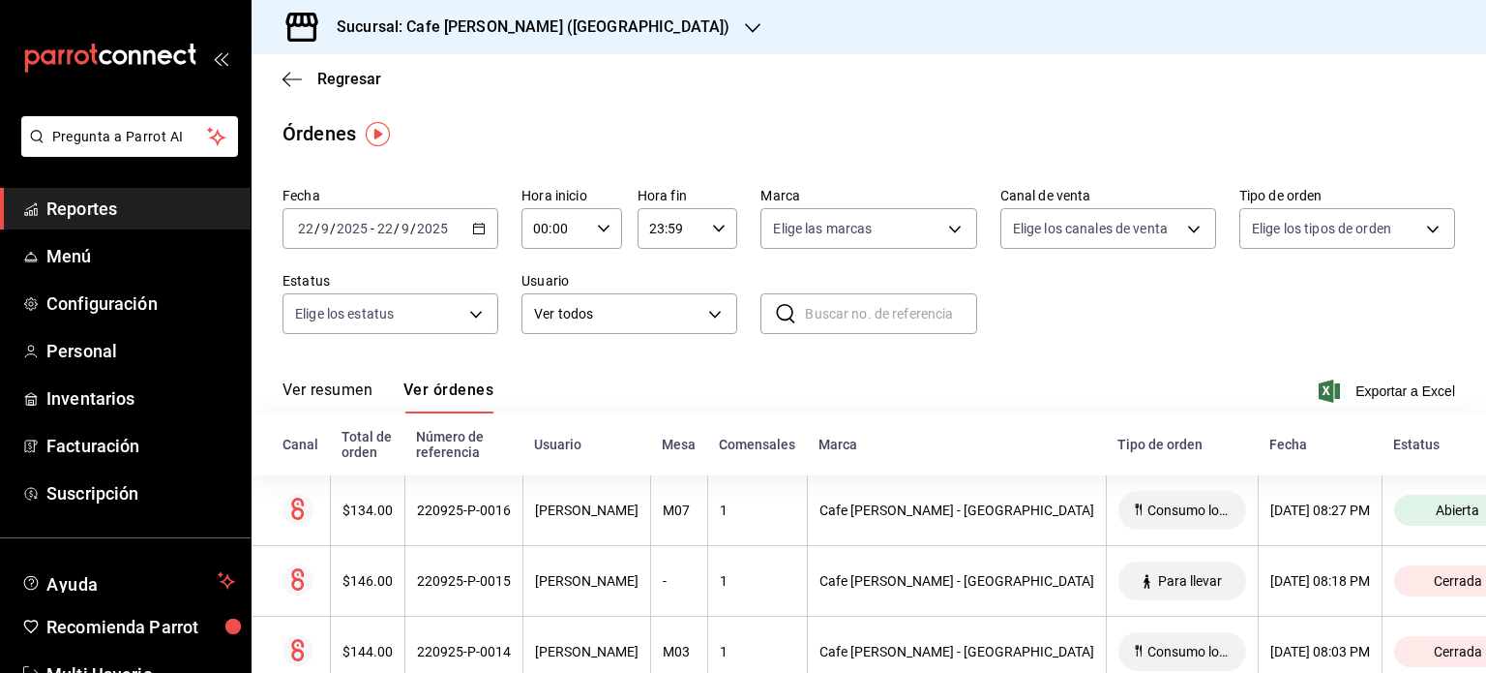
click at [325, 389] on button "Ver resumen" at bounding box center [328, 396] width 90 height 33
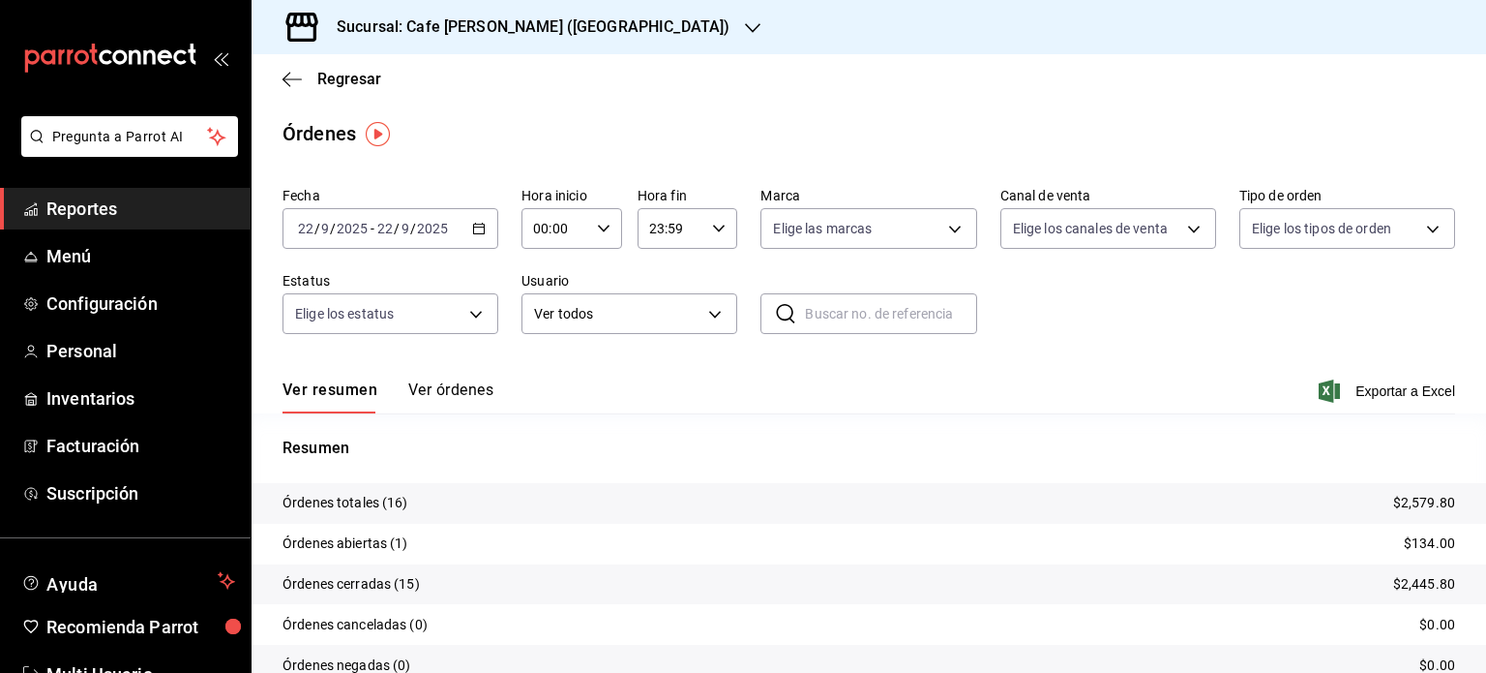
click at [453, 386] on button "Ver órdenes" at bounding box center [450, 396] width 85 height 33
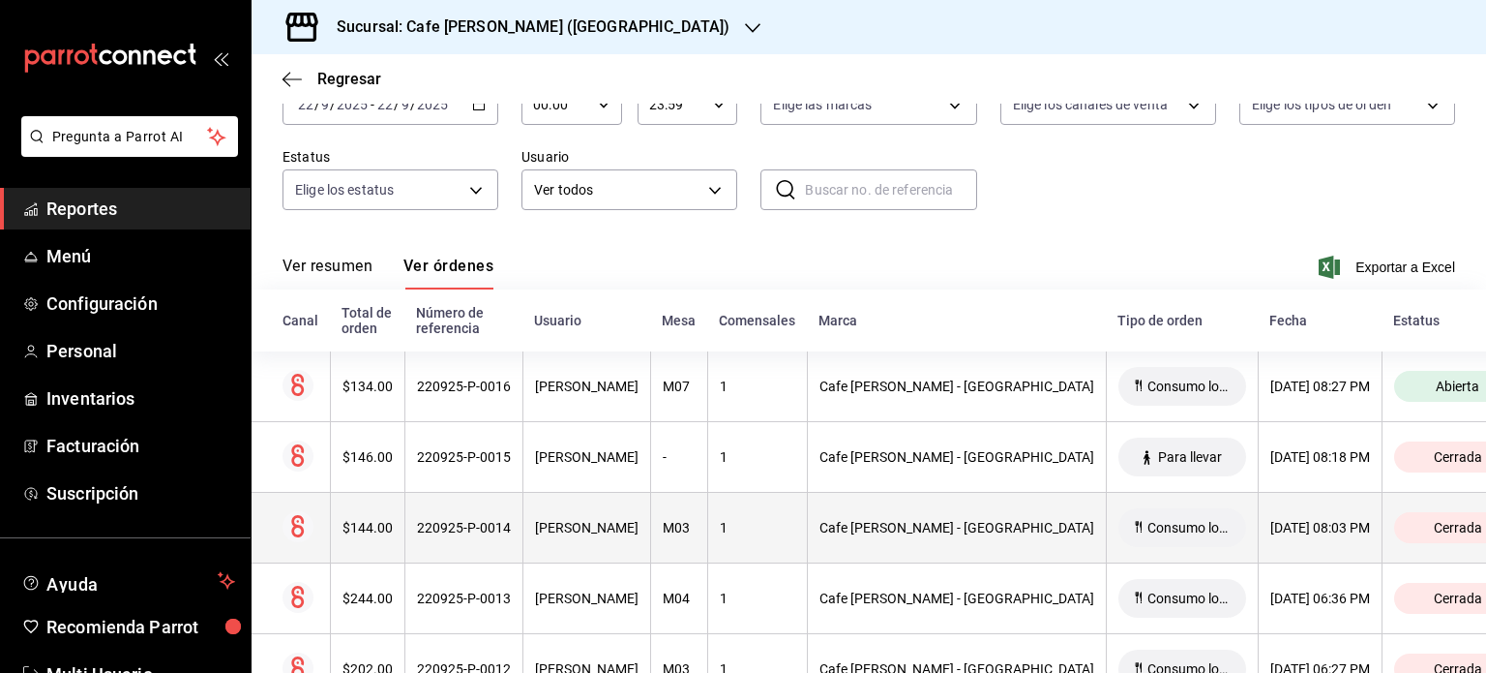
scroll to position [97, 0]
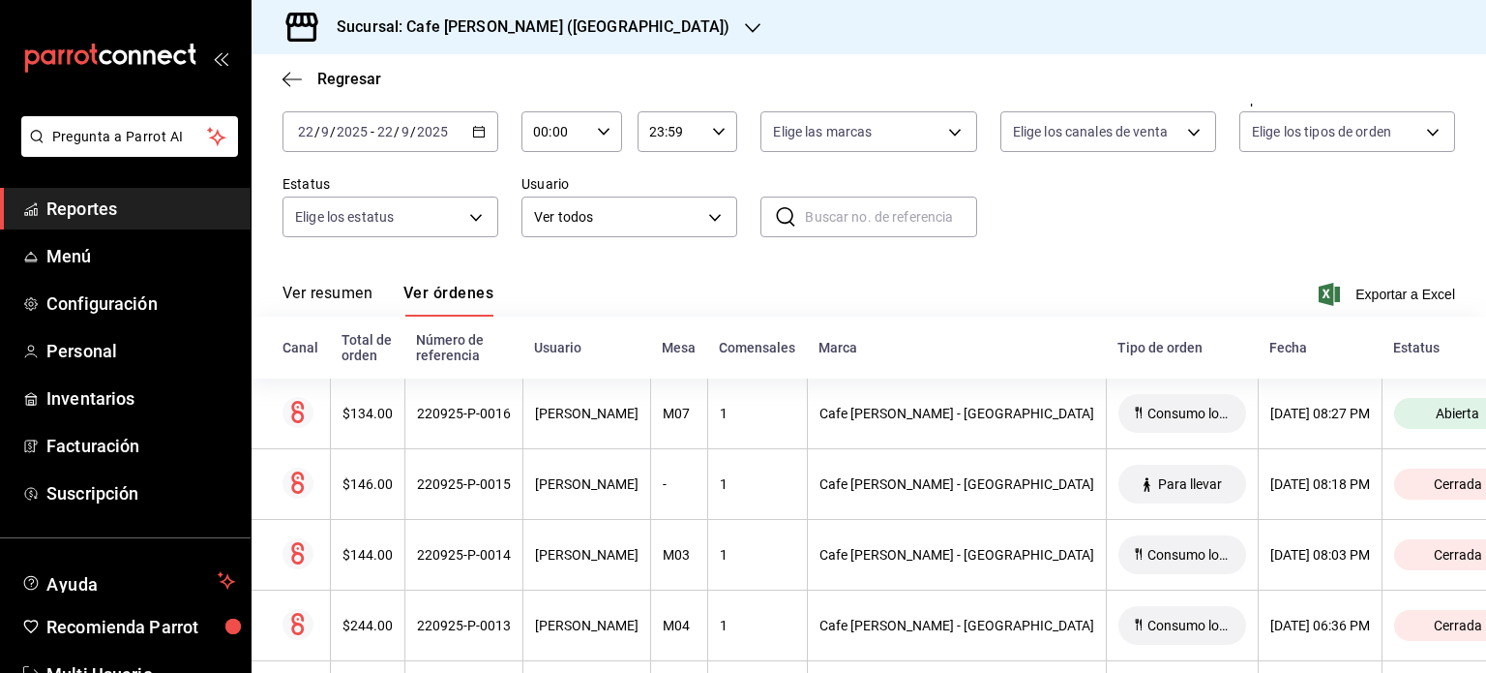
click at [313, 297] on button "Ver resumen" at bounding box center [328, 300] width 90 height 33
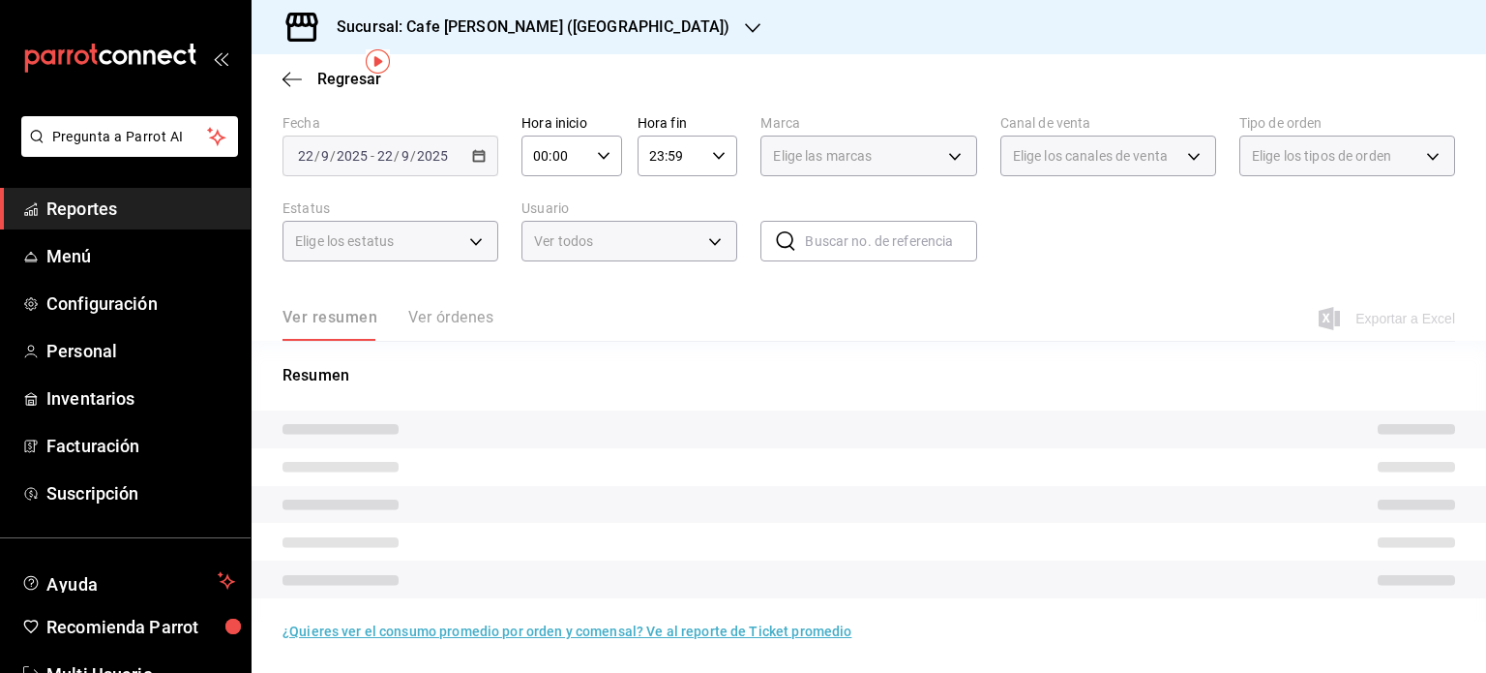
scroll to position [87, 0]
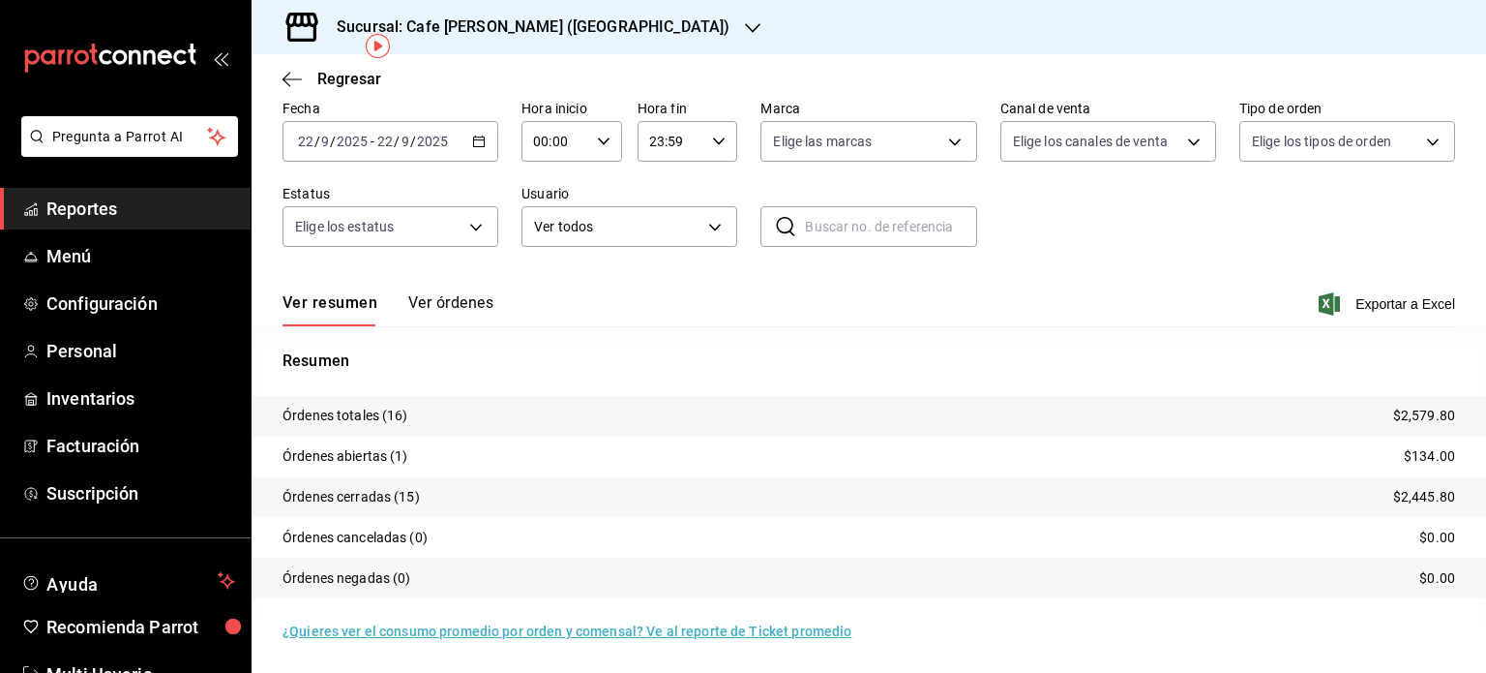
click at [449, 295] on button "Ver órdenes" at bounding box center [450, 309] width 85 height 33
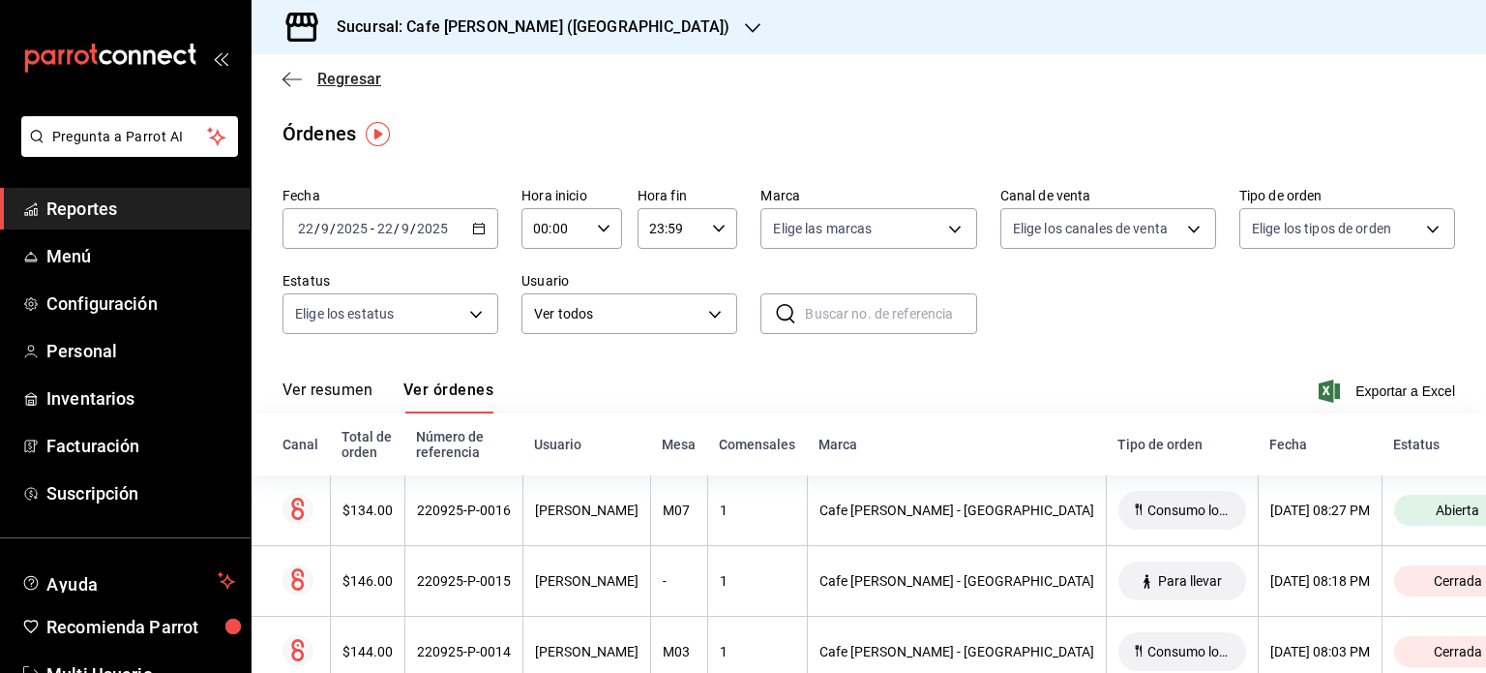
click at [286, 76] on icon "button" at bounding box center [292, 79] width 19 height 17
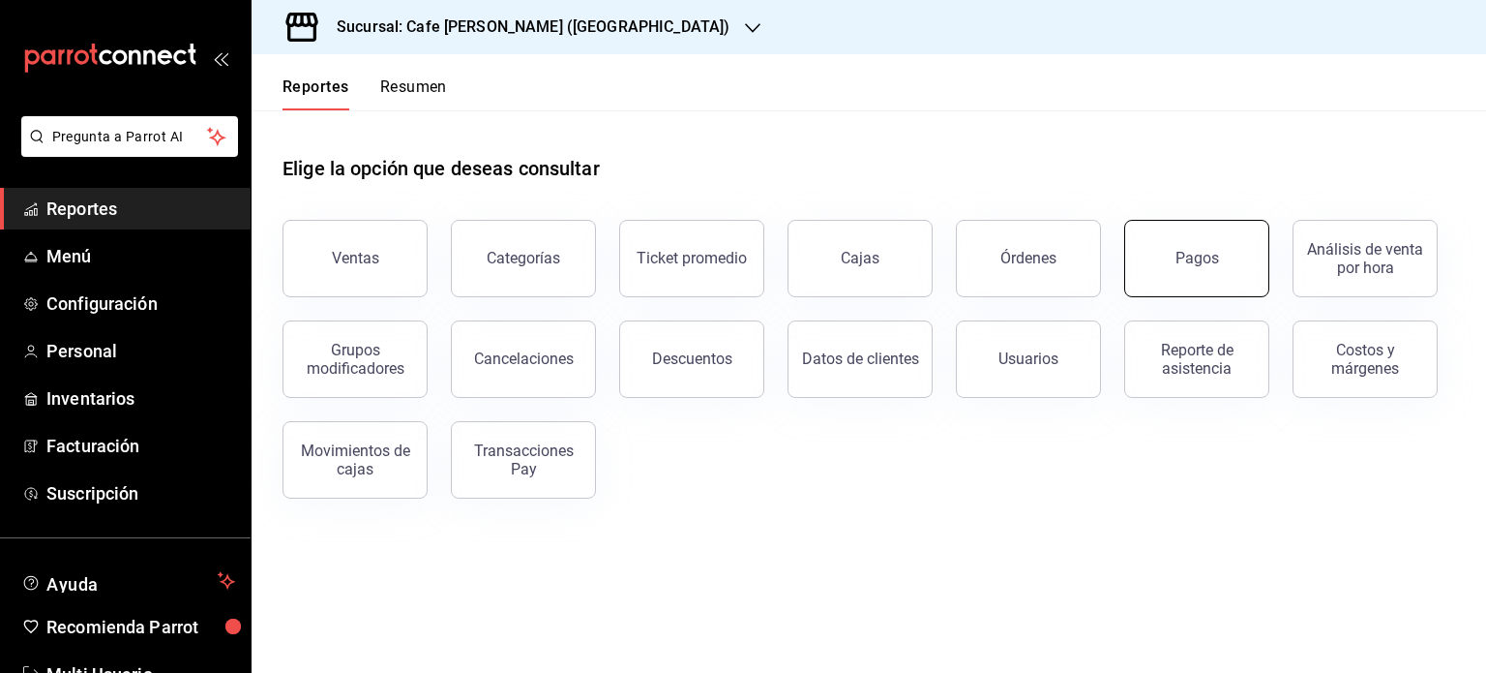
click at [1205, 261] on div "Pagos" at bounding box center [1198, 258] width 44 height 18
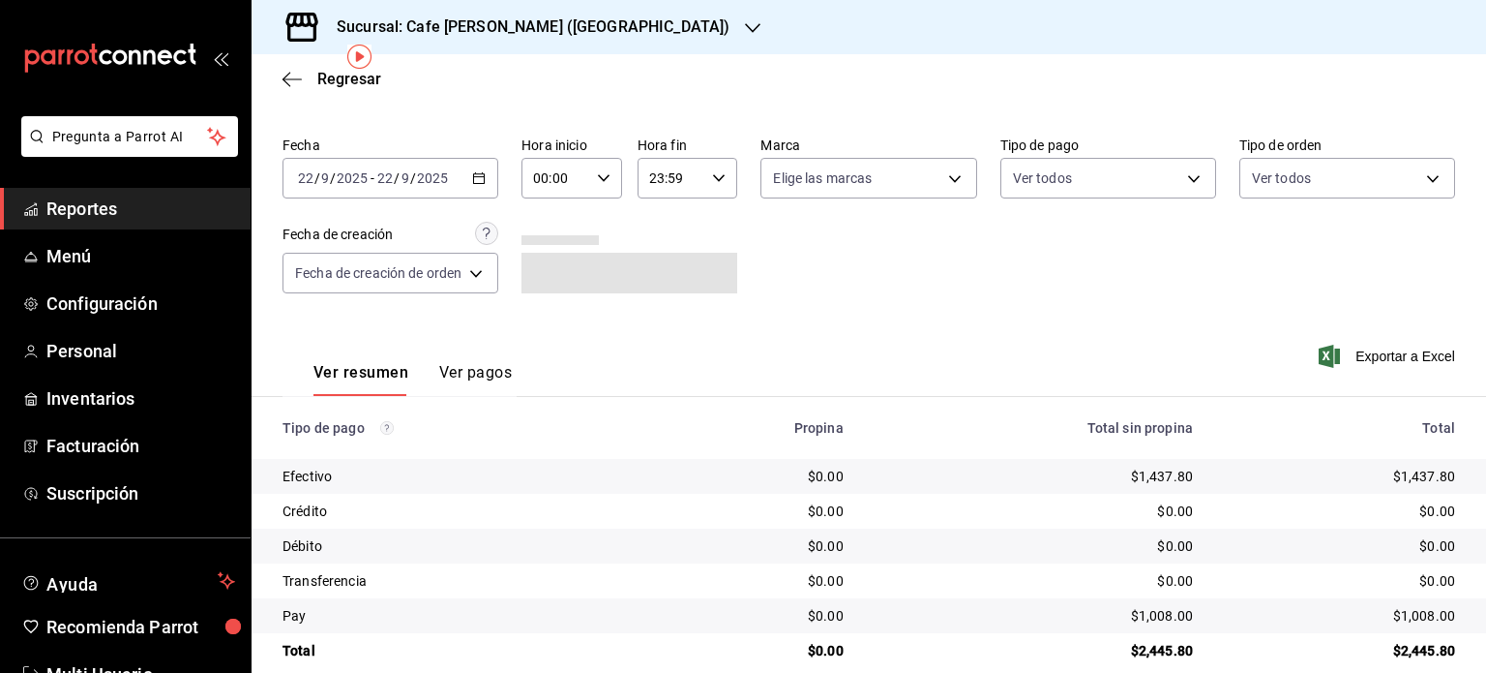
scroll to position [77, 0]
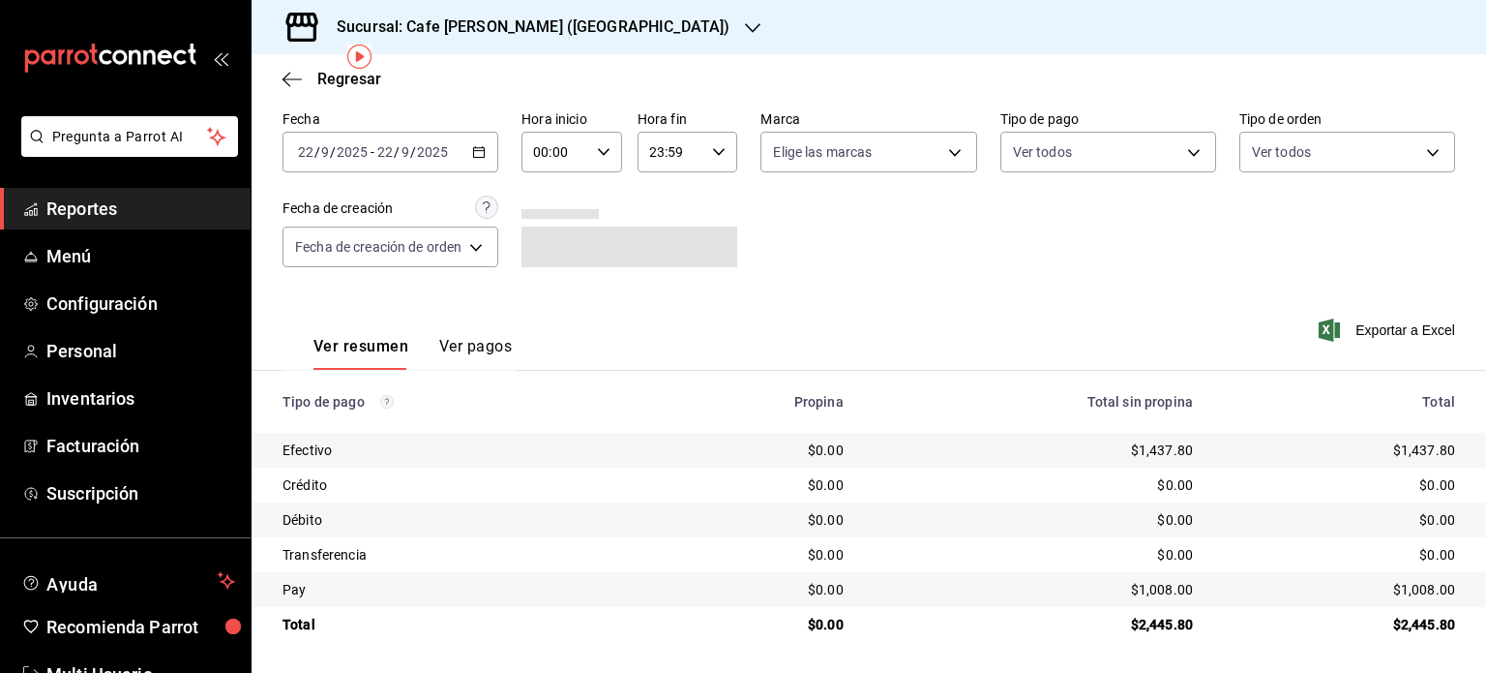
click at [480, 341] on button "Ver pagos" at bounding box center [475, 353] width 73 height 33
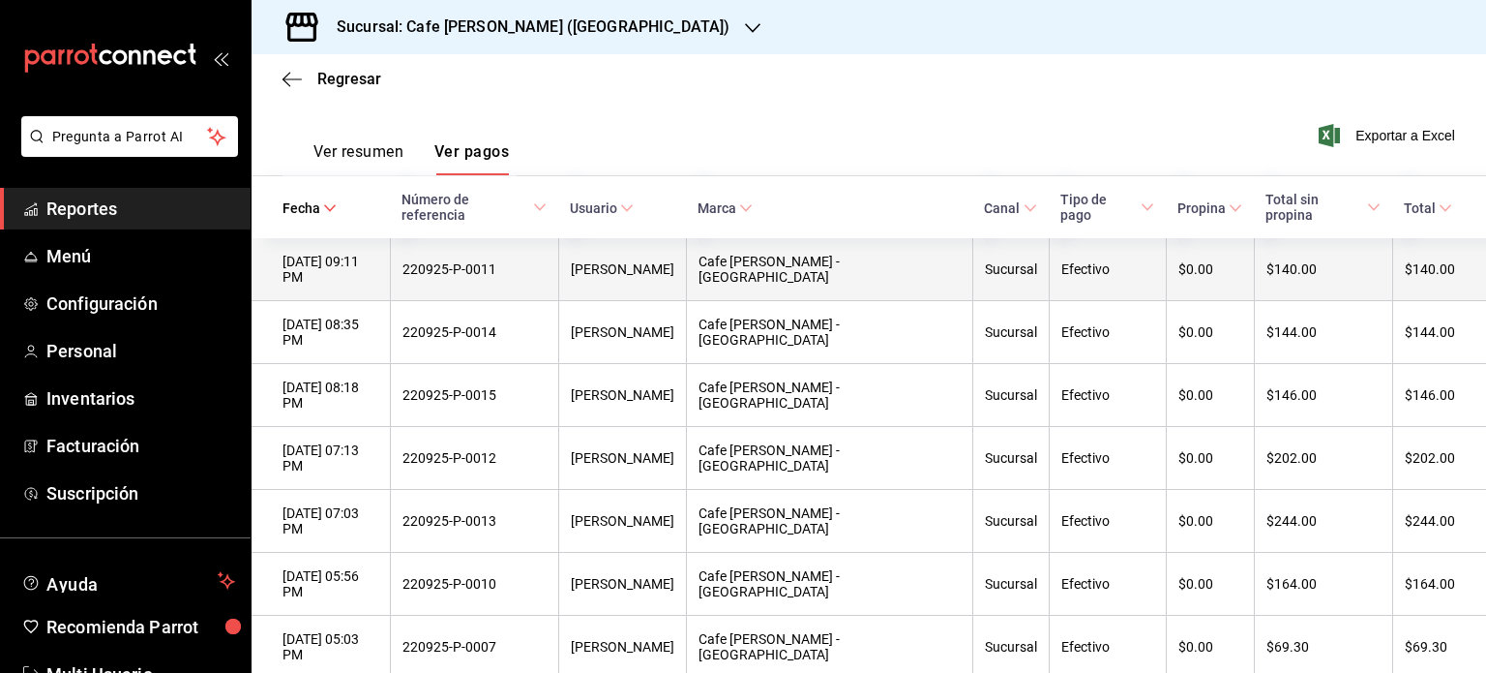
scroll to position [368, 0]
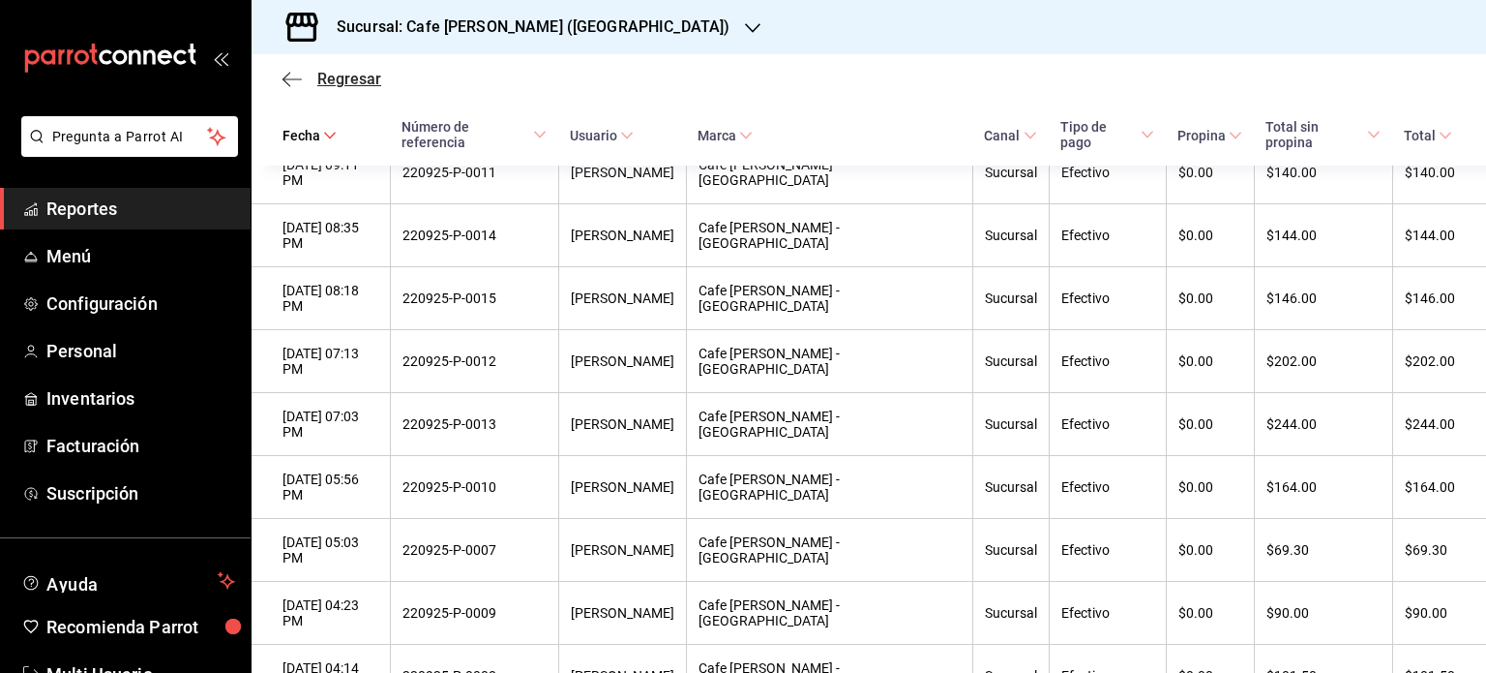
click at [318, 84] on span "Regresar" at bounding box center [349, 79] width 64 height 18
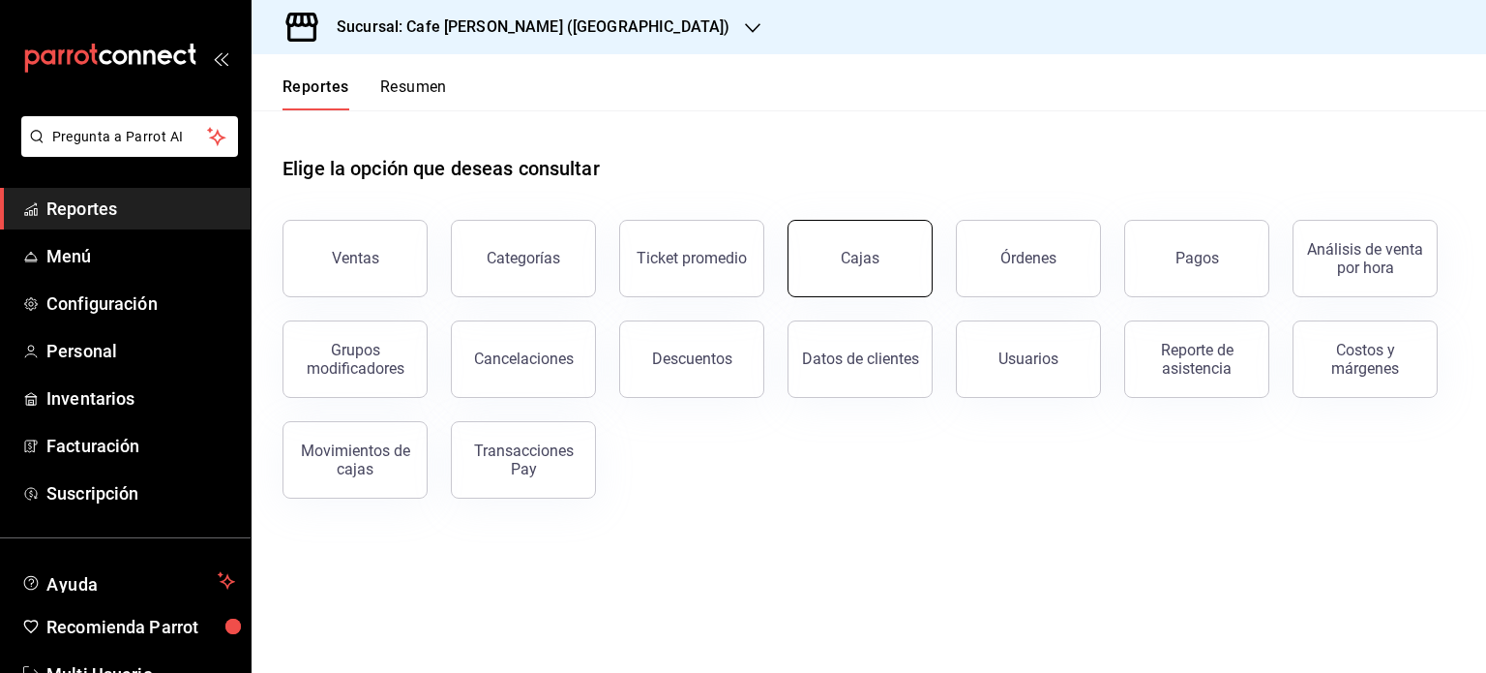
click at [857, 264] on div "Cajas" at bounding box center [861, 258] width 40 height 23
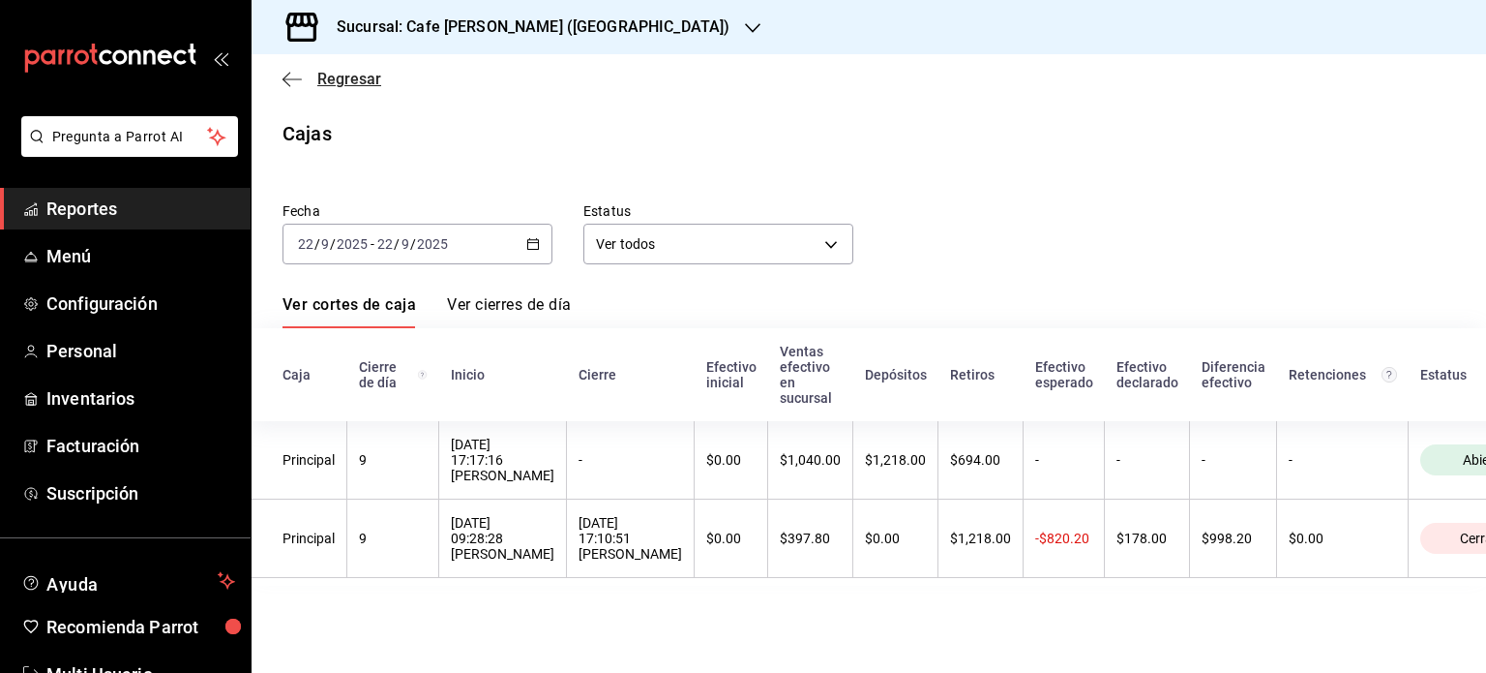
click at [302, 76] on span "Regresar" at bounding box center [332, 79] width 99 height 18
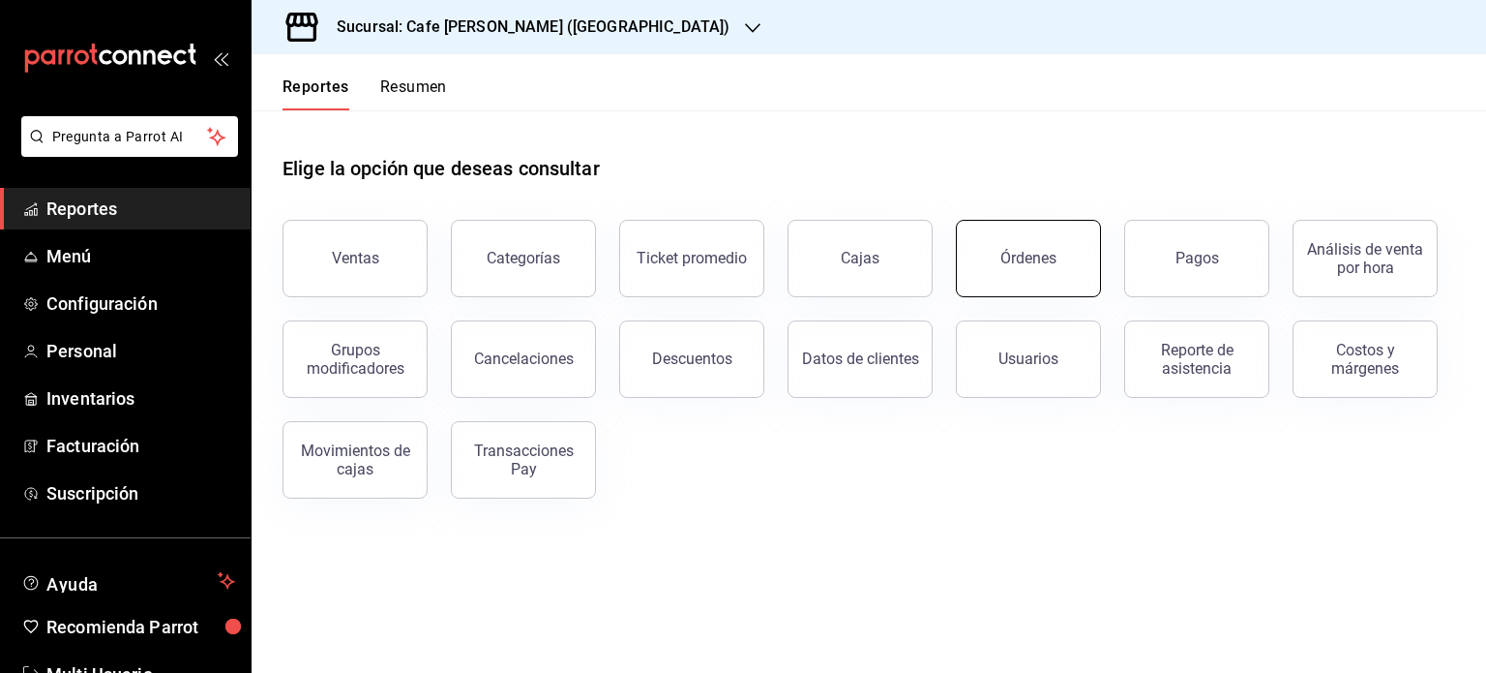
click at [1025, 258] on div "Órdenes" at bounding box center [1029, 258] width 56 height 18
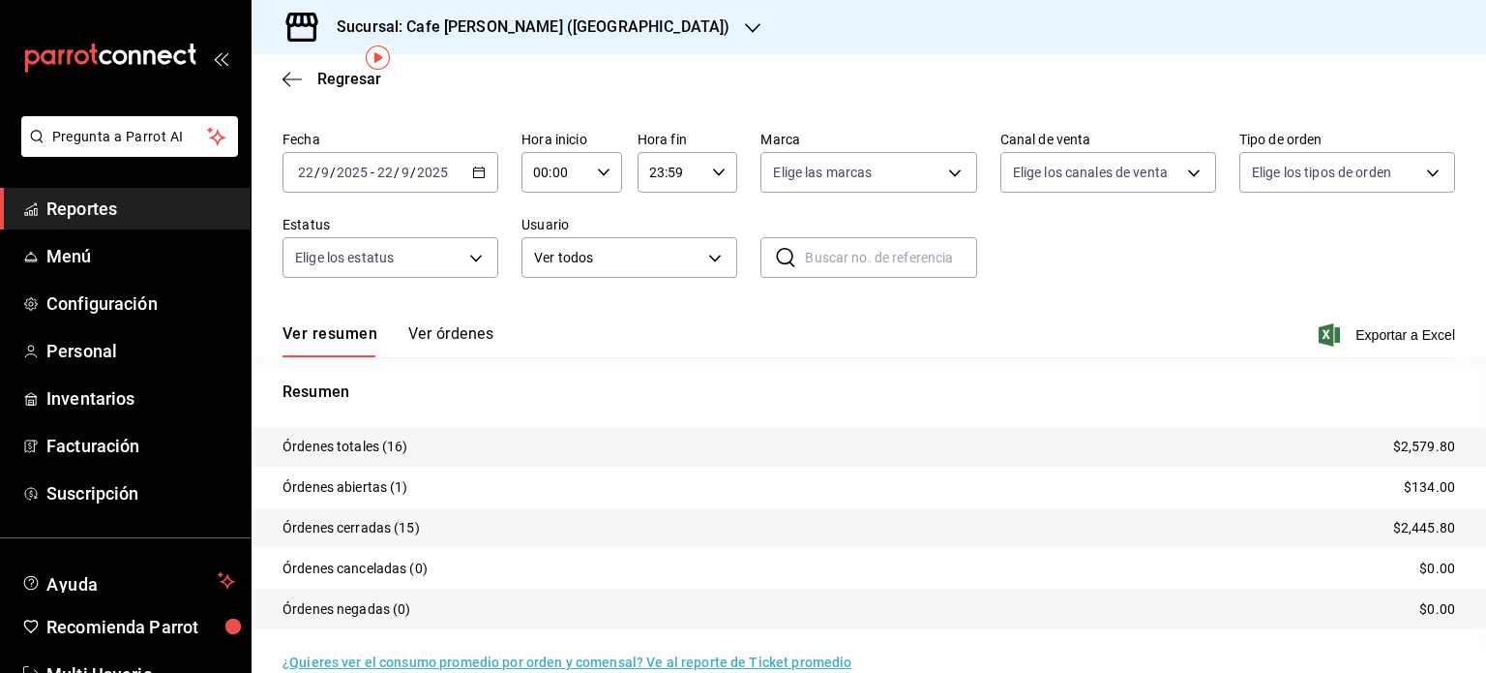
scroll to position [87, 0]
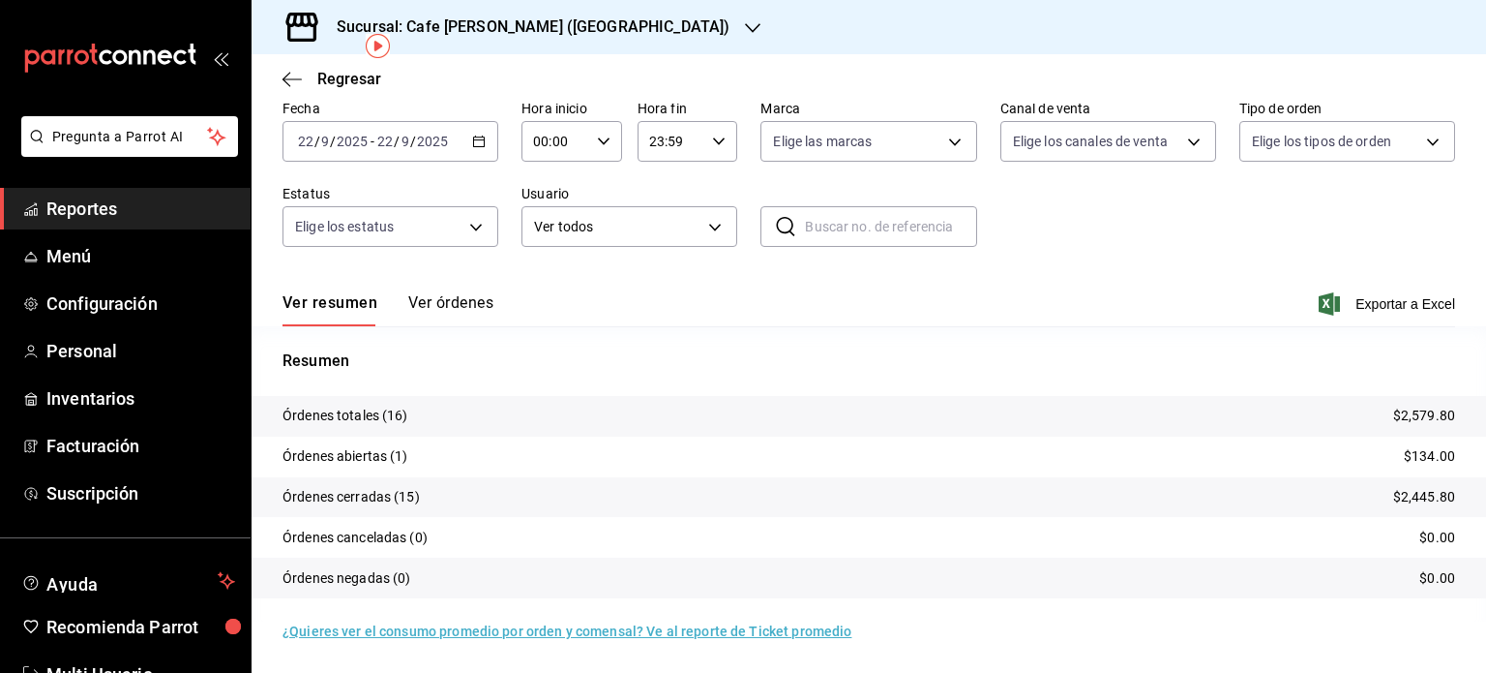
click at [456, 303] on button "Ver órdenes" at bounding box center [450, 309] width 85 height 33
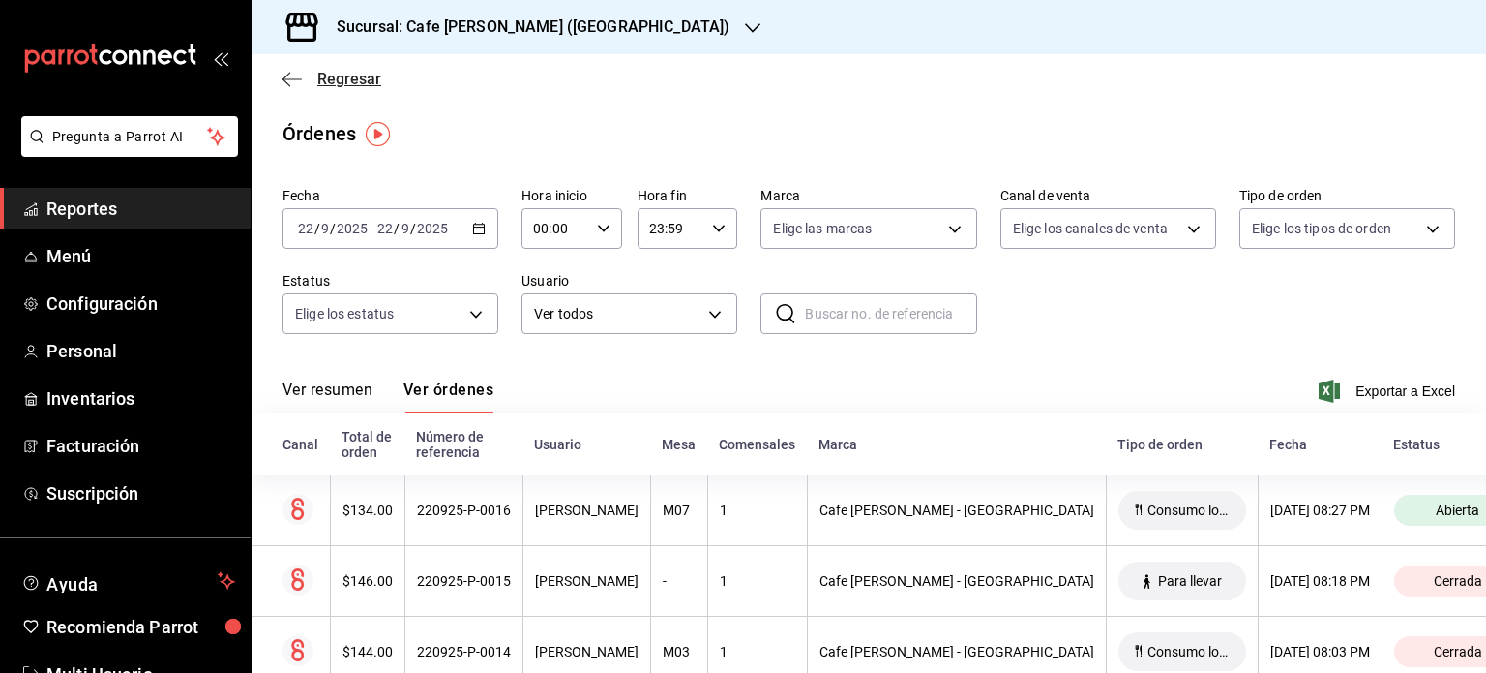
click at [312, 77] on span "Regresar" at bounding box center [332, 79] width 99 height 18
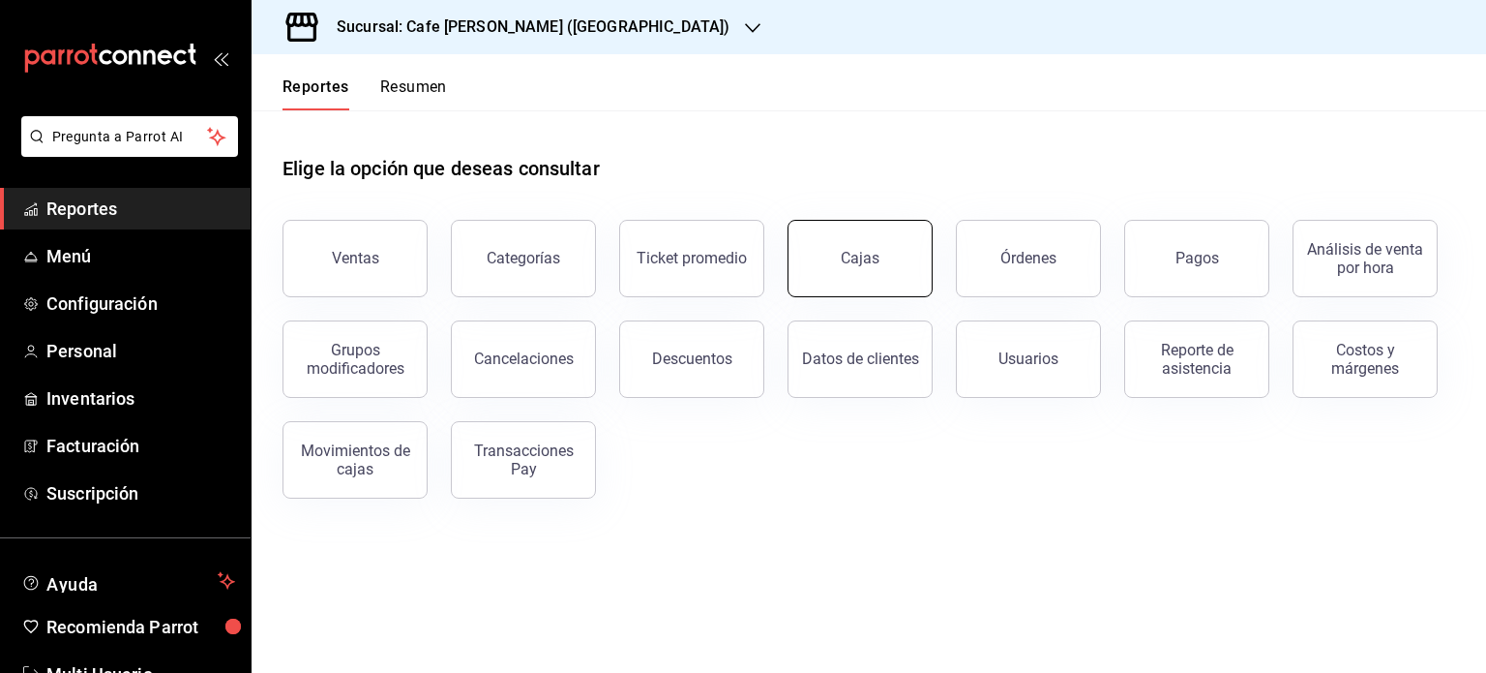
click at [889, 255] on link "Cajas" at bounding box center [860, 258] width 145 height 77
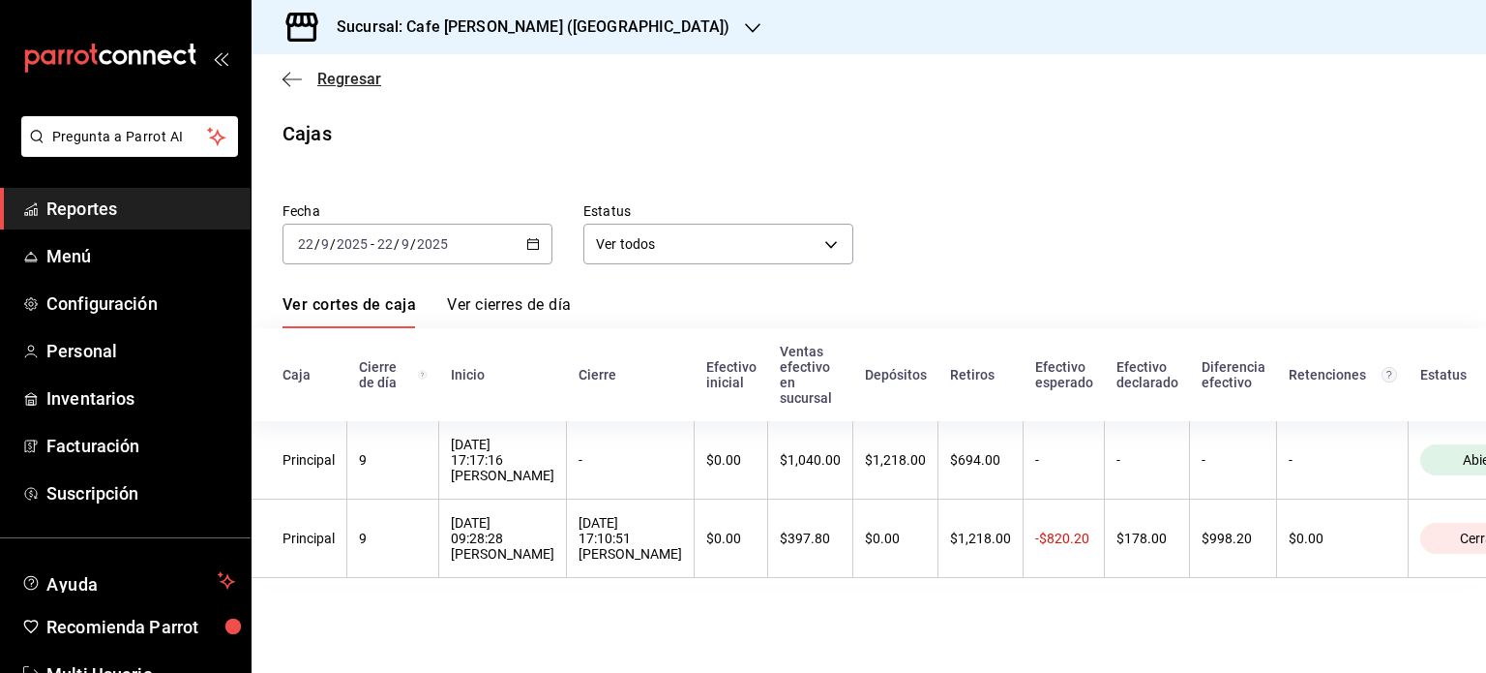
click at [302, 75] on span "Regresar" at bounding box center [332, 79] width 99 height 18
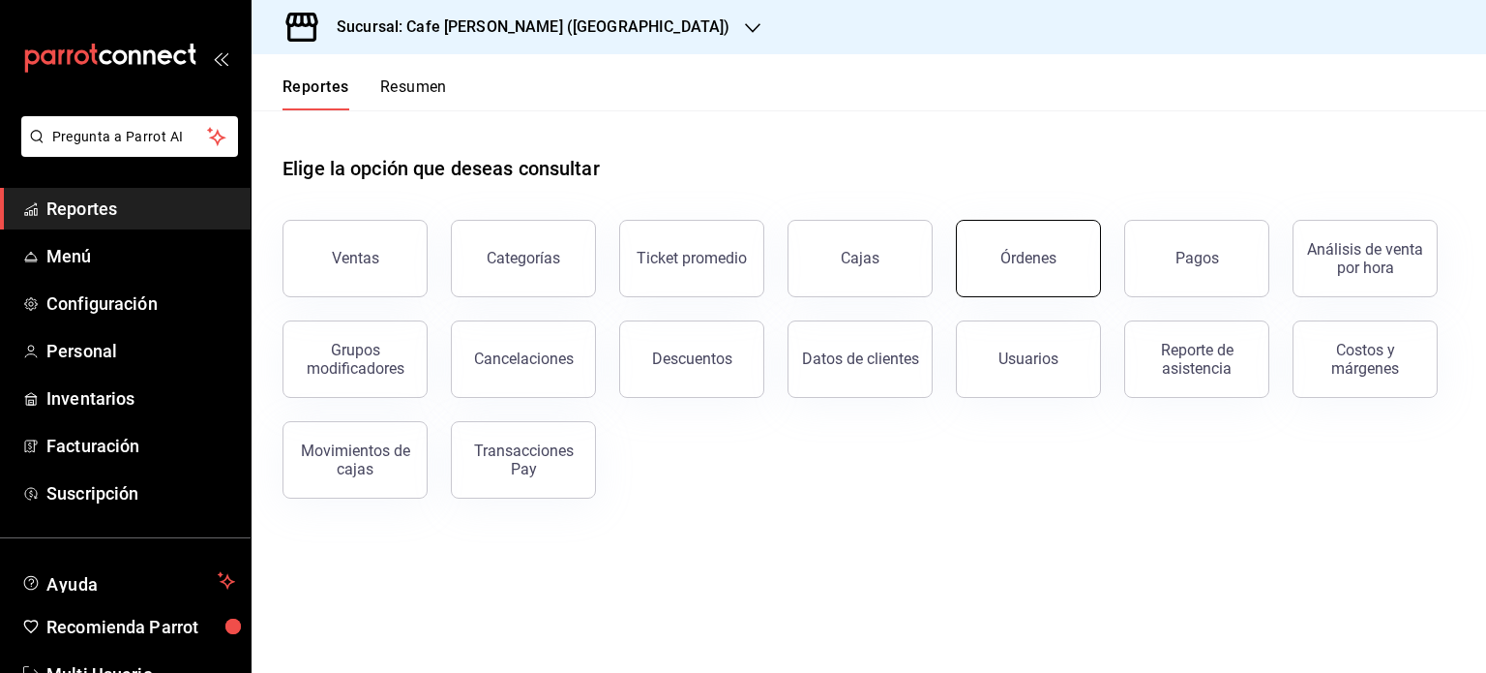
click at [1035, 249] on button "Órdenes" at bounding box center [1028, 258] width 145 height 77
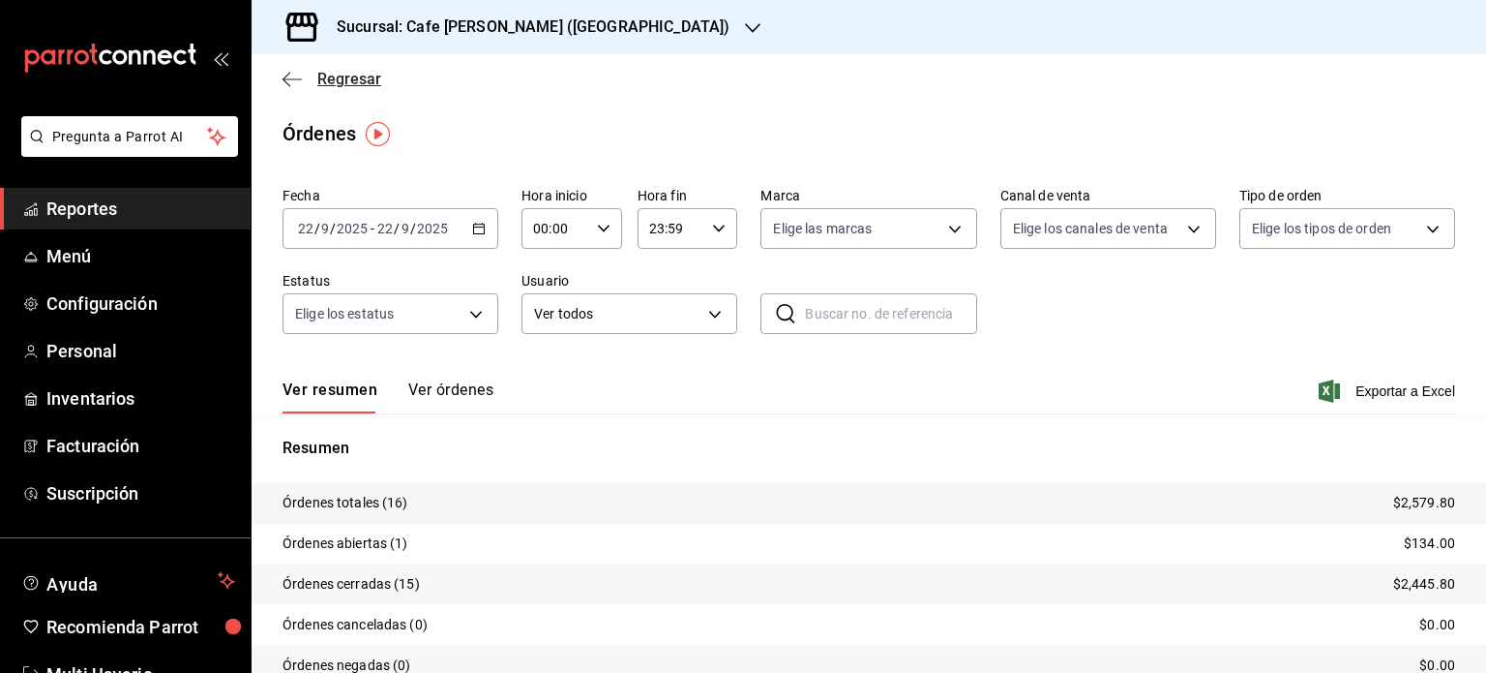
click at [291, 73] on icon "button" at bounding box center [292, 79] width 19 height 17
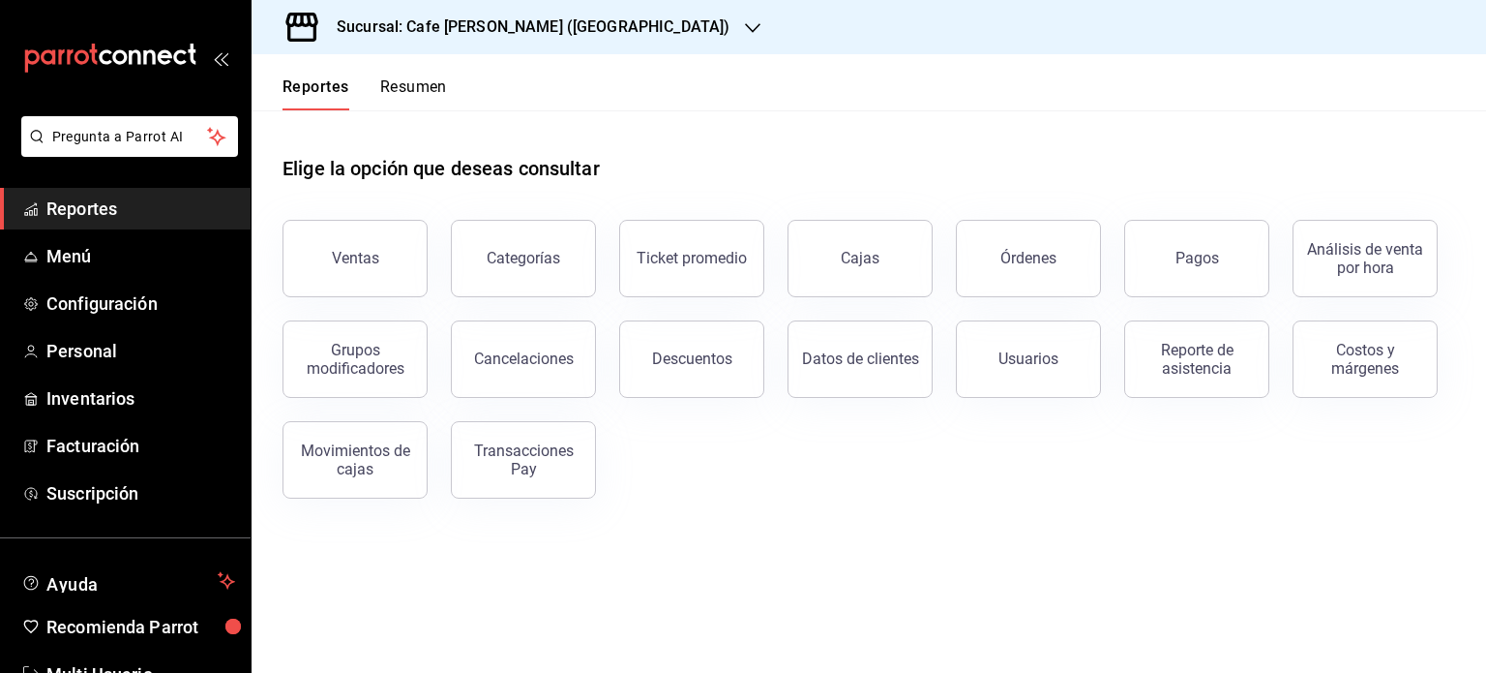
click at [417, 80] on button "Resumen" at bounding box center [413, 93] width 67 height 33
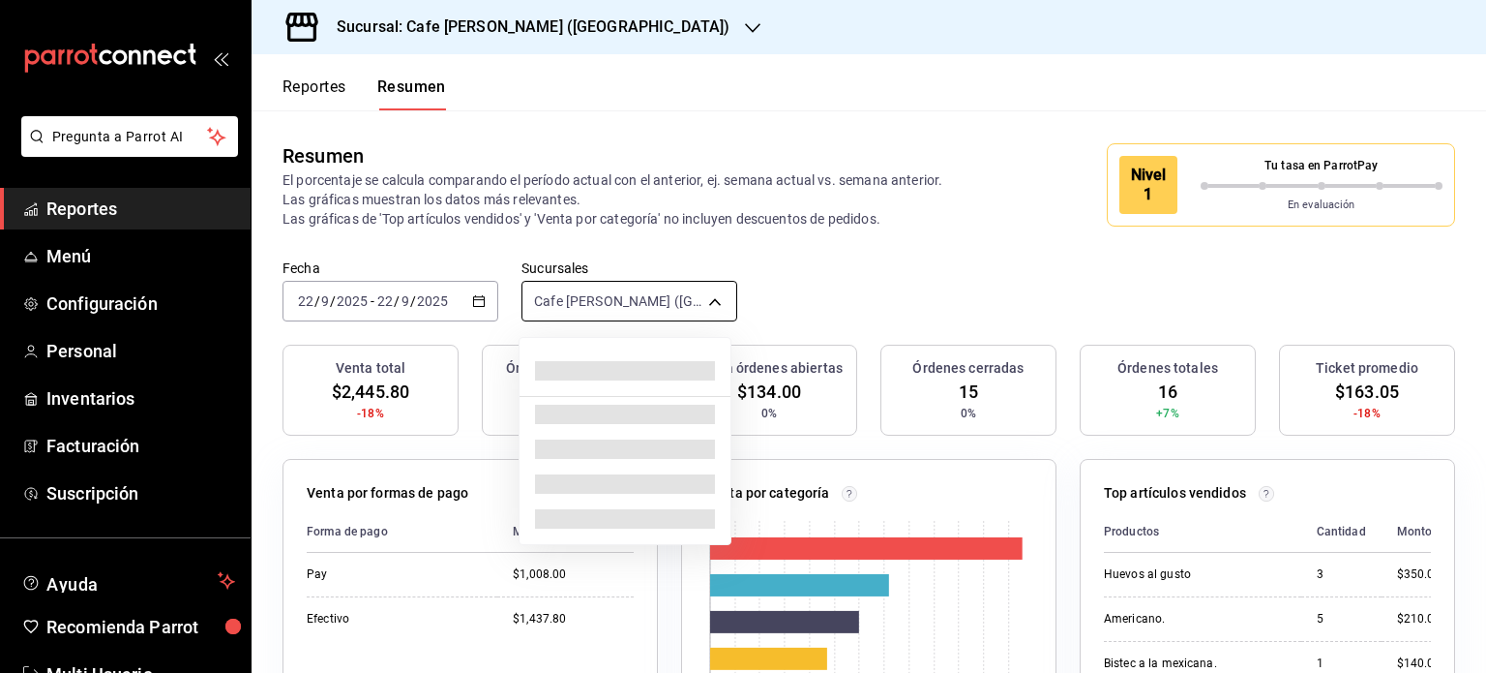
click at [695, 298] on body "Pregunta a Parrot AI Reportes Menú Configuración Personal Inventarios Facturaci…" at bounding box center [743, 336] width 1486 height 673
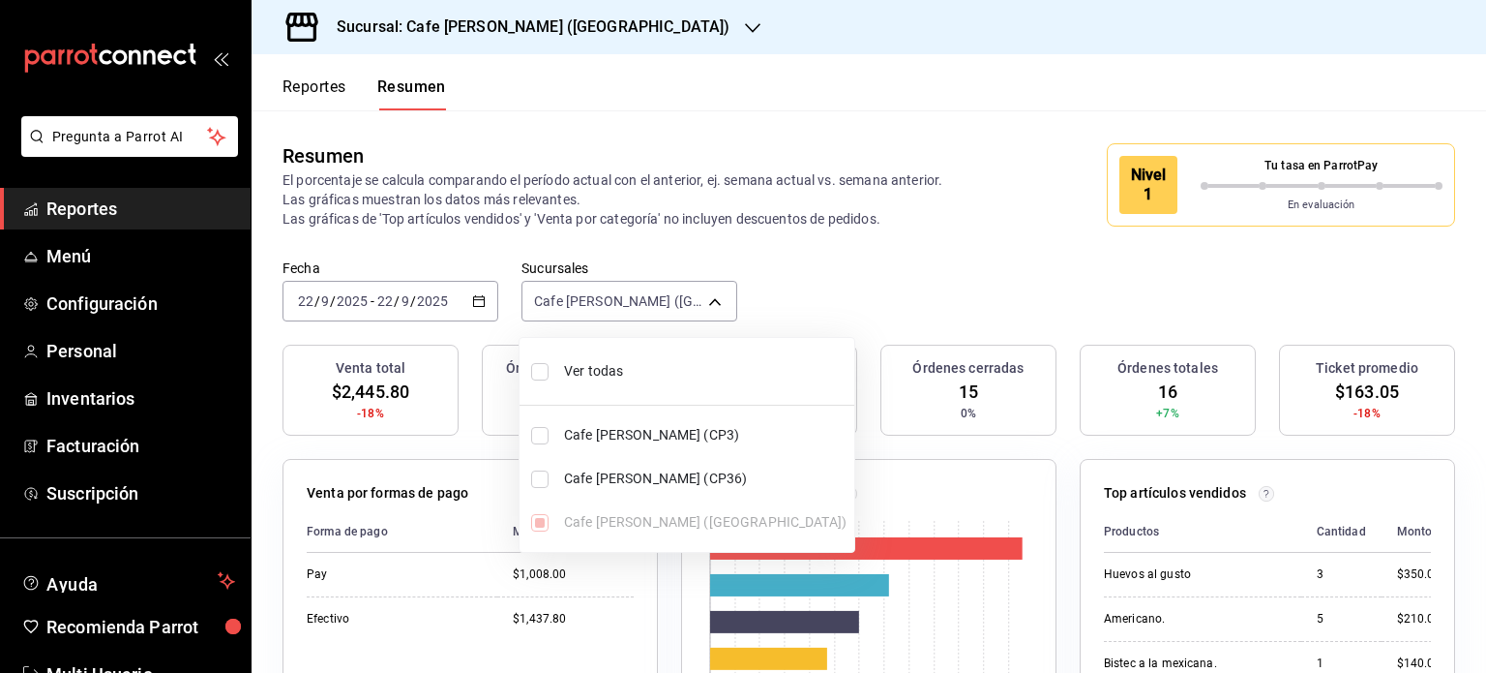
click at [881, 297] on div at bounding box center [743, 336] width 1486 height 673
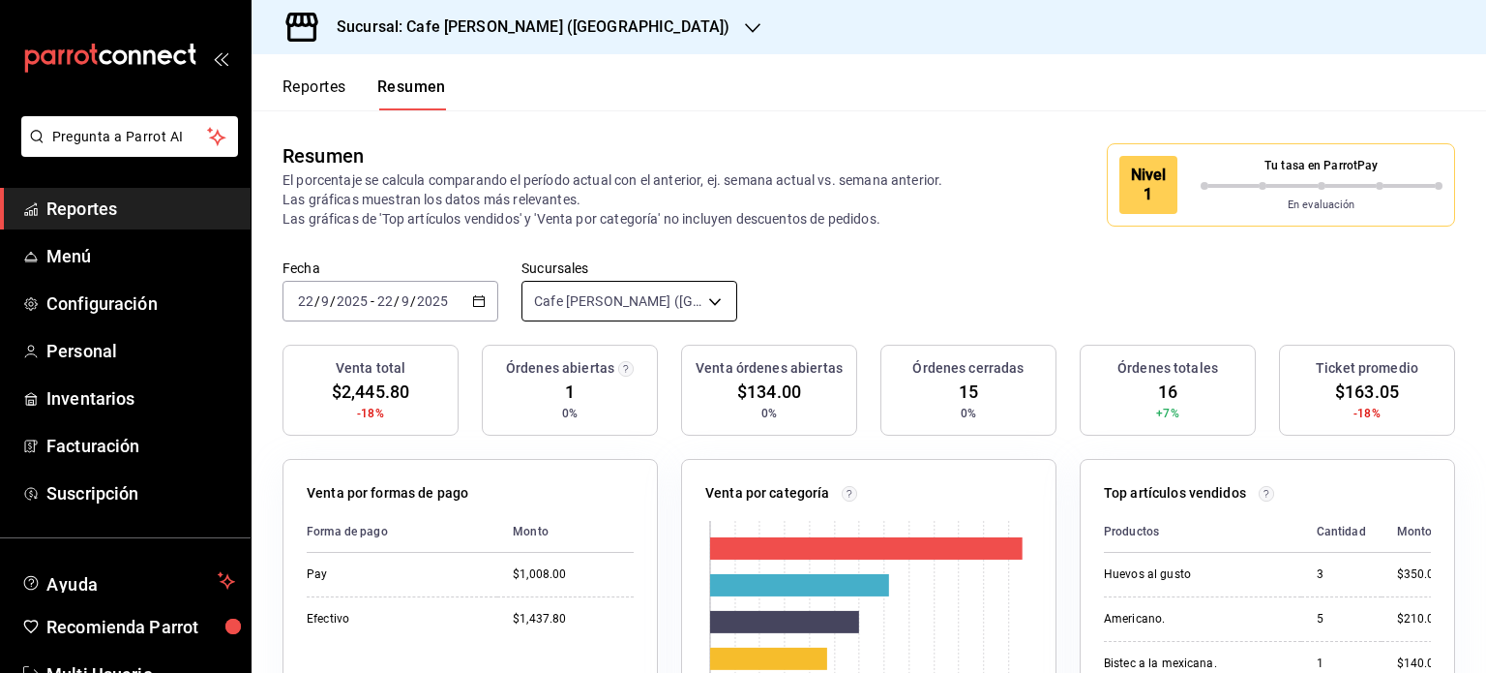
click at [701, 305] on body "Pregunta a Parrot AI Reportes Menú Configuración Personal Inventarios Facturaci…" at bounding box center [743, 336] width 1486 height 673
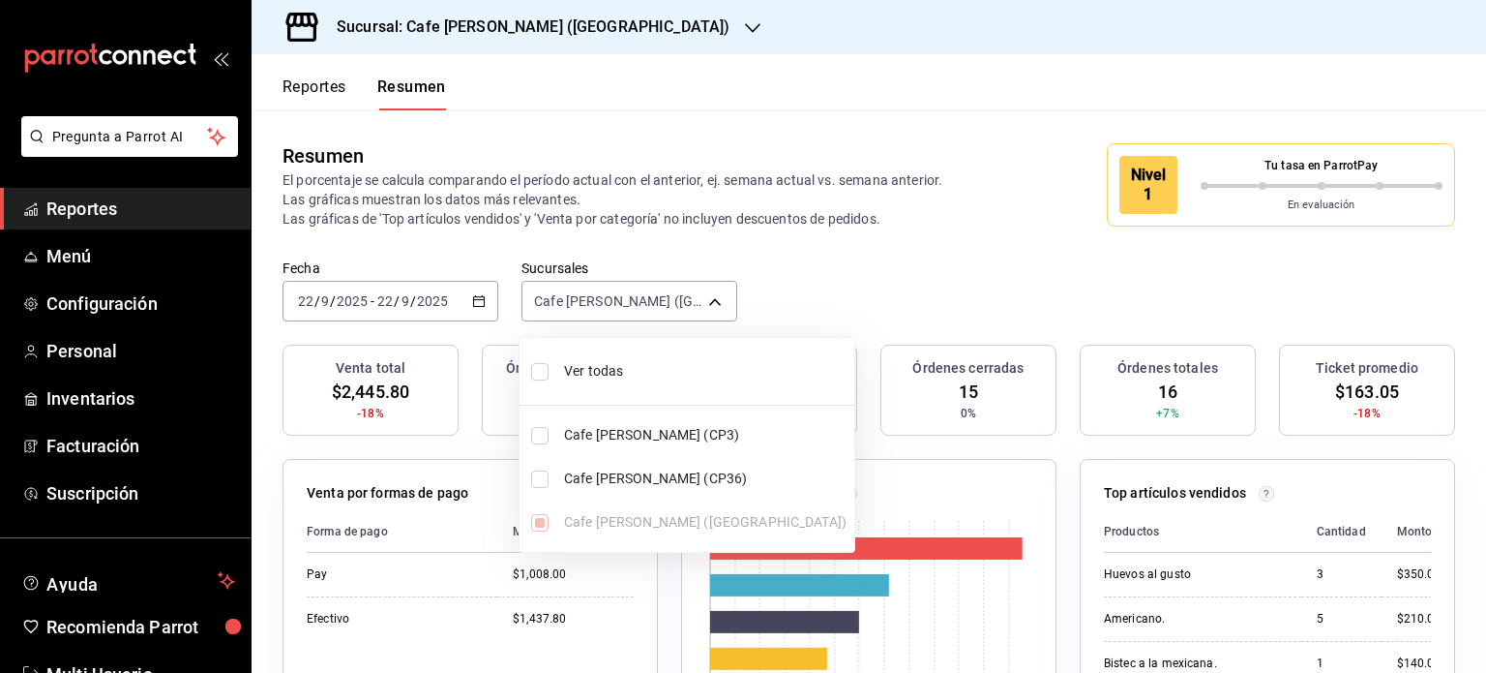
click at [537, 367] on input "checkbox" at bounding box center [539, 371] width 17 height 17
checkbox input "true"
type input "[object Object],[object Object],[object Object]"
checkbox input "true"
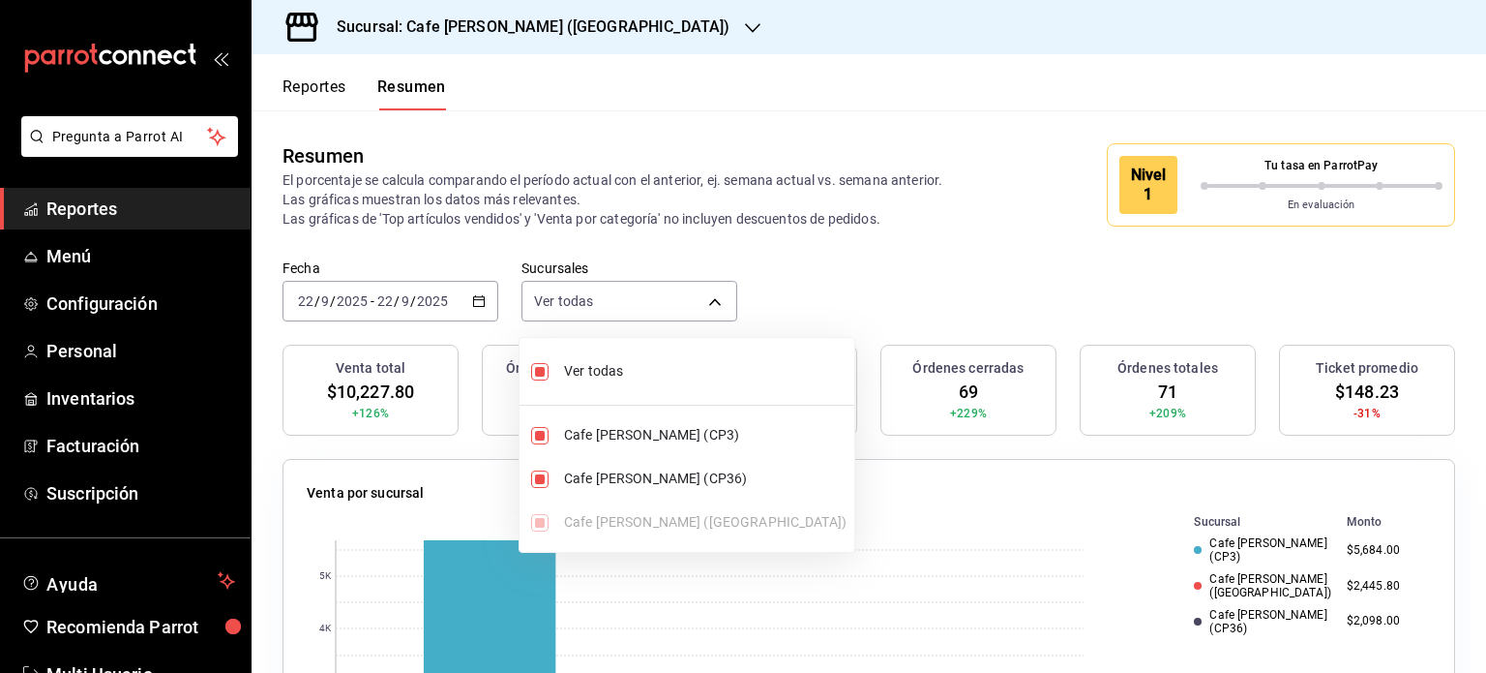
click at [946, 144] on div at bounding box center [743, 336] width 1486 height 673
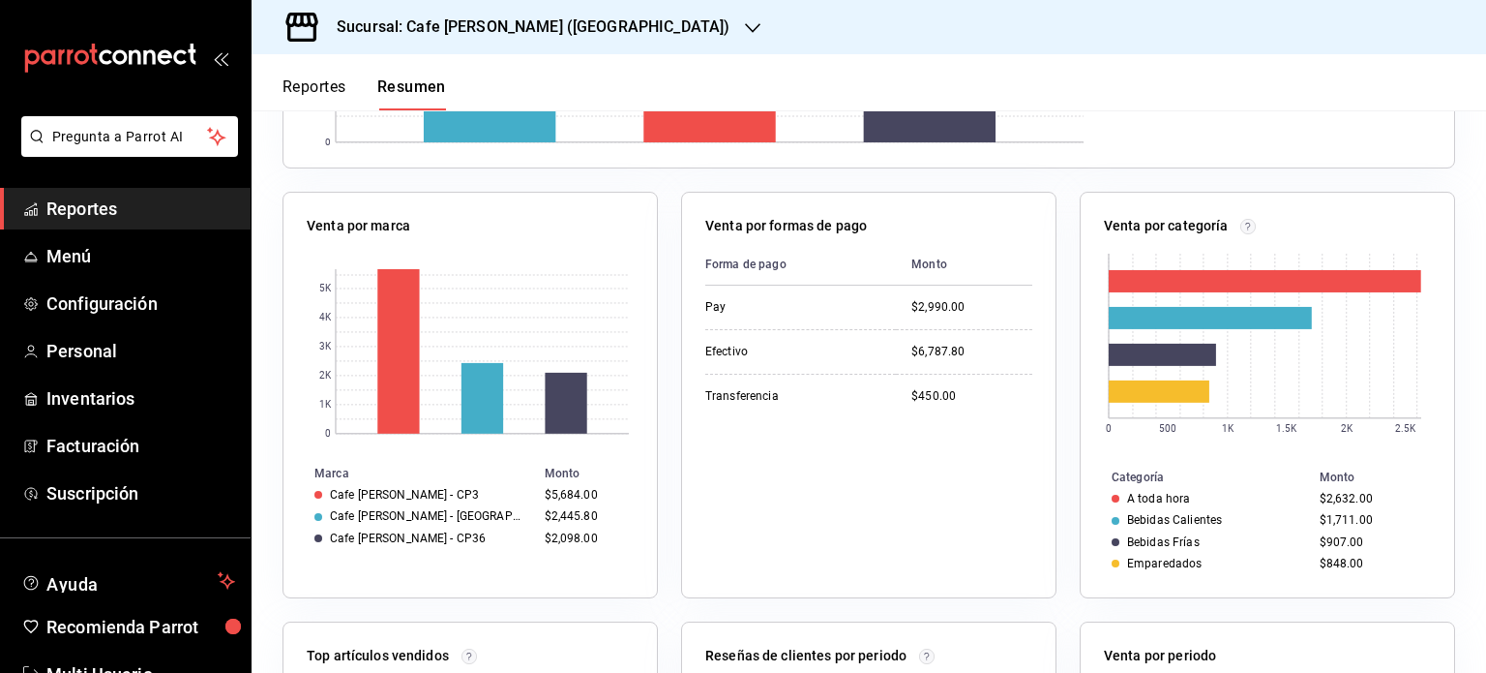
scroll to position [696, 0]
click at [298, 82] on button "Reportes" at bounding box center [315, 93] width 64 height 33
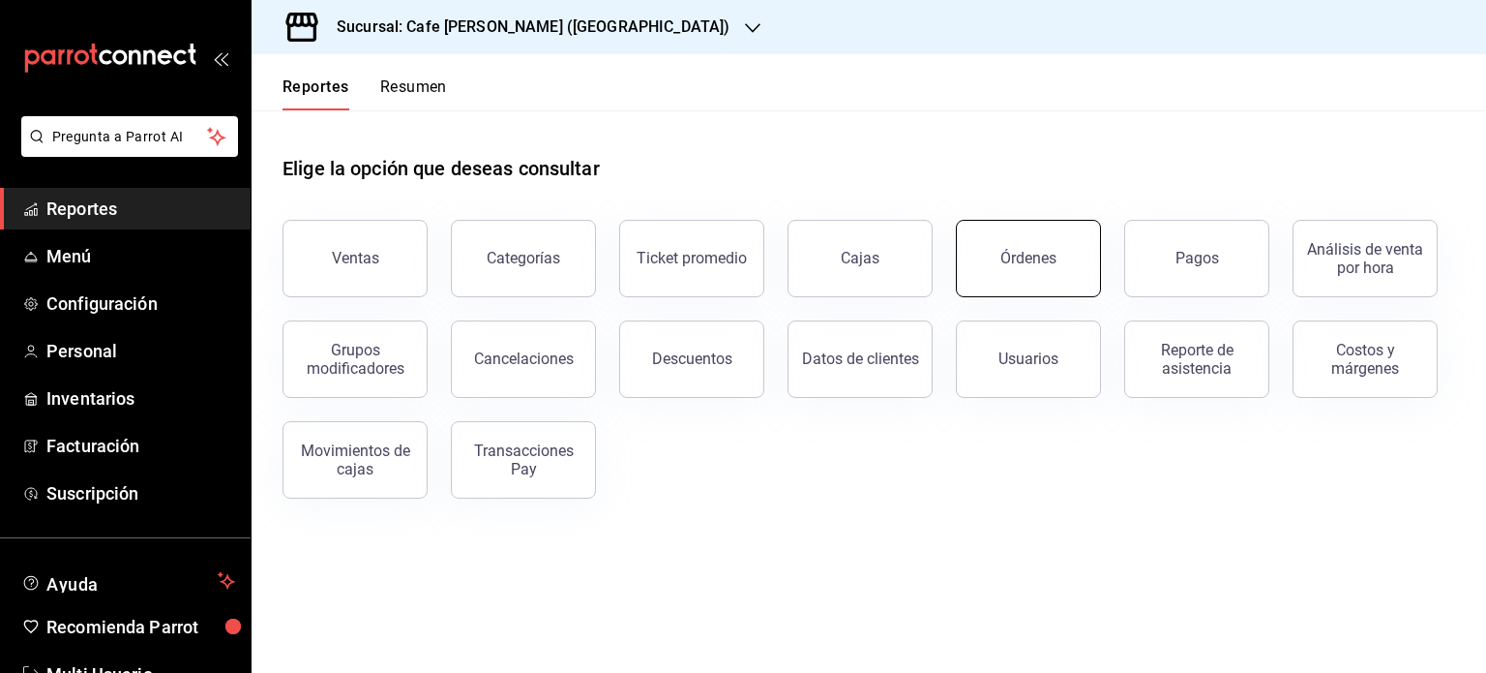
click at [1049, 266] on div "Órdenes" at bounding box center [1029, 258] width 56 height 18
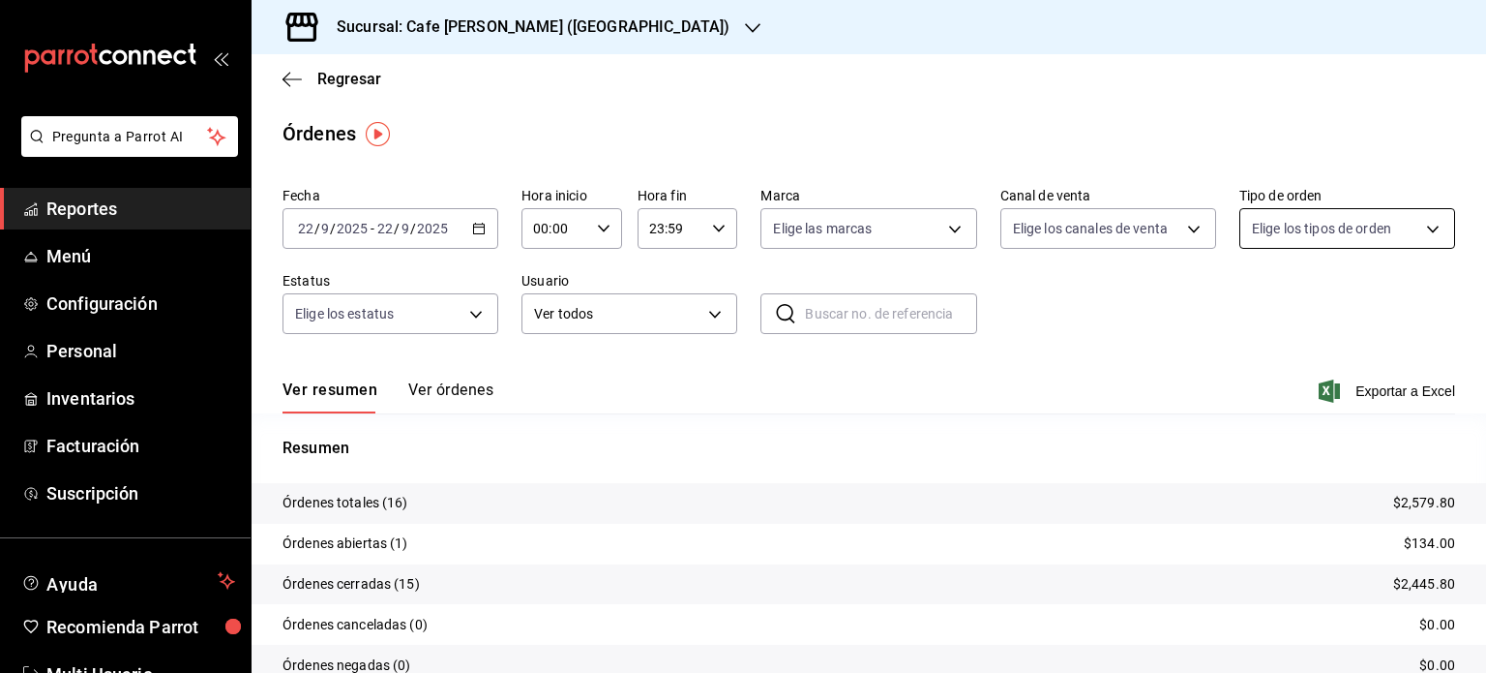
click at [1422, 220] on body "Pregunta a Parrot AI Reportes Menú Configuración Personal Inventarios Facturaci…" at bounding box center [743, 336] width 1486 height 673
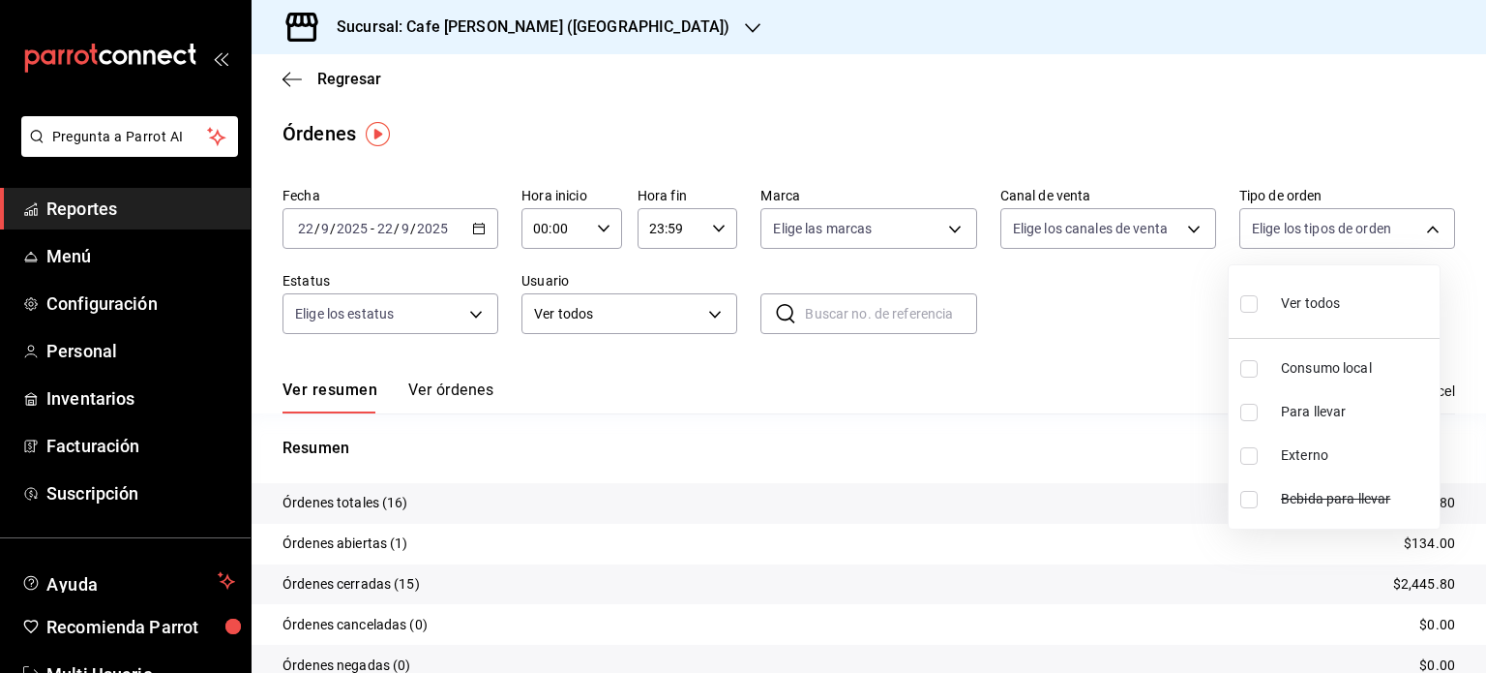
click at [1250, 408] on input "checkbox" at bounding box center [1249, 412] width 17 height 17
checkbox input "true"
type input "cbf5359c-deae-4969-8b19-bc83bdc61610"
click at [1119, 309] on div at bounding box center [743, 336] width 1486 height 673
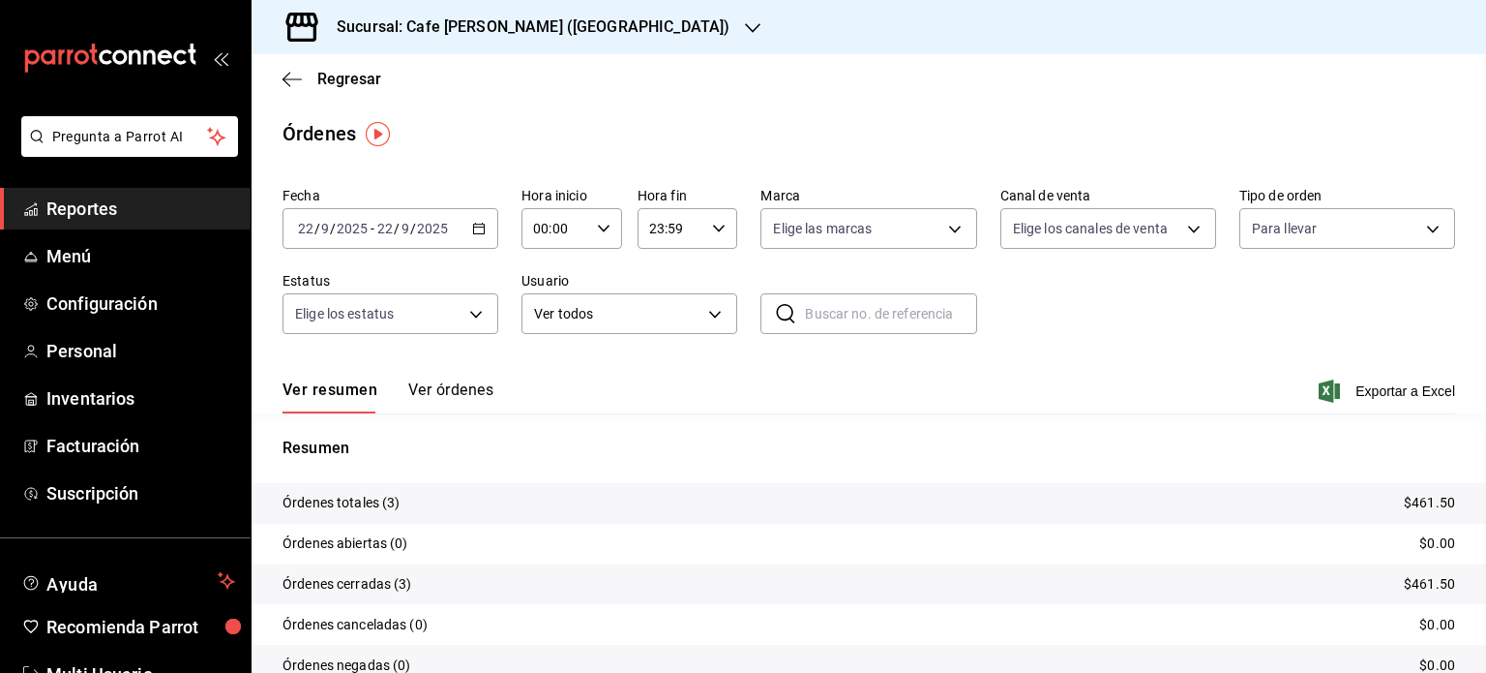
click at [614, 8] on div "Sucursal: Cafe [PERSON_NAME] ([GEOGRAPHIC_DATA])" at bounding box center [517, 27] width 501 height 54
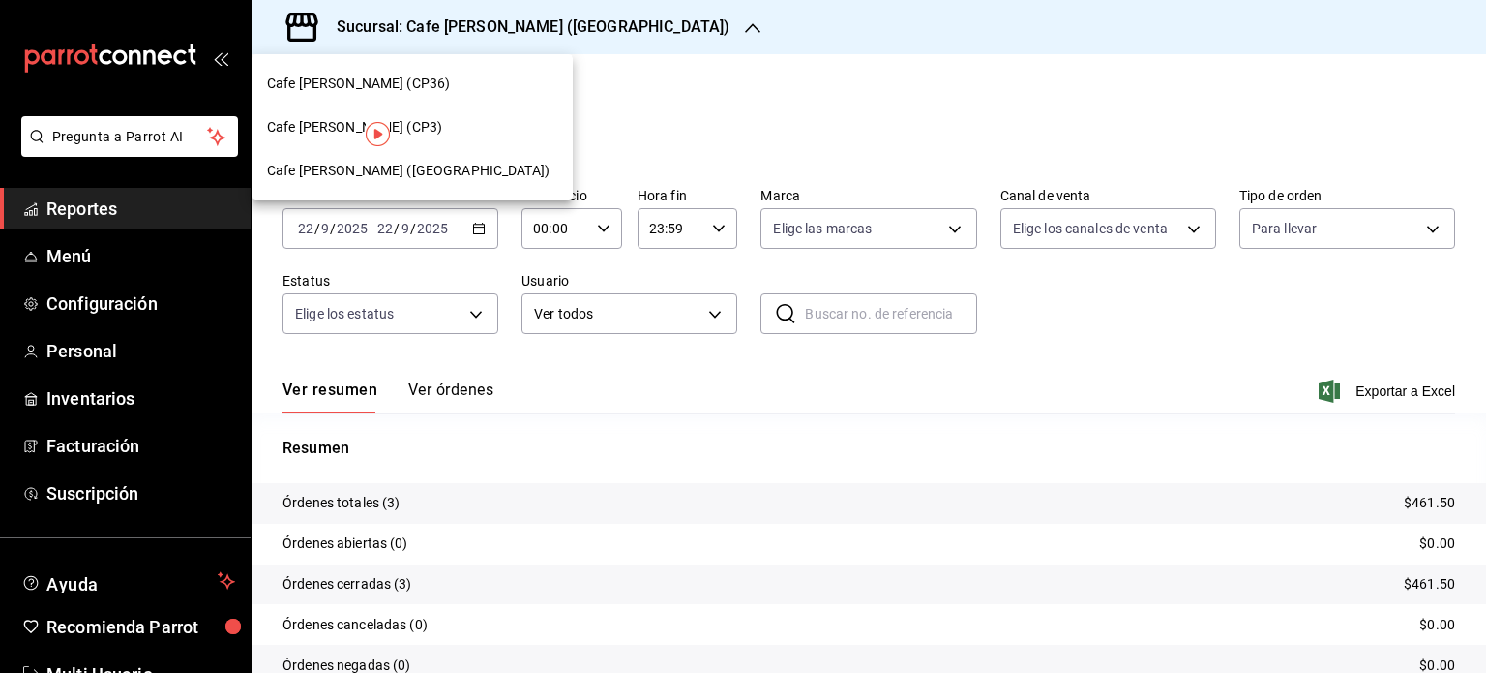
click at [353, 89] on span "Cafe [PERSON_NAME] (CP36)" at bounding box center [358, 84] width 183 height 20
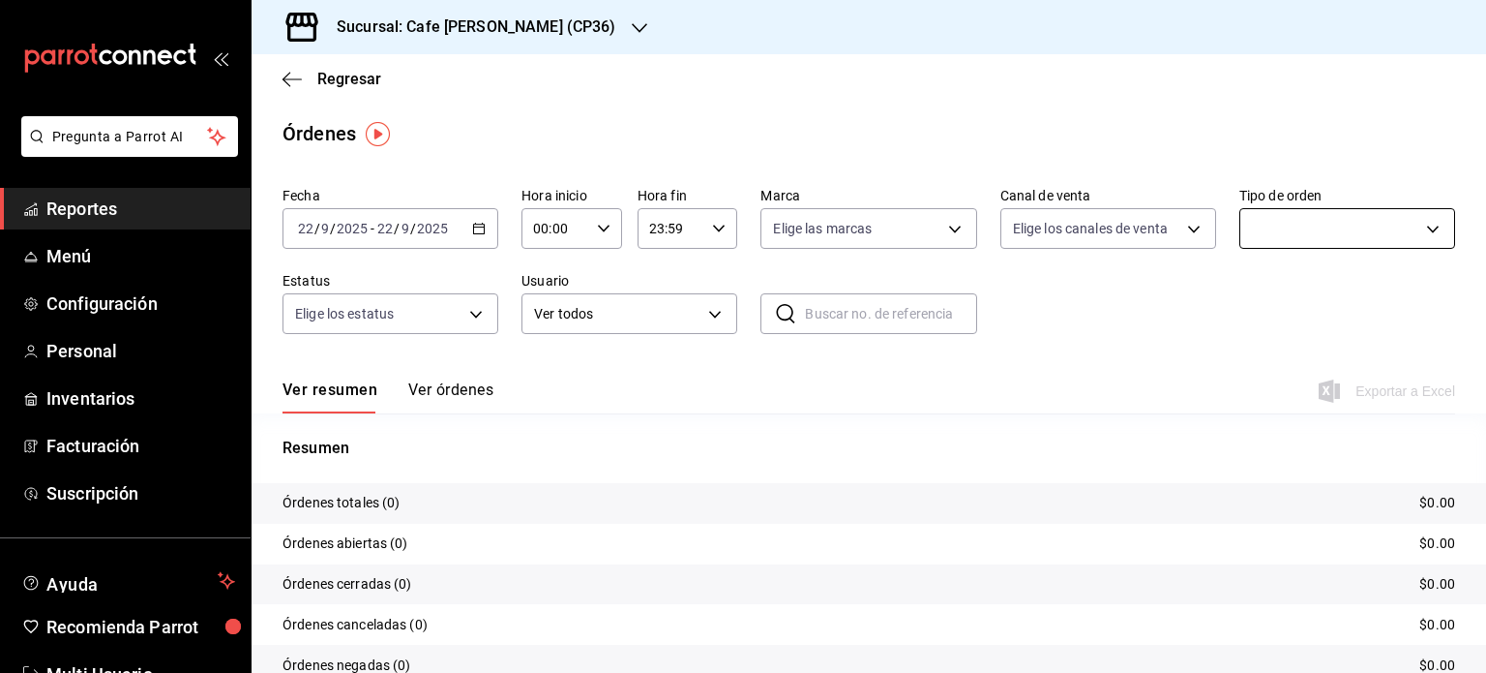
click at [1424, 231] on body "Pregunta a Parrot AI Reportes Menú Configuración Personal Inventarios Facturaci…" at bounding box center [743, 336] width 1486 height 673
click at [1290, 412] on span "Para llevar" at bounding box center [1356, 412] width 151 height 20
type input "cbf5359c-deae-4969-8b19-bc83bdc61610,b20df881-d74d-44db-8cd4-4ca81dfc460e"
checkbox input "true"
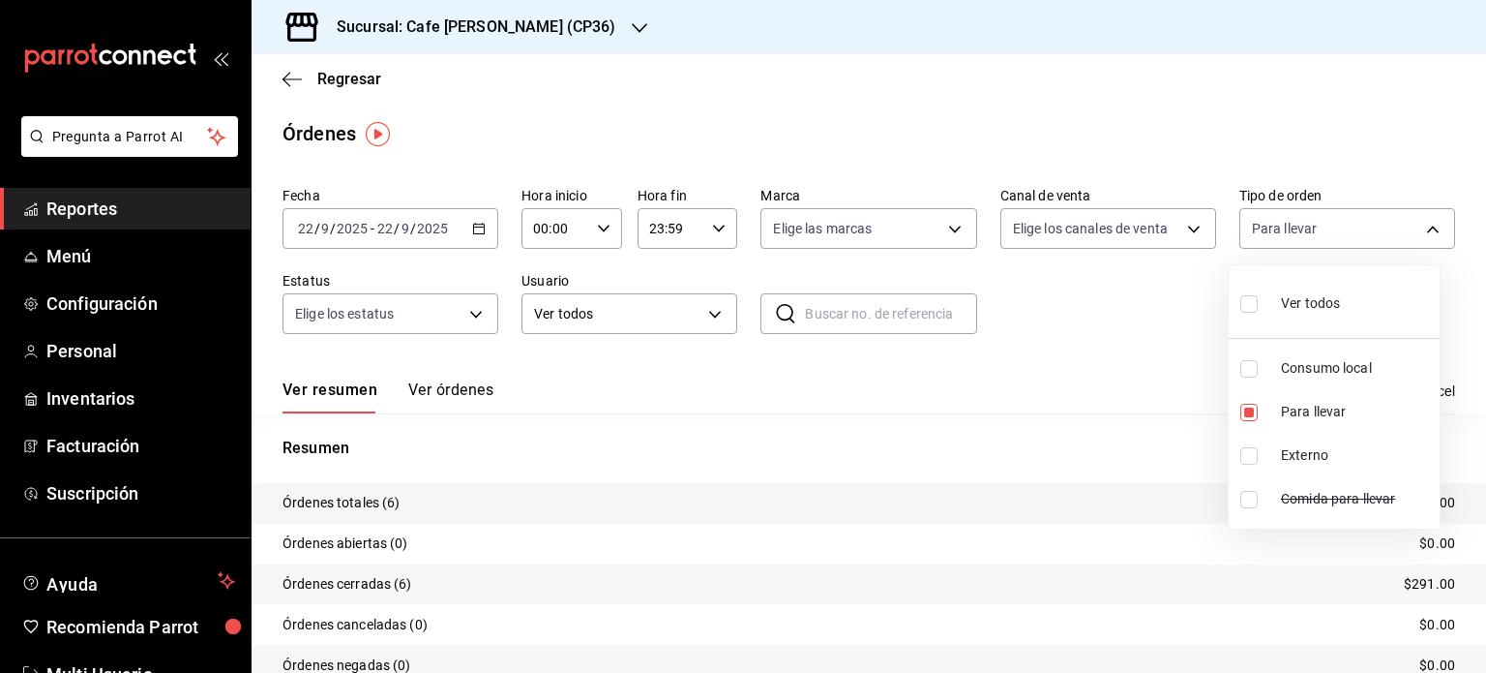
click at [520, 24] on div at bounding box center [743, 336] width 1486 height 673
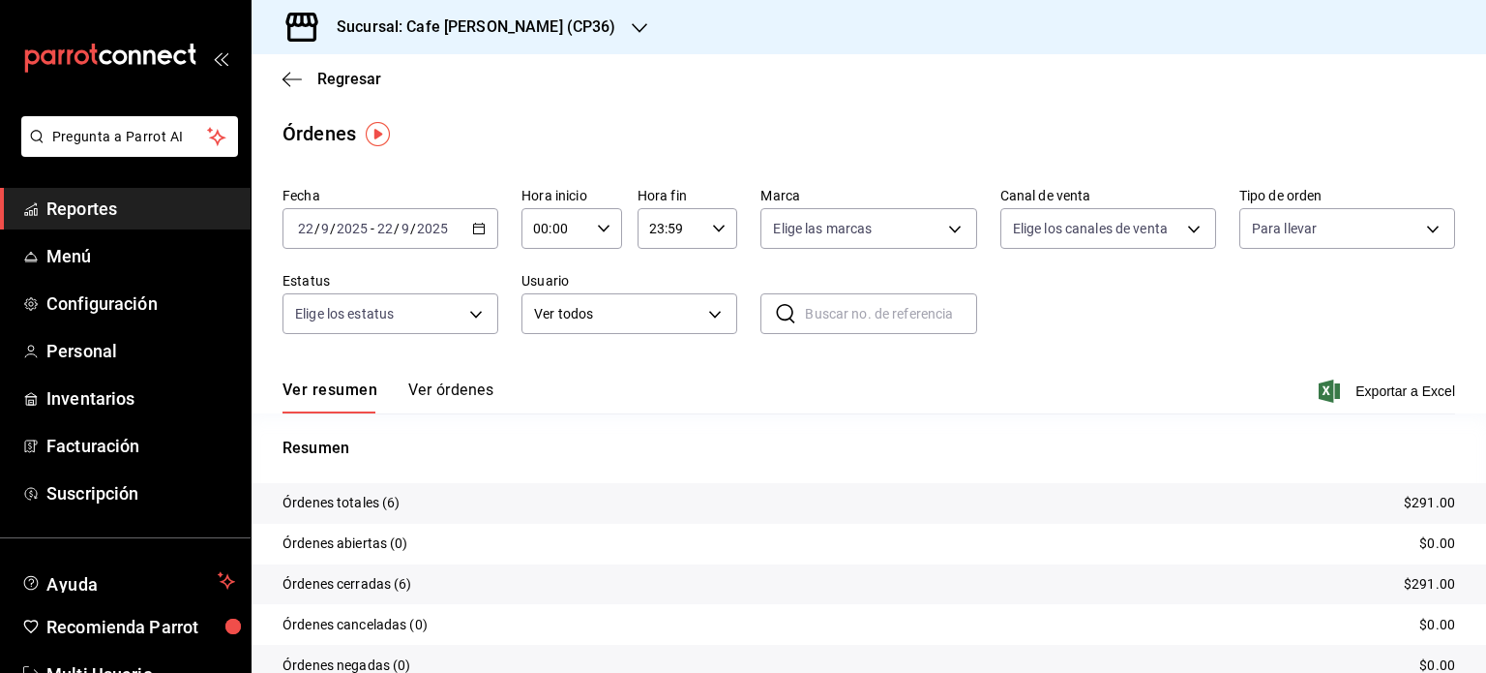
click at [496, 27] on h3 "Sucursal: Cafe [PERSON_NAME] (CP36)" at bounding box center [468, 26] width 295 height 23
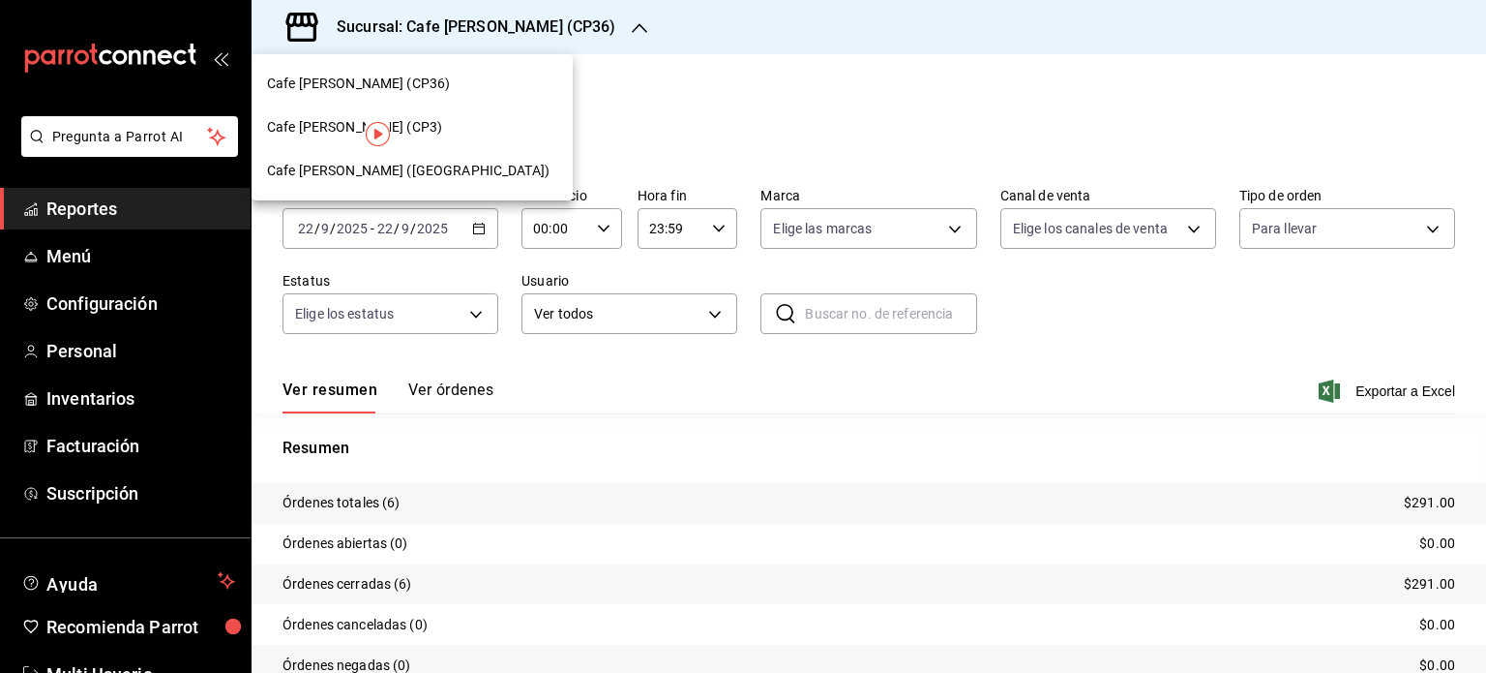
click at [391, 117] on div "Cafe [PERSON_NAME] (CP3)" at bounding box center [412, 127] width 290 height 20
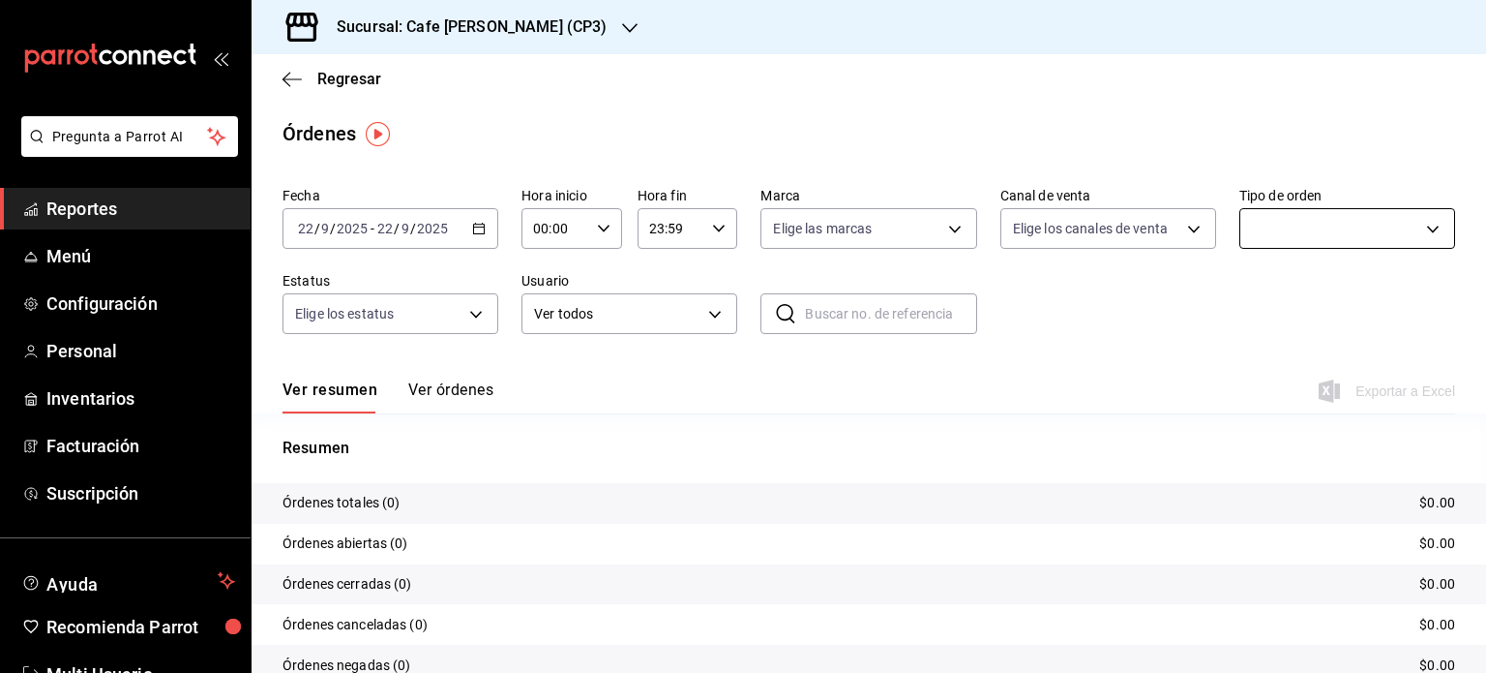
click at [1363, 219] on body "Pregunta a Parrot AI Reportes Menú Configuración Personal Inventarios Facturaci…" at bounding box center [743, 336] width 1486 height 673
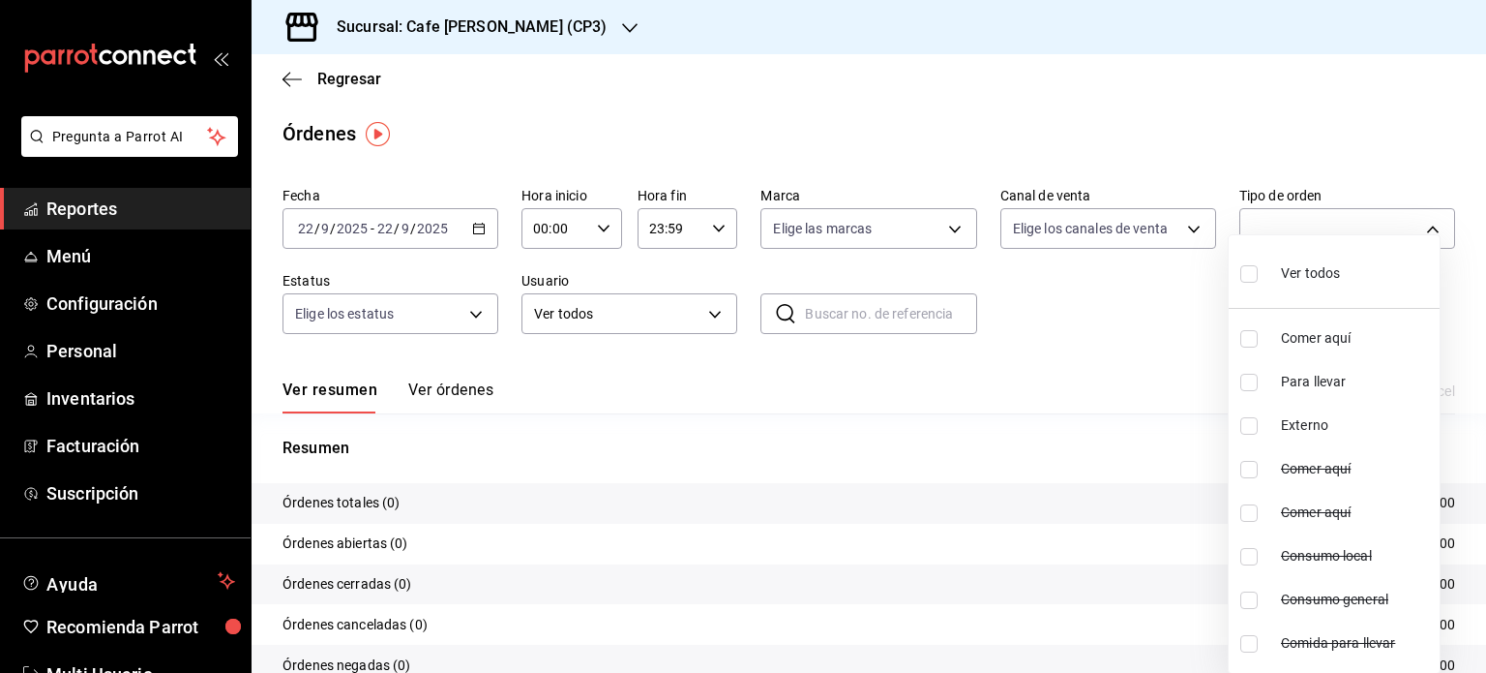
click at [1320, 378] on span "Para llevar" at bounding box center [1356, 382] width 151 height 20
type input "cbf5359c-deae-4969-8b19-bc83bdc61610,b20df881-d74d-44db-8cd4-4ca81dfc460e,0192c…"
checkbox input "true"
click at [1041, 535] on div at bounding box center [743, 336] width 1486 height 673
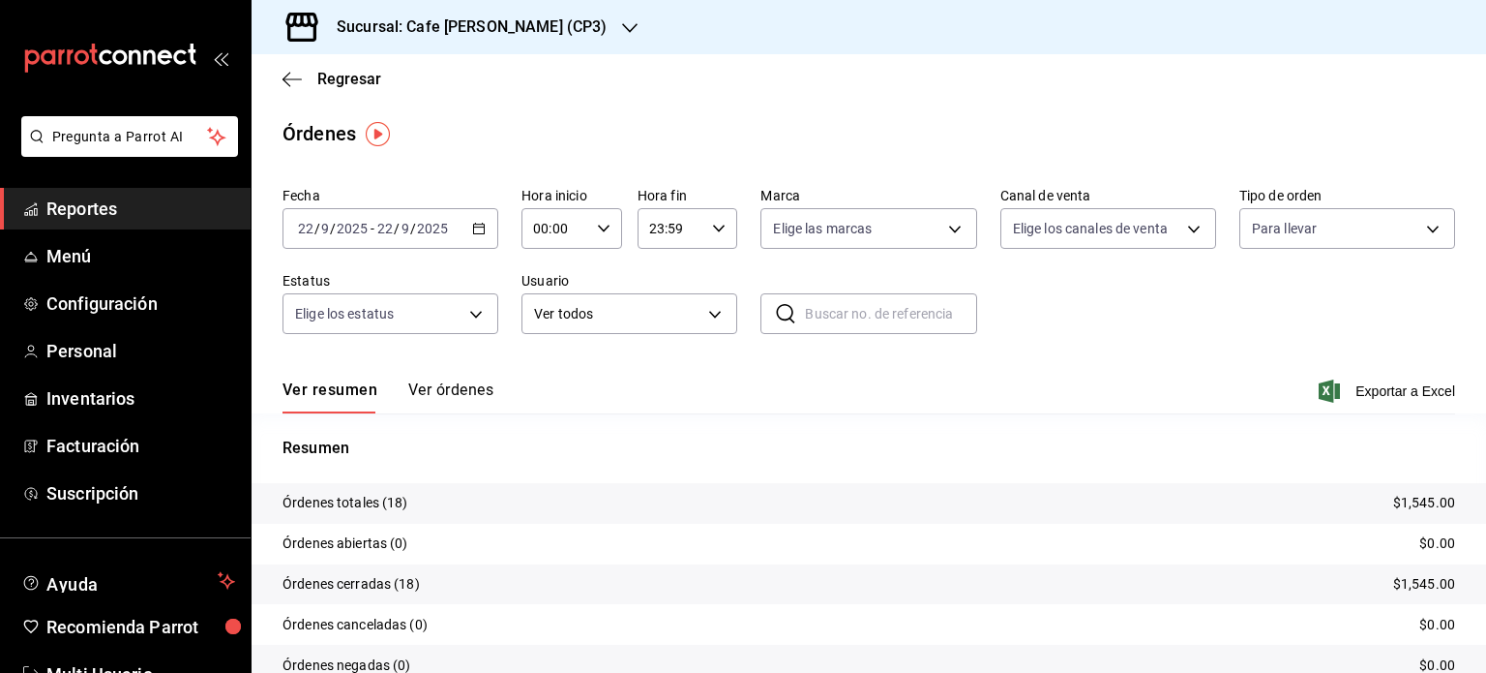
click at [519, 29] on h3 "Sucursal: Cafe [PERSON_NAME] (CP3)" at bounding box center [463, 26] width 285 height 23
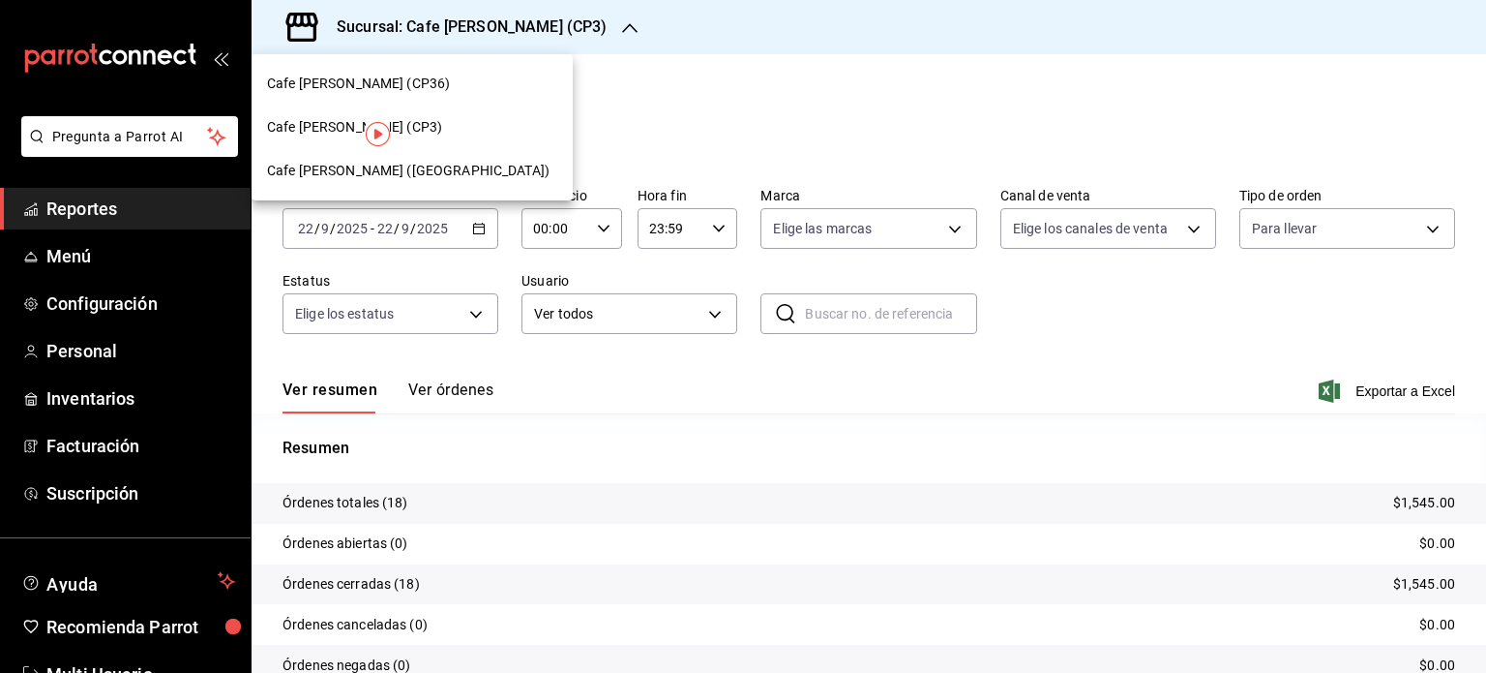
click at [405, 167] on span "Cafe [PERSON_NAME] ([GEOGRAPHIC_DATA])" at bounding box center [408, 171] width 283 height 20
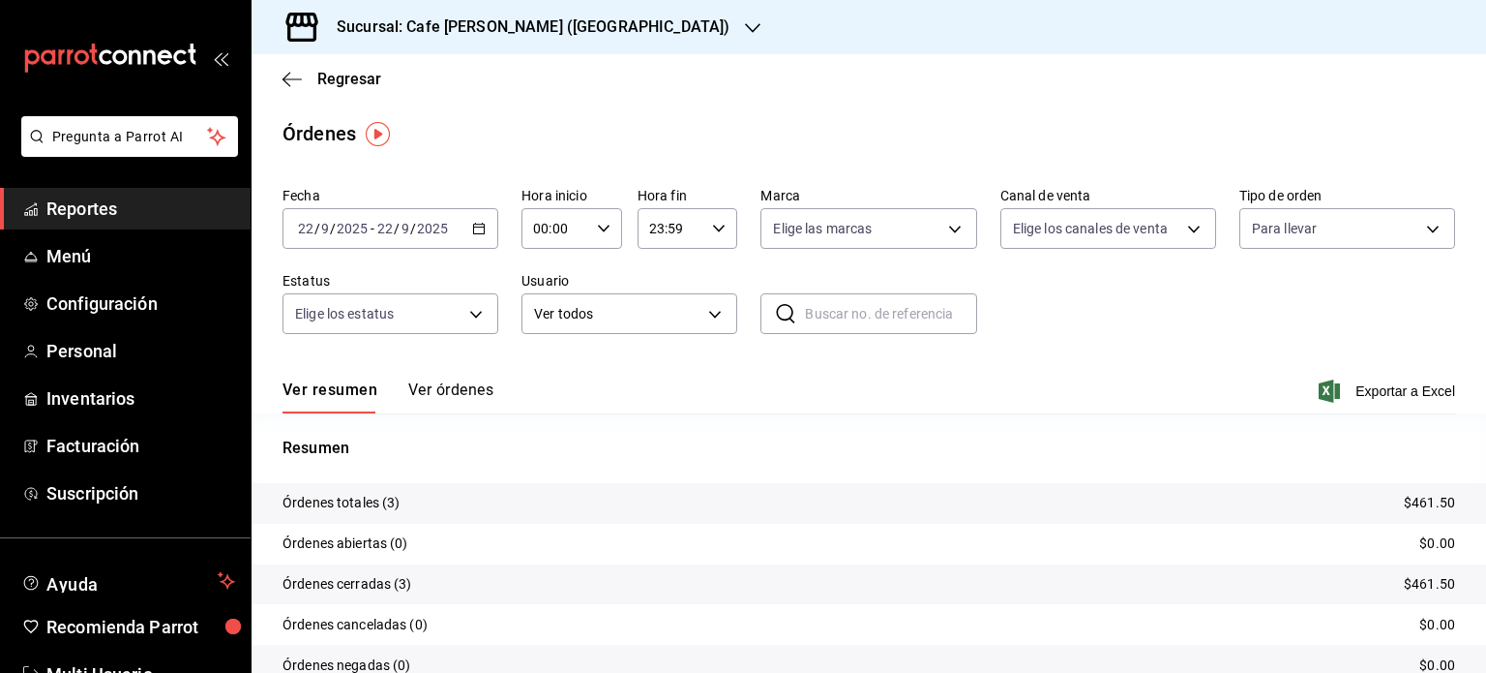
click at [455, 382] on button "Ver órdenes" at bounding box center [450, 396] width 85 height 33
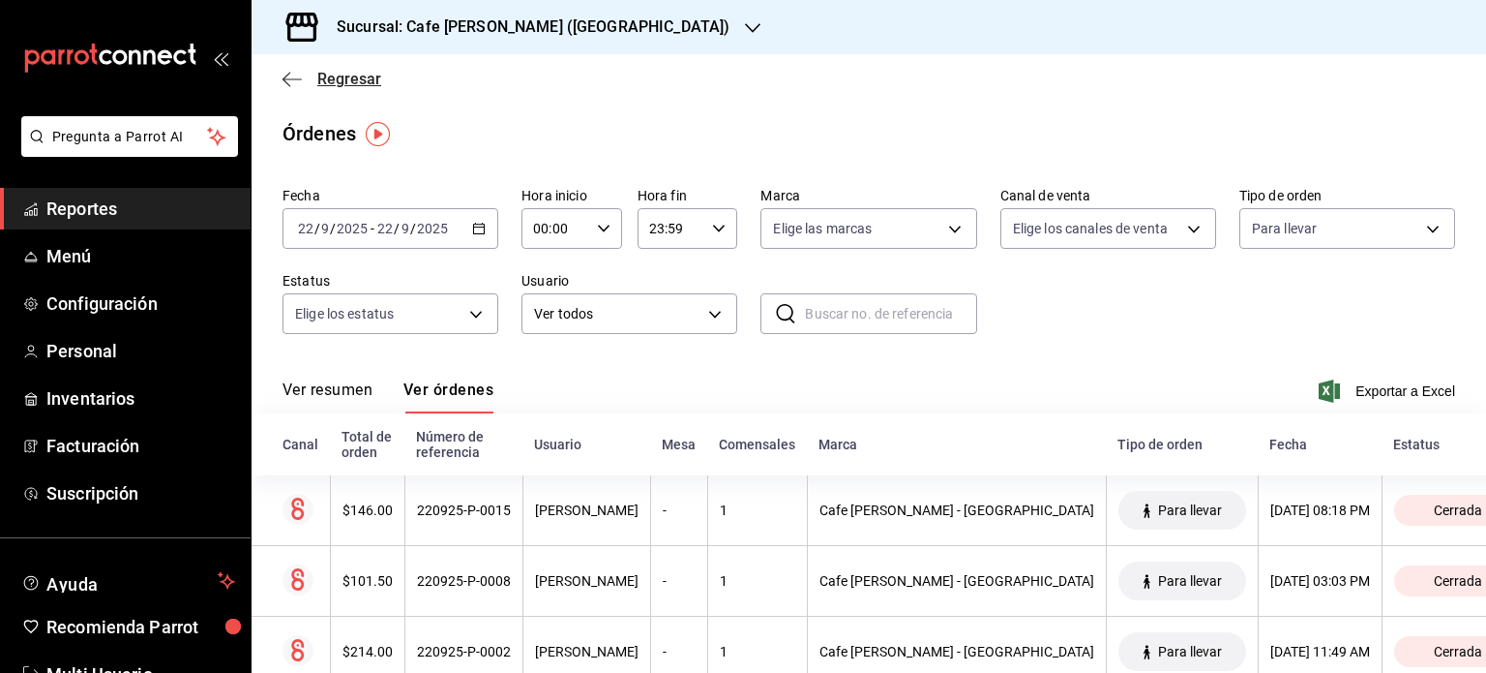
click at [314, 77] on span "Regresar" at bounding box center [332, 79] width 99 height 18
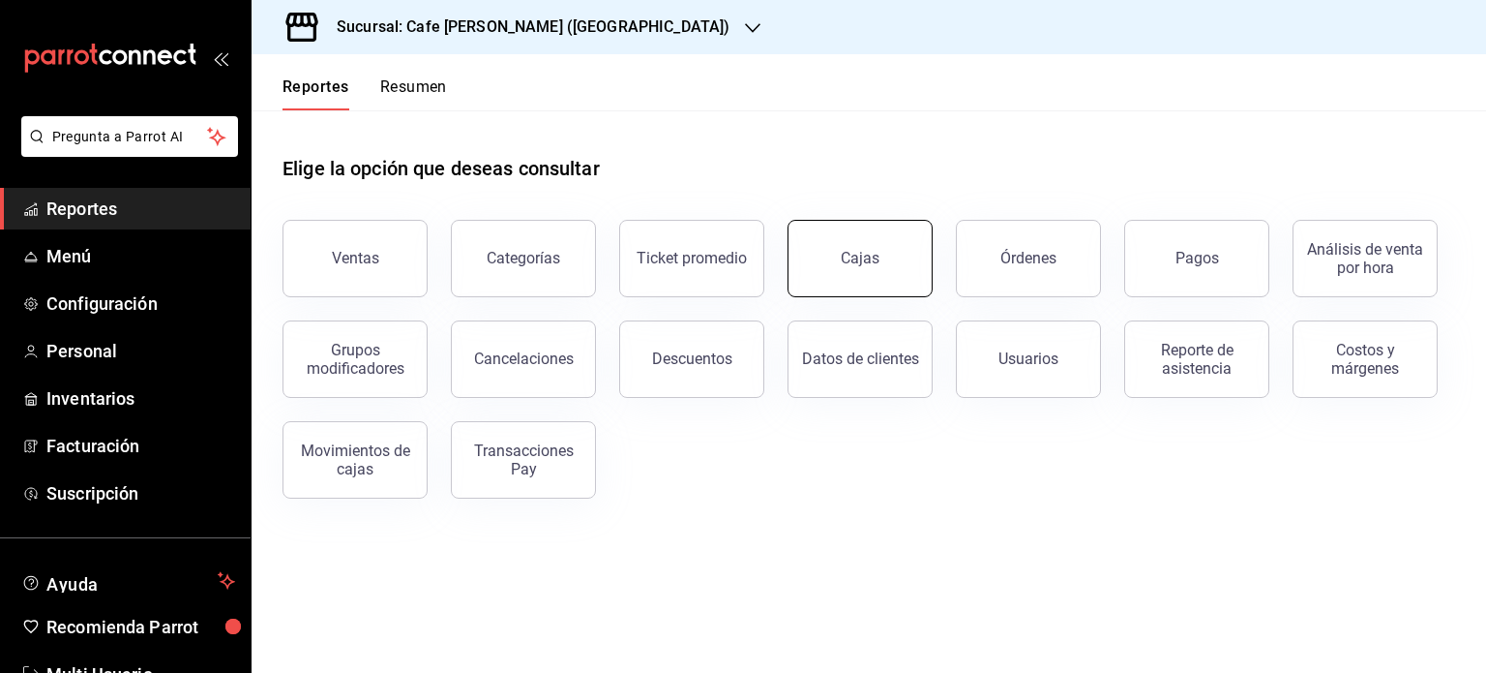
click at [854, 281] on link "Cajas" at bounding box center [860, 258] width 145 height 77
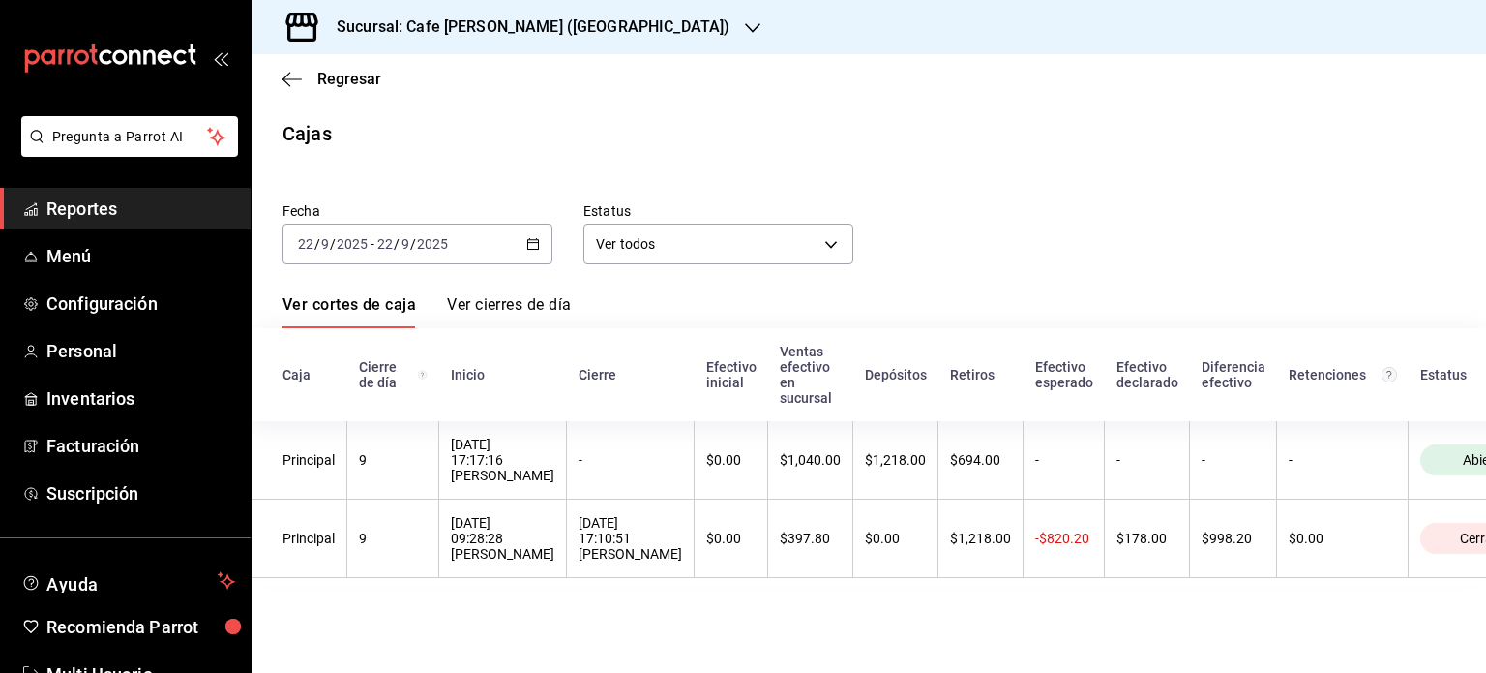
click at [518, 303] on link "Ver cierres de día" at bounding box center [509, 311] width 124 height 33
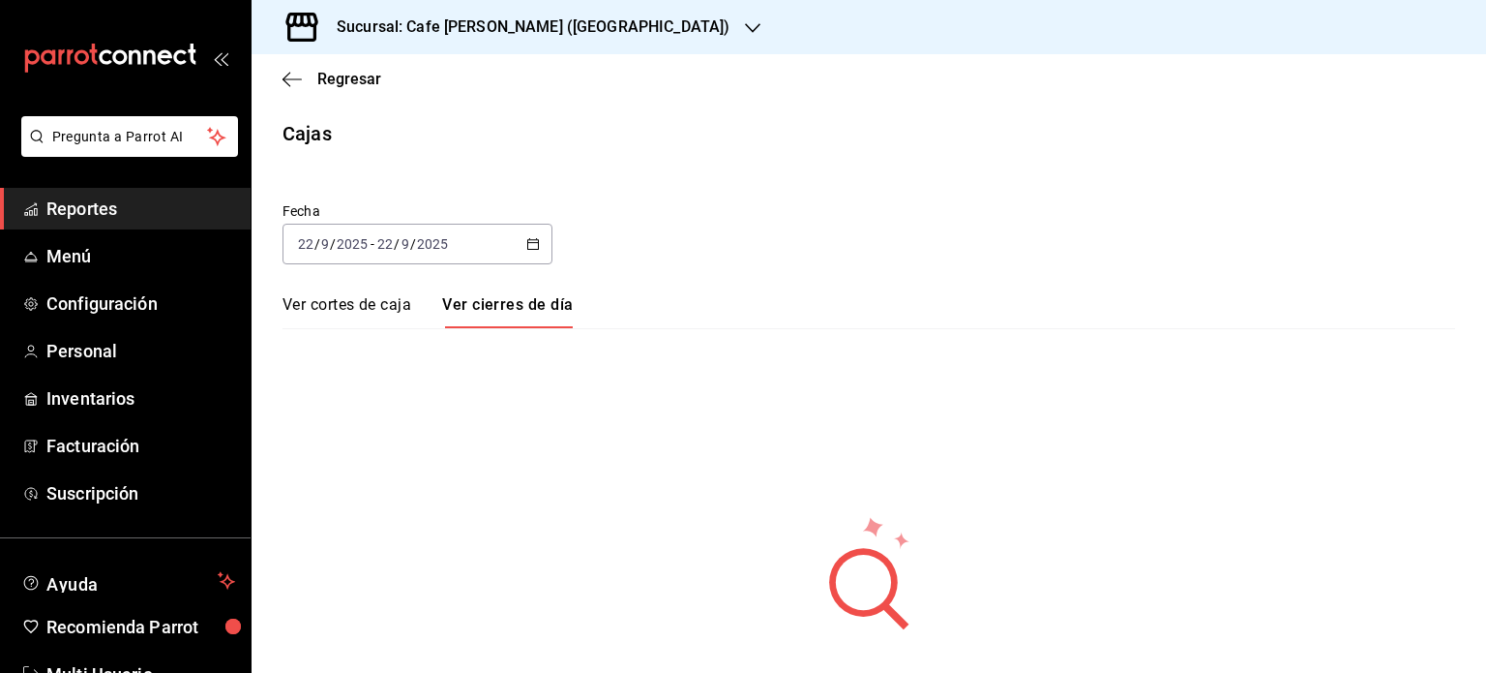
click at [349, 305] on link "Ver cortes de caja" at bounding box center [347, 311] width 129 height 33
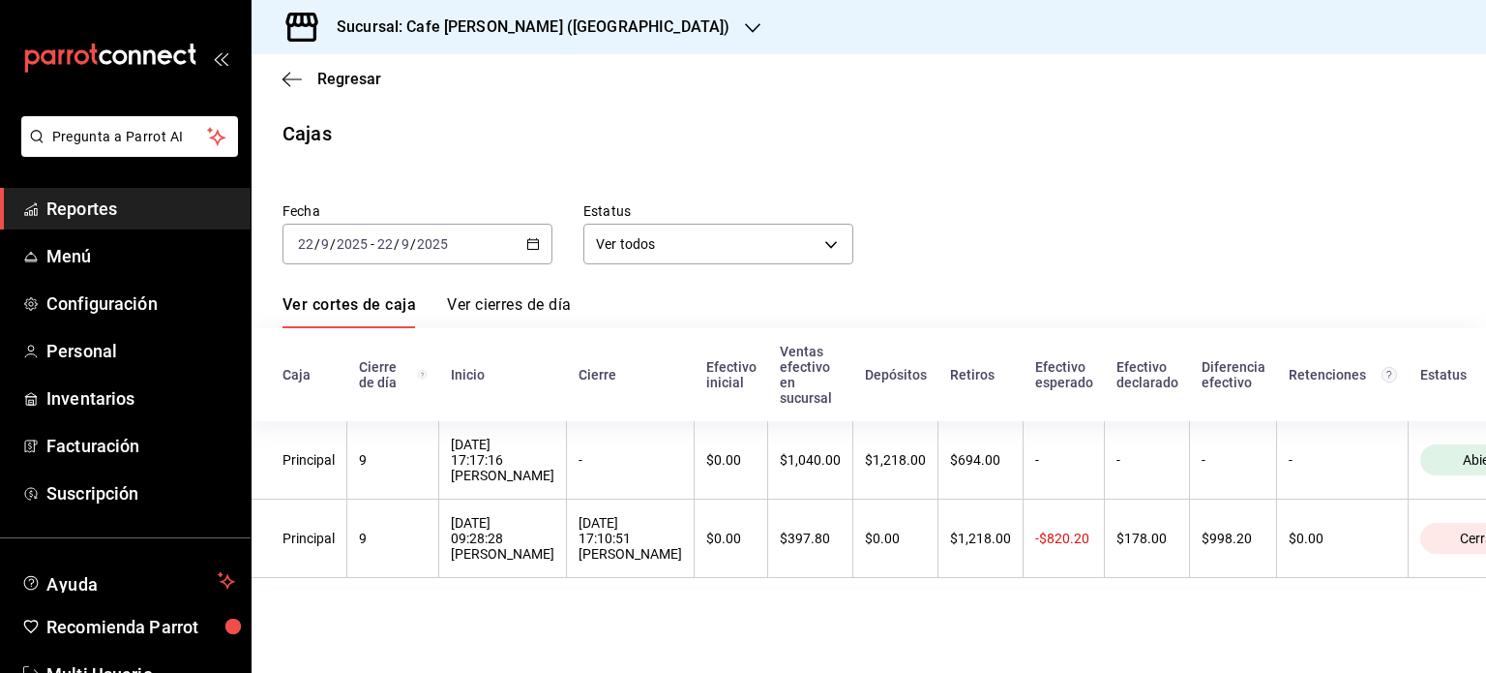
click at [520, 303] on link "Ver cierres de día" at bounding box center [509, 311] width 124 height 33
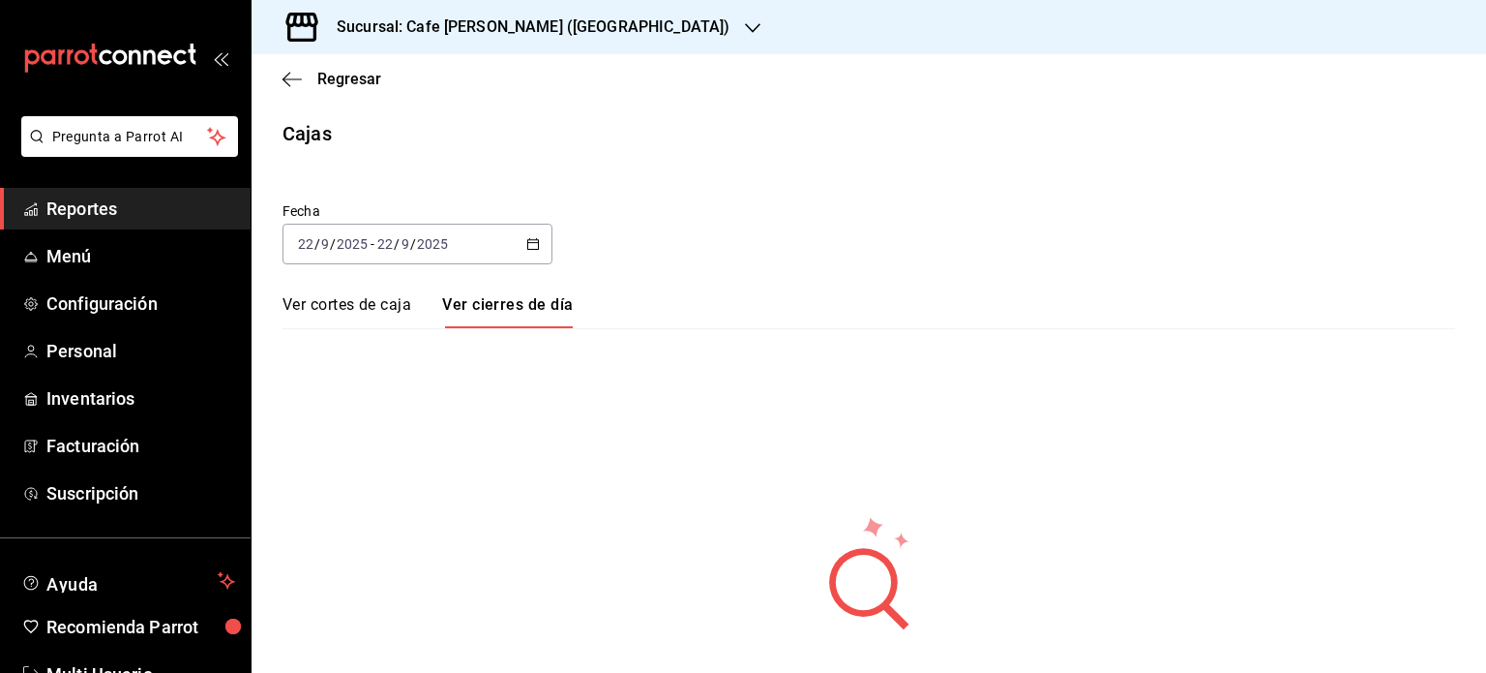
click at [361, 309] on link "Ver cortes de caja" at bounding box center [347, 311] width 129 height 33
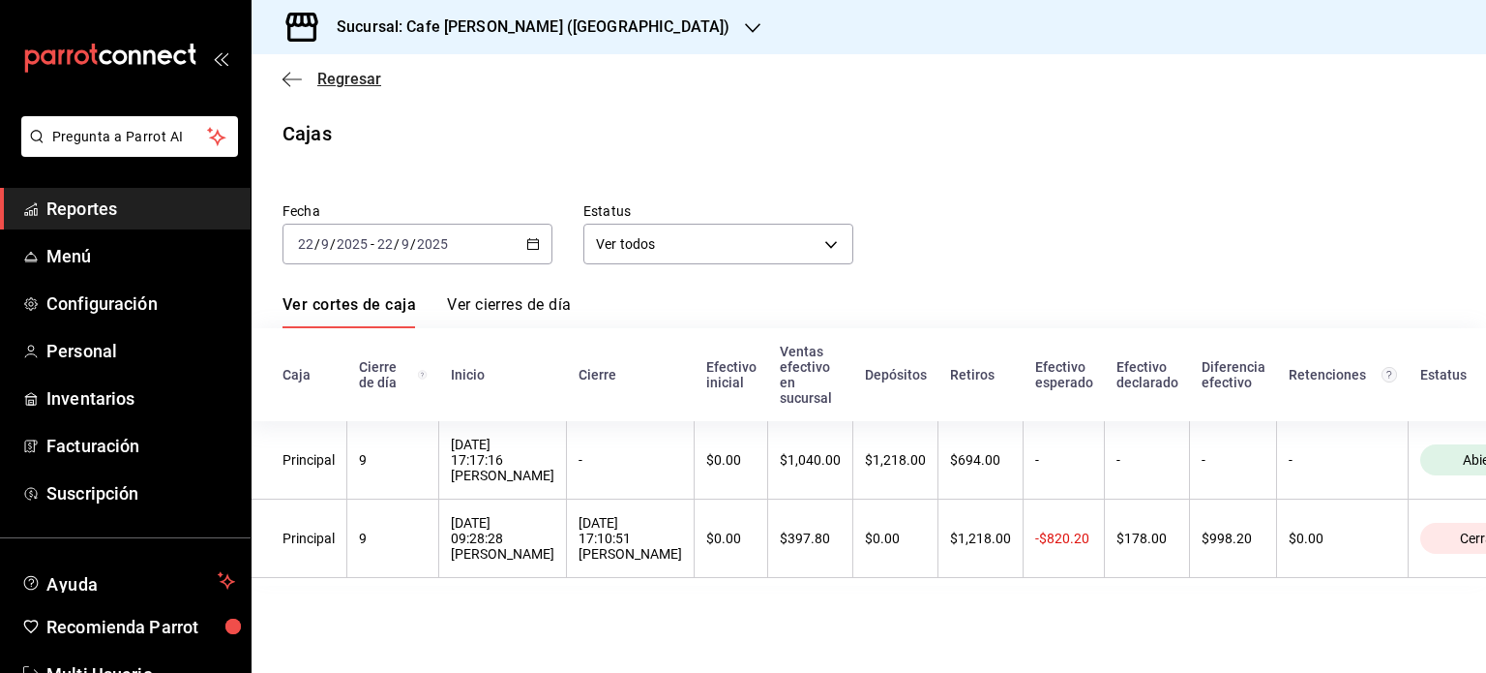
click at [309, 74] on span "Regresar" at bounding box center [332, 79] width 99 height 18
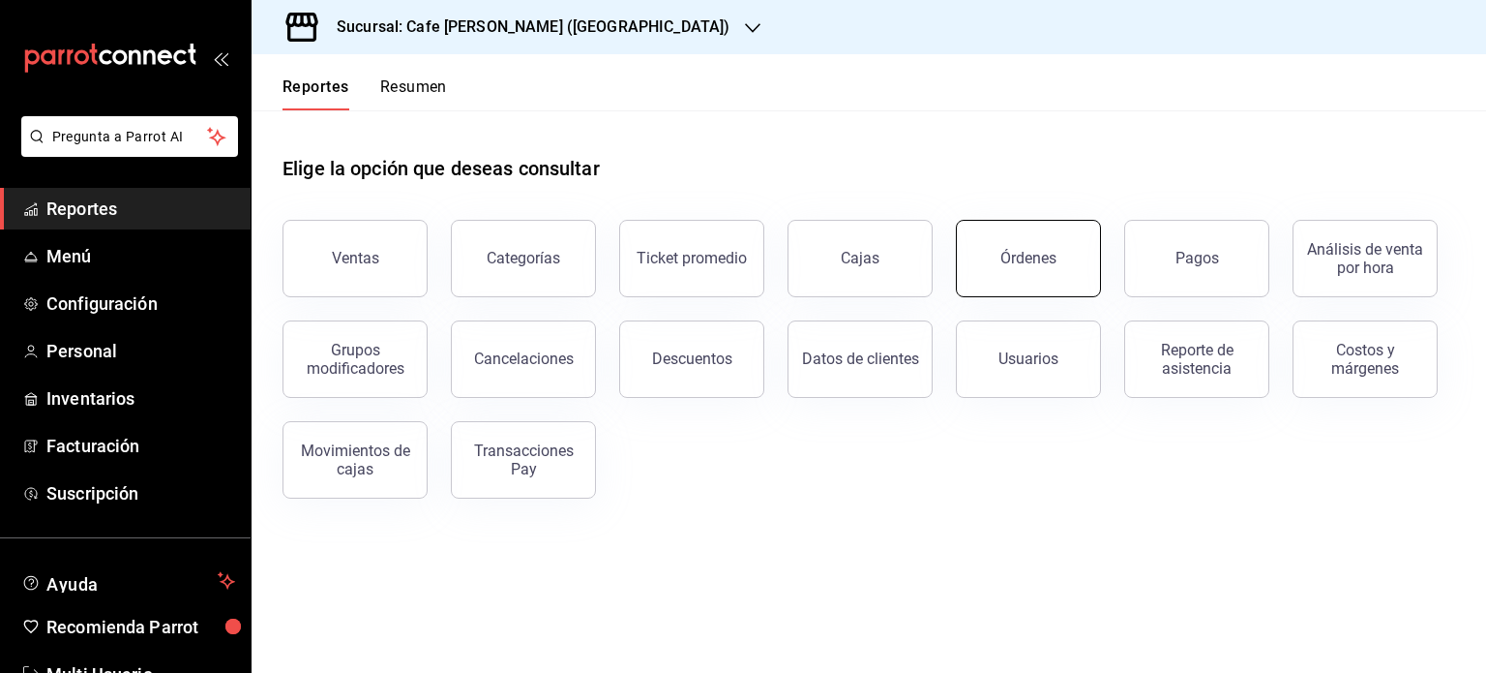
click at [1039, 271] on button "Órdenes" at bounding box center [1028, 258] width 145 height 77
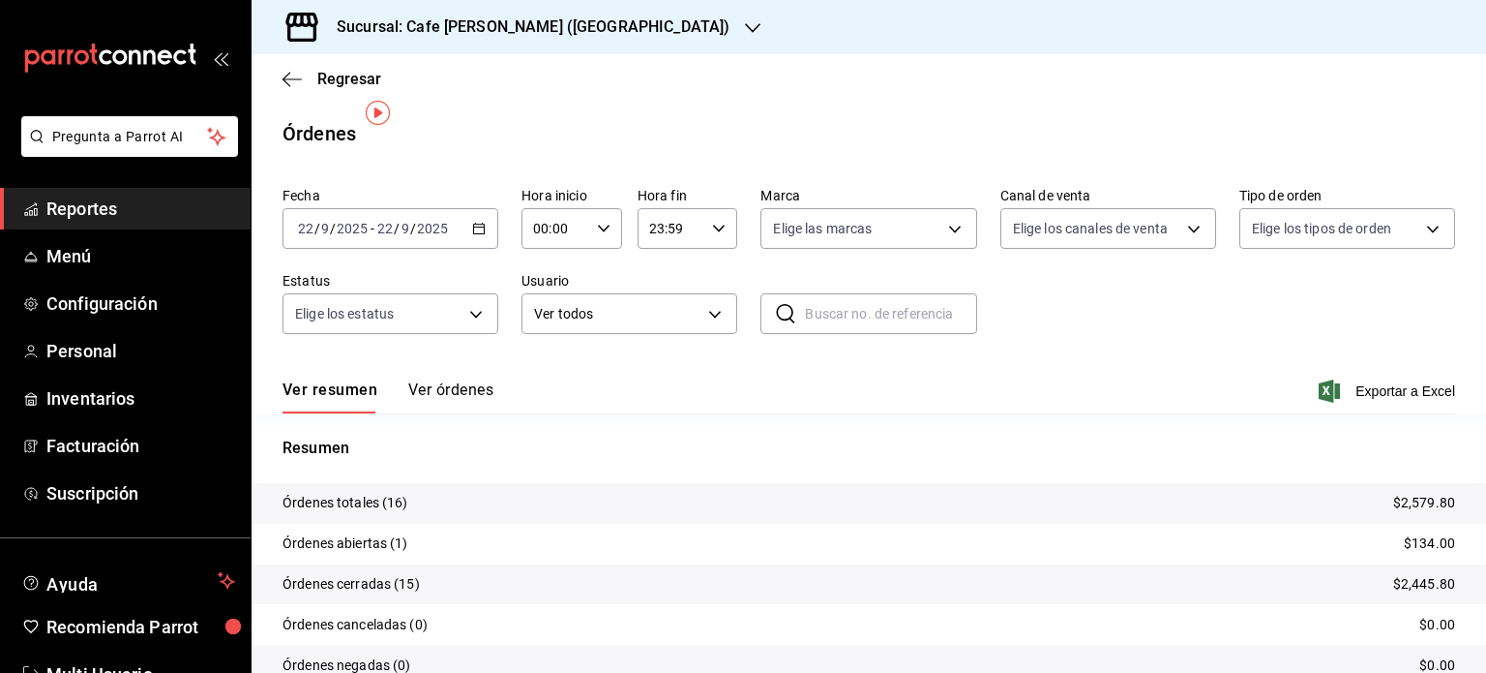
scroll to position [87, 0]
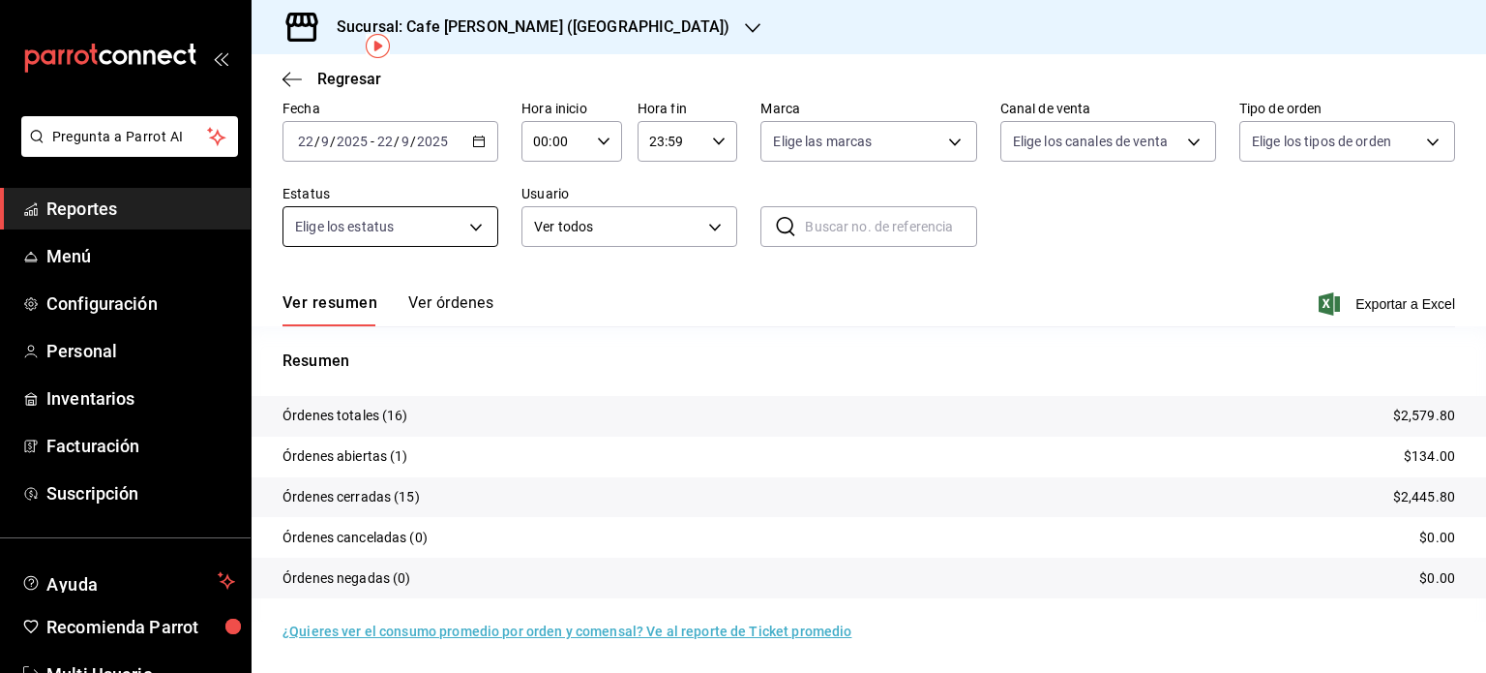
click at [437, 302] on button "Ver órdenes" at bounding box center [450, 309] width 85 height 33
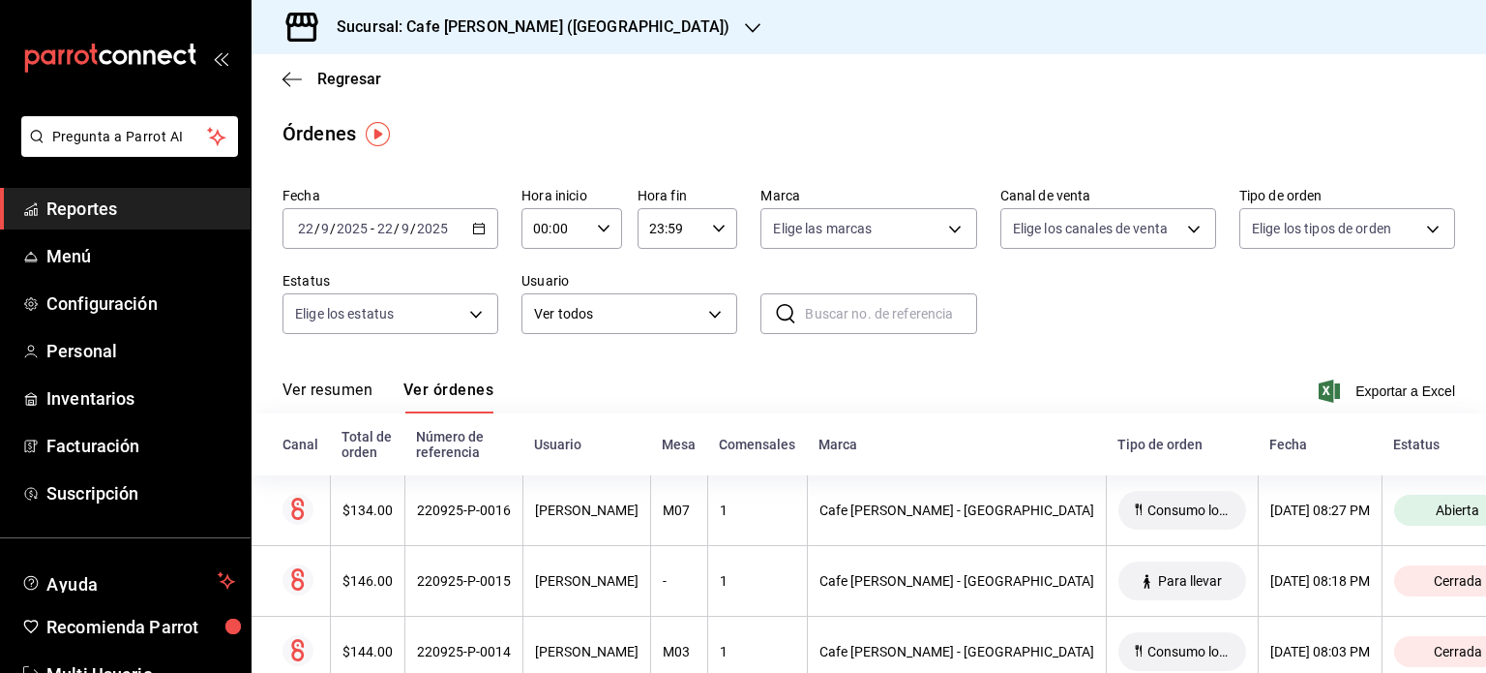
click at [349, 390] on button "Ver resumen" at bounding box center [328, 396] width 90 height 33
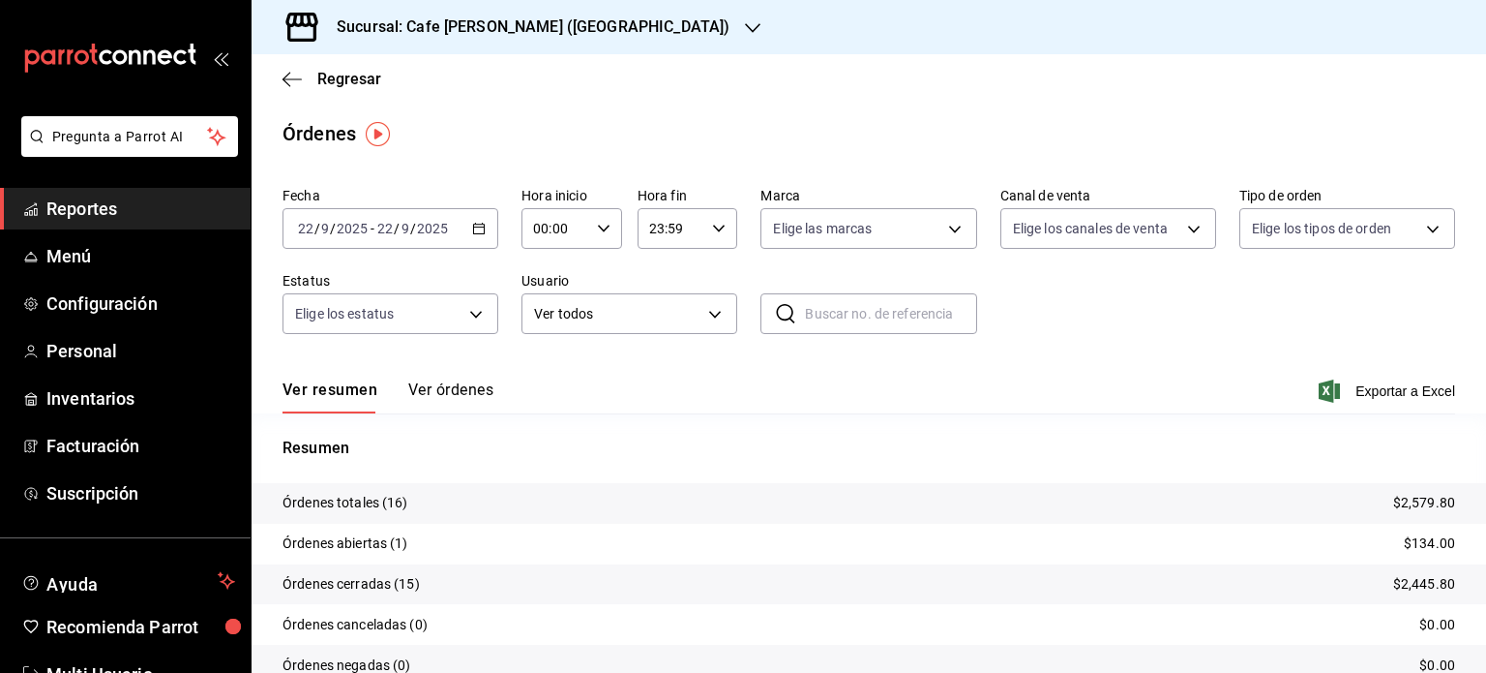
click at [430, 383] on button "Ver órdenes" at bounding box center [450, 396] width 85 height 33
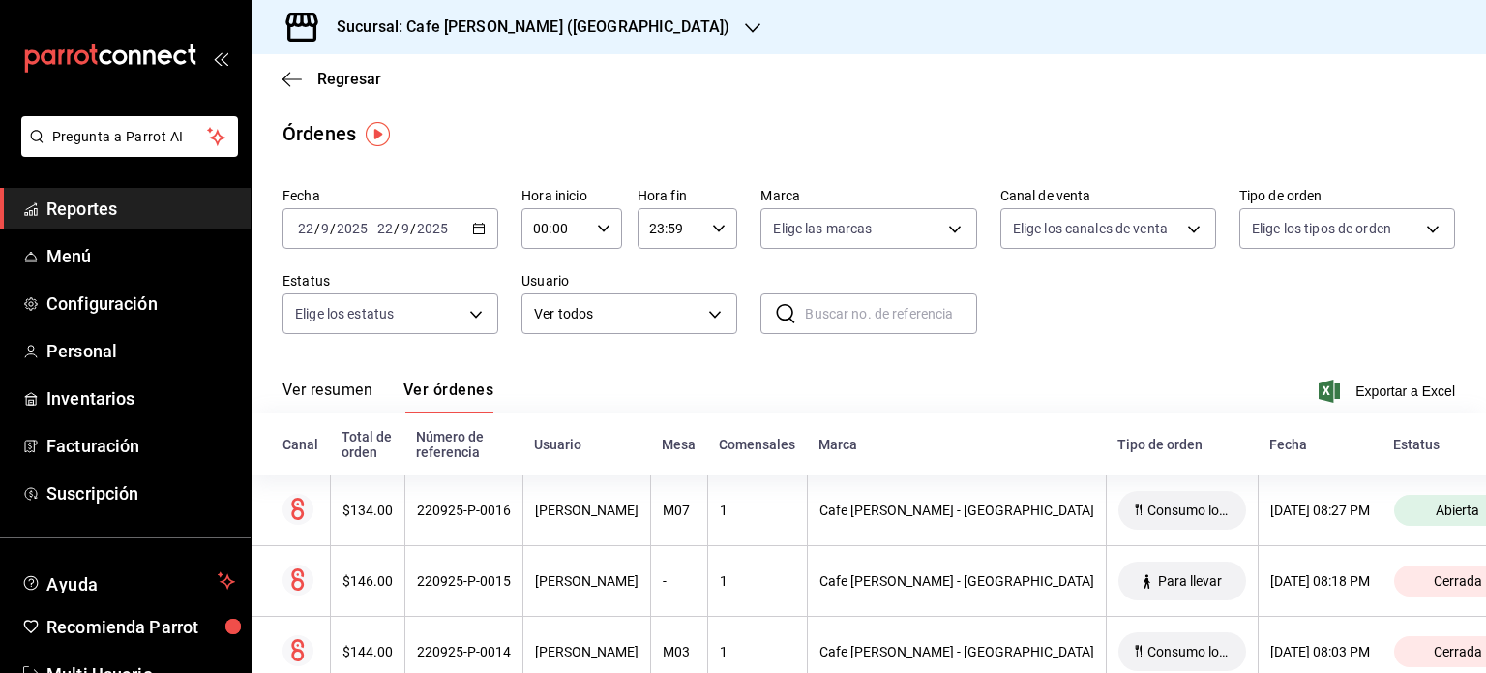
click at [343, 384] on button "Ver resumen" at bounding box center [328, 396] width 90 height 33
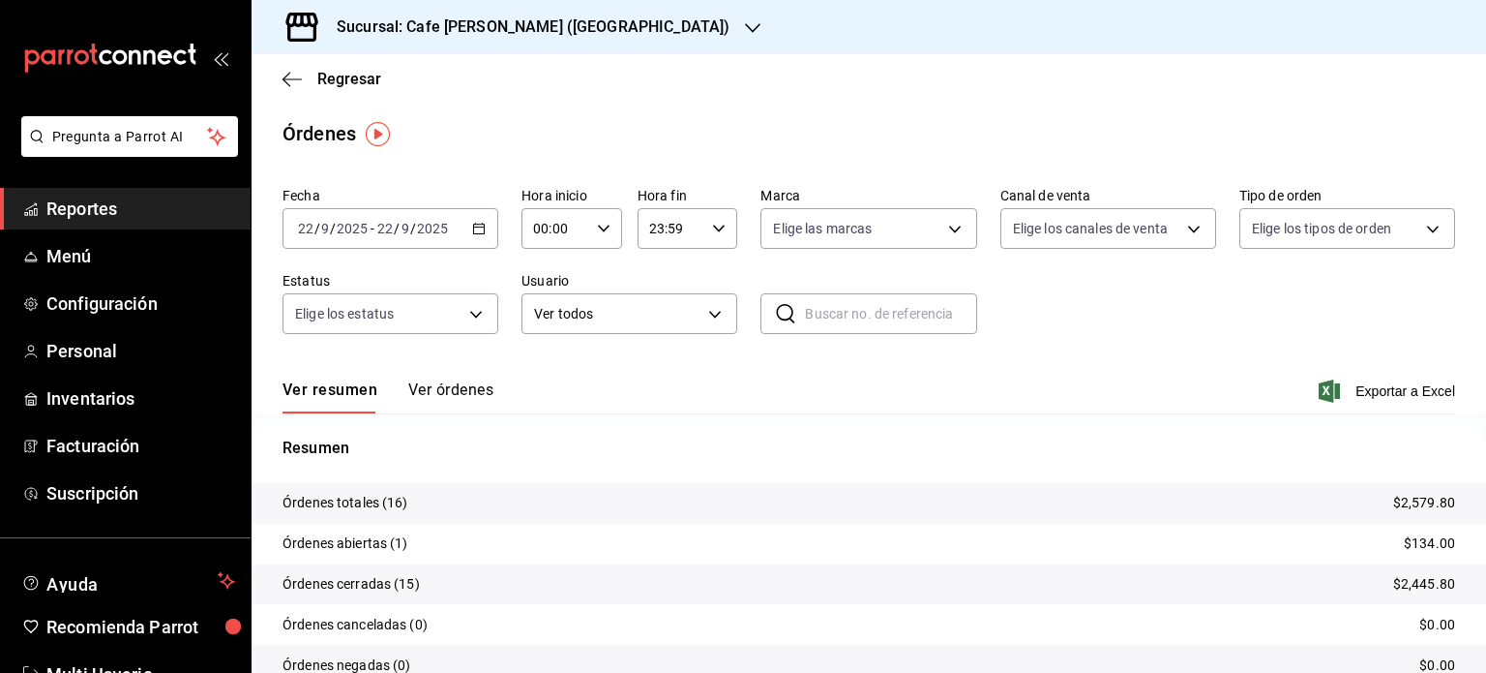
click at [472, 391] on button "Ver órdenes" at bounding box center [450, 396] width 85 height 33
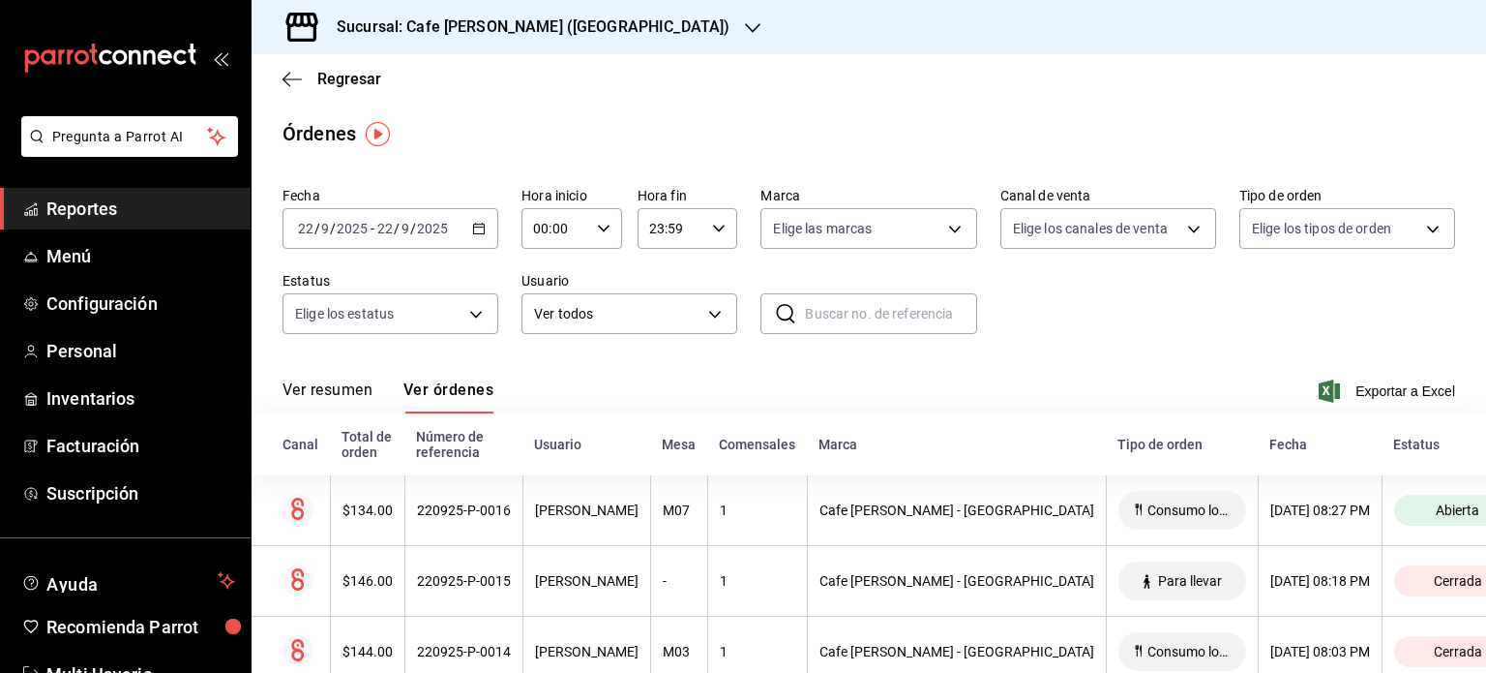
click at [331, 392] on button "Ver resumen" at bounding box center [328, 396] width 90 height 33
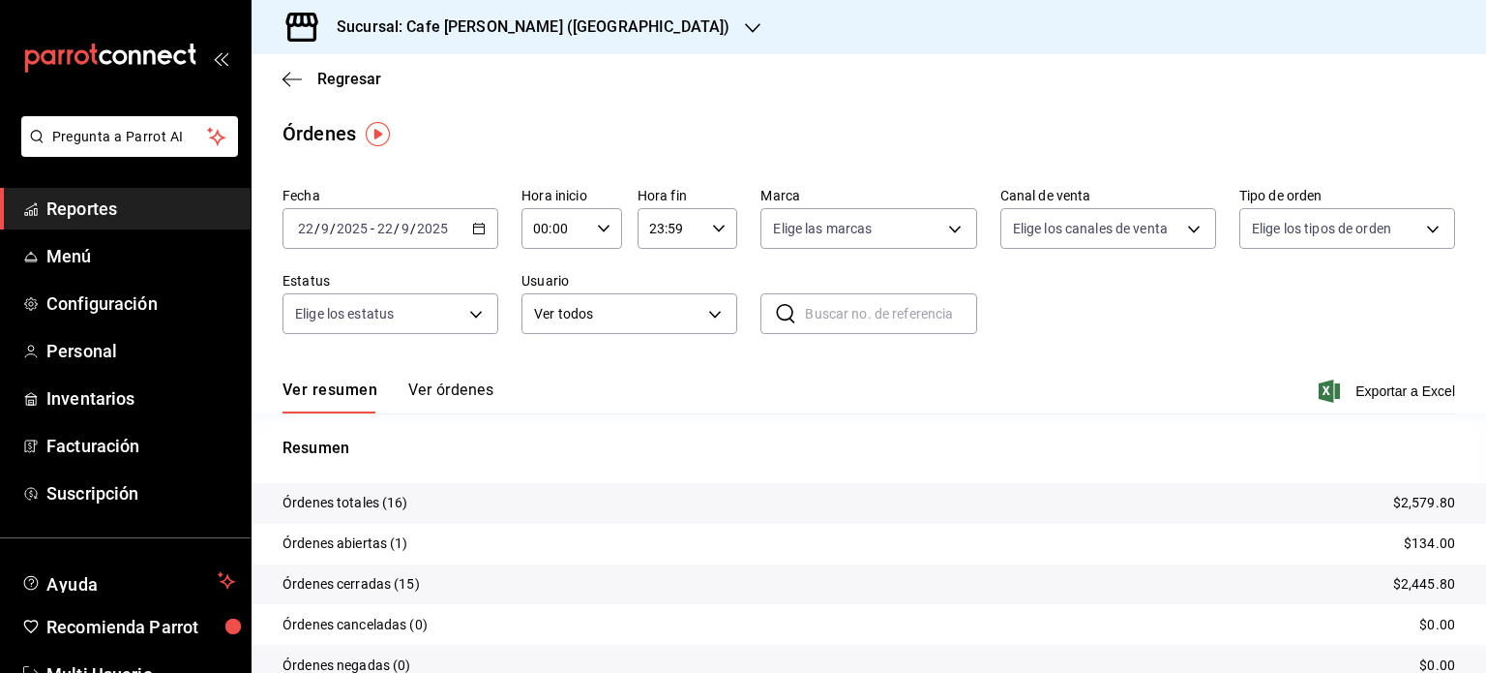
click at [457, 391] on button "Ver órdenes" at bounding box center [450, 396] width 85 height 33
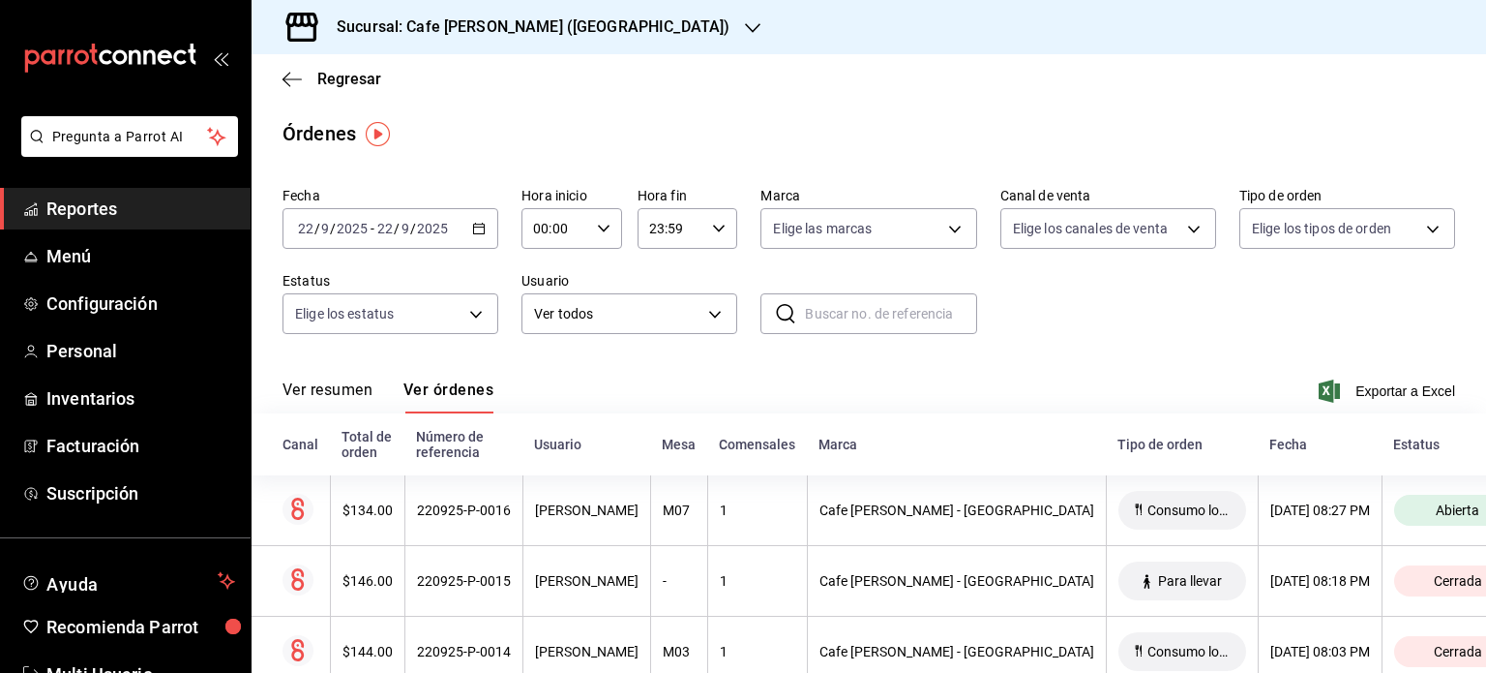
click at [348, 380] on button "Ver resumen" at bounding box center [328, 396] width 90 height 33
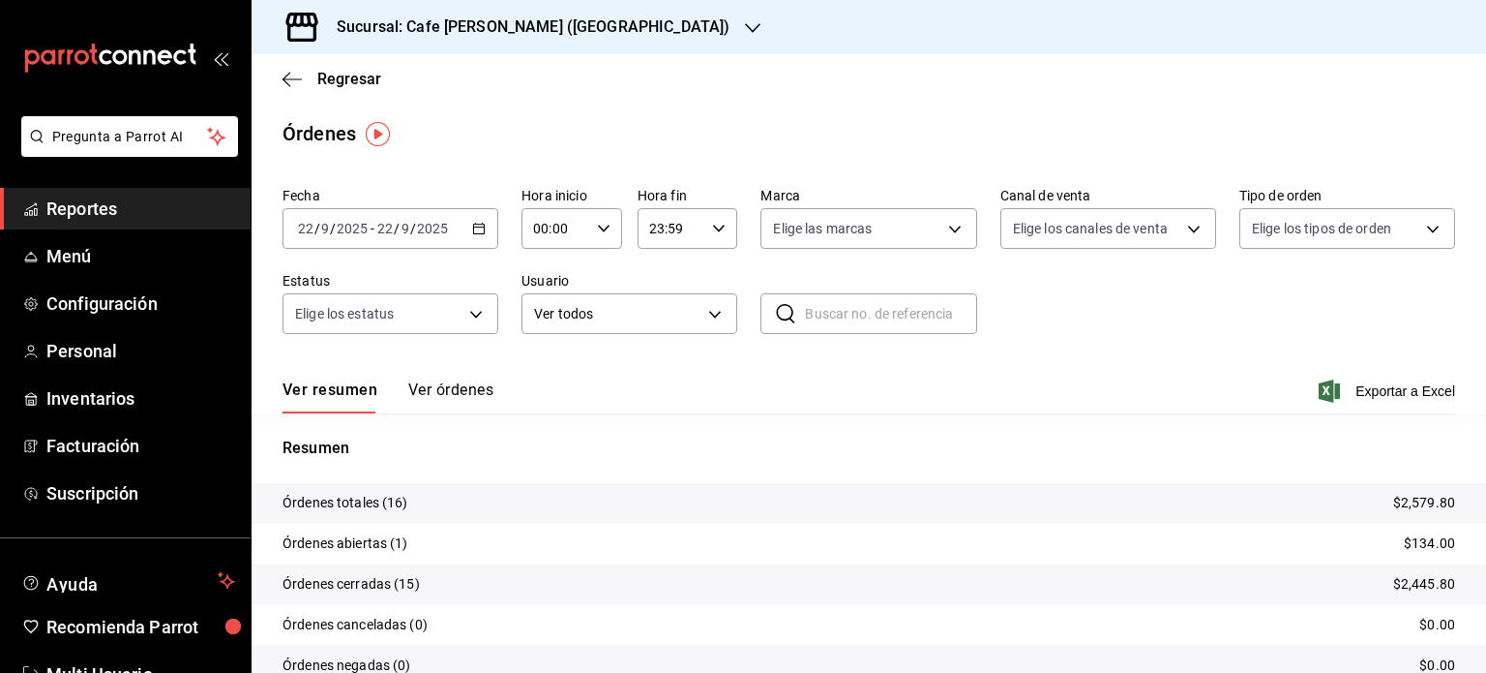
click at [458, 380] on button "Ver órdenes" at bounding box center [450, 396] width 85 height 33
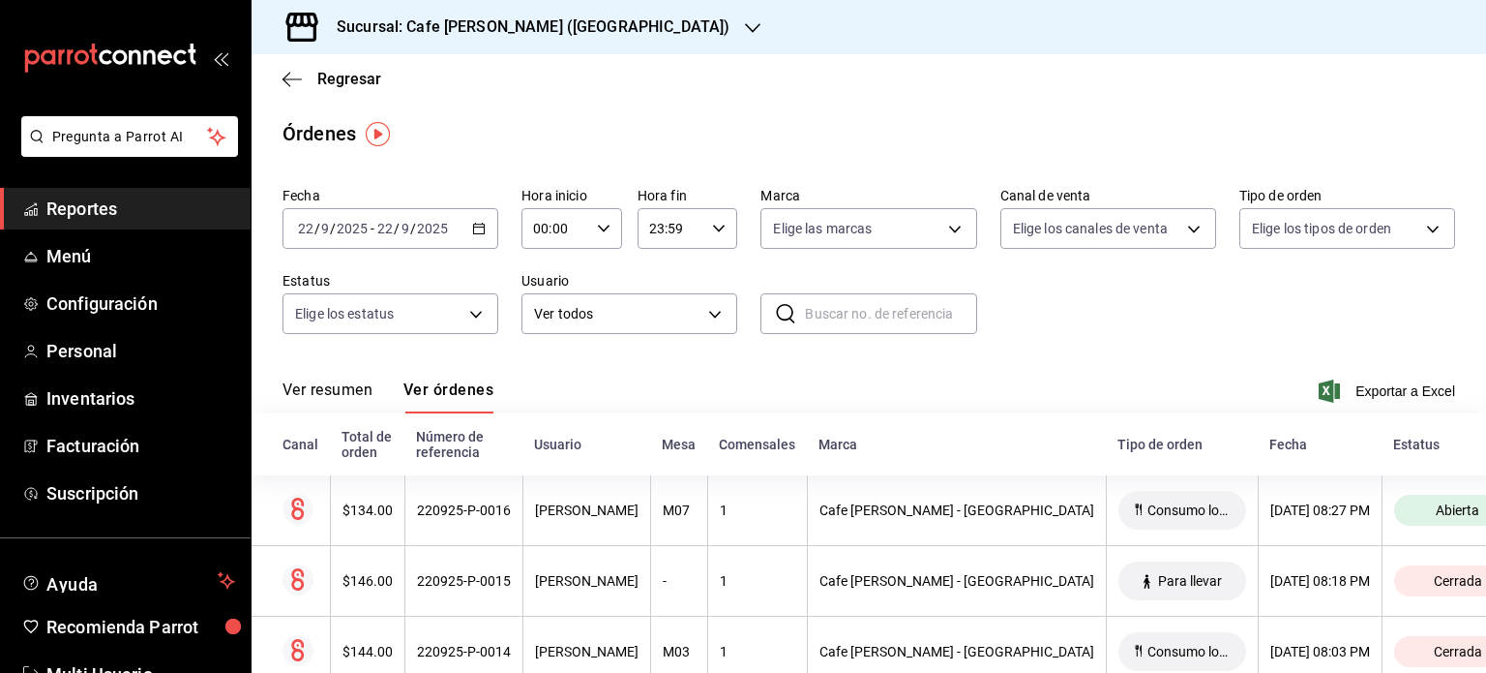
click at [352, 390] on button "Ver resumen" at bounding box center [328, 396] width 90 height 33
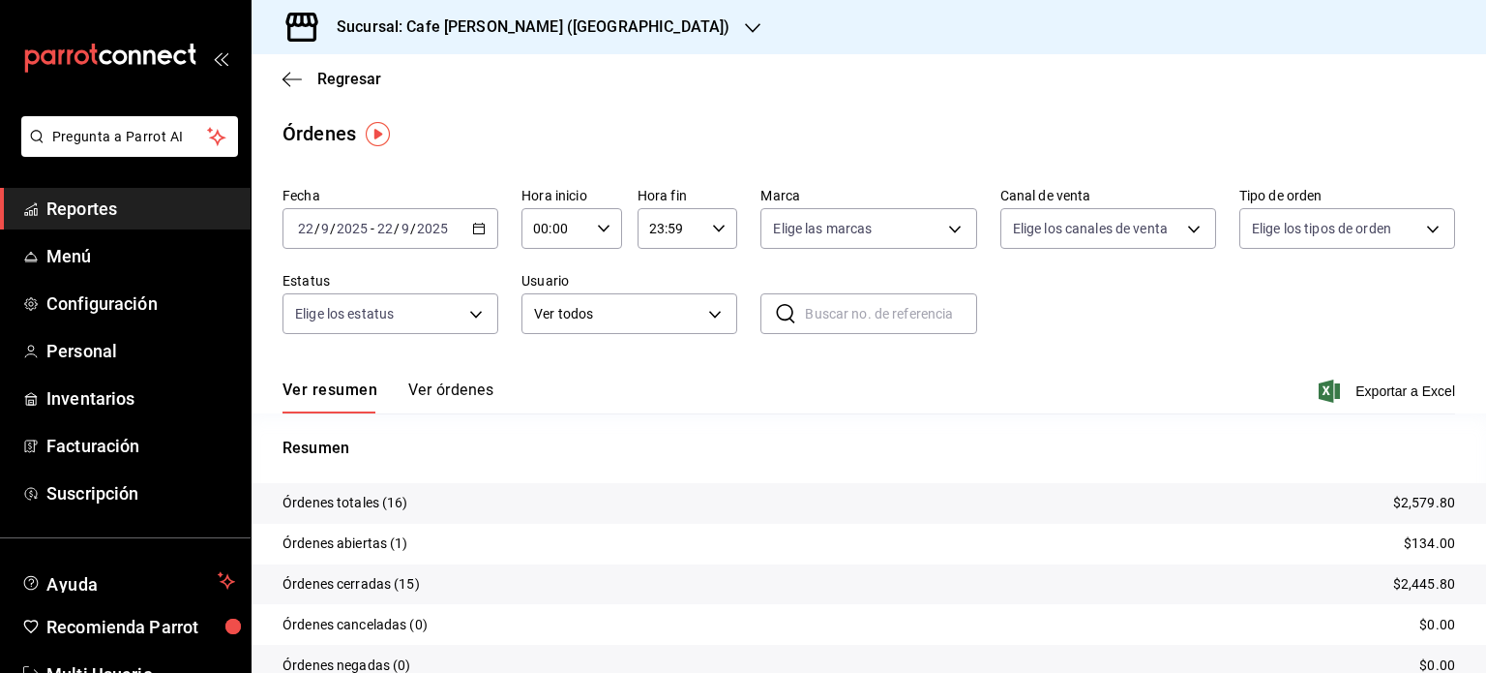
click at [455, 392] on button "Ver órdenes" at bounding box center [450, 396] width 85 height 33
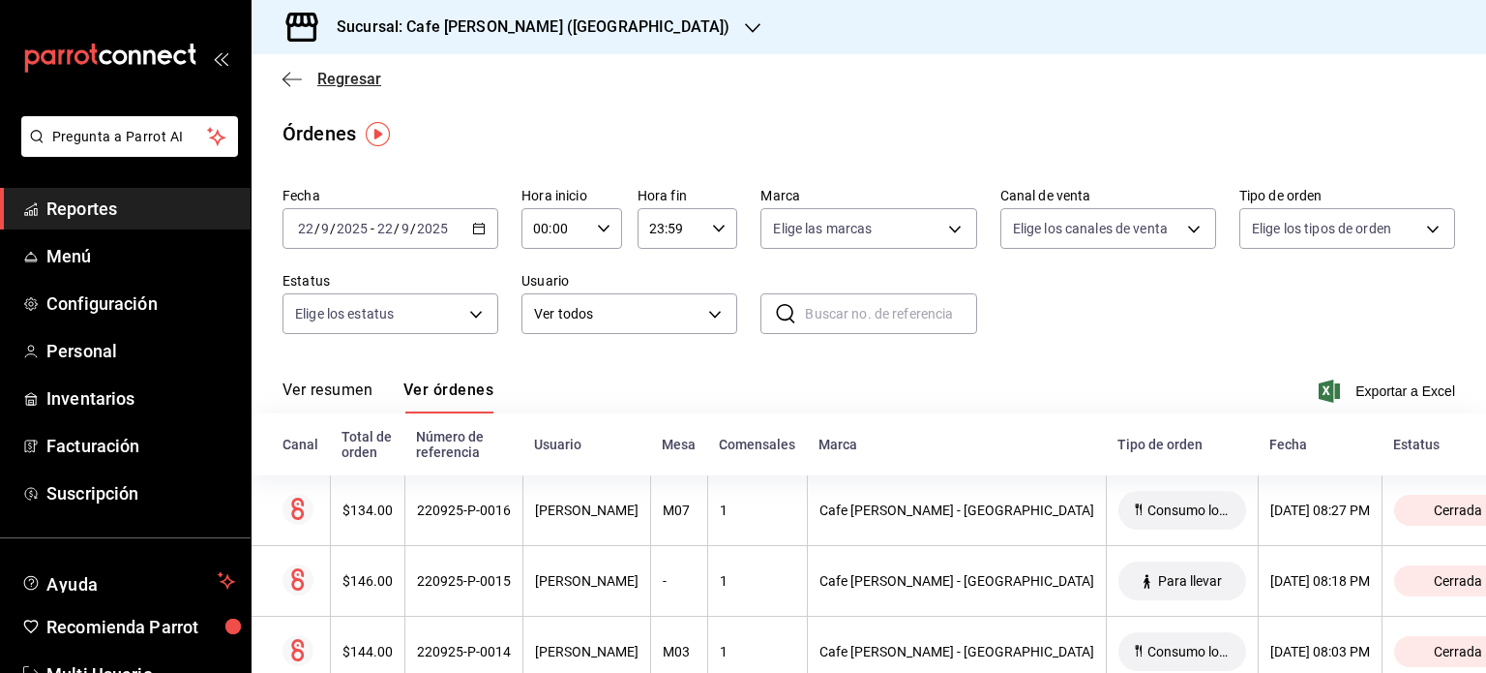
click at [290, 78] on icon "button" at bounding box center [292, 78] width 19 height 1
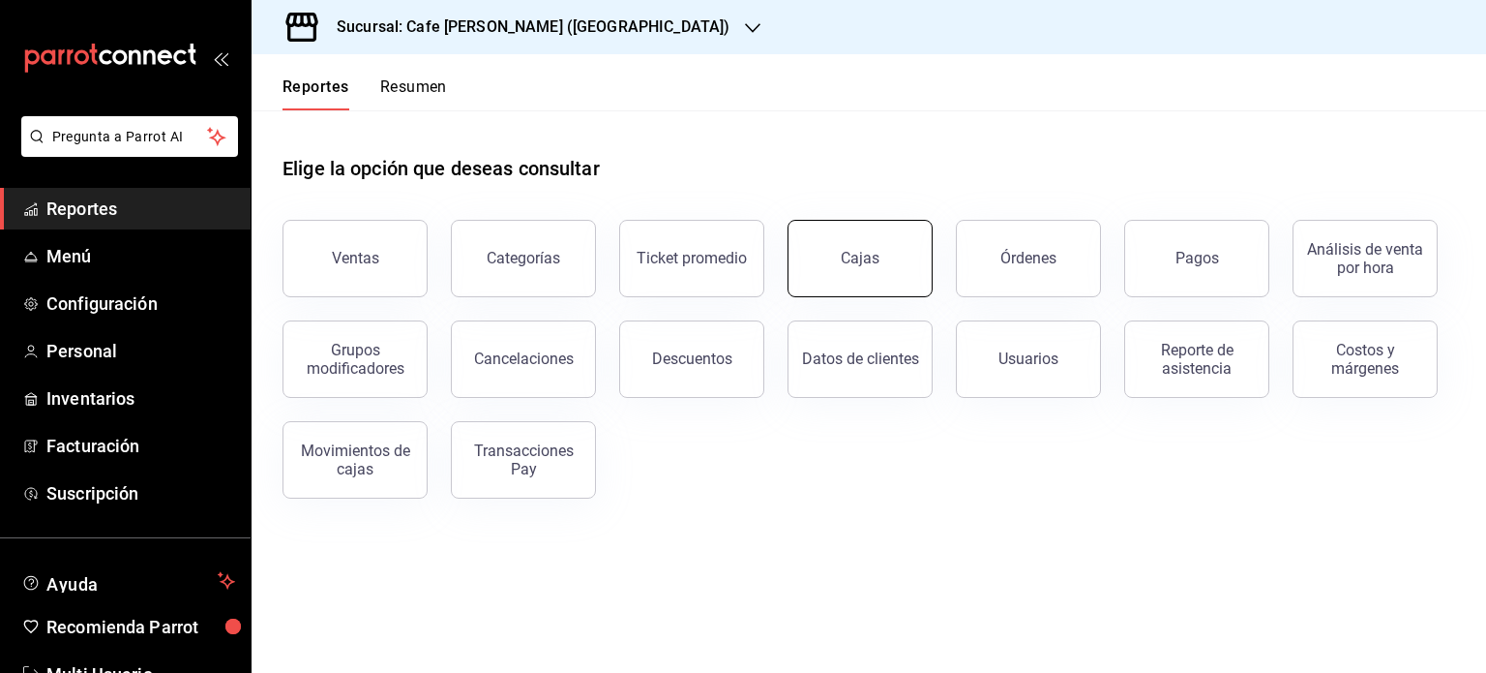
click at [894, 283] on link "Cajas" at bounding box center [860, 258] width 145 height 77
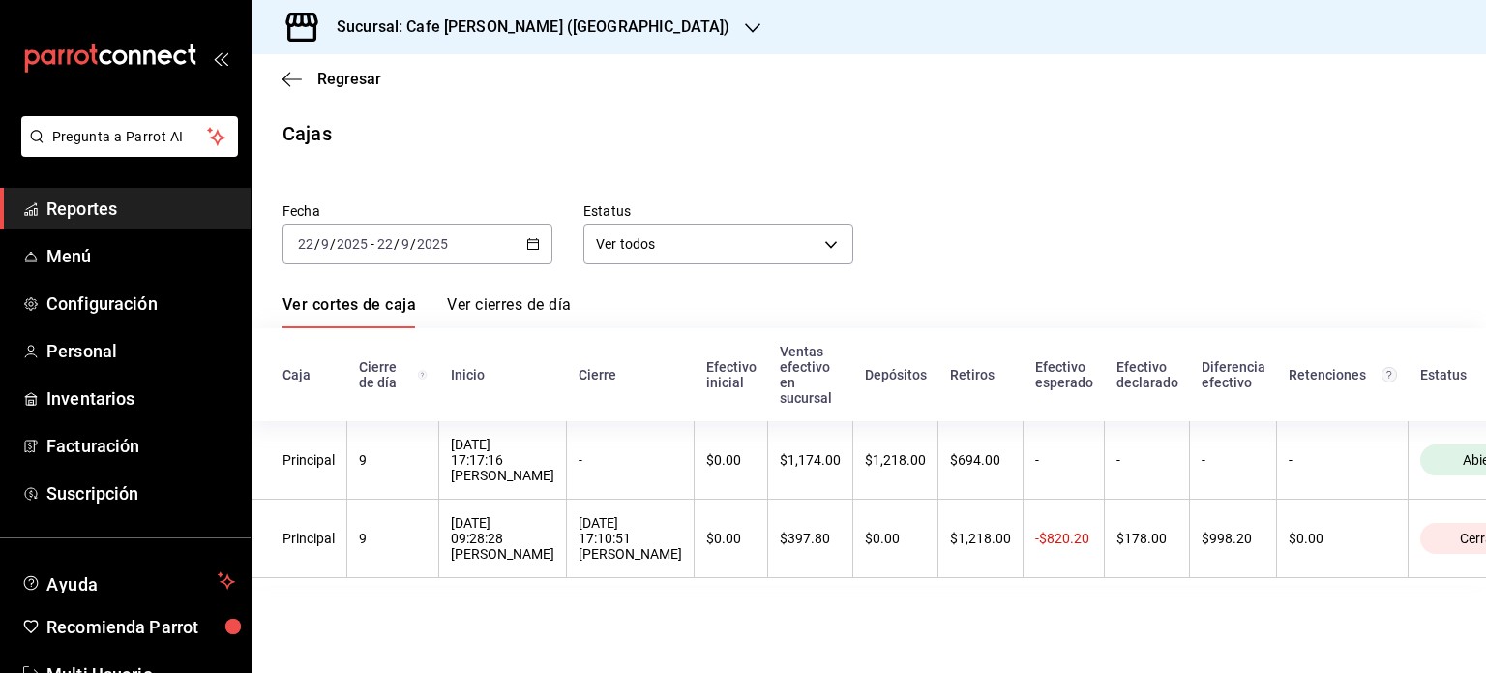
click at [529, 303] on link "Ver cierres de día" at bounding box center [509, 311] width 124 height 33
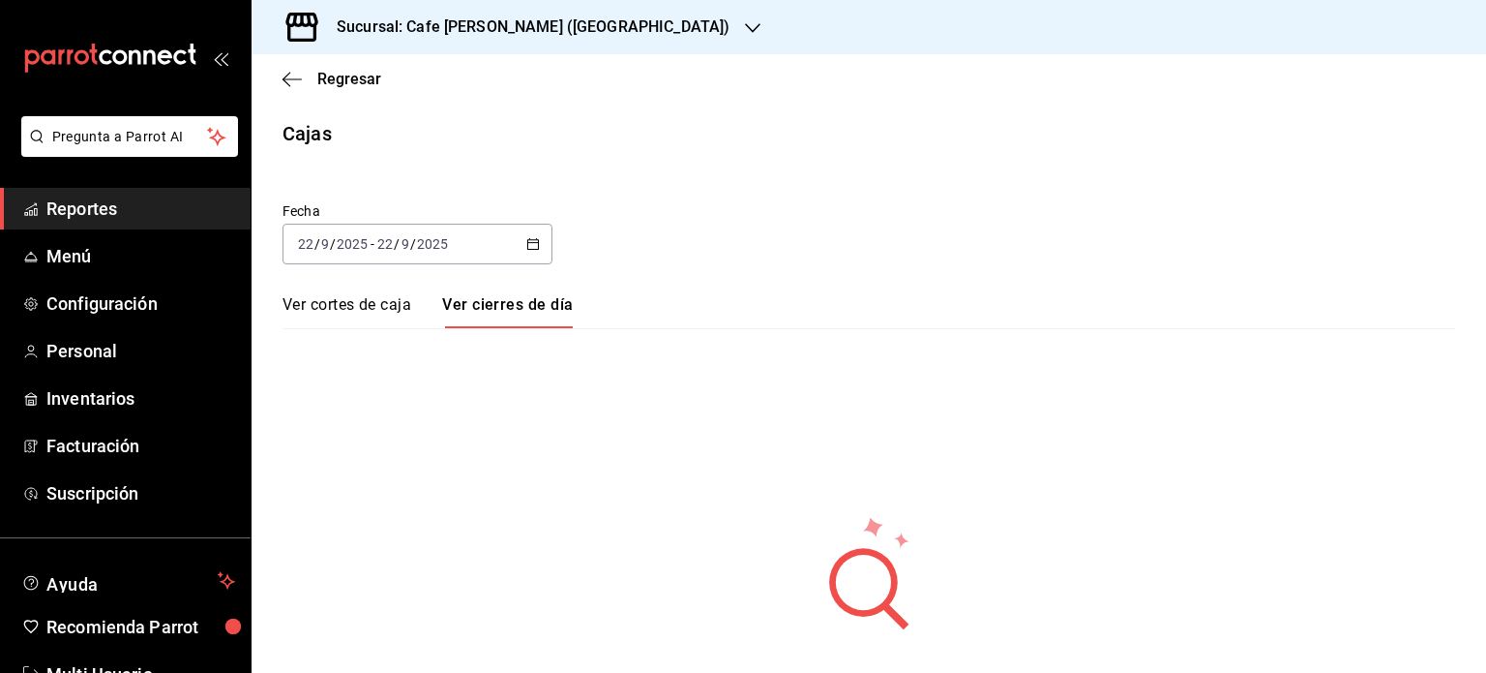
click at [343, 298] on link "Ver cortes de caja" at bounding box center [347, 311] width 129 height 33
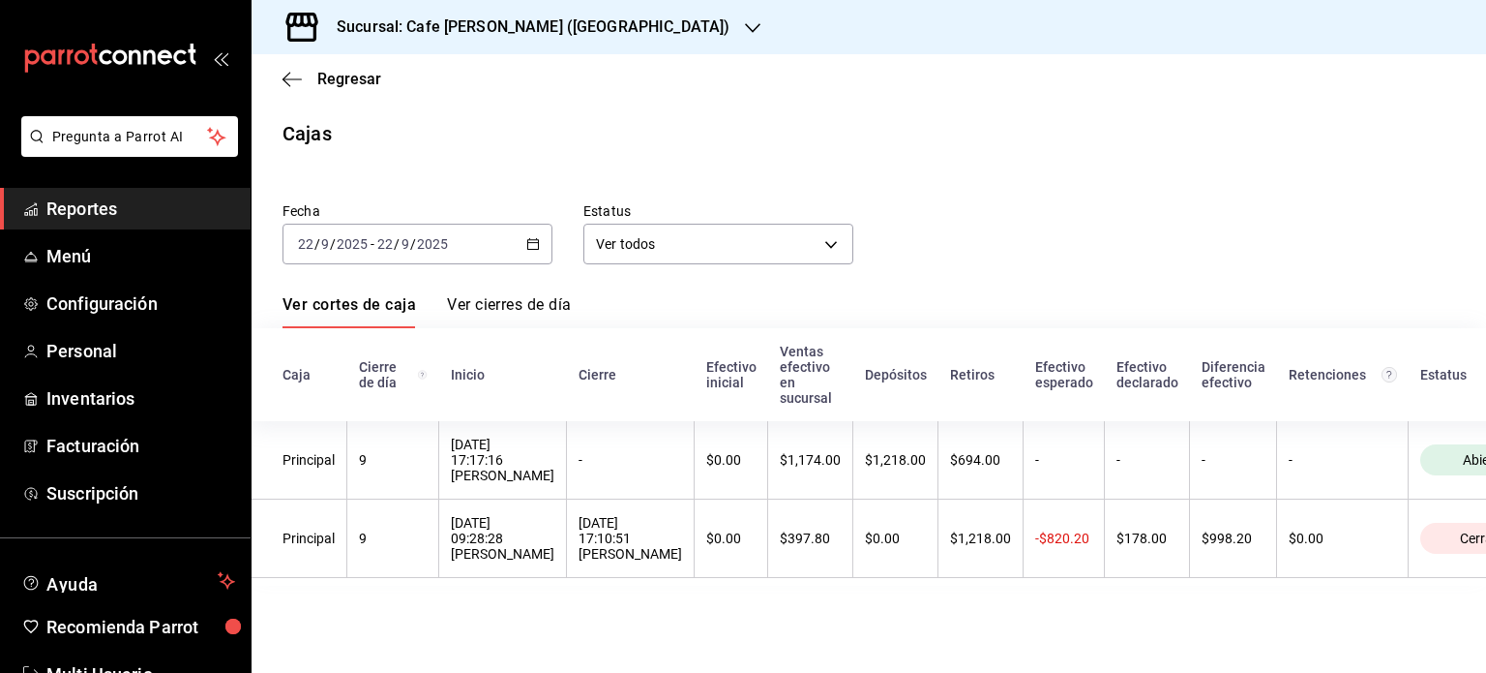
click at [499, 309] on link "Ver cierres de día" at bounding box center [509, 311] width 124 height 33
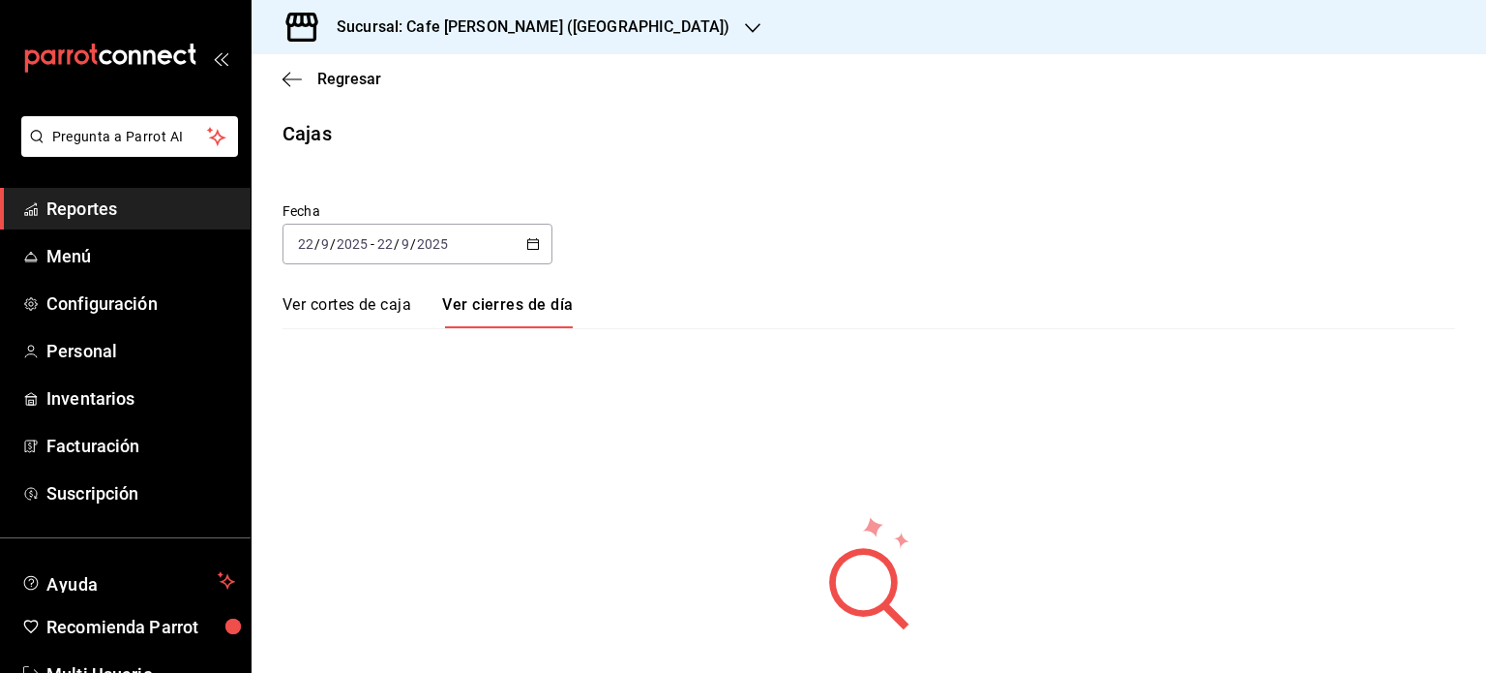
click at [329, 304] on link "Ver cortes de caja" at bounding box center [347, 311] width 129 height 33
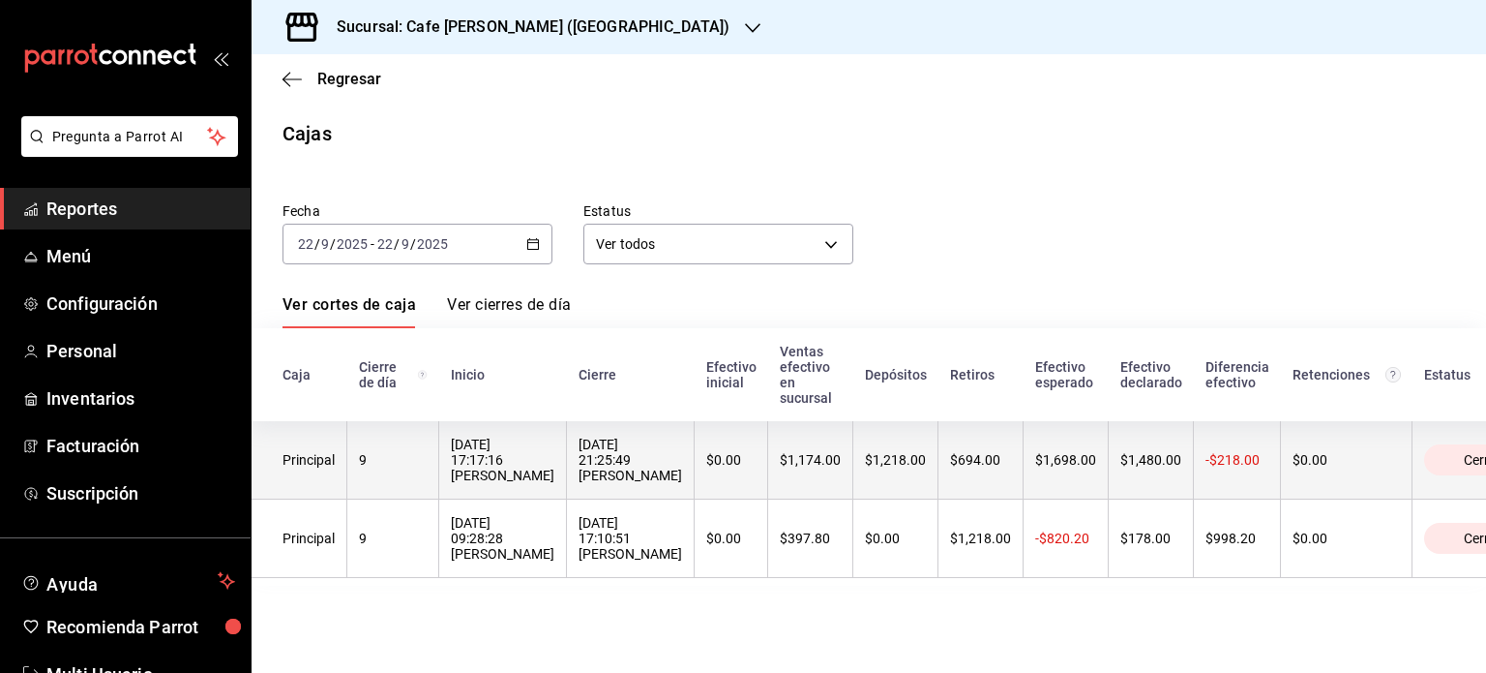
scroll to position [0, 137]
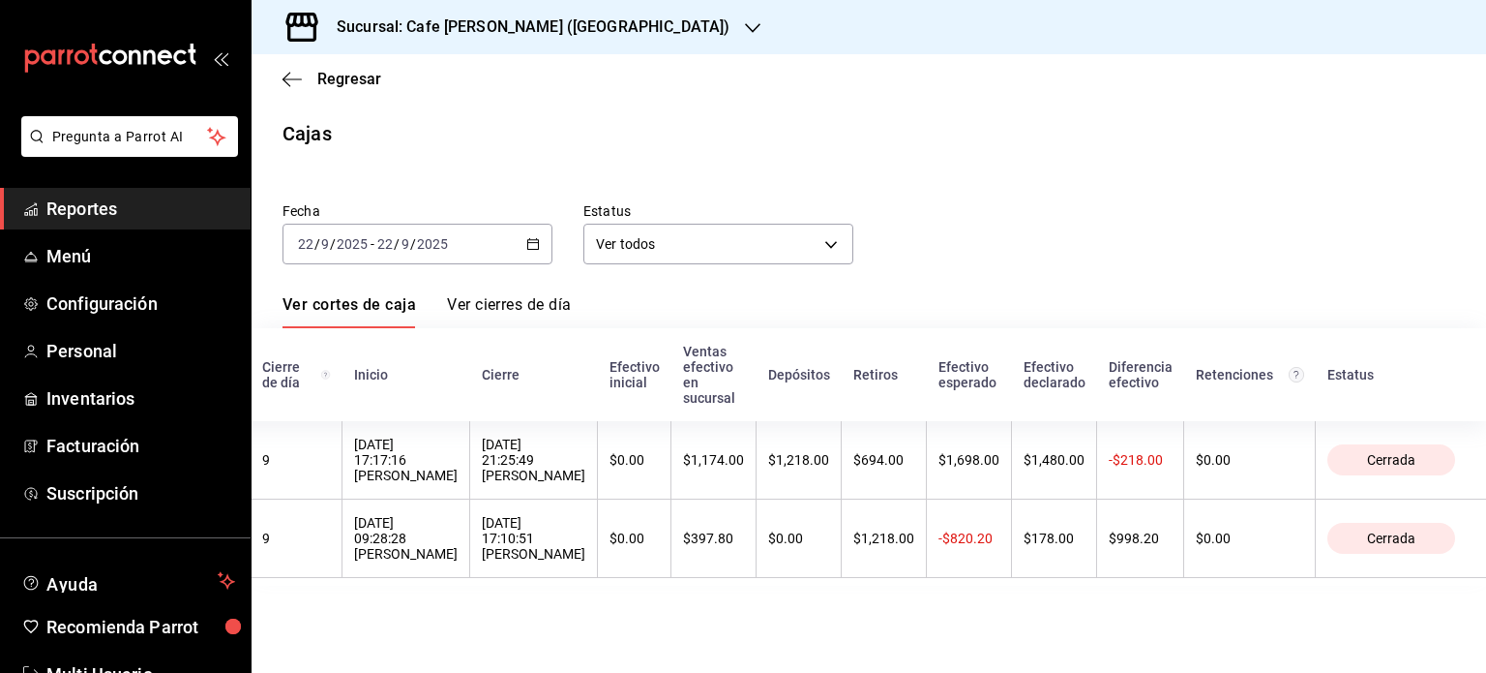
click at [513, 301] on link "Ver cierres de día" at bounding box center [509, 311] width 124 height 33
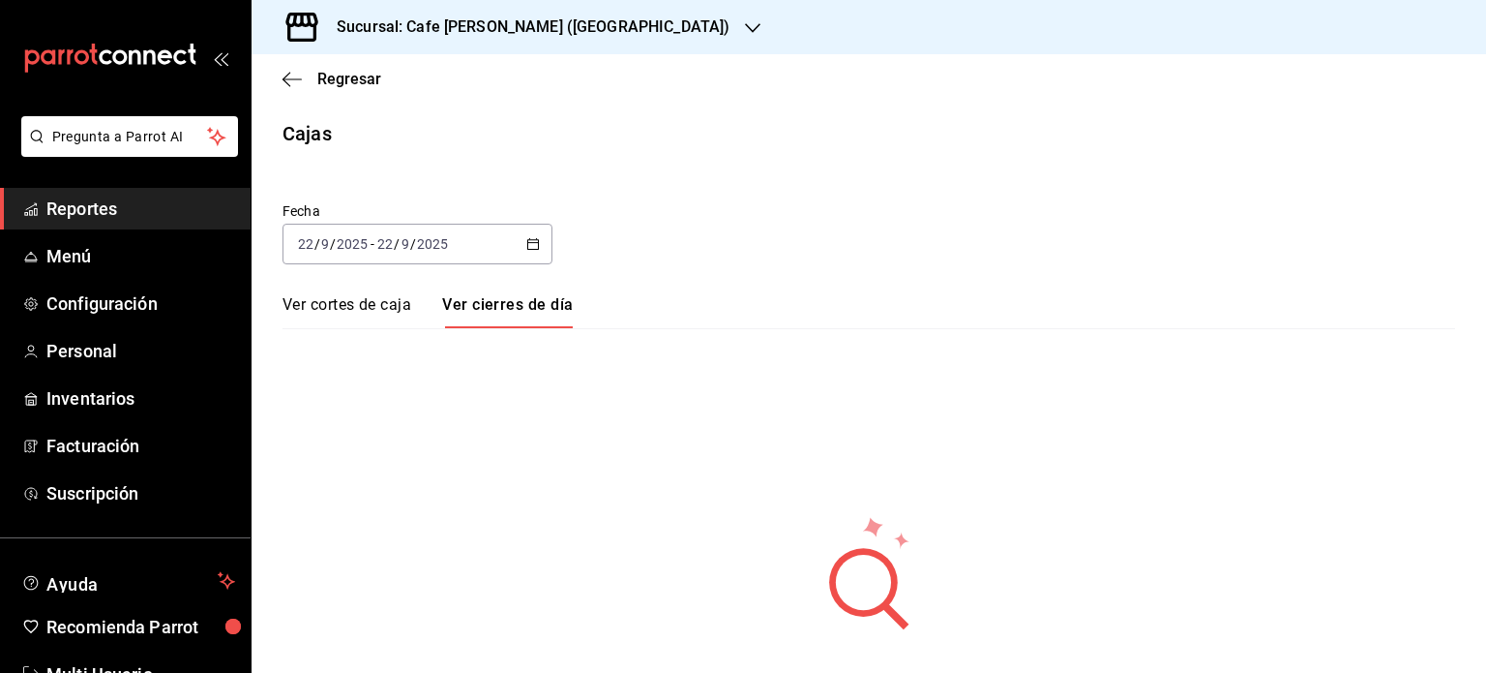
click at [368, 304] on link "Ver cortes de caja" at bounding box center [347, 311] width 129 height 33
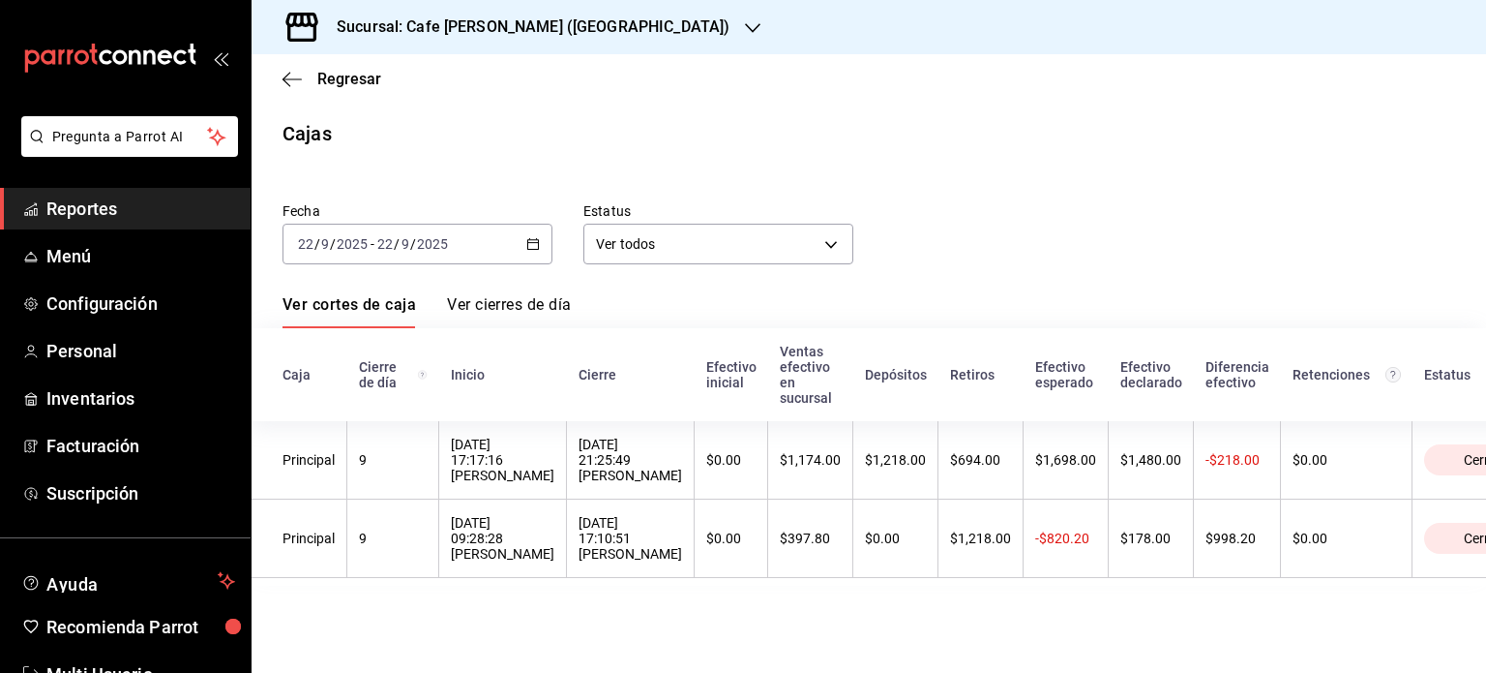
click at [503, 306] on link "Ver cierres de día" at bounding box center [509, 311] width 124 height 33
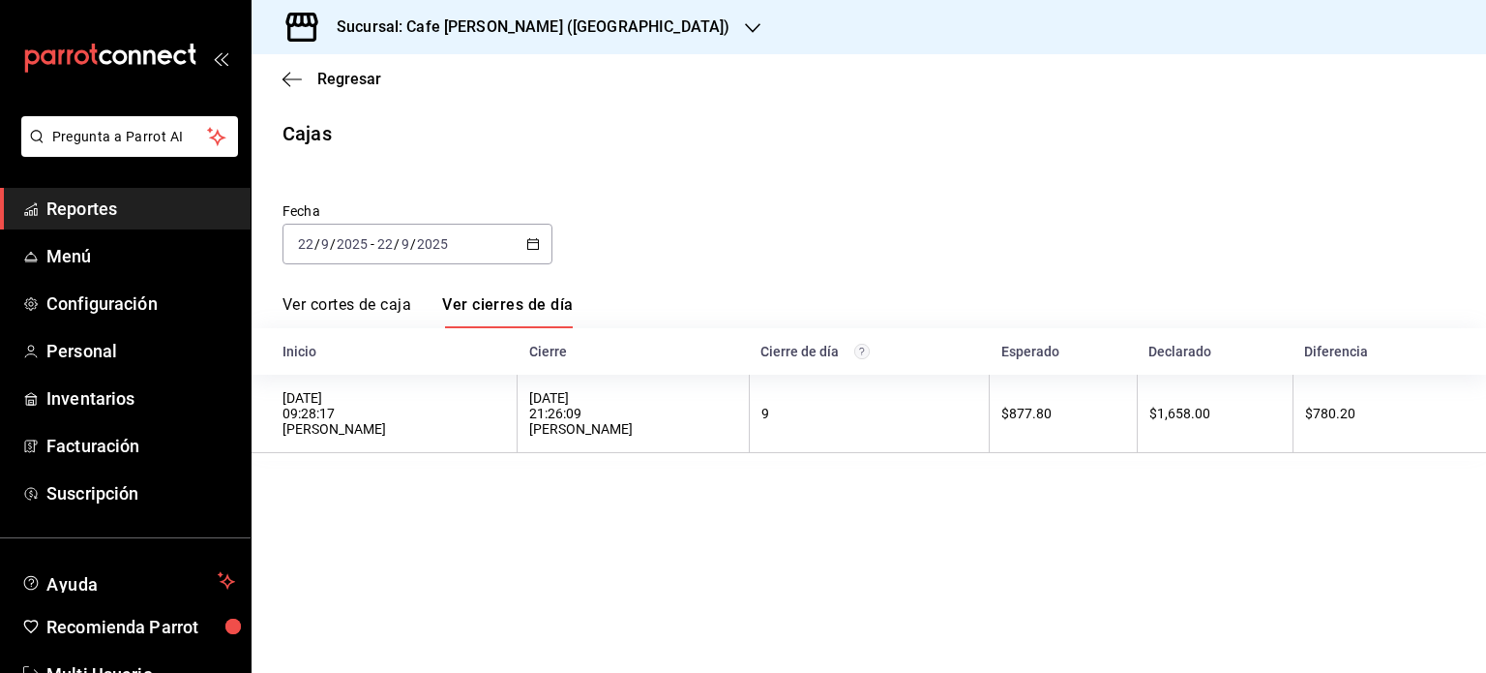
click at [347, 302] on link "Ver cortes de caja" at bounding box center [347, 311] width 129 height 33
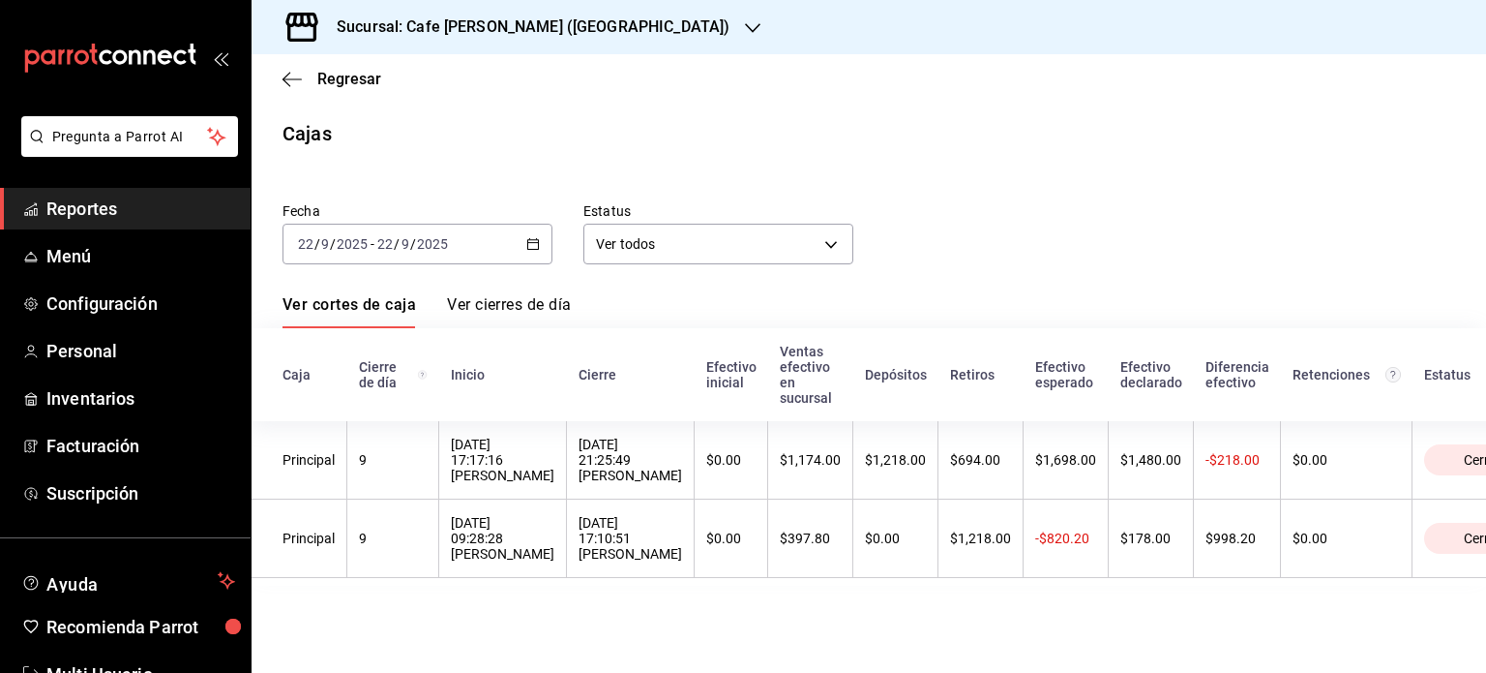
click at [511, 307] on link "Ver cierres de día" at bounding box center [509, 311] width 124 height 33
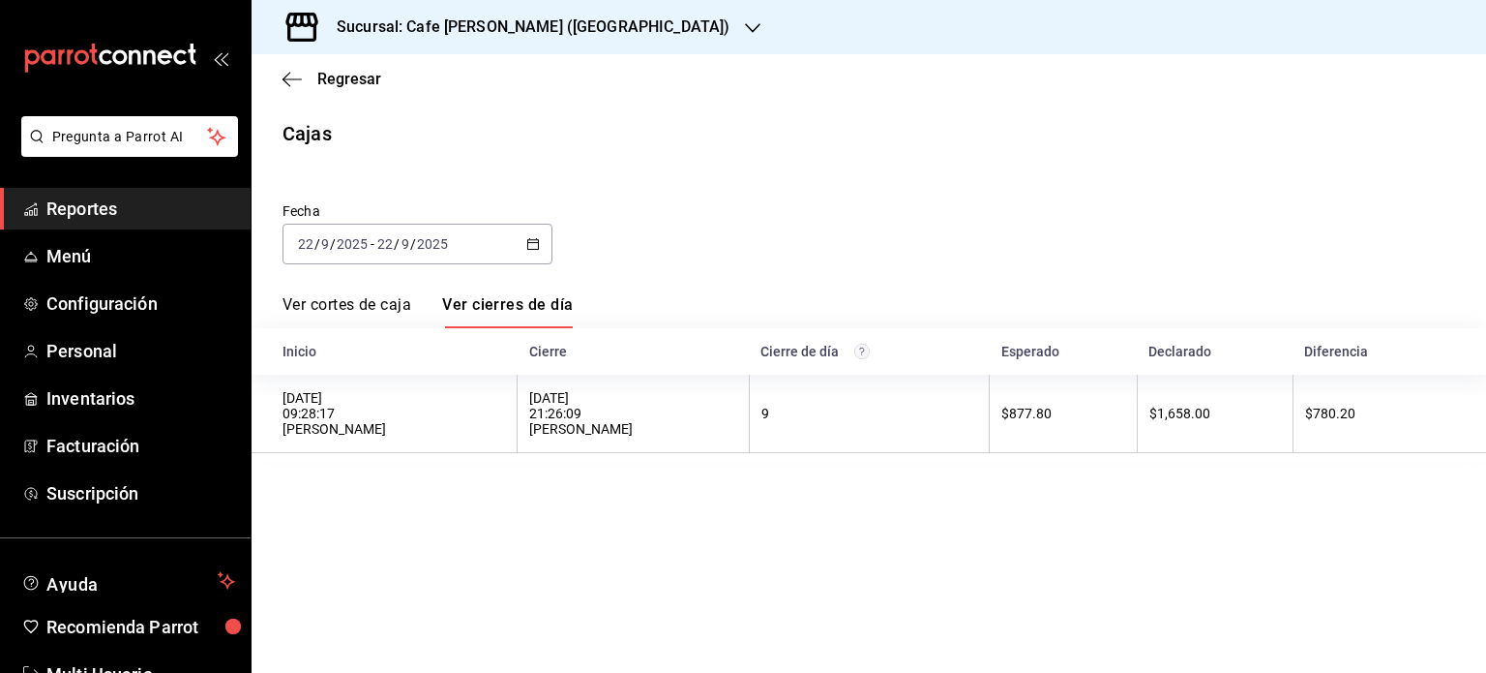
click at [383, 309] on link "Ver cortes de caja" at bounding box center [347, 311] width 129 height 33
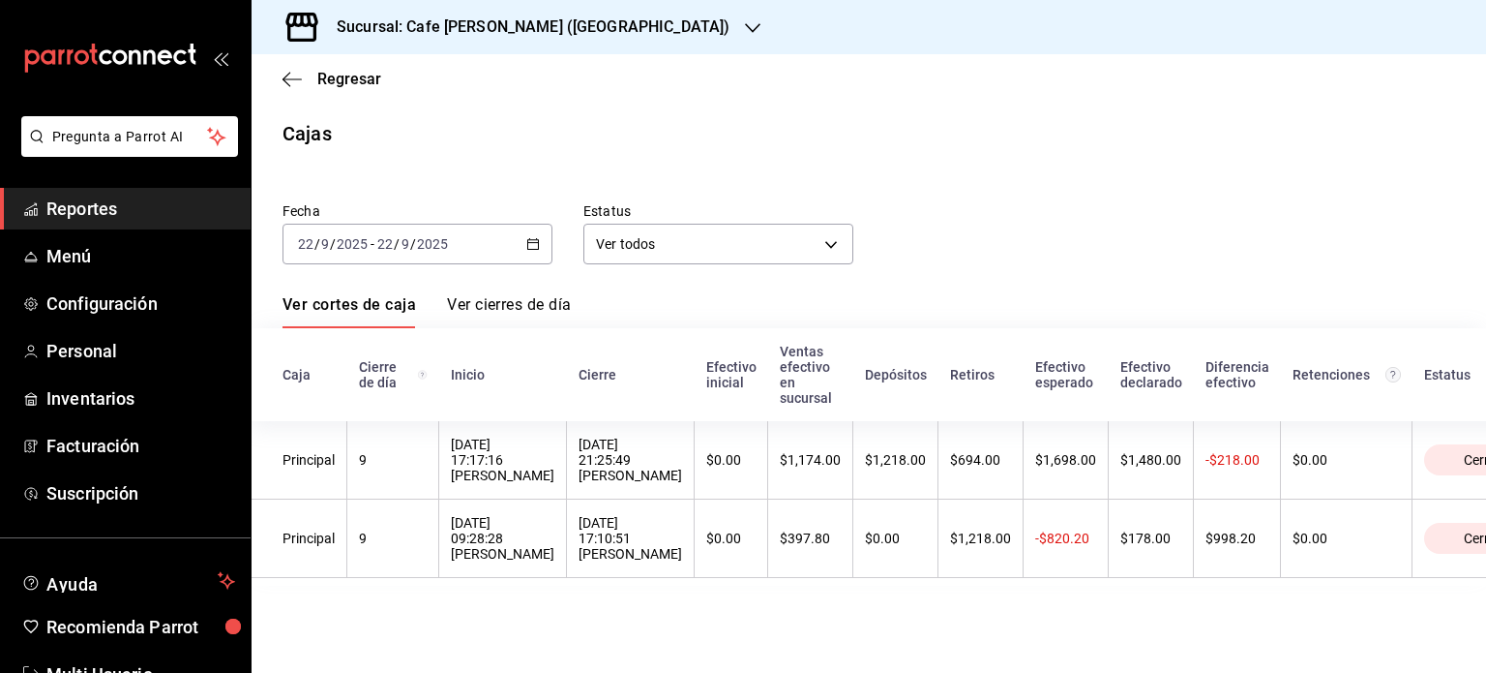
click at [526, 301] on link "Ver cierres de día" at bounding box center [509, 311] width 124 height 33
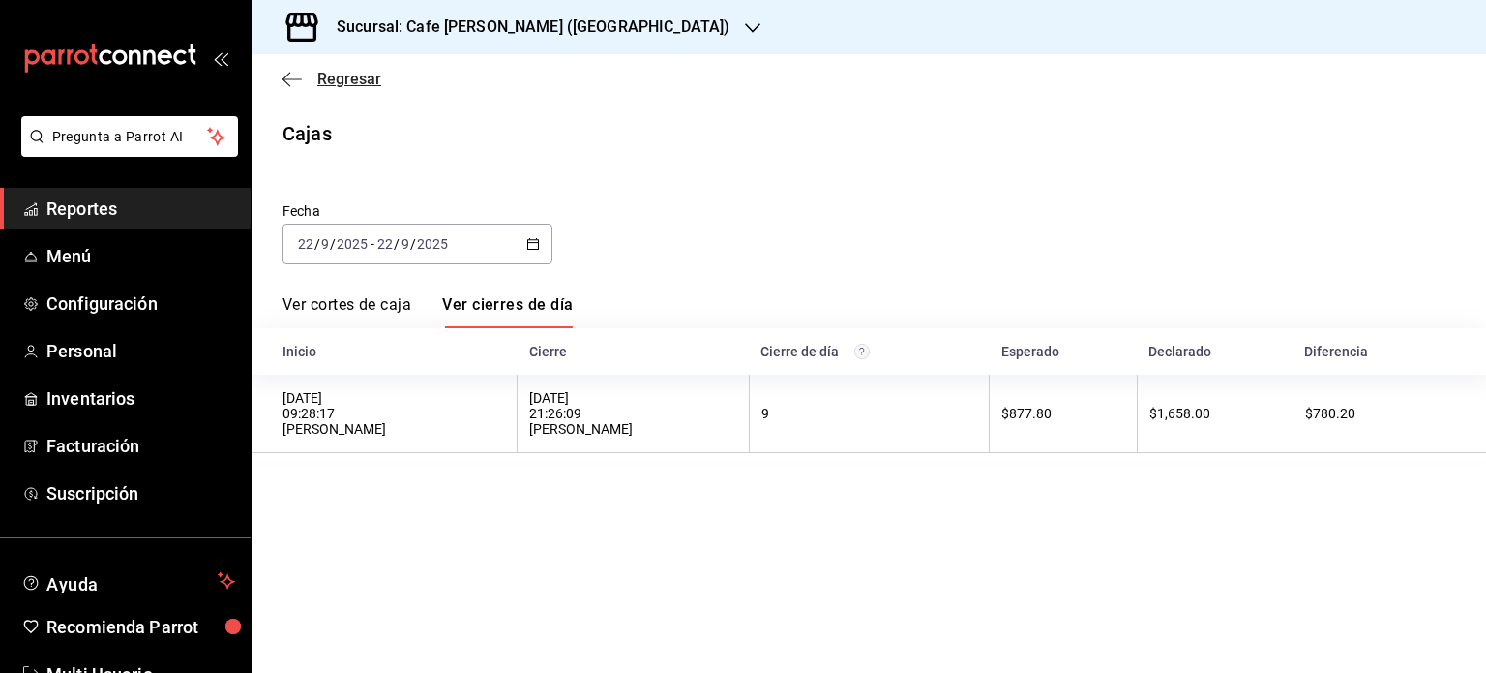
click at [345, 84] on span "Regresar" at bounding box center [349, 79] width 64 height 18
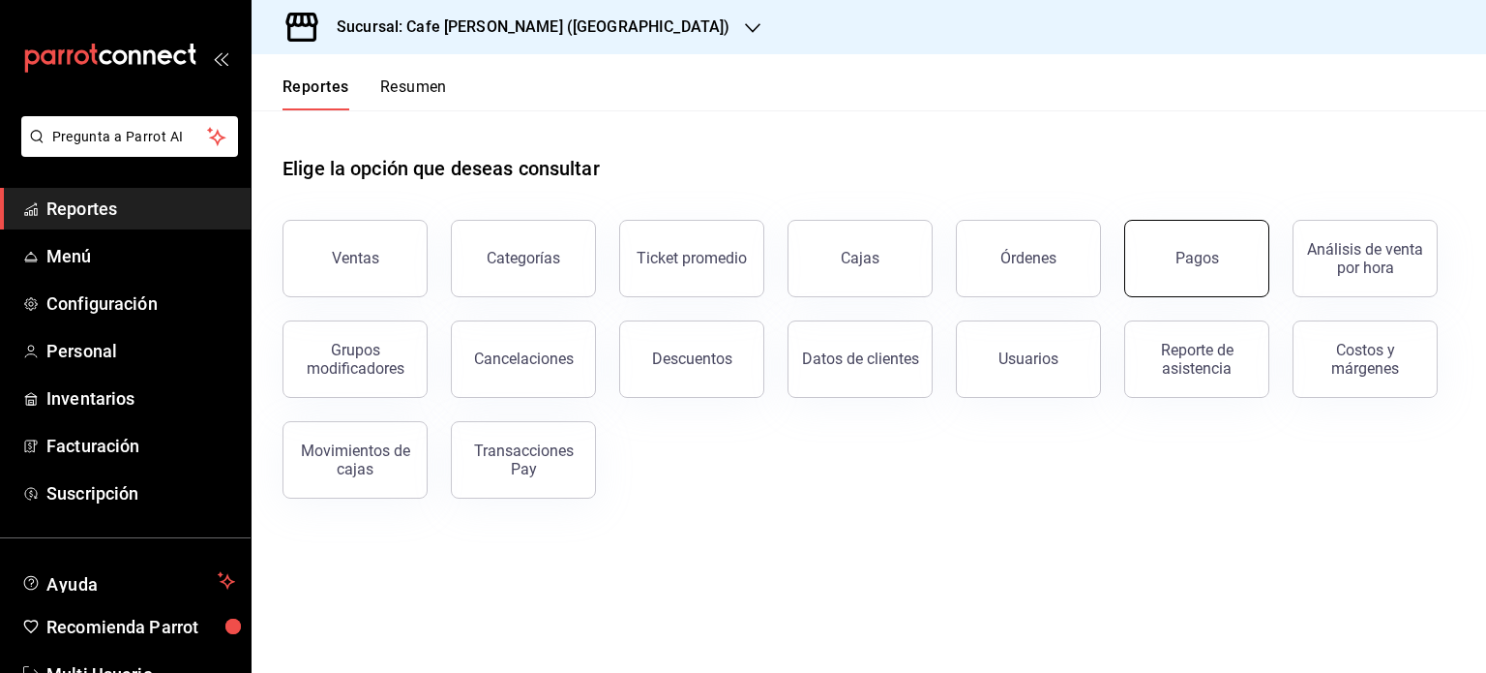
click at [1181, 274] on button "Pagos" at bounding box center [1196, 258] width 145 height 77
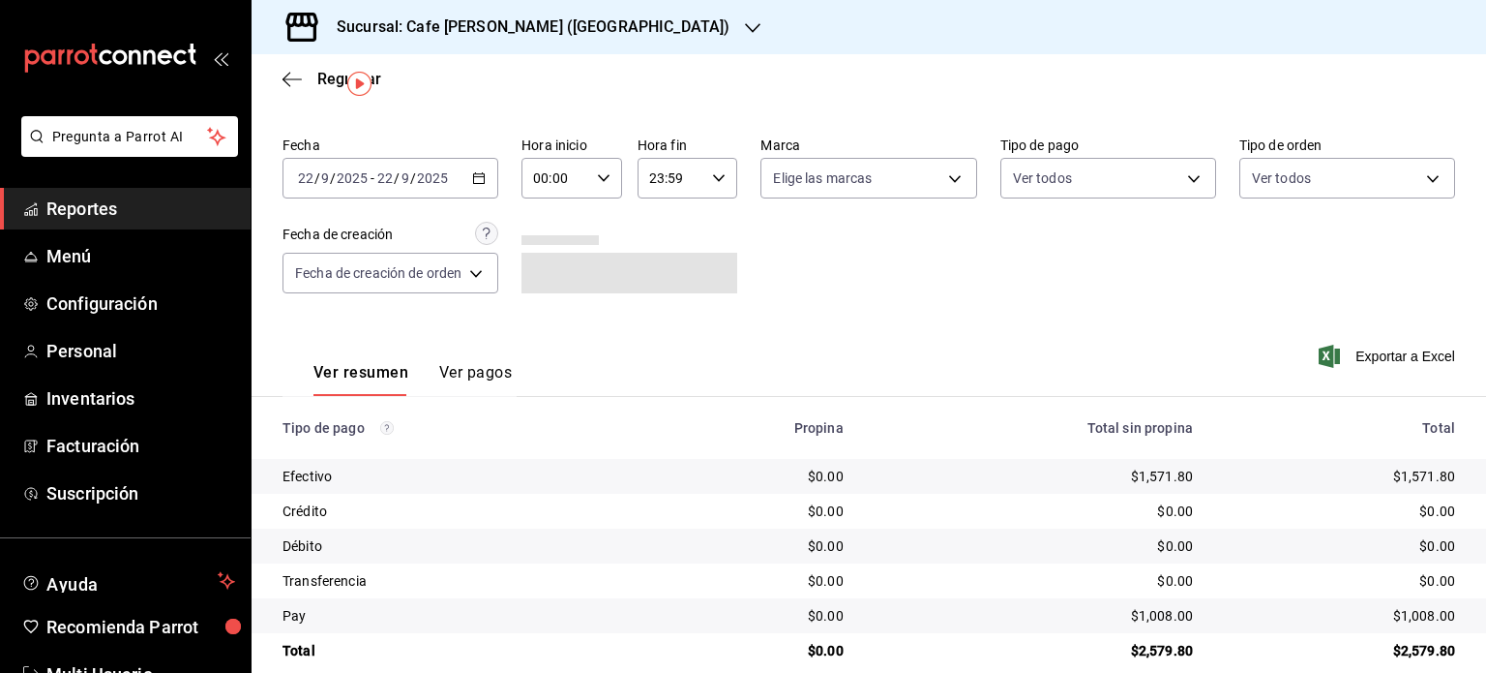
scroll to position [77, 0]
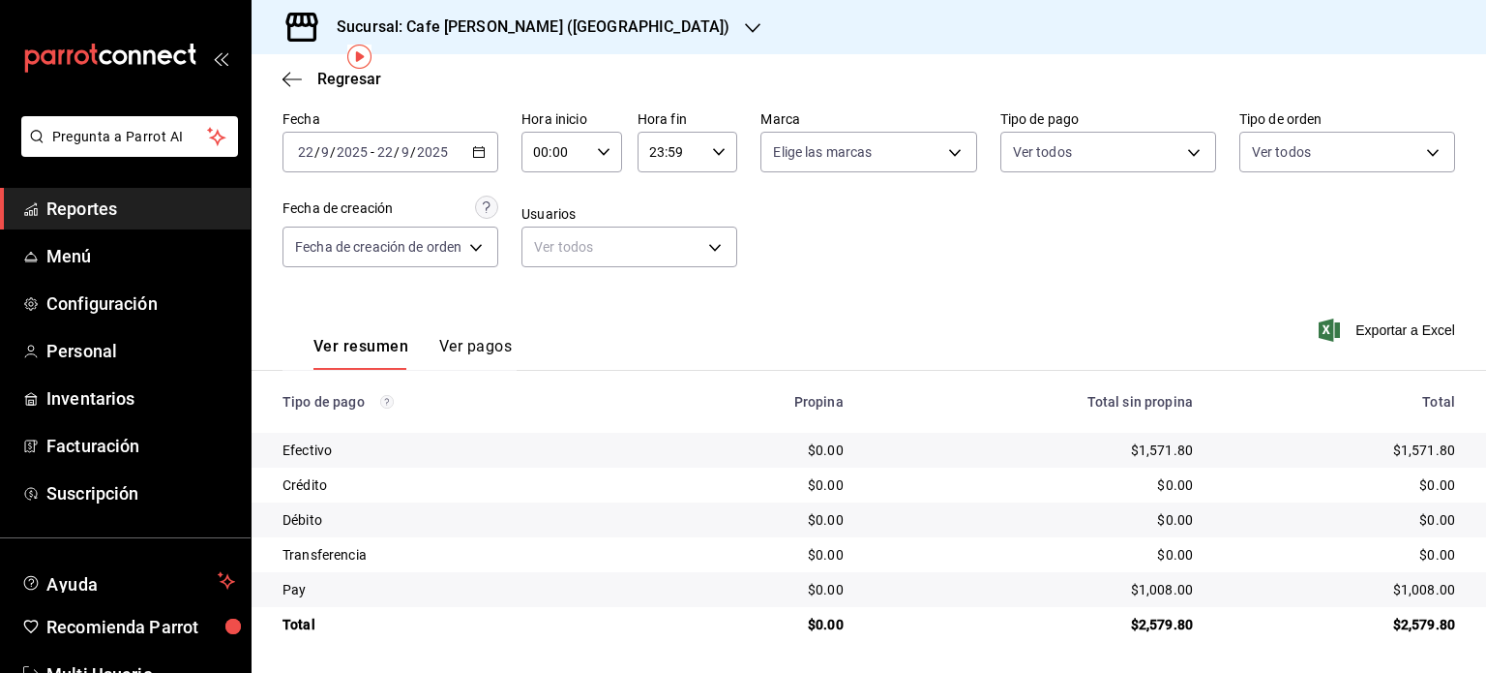
drag, startPoint x: 1166, startPoint y: 568, endPoint x: 1168, endPoint y: 557, distance: 10.8
click at [290, 77] on icon "button" at bounding box center [292, 79] width 19 height 17
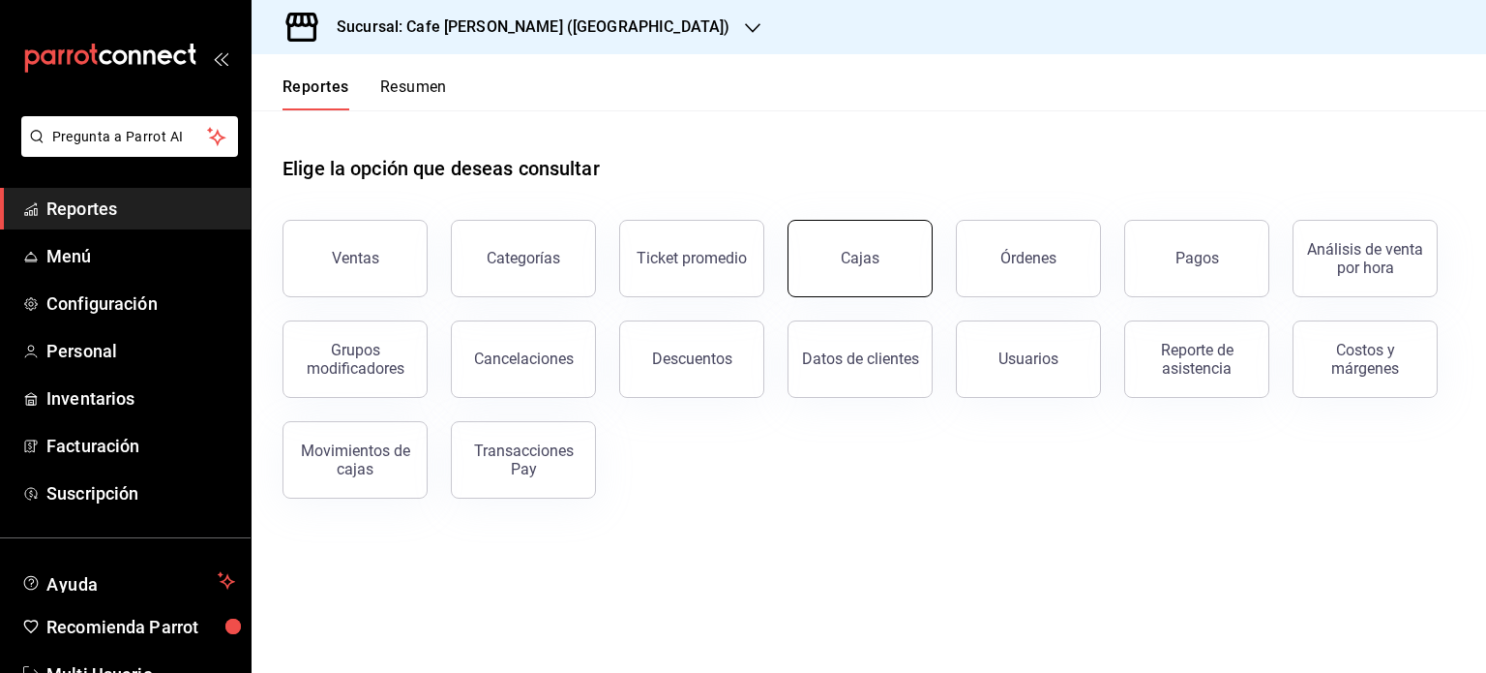
click at [860, 255] on div "Cajas" at bounding box center [861, 258] width 40 height 23
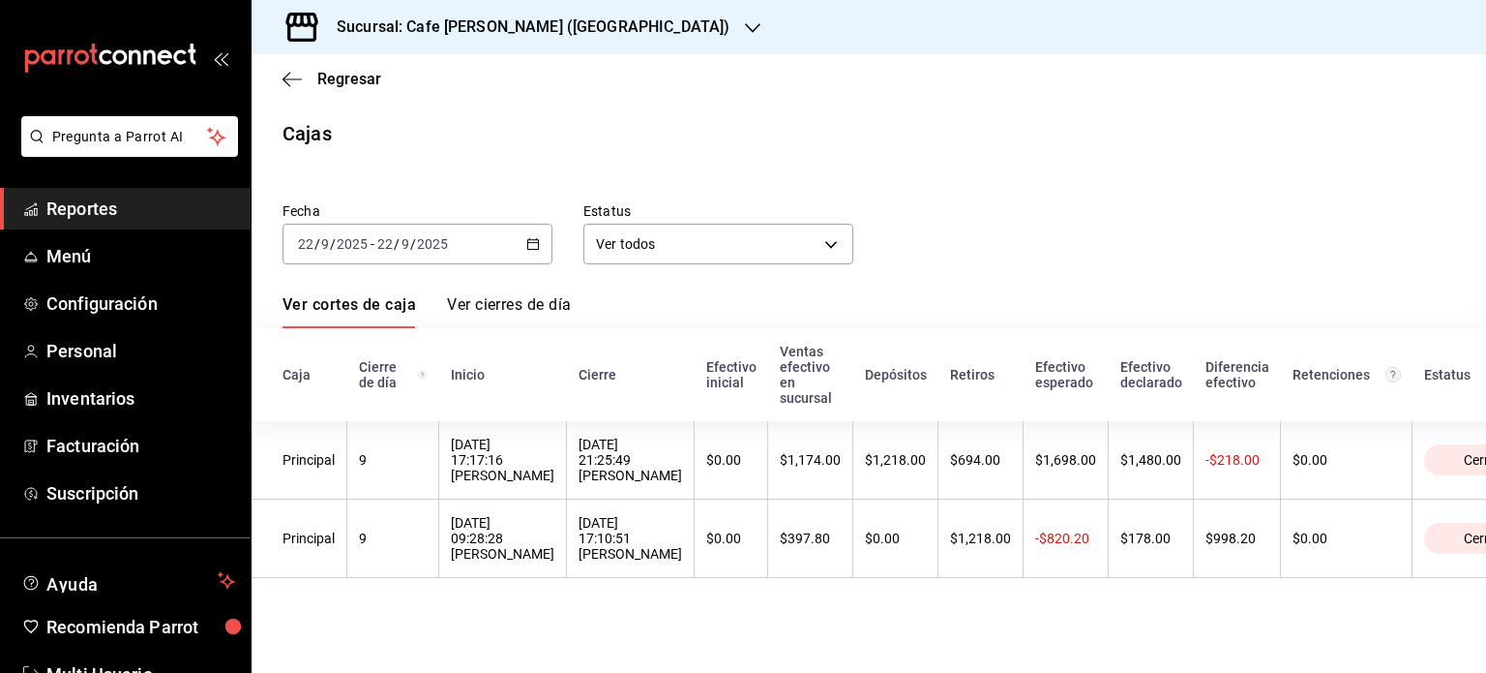
click at [534, 303] on link "Ver cierres de día" at bounding box center [509, 311] width 124 height 33
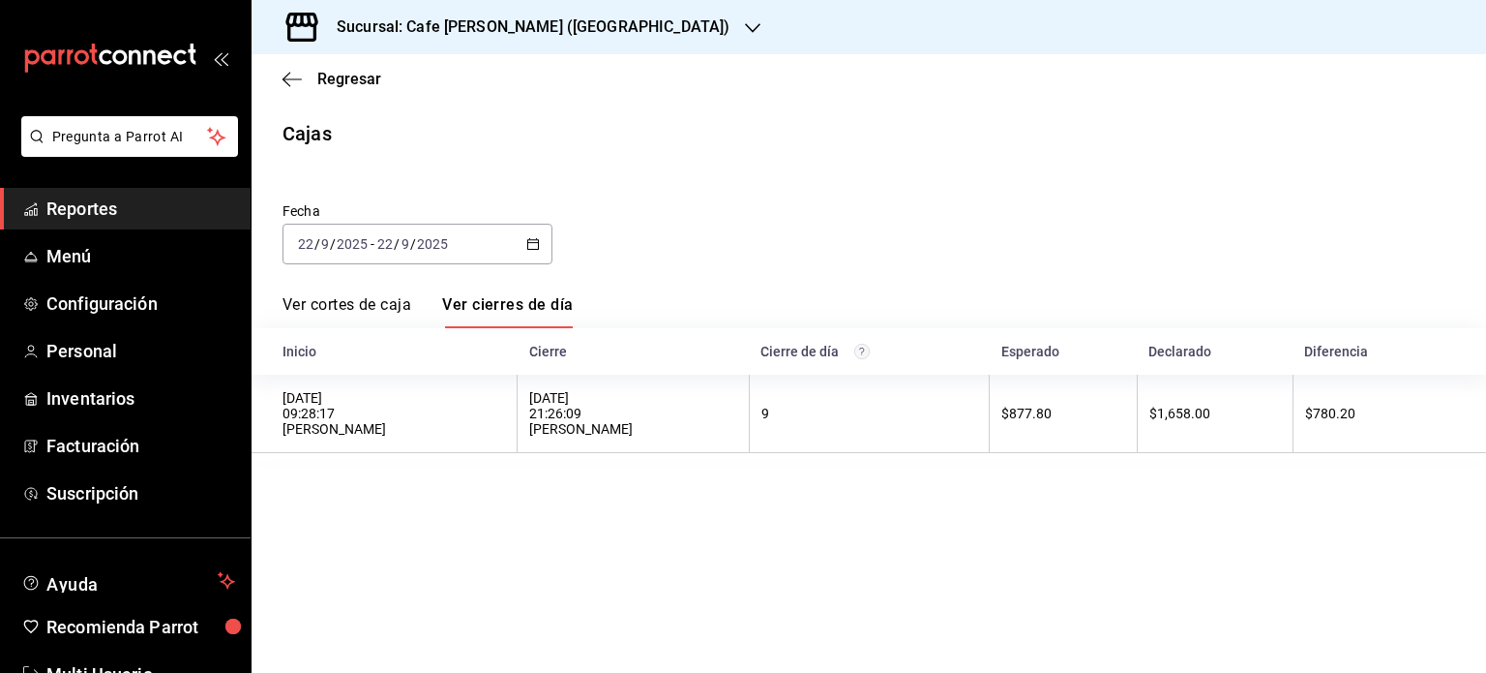
click at [363, 305] on link "Ver cortes de caja" at bounding box center [347, 311] width 129 height 33
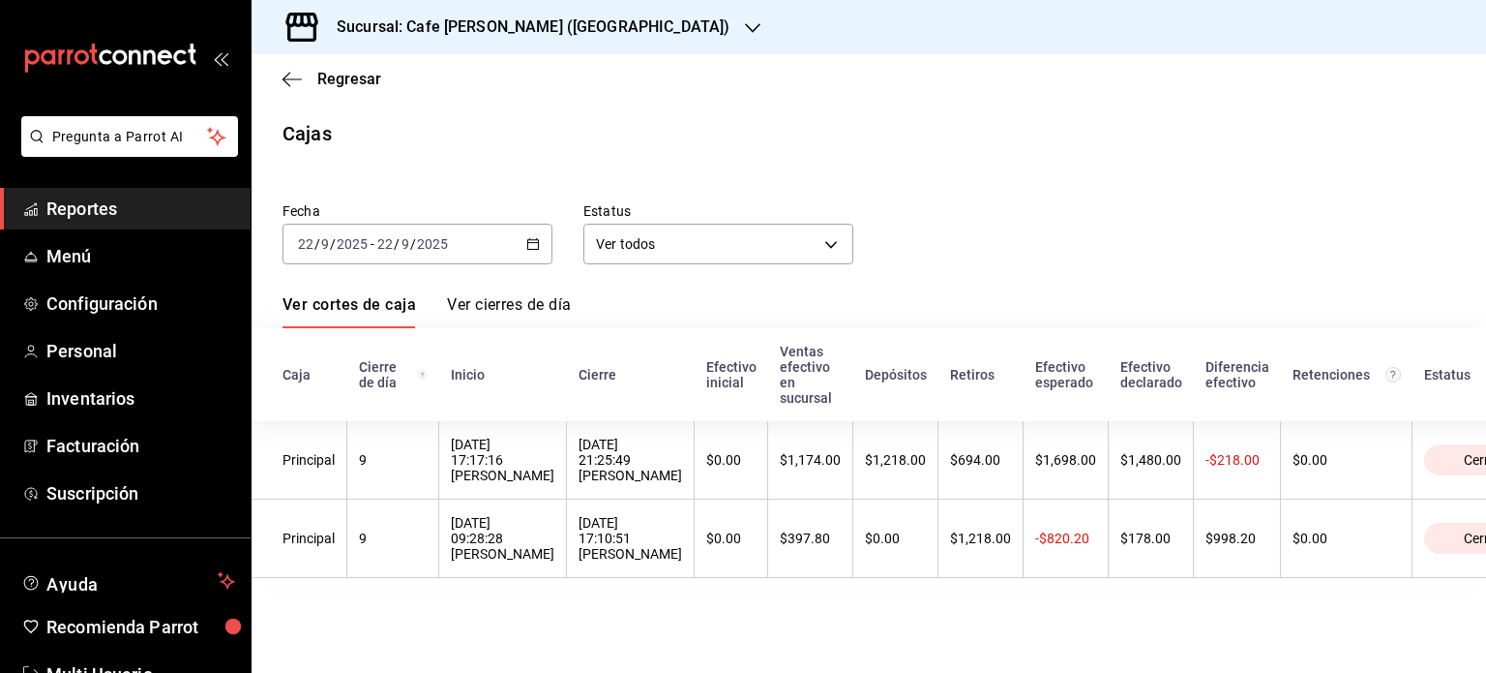
click at [513, 300] on link "Ver cierres de día" at bounding box center [509, 311] width 124 height 33
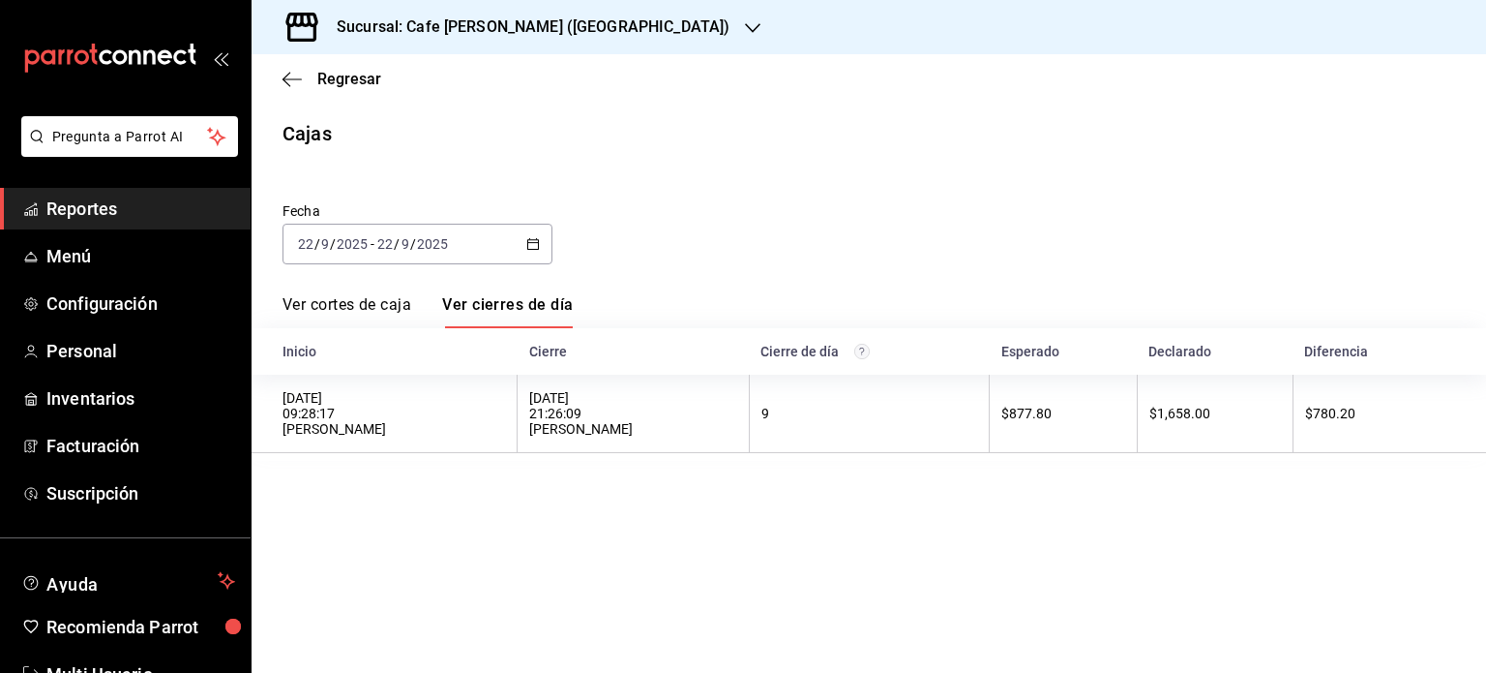
click at [345, 309] on link "Ver cortes de caja" at bounding box center [347, 311] width 129 height 33
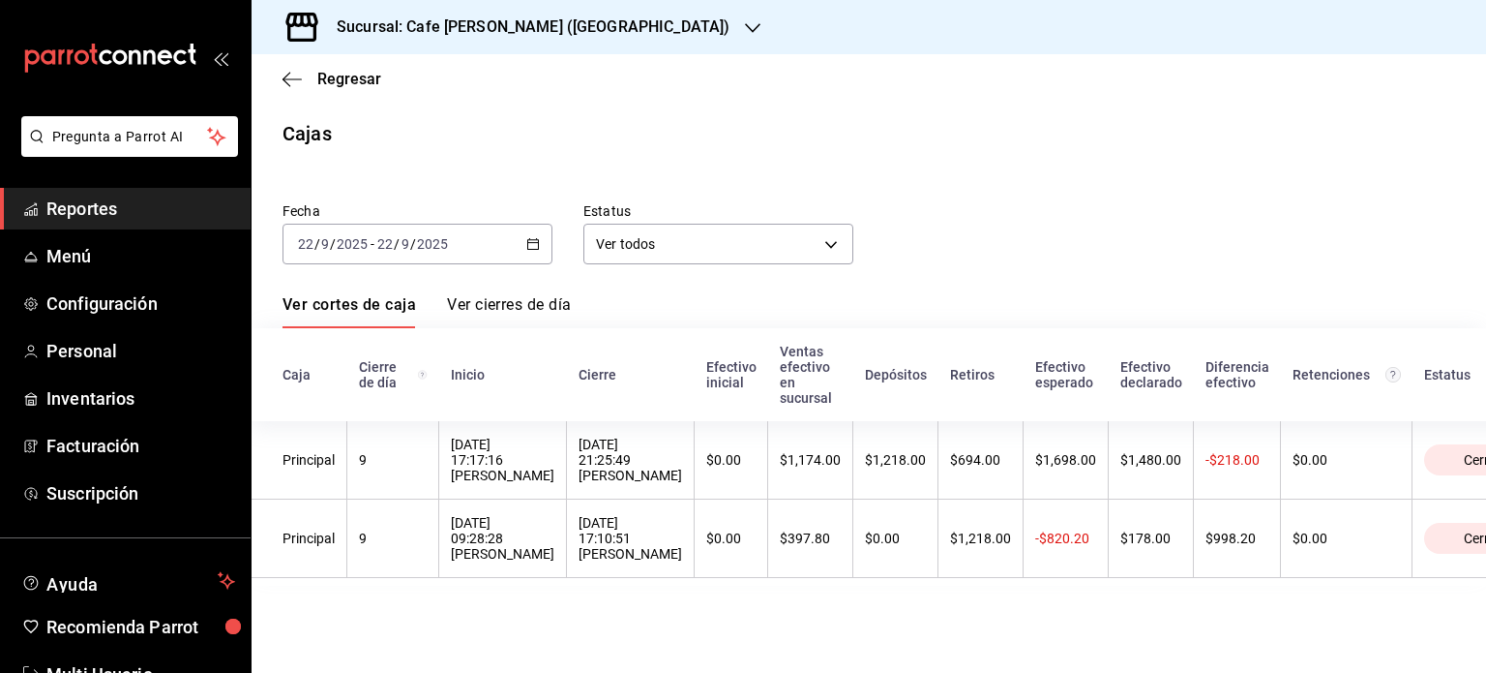
click at [509, 303] on link "Ver cierres de día" at bounding box center [509, 311] width 124 height 33
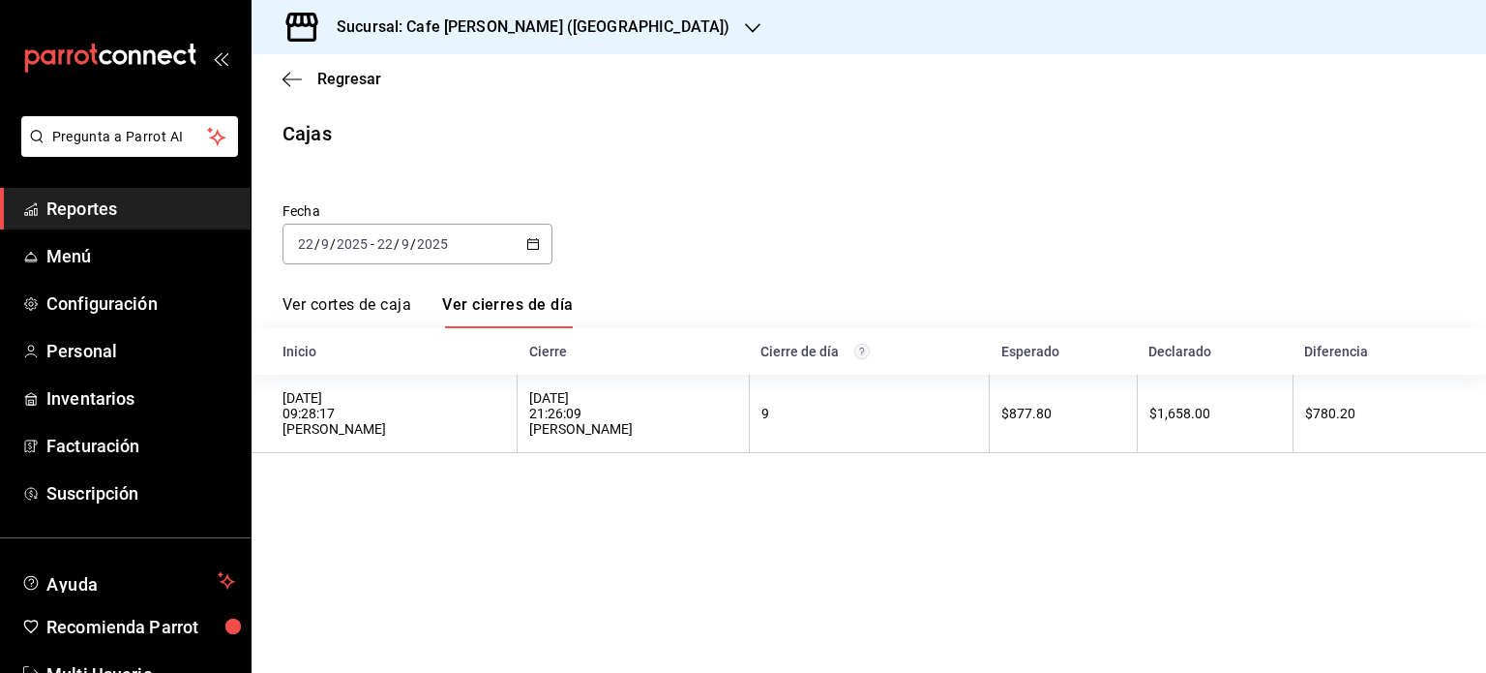
click at [398, 301] on link "Ver cortes de caja" at bounding box center [347, 311] width 129 height 33
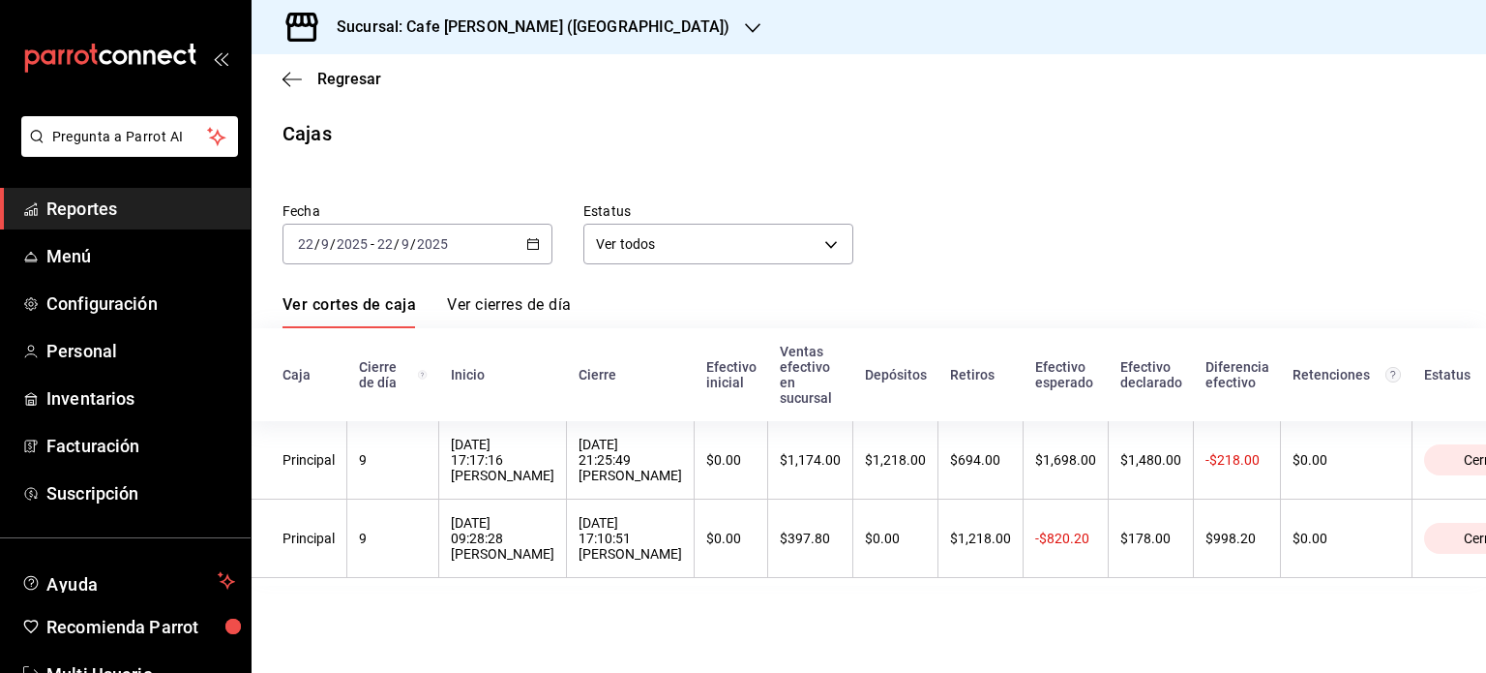
click at [523, 301] on link "Ver cierres de día" at bounding box center [509, 311] width 124 height 33
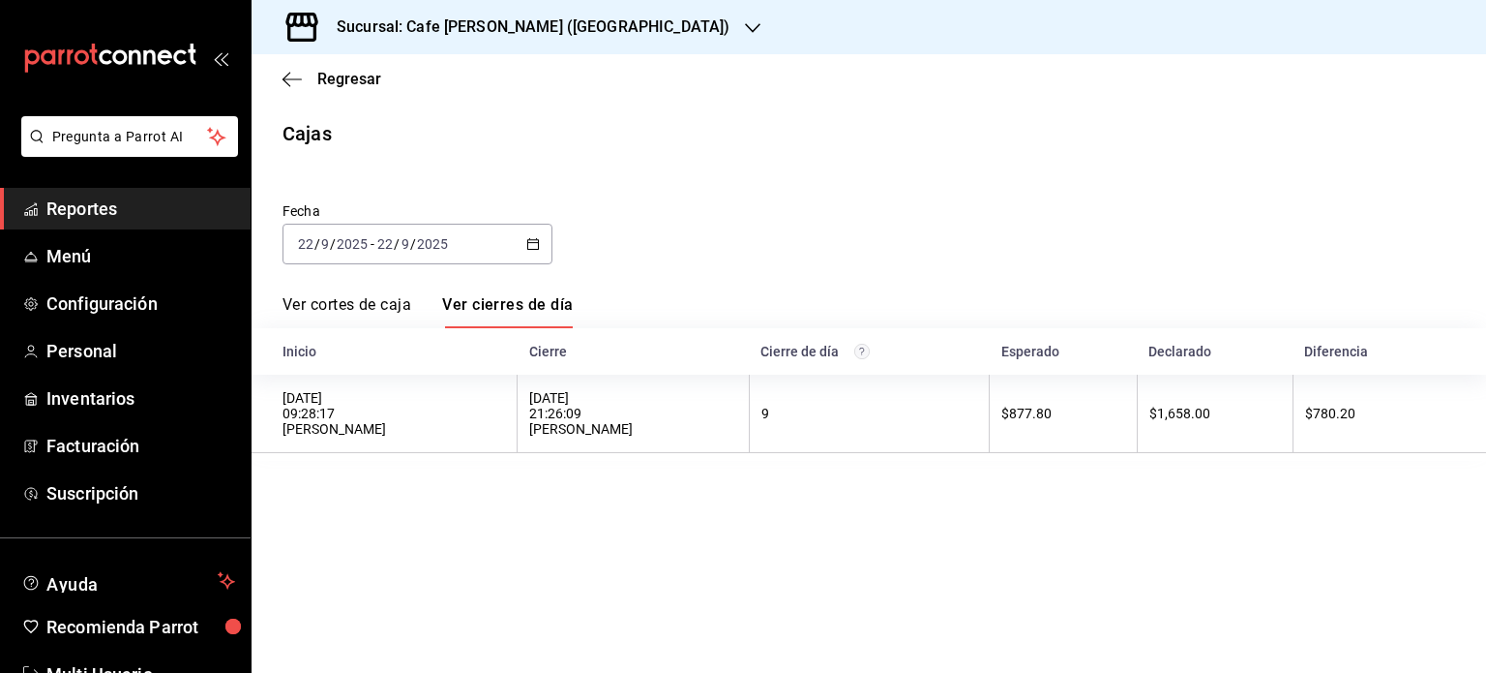
click at [379, 301] on link "Ver cortes de caja" at bounding box center [347, 311] width 129 height 33
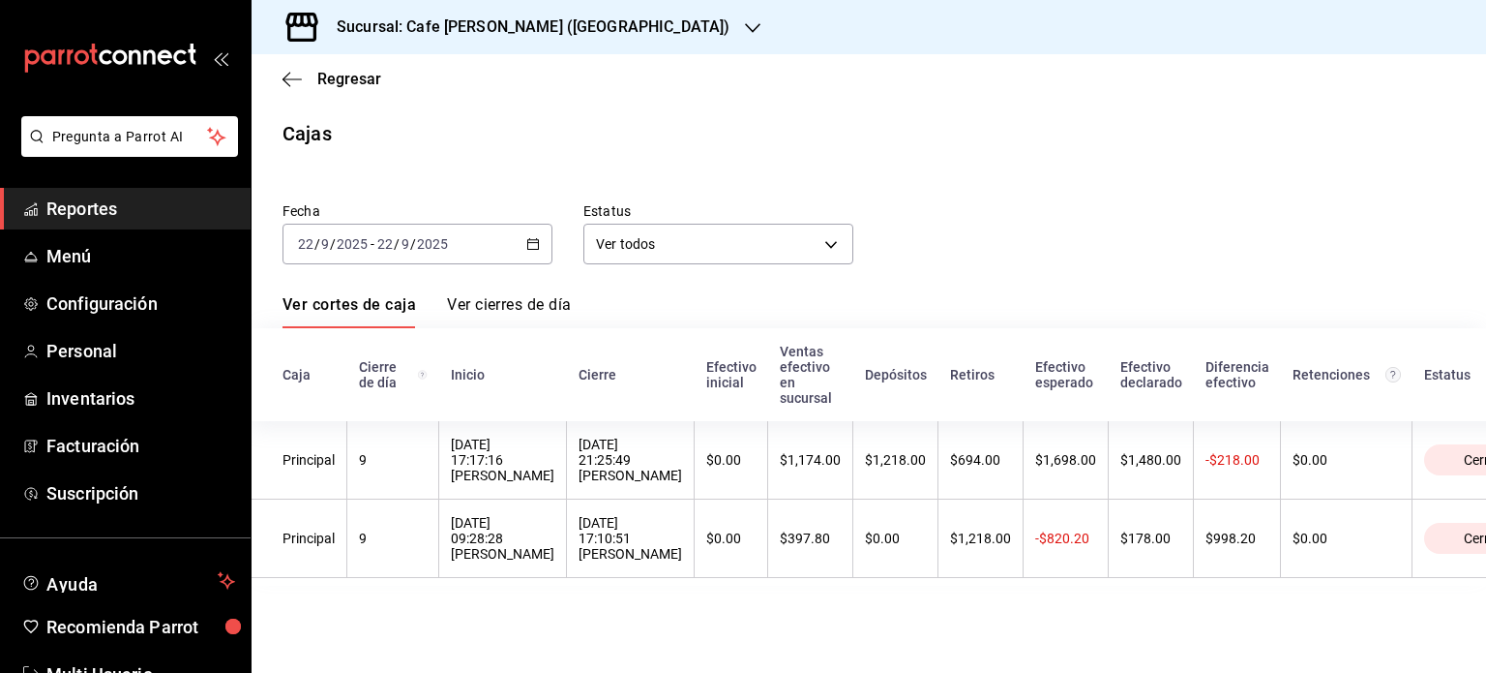
click at [512, 305] on link "Ver cierres de día" at bounding box center [509, 311] width 124 height 33
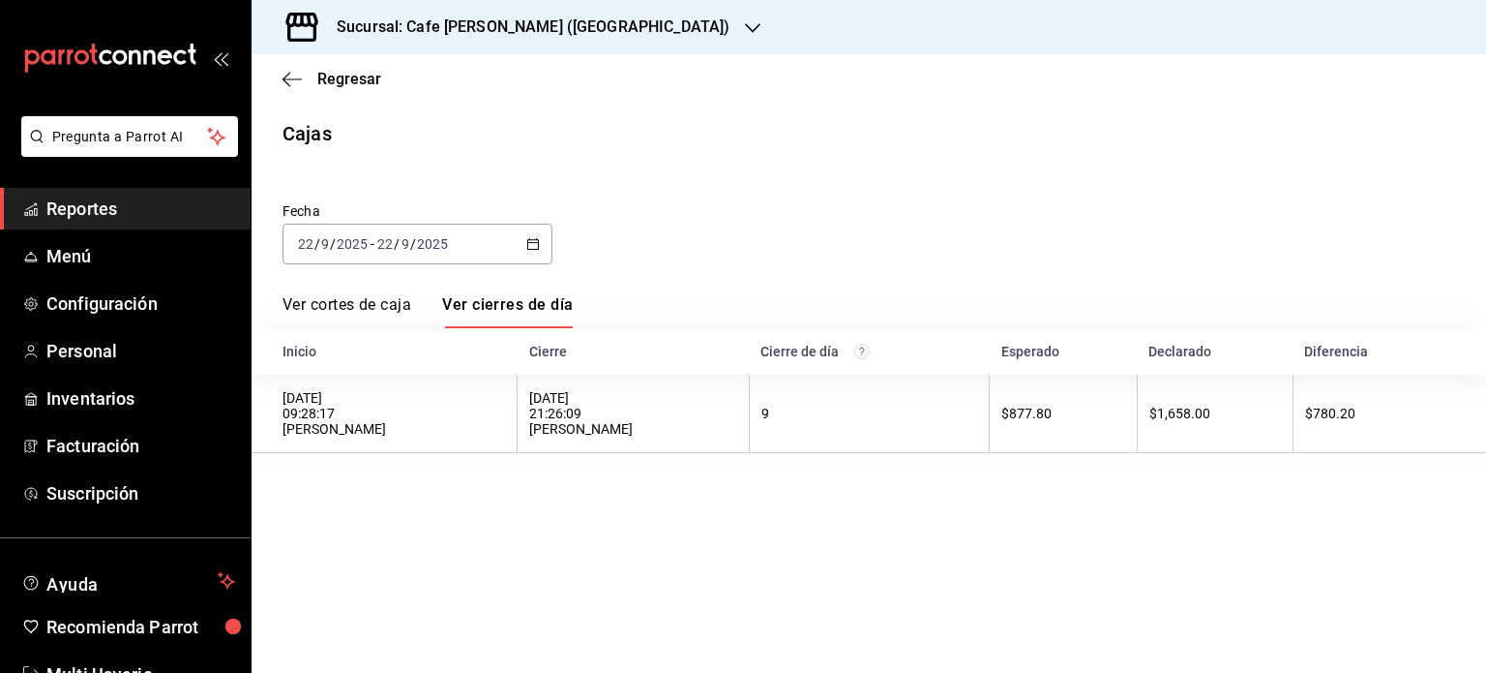
click at [345, 306] on link "Ver cortes de caja" at bounding box center [347, 311] width 129 height 33
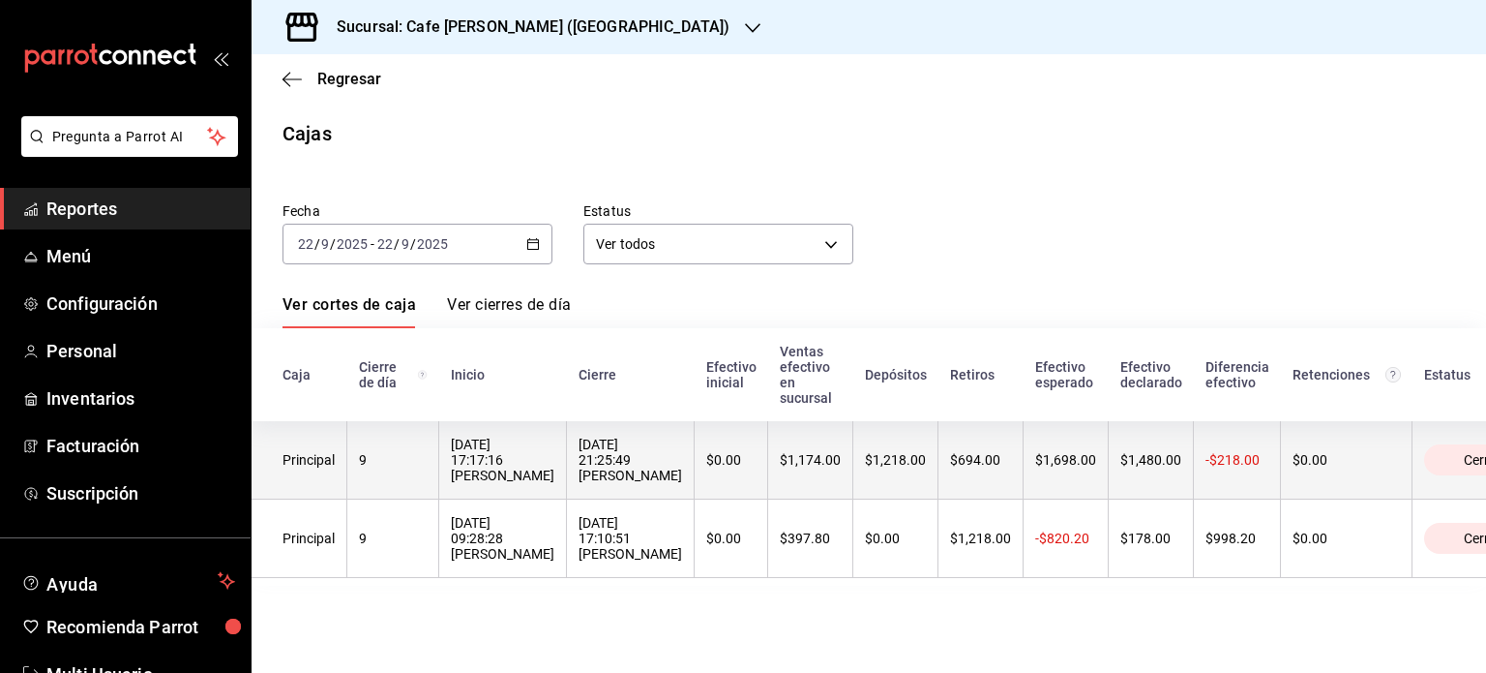
click at [695, 492] on th "22/09/2025 21:25:49 Maripaz Lopez" at bounding box center [631, 460] width 128 height 78
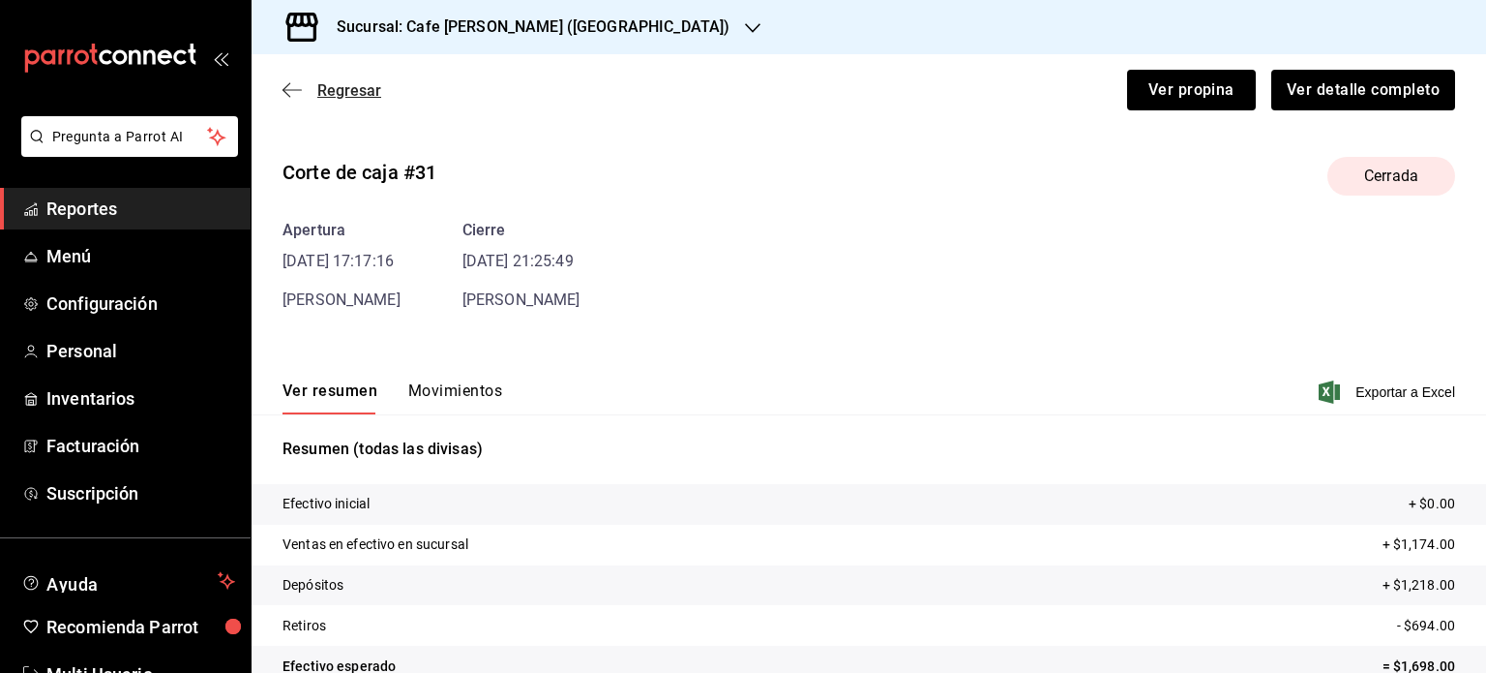
click at [311, 90] on span "Regresar" at bounding box center [332, 90] width 99 height 18
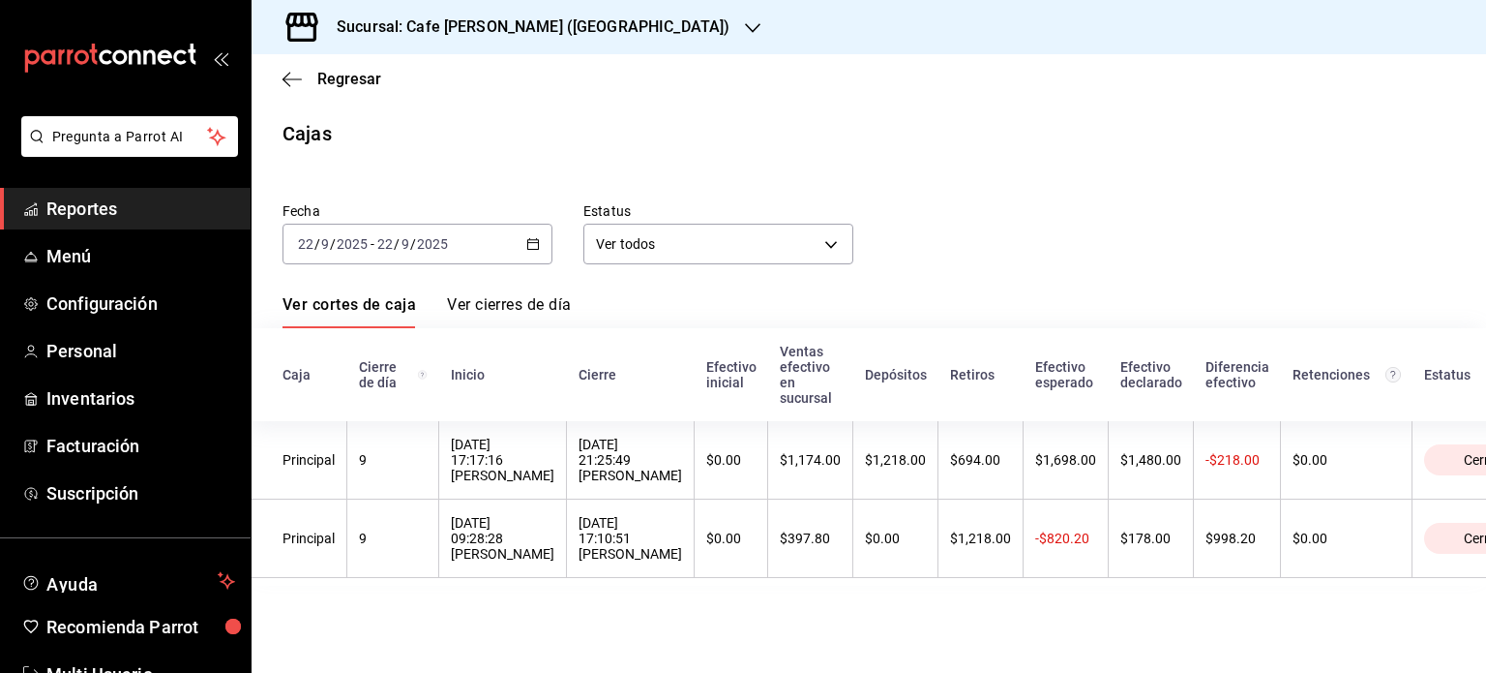
click at [531, 299] on link "Ver cierres de día" at bounding box center [509, 311] width 124 height 33
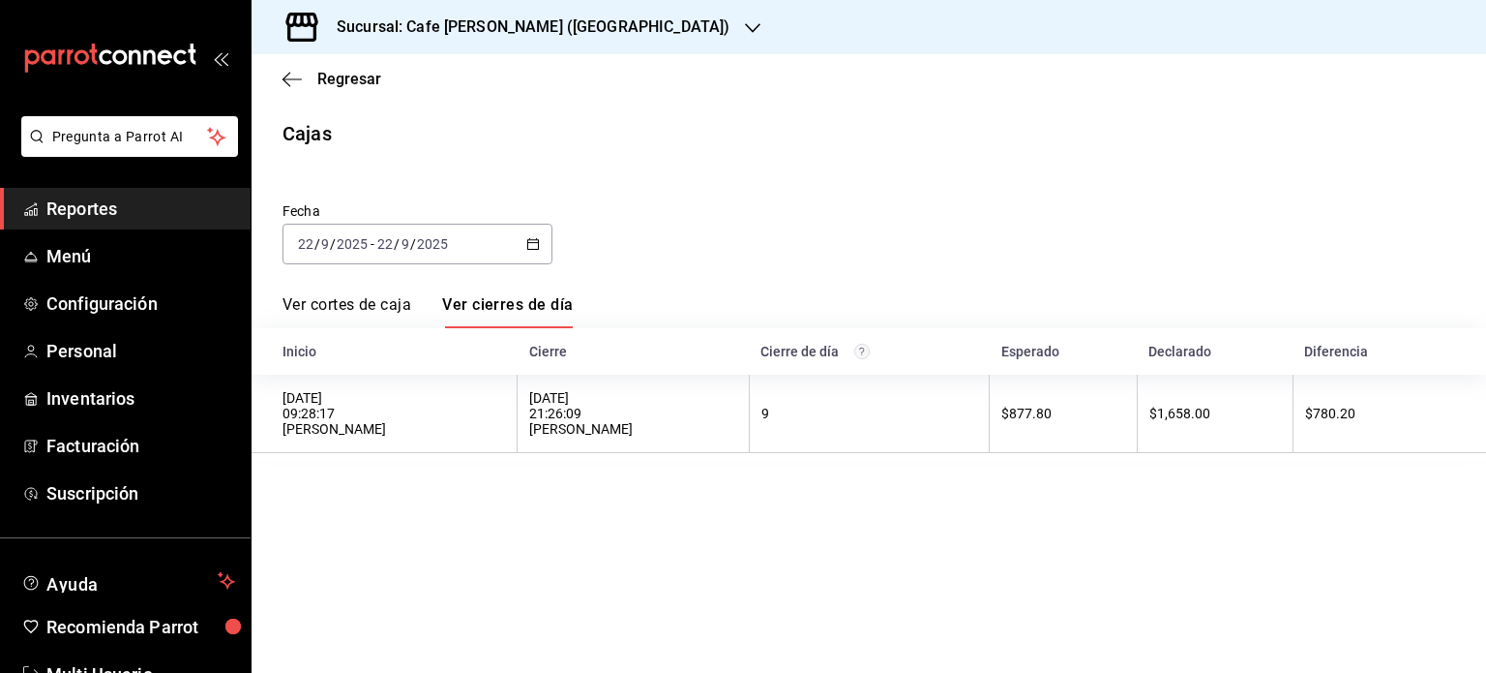
click at [358, 309] on link "Ver cortes de caja" at bounding box center [347, 311] width 129 height 33
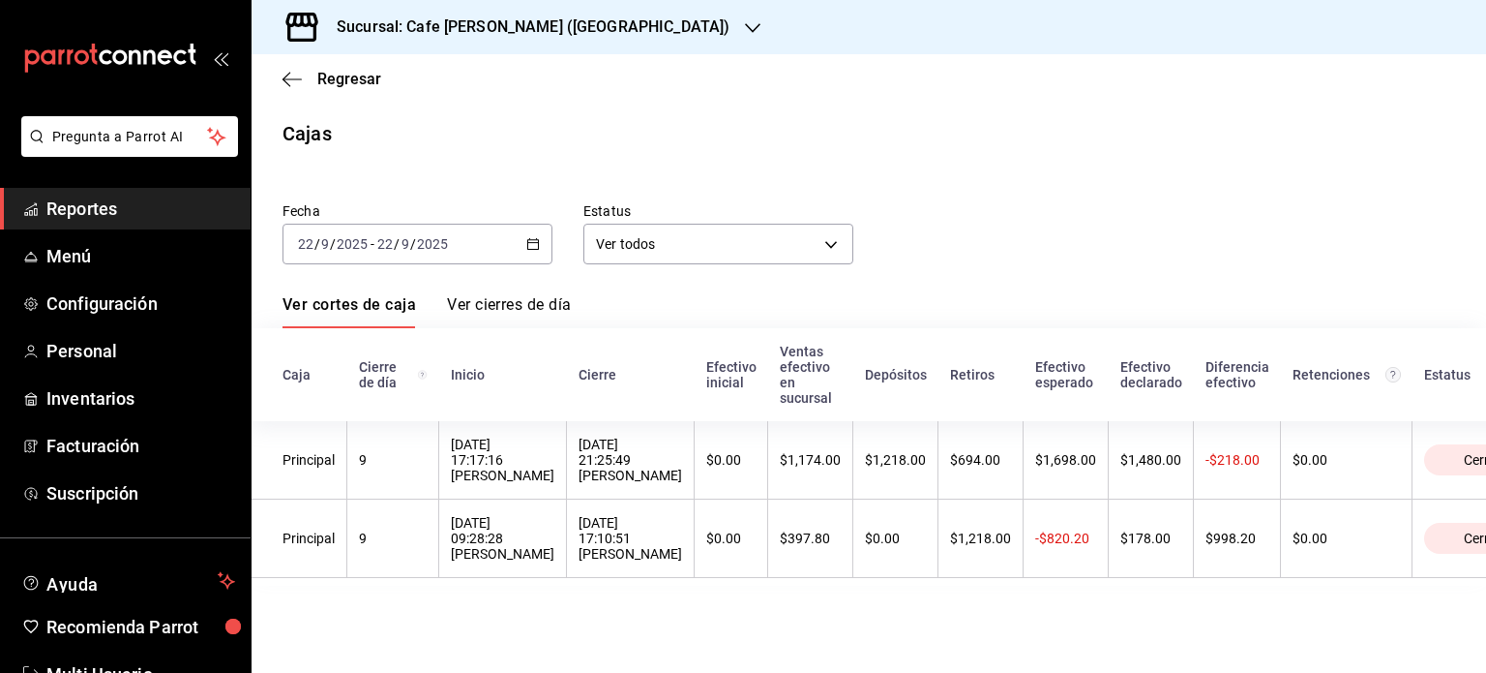
click at [516, 302] on link "Ver cierres de día" at bounding box center [509, 311] width 124 height 33
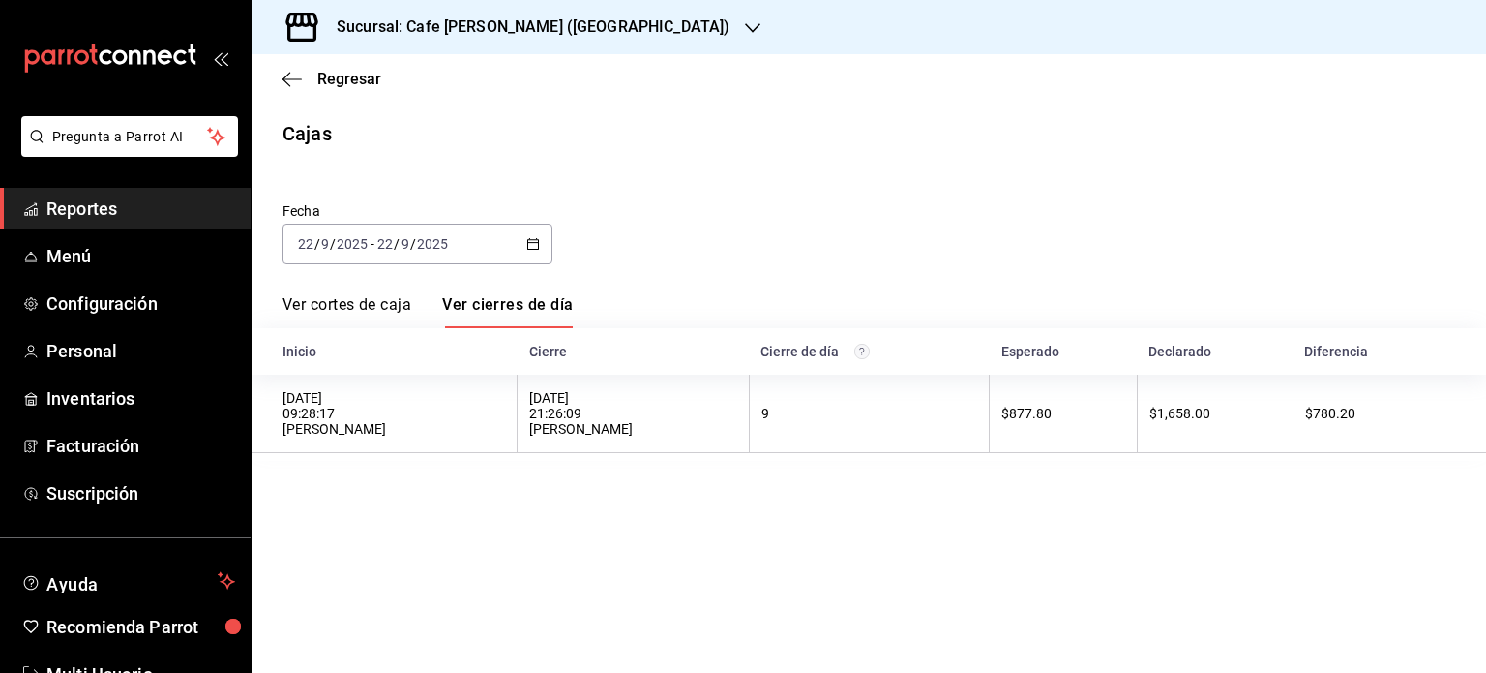
click at [356, 309] on link "Ver cortes de caja" at bounding box center [347, 311] width 129 height 33
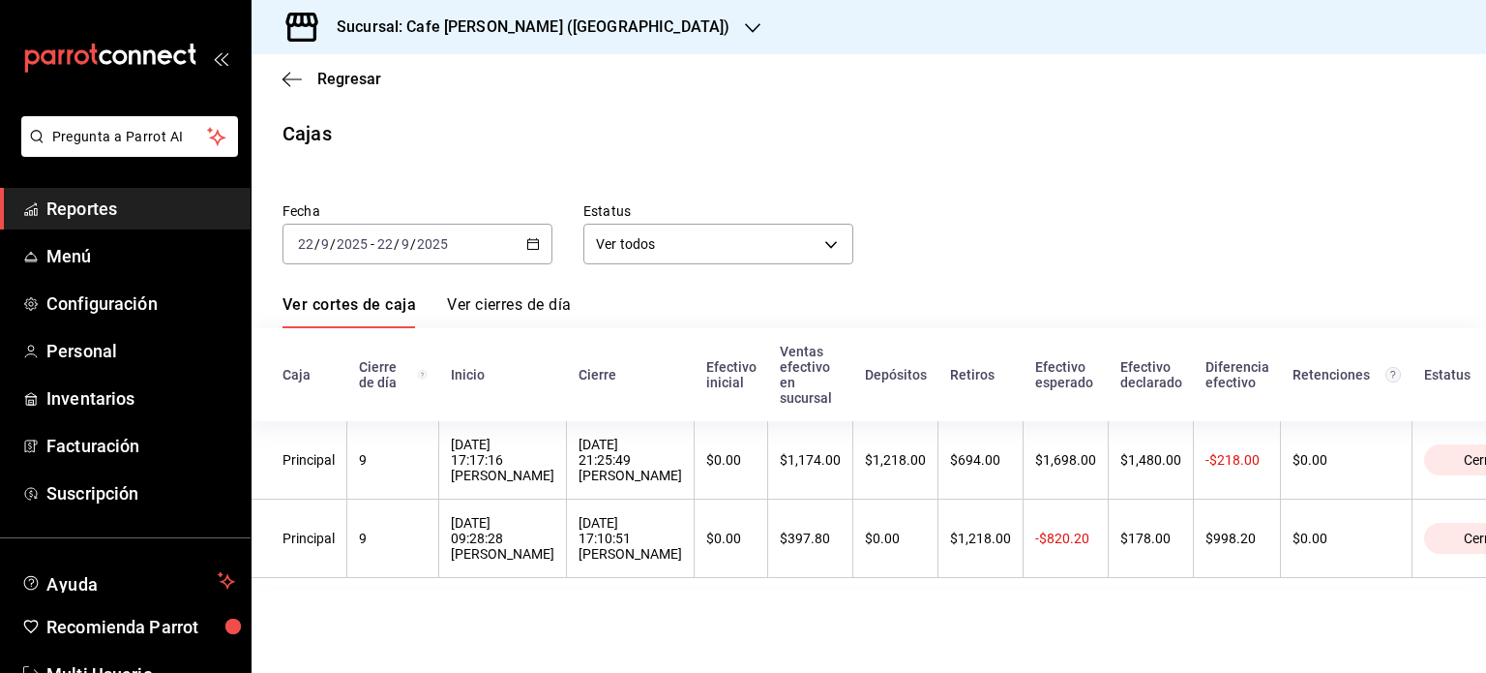
click at [508, 301] on link "Ver cierres de día" at bounding box center [509, 311] width 124 height 33
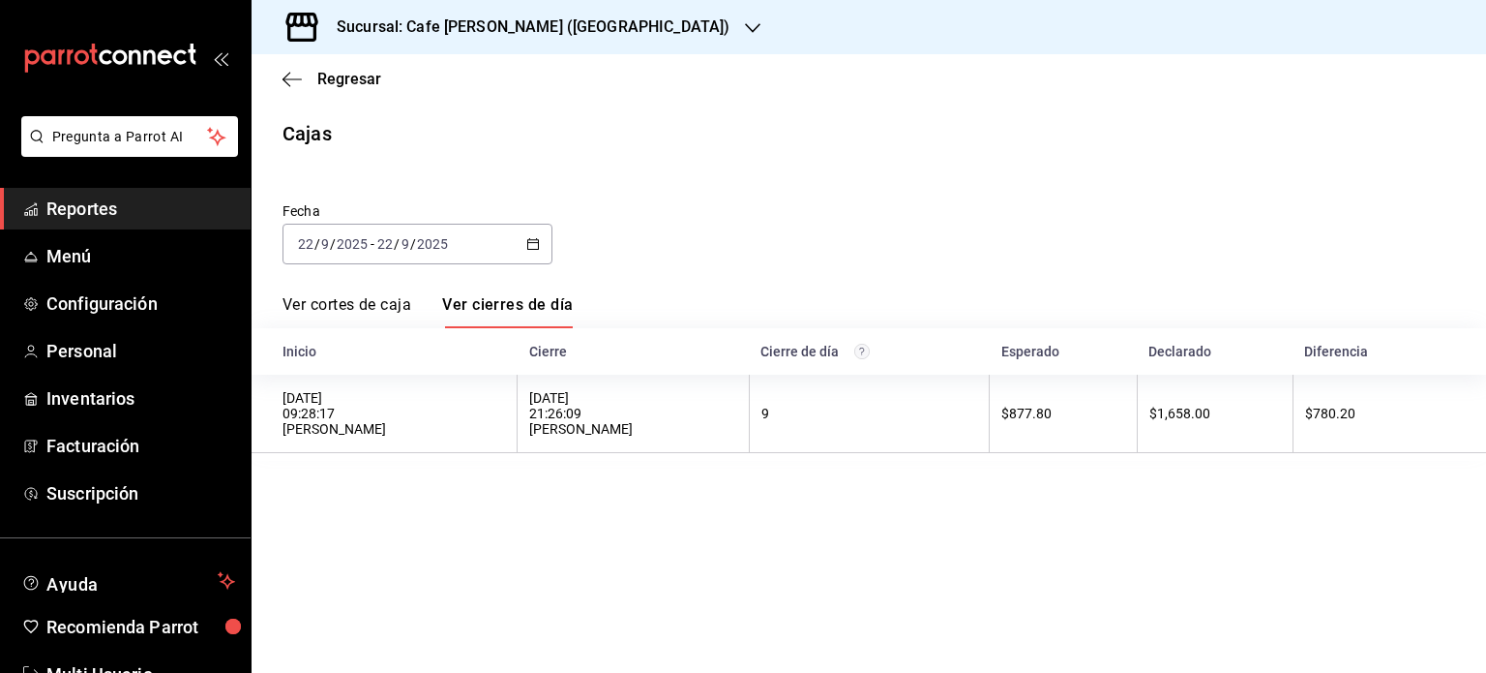
click at [349, 300] on link "Ver cortes de caja" at bounding box center [347, 311] width 129 height 33
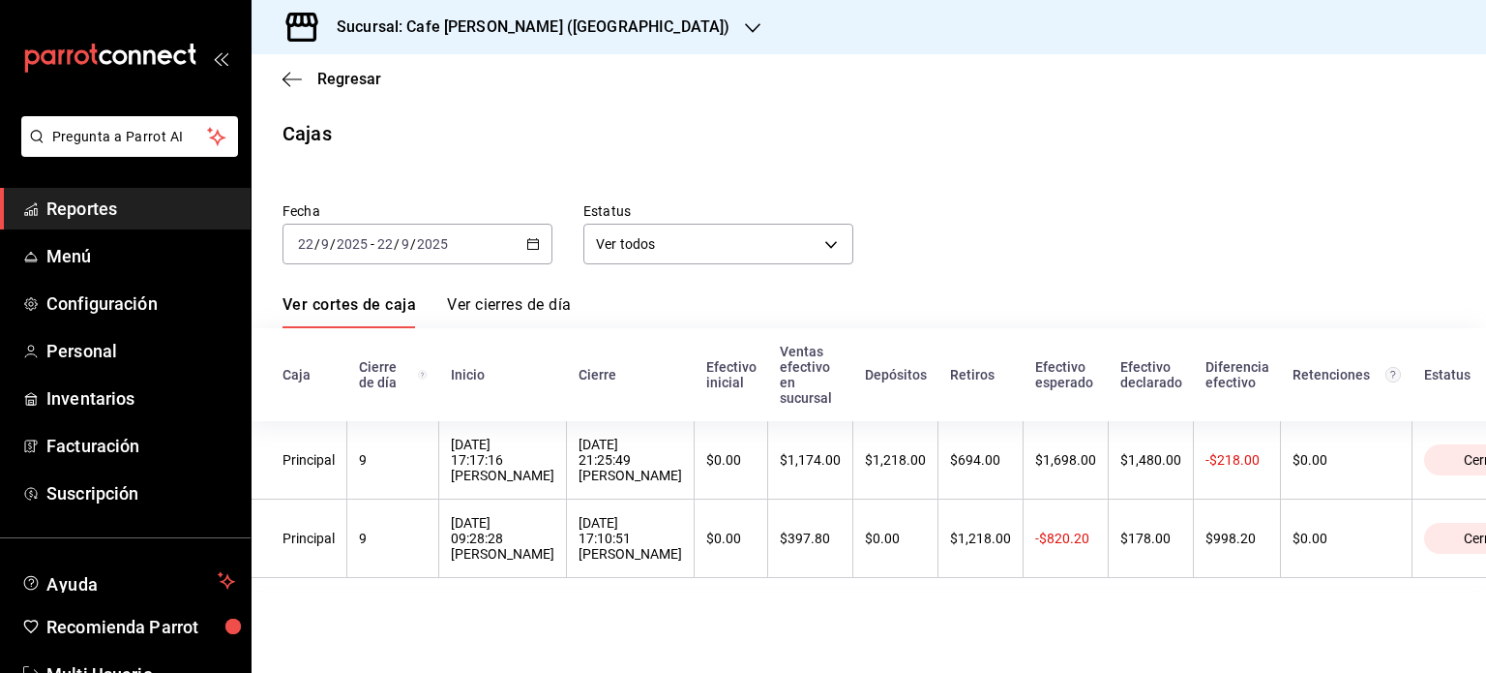
click at [503, 303] on link "Ver cierres de día" at bounding box center [509, 311] width 124 height 33
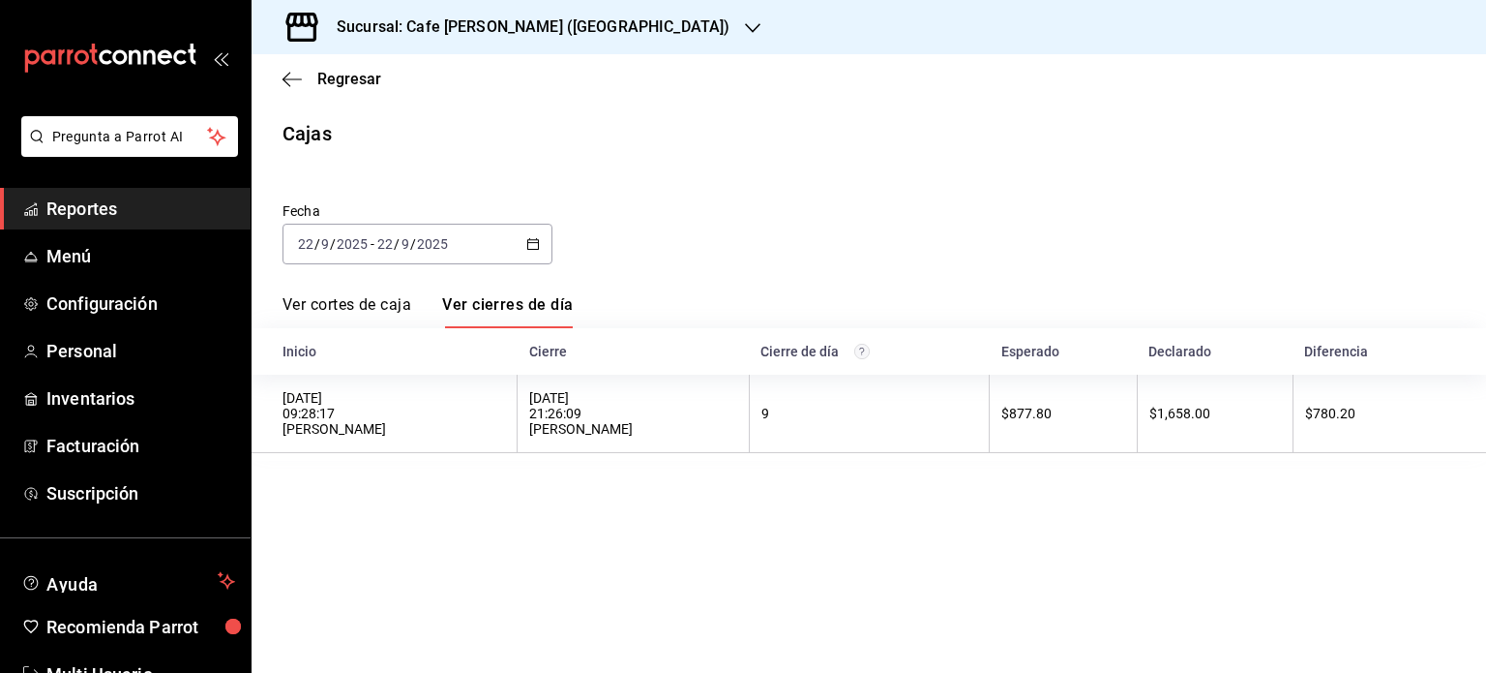
click at [344, 298] on link "Ver cortes de caja" at bounding box center [347, 311] width 129 height 33
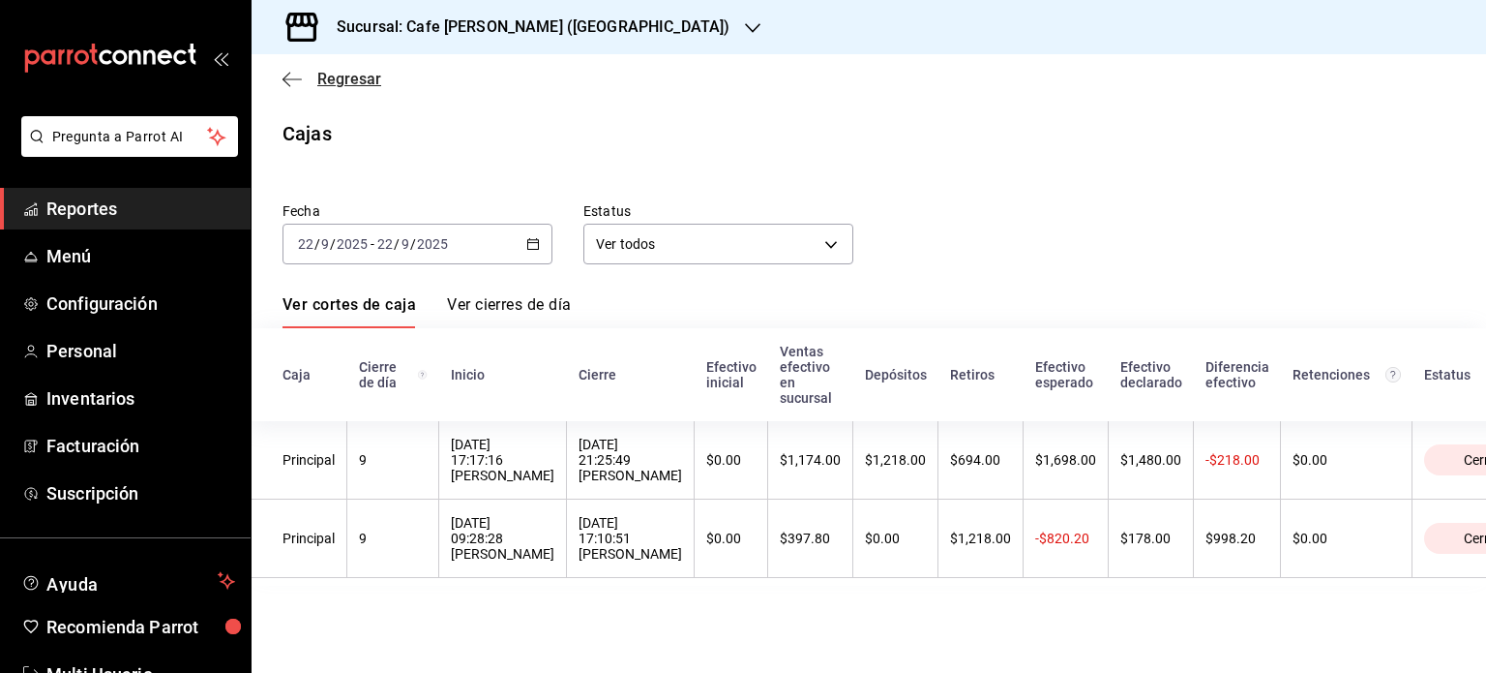
click at [285, 77] on icon "button" at bounding box center [292, 79] width 19 height 17
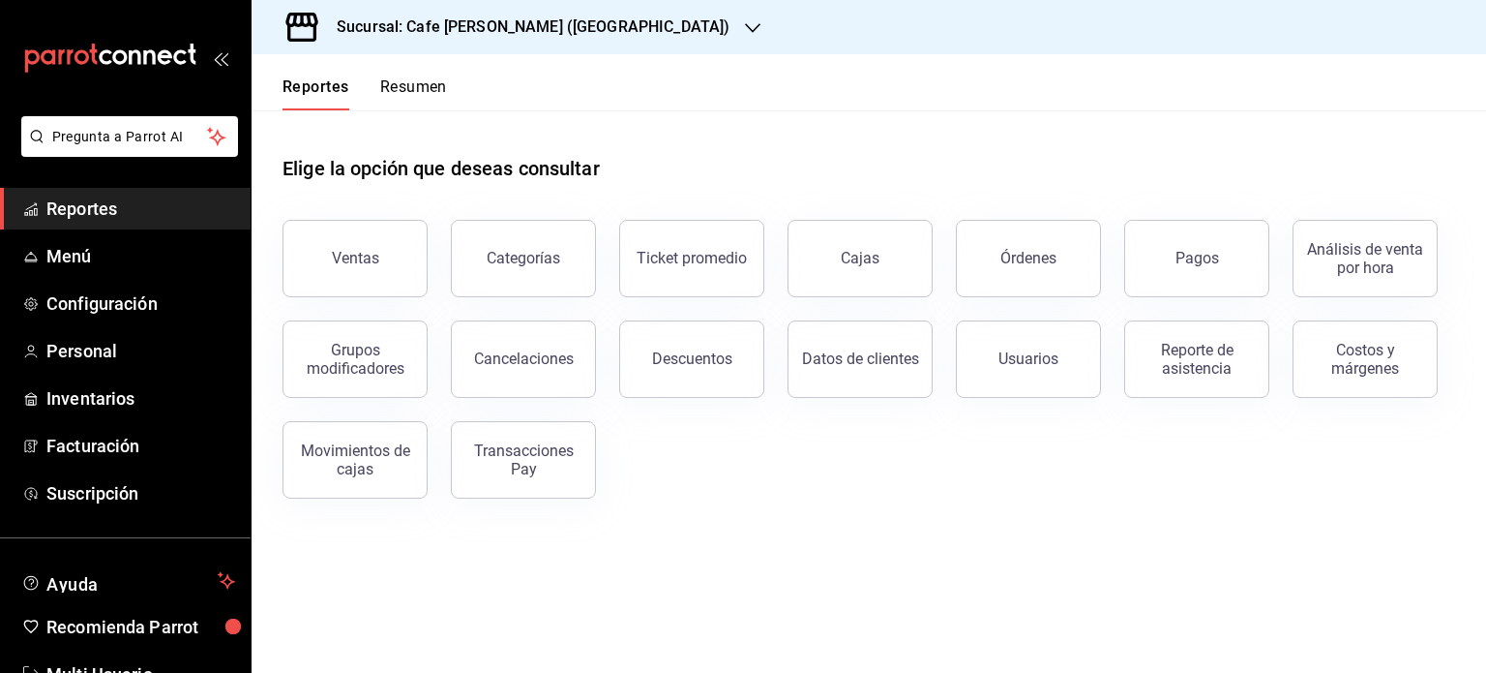
click at [416, 83] on button "Resumen" at bounding box center [413, 93] width 67 height 33
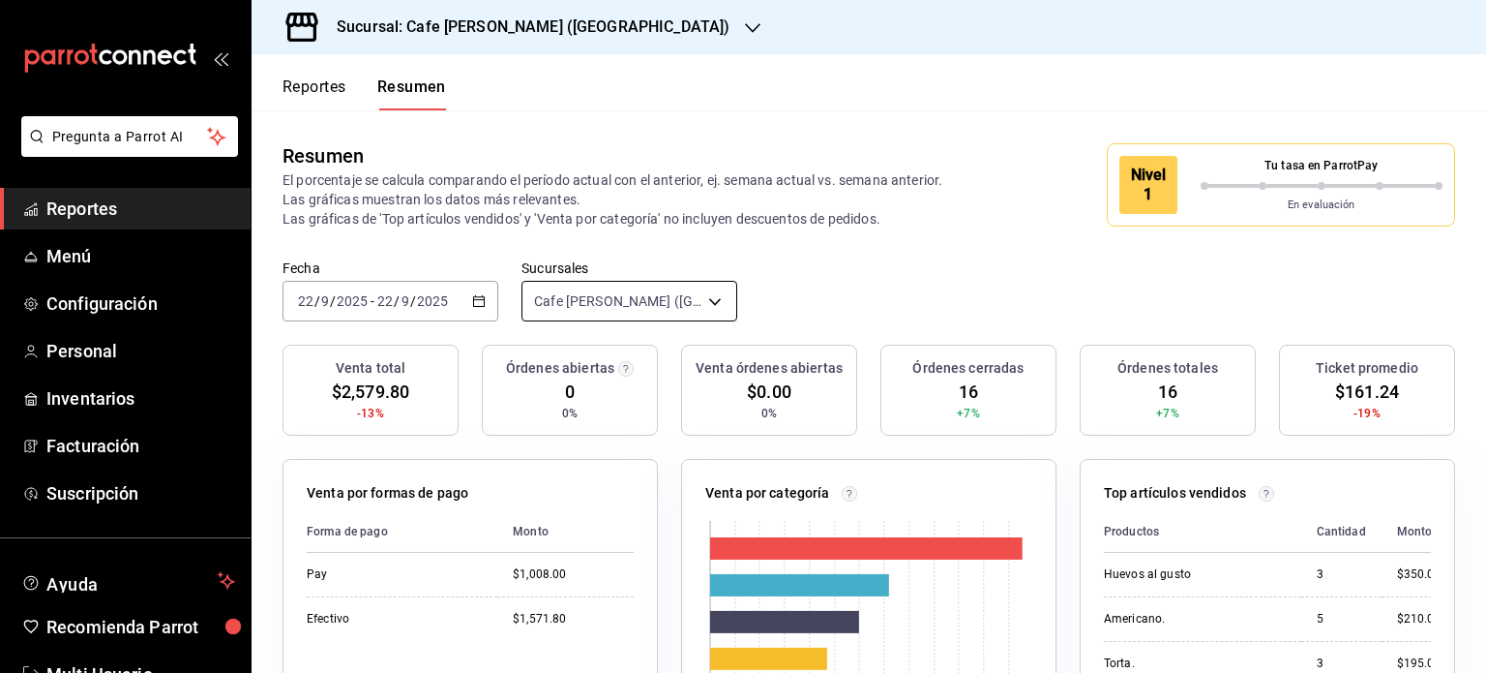
click at [669, 301] on body "Pregunta a Parrot AI Reportes Menú Configuración Personal Inventarios Facturaci…" at bounding box center [743, 336] width 1486 height 673
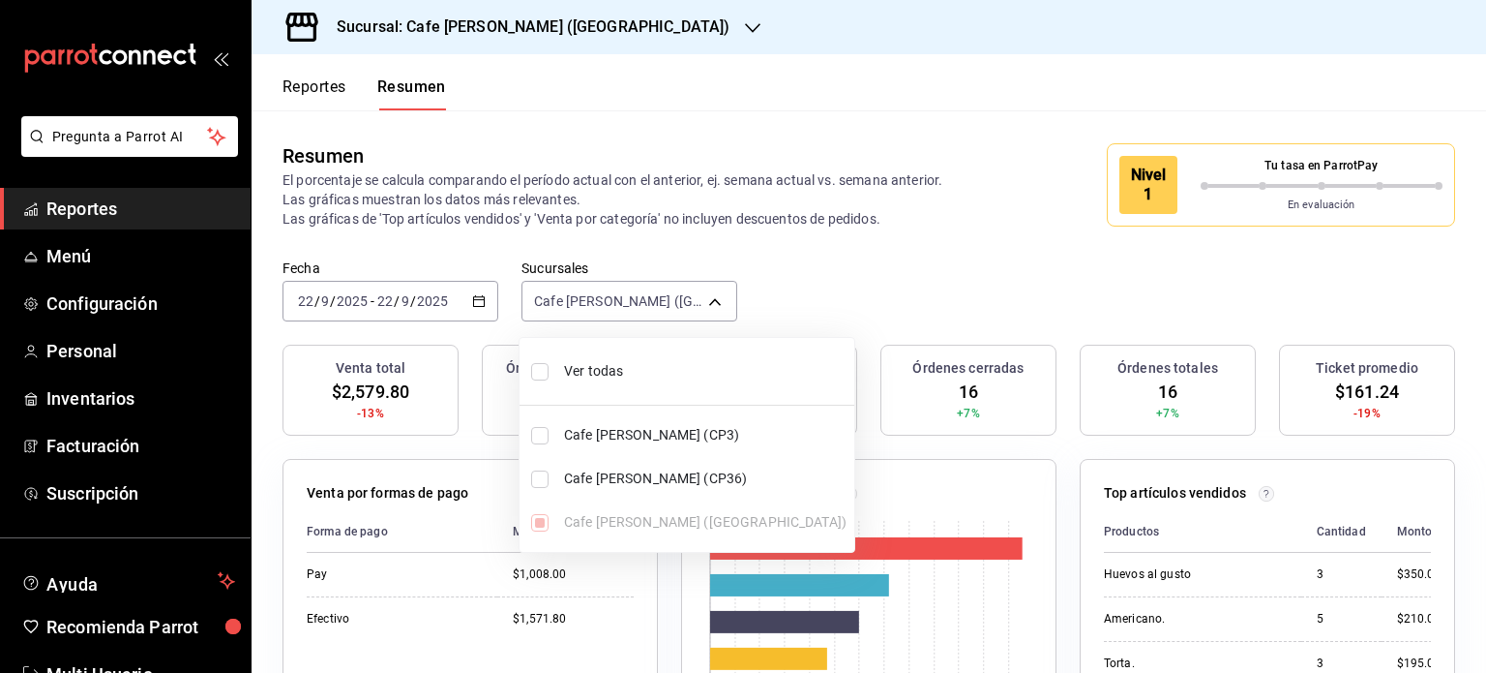
click at [602, 354] on li "Ver todas" at bounding box center [687, 370] width 335 height 51
type input "[object Object],[object Object],[object Object]"
checkbox input "true"
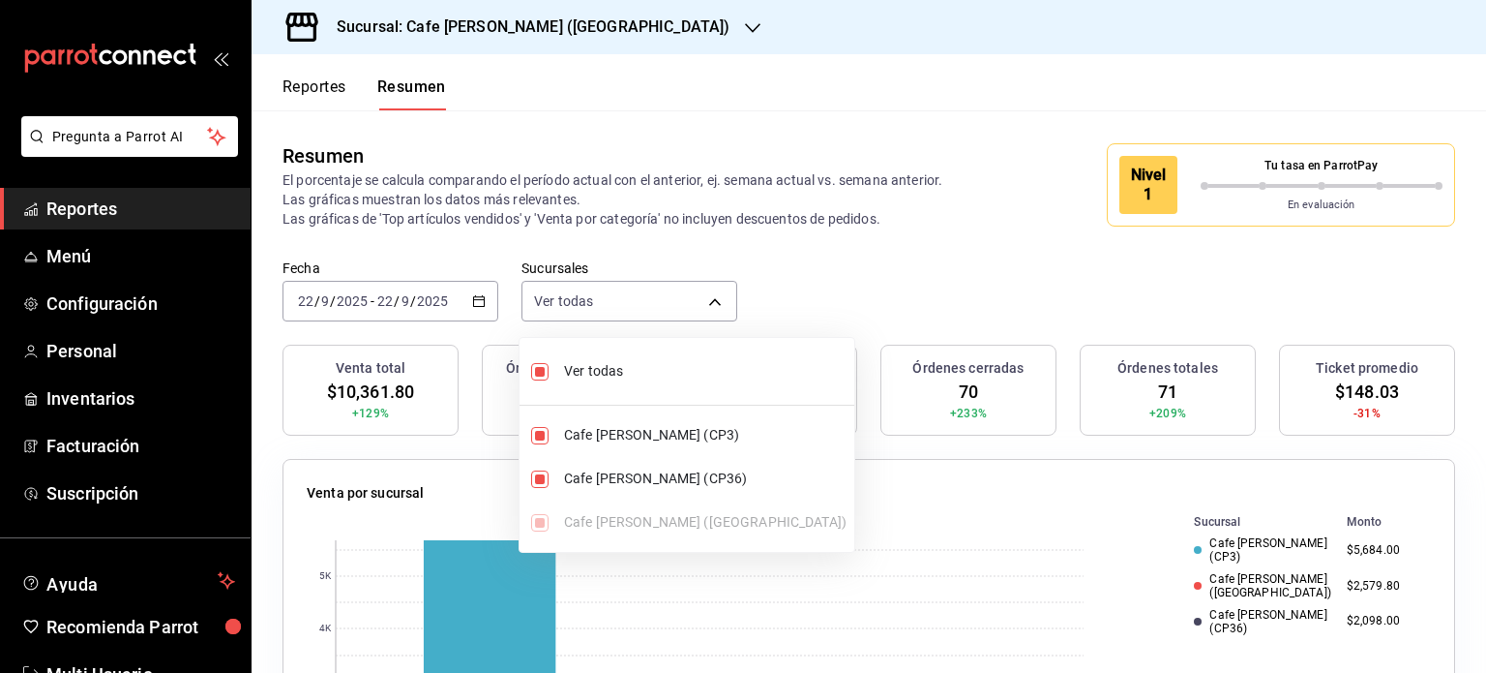
click at [940, 274] on div at bounding box center [743, 336] width 1486 height 673
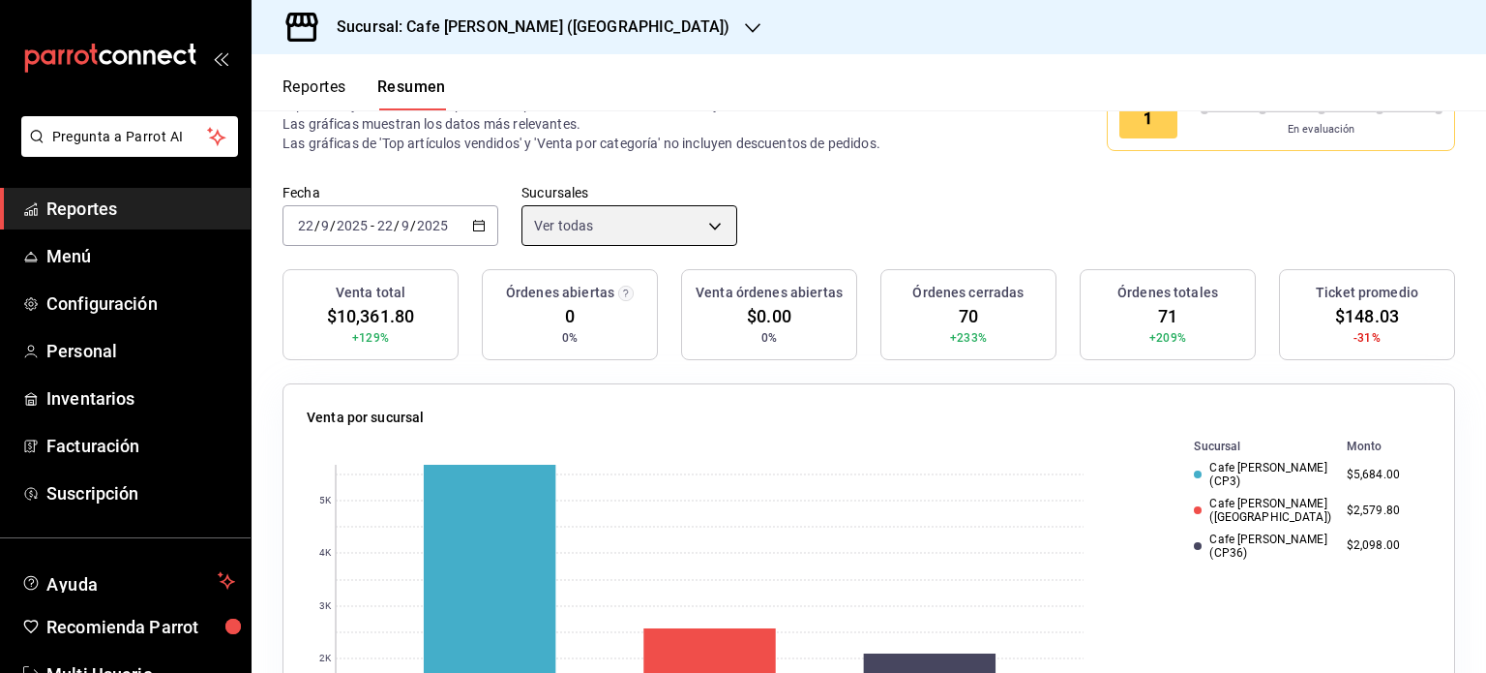
scroll to position [97, 0]
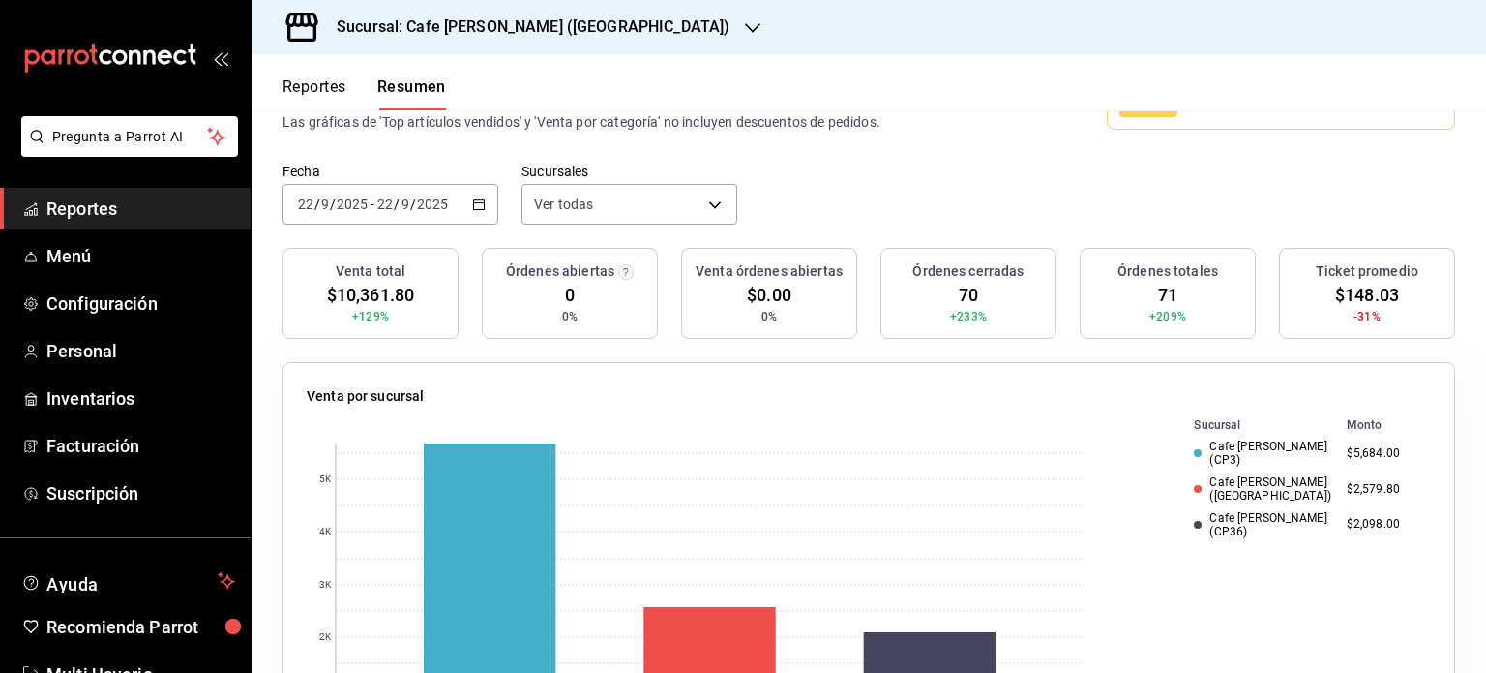
click at [1158, 289] on span "71" at bounding box center [1167, 295] width 19 height 26
click at [1158, 288] on span "71" at bounding box center [1167, 295] width 19 height 26
click at [950, 269] on h3 "Órdenes cerradas" at bounding box center [968, 271] width 111 height 20
click at [966, 292] on span "70" at bounding box center [968, 295] width 19 height 26
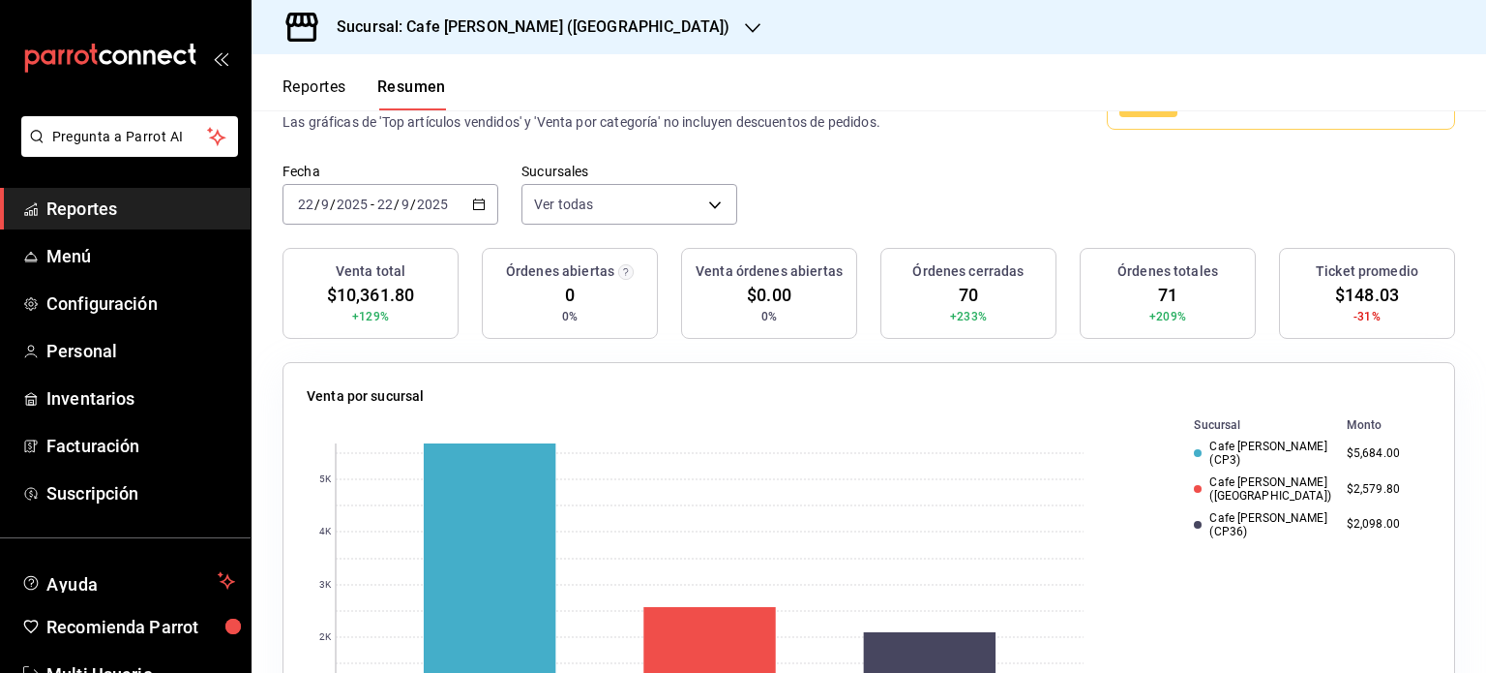
click at [966, 292] on span "70" at bounding box center [968, 295] width 19 height 26
click at [526, 26] on h3 "Sucursal: Cafe [PERSON_NAME] ([GEOGRAPHIC_DATA])" at bounding box center [525, 26] width 408 height 23
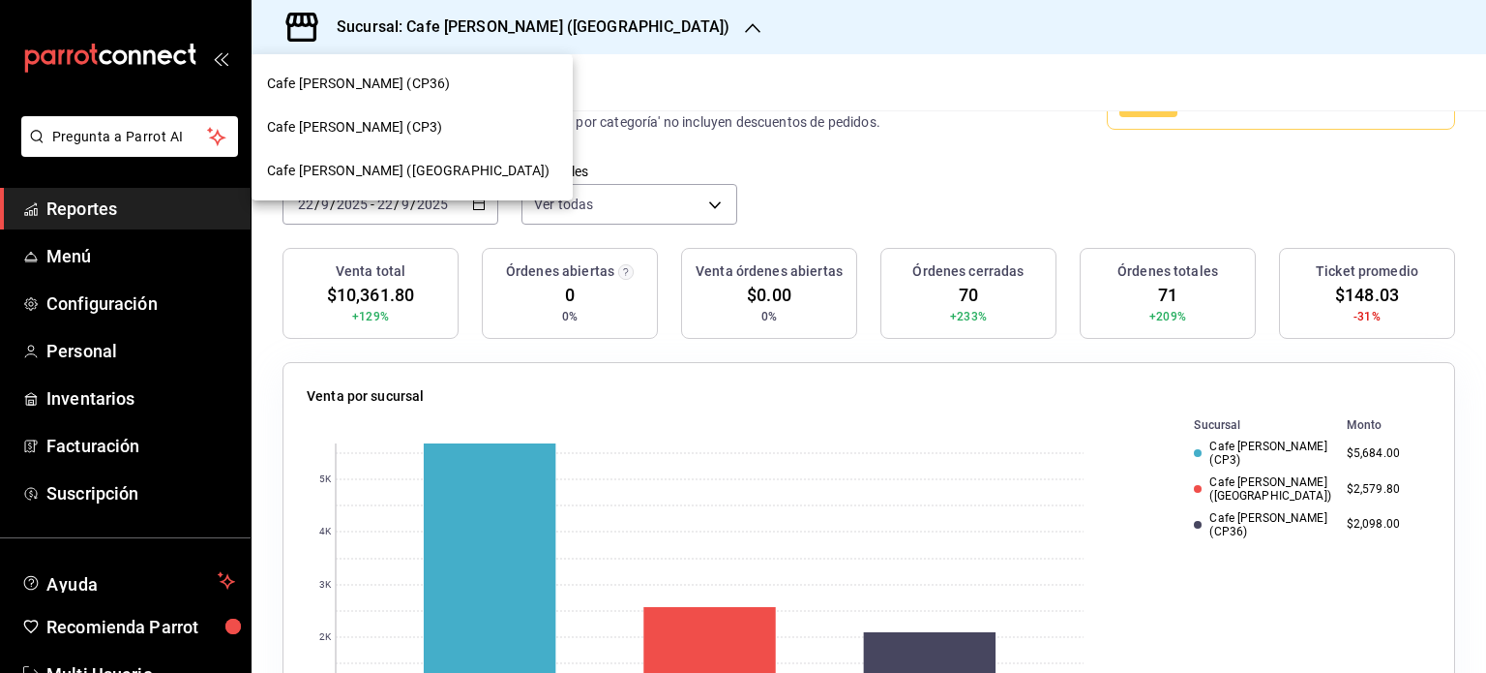
click at [361, 80] on span "Cafe [PERSON_NAME] (CP36)" at bounding box center [358, 84] width 183 height 20
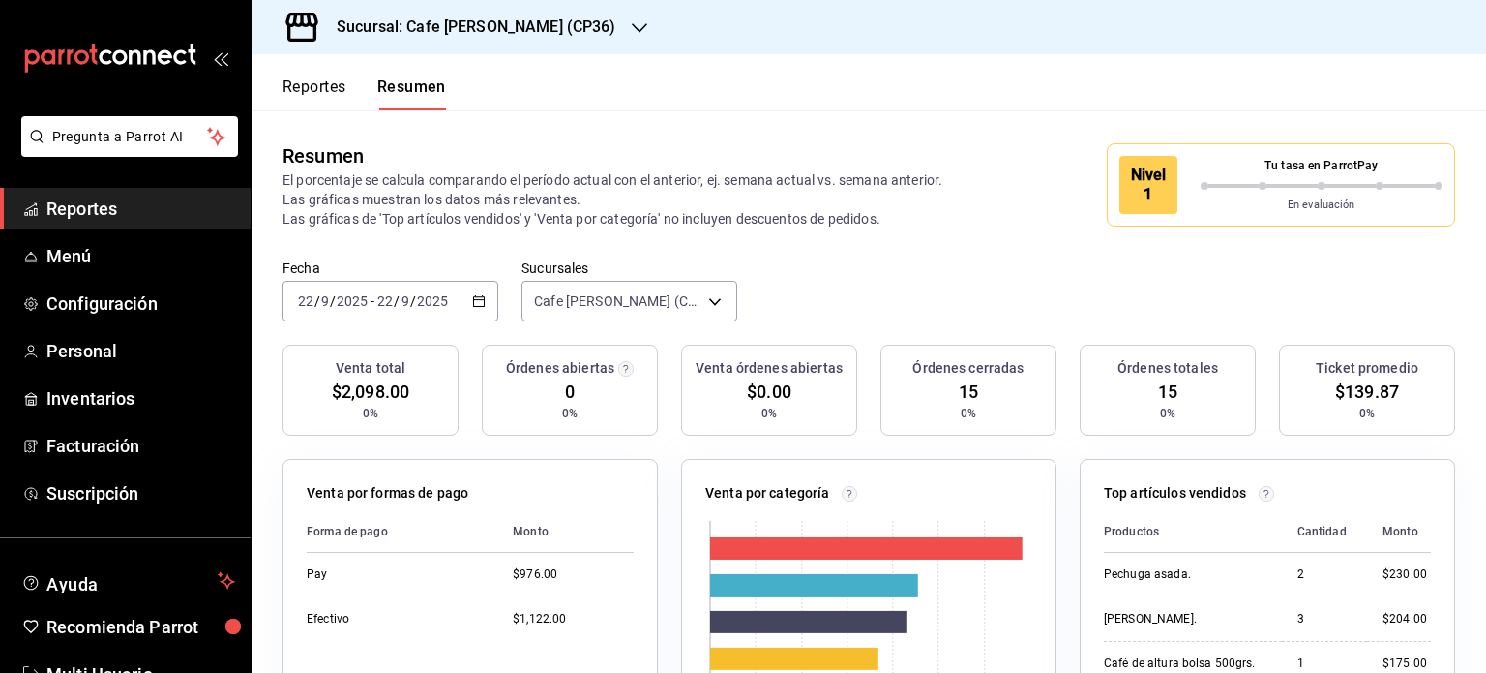
click at [517, 30] on h3 "Sucursal: Cafe [PERSON_NAME] (CP36)" at bounding box center [468, 26] width 295 height 23
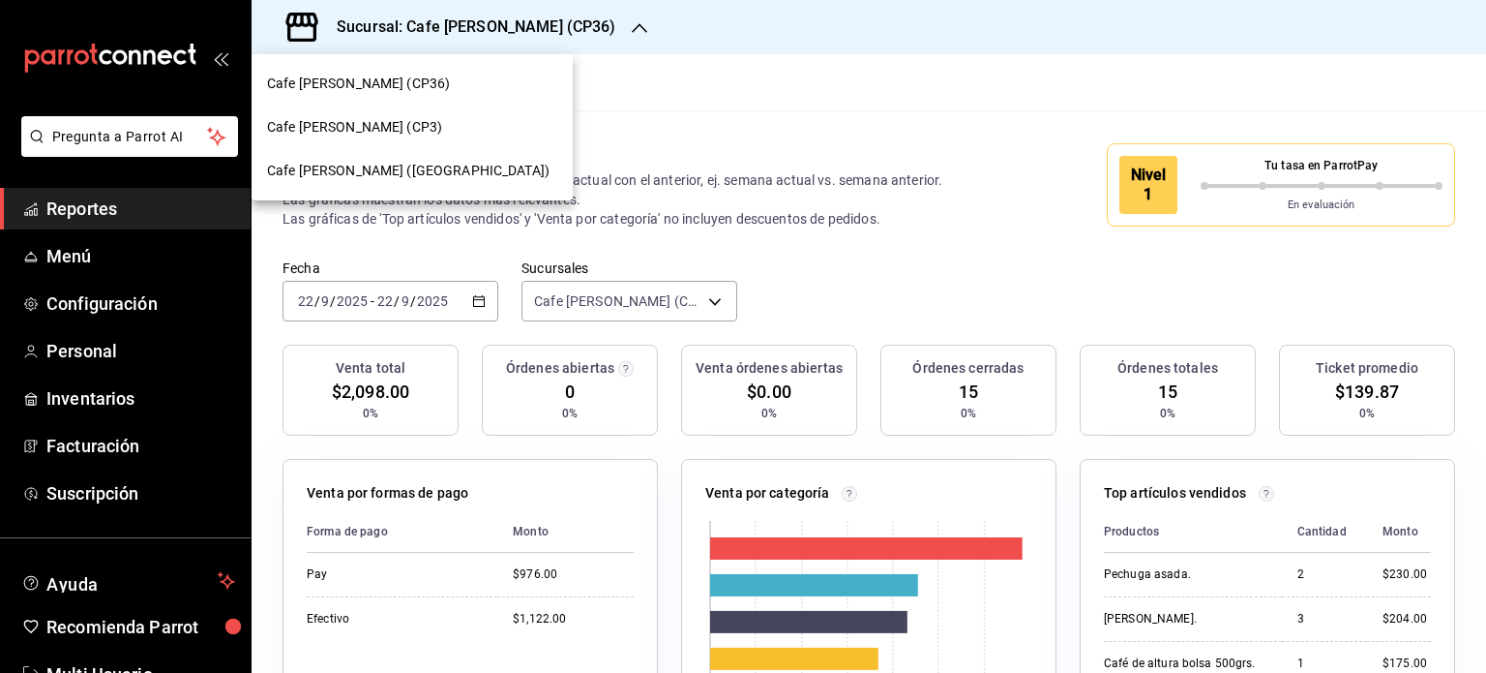
click at [395, 123] on div "Cafe [PERSON_NAME] (CP3)" at bounding box center [412, 127] width 290 height 20
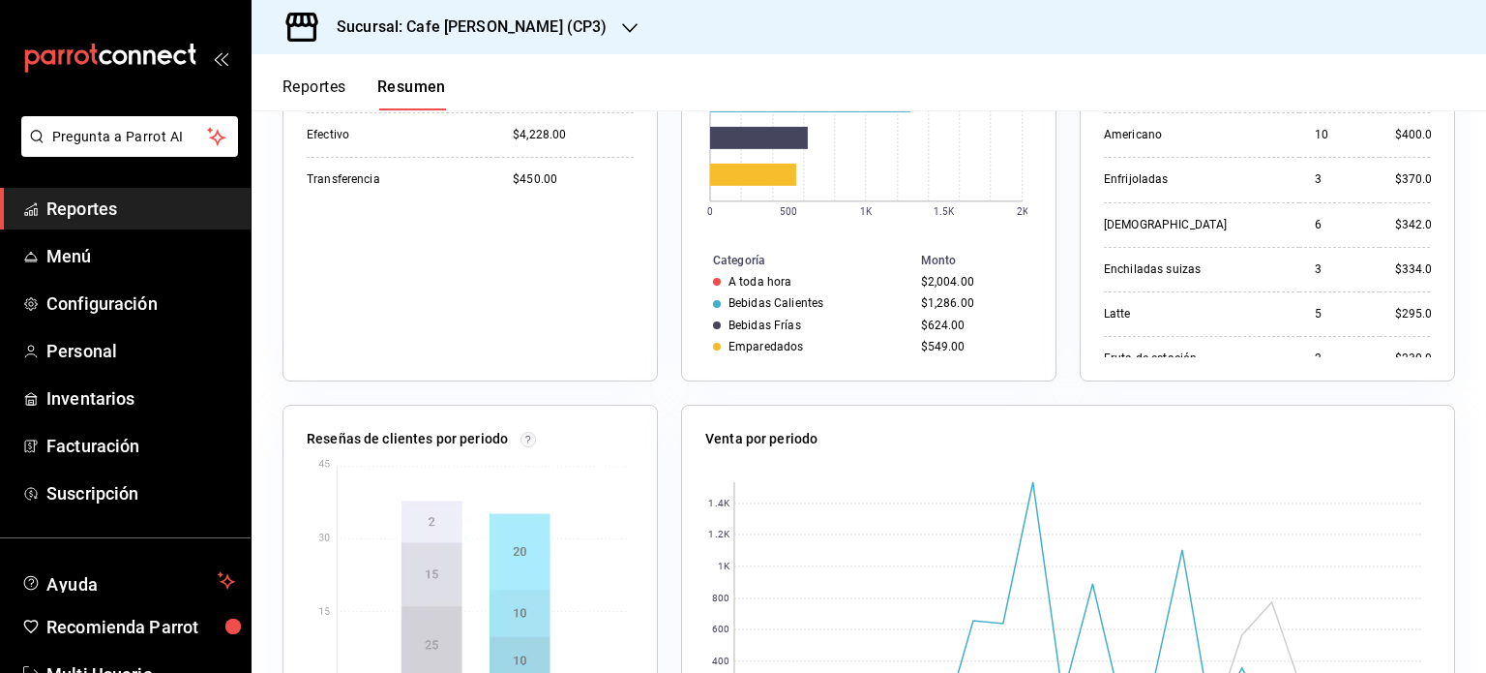
scroll to position [0, 0]
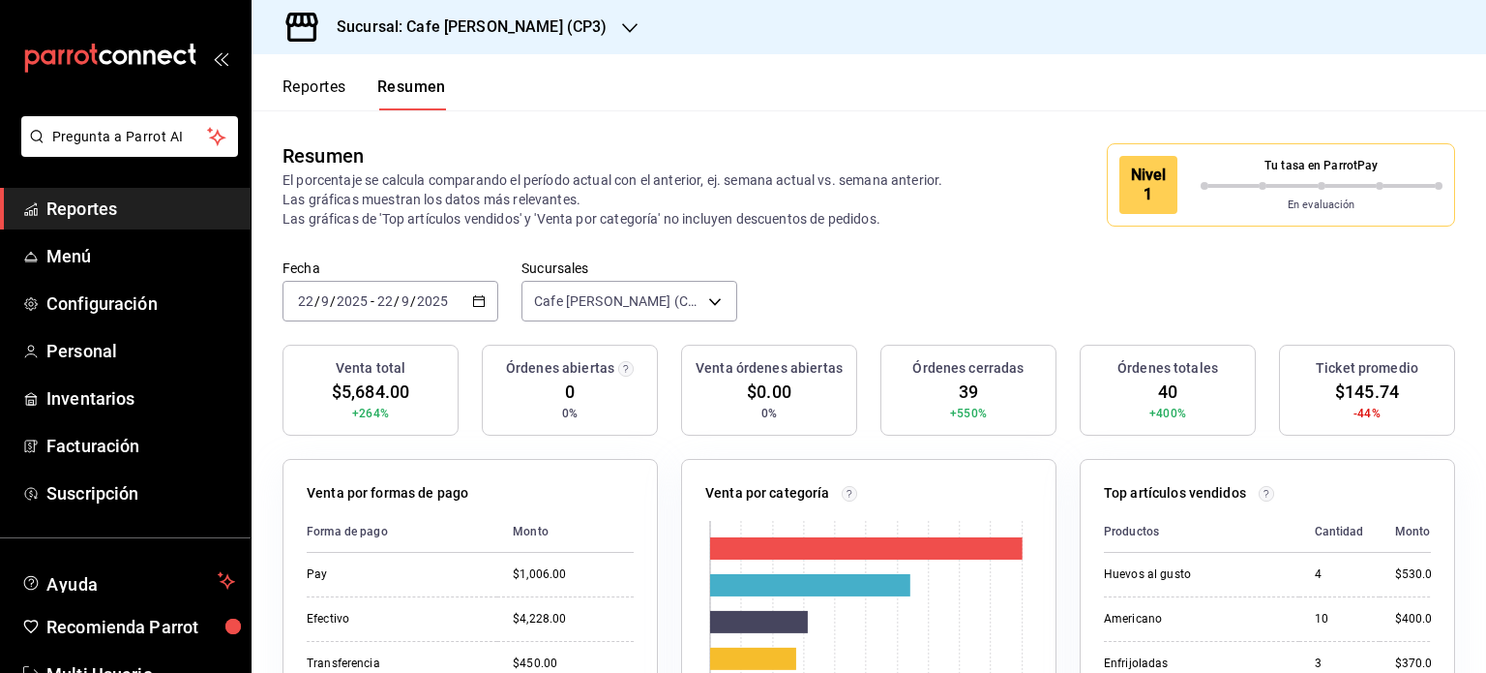
click at [324, 88] on button "Reportes" at bounding box center [315, 93] width 64 height 33
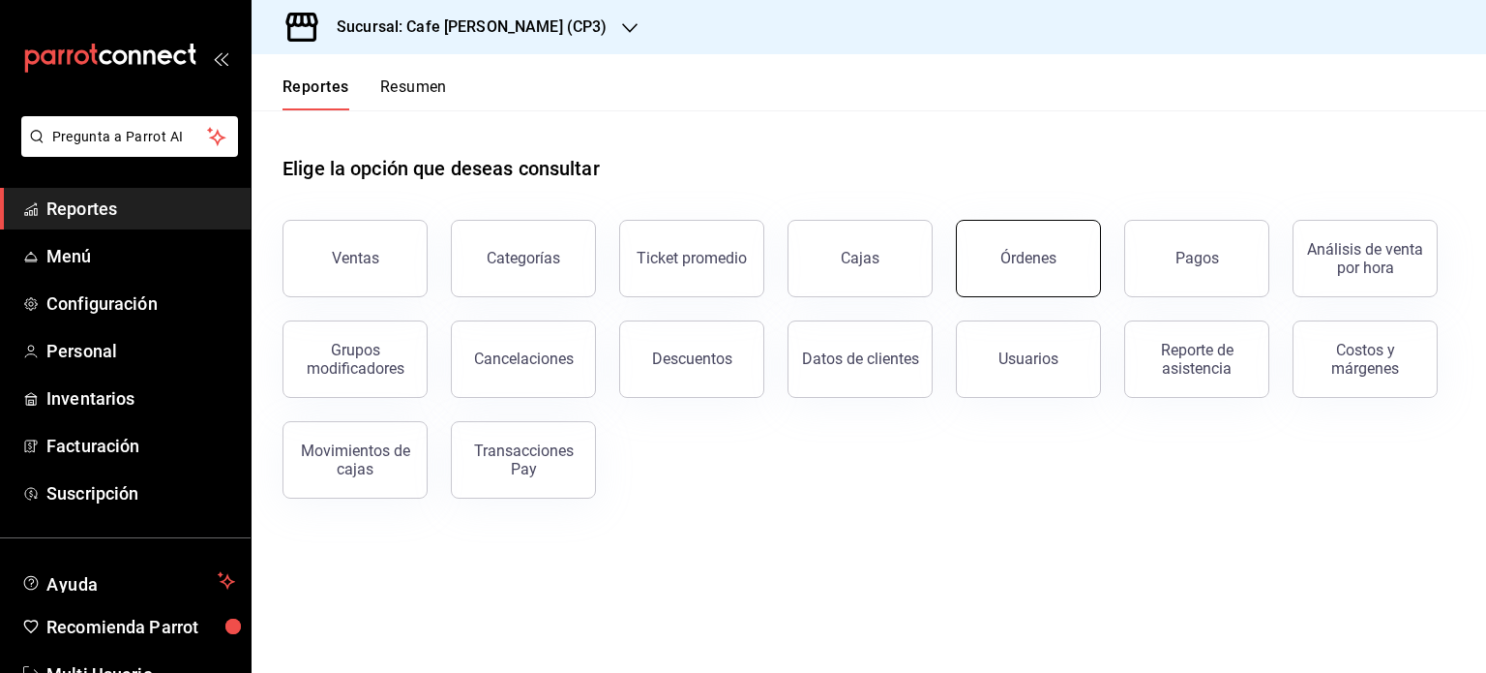
click at [1017, 255] on div "Órdenes" at bounding box center [1029, 258] width 56 height 18
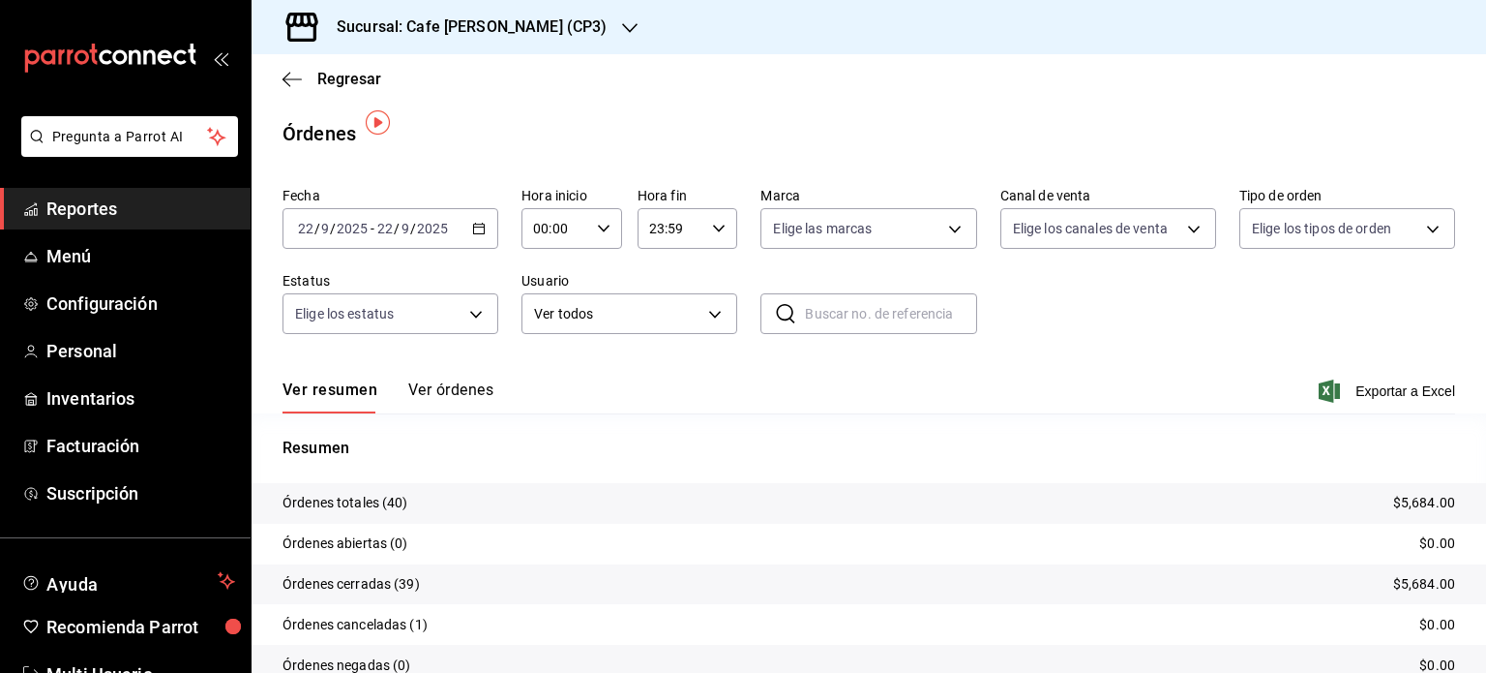
scroll to position [87, 0]
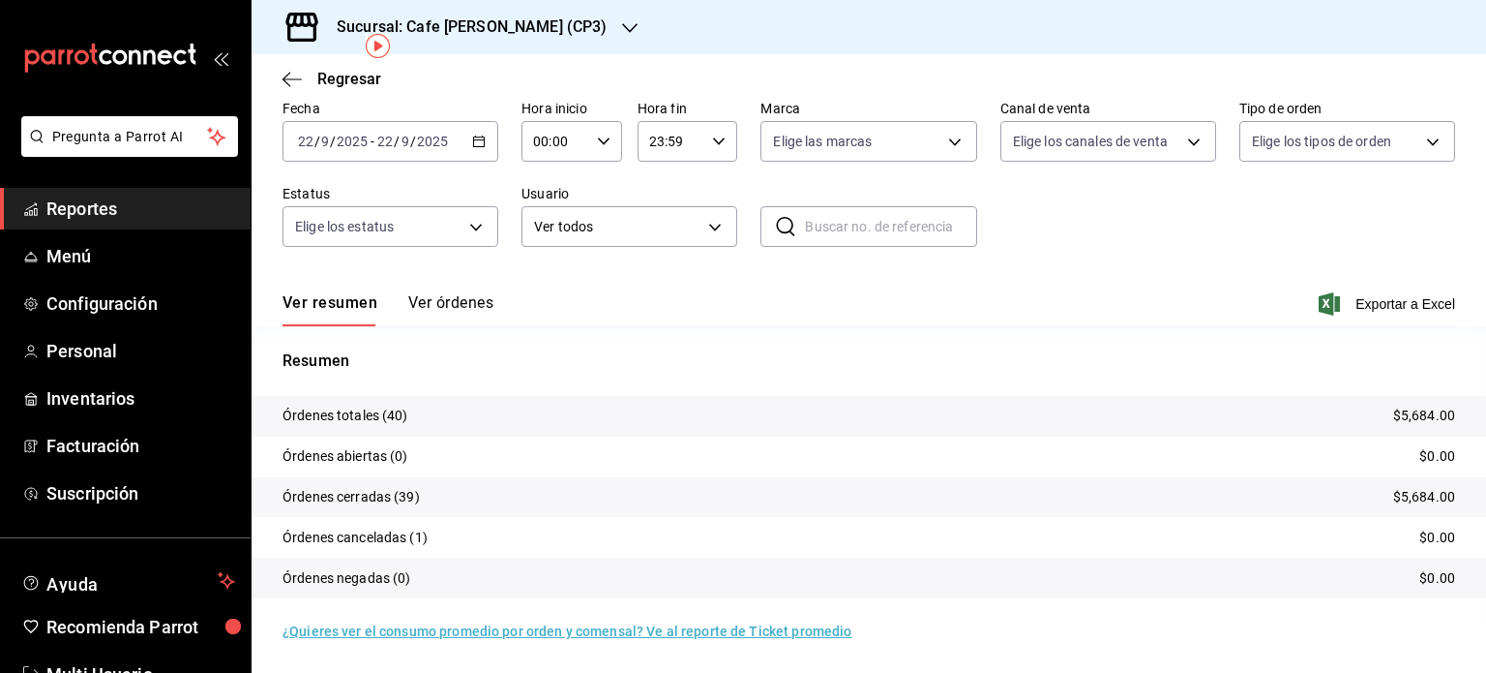
click at [461, 305] on button "Ver órdenes" at bounding box center [450, 309] width 85 height 33
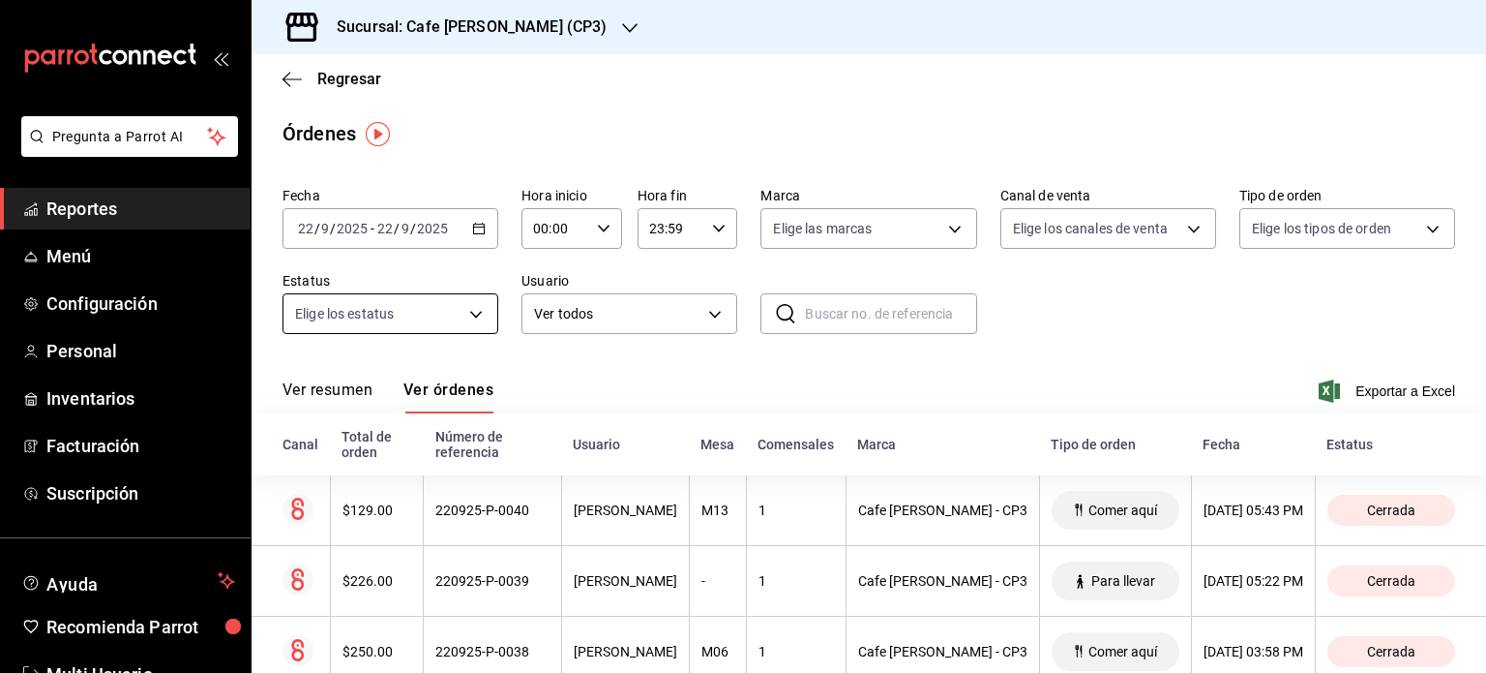
click at [443, 322] on body "Pregunta a Parrot AI Reportes Menú Configuración Personal Inventarios Facturaci…" at bounding box center [743, 336] width 1486 height 673
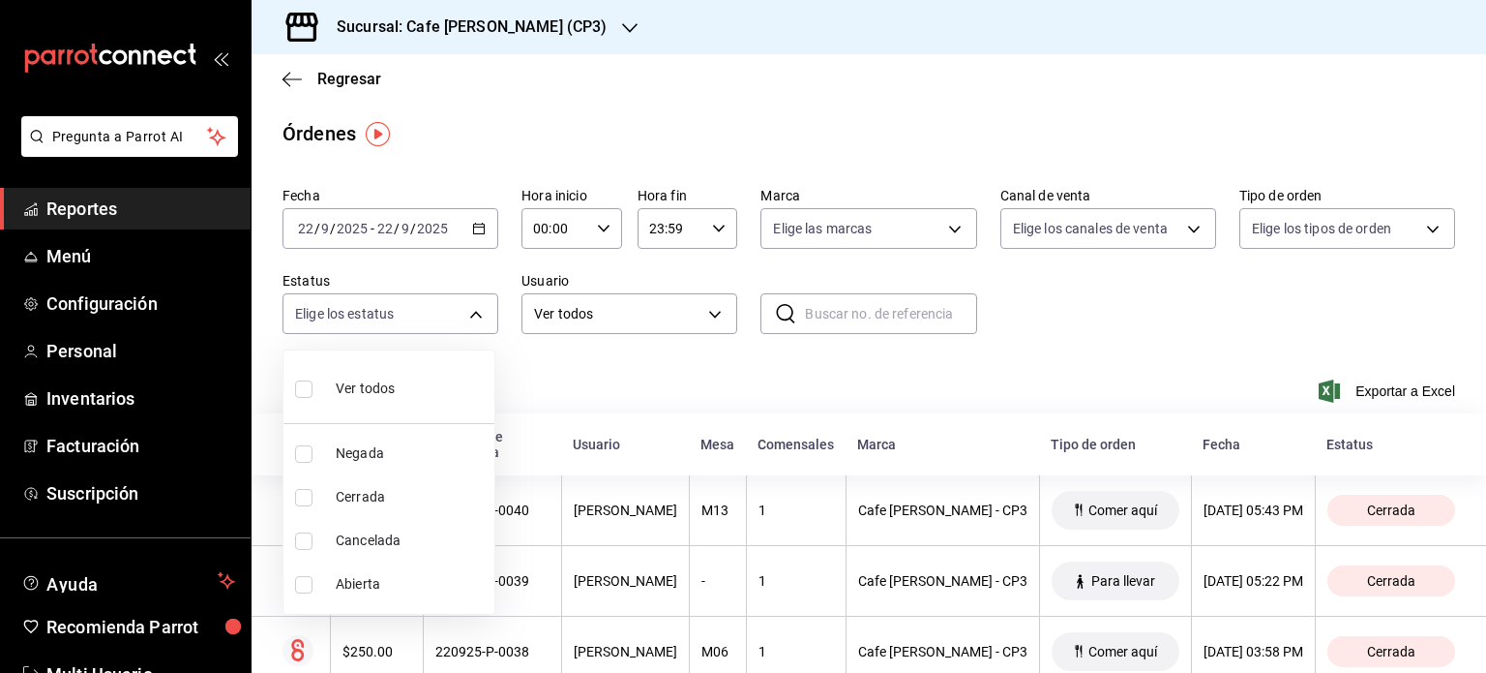
click at [383, 536] on span "Cancelada" at bounding box center [411, 540] width 151 height 20
type input "CANCELED"
checkbox input "true"
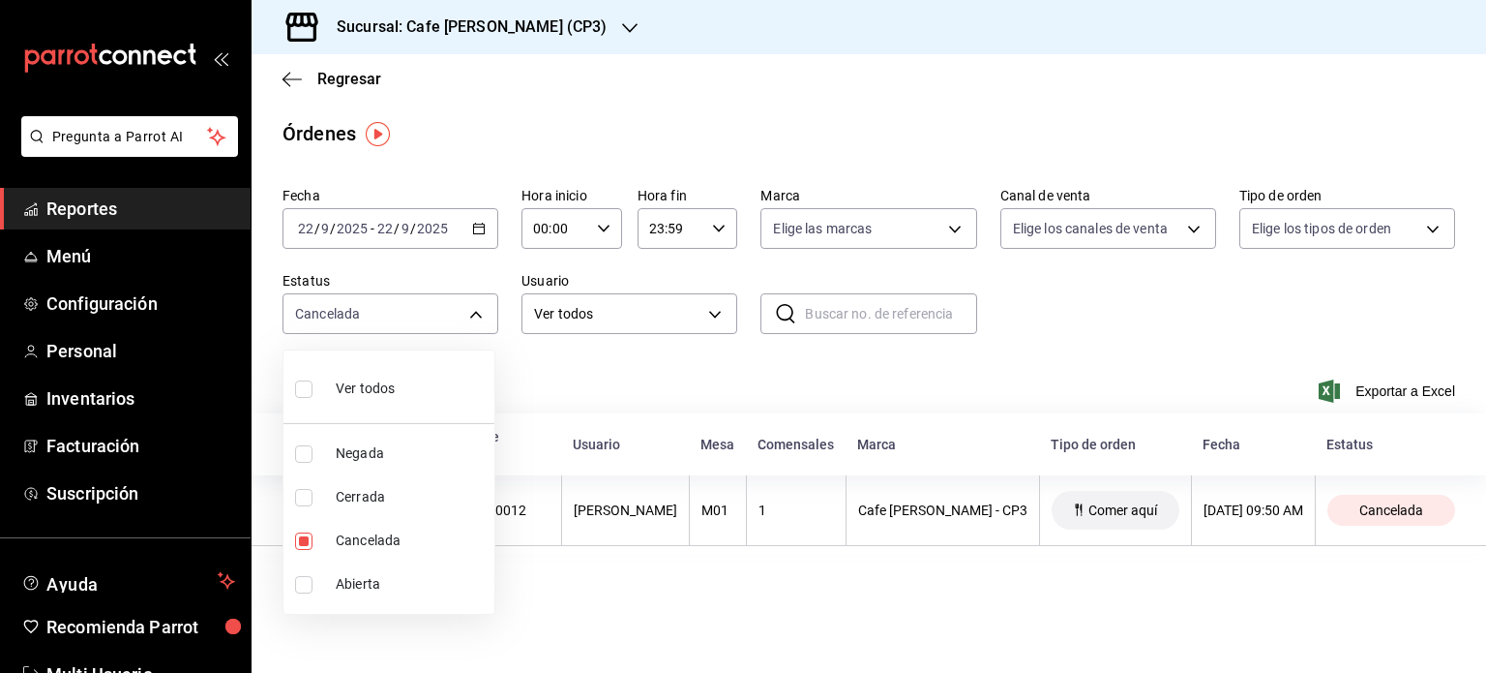
click at [693, 626] on div at bounding box center [743, 336] width 1486 height 673
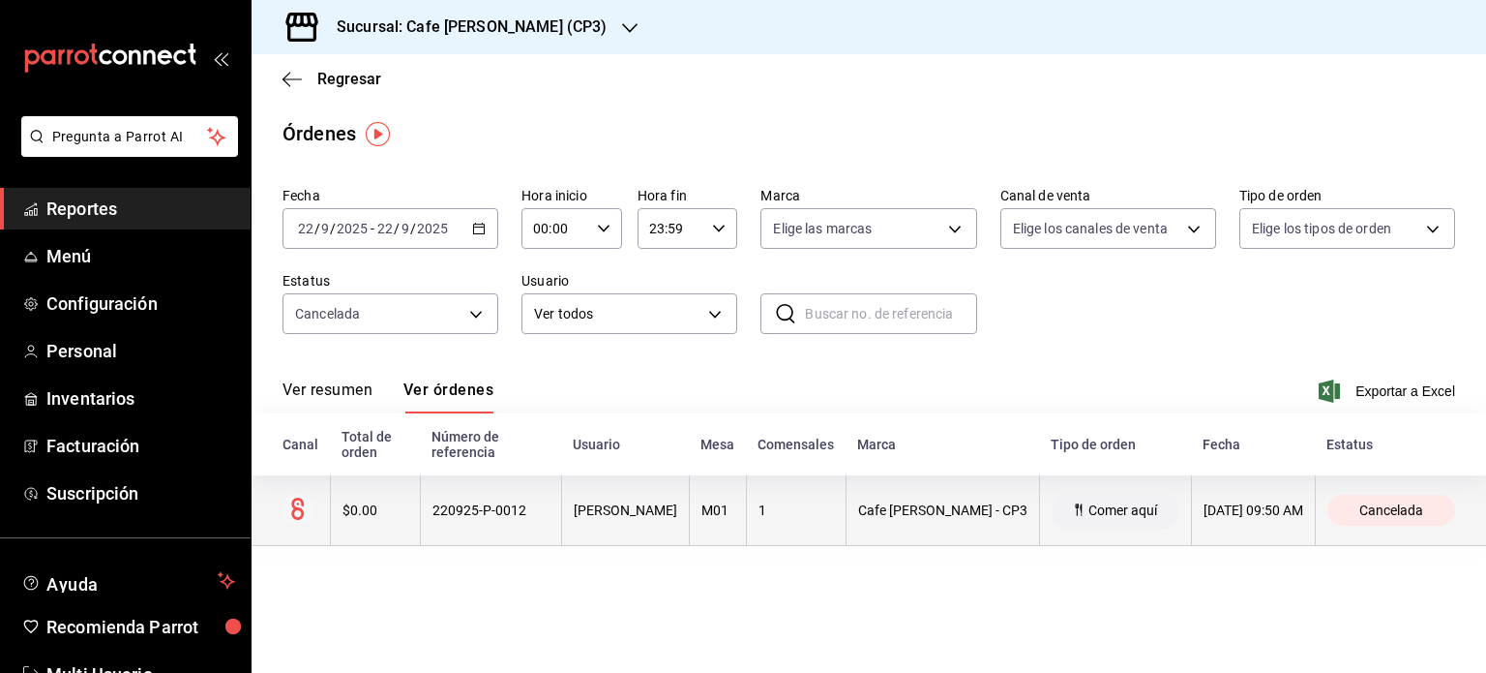
click at [507, 515] on div "220925-P-0012" at bounding box center [491, 509] width 117 height 15
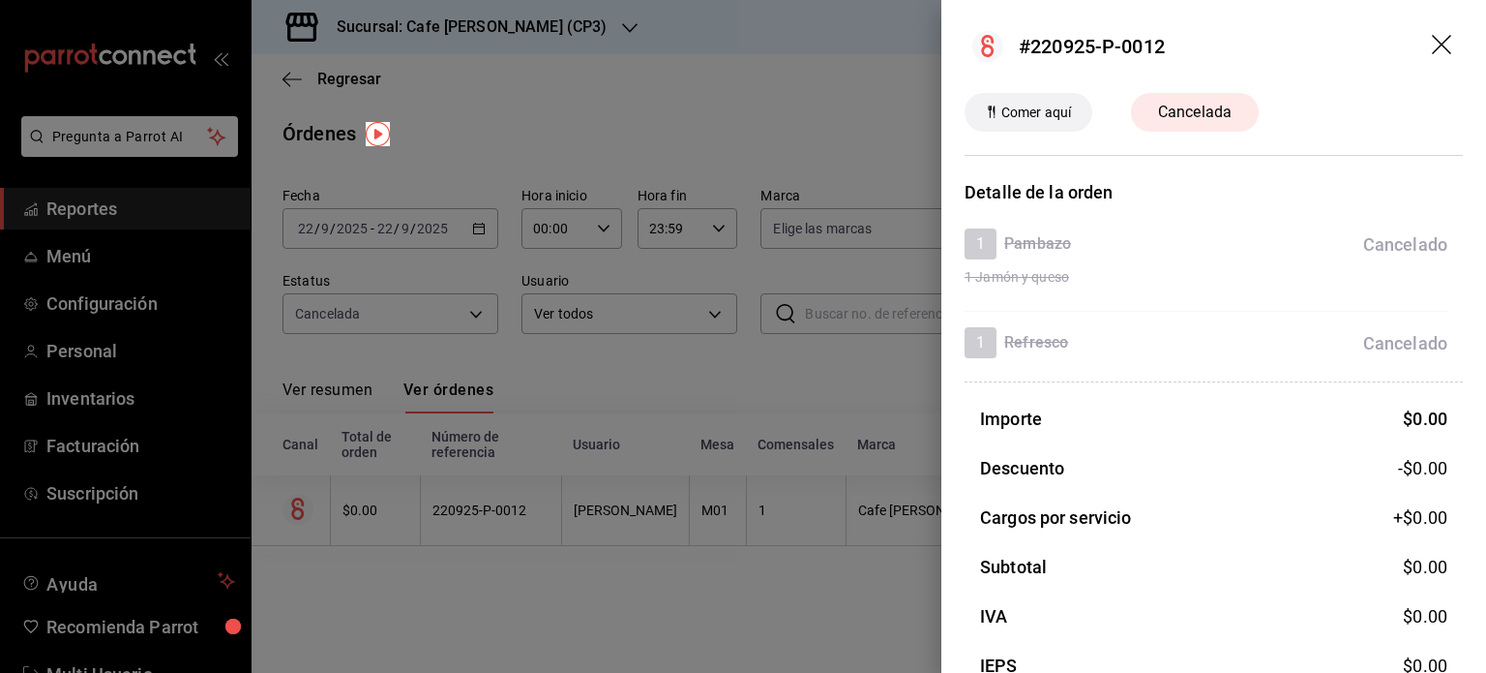
click at [1432, 40] on icon "drag" at bounding box center [1443, 46] width 23 height 23
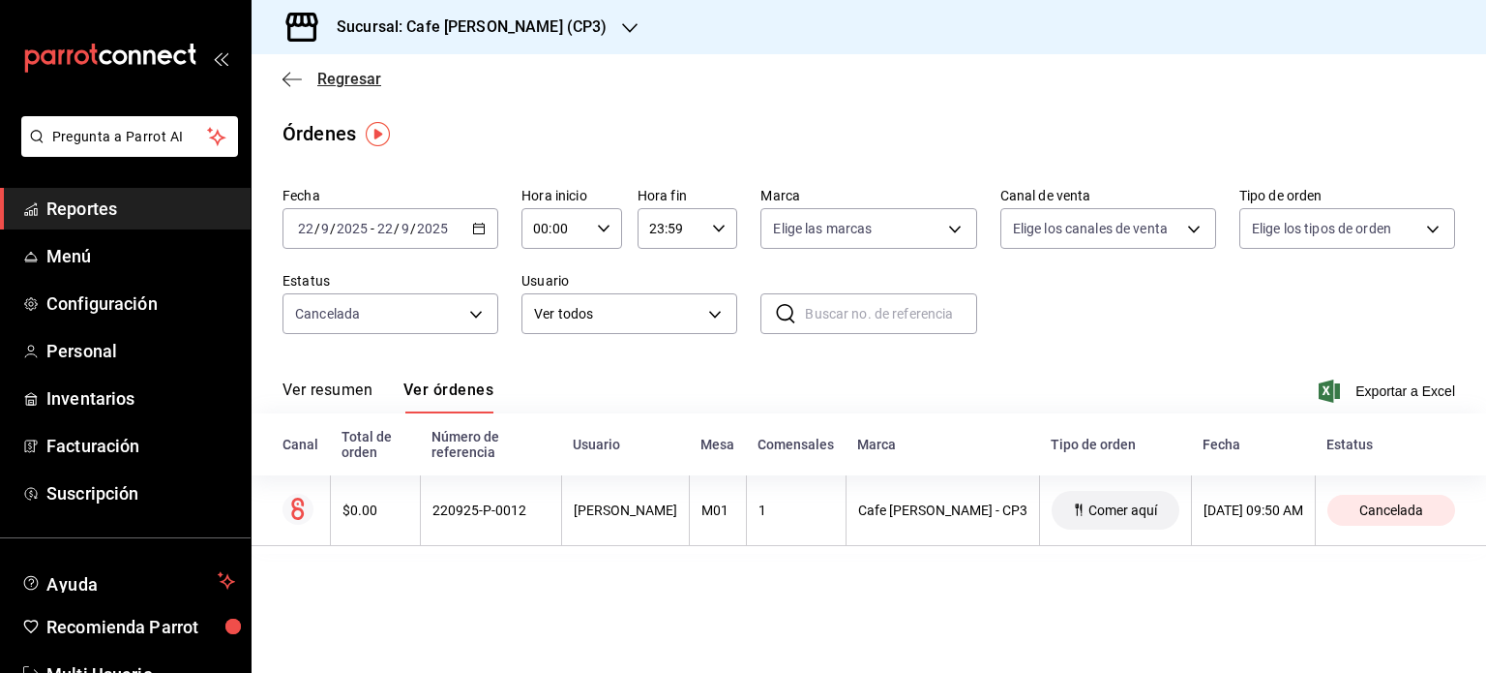
click at [363, 73] on span "Regresar" at bounding box center [349, 79] width 64 height 18
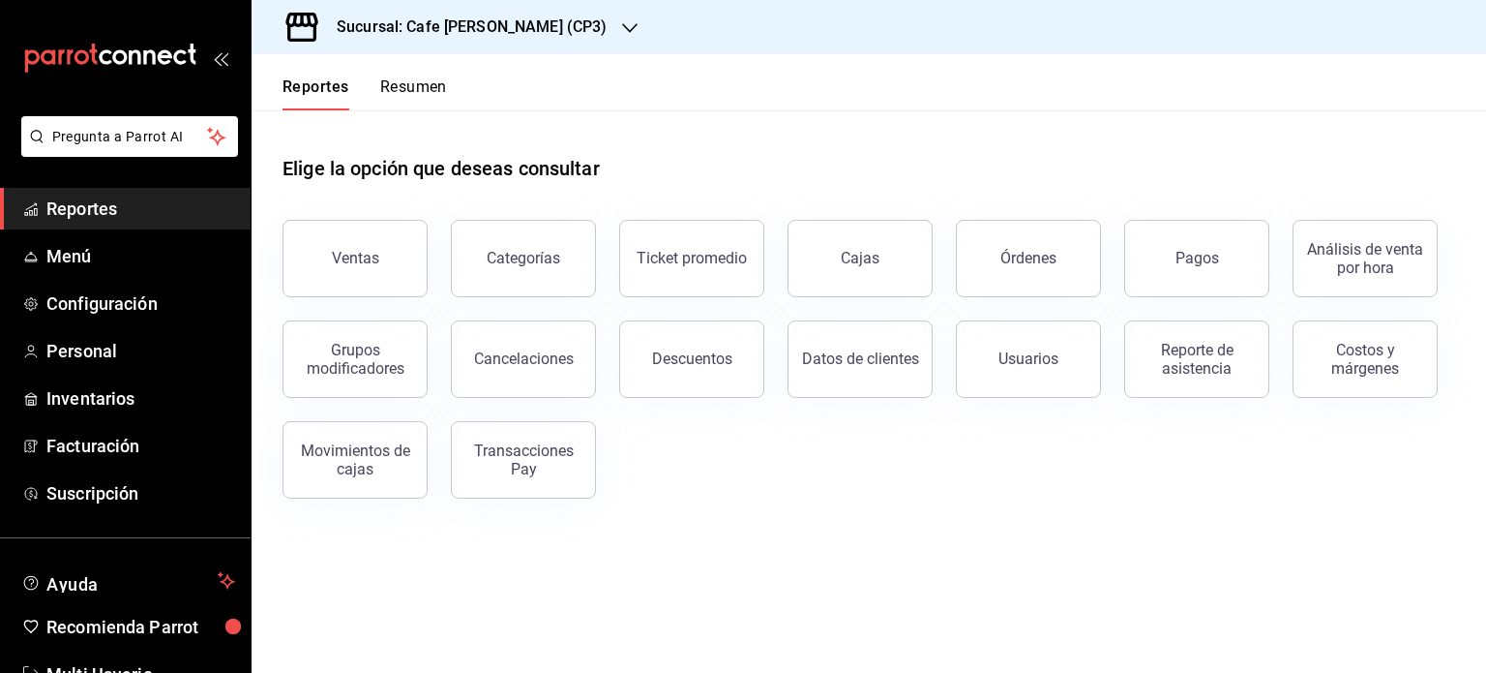
click at [516, 22] on h3 "Sucursal: Cafe [PERSON_NAME] (CP3)" at bounding box center [463, 26] width 285 height 23
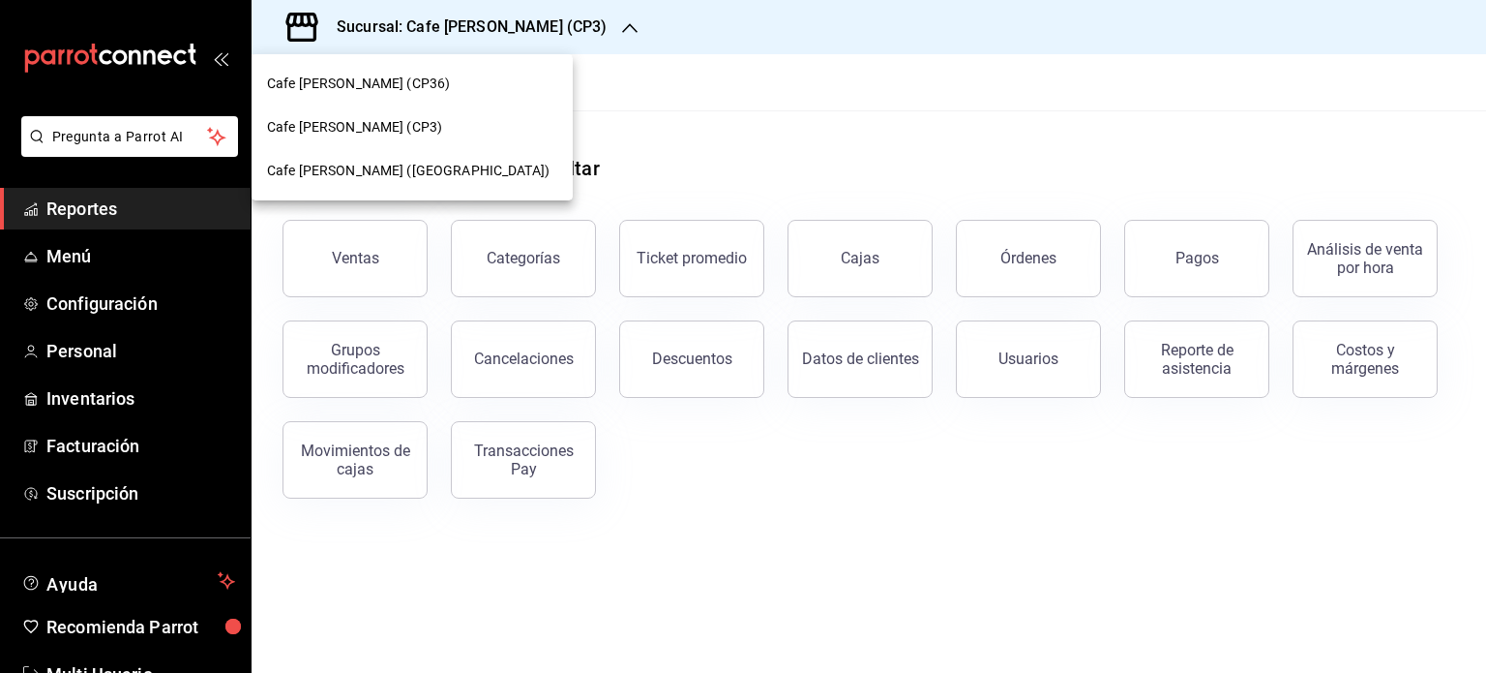
click at [395, 167] on span "Cafe [PERSON_NAME] ([GEOGRAPHIC_DATA])" at bounding box center [408, 171] width 283 height 20
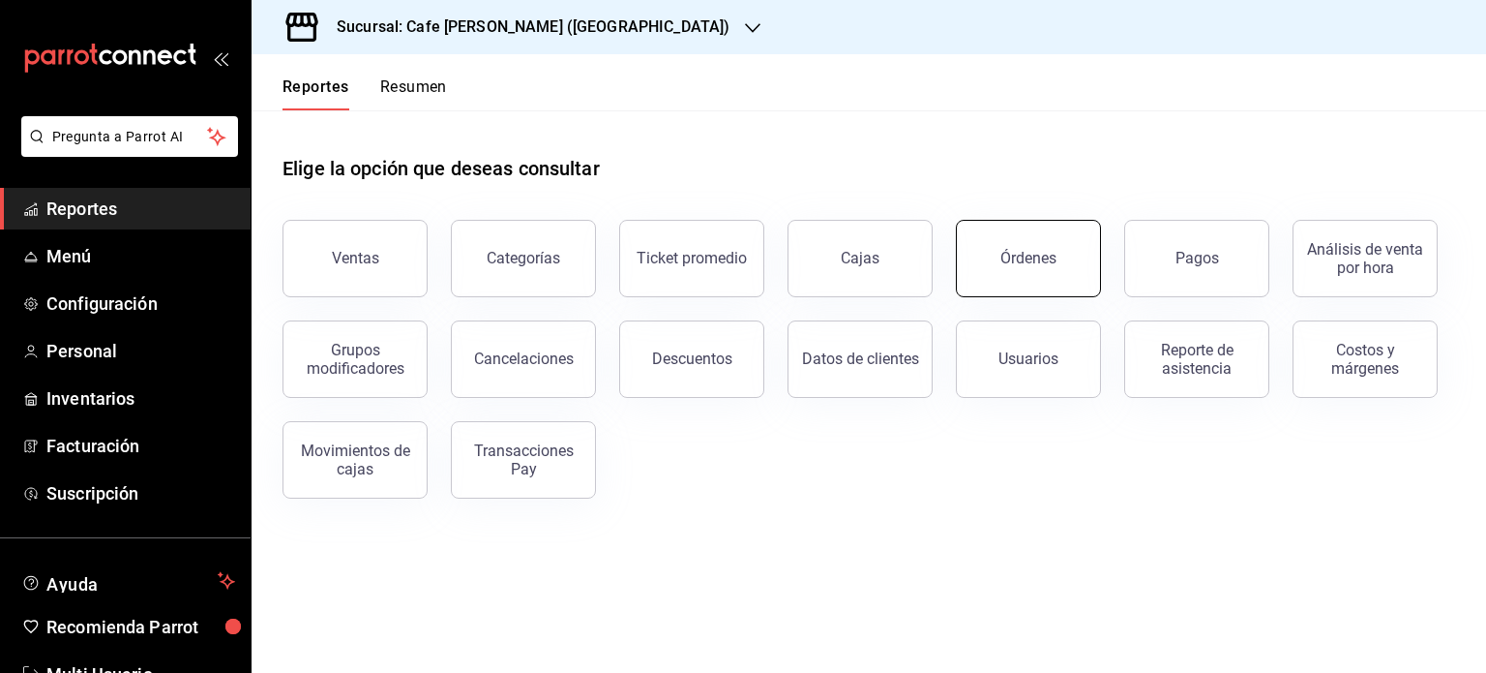
click at [1011, 257] on div "Órdenes" at bounding box center [1029, 258] width 56 height 18
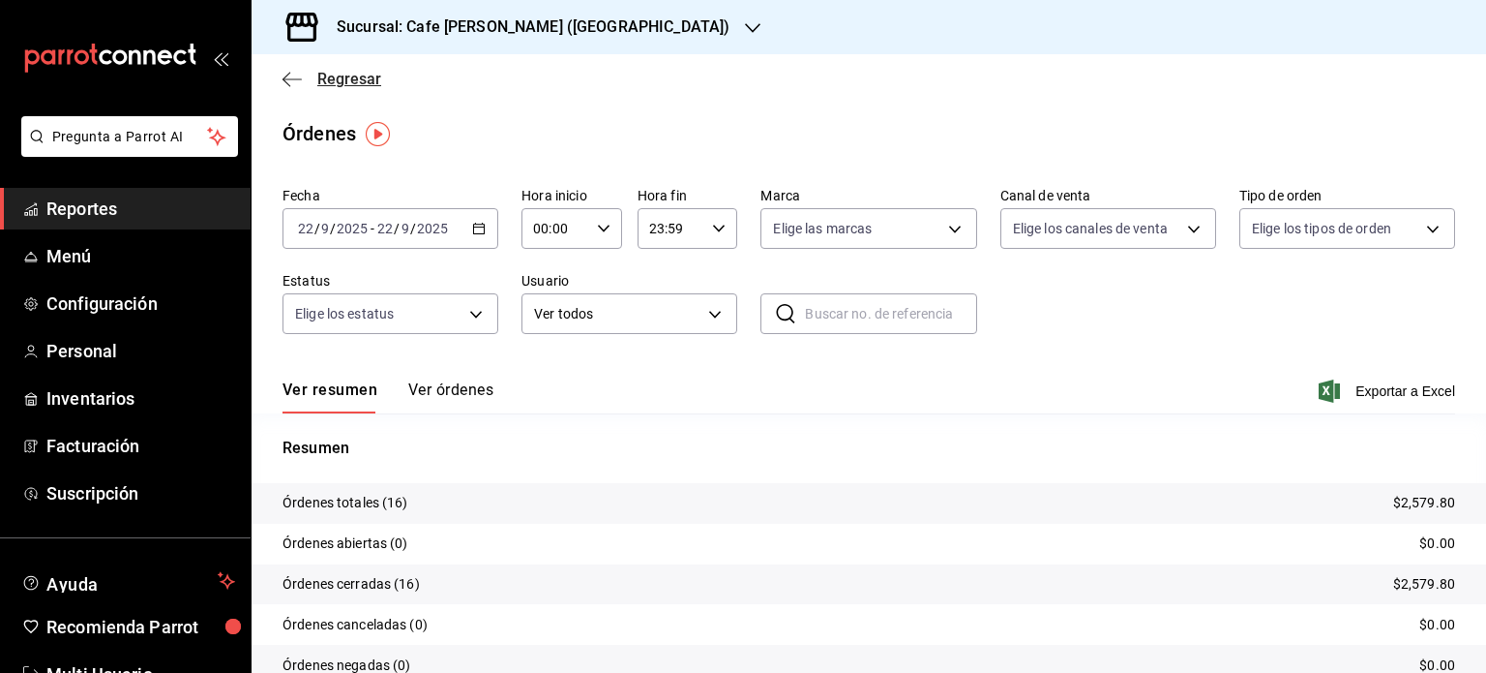
click at [332, 75] on span "Regresar" at bounding box center [349, 79] width 64 height 18
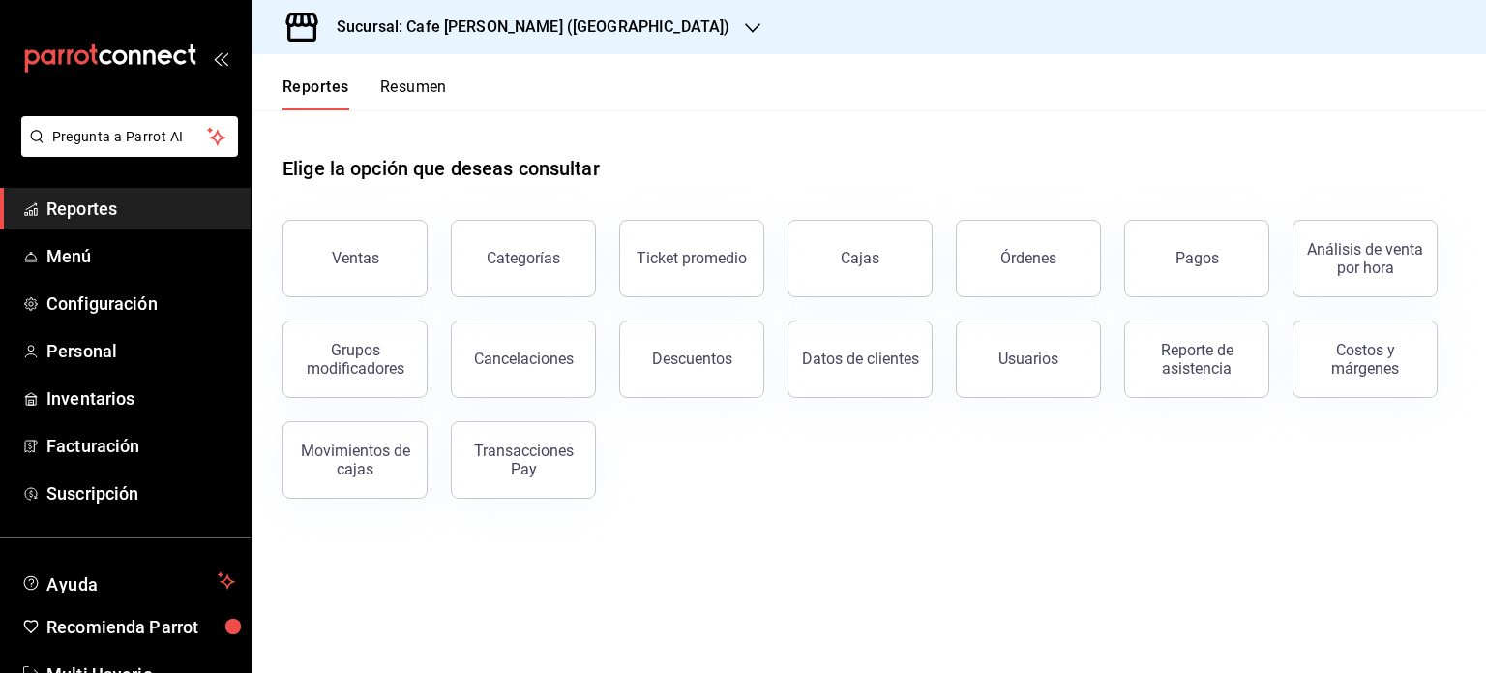
click at [423, 77] on button "Resumen" at bounding box center [413, 93] width 67 height 33
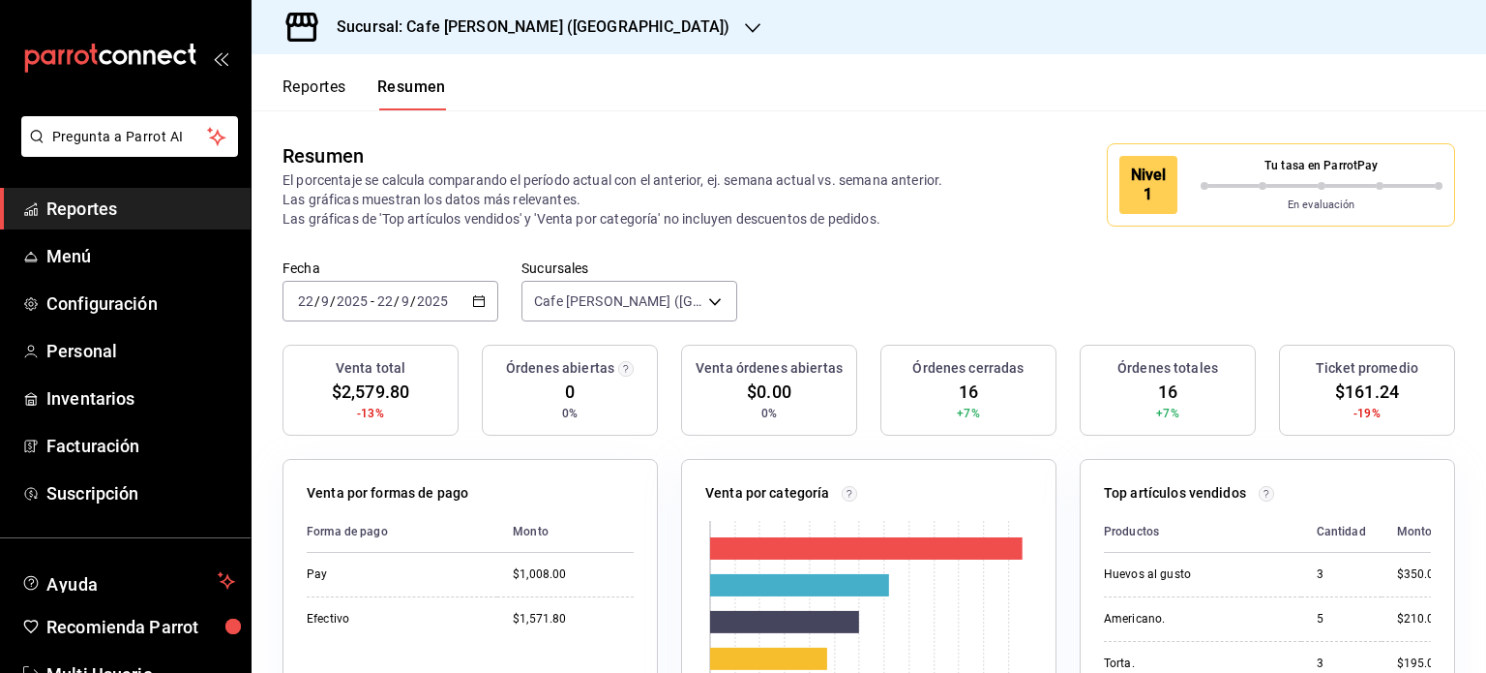
click at [510, 27] on h3 "Sucursal: Cafe [PERSON_NAME] ([GEOGRAPHIC_DATA])" at bounding box center [525, 26] width 408 height 23
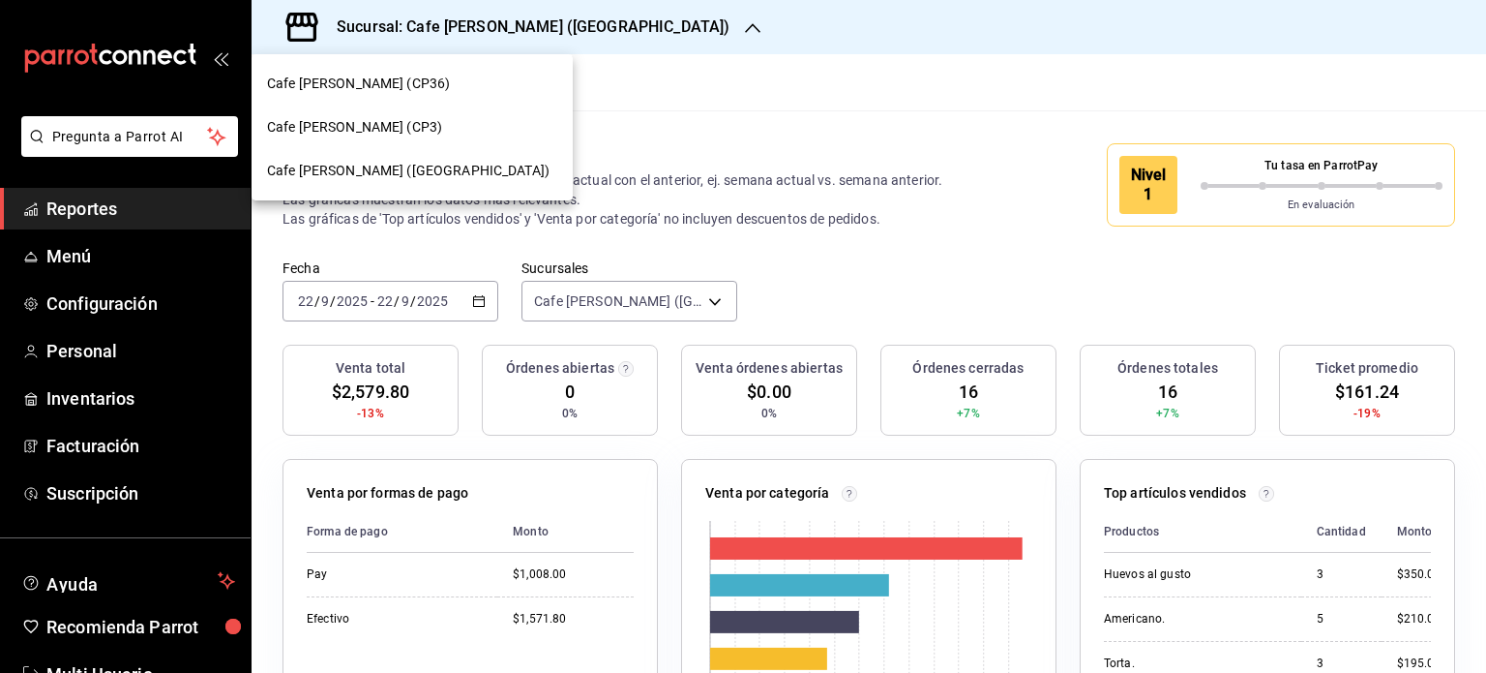
click at [381, 86] on span "Cafe [PERSON_NAME] (CP36)" at bounding box center [358, 84] width 183 height 20
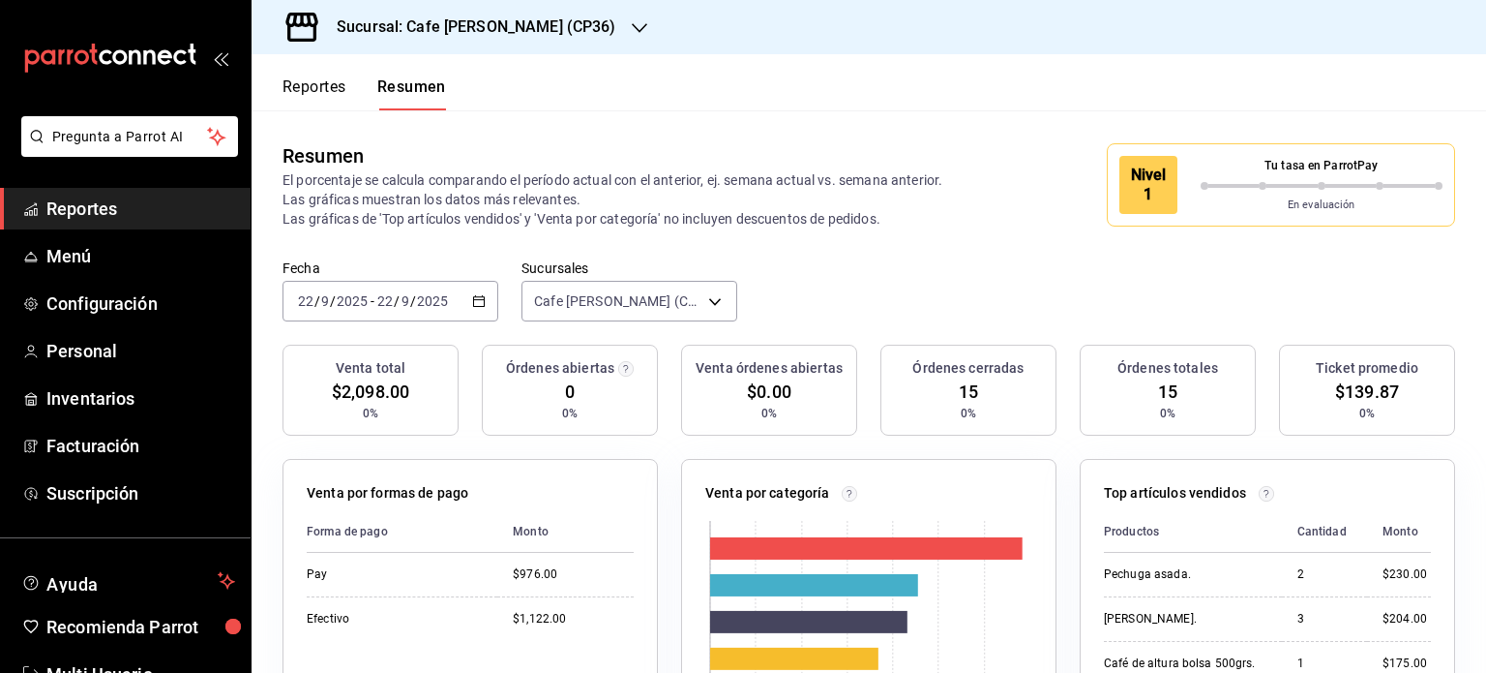
click at [458, 26] on h3 "Sucursal: Cafe [PERSON_NAME] (CP36)" at bounding box center [468, 26] width 295 height 23
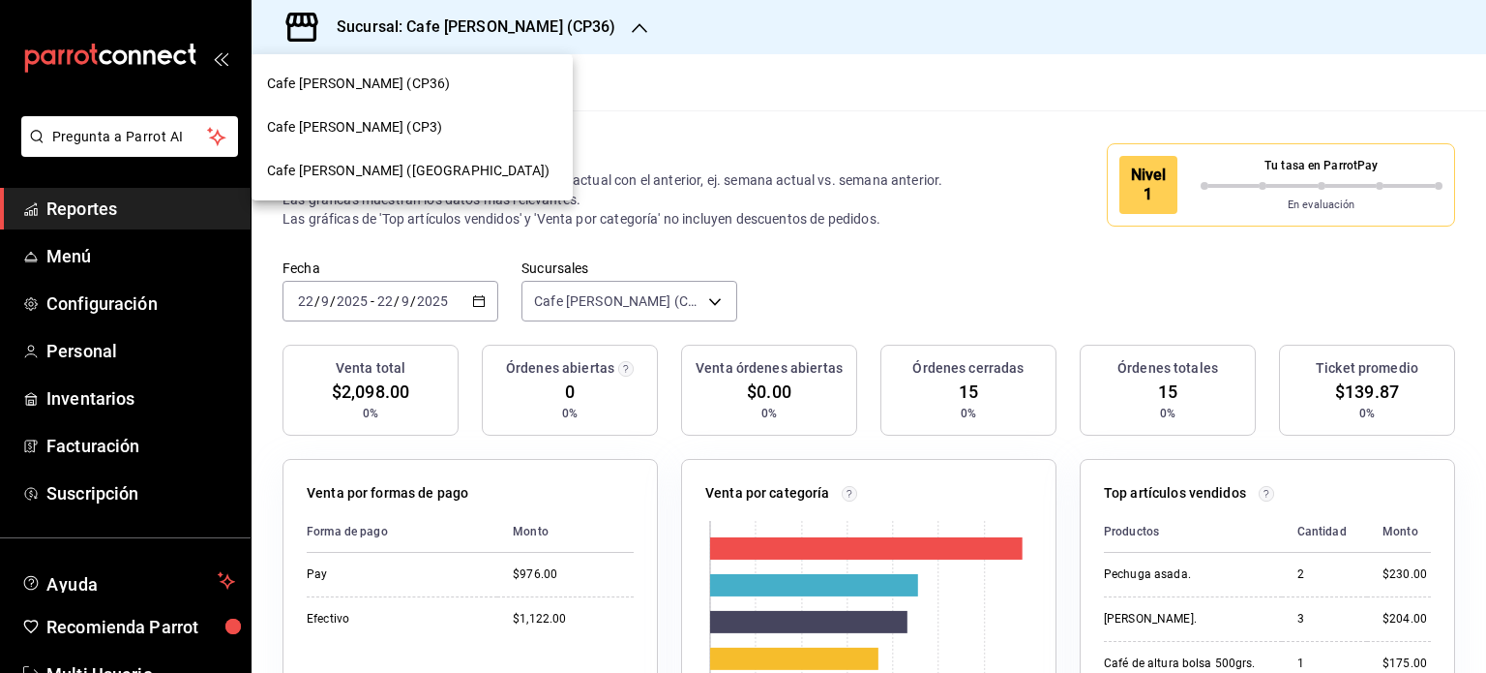
click at [410, 164] on span "Cafe [PERSON_NAME] ([GEOGRAPHIC_DATA])" at bounding box center [408, 171] width 283 height 20
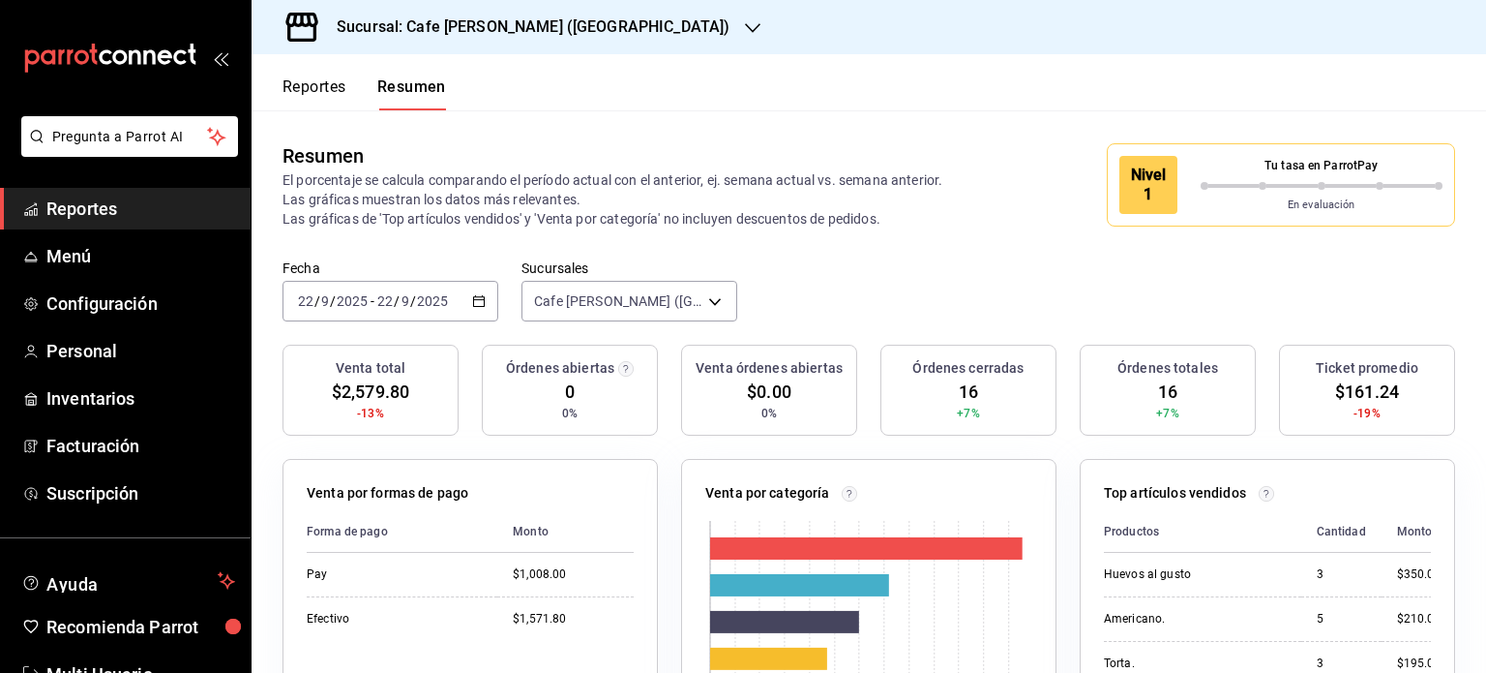
scroll to position [653, 0]
